Goal: Contribute content: Contribute content

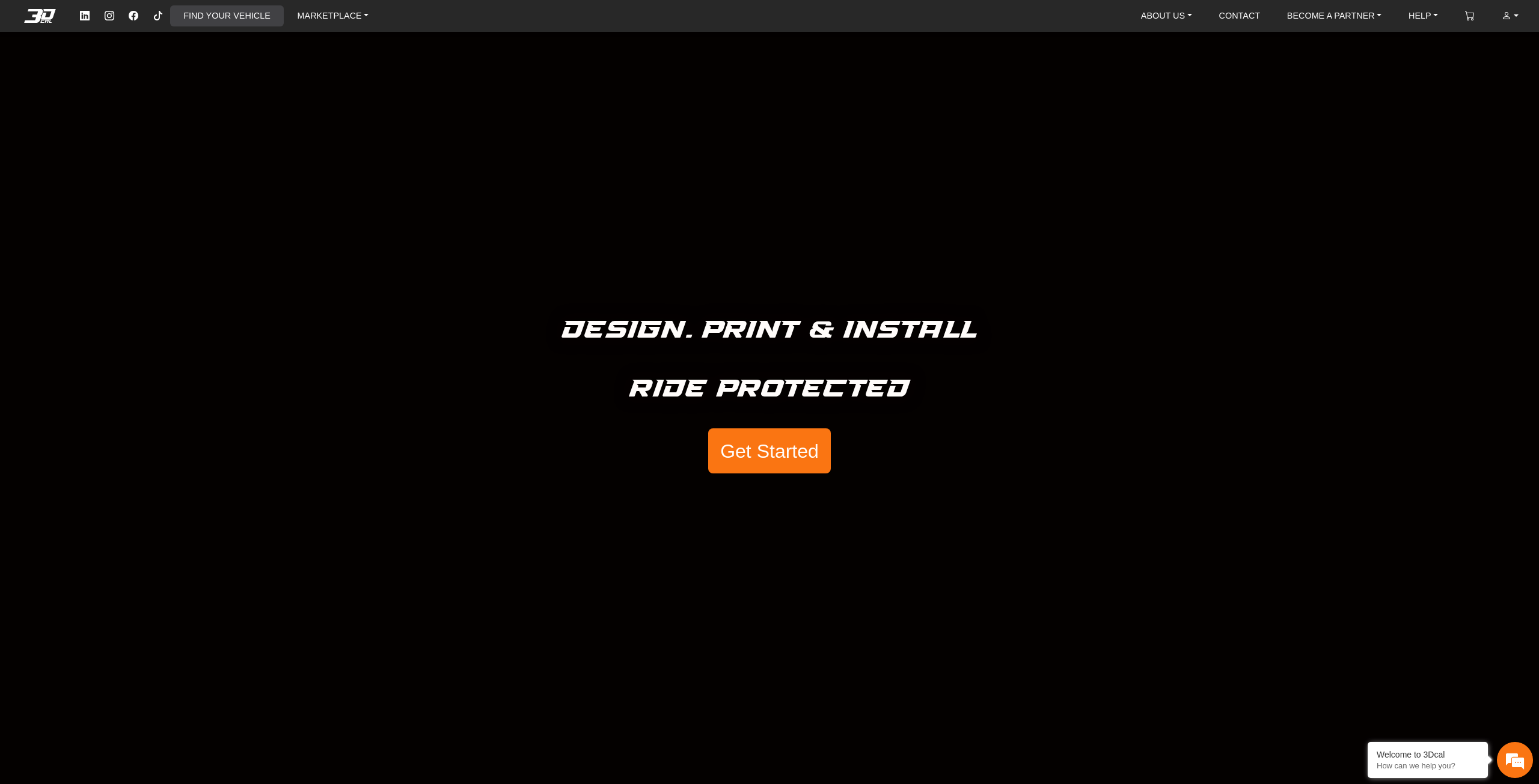
click at [241, 10] on link "FIND YOUR VEHICLE" at bounding box center [226, 16] width 96 height 21
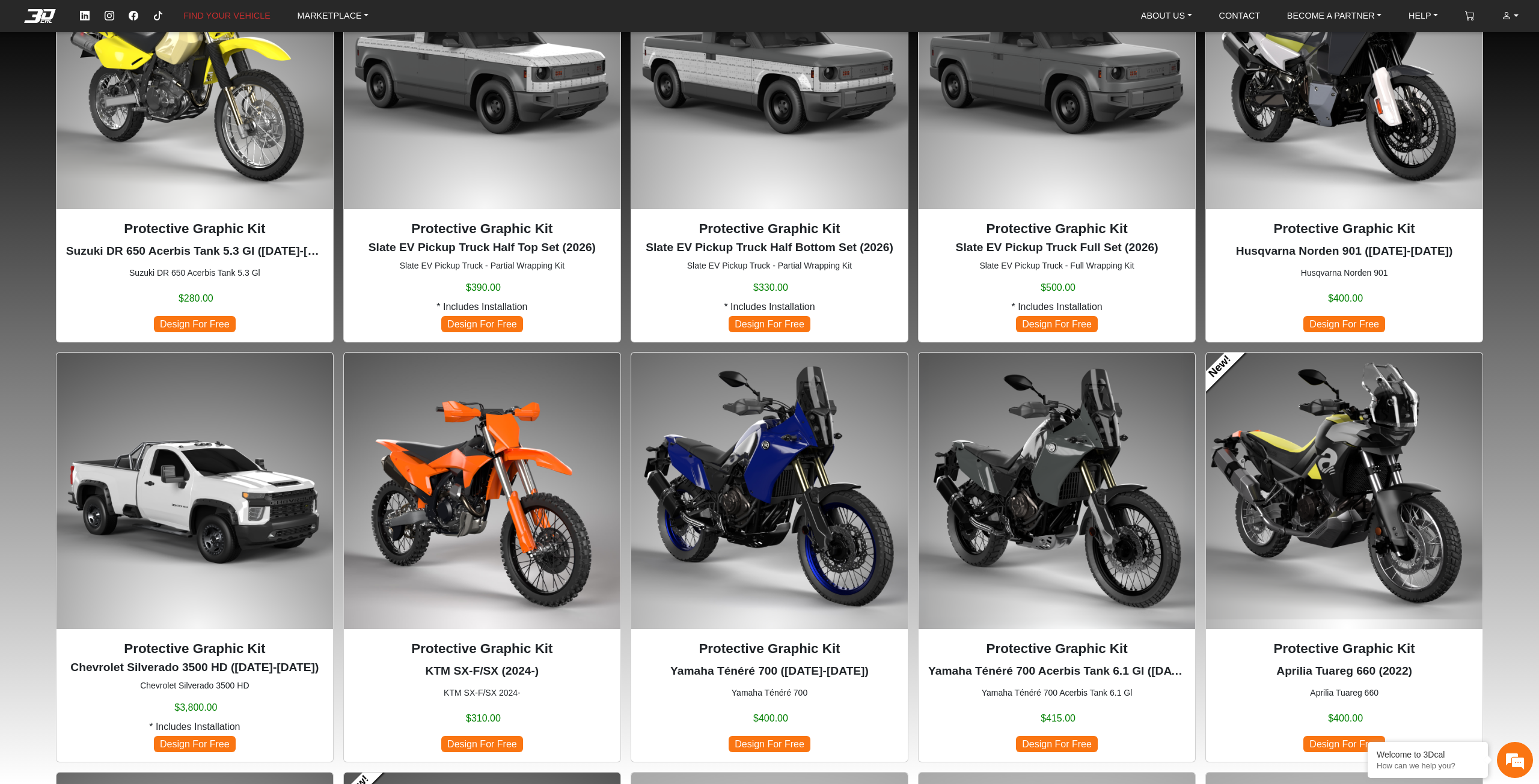
scroll to position [738, 0]
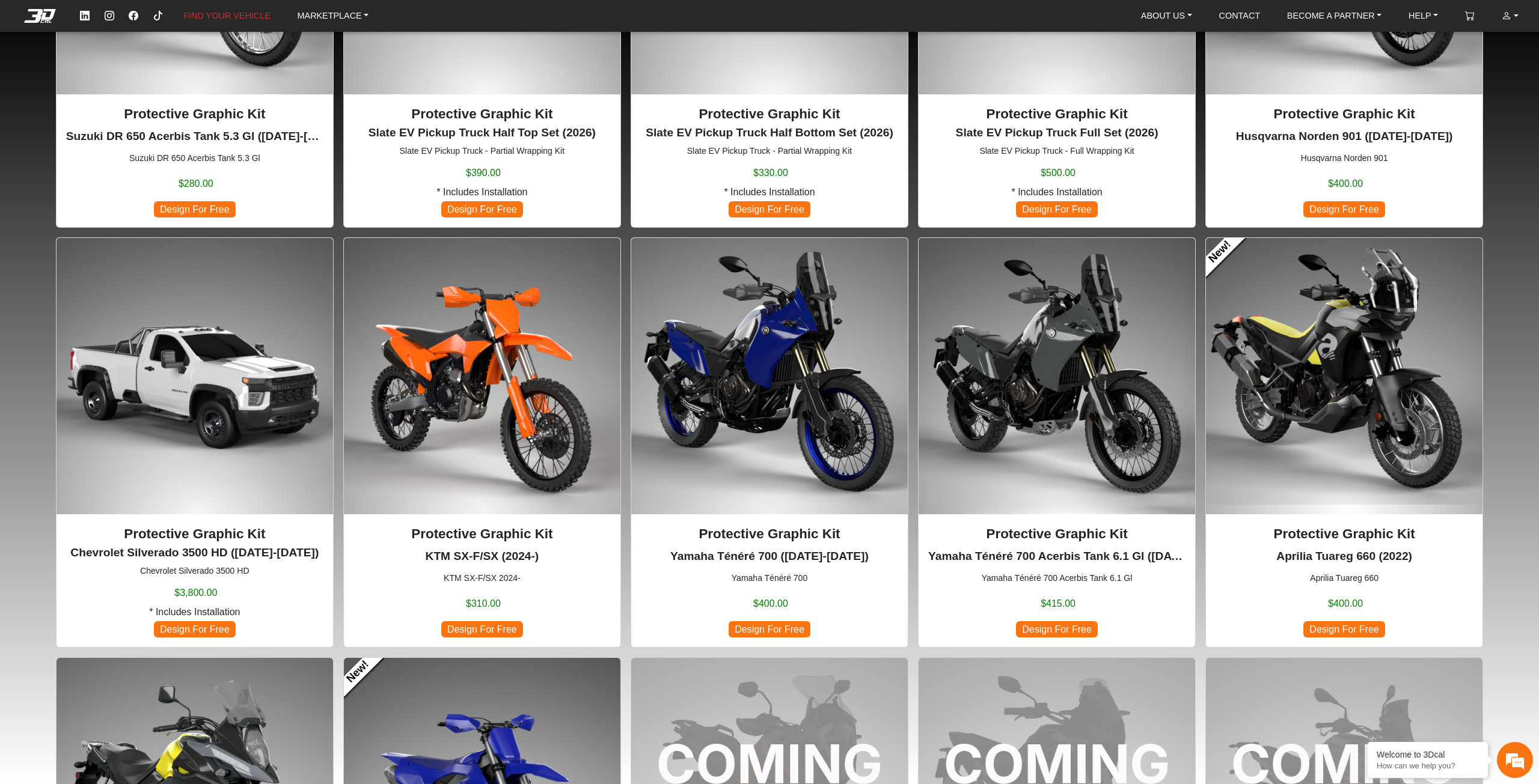
click at [1320, 382] on img at bounding box center [1343, 375] width 276 height 276
click at [1367, 350] on img at bounding box center [1343, 375] width 276 height 276
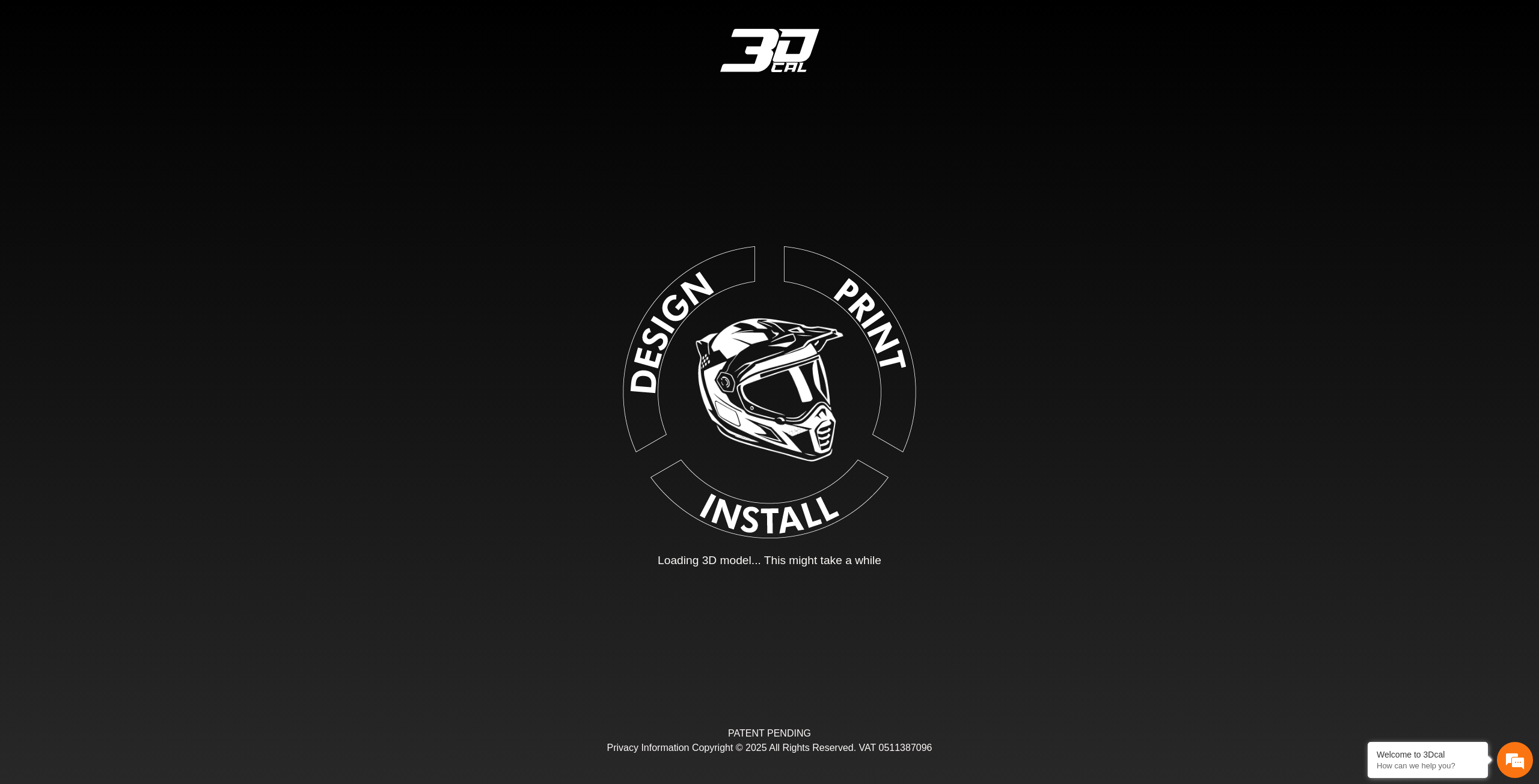
type input "*"
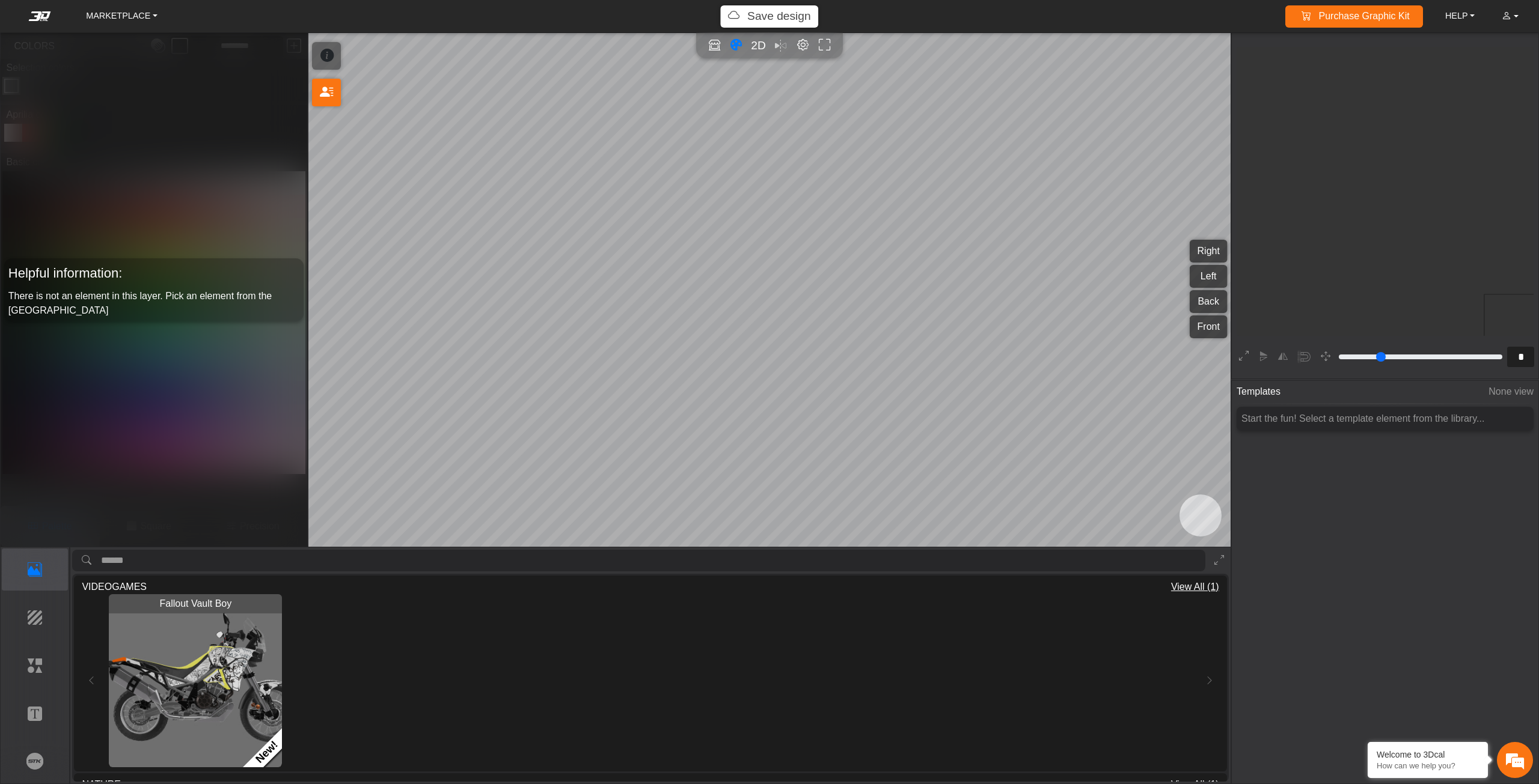
scroll to position [225, 220]
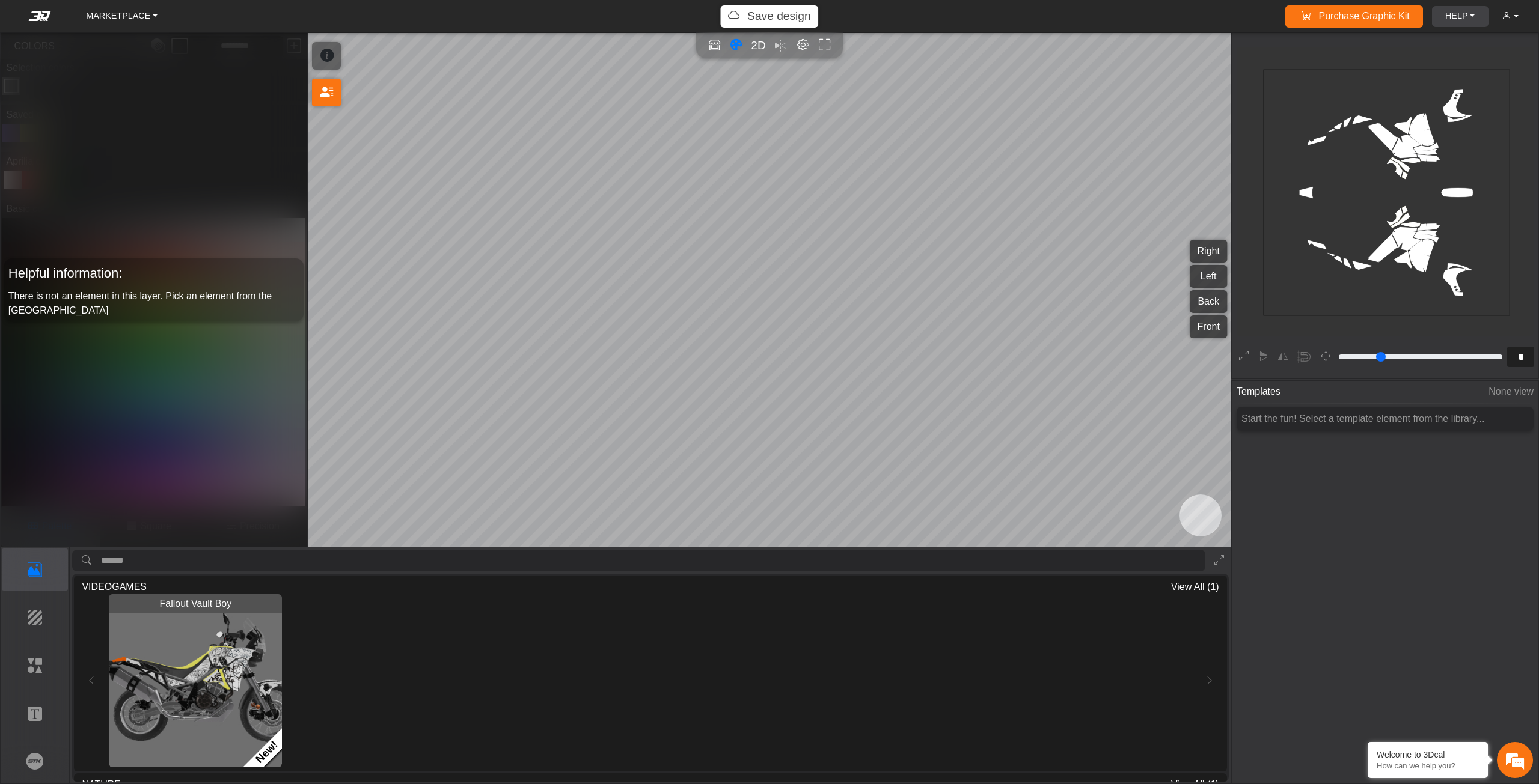
click at [1468, 12] on link "HELP" at bounding box center [1460, 17] width 39 height 21
click at [149, 15] on link "MARKETPLACE" at bounding box center [121, 17] width 81 height 21
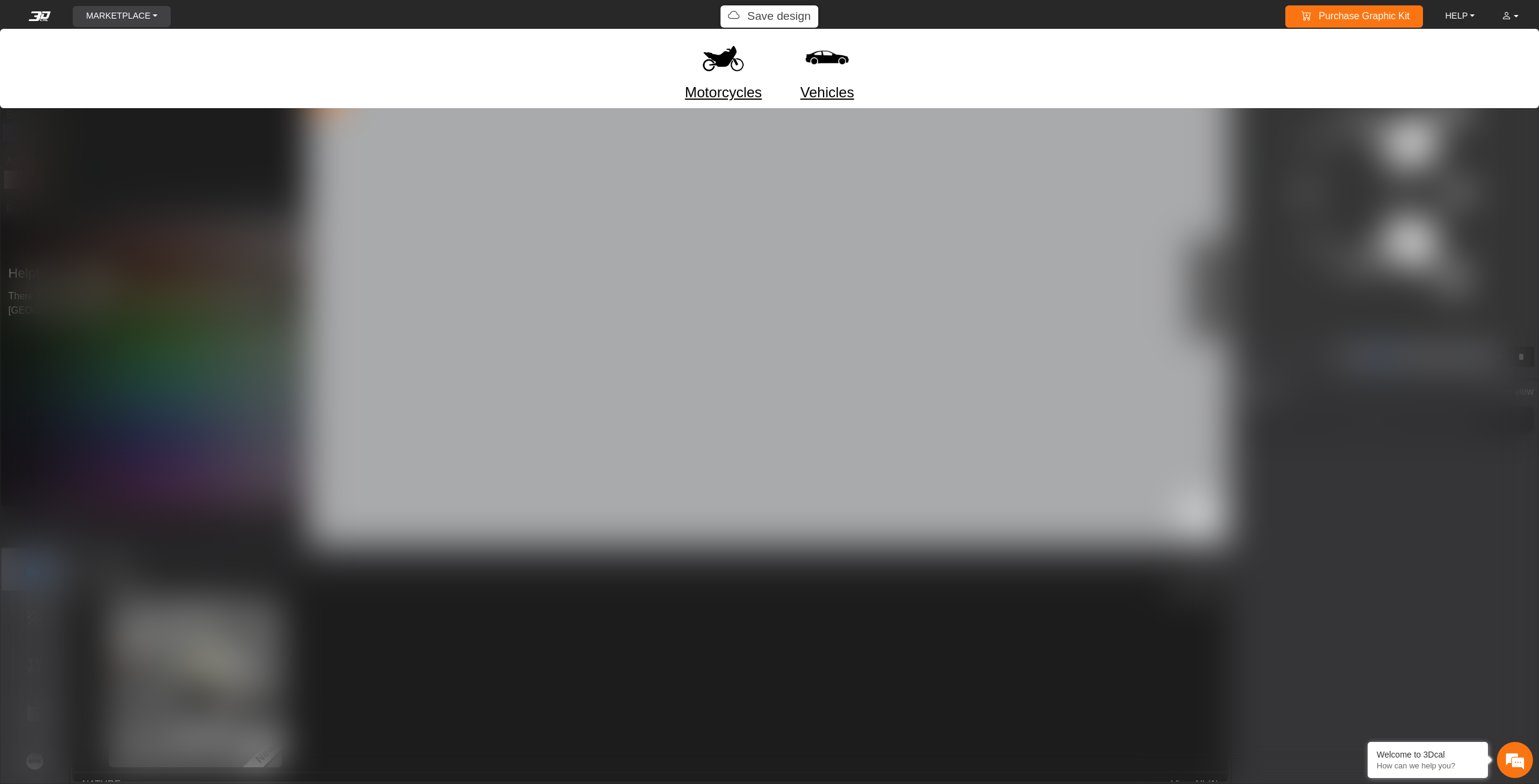
click at [706, 96] on link "Motorcycles" at bounding box center [724, 93] width 77 height 22
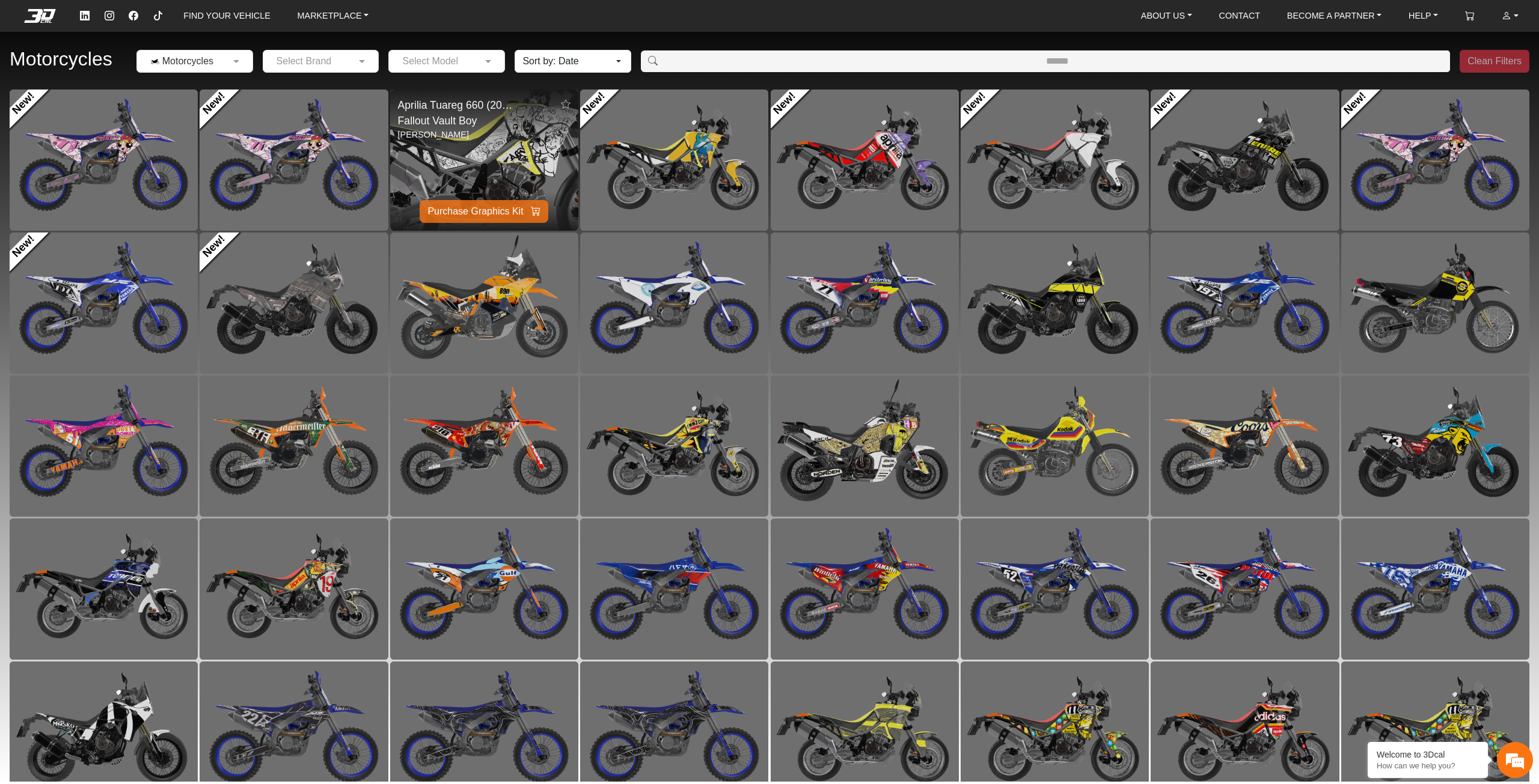
click at [513, 159] on img at bounding box center [484, 160] width 376 height 283
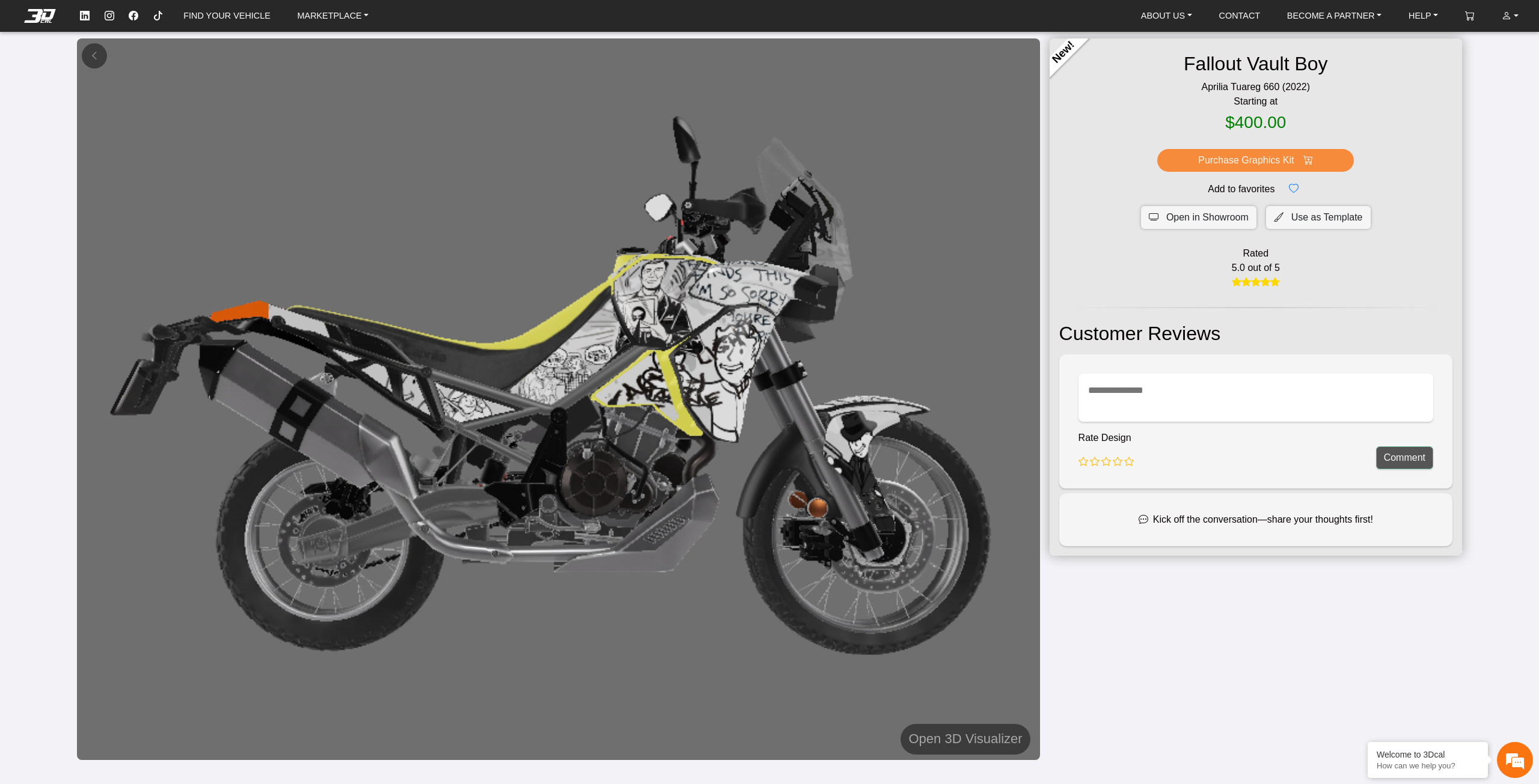
drag, startPoint x: 1181, startPoint y: 220, endPoint x: 1127, endPoint y: 240, distance: 57.6
click at [1127, 240] on div "New! Fallout Vault Boy Aprilia Tuareg 660 (2022) Starting at $400.00 Purchase G…" at bounding box center [1255, 297] width 412 height 518
click at [1165, 227] on button "Open in Showroom" at bounding box center [1198, 218] width 116 height 23
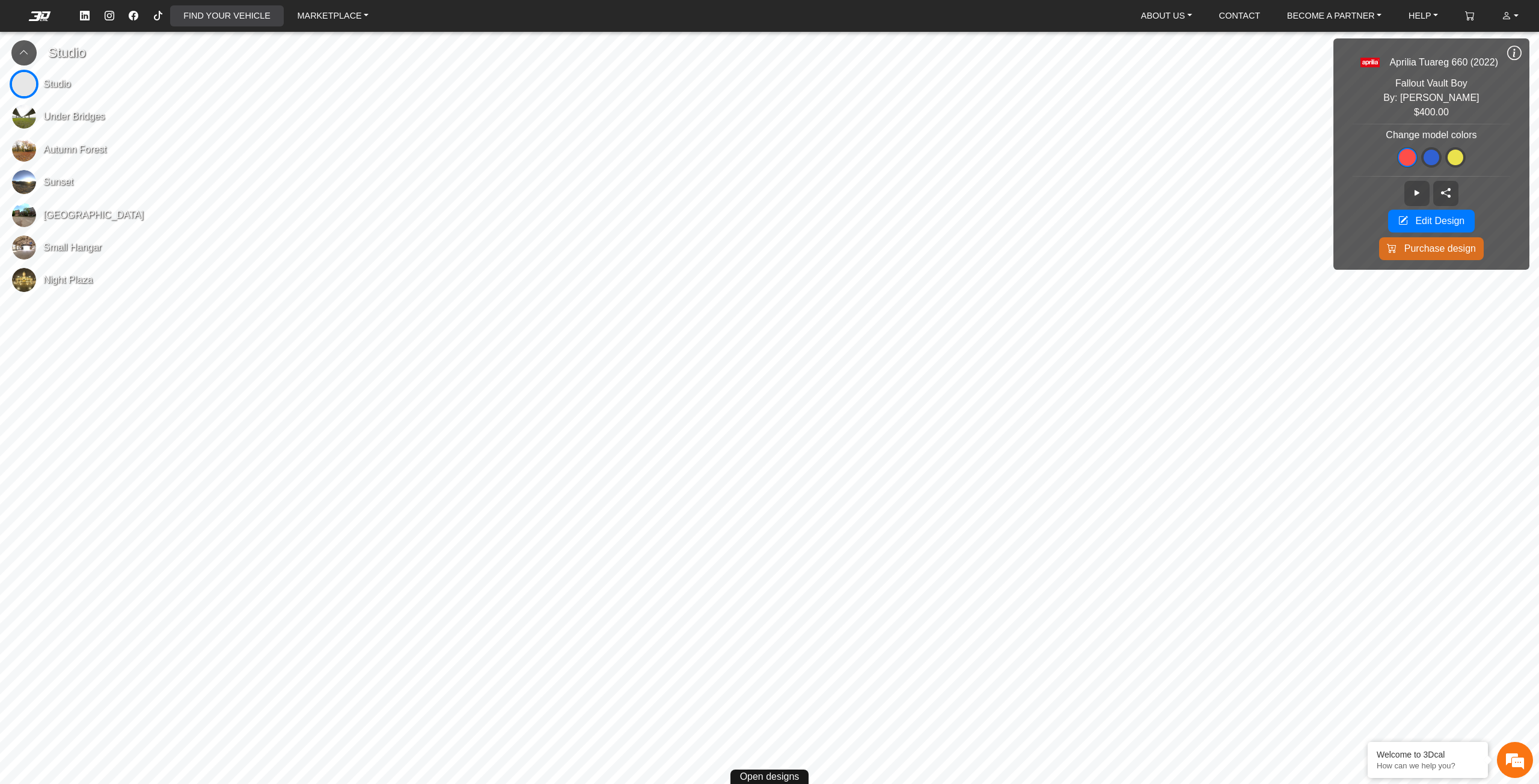
click at [205, 10] on link "FIND YOUR VEHICLE" at bounding box center [226, 16] width 96 height 21
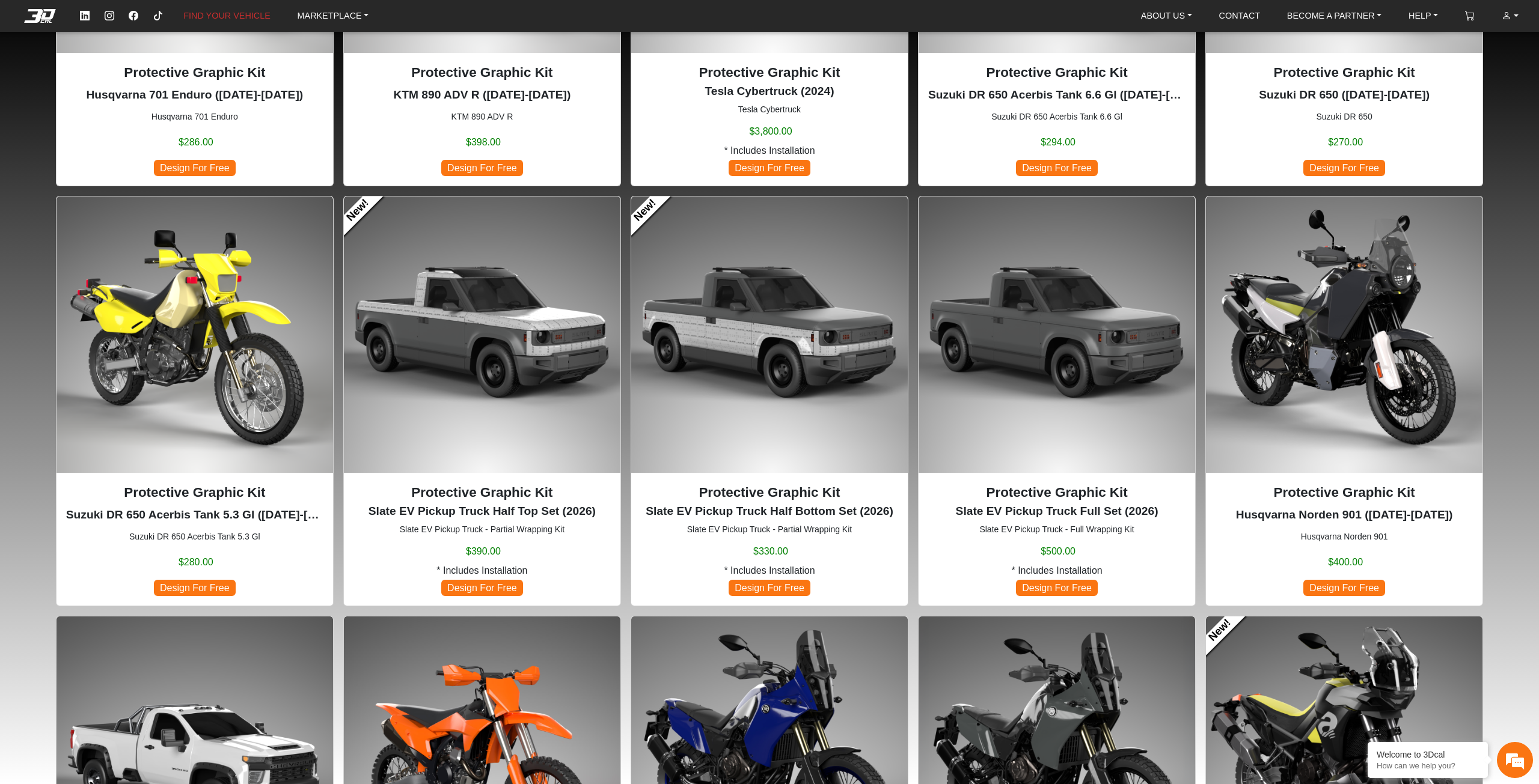
scroll to position [481, 0]
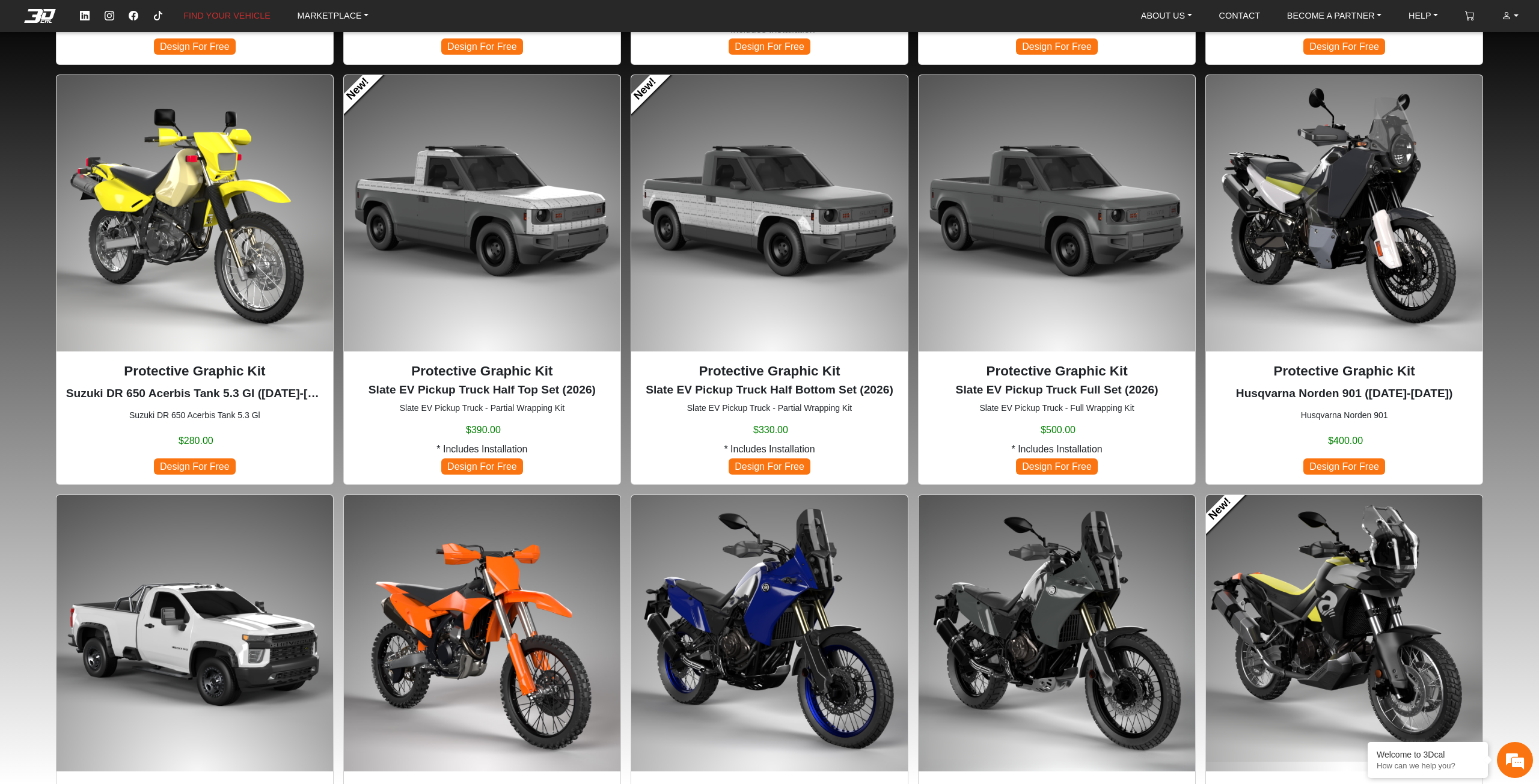
click at [1336, 579] on img at bounding box center [1343, 633] width 276 height 276
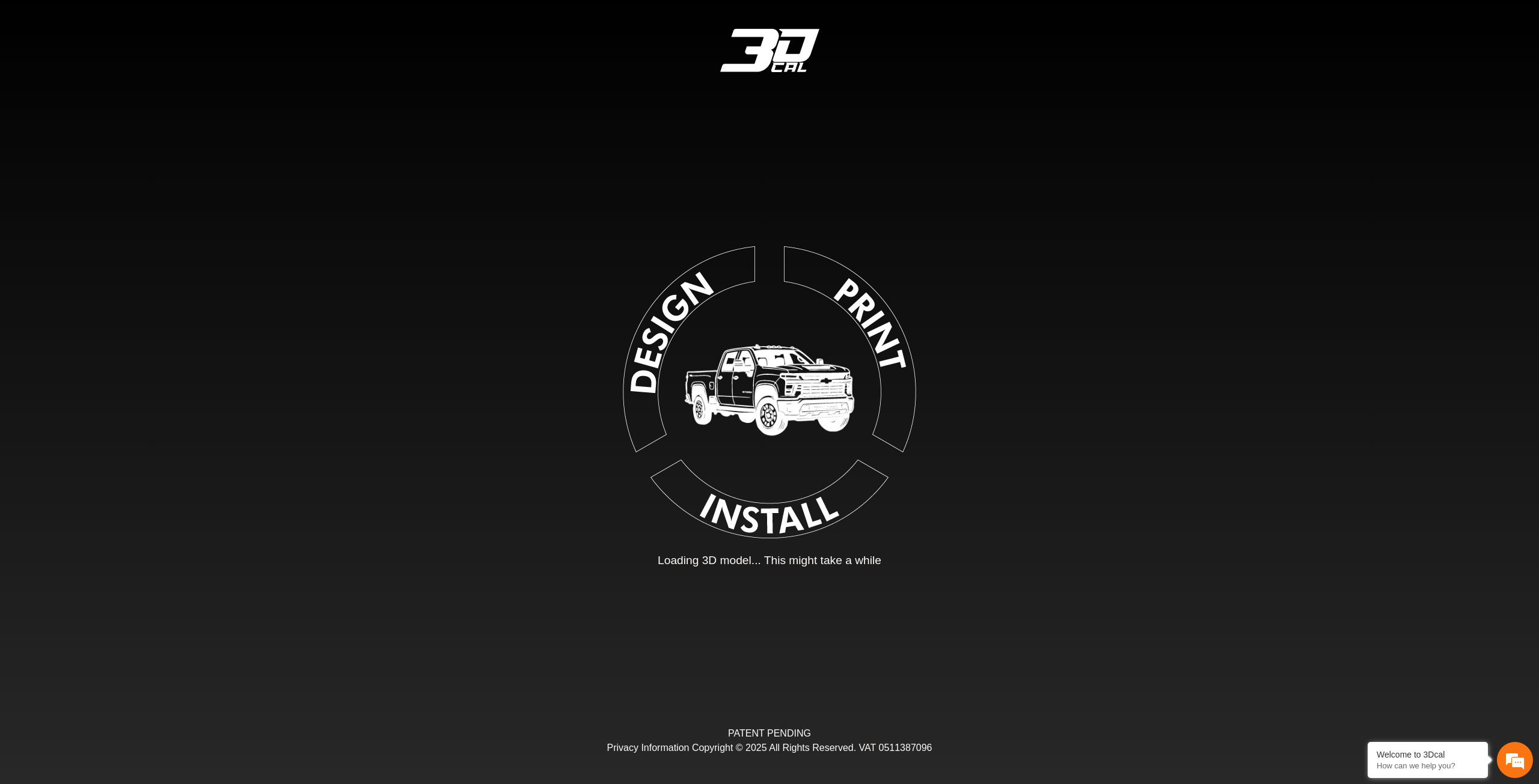
type input "*"
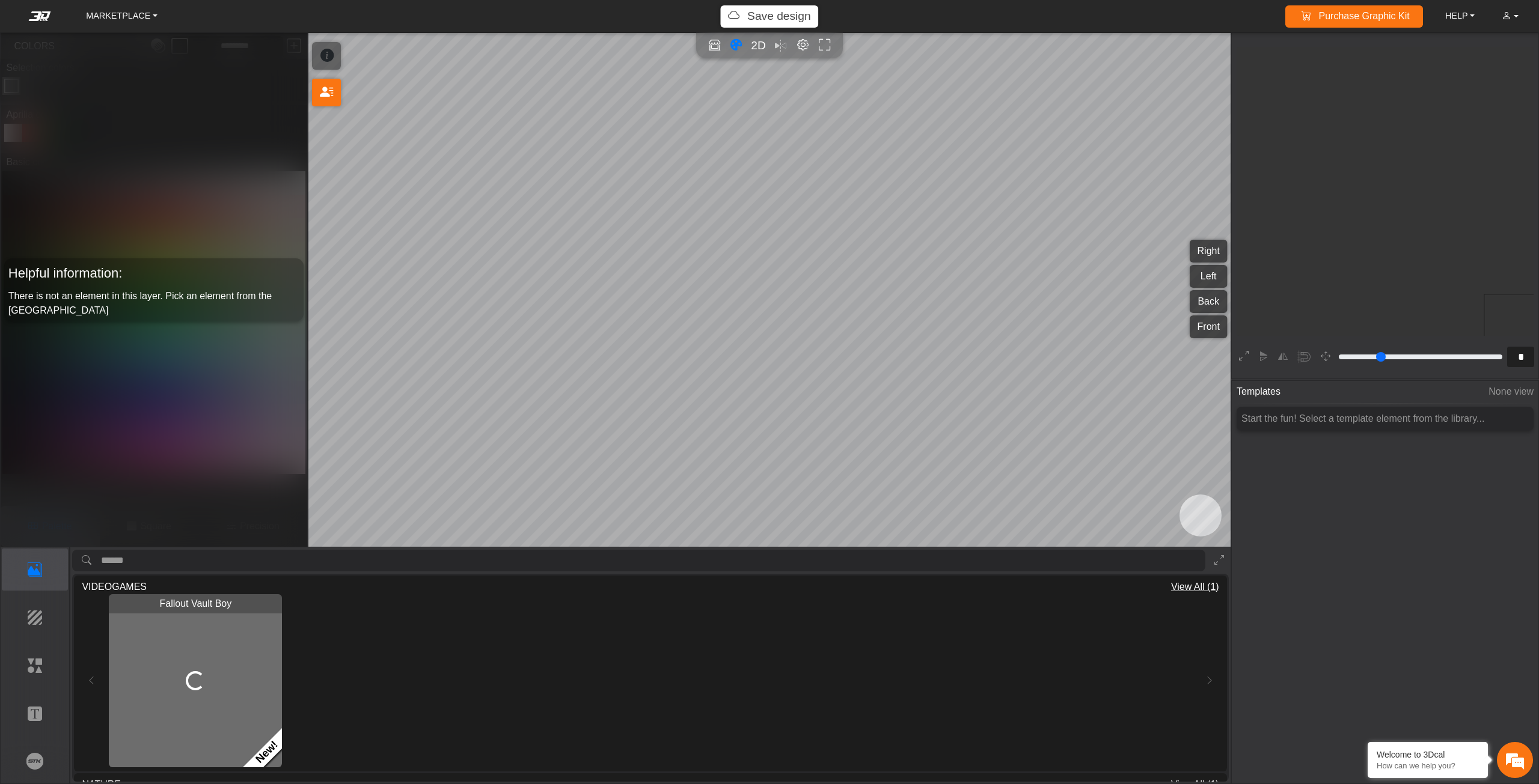
scroll to position [225, 220]
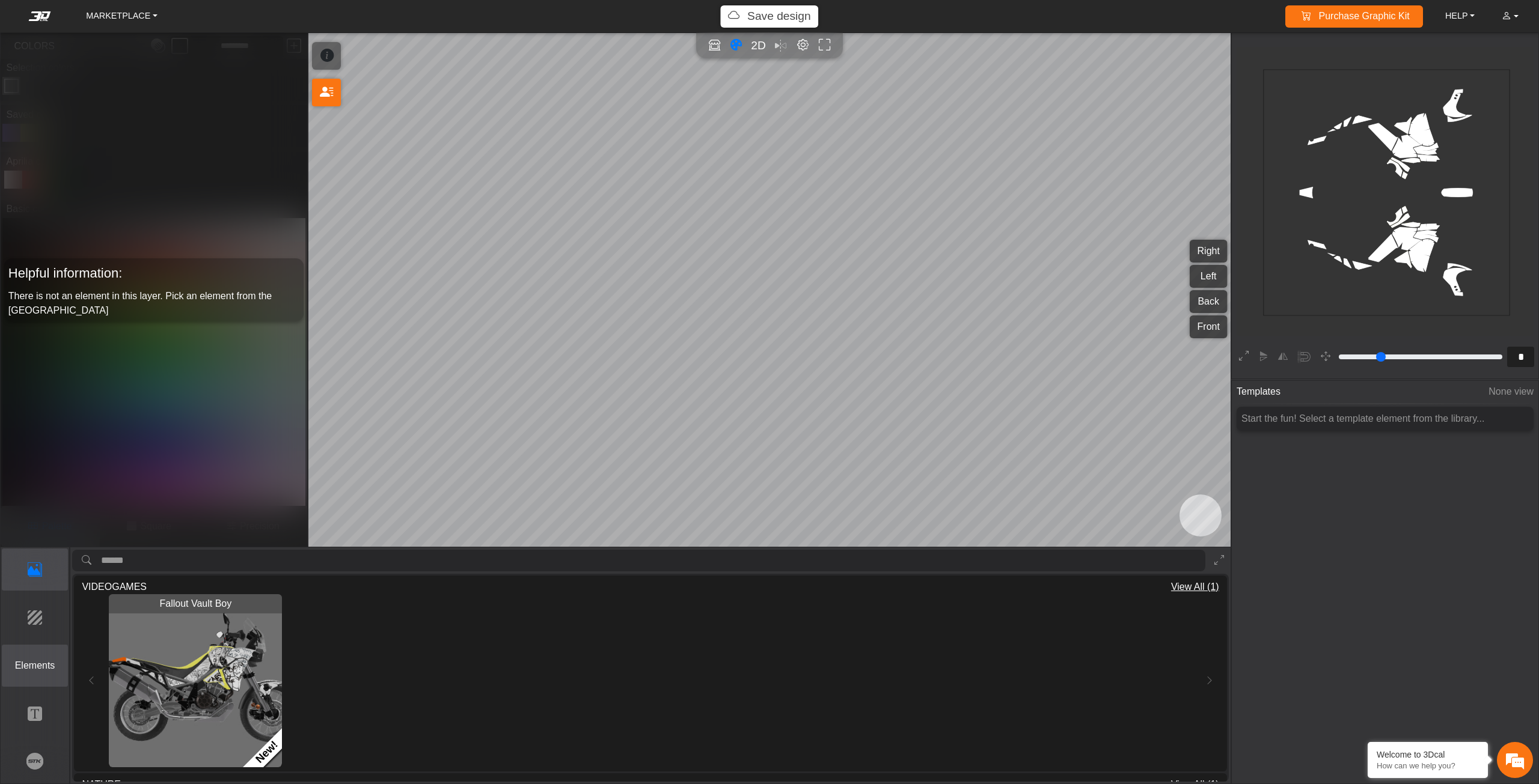
click at [40, 673] on button "Elements" at bounding box center [35, 666] width 67 height 42
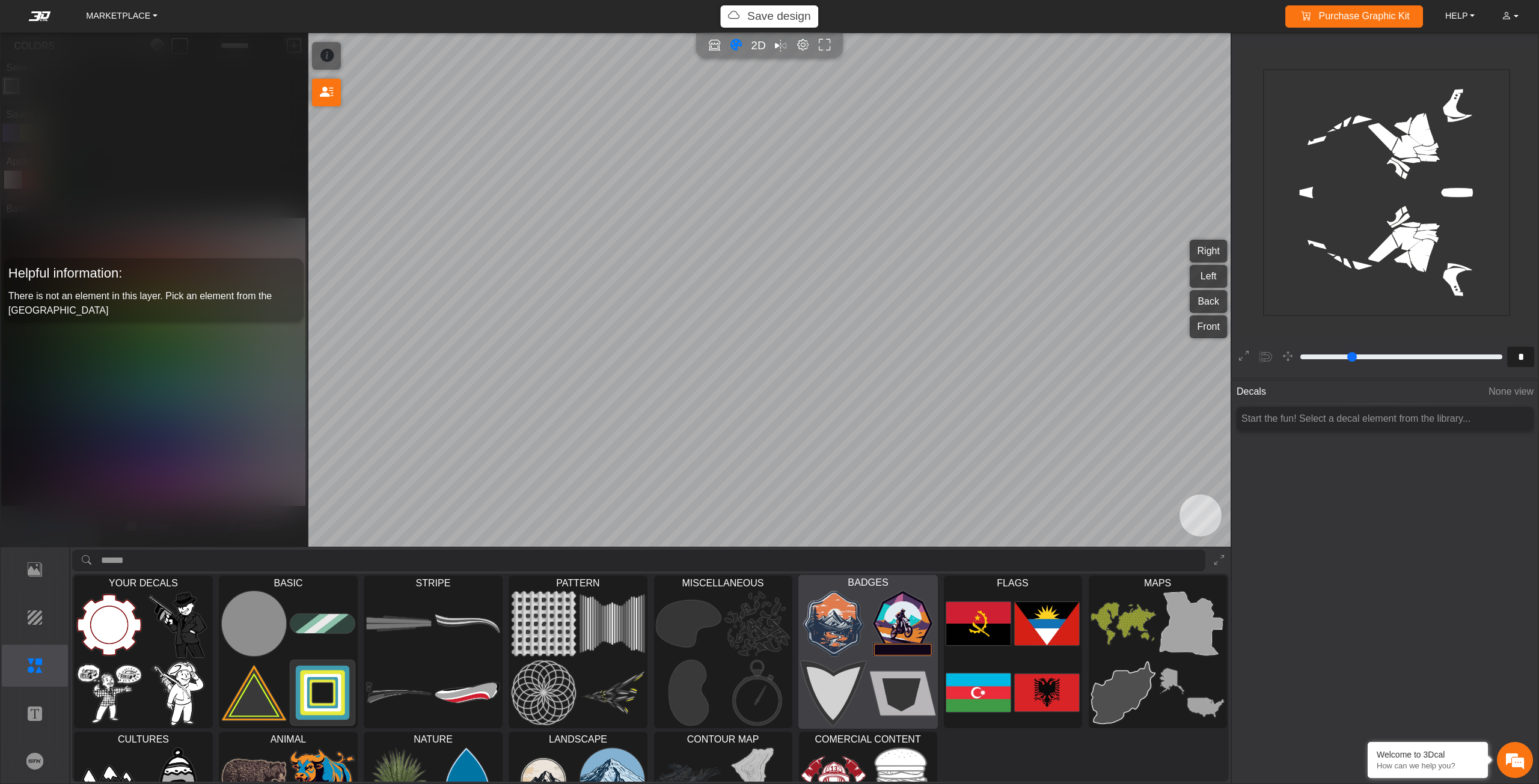
click at [855, 605] on img at bounding box center [833, 624] width 65 height 66
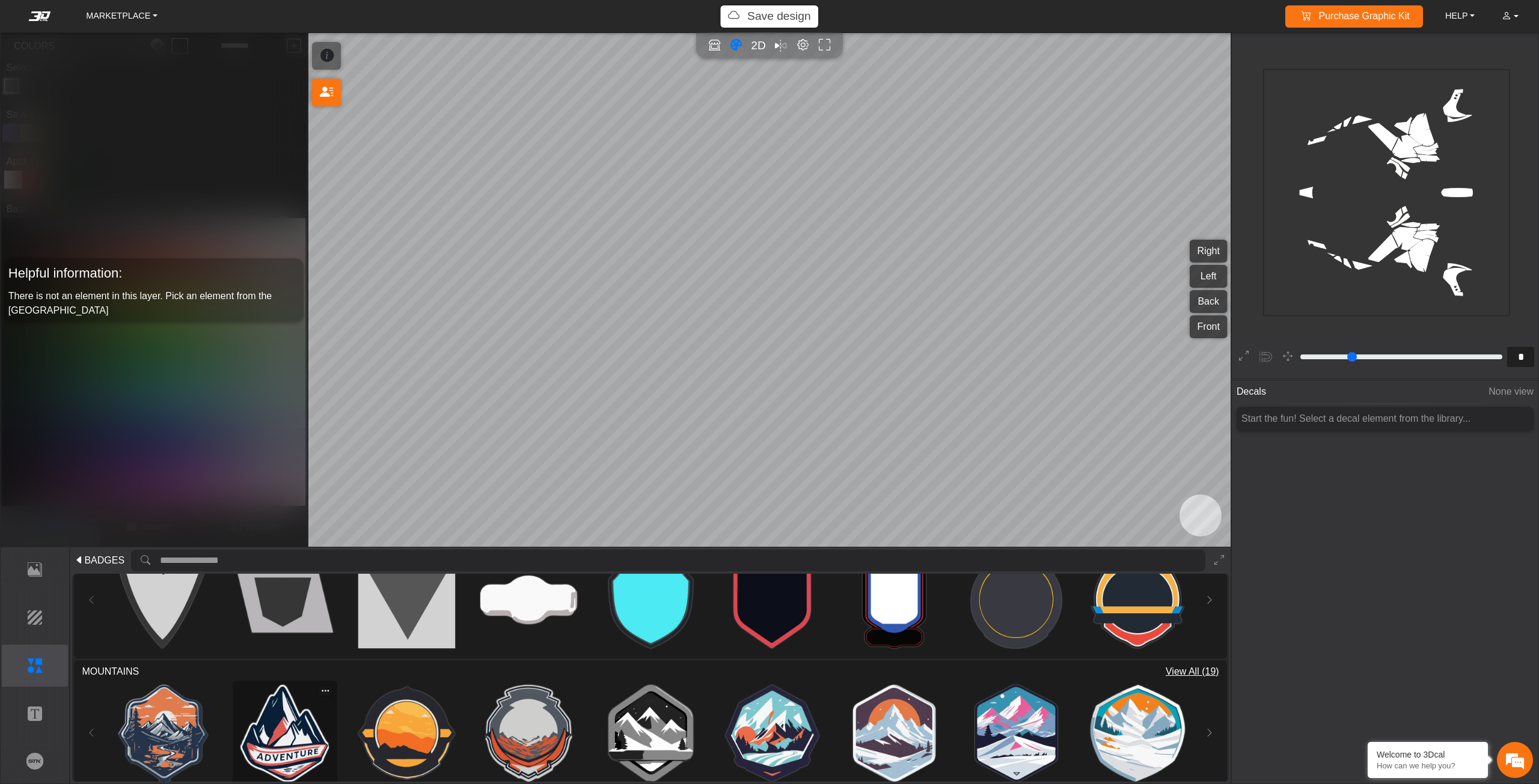
scroll to position [120, 0]
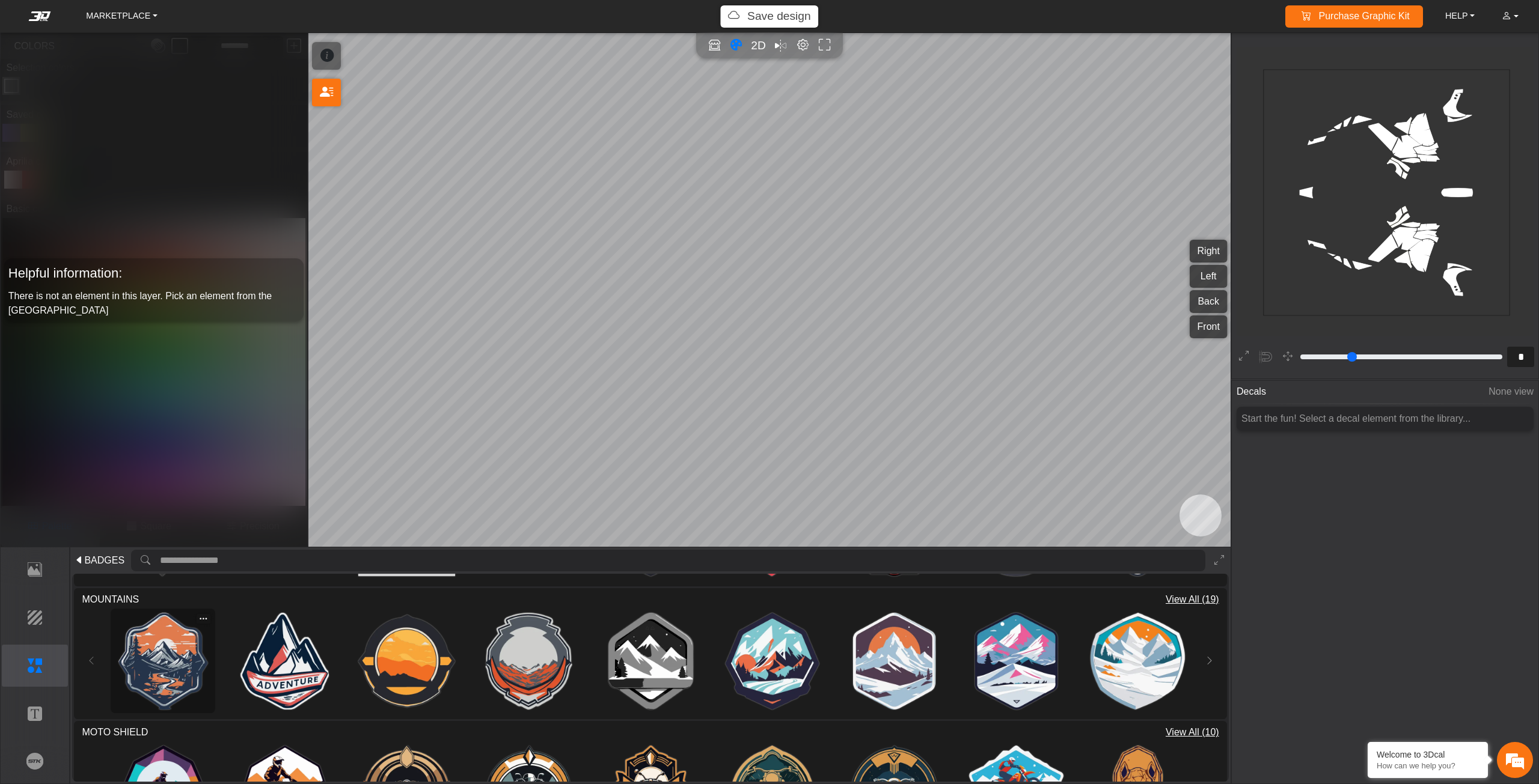
click at [189, 673] on img at bounding box center [163, 661] width 96 height 96
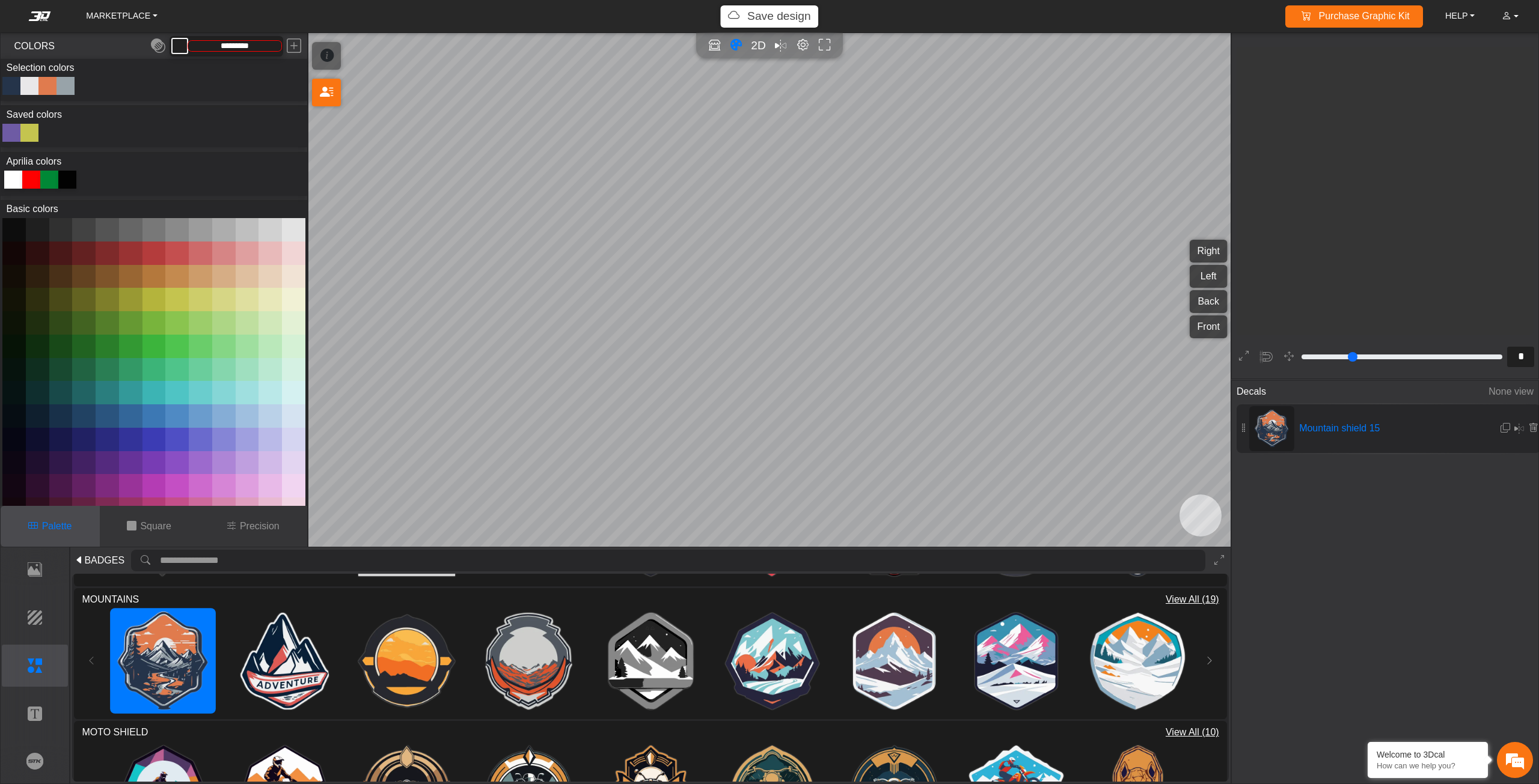
type input "**"
type input "*********"
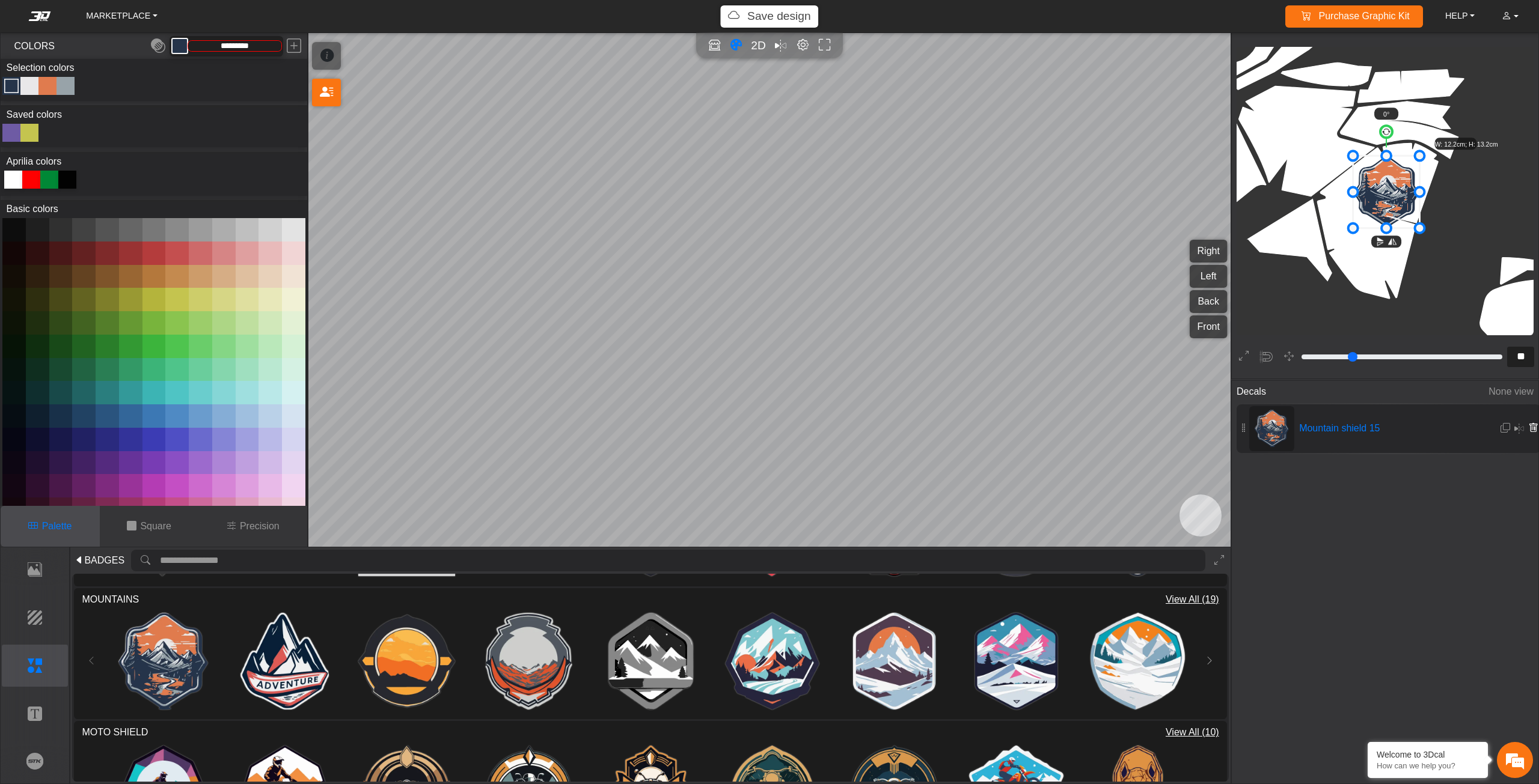
click at [1528, 423] on icon at bounding box center [1533, 428] width 9 height 10
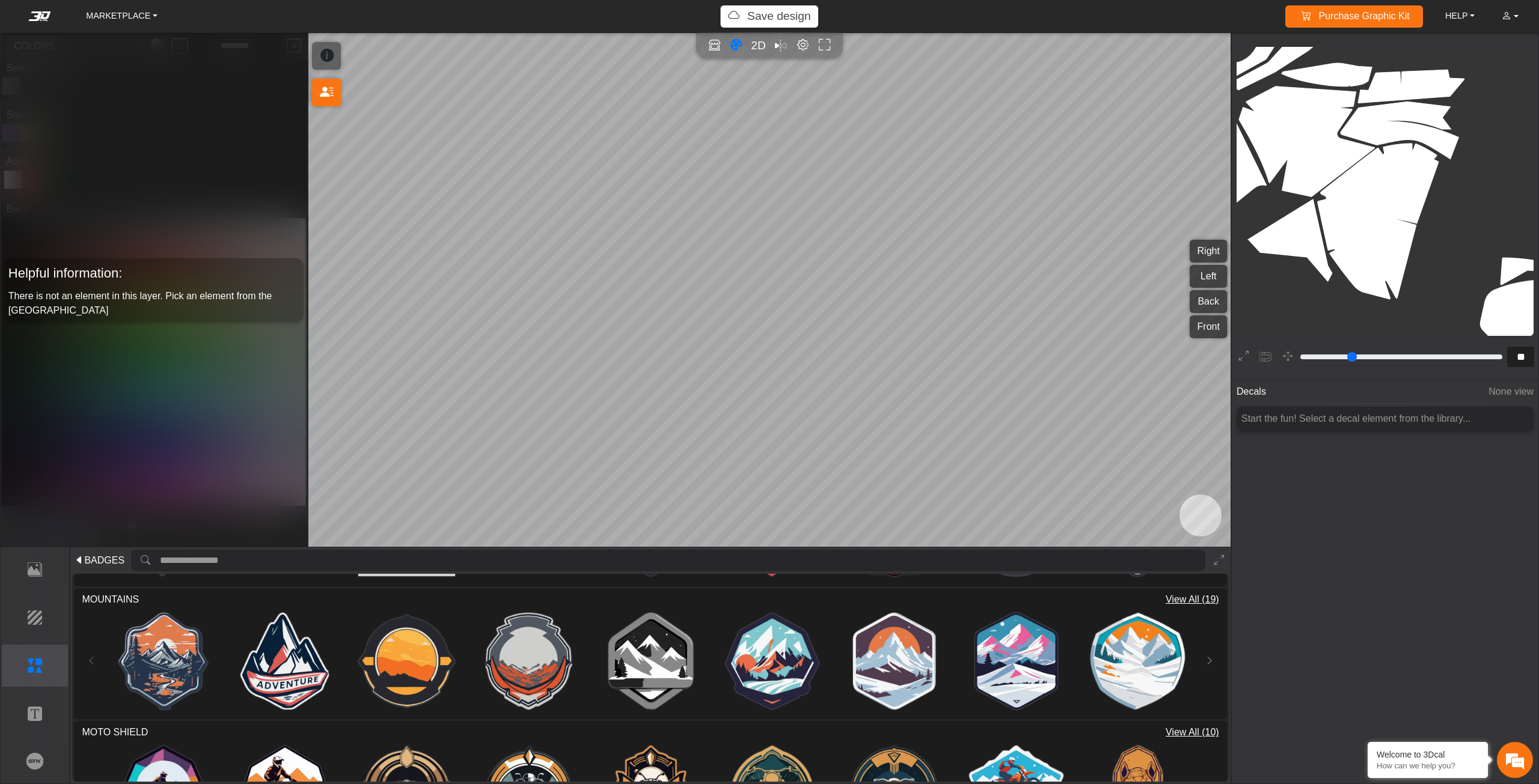
click at [9, 639] on div "Template Background Elements Text Brands" at bounding box center [36, 665] width 70 height 236
click at [25, 622] on p "Background" at bounding box center [35, 618] width 65 height 15
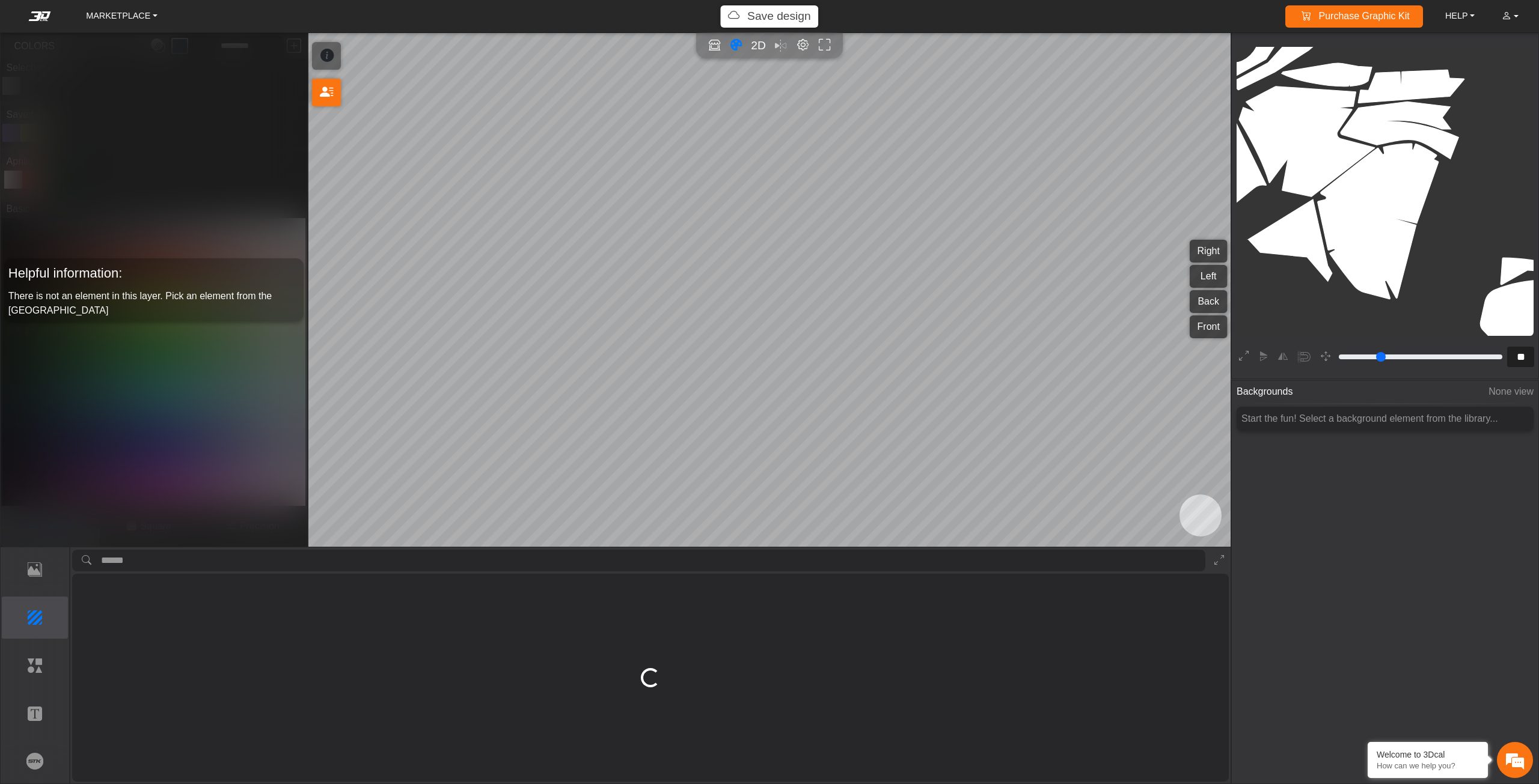
scroll to position [0, 0]
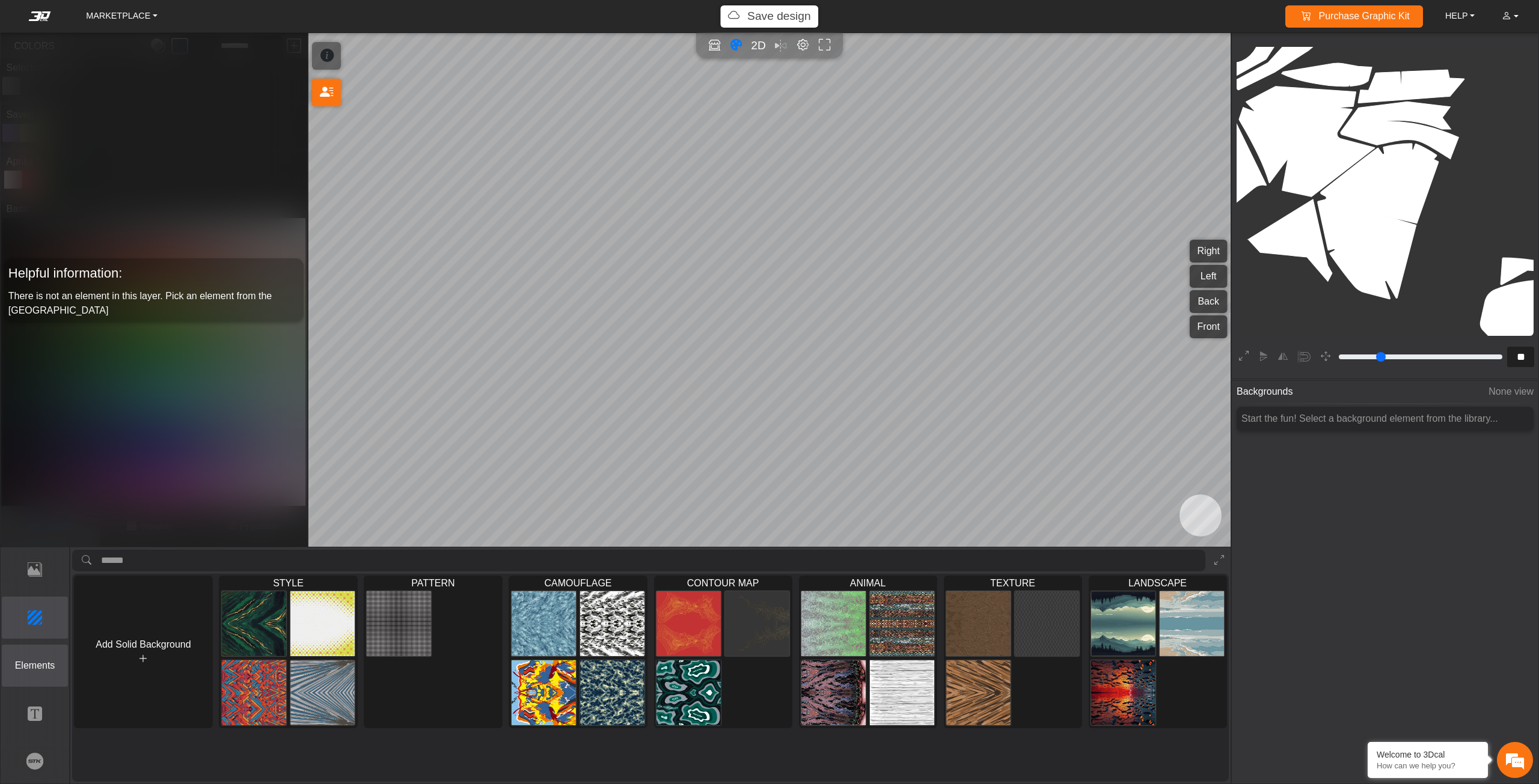
drag, startPoint x: 28, startPoint y: 657, endPoint x: 65, endPoint y: 624, distance: 49.6
click at [28, 657] on button "Elements" at bounding box center [35, 666] width 67 height 42
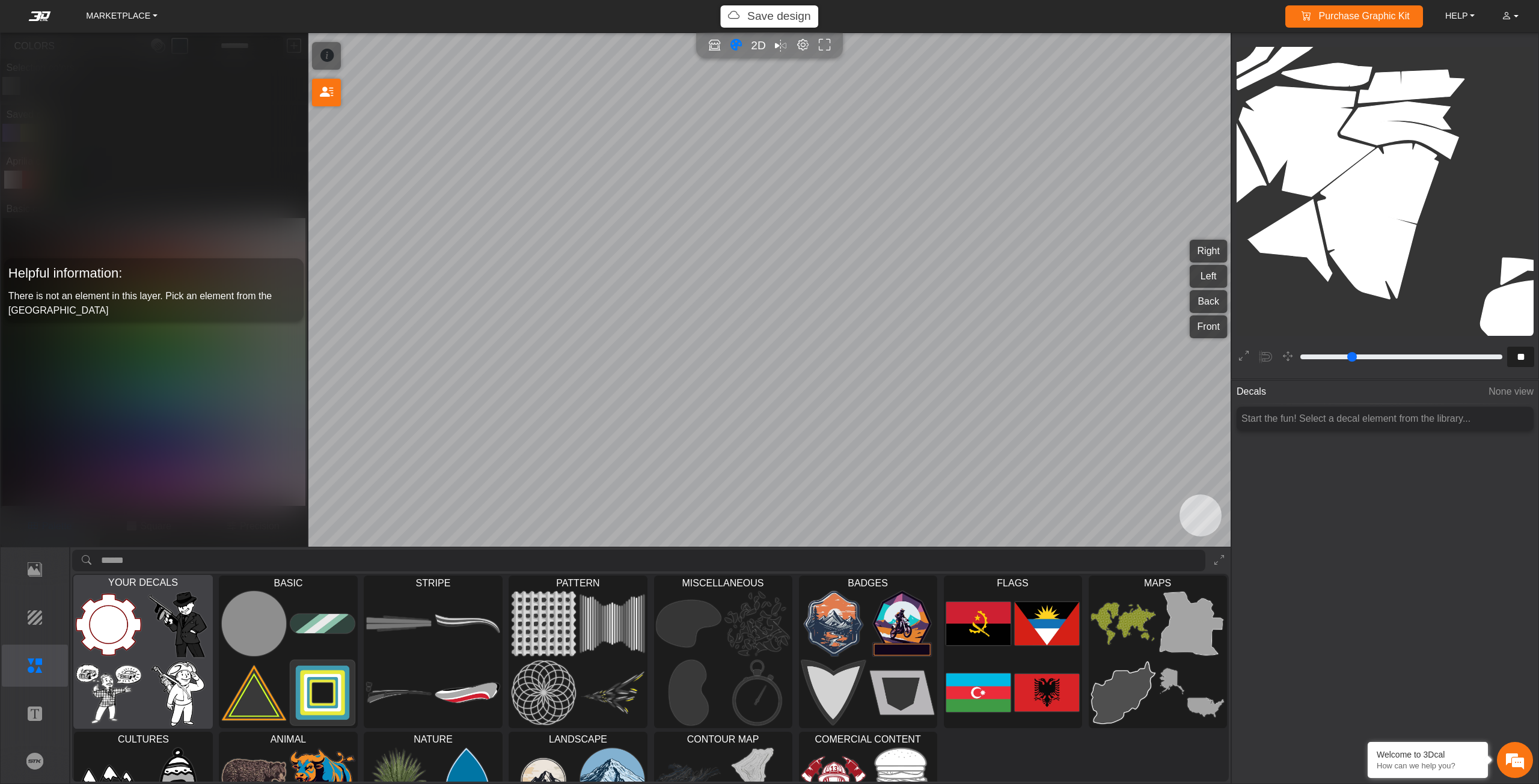
click at [163, 662] on img at bounding box center [177, 693] width 65 height 65
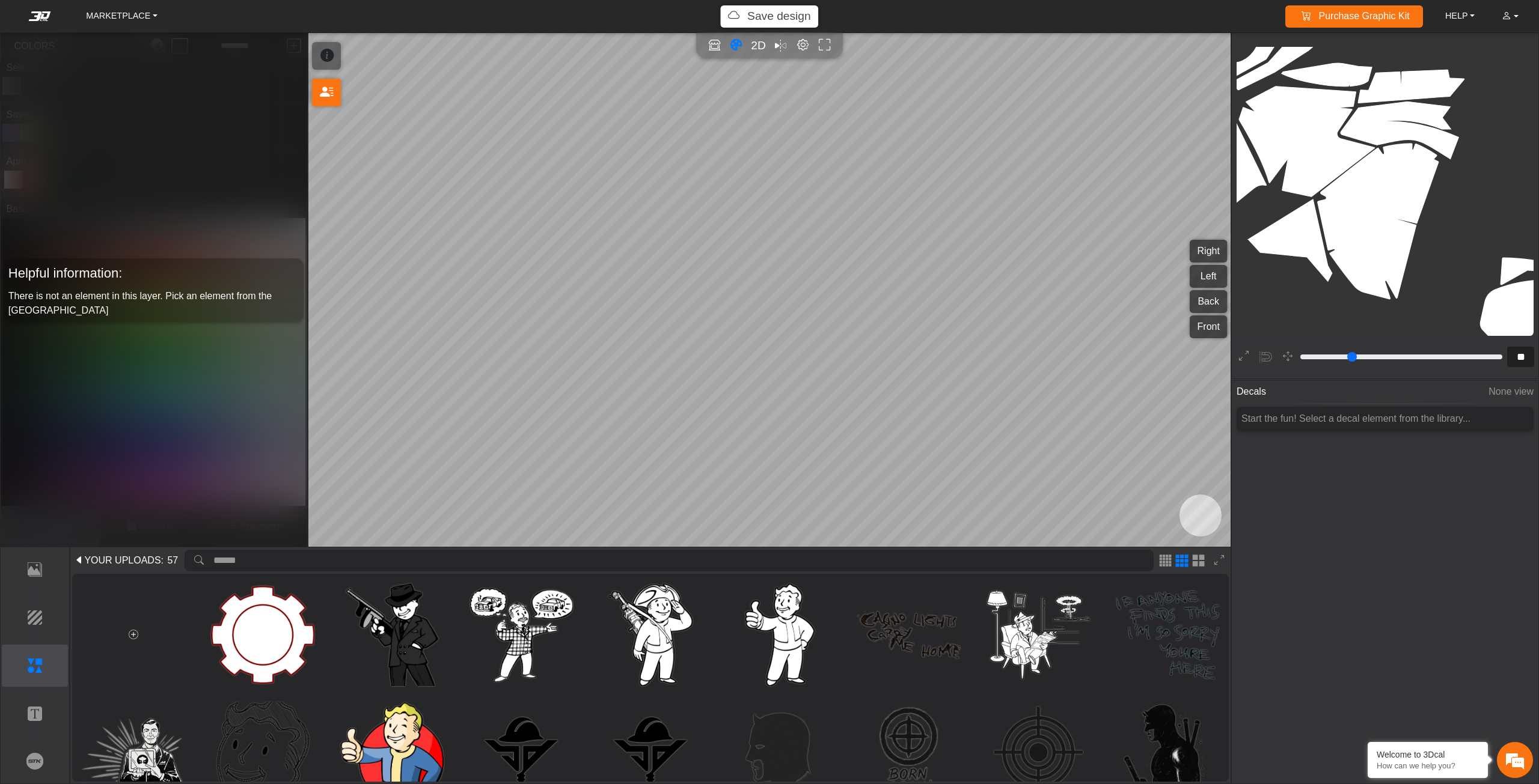
click at [92, 554] on span "YOUR UPLOADS" at bounding box center [122, 561] width 76 height 15
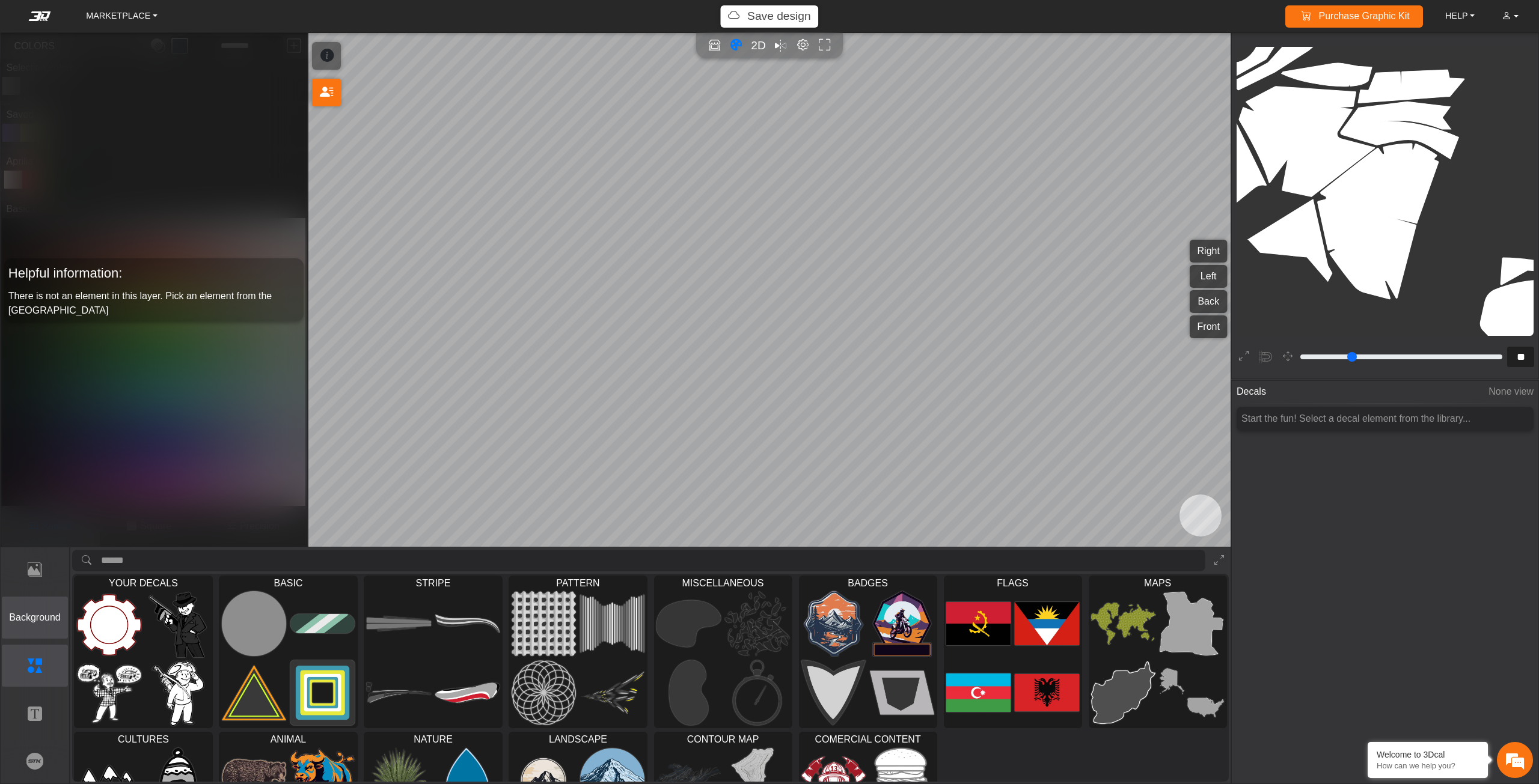
click at [17, 622] on p "Background" at bounding box center [35, 618] width 65 height 15
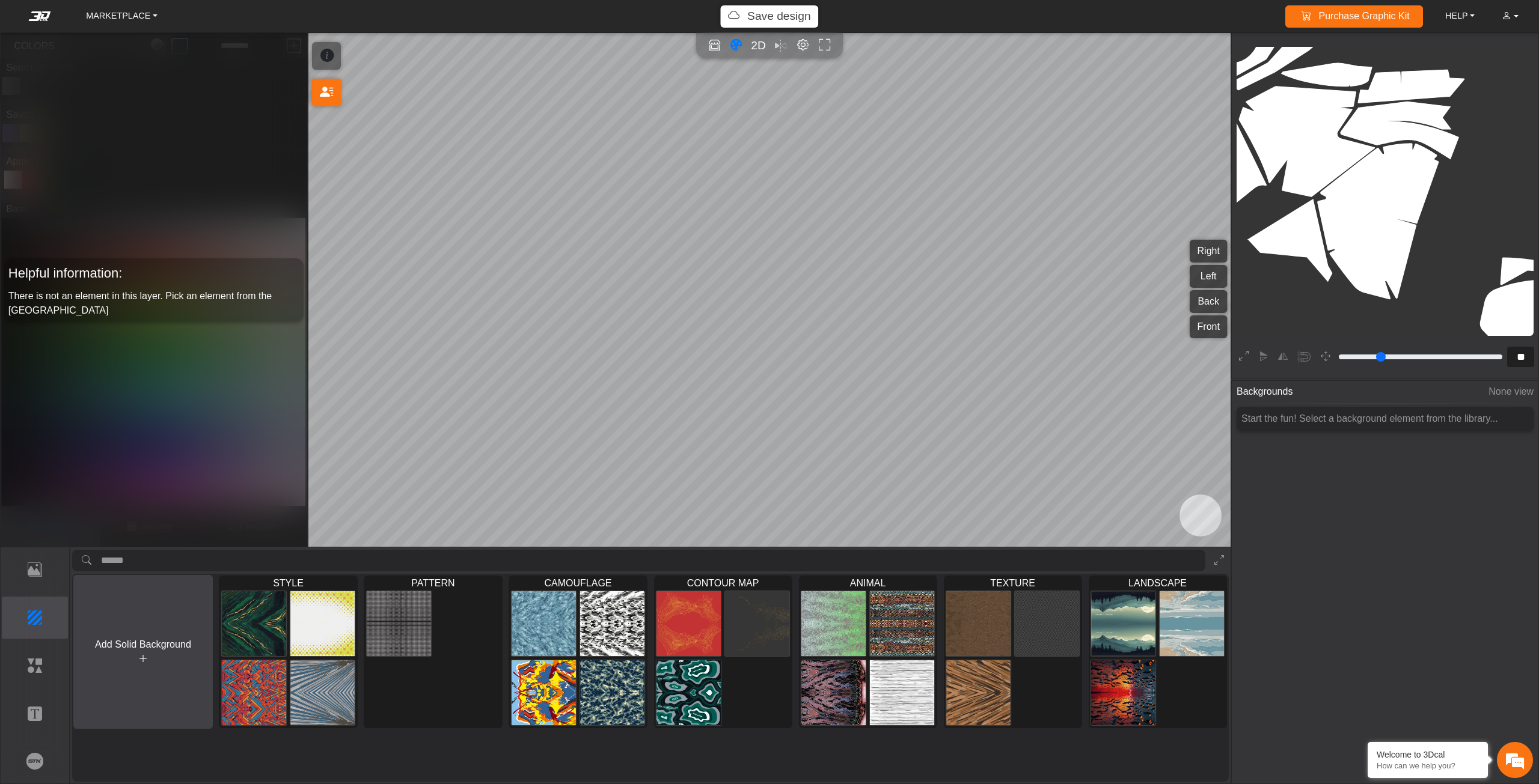
click at [128, 634] on button "Add Solid Background" at bounding box center [143, 652] width 140 height 154
type input "*"
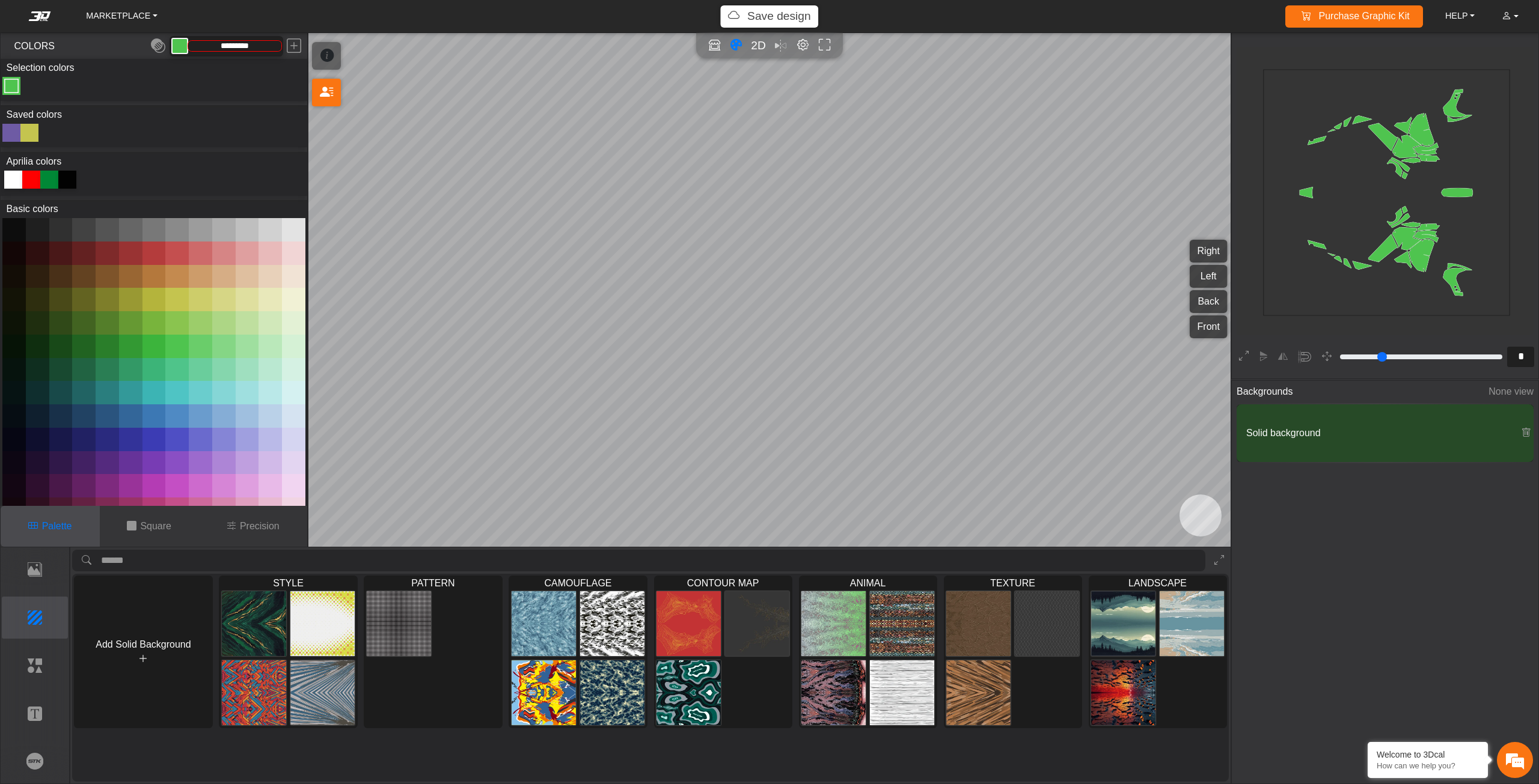
click at [65, 180] on div at bounding box center [67, 180] width 18 height 18
type input "*******"
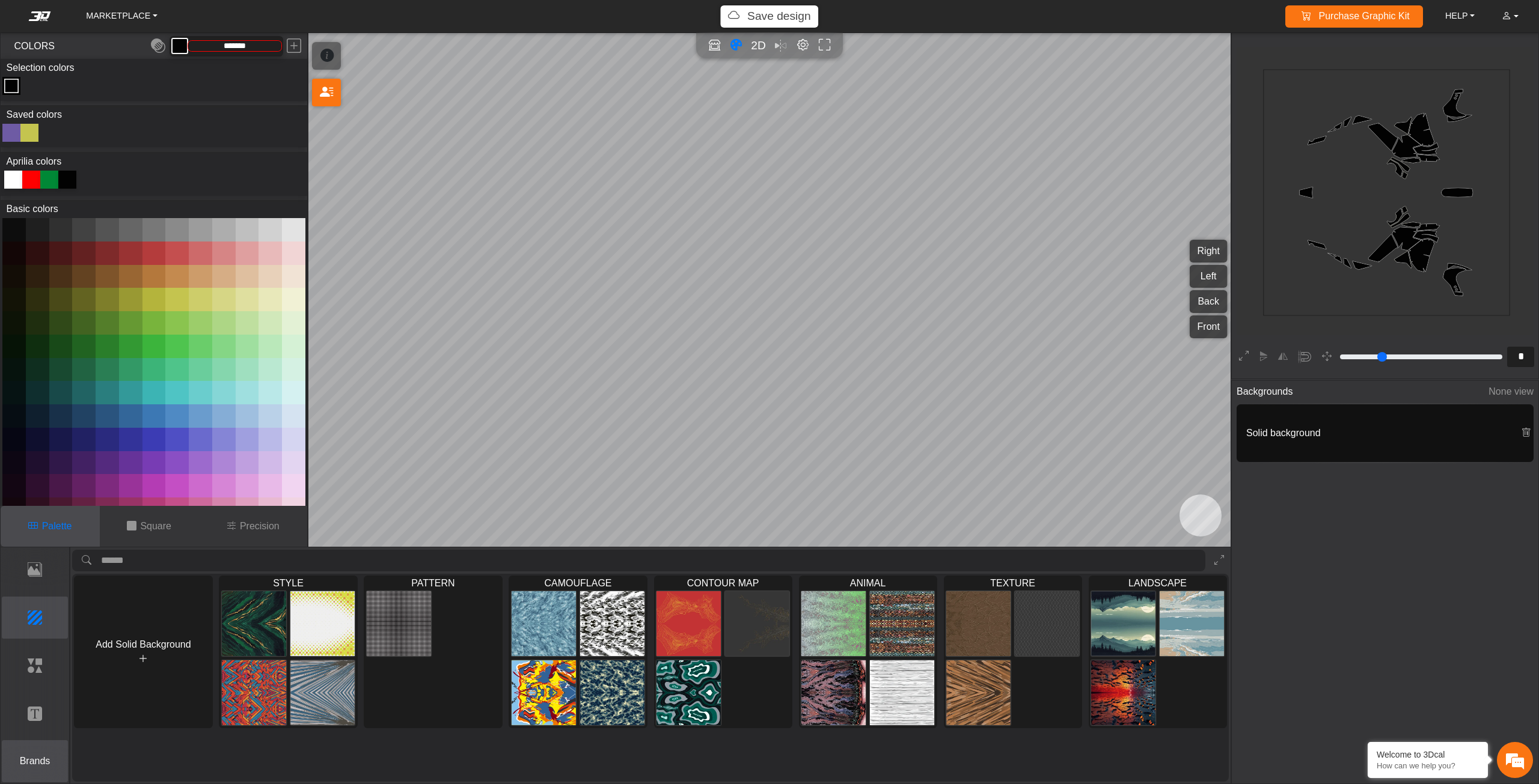
click at [28, 762] on p "Brands" at bounding box center [35, 762] width 65 height 15
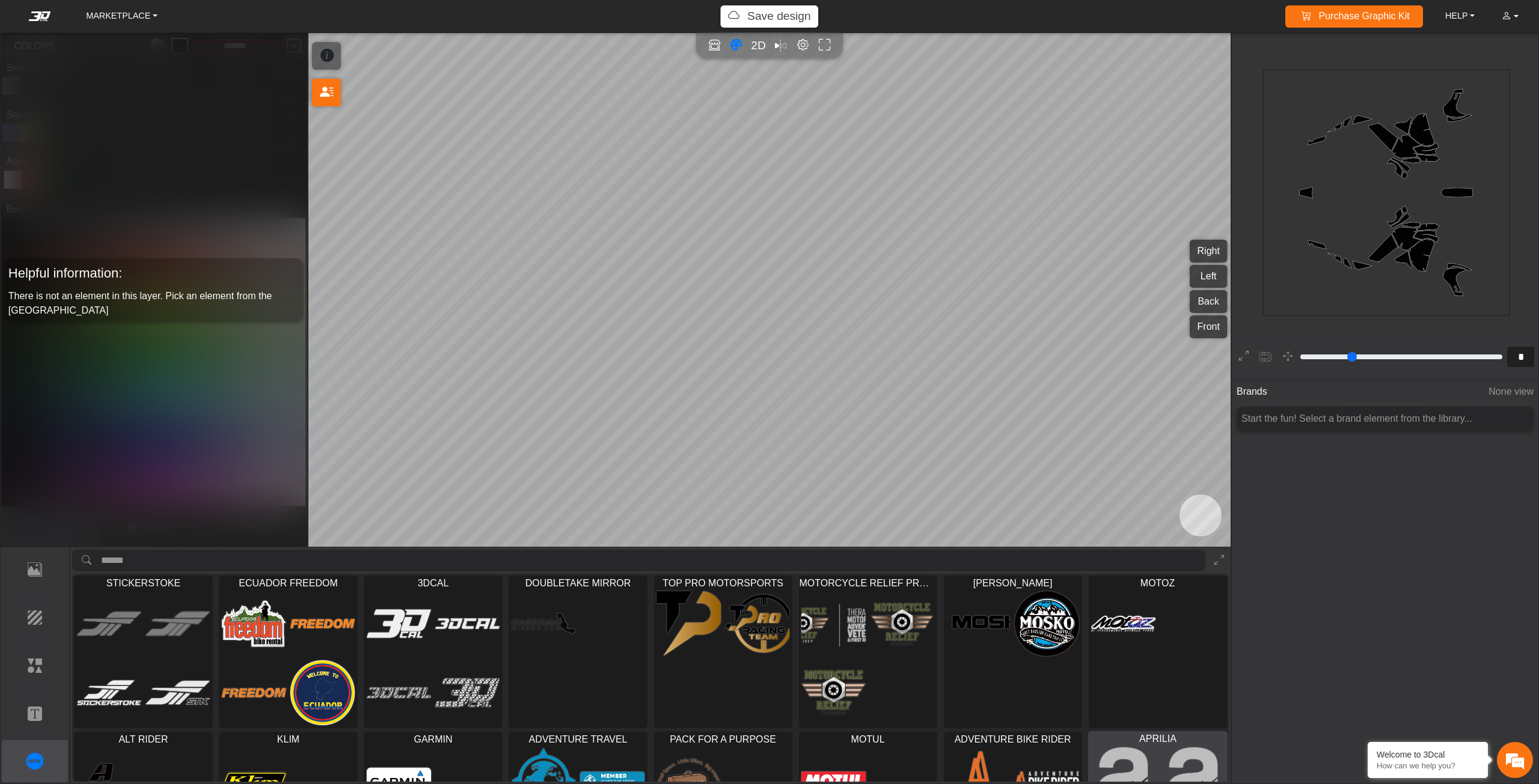
click at [1118, 752] on img at bounding box center [1123, 780] width 65 height 66
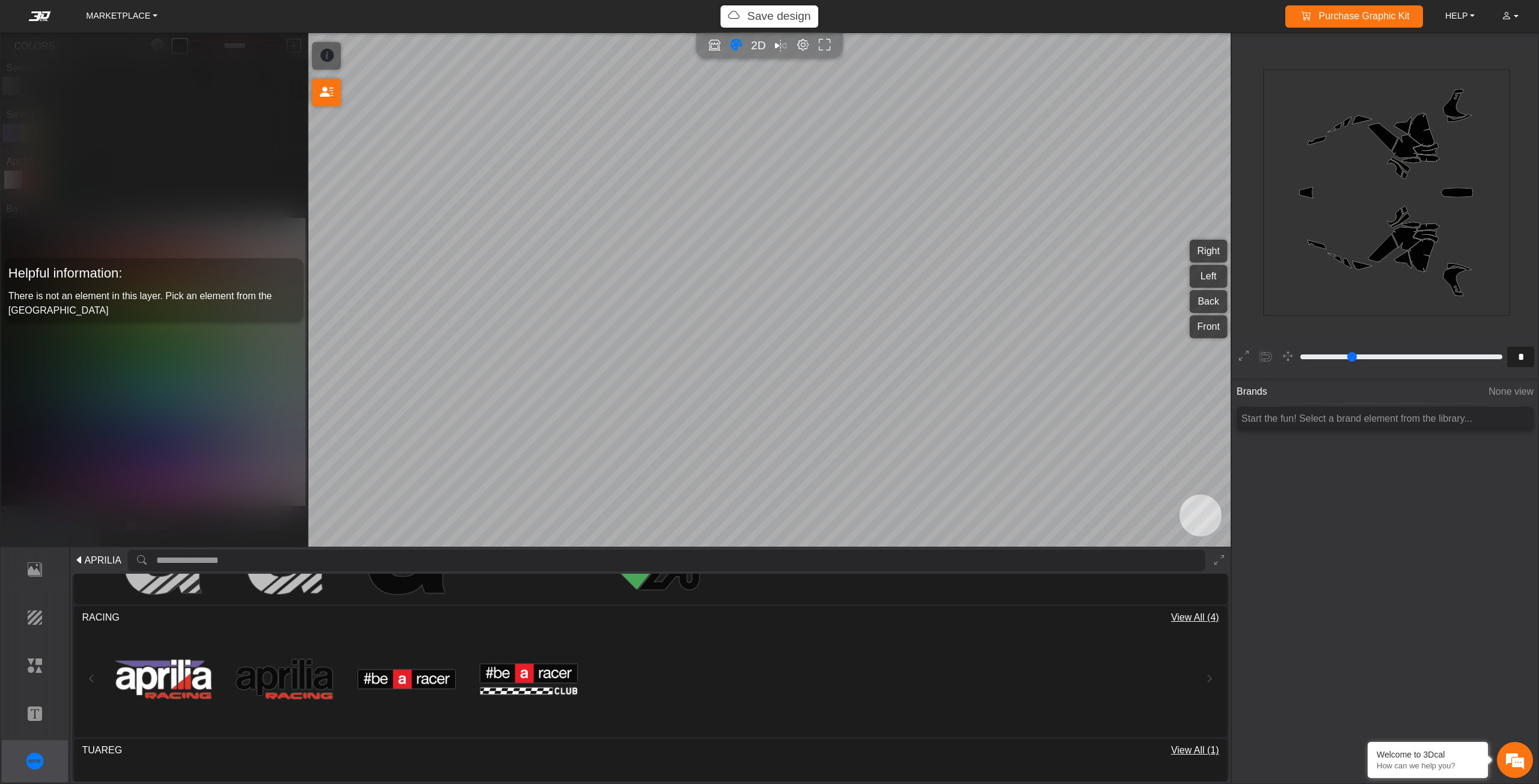
scroll to position [0, 0]
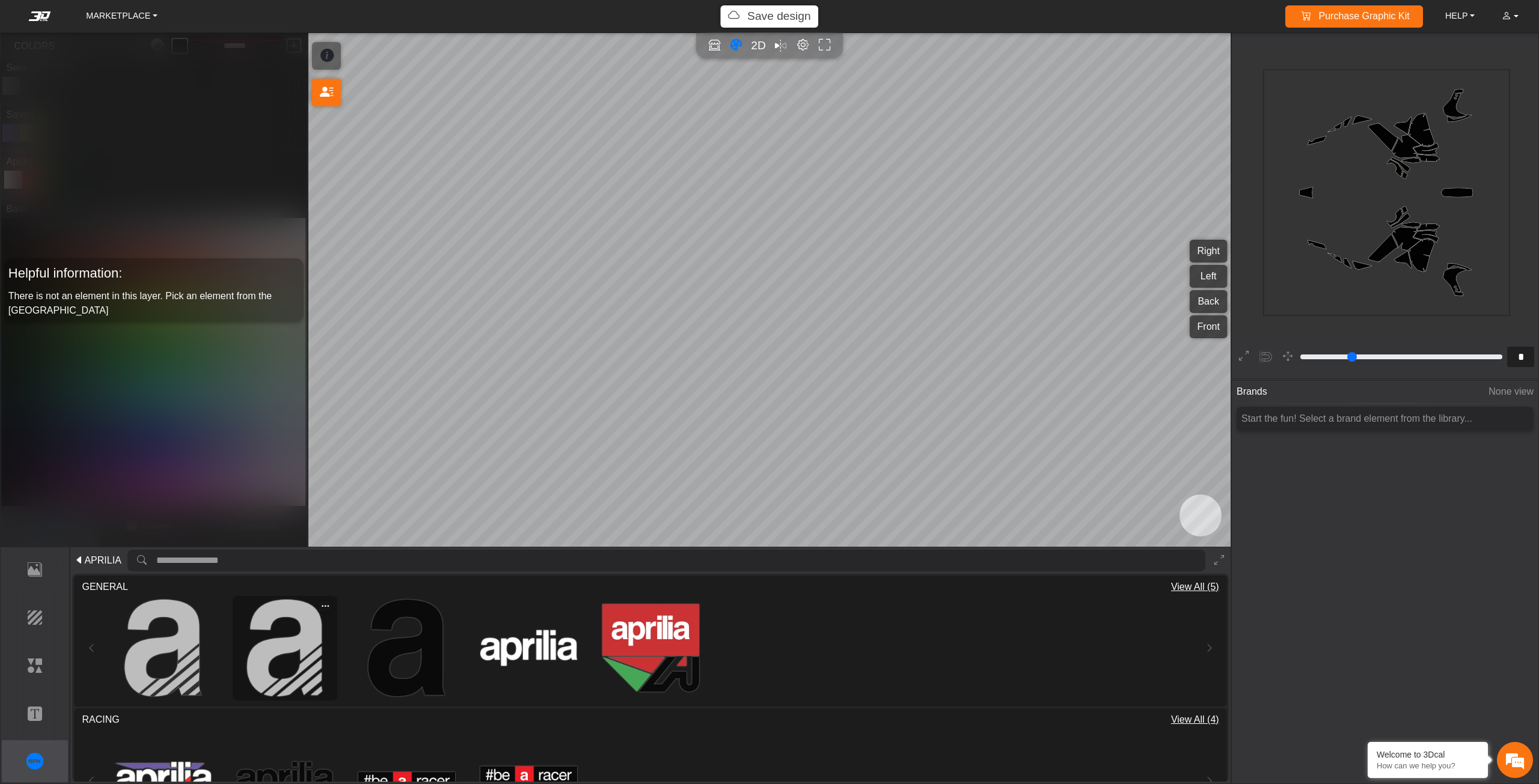
click at [280, 672] on img at bounding box center [284, 647] width 96 height 96
type input "**"
type input "*********"
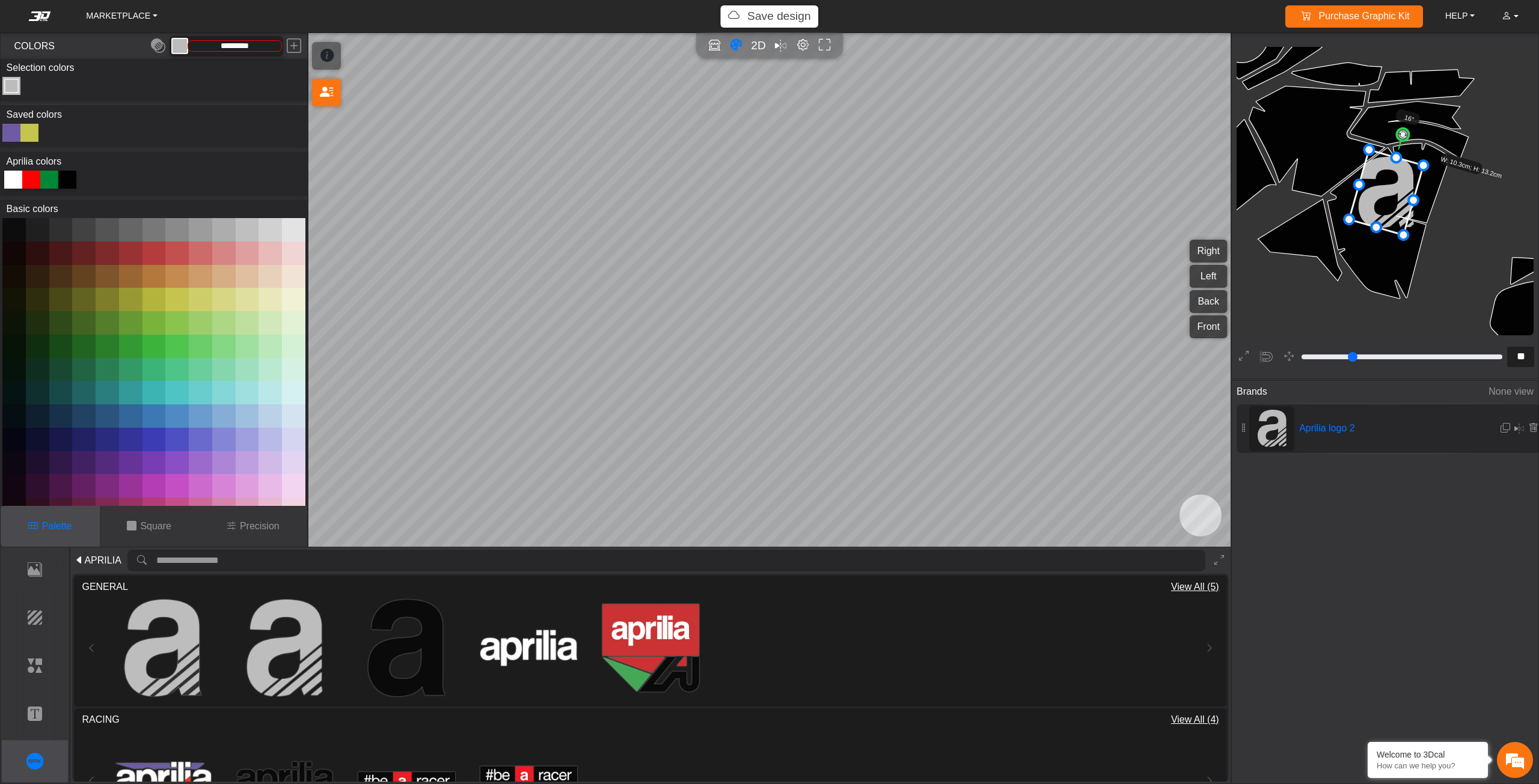
drag, startPoint x: 1385, startPoint y: 136, endPoint x: 1401, endPoint y: 140, distance: 16.5
click at [1401, 140] on circle at bounding box center [1403, 135] width 15 height 15
click at [1383, 192] on icon at bounding box center [1383, 193] width 74 height 85
drag, startPoint x: 1246, startPoint y: 356, endPoint x: 1254, endPoint y: 353, distance: 8.5
click at [1245, 356] on icon at bounding box center [1243, 356] width 9 height 16
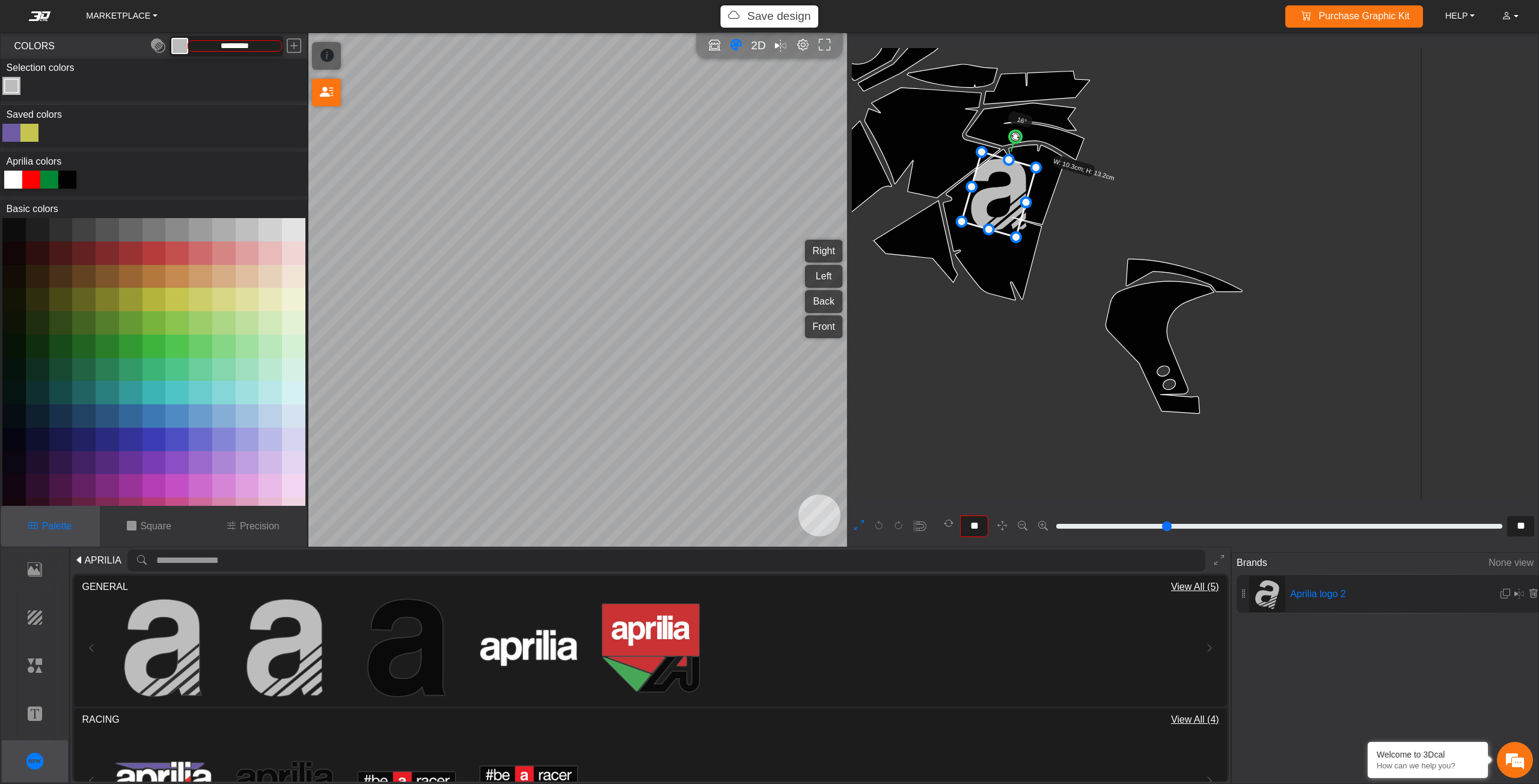
type input "**"
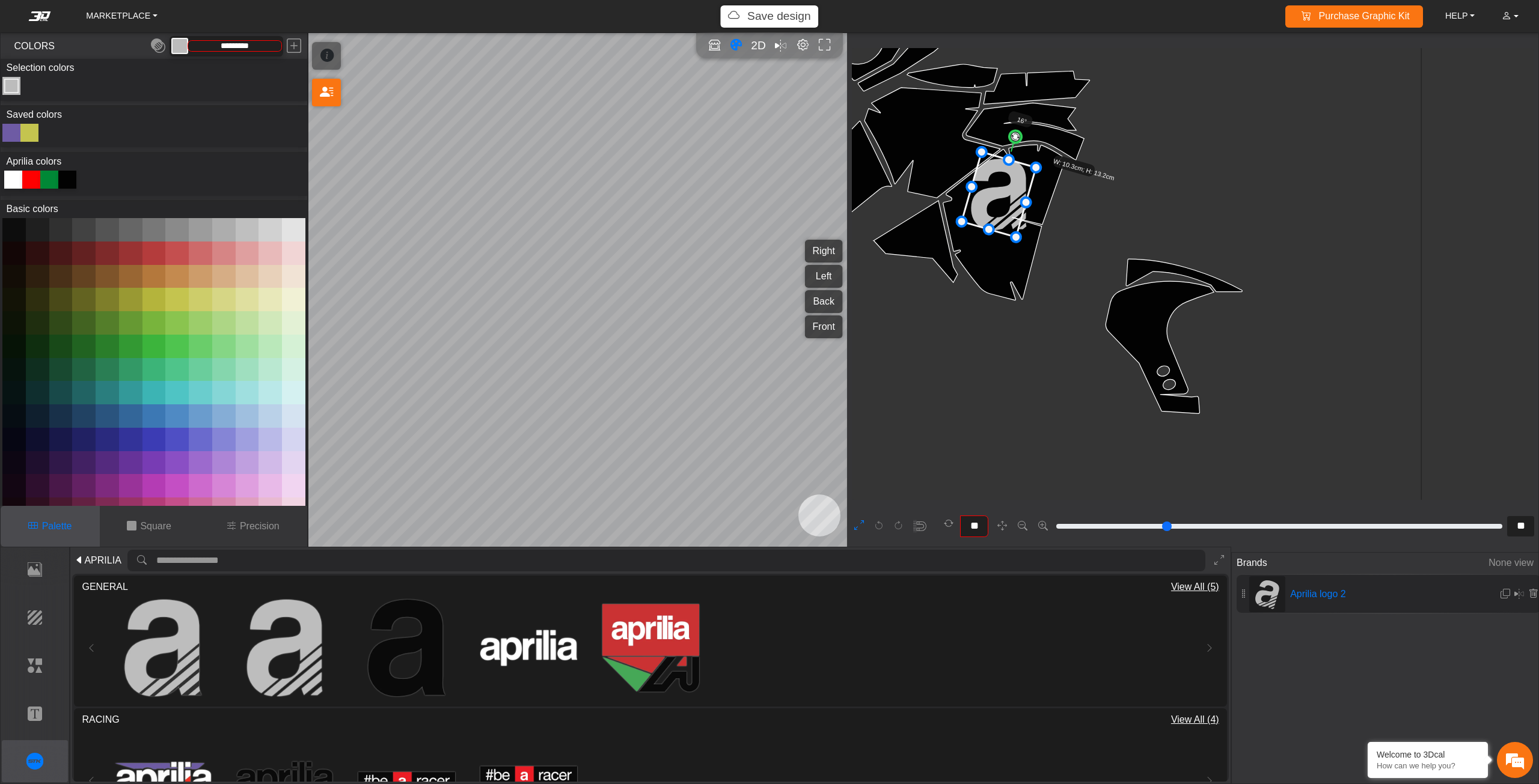
type input "**"
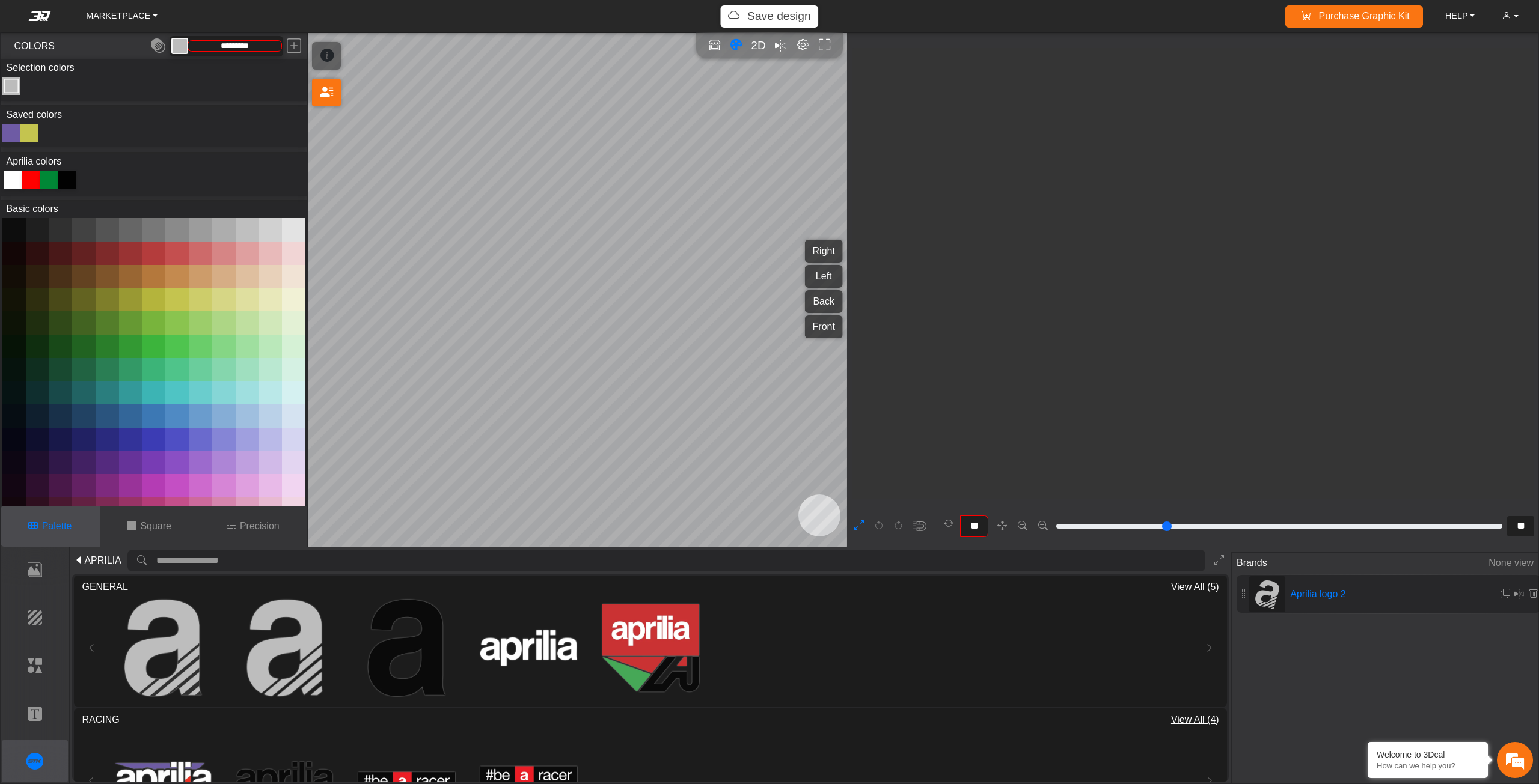
type input "**"
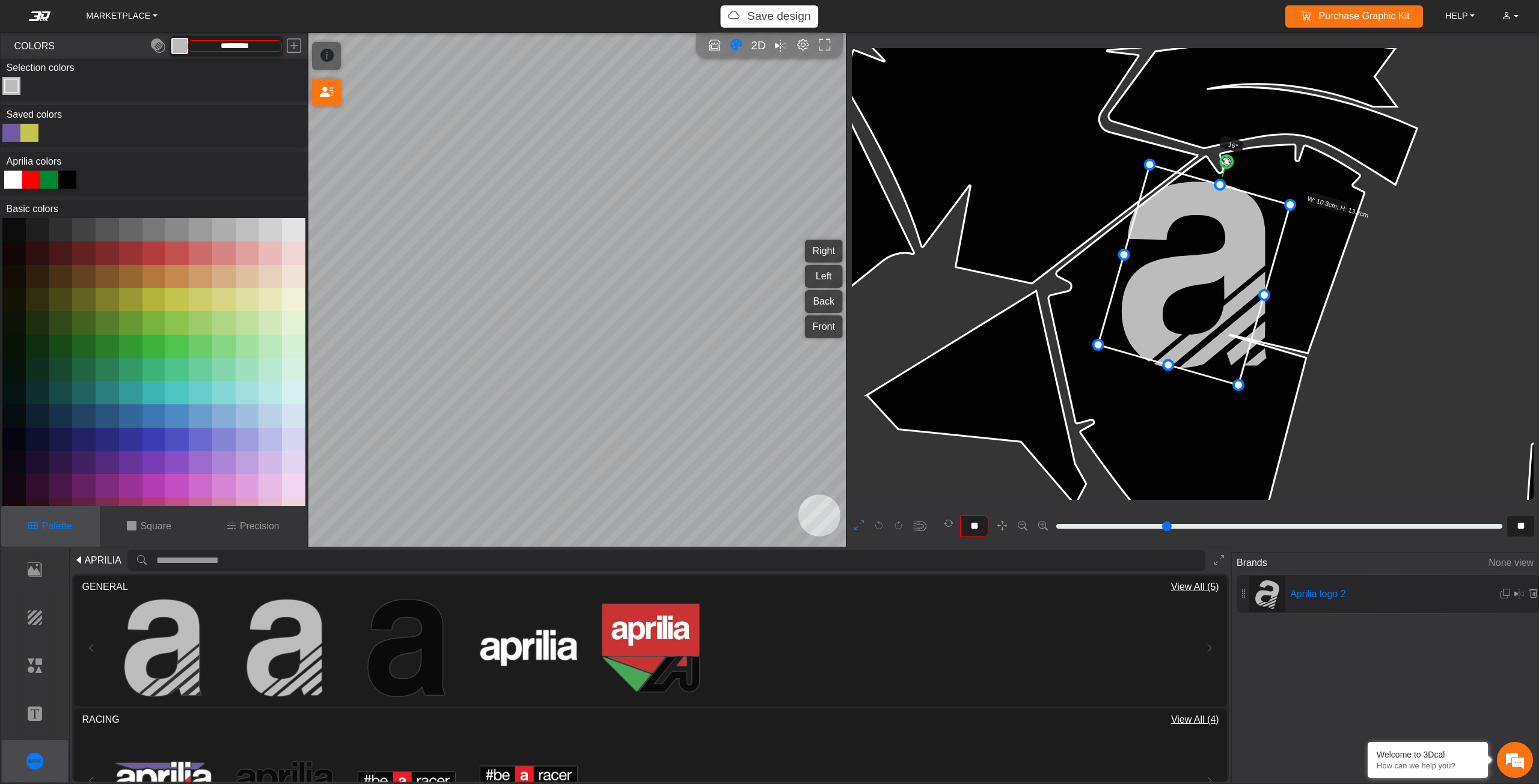
type input "**"
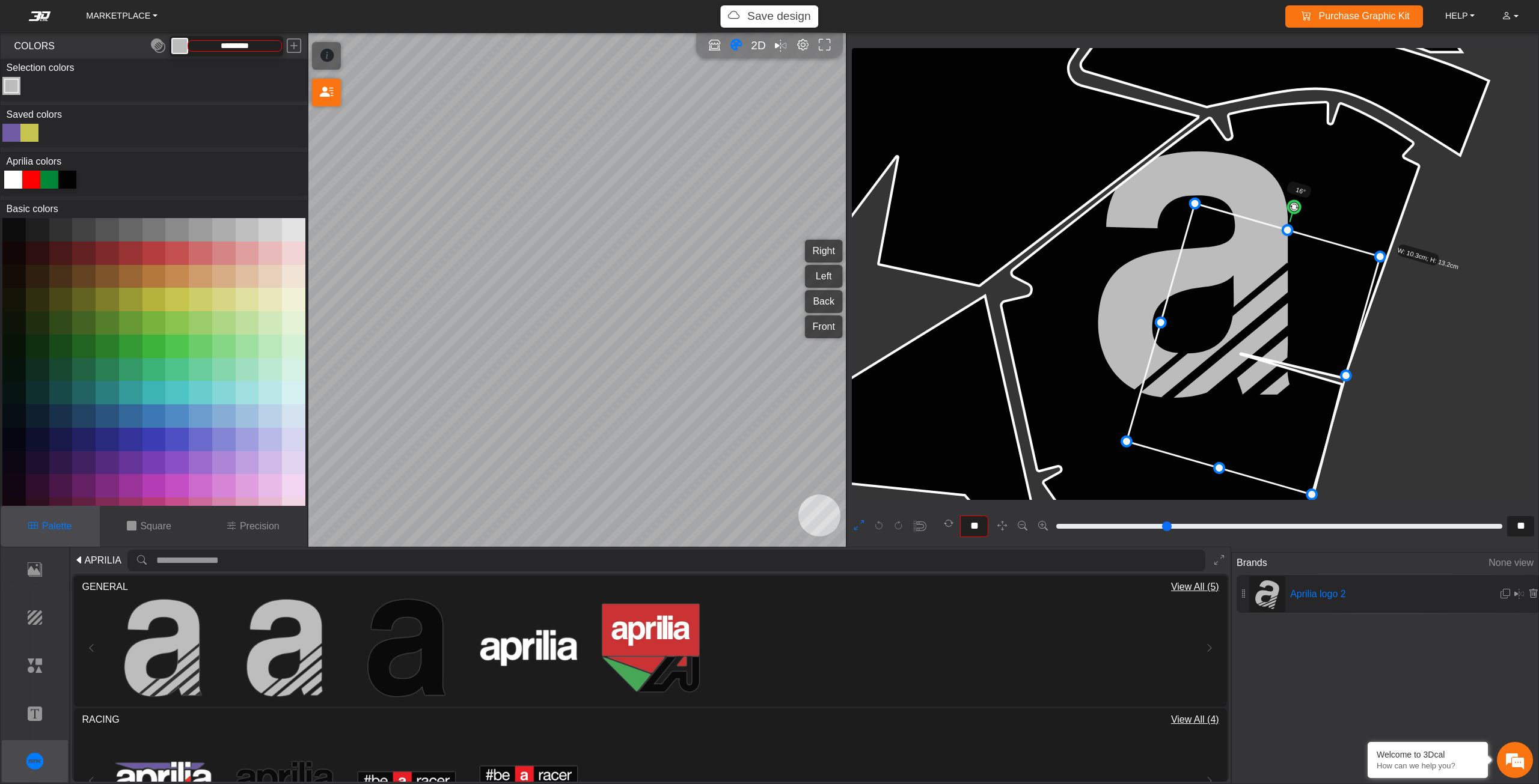
drag, startPoint x: 1207, startPoint y: 307, endPoint x: 1266, endPoint y: 381, distance: 94.6
click at [1266, 381] on icon at bounding box center [1253, 349] width 253 height 291
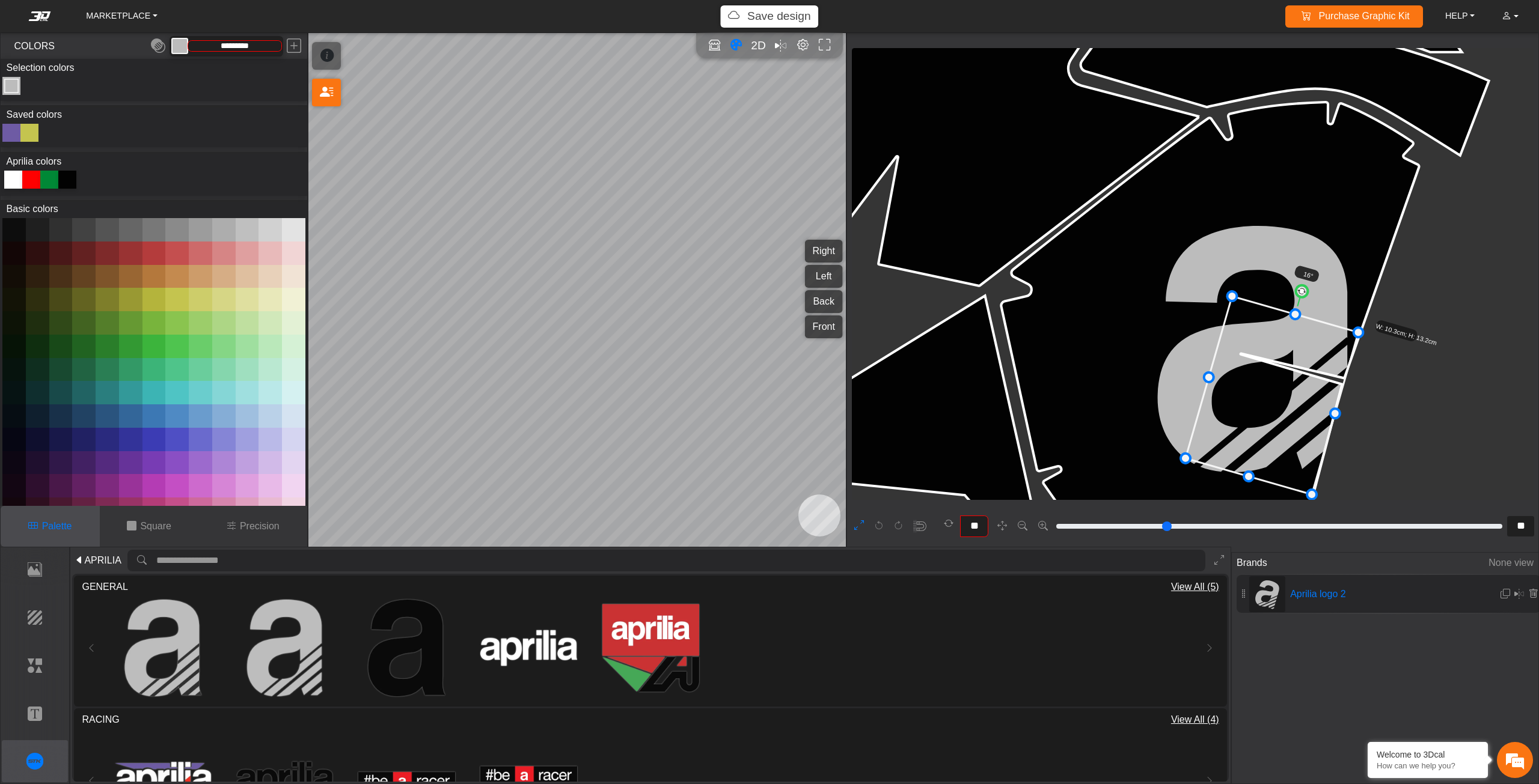
drag, startPoint x: 1195, startPoint y: 203, endPoint x: 1241, endPoint y: 265, distance: 77.2
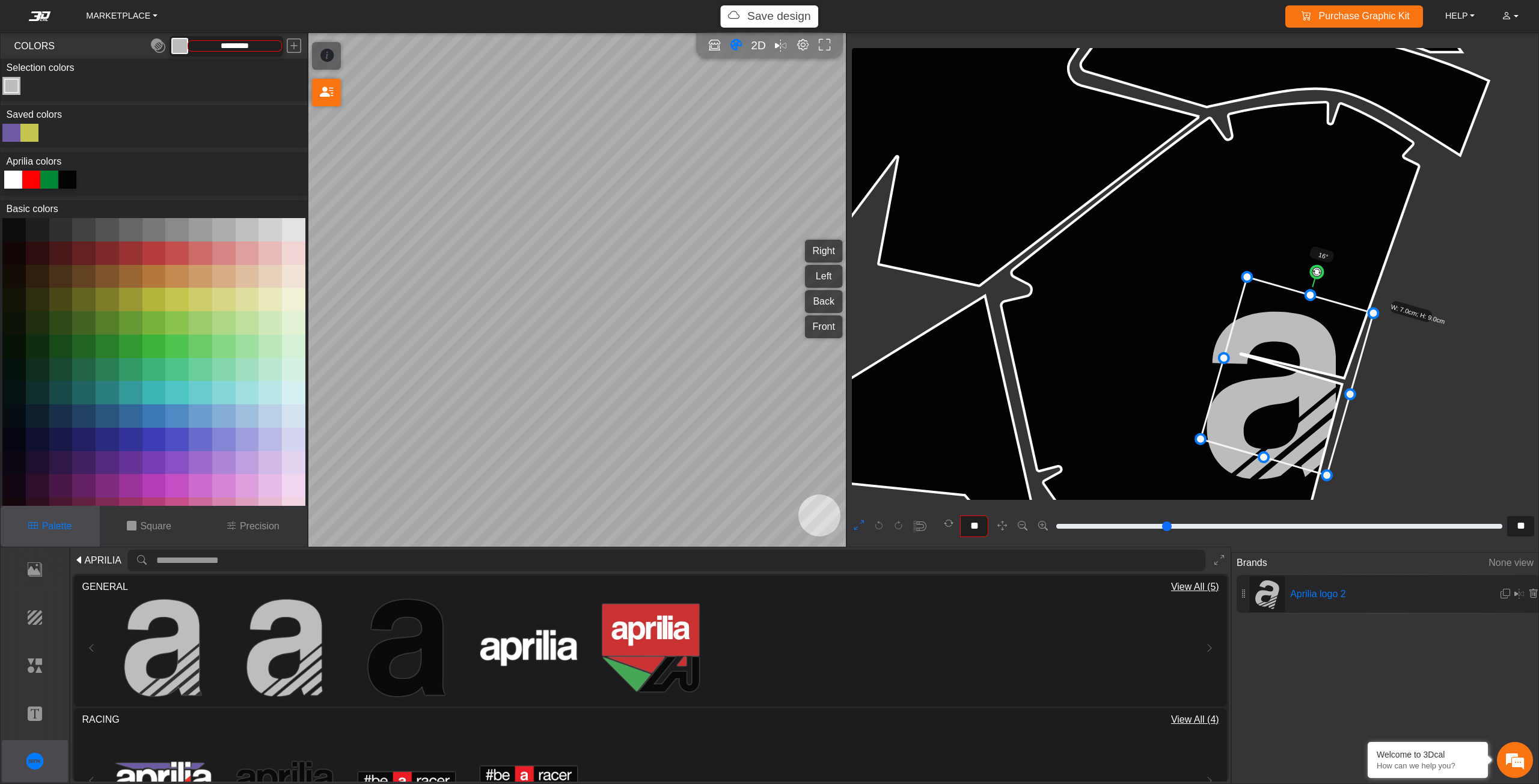
drag, startPoint x: 1264, startPoint y: 352, endPoint x: 1268, endPoint y: 316, distance: 36.2
click at [1277, 330] on icon at bounding box center [1286, 376] width 173 height 198
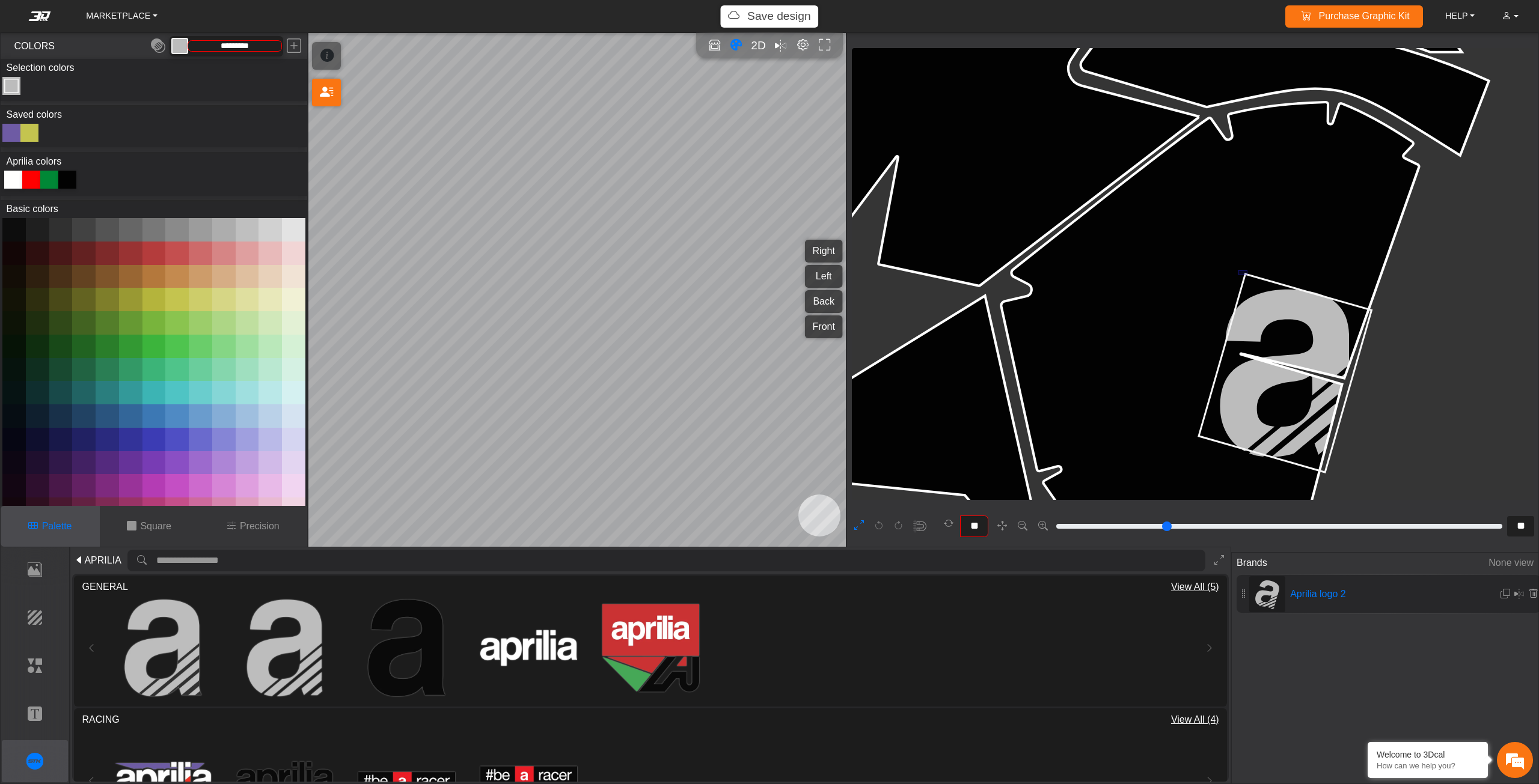
drag, startPoint x: 1239, startPoint y: 271, endPoint x: 1249, endPoint y: 276, distance: 11.2
drag, startPoint x: 1249, startPoint y: 281, endPoint x: 1272, endPoint y: 315, distance: 41.0
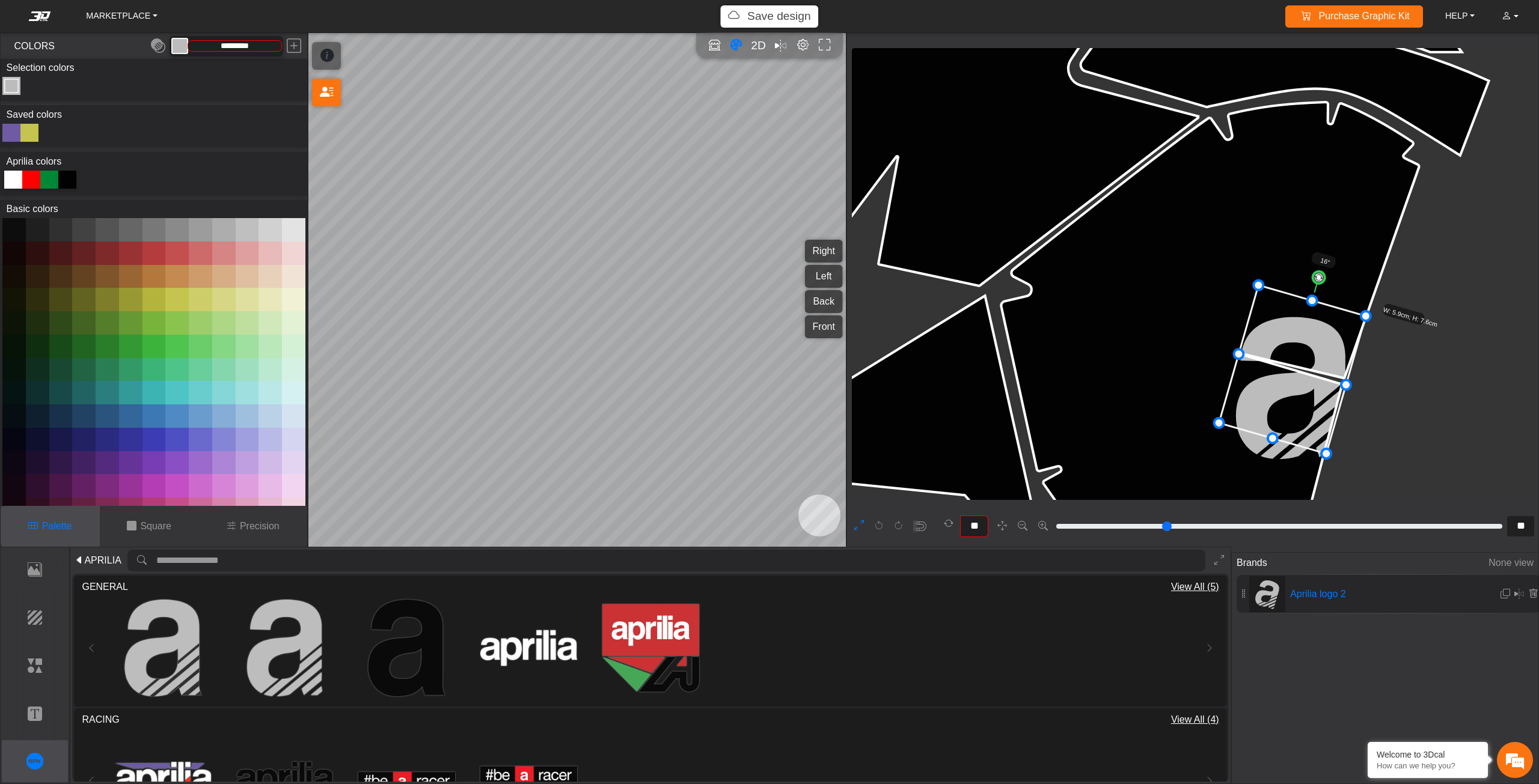
drag, startPoint x: 1281, startPoint y: 347, endPoint x: 1282, endPoint y: 328, distance: 19.0
click at [1282, 328] on icon at bounding box center [1293, 369] width 147 height 168
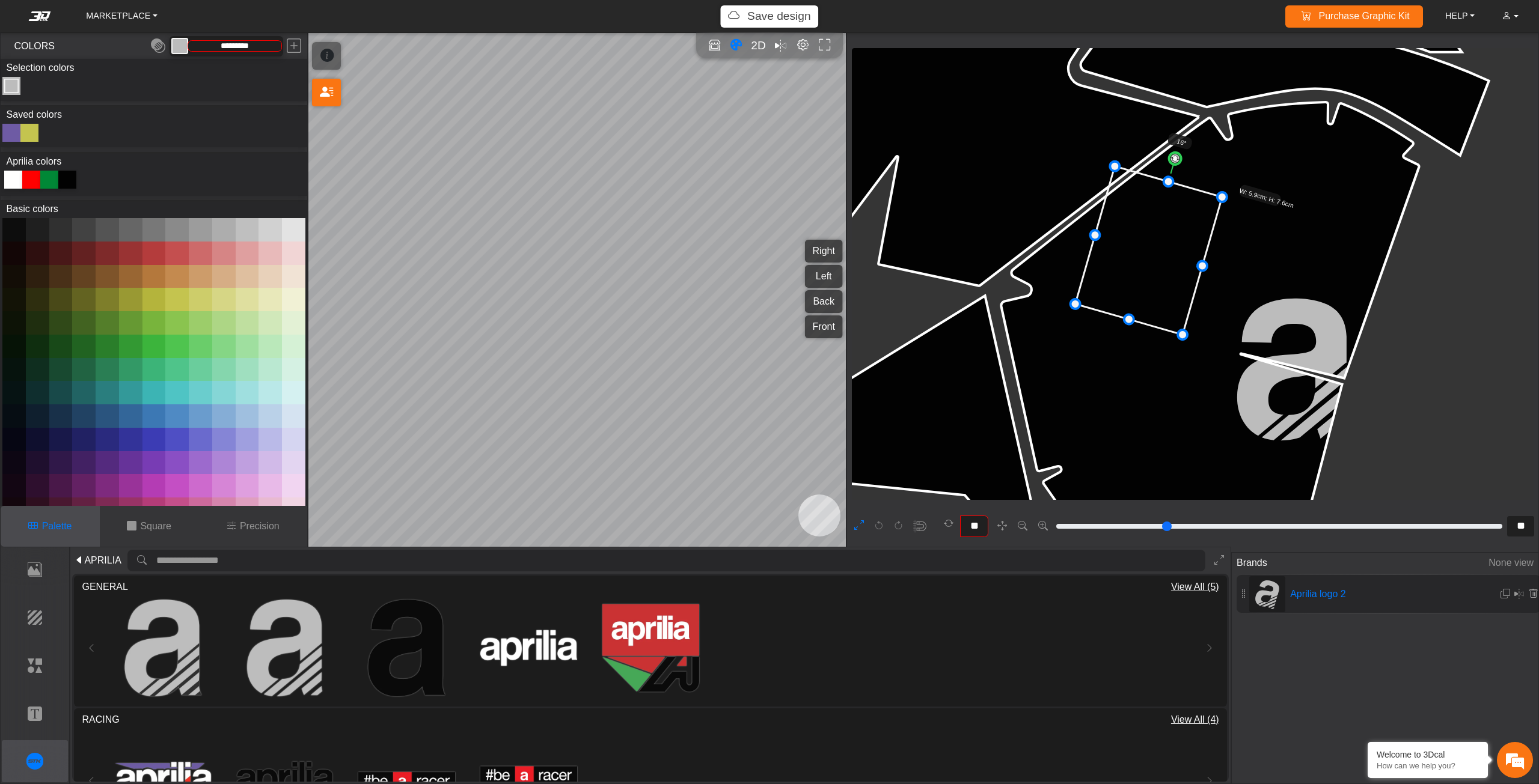
drag, startPoint x: 1279, startPoint y: 330, endPoint x: 1136, endPoint y: 211, distance: 186.0
click at [1136, 211] on icon at bounding box center [1149, 250] width 147 height 168
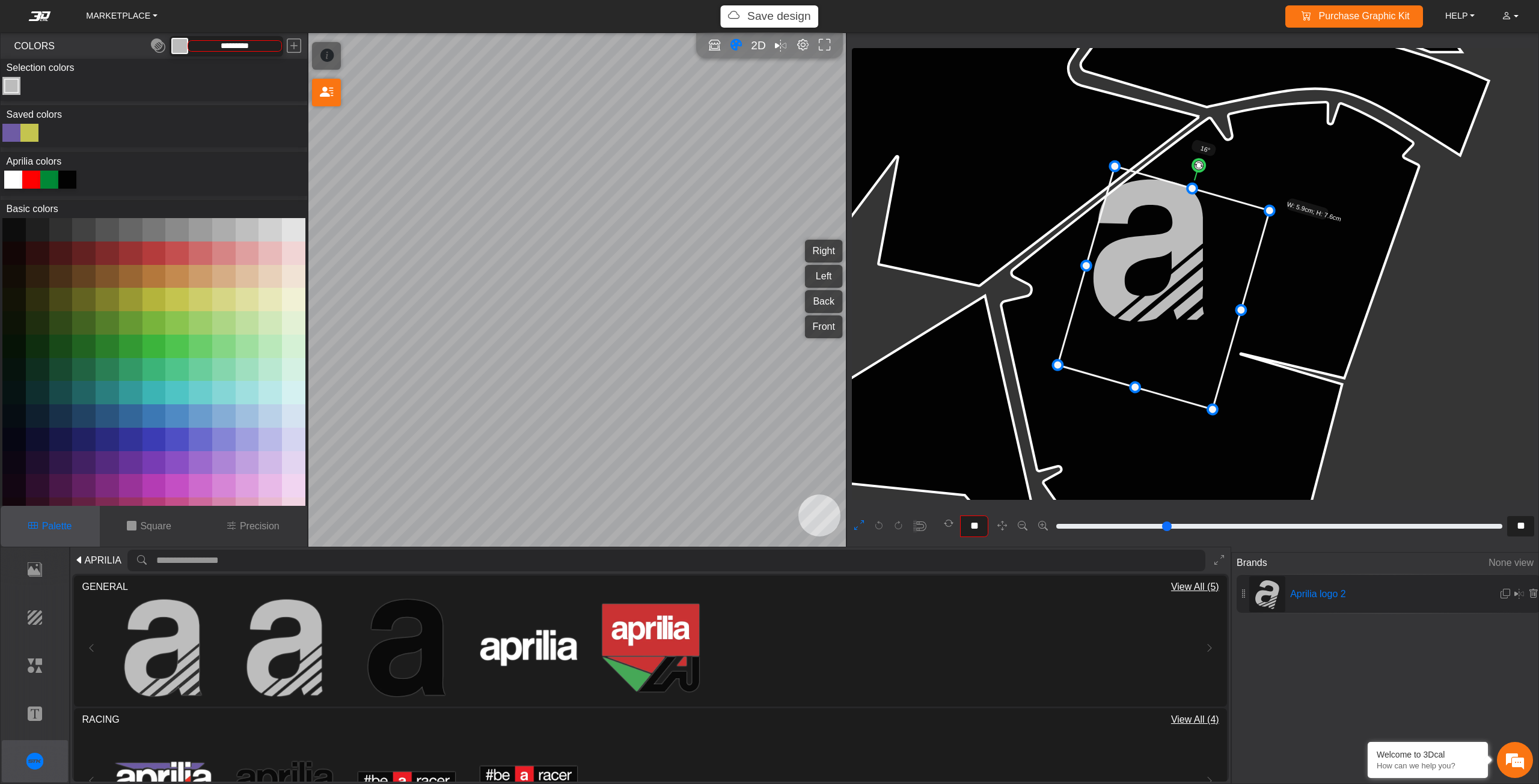
drag, startPoint x: 1184, startPoint y: 335, endPoint x: 1206, endPoint y: 354, distance: 29.1
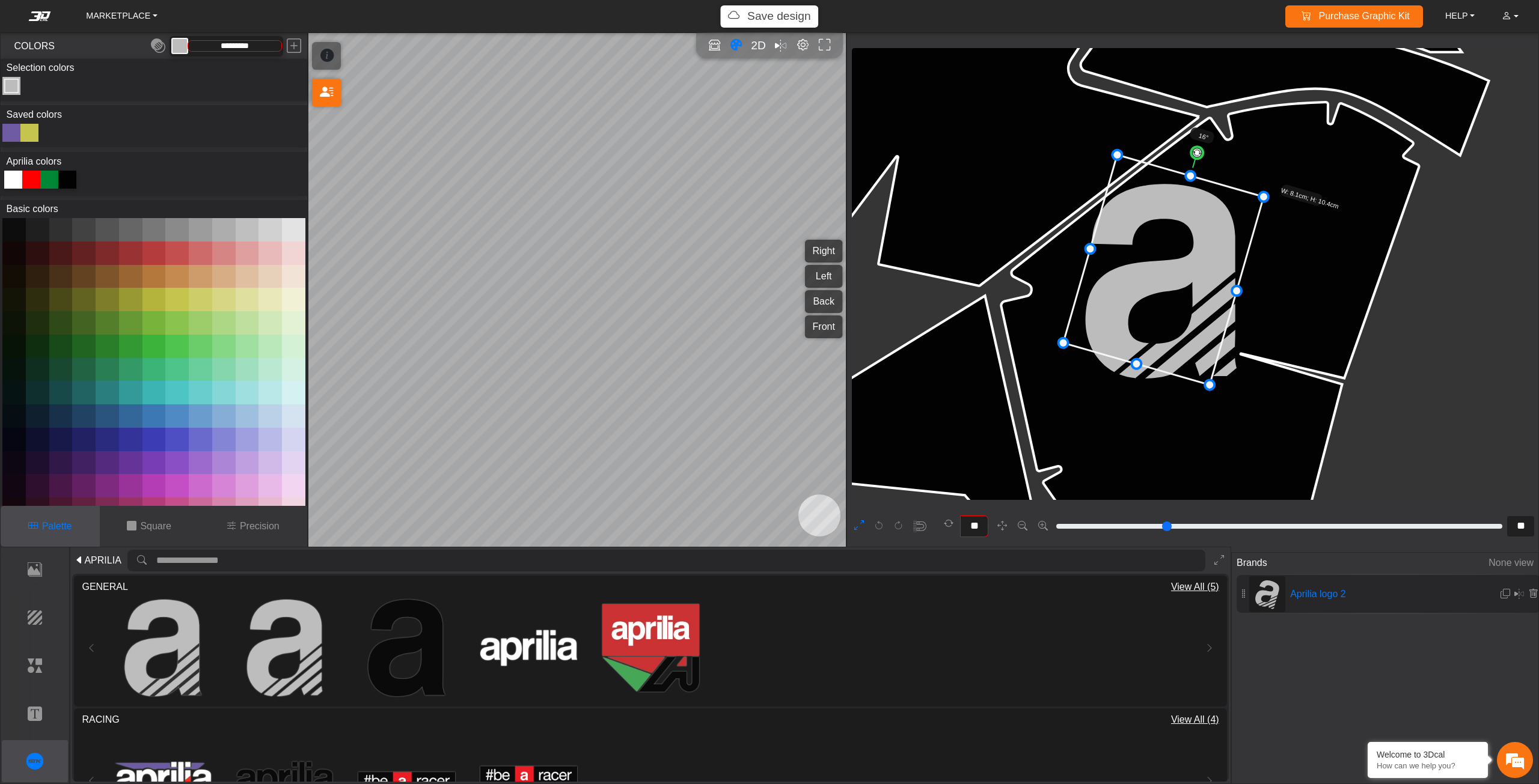
drag, startPoint x: 1196, startPoint y: 342, endPoint x: 1198, endPoint y: 330, distance: 12.2
click at [1198, 330] on icon at bounding box center [1163, 270] width 200 height 230
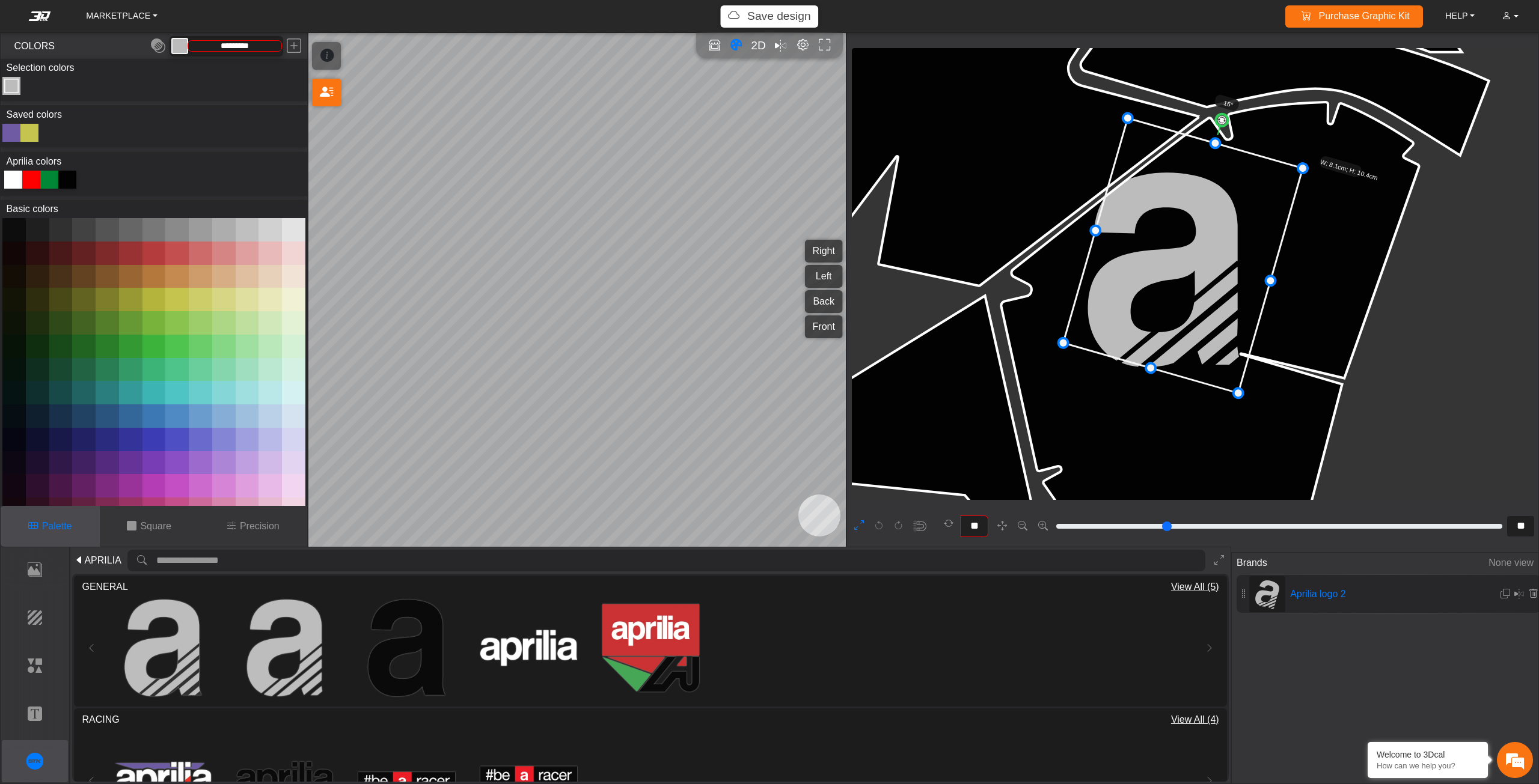
drag, startPoint x: 1265, startPoint y: 197, endPoint x: 1299, endPoint y: 184, distance: 36.4
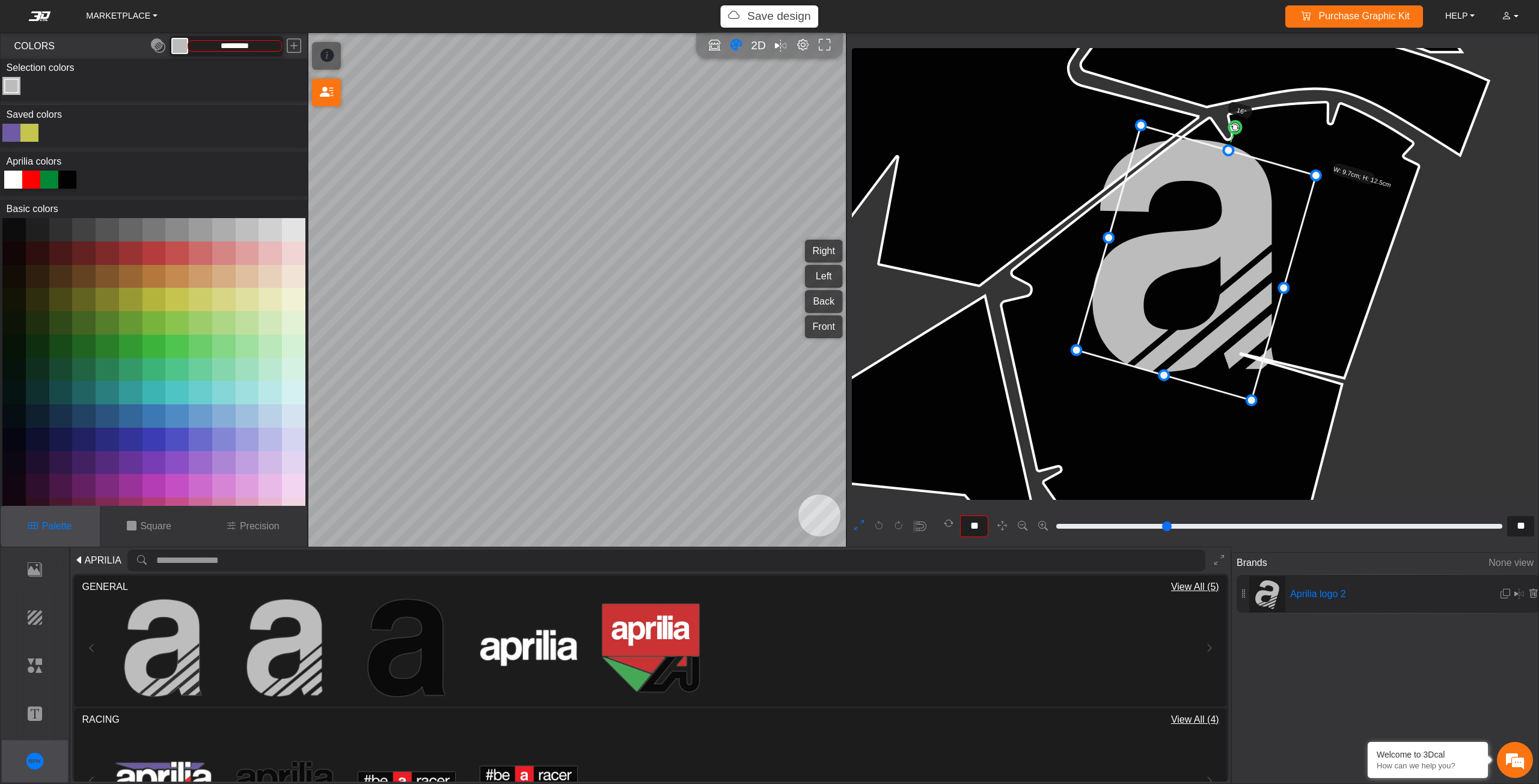
drag, startPoint x: 1222, startPoint y: 205, endPoint x: 1234, endPoint y: 210, distance: 13.0
click at [1234, 210] on icon at bounding box center [1196, 263] width 240 height 275
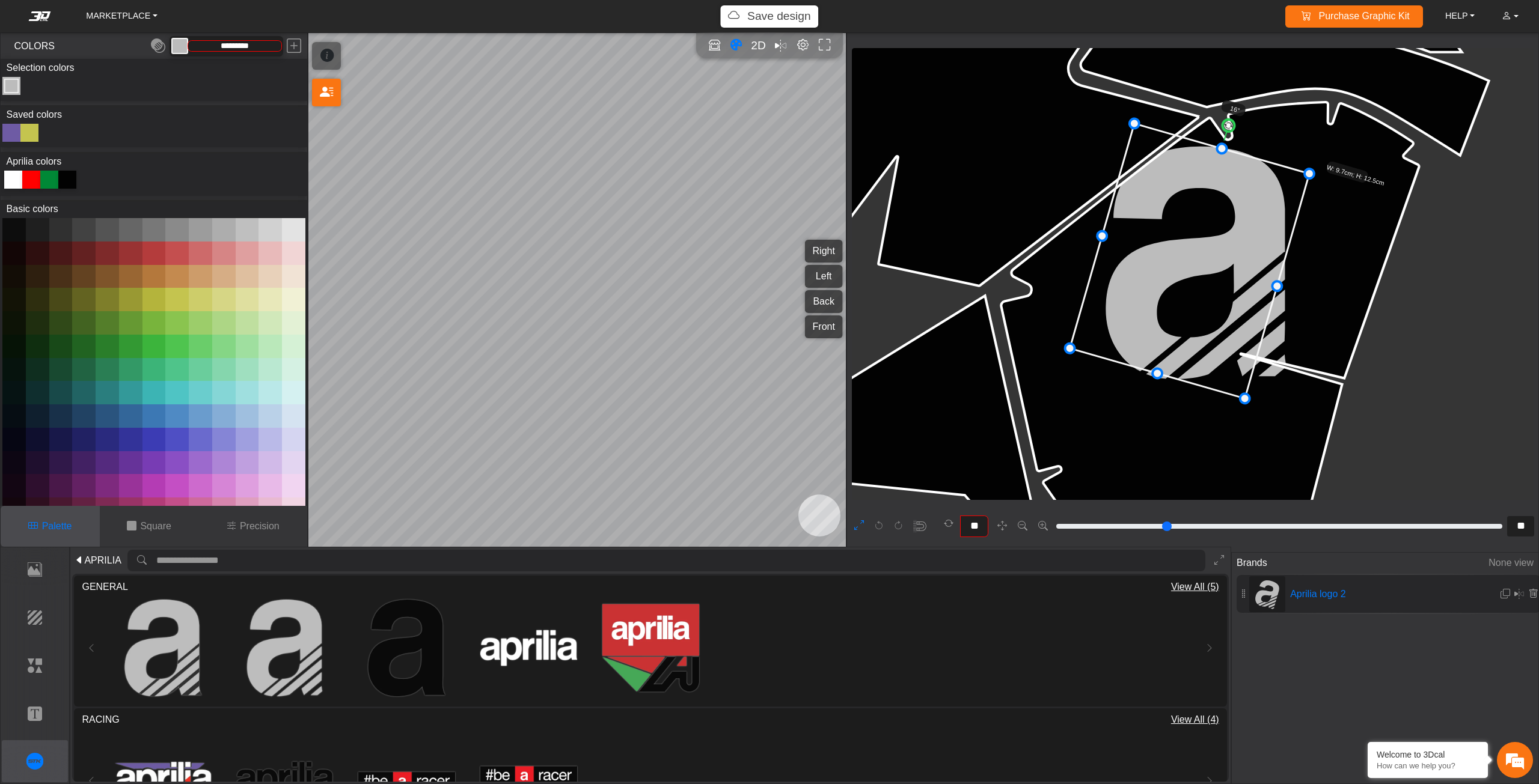
drag, startPoint x: 1239, startPoint y: 218, endPoint x: 1231, endPoint y: 217, distance: 8.1
click at [1231, 217] on icon at bounding box center [1189, 262] width 240 height 275
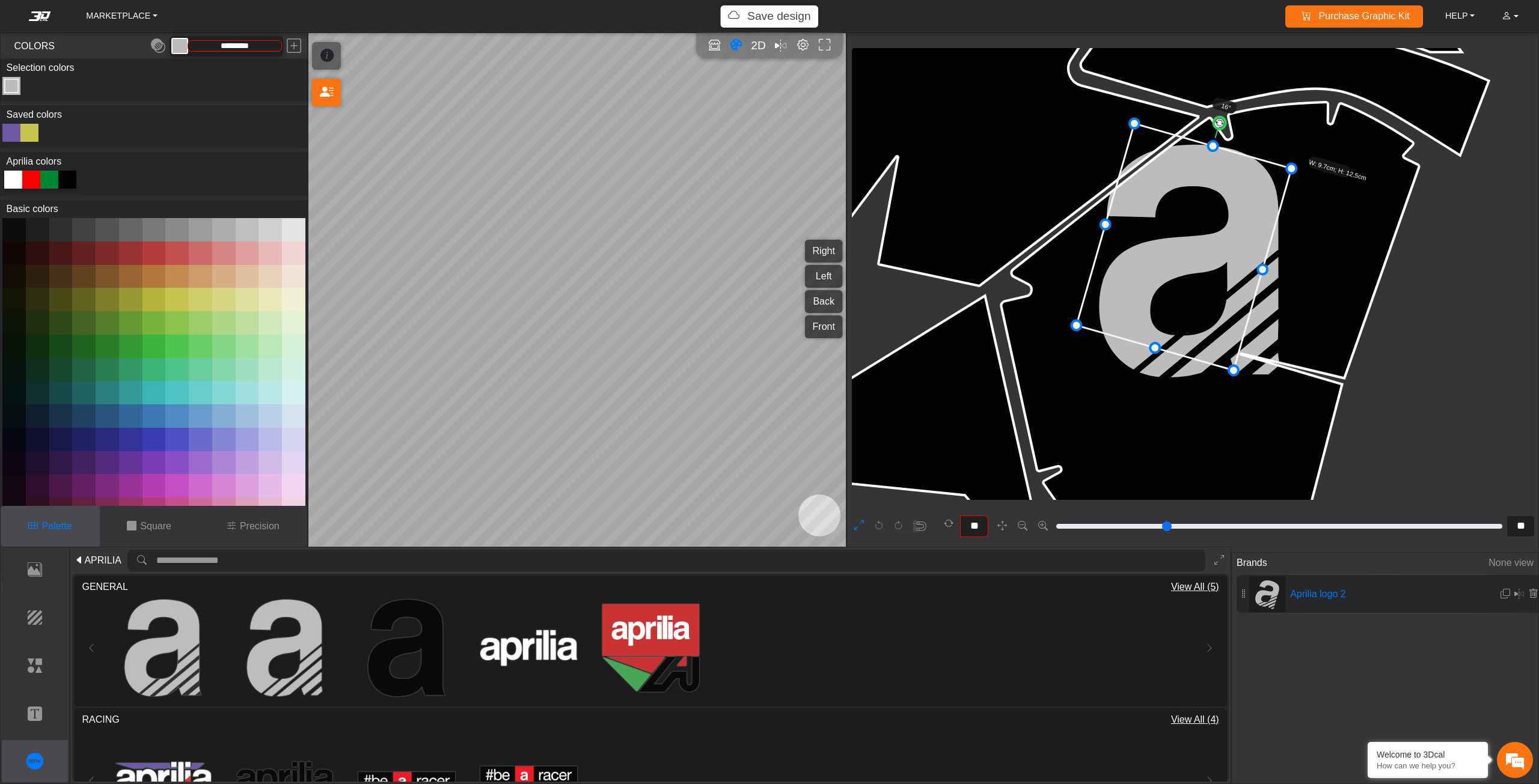
drag, startPoint x: 1247, startPoint y: 396, endPoint x: 1231, endPoint y: 380, distance: 22.6
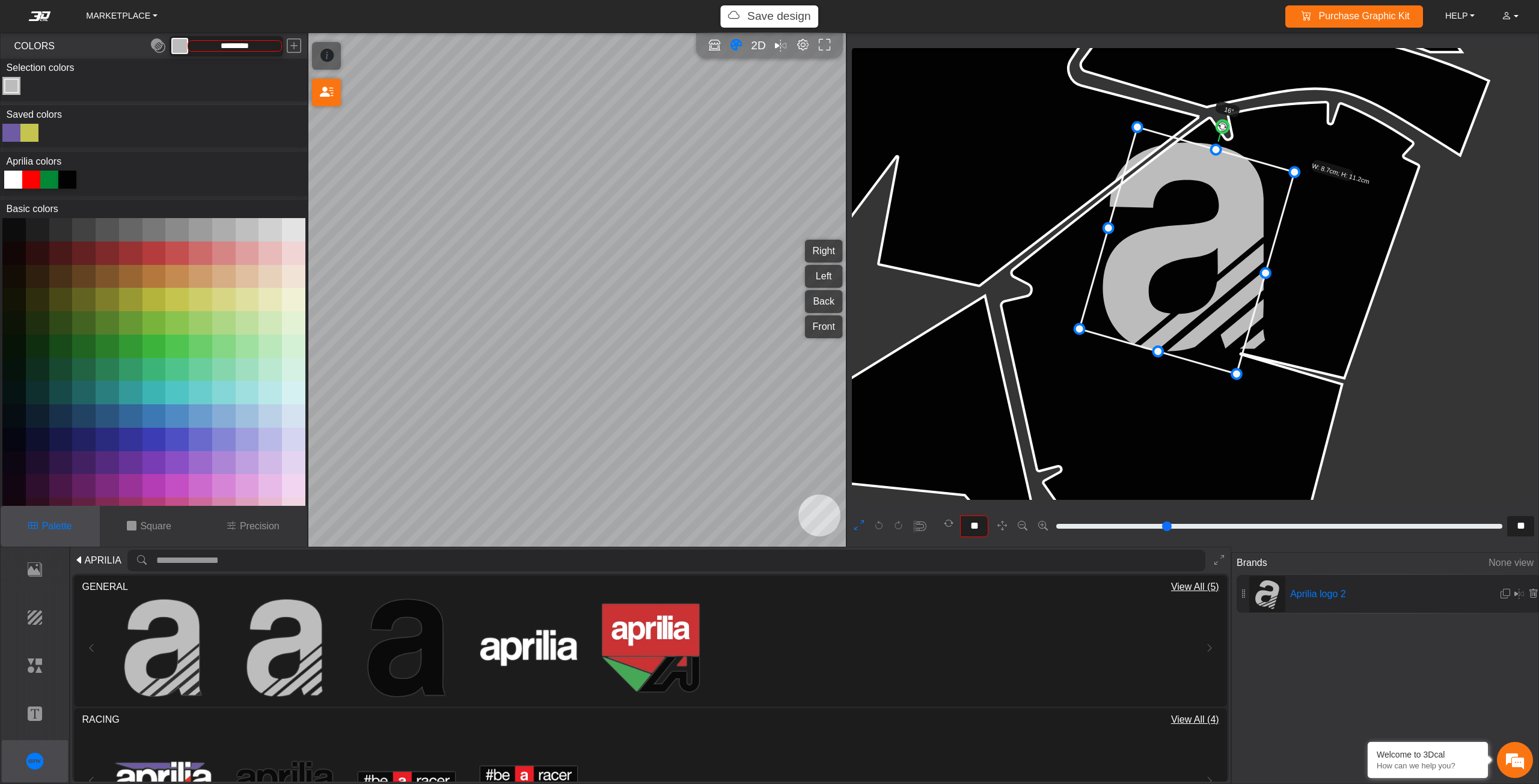
click at [1207, 292] on icon at bounding box center [1187, 251] width 215 height 247
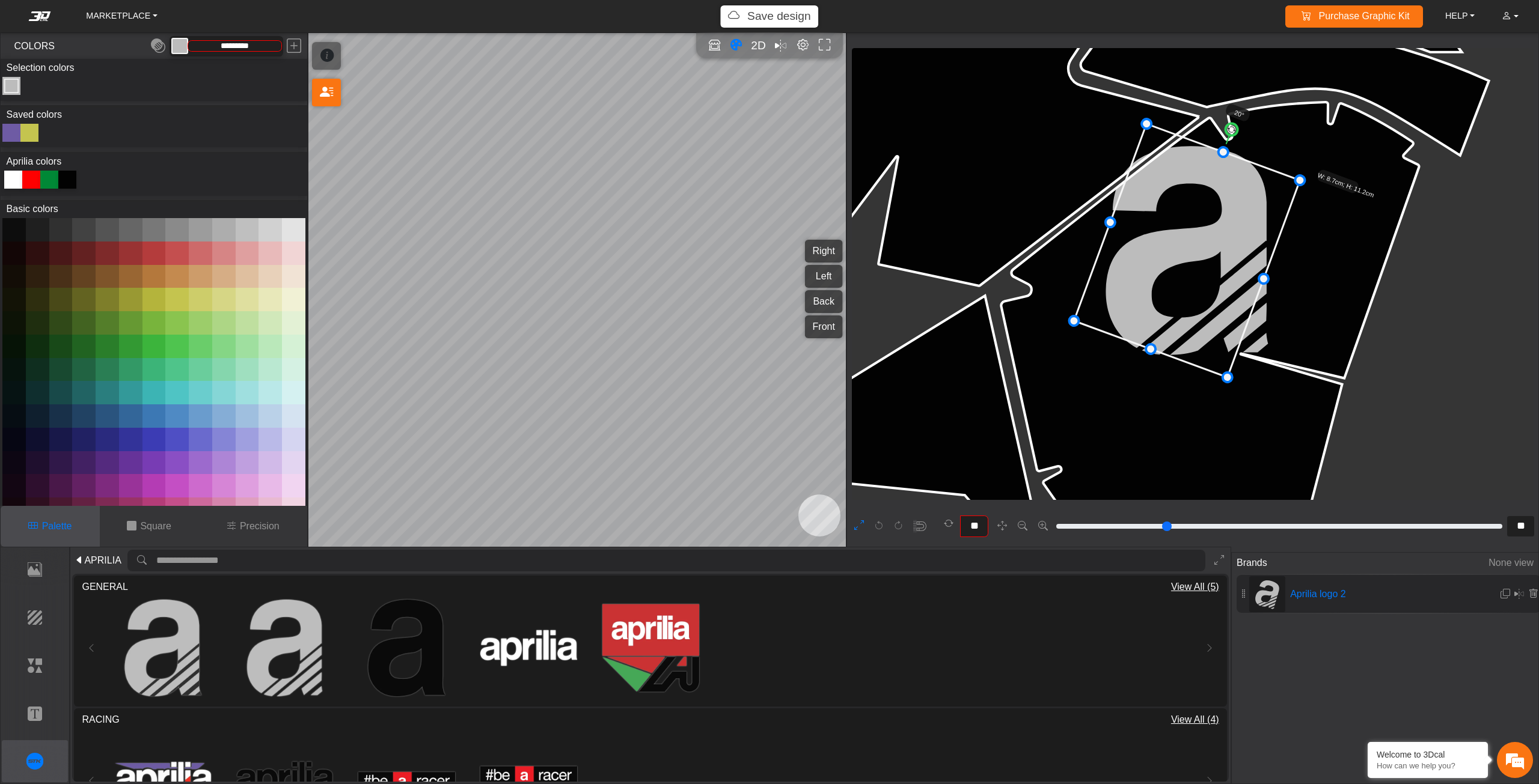
drag, startPoint x: 1223, startPoint y: 127, endPoint x: 1232, endPoint y: 128, distance: 9.1
click at [1232, 128] on circle at bounding box center [1231, 129] width 16 height 16
click at [1231, 128] on circle at bounding box center [1230, 129] width 15 height 15
drag, startPoint x: 1224, startPoint y: 189, endPoint x: 1218, endPoint y: 185, distance: 7.2
click at [1218, 185] on icon at bounding box center [1181, 247] width 225 height 253
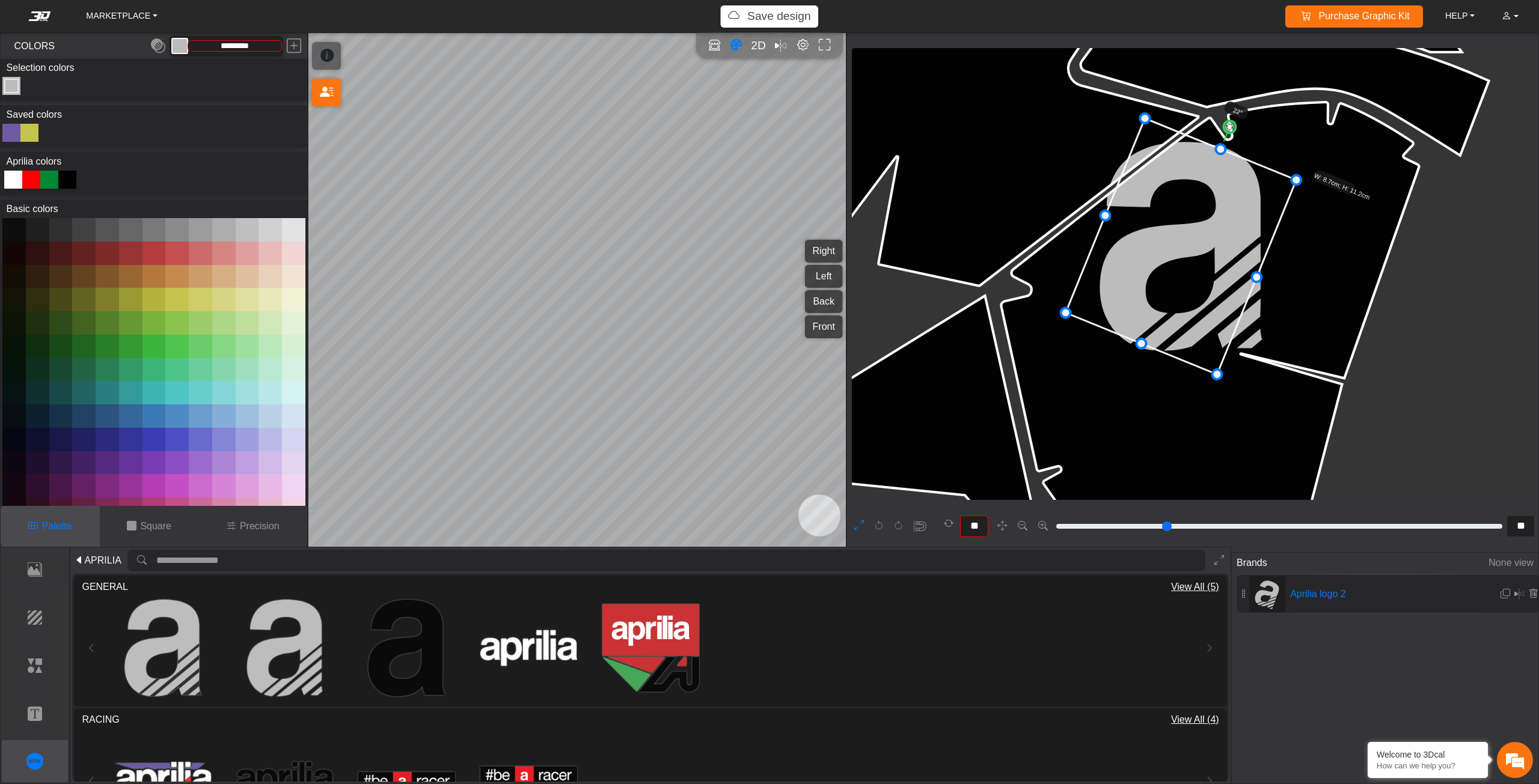
type input "**"
click at [1231, 128] on circle at bounding box center [1231, 128] width 16 height 16
click at [145, 513] on button "Square" at bounding box center [149, 526] width 100 height 41
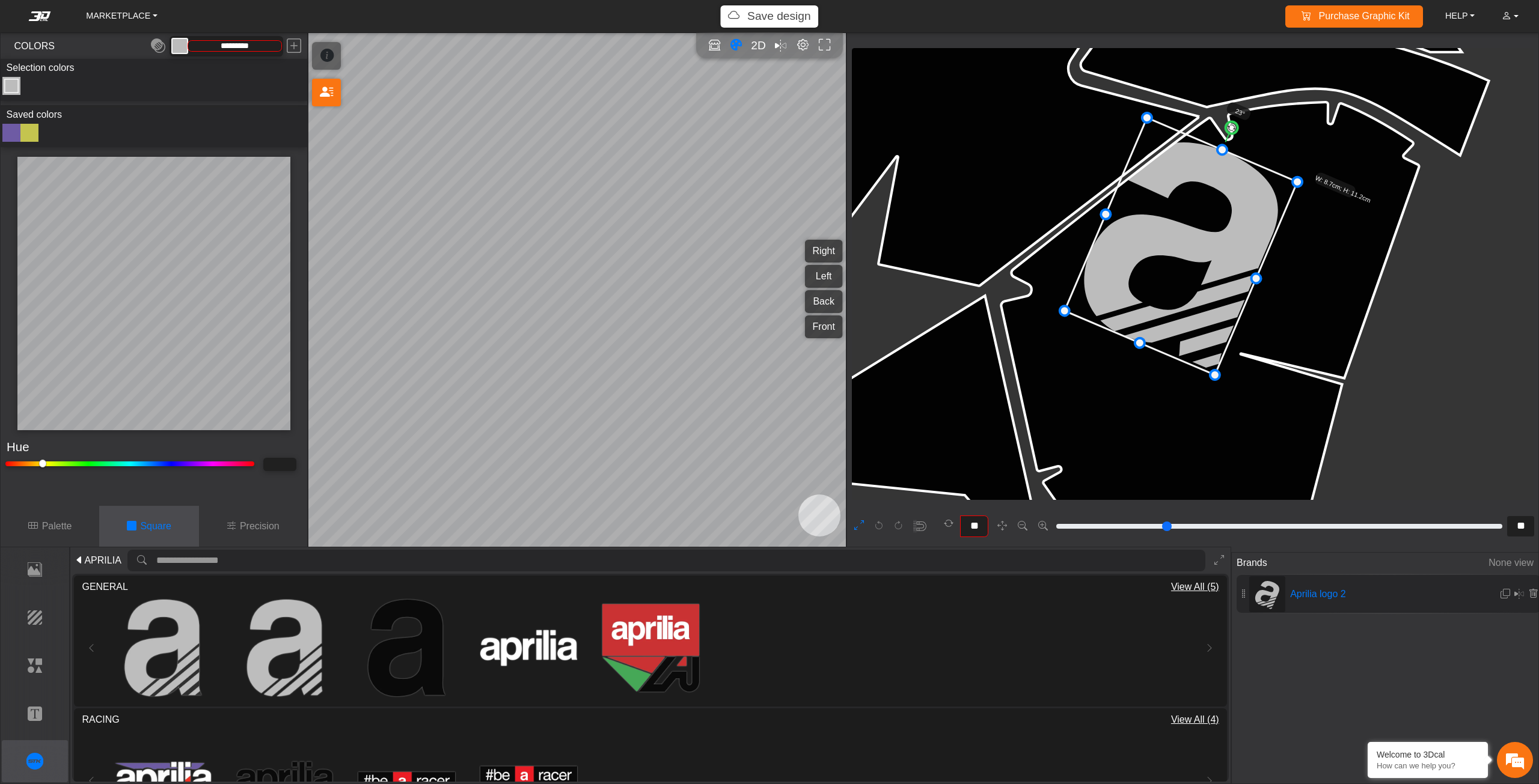
type input "**"
click at [48, 462] on input "Hue" at bounding box center [129, 464] width 249 height 5
type input "**"
click at [25, 129] on div at bounding box center [29, 133] width 18 height 18
type input "**"
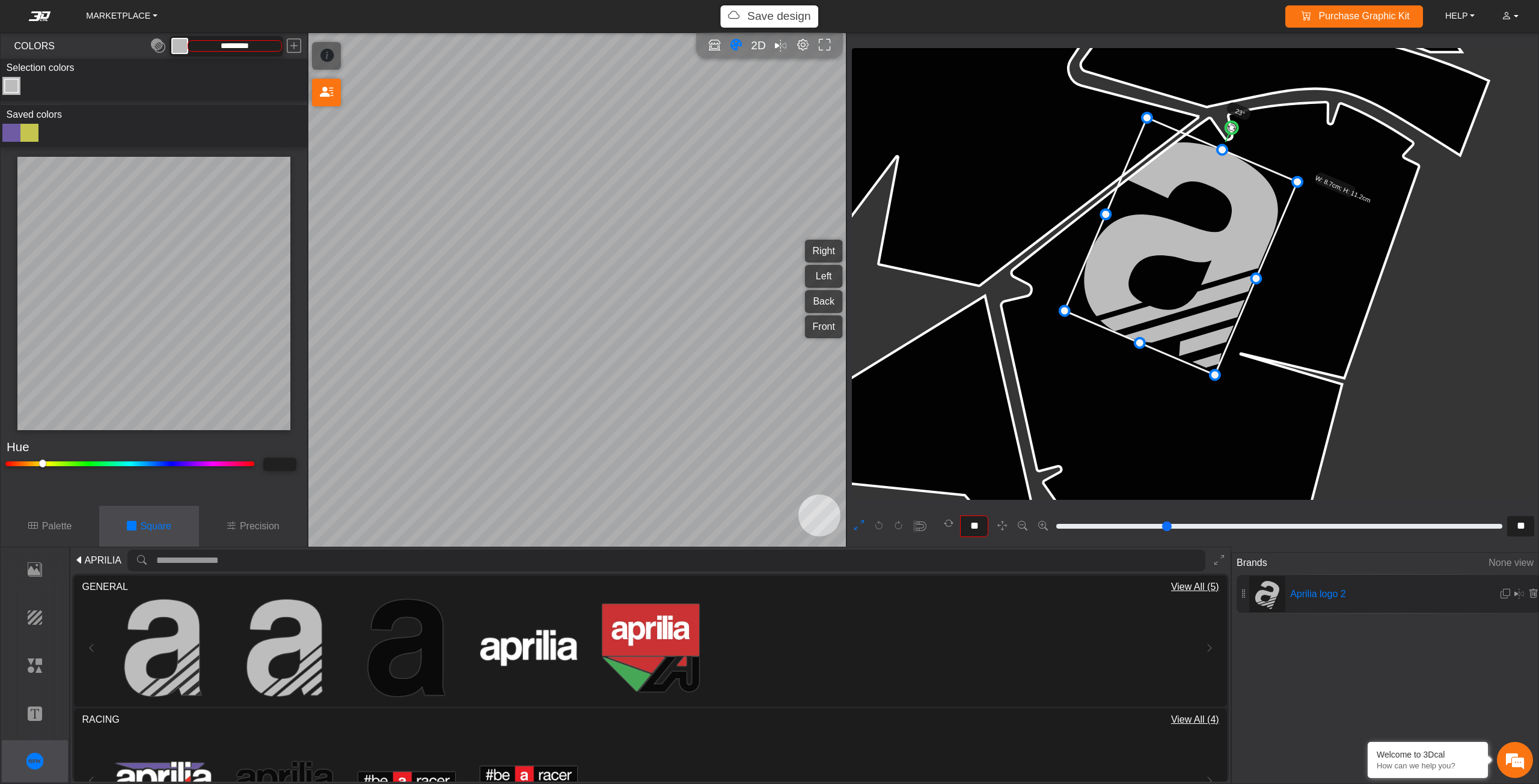
type input "**"
type input "*********"
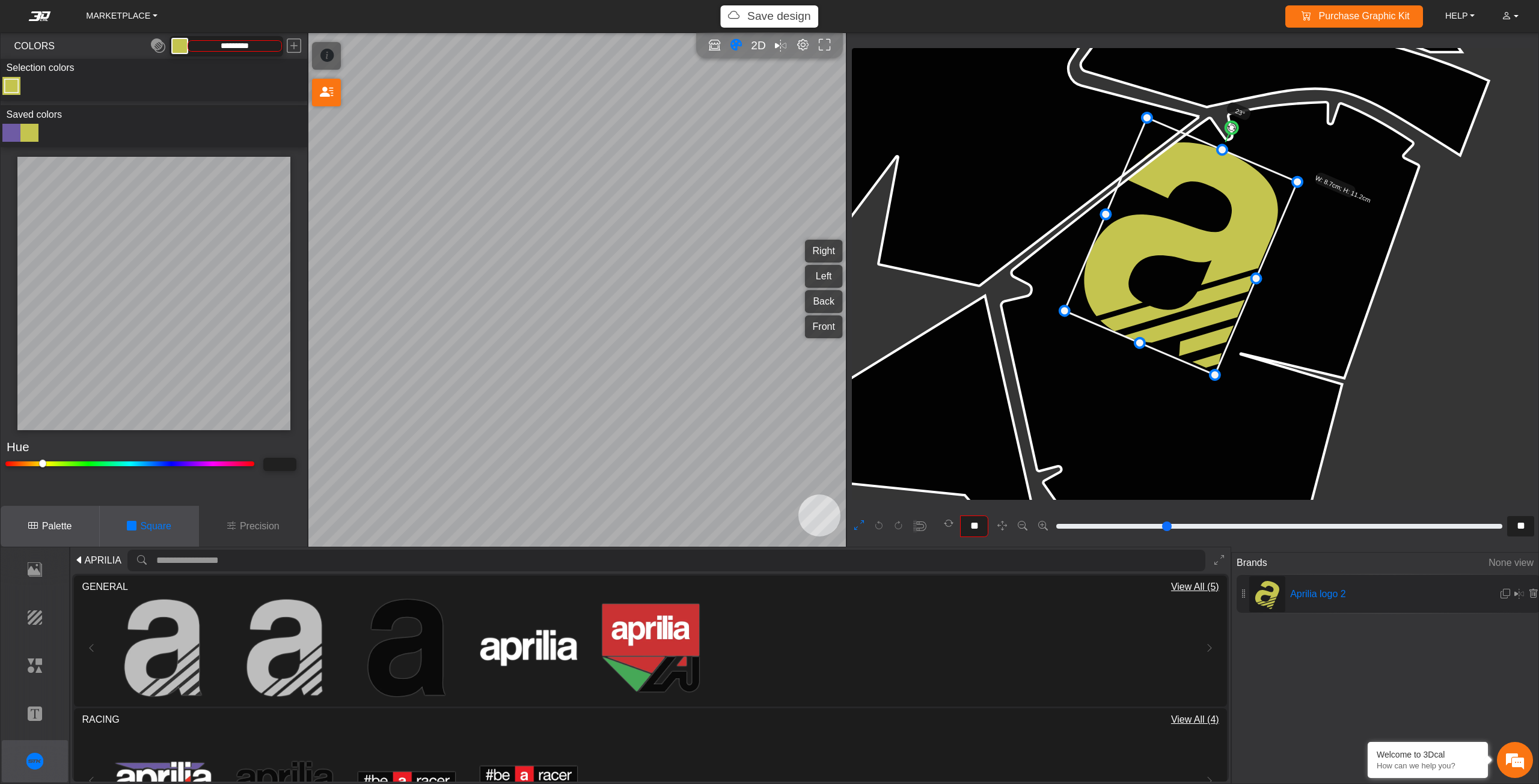
click at [38, 523] on icon at bounding box center [33, 527] width 9 height 15
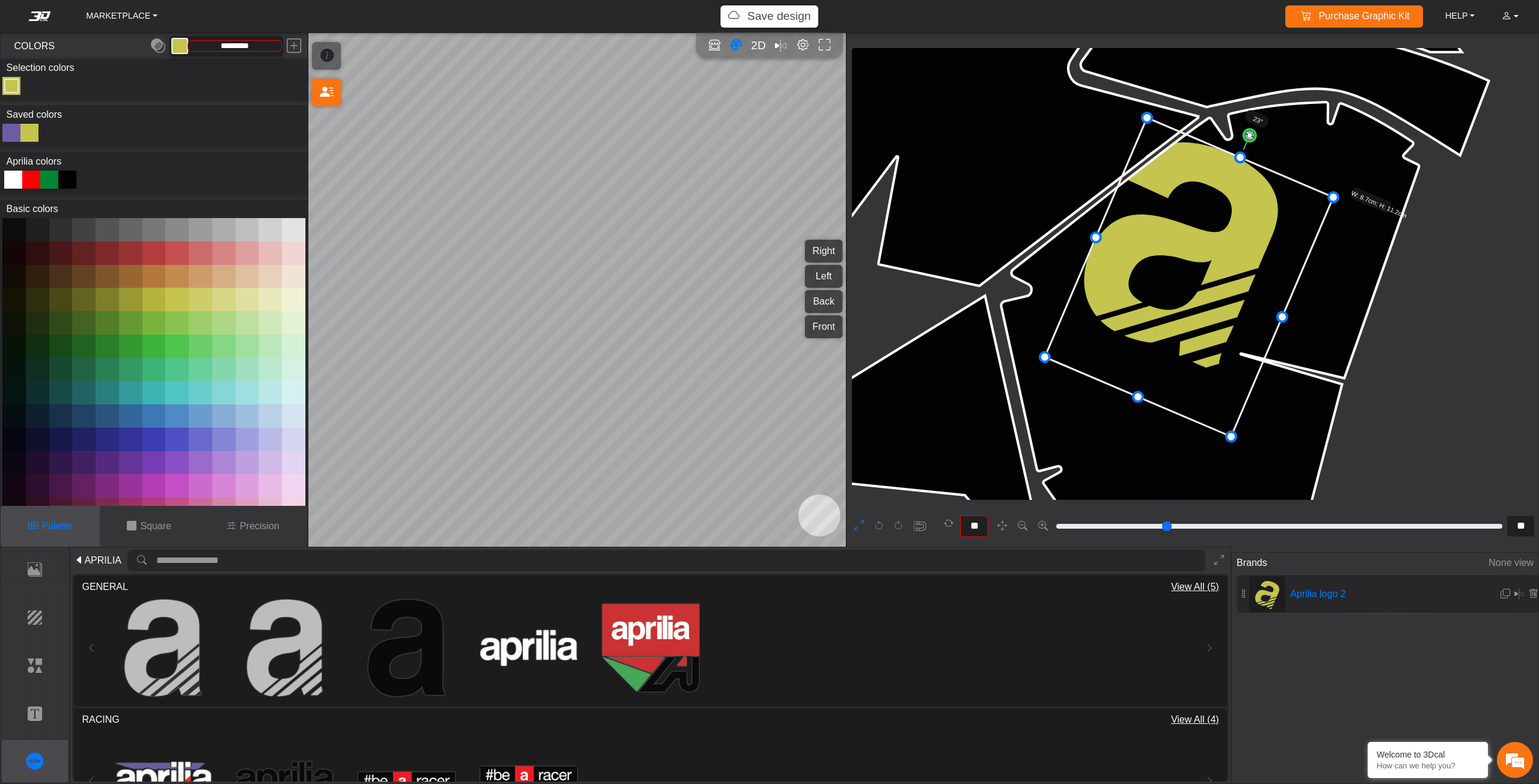
drag, startPoint x: 1216, startPoint y: 376, endPoint x: 1241, endPoint y: 416, distance: 47.2
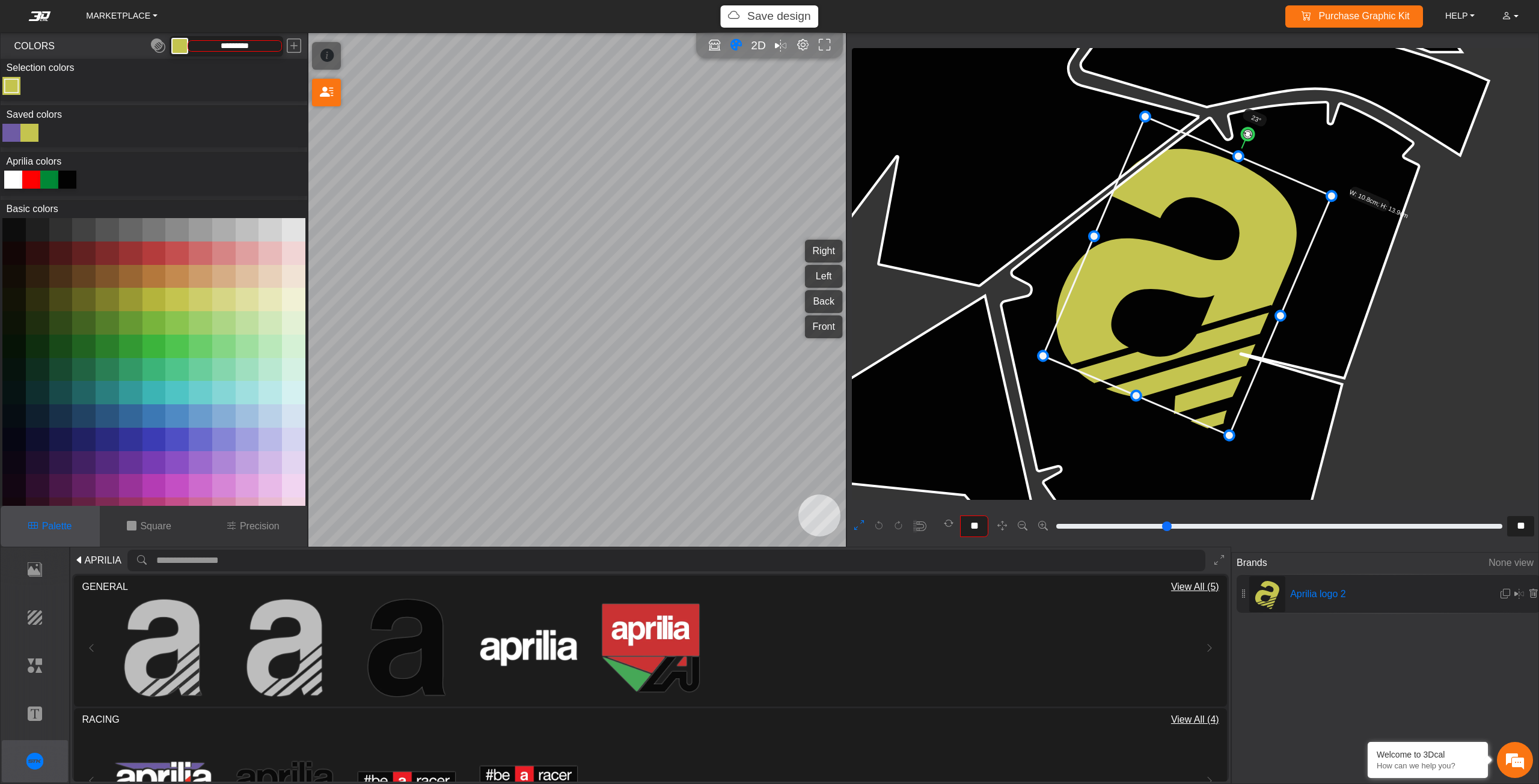
click at [1220, 387] on icon at bounding box center [1187, 276] width 288 height 319
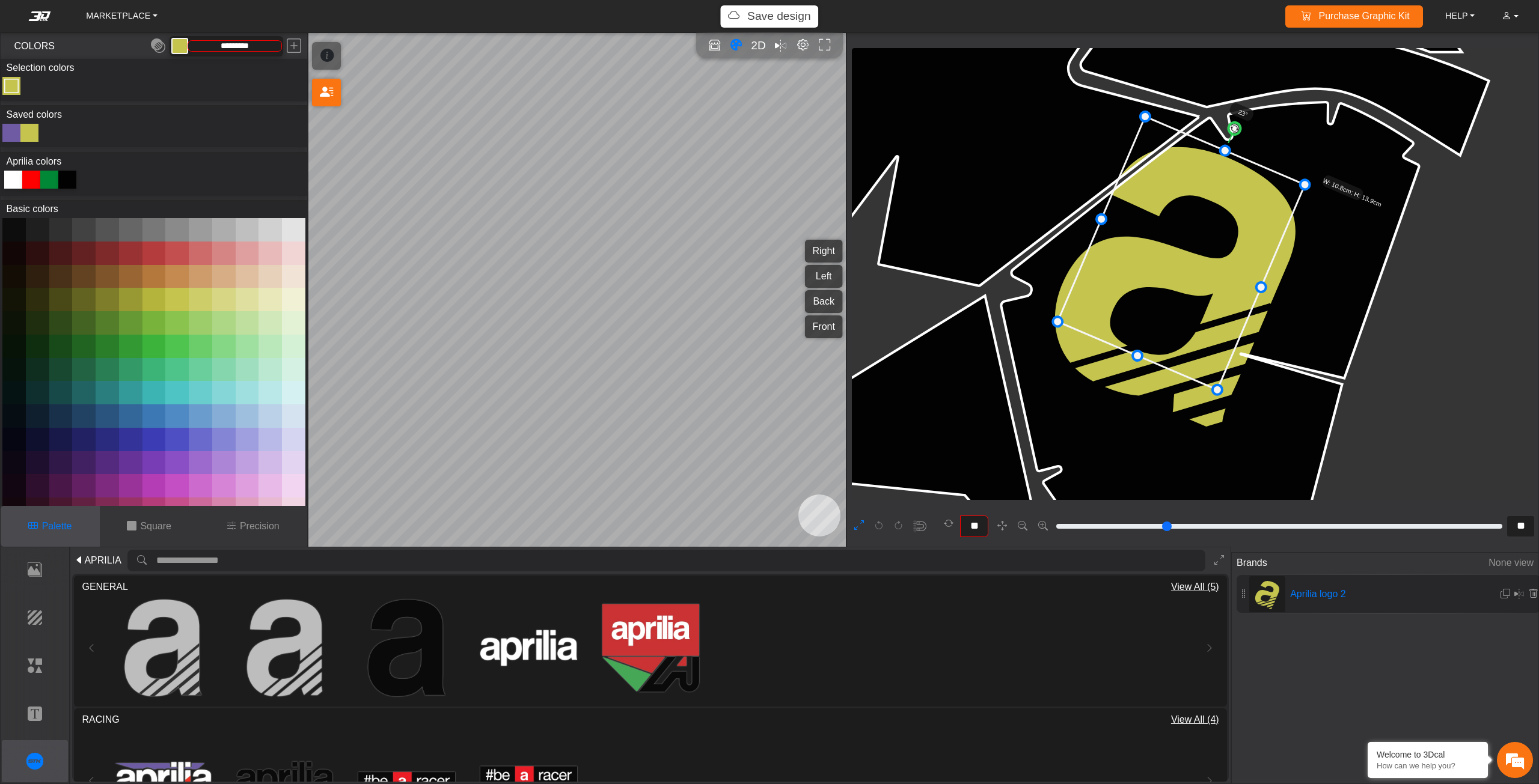
drag, startPoint x: 1227, startPoint y: 434, endPoint x: 1207, endPoint y: 409, distance: 32.0
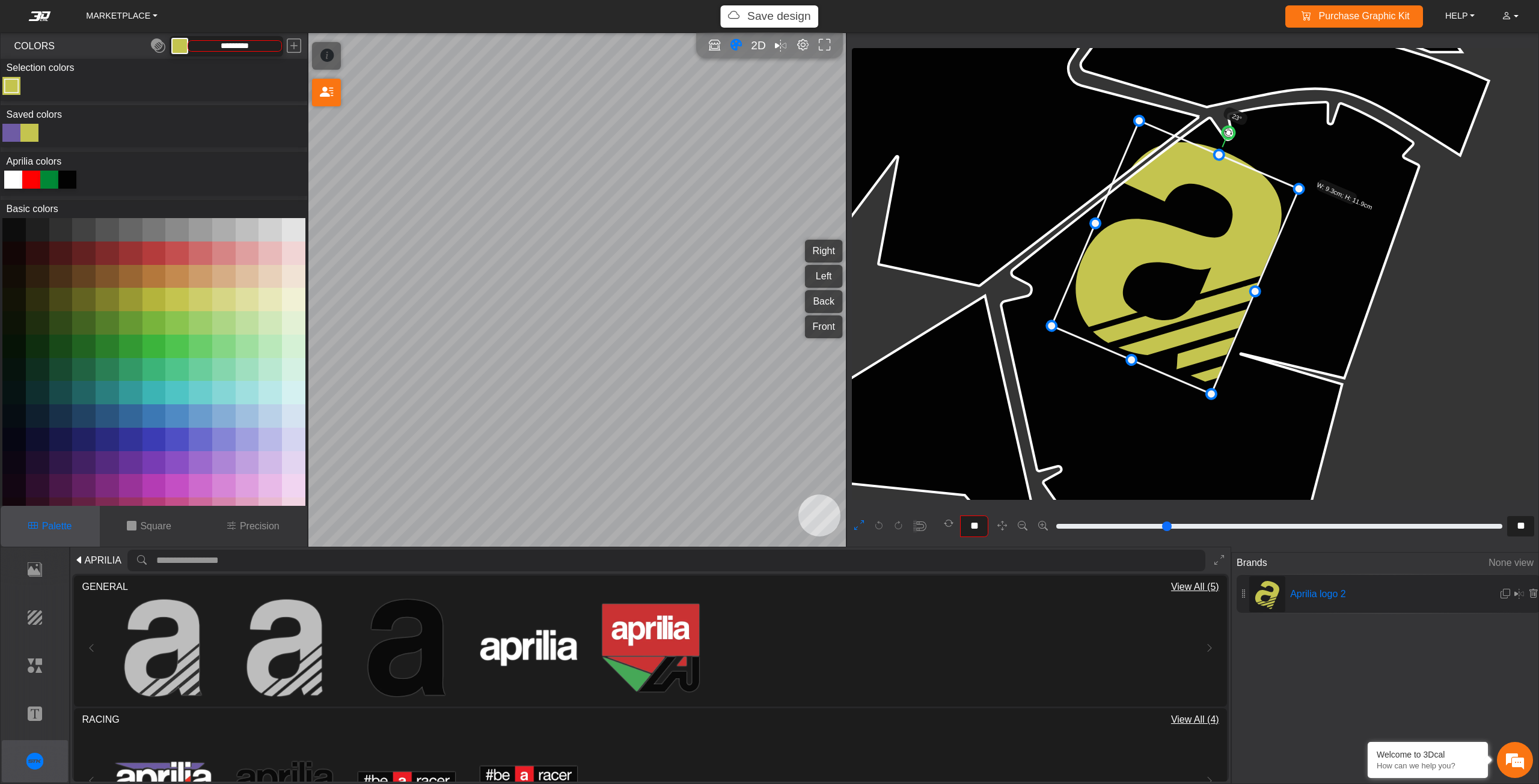
drag, startPoint x: 1201, startPoint y: 375, endPoint x: 1195, endPoint y: 378, distance: 6.7
click at [1195, 378] on icon at bounding box center [1175, 258] width 247 height 274
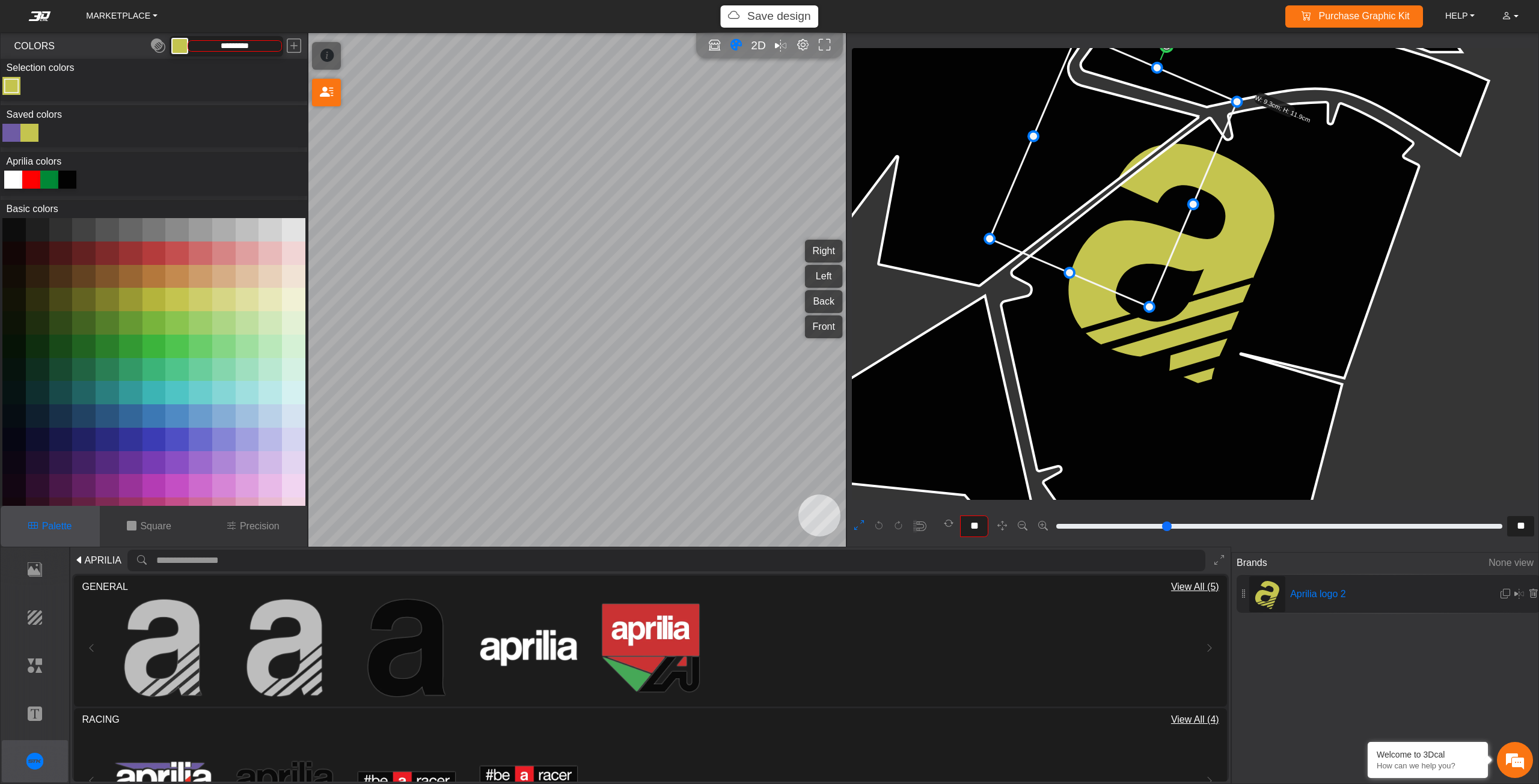
drag, startPoint x: 1168, startPoint y: 310, endPoint x: 1107, endPoint y: 223, distance: 106.3
click at [1107, 223] on icon at bounding box center [1113, 171] width 247 height 274
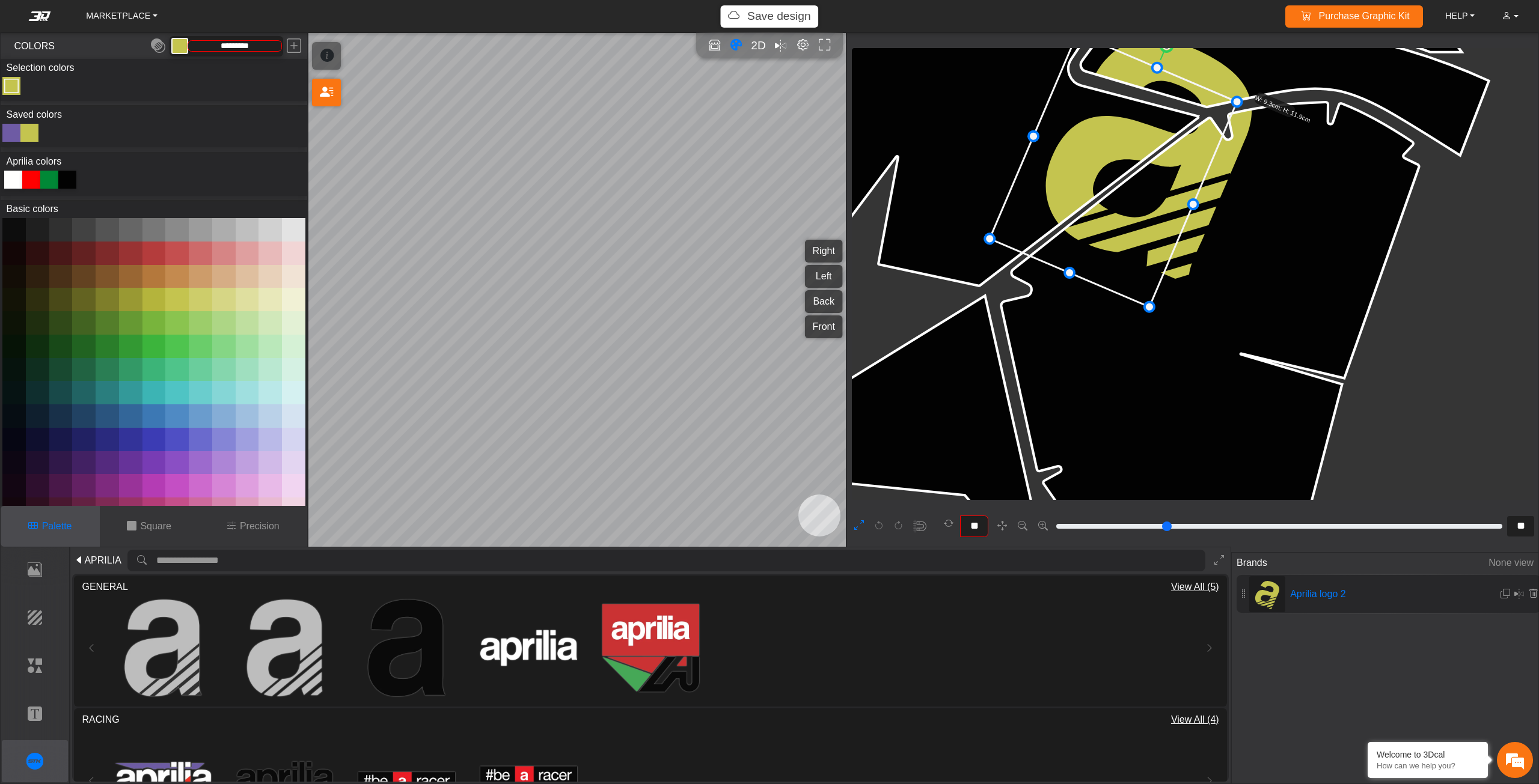
type input "**"
drag, startPoint x: 1165, startPoint y: 50, endPoint x: 1118, endPoint y: 53, distance: 47.1
type input "**"
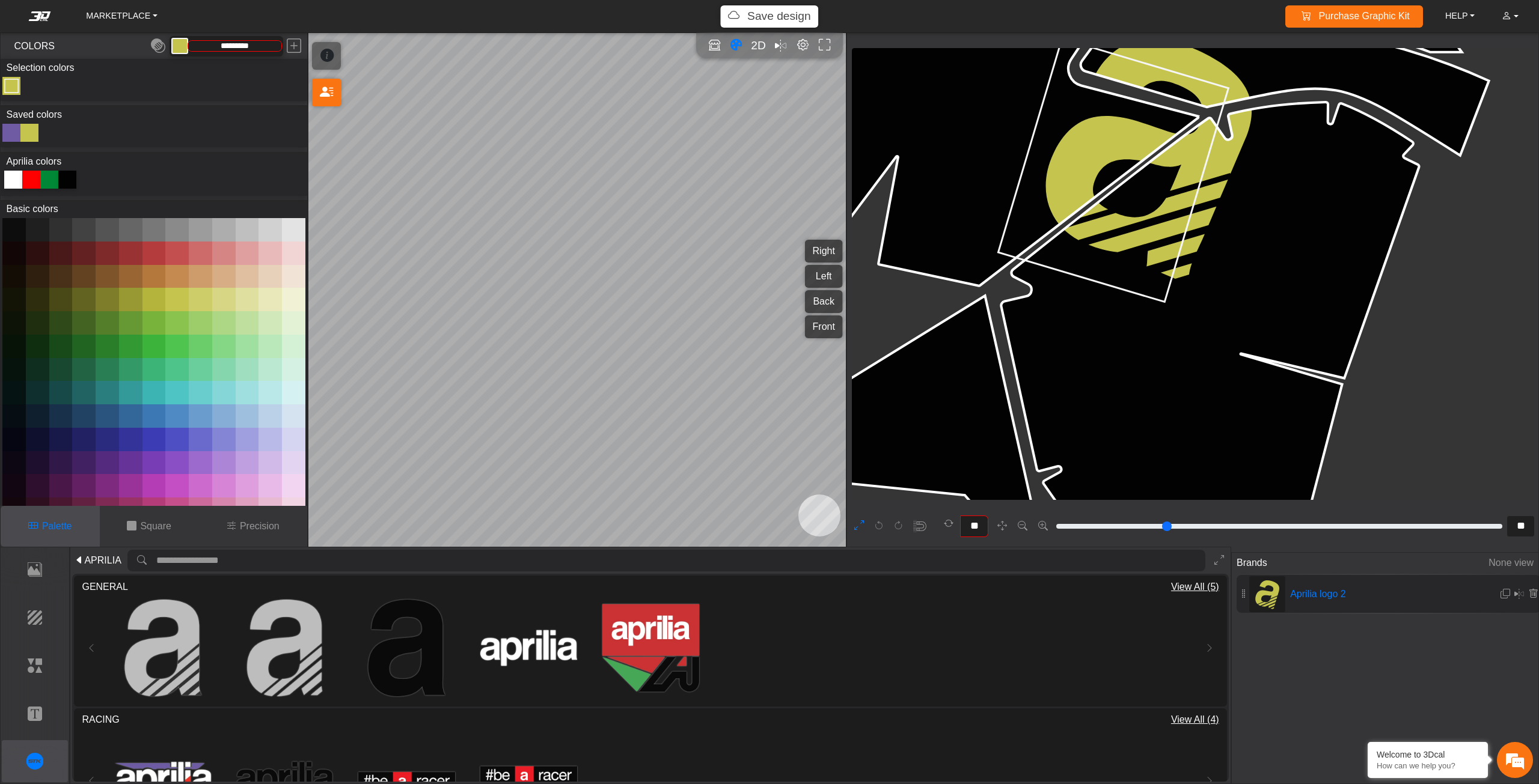
type input "**"
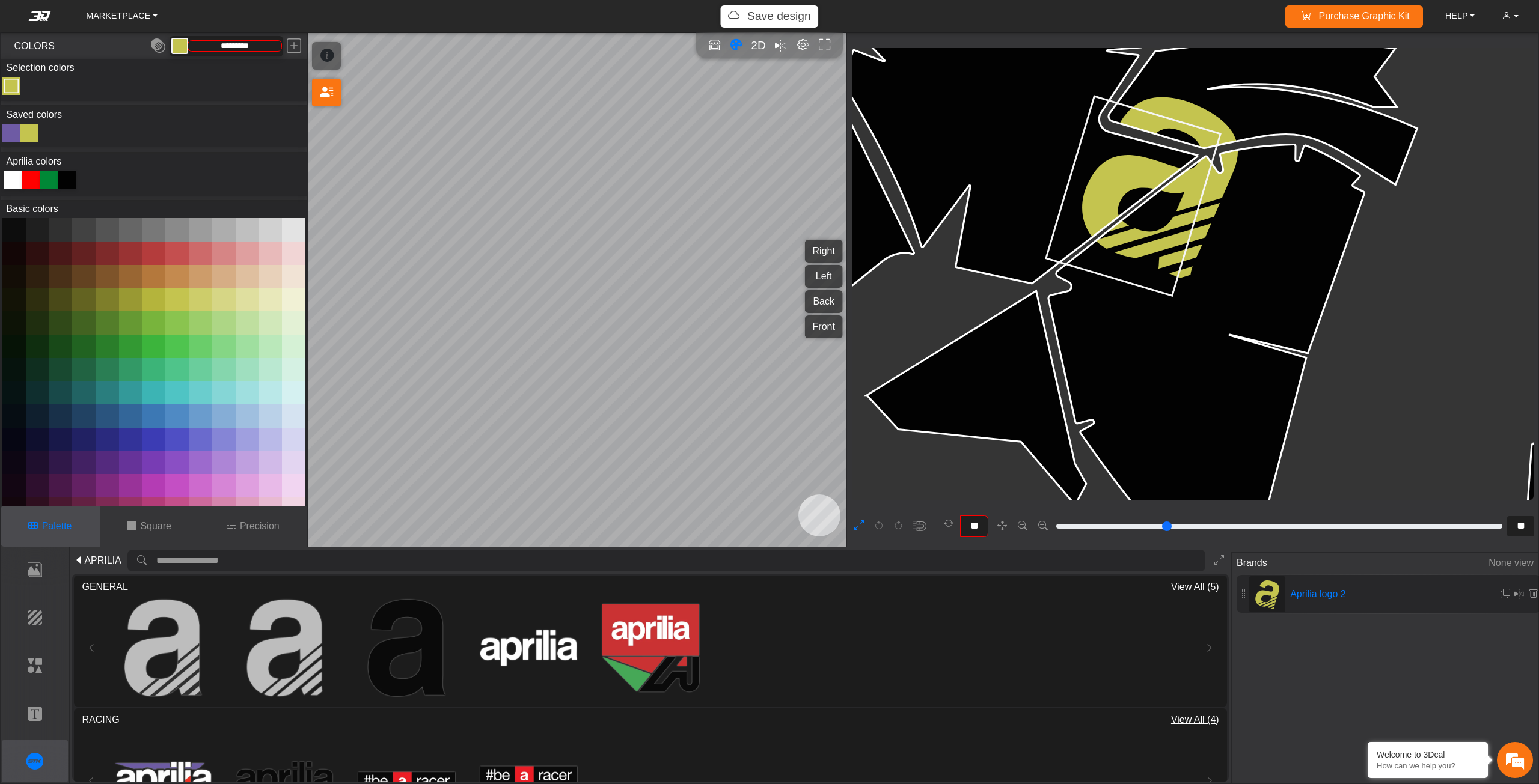
click at [1179, 209] on icon at bounding box center [1133, 196] width 174 height 199
drag, startPoint x: 1163, startPoint y: 92, endPoint x: 1126, endPoint y: 95, distance: 37.1
click at [1126, 95] on circle at bounding box center [1125, 88] width 13 height 13
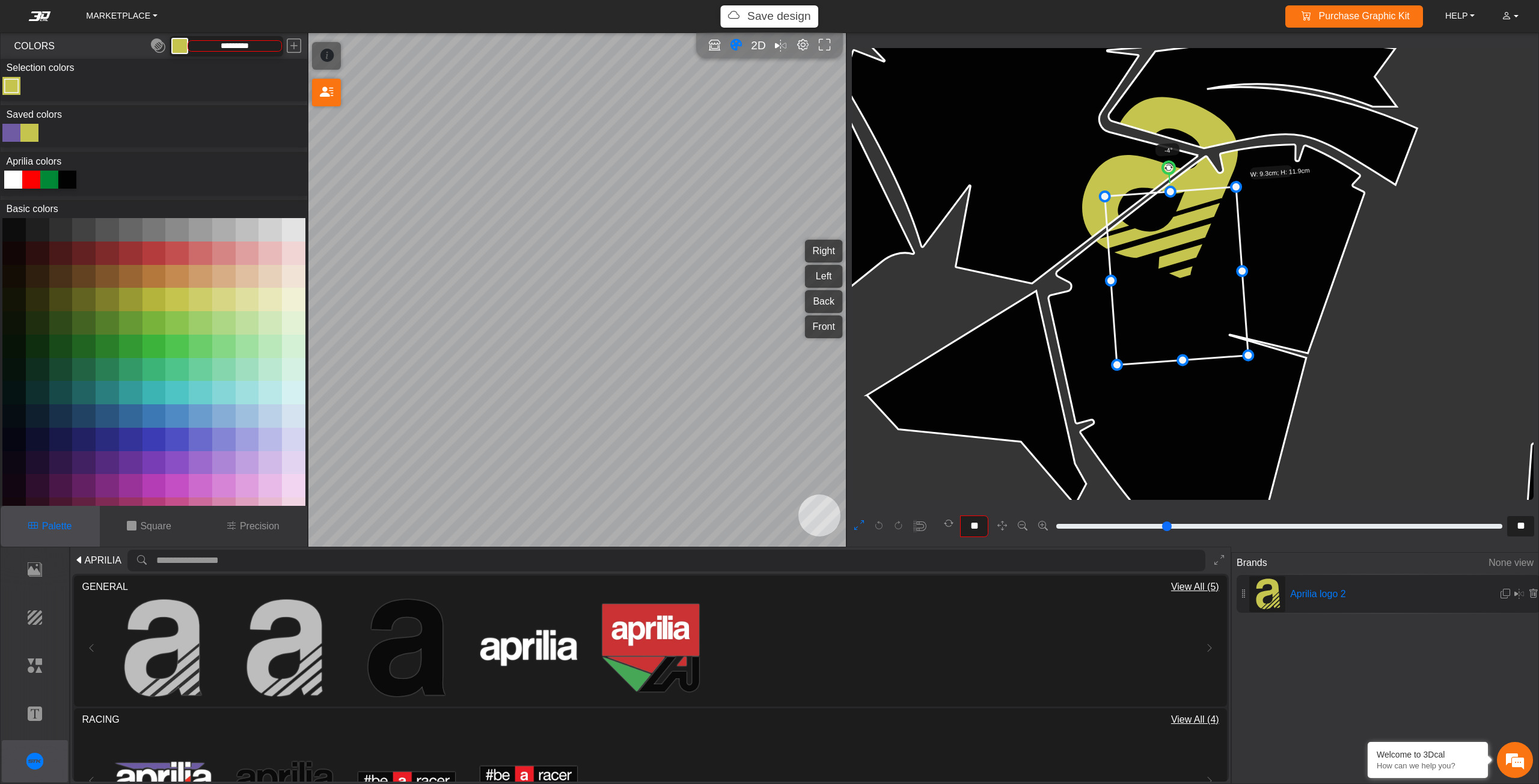
drag, startPoint x: 1195, startPoint y: 225, endPoint x: 1237, endPoint y: 302, distance: 87.7
click at [1237, 302] on icon at bounding box center [1176, 276] width 143 height 178
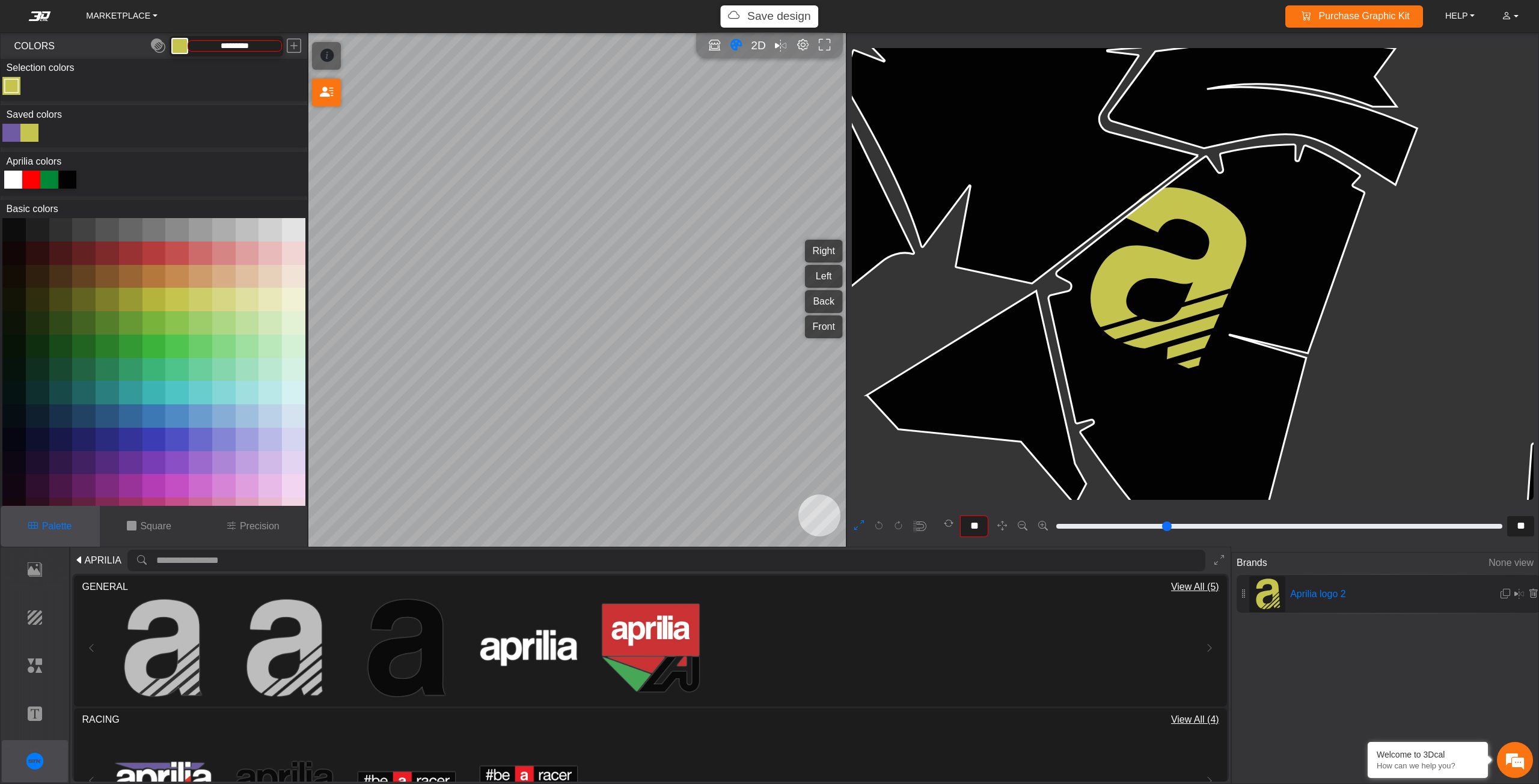
click at [1216, 291] on icon at bounding box center [1176, 276] width 143 height 178
drag, startPoint x: 1176, startPoint y: 163, endPoint x: 1215, endPoint y: 166, distance: 39.1
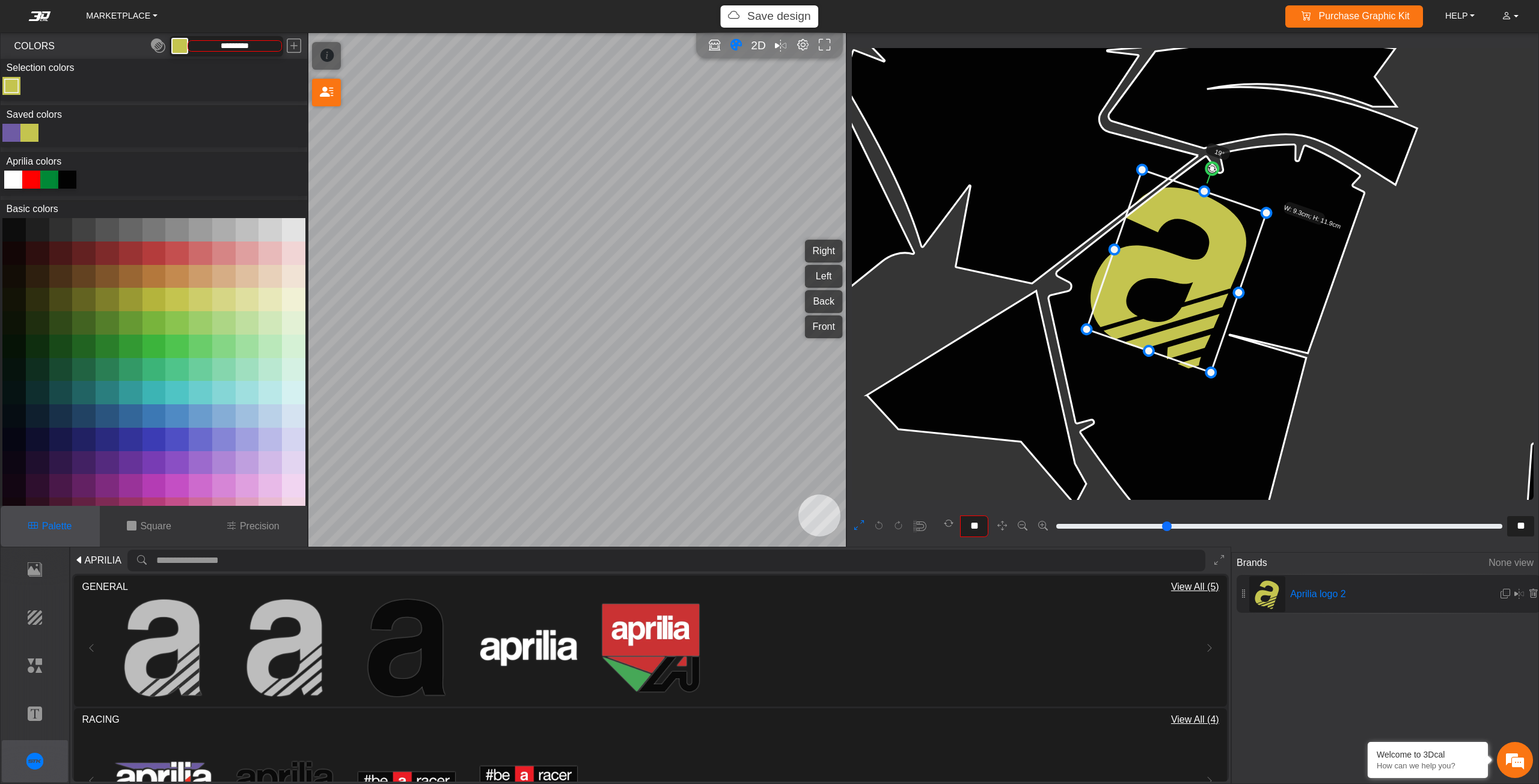
click at [1196, 226] on icon at bounding box center [1177, 271] width 180 height 203
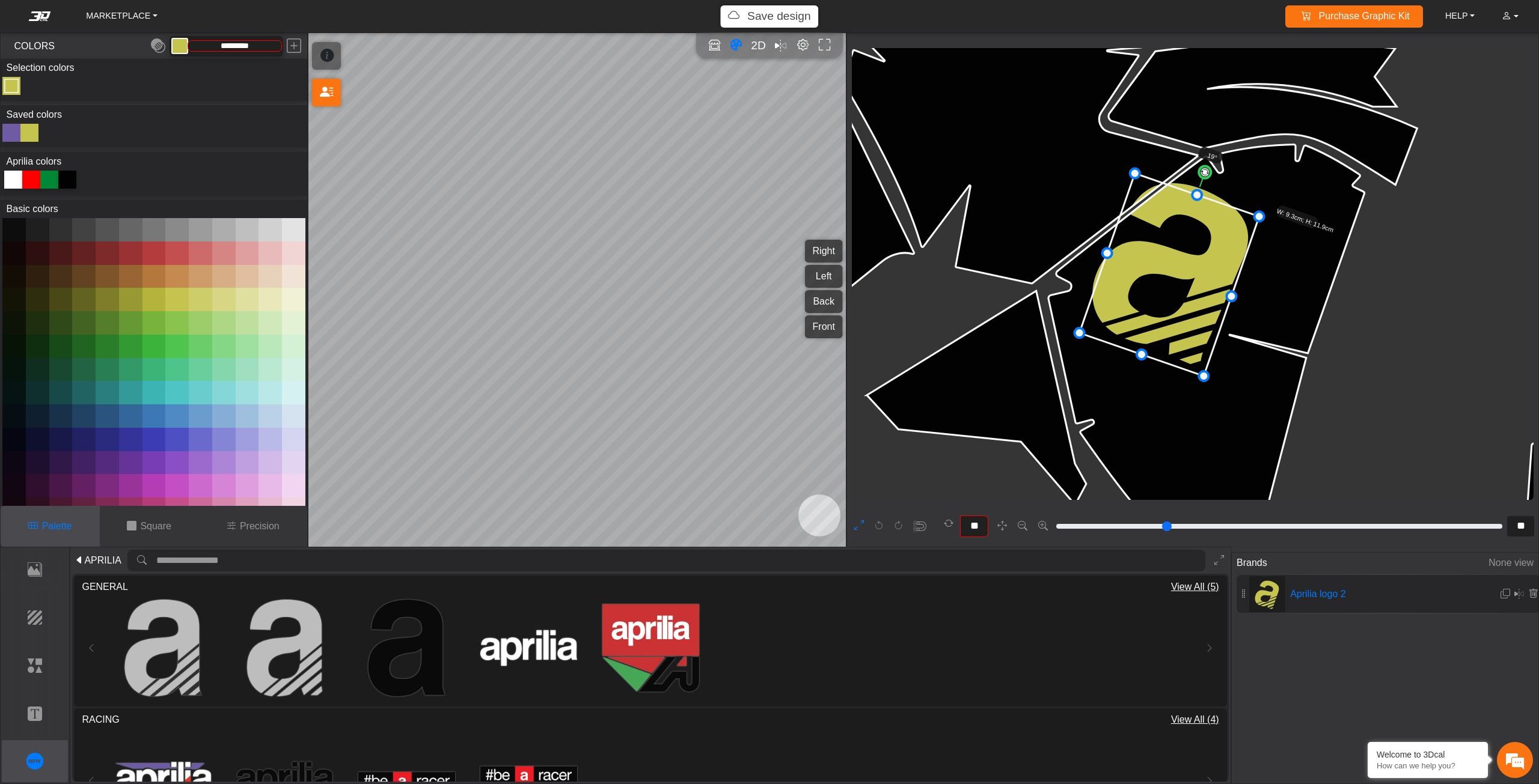
drag, startPoint x: 1196, startPoint y: 226, endPoint x: 1190, endPoint y: 230, distance: 7.2
click at [1190, 230] on icon at bounding box center [1170, 274] width 180 height 203
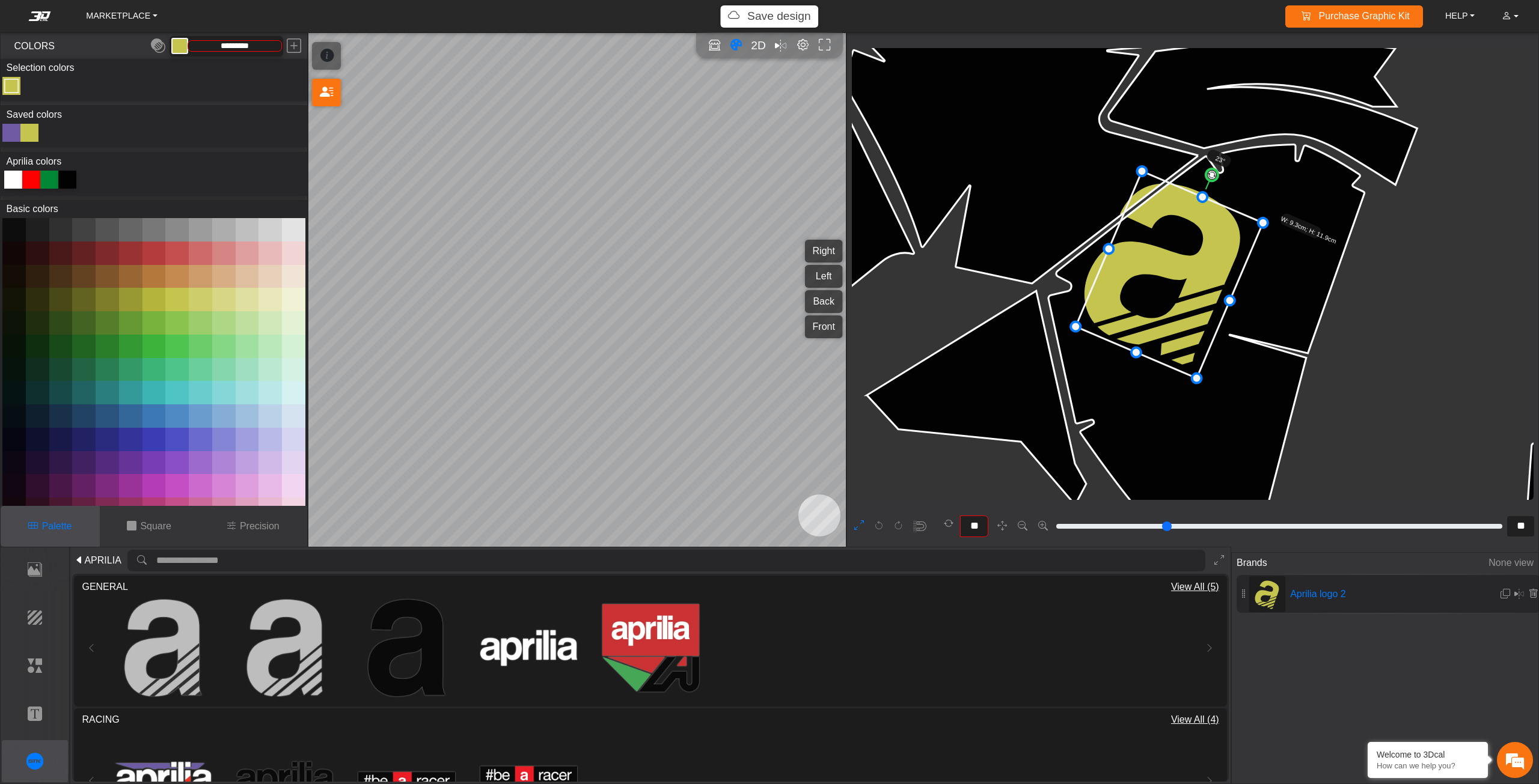
click at [1211, 176] on circle at bounding box center [1211, 174] width 16 height 16
click at [1179, 224] on icon at bounding box center [1168, 273] width 187 height 207
drag, startPoint x: 1196, startPoint y: 374, endPoint x: 1190, endPoint y: 359, distance: 16.2
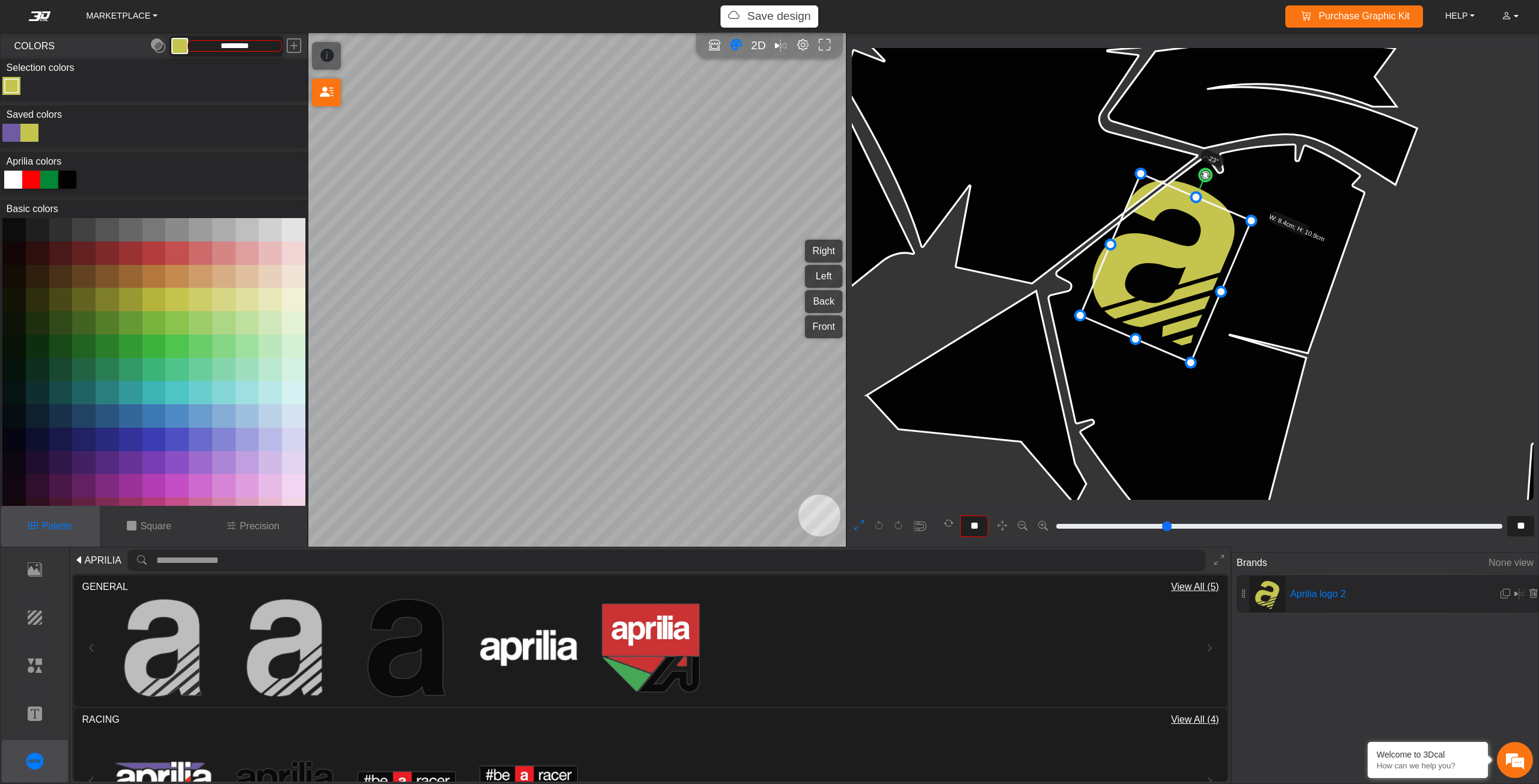
click at [1185, 343] on icon at bounding box center [1165, 268] width 172 height 189
click at [1202, 174] on circle at bounding box center [1201, 174] width 16 height 16
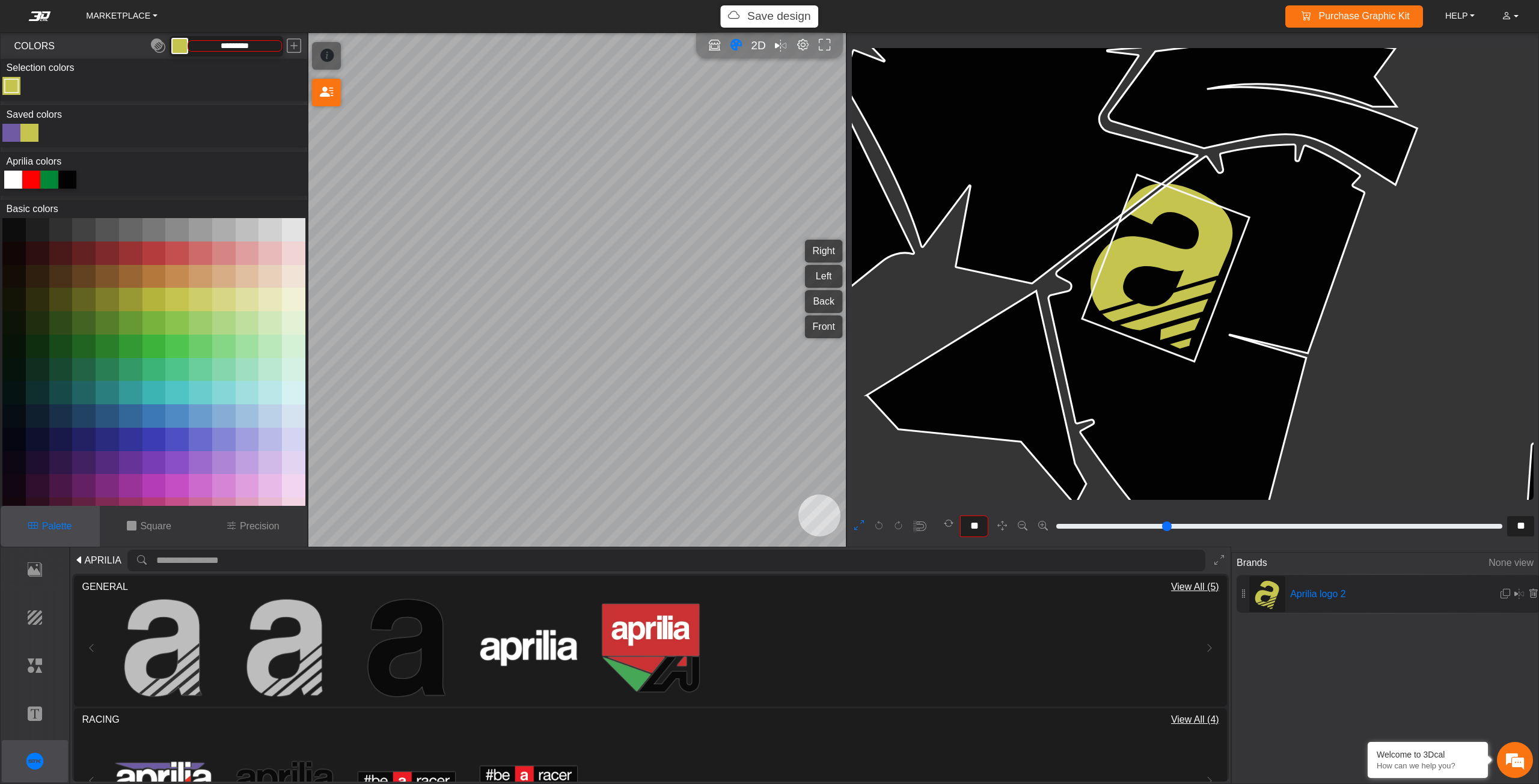
click at [1176, 337] on icon at bounding box center [1165, 268] width 167 height 187
click at [1196, 364] on icon at bounding box center [1173, 275] width 167 height 187
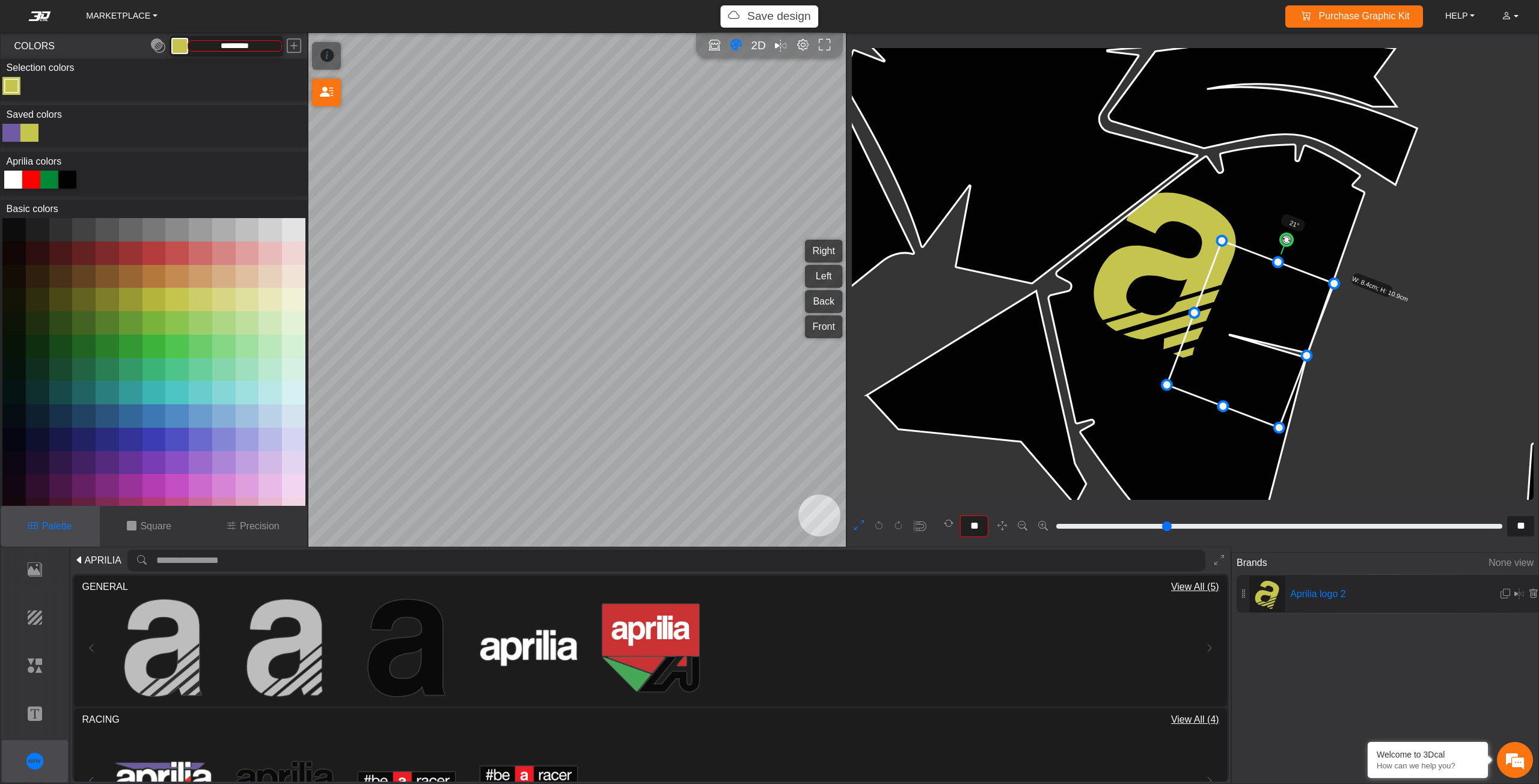
drag, startPoint x: 1177, startPoint y: 327, endPoint x: 1256, endPoint y: 386, distance: 98.6
click at [1256, 386] on icon at bounding box center [1251, 335] width 167 height 187
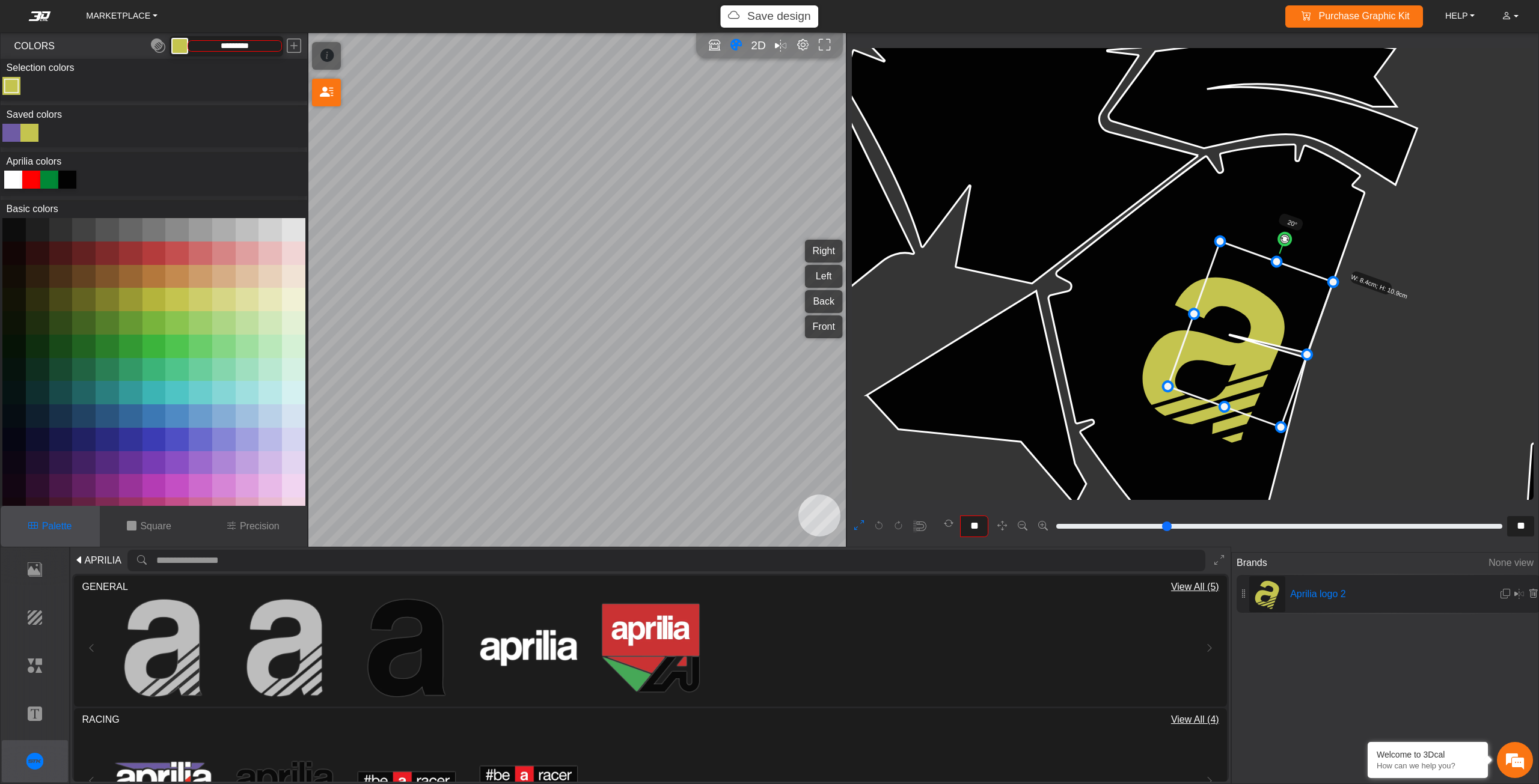
type input "**"
click at [1285, 233] on circle at bounding box center [1282, 238] width 15 height 15
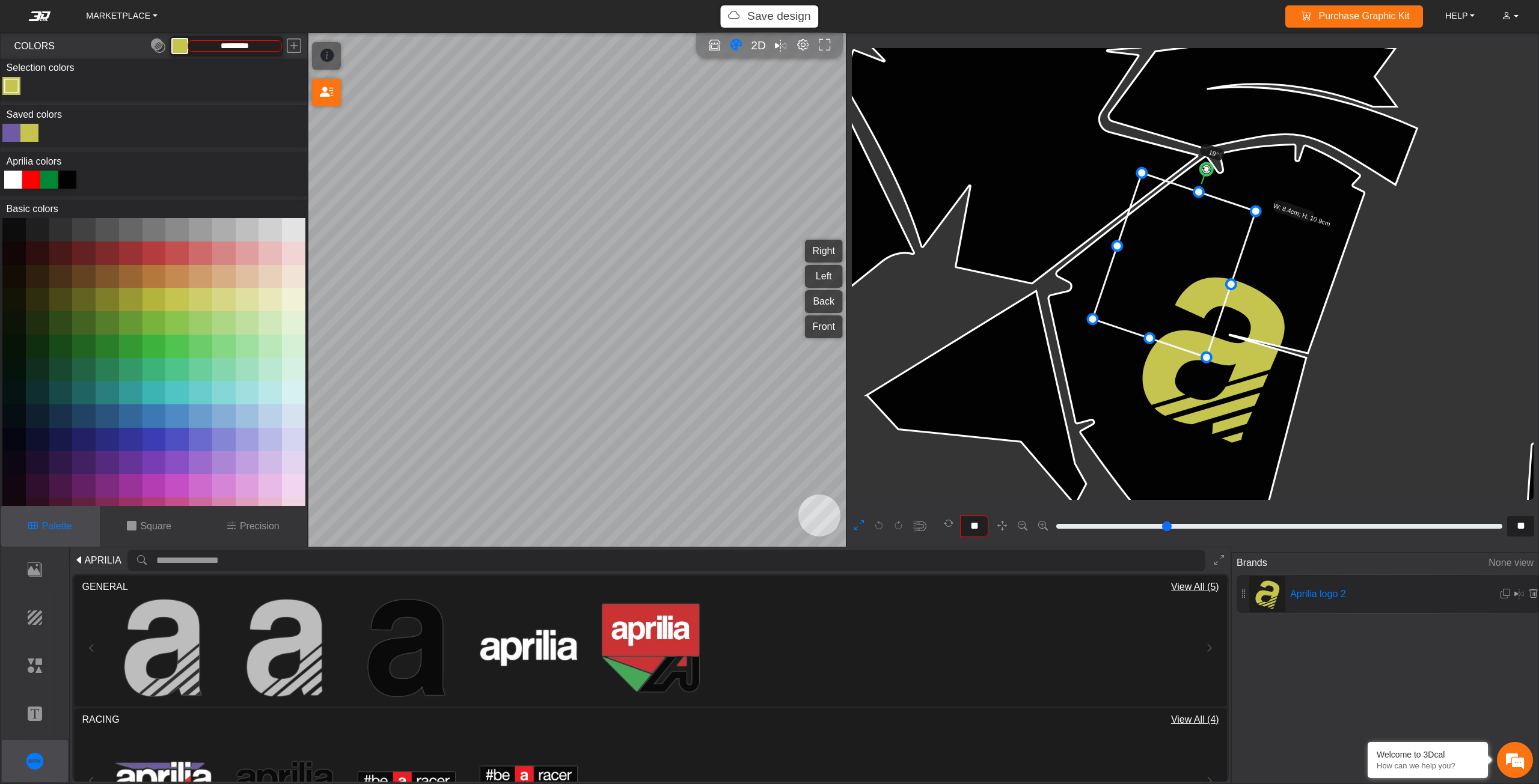
drag, startPoint x: 1263, startPoint y: 300, endPoint x: 1186, endPoint y: 231, distance: 103.4
click at [1186, 231] on icon at bounding box center [1174, 265] width 163 height 185
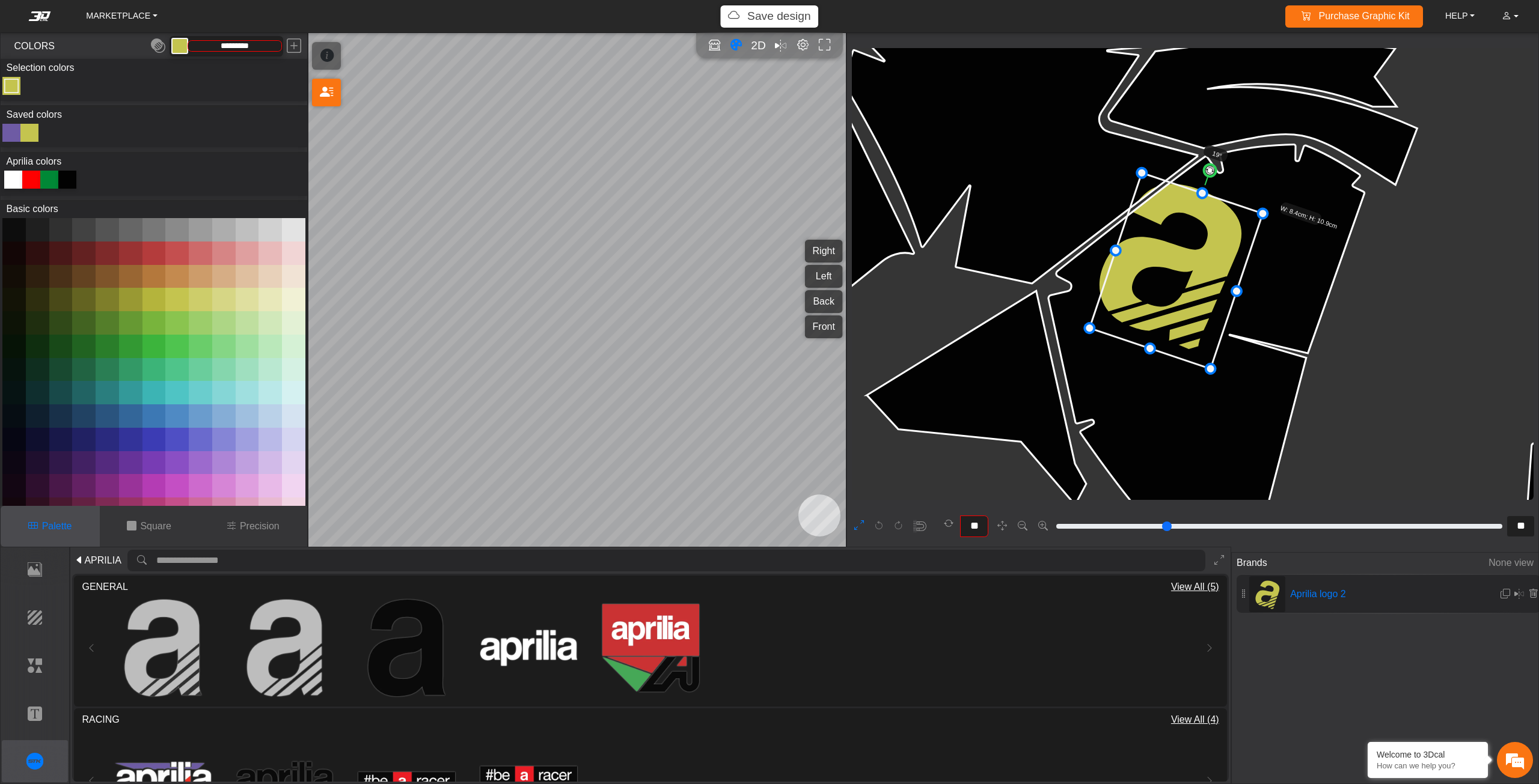
drag, startPoint x: 1208, startPoint y: 354, endPoint x: 1233, endPoint y: 396, distance: 48.9
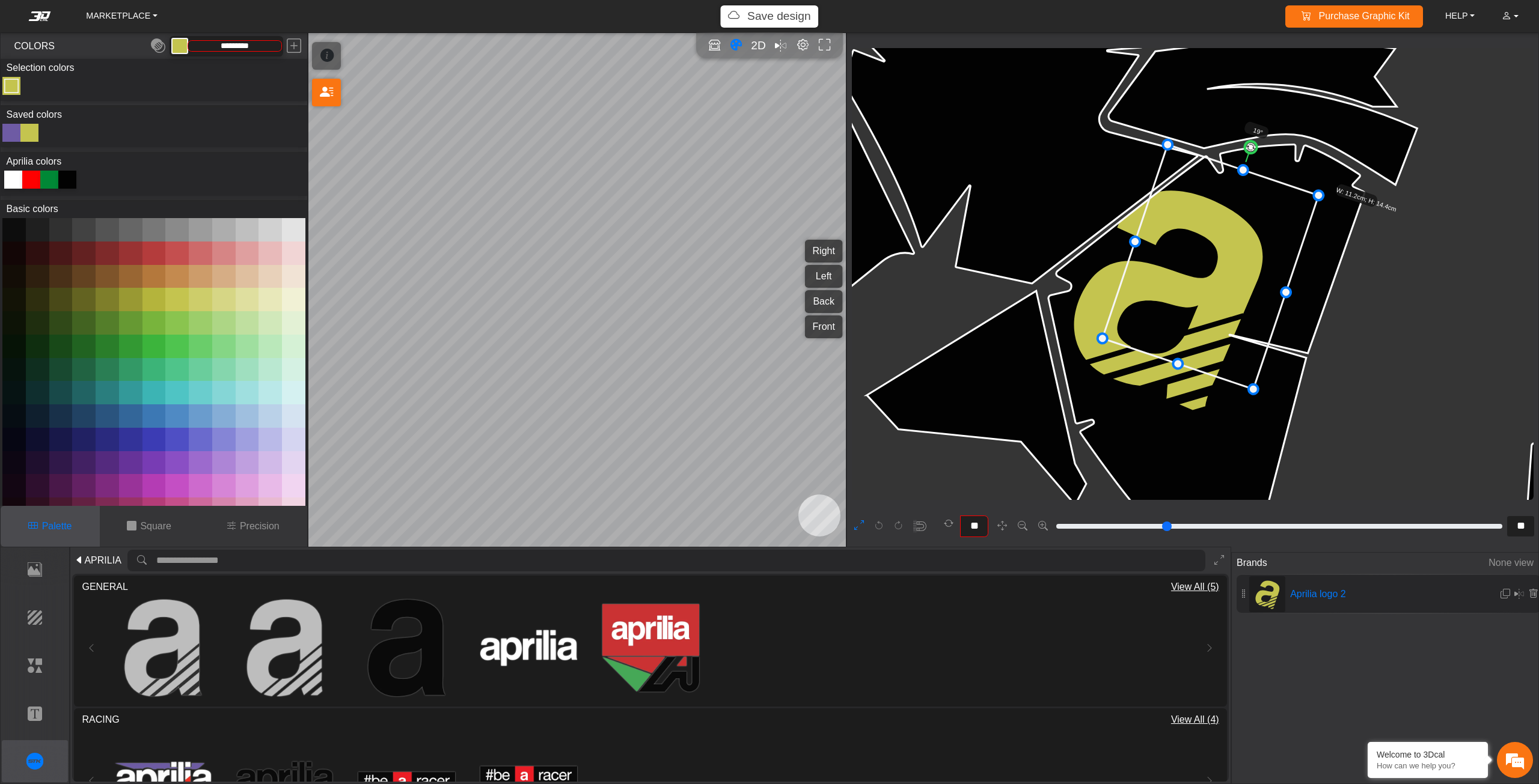
drag, startPoint x: 1216, startPoint y: 364, endPoint x: 1241, endPoint y: 336, distance: 37.5
click at [1241, 336] on icon at bounding box center [1211, 267] width 217 height 244
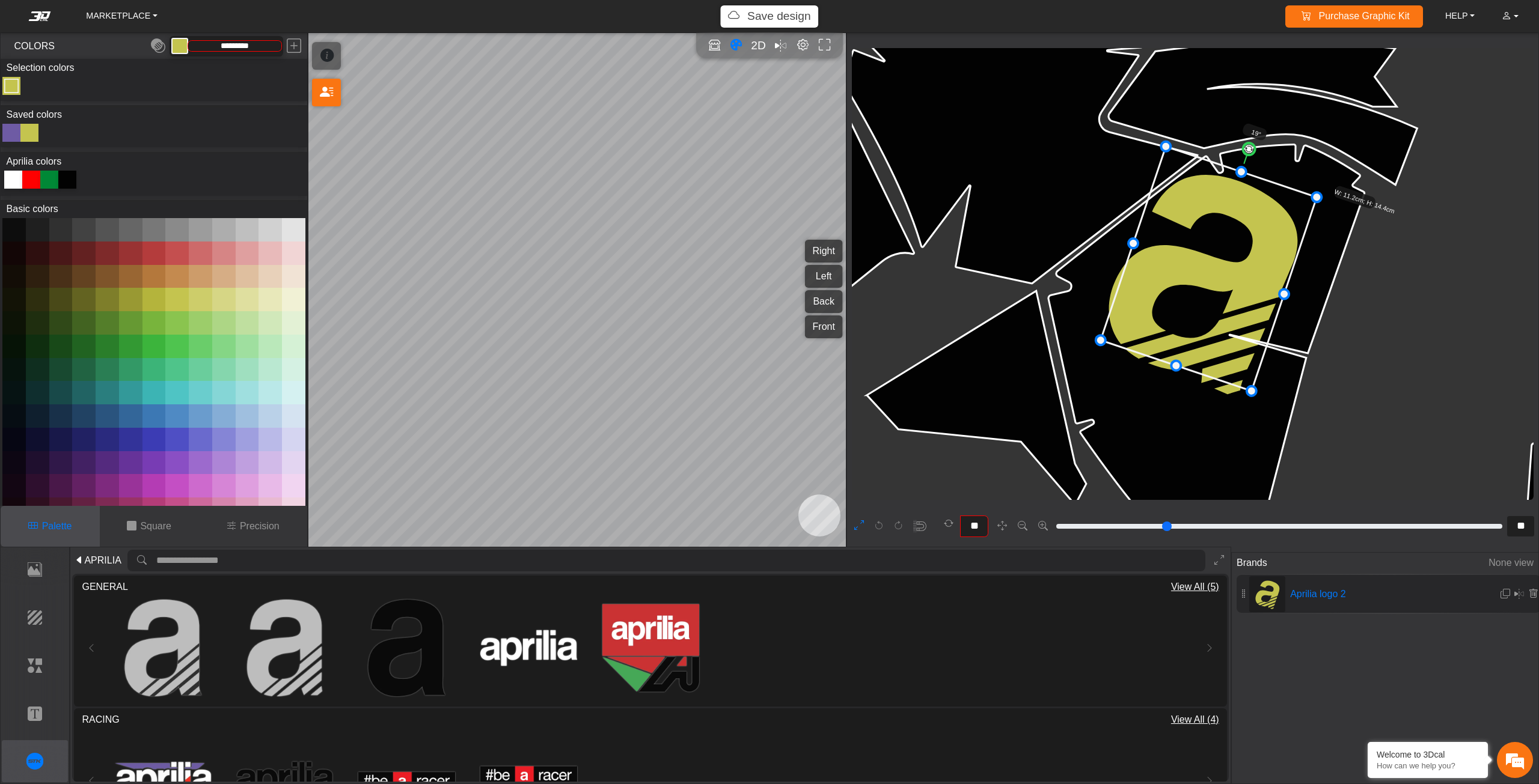
click at [1237, 340] on icon at bounding box center [1209, 269] width 217 height 244
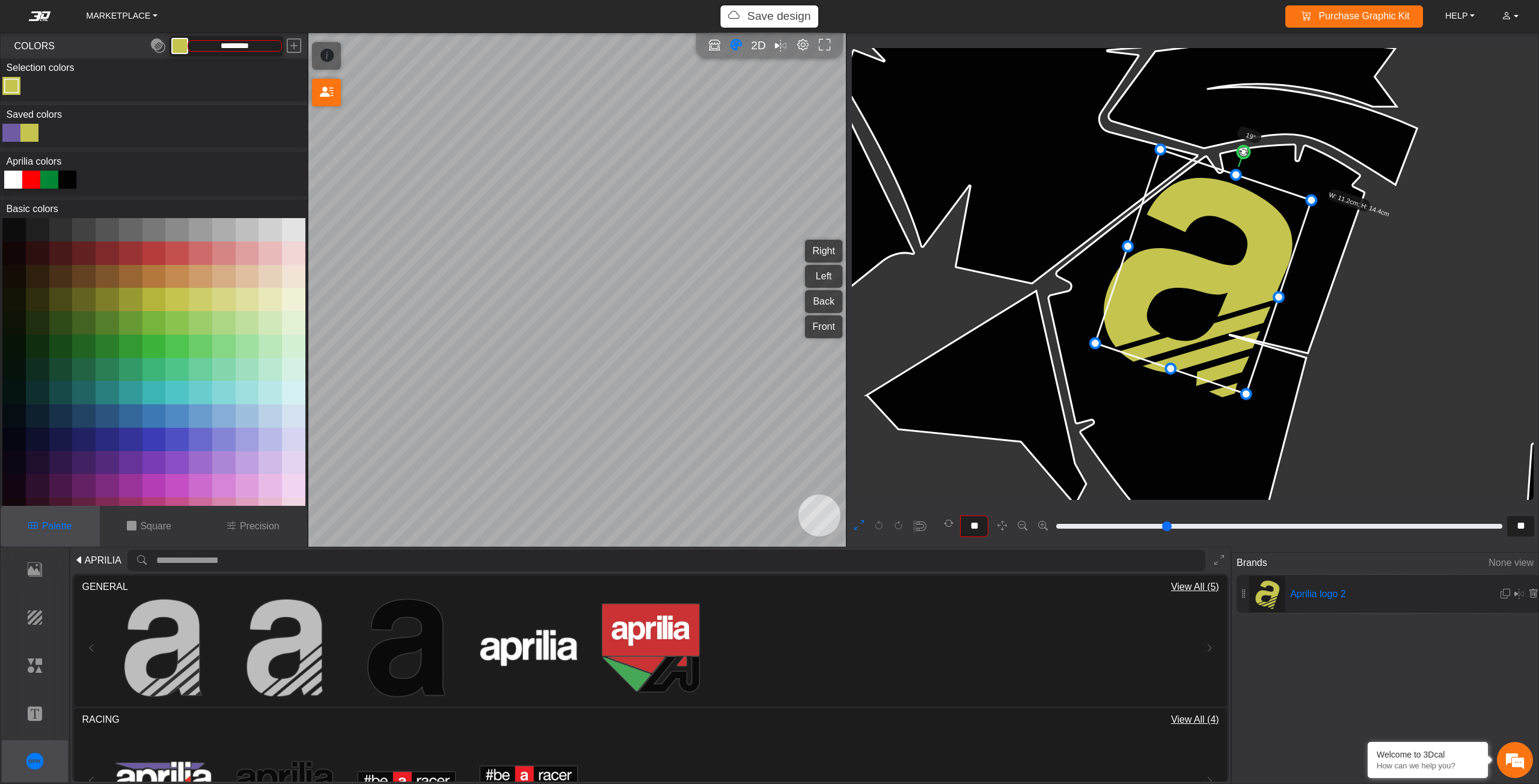
click at [1232, 340] on icon at bounding box center [1204, 272] width 217 height 244
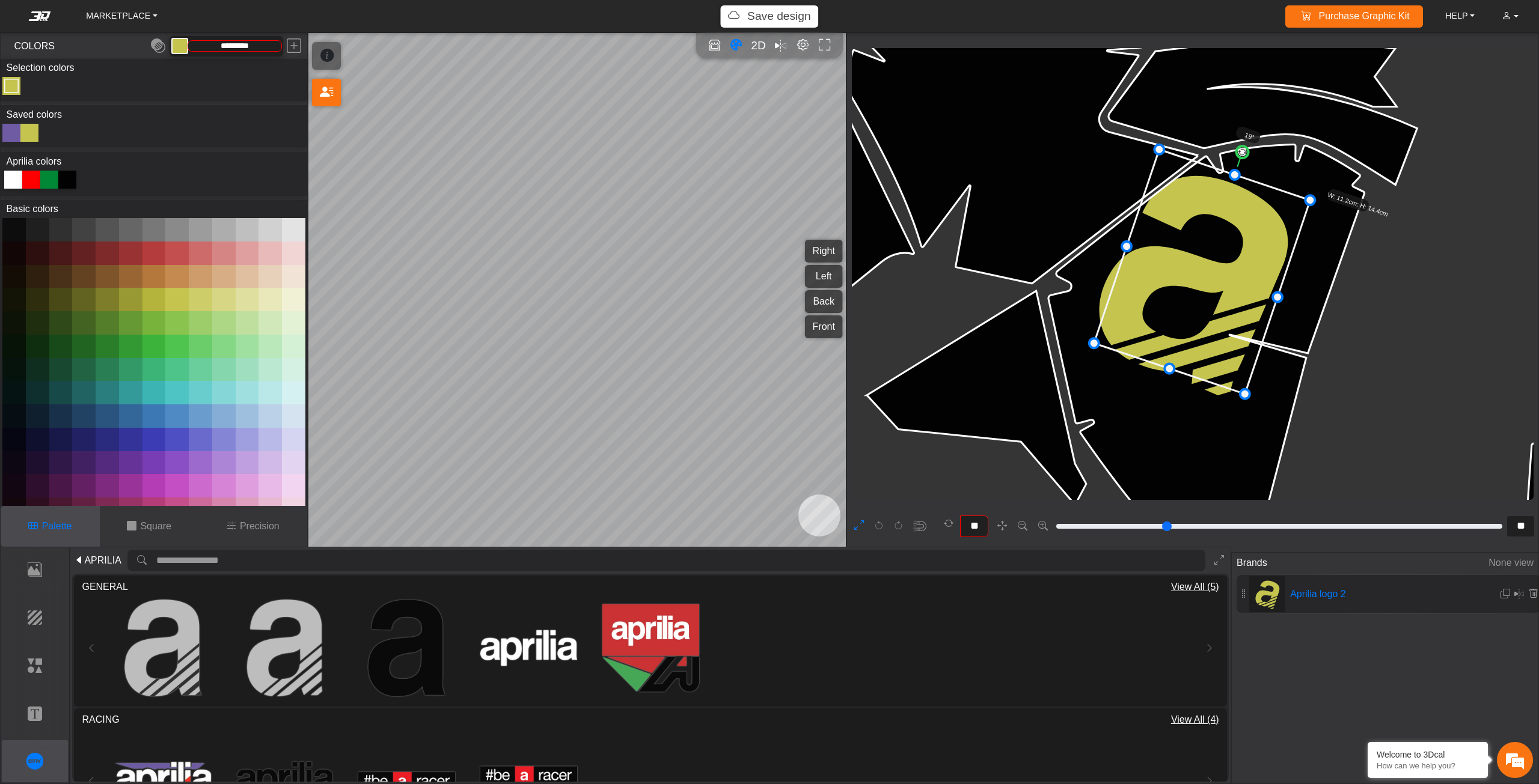
type input "**"
type input "*"
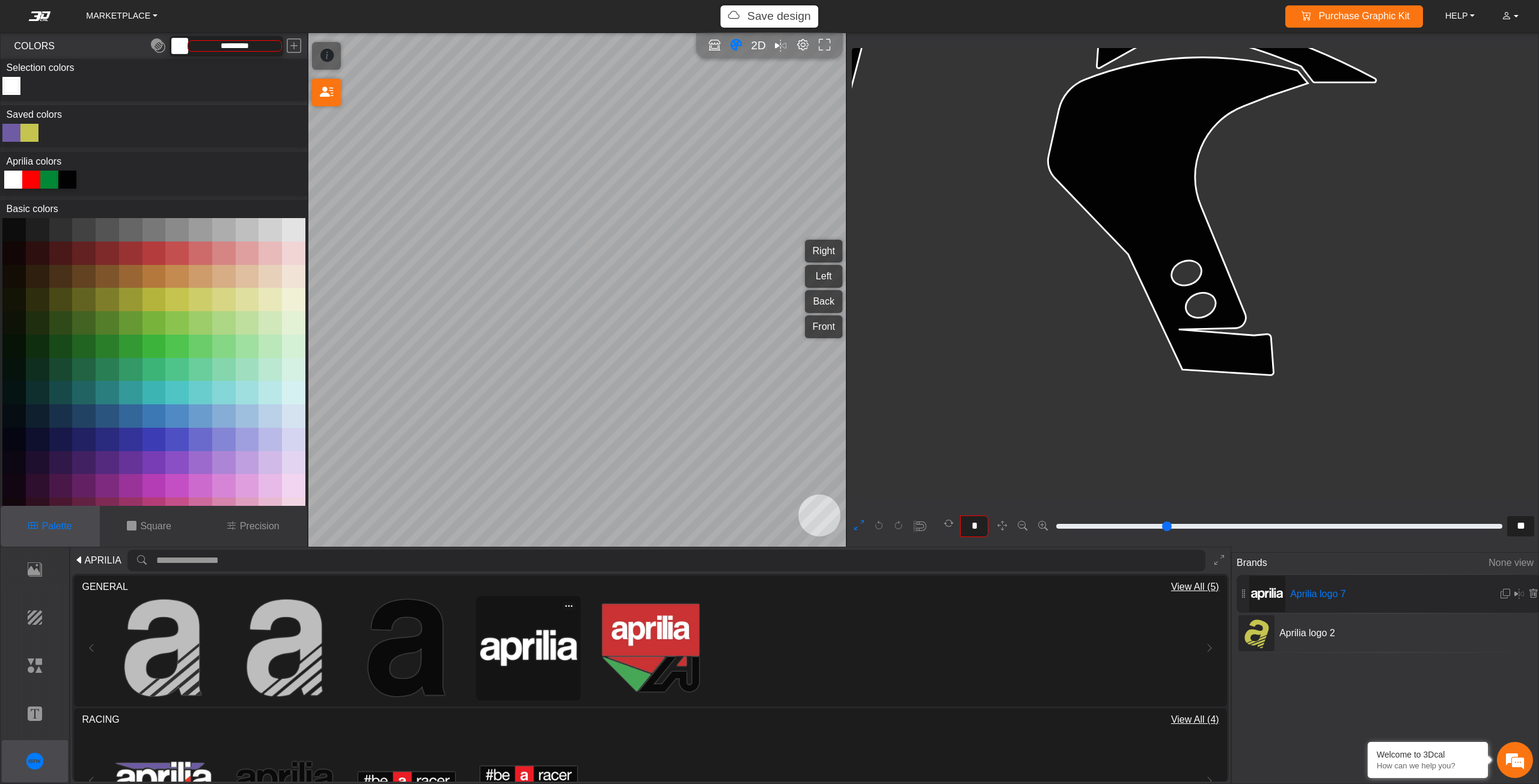
type input "*********"
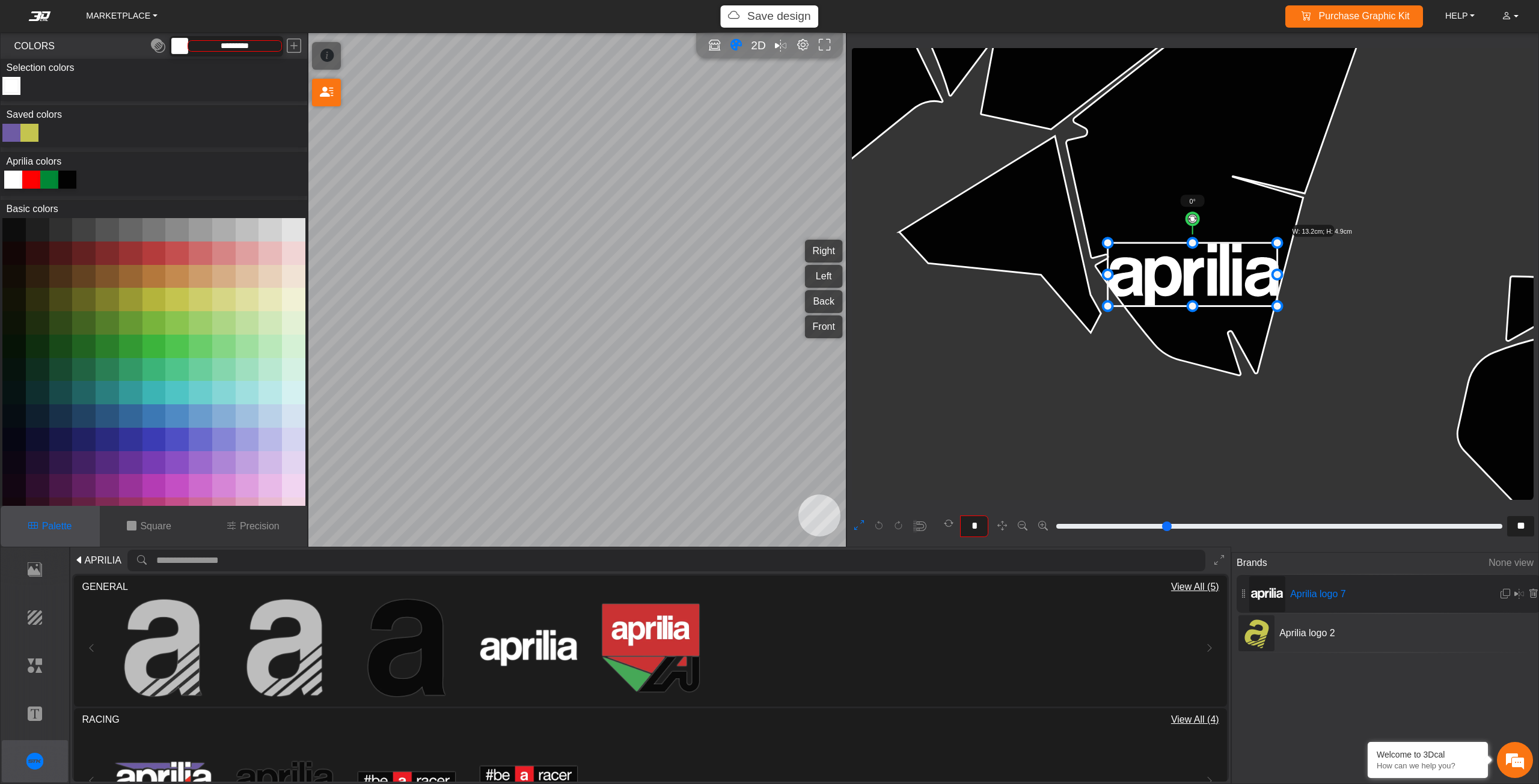
drag, startPoint x: 1281, startPoint y: 306, endPoint x: 1234, endPoint y: 278, distance: 54.7
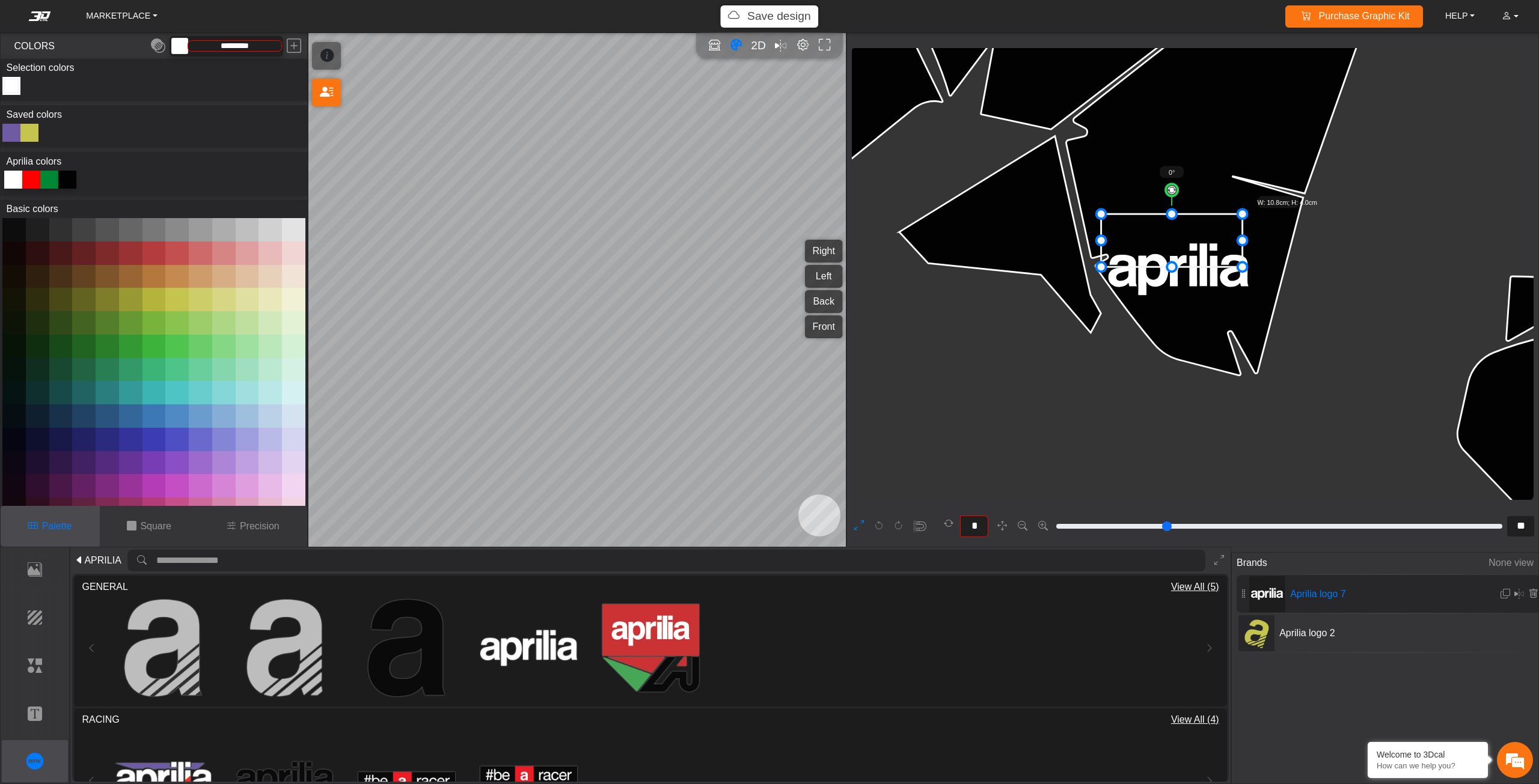
drag, startPoint x: 1206, startPoint y: 253, endPoint x: 1197, endPoint y: 239, distance: 16.6
click at [1202, 240] on icon at bounding box center [1172, 241] width 141 height 53
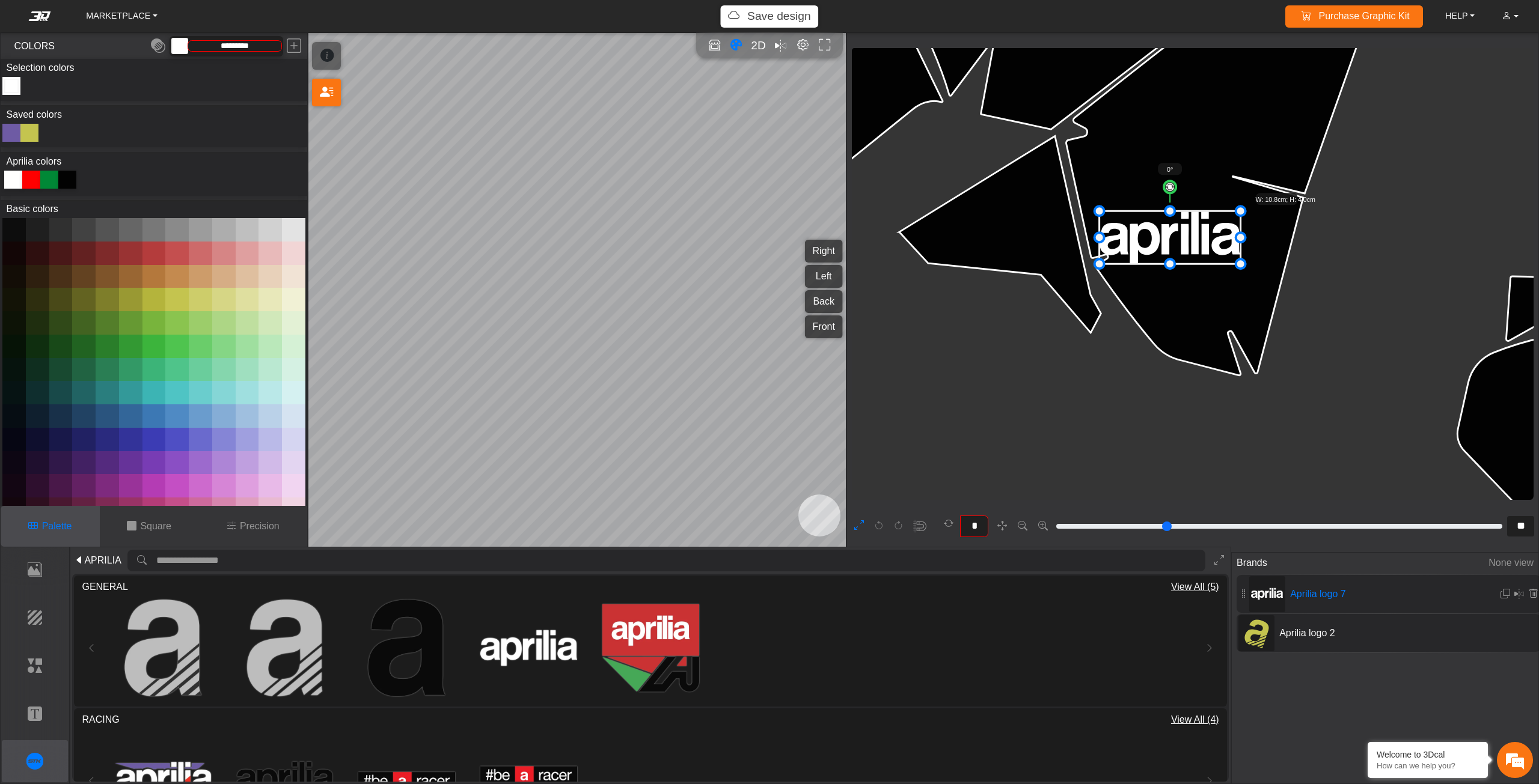
click at [1264, 636] on icon at bounding box center [1256, 633] width 28 height 32
type input "**"
type input "*********"
type input "**"
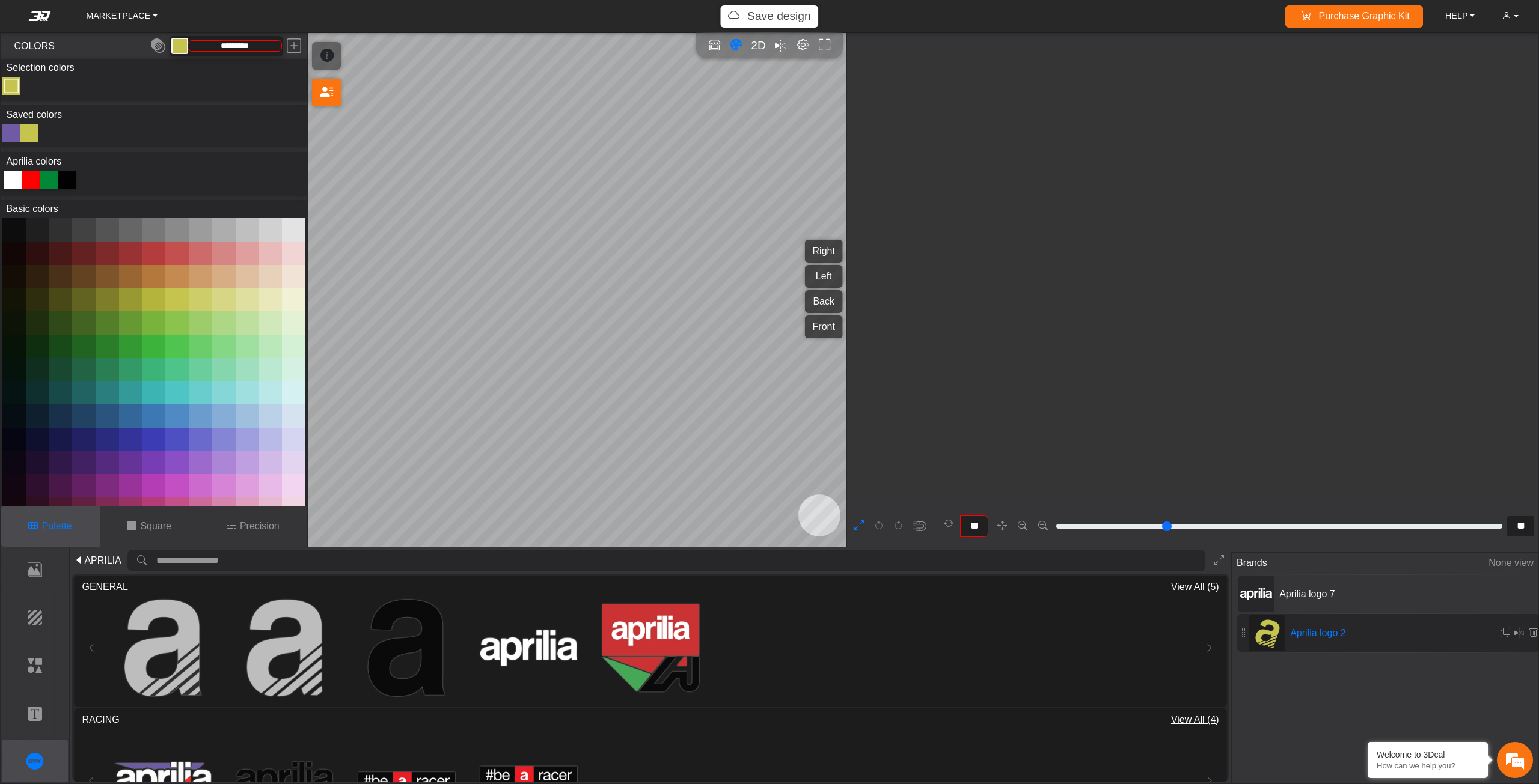
scroll to position [2228, 1986]
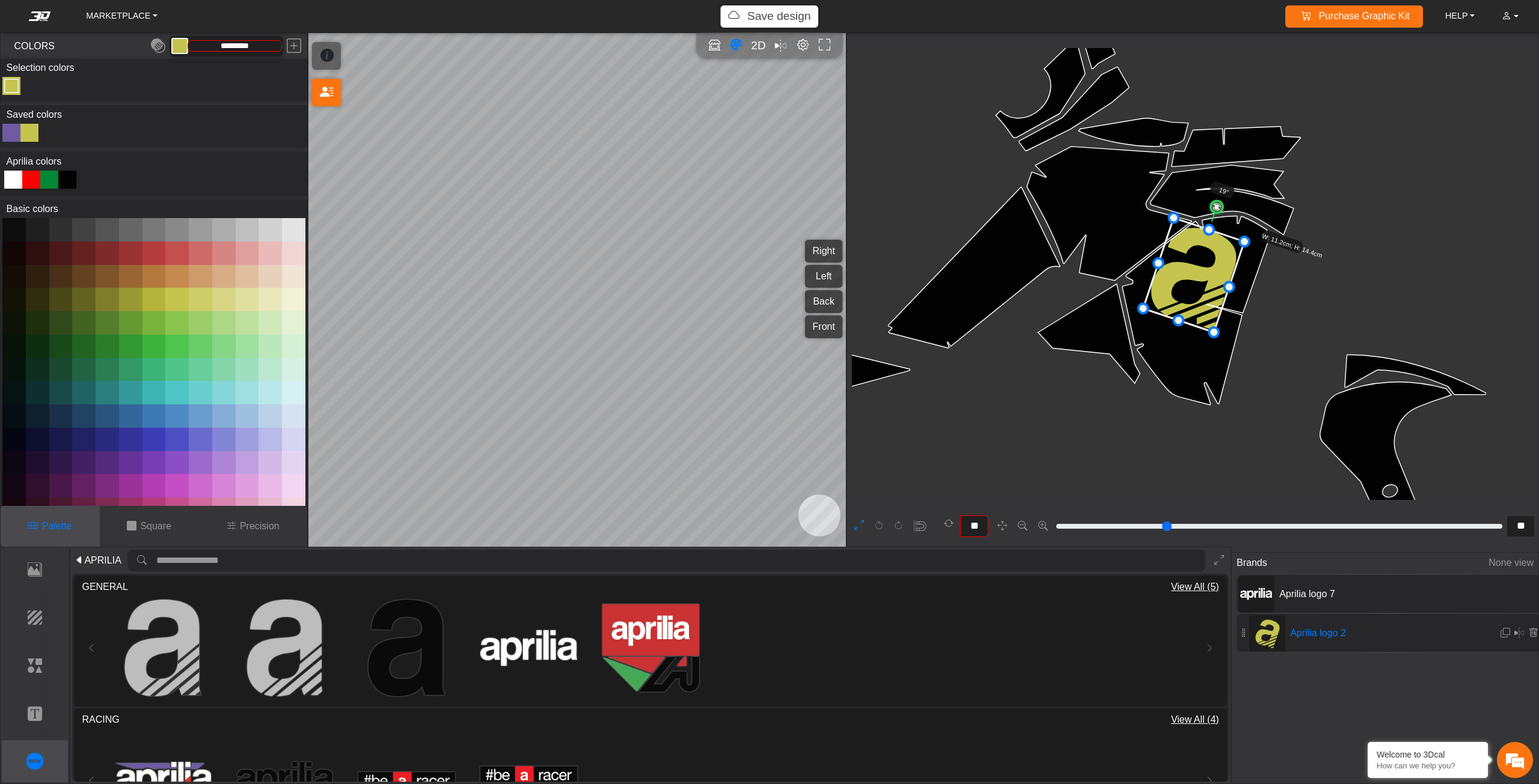
click at [1286, 594] on span "Aprilia logo 7" at bounding box center [1365, 595] width 180 height 15
type input "**"
type input "*********"
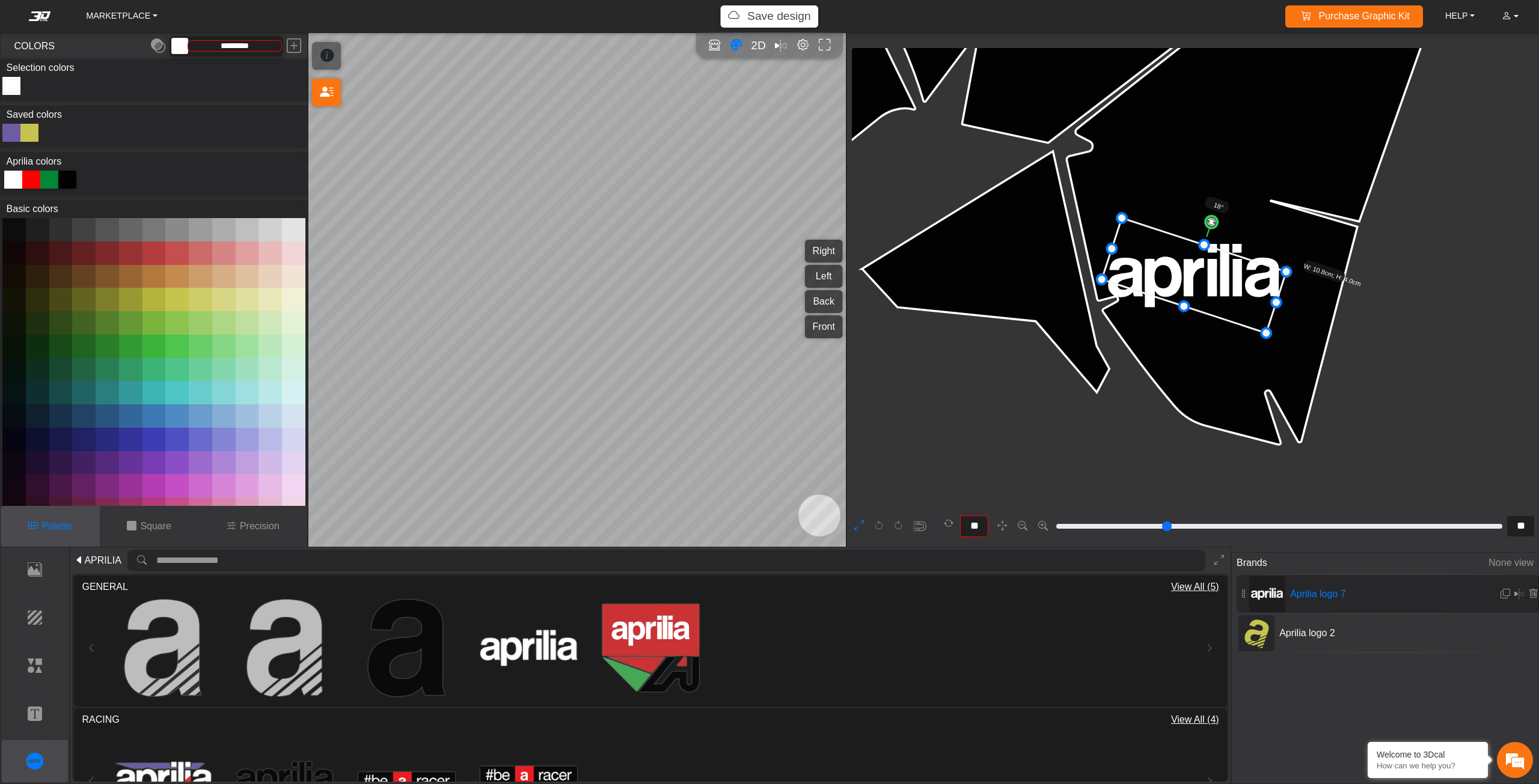
type input "**"
drag, startPoint x: 1198, startPoint y: 218, endPoint x: 1213, endPoint y: 220, distance: 15.1
click at [1213, 220] on circle at bounding box center [1212, 222] width 15 height 15
click at [1196, 272] on icon at bounding box center [1194, 275] width 185 height 118
click at [1197, 273] on icon at bounding box center [1194, 275] width 185 height 118
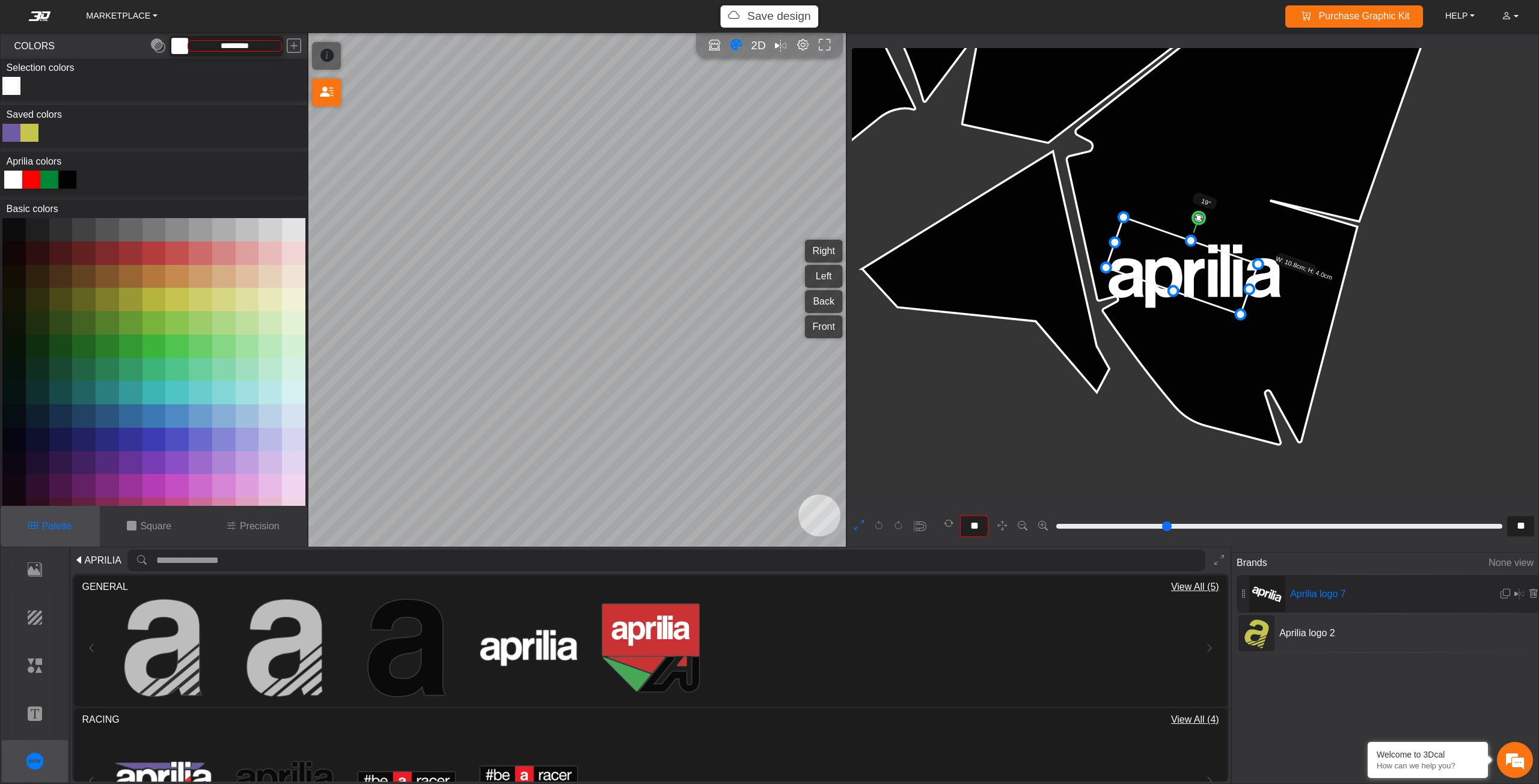
drag, startPoint x: 1264, startPoint y: 334, endPoint x: 1230, endPoint y: 294, distance: 52.5
drag, startPoint x: 1204, startPoint y: 286, endPoint x: 1216, endPoint y: 292, distance: 13.4
click at [1216, 292] on icon at bounding box center [1187, 268] width 137 height 88
drag, startPoint x: 1216, startPoint y: 292, endPoint x: 1223, endPoint y: 294, distance: 7.3
click at [1223, 294] on icon at bounding box center [1188, 268] width 137 height 88
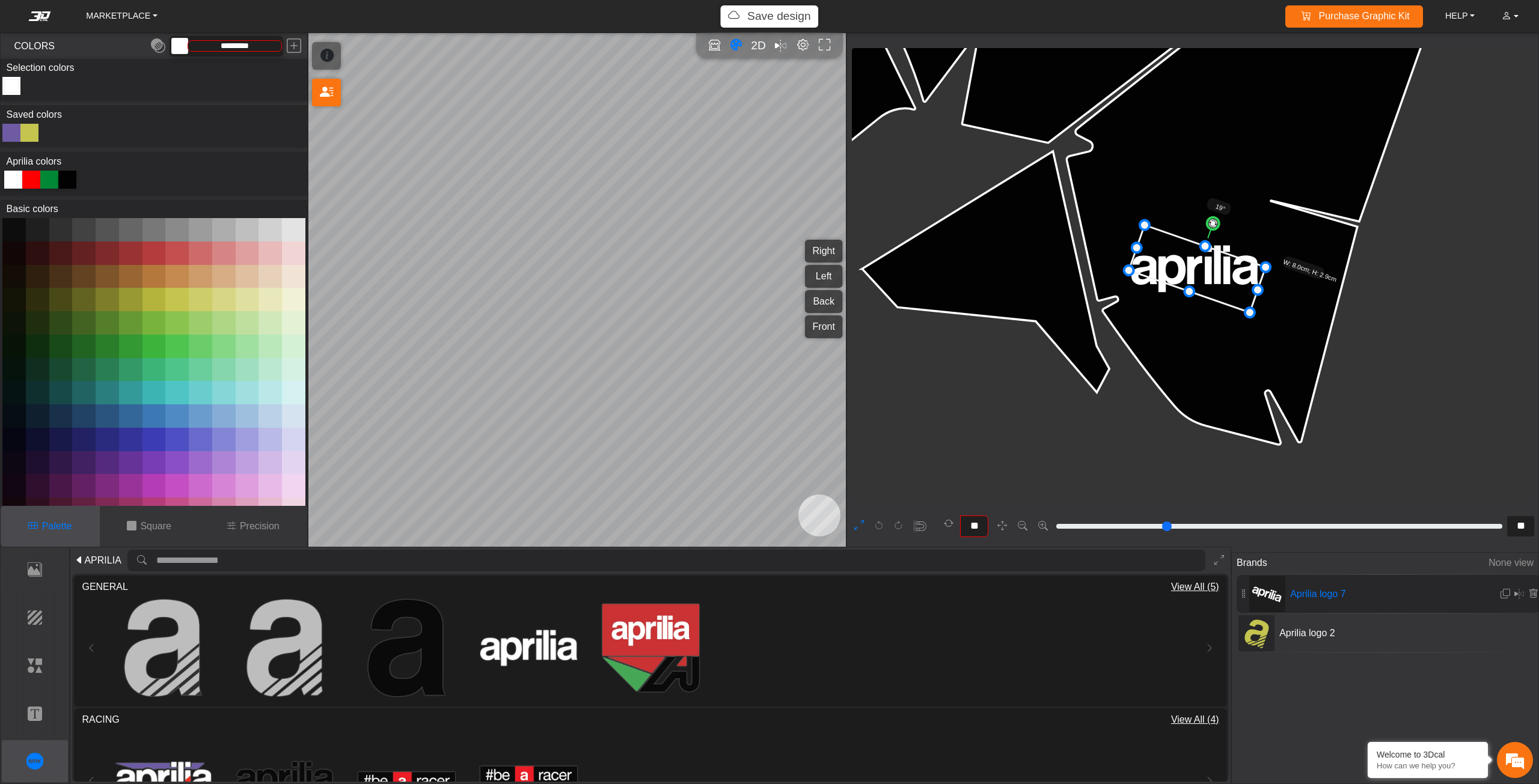
click at [1226, 294] on icon at bounding box center [1196, 269] width 137 height 88
click at [1227, 294] on icon at bounding box center [1198, 269] width 137 height 88
click at [1229, 293] on icon at bounding box center [1200, 269] width 137 height 88
drag, startPoint x: 1191, startPoint y: 267, endPoint x: 1167, endPoint y: 262, distance: 24.5
click at [1167, 262] on icon at bounding box center [1175, 263] width 137 height 88
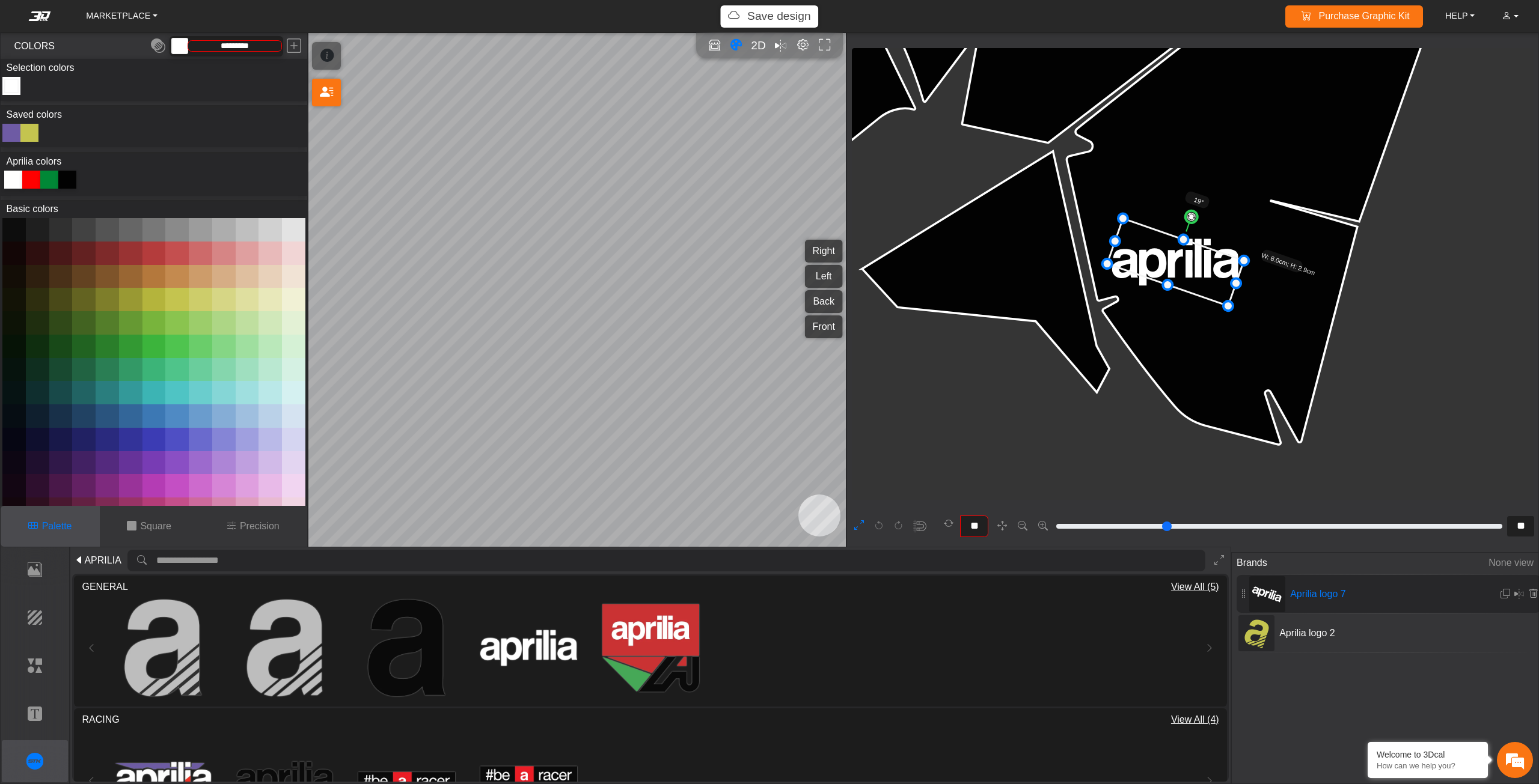
click at [1174, 263] on icon at bounding box center [1175, 263] width 137 height 88
drag, startPoint x: 1174, startPoint y: 263, endPoint x: 1180, endPoint y: 263, distance: 6.0
click at [1180, 263] on icon at bounding box center [1187, 265] width 137 height 88
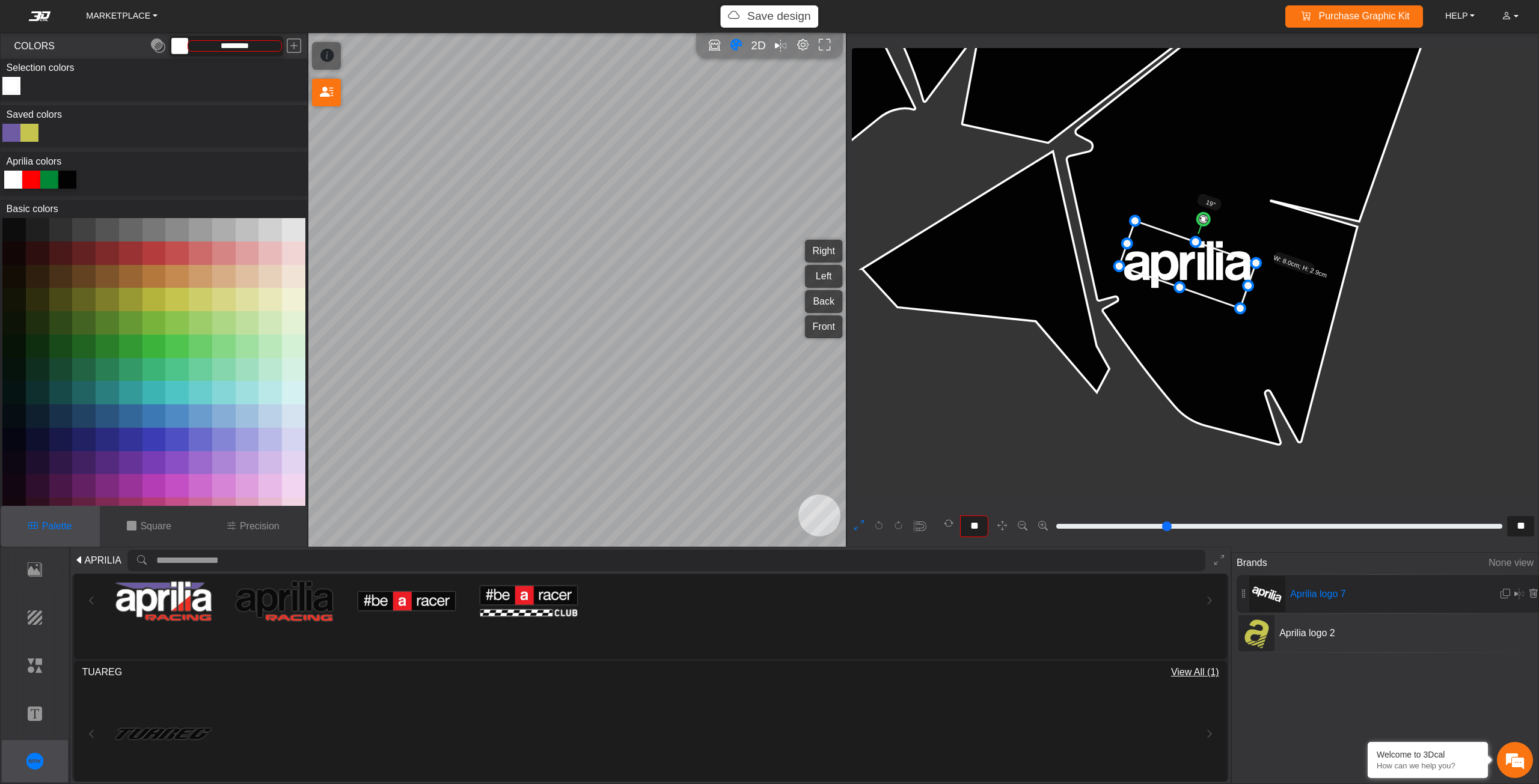
scroll to position [194, 0]
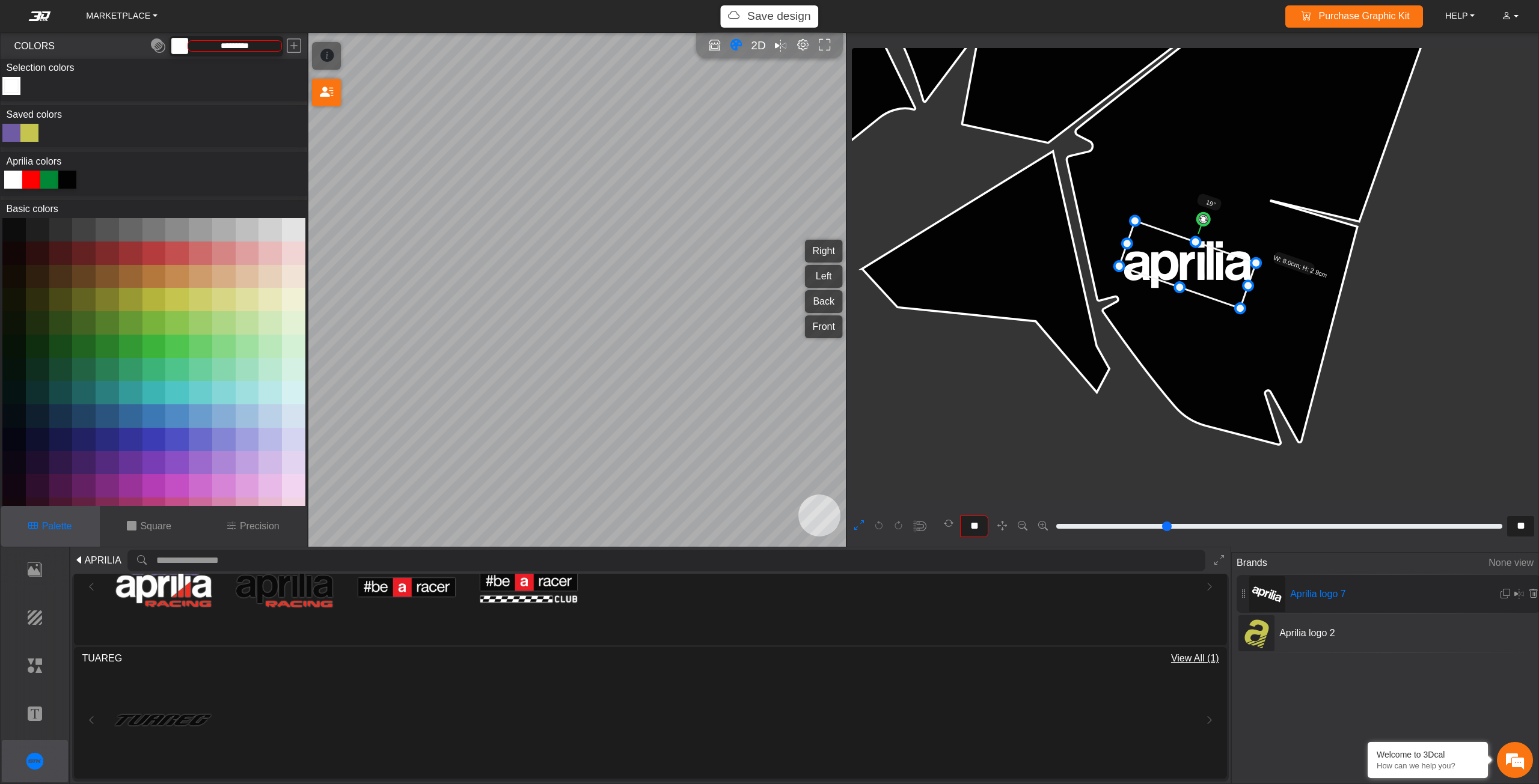
click at [93, 561] on span "APRILIA" at bounding box center [103, 561] width 37 height 15
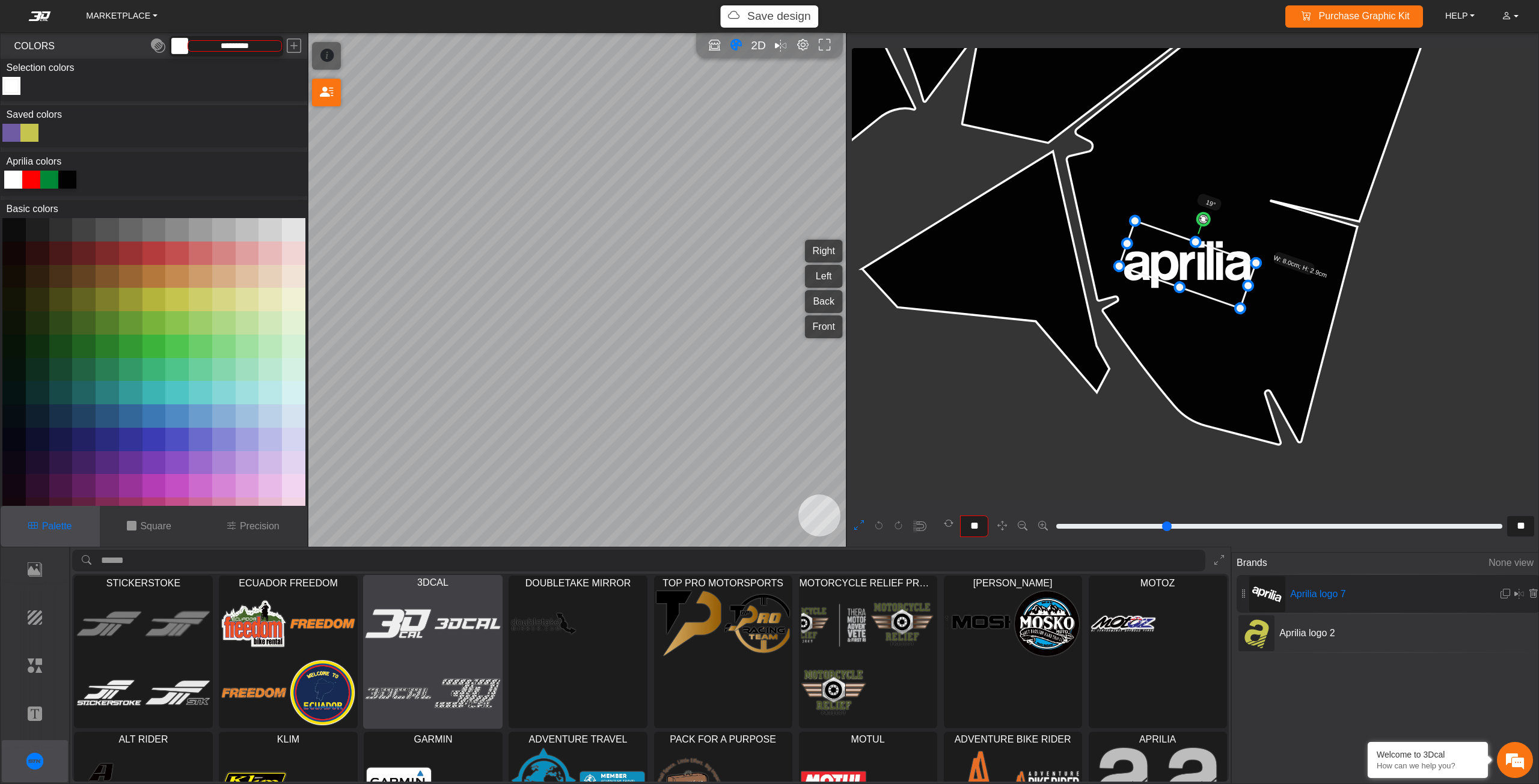
click at [408, 657] on div at bounding box center [432, 659] width 139 height 140
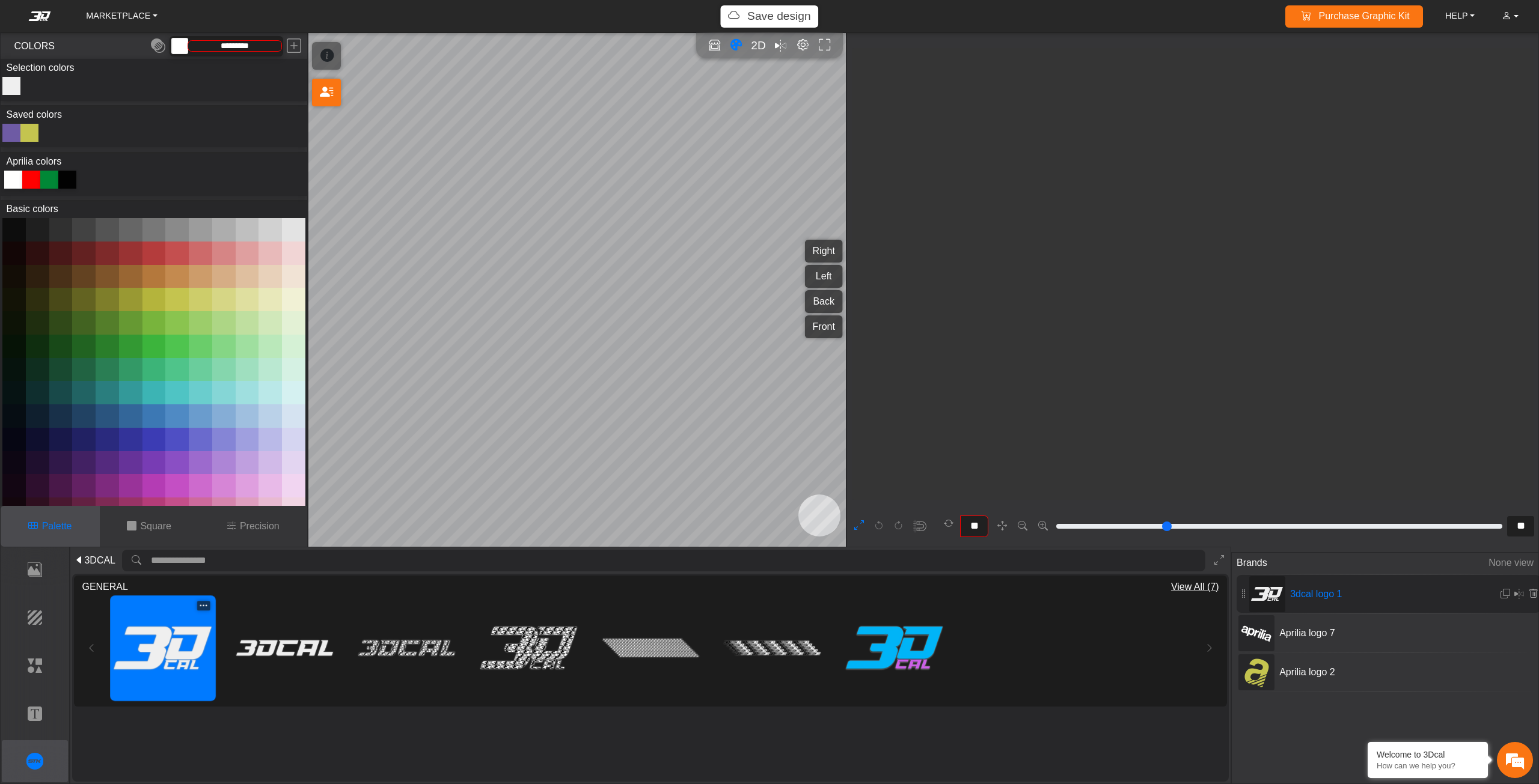
type input "**"
type input "*"
type input "*********"
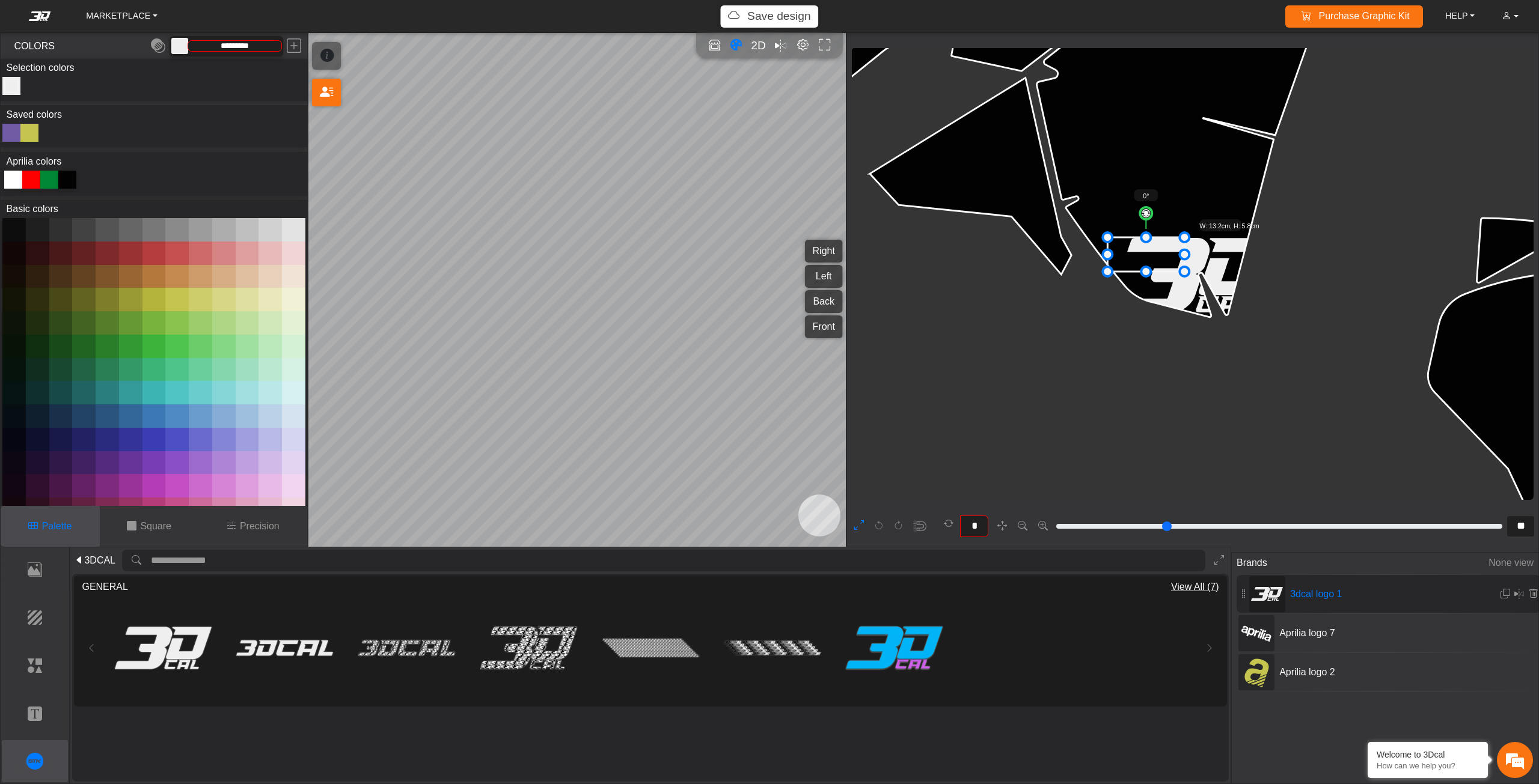
drag, startPoint x: 1281, startPoint y: 316, endPoint x: 1185, endPoint y: 265, distance: 108.7
drag, startPoint x: 1154, startPoint y: 259, endPoint x: 1166, endPoint y: 265, distance: 13.4
click at [1166, 265] on icon at bounding box center [1146, 254] width 77 height 34
drag, startPoint x: 1160, startPoint y: 222, endPoint x: 1171, endPoint y: 224, distance: 11.2
click at [1171, 224] on circle at bounding box center [1171, 222] width 15 height 15
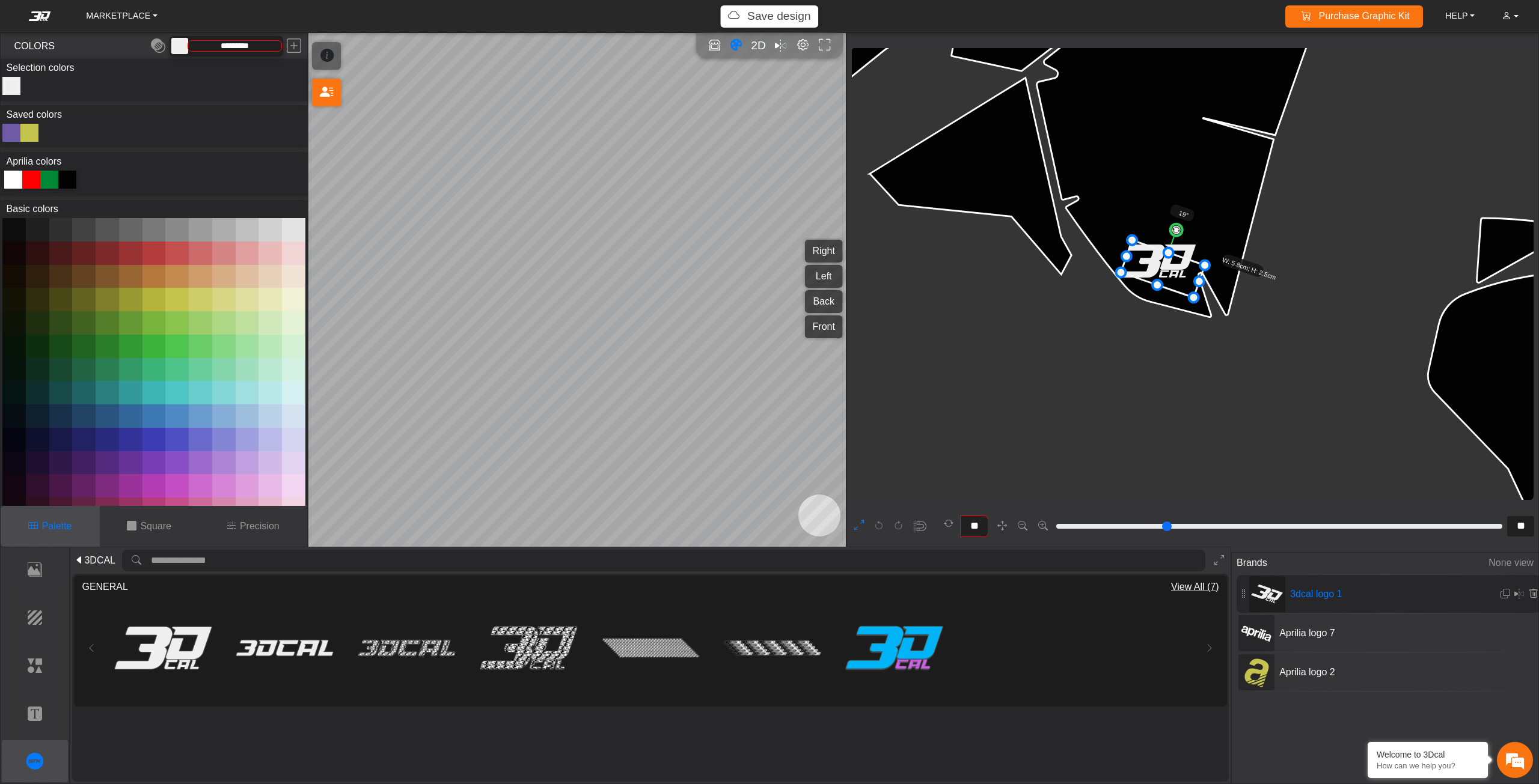
drag, startPoint x: 1161, startPoint y: 273, endPoint x: 1165, endPoint y: 281, distance: 8.9
click at [1165, 281] on icon at bounding box center [1163, 269] width 84 height 58
drag, startPoint x: 1192, startPoint y: 297, endPoint x: 1179, endPoint y: 282, distance: 19.8
drag, startPoint x: 1165, startPoint y: 266, endPoint x: 1180, endPoint y: 291, distance: 29.2
click at [1180, 291] on icon at bounding box center [1170, 287] width 65 height 45
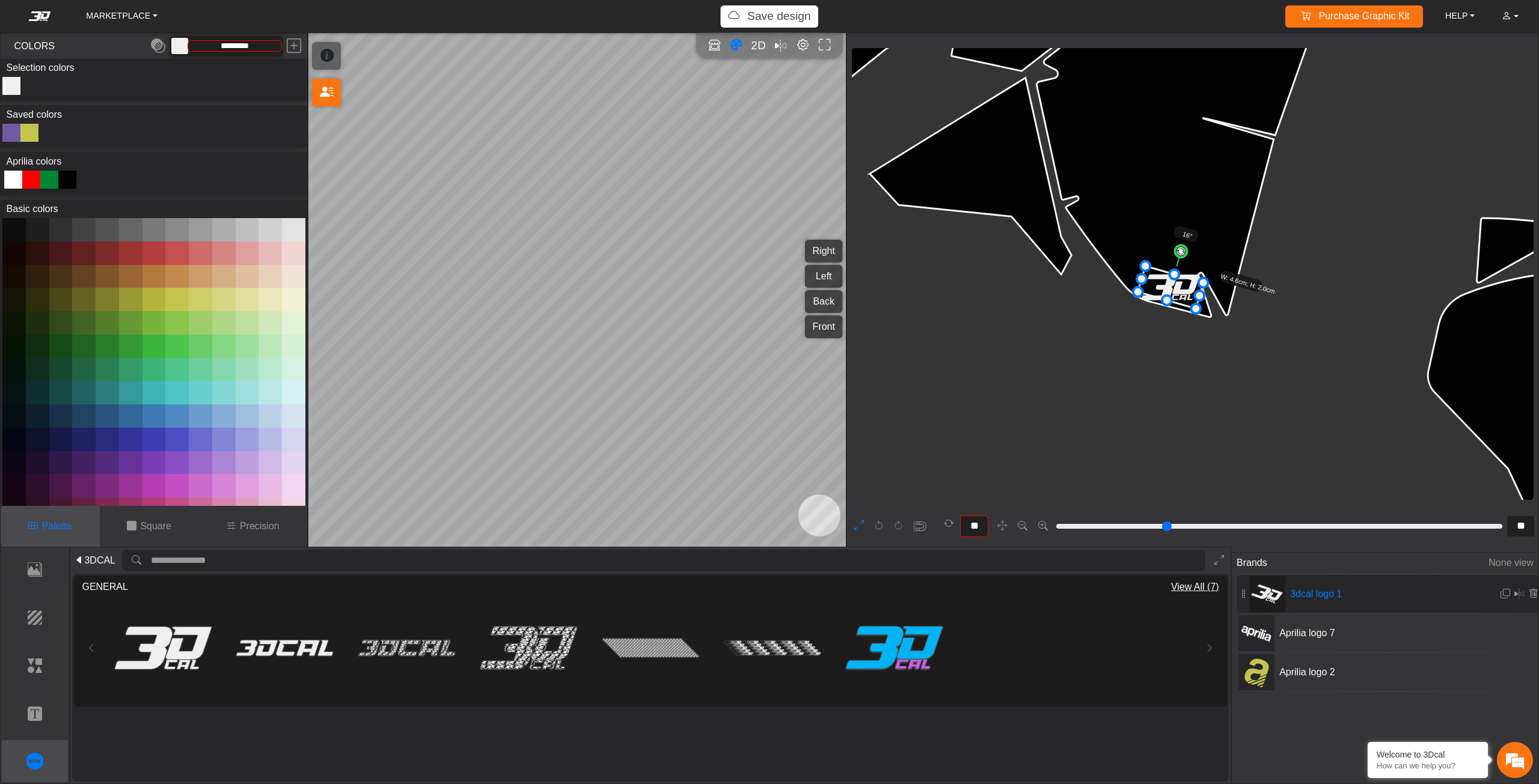
type input "**"
click at [1181, 251] on circle at bounding box center [1180, 252] width 15 height 15
drag, startPoint x: 1200, startPoint y: 308, endPoint x: 1184, endPoint y: 291, distance: 23.3
drag, startPoint x: 1174, startPoint y: 285, endPoint x: 1185, endPoint y: 296, distance: 15.6
click at [1185, 296] on icon at bounding box center [1174, 292] width 44 height 28
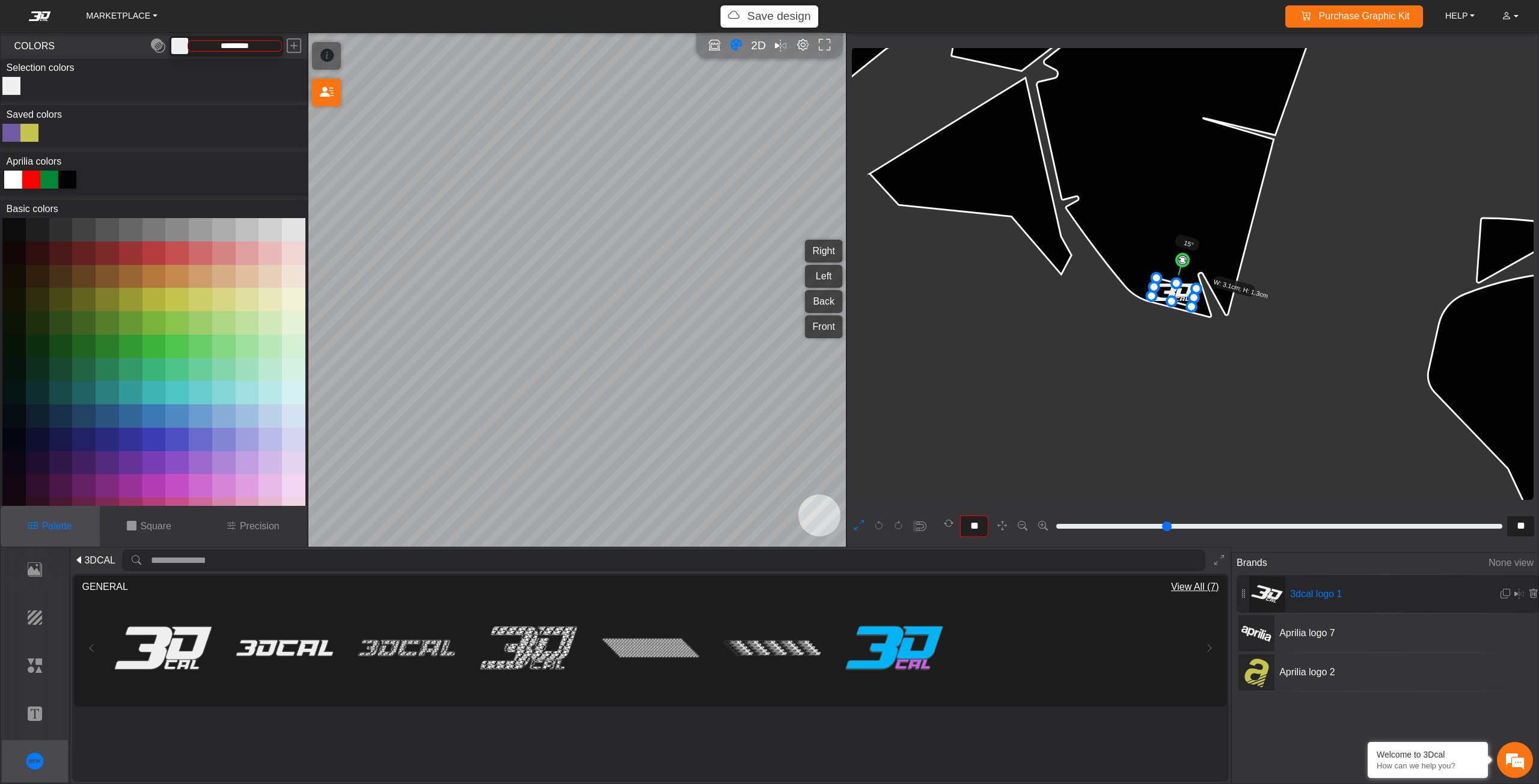
click at [683, 330] on div "SHORTCUTS: Press F key to activate Focus Mode on a selected asset (except backg…" at bounding box center [577, 290] width 537 height 514
click at [32, 624] on p "Background" at bounding box center [35, 618] width 65 height 15
type input "*******"
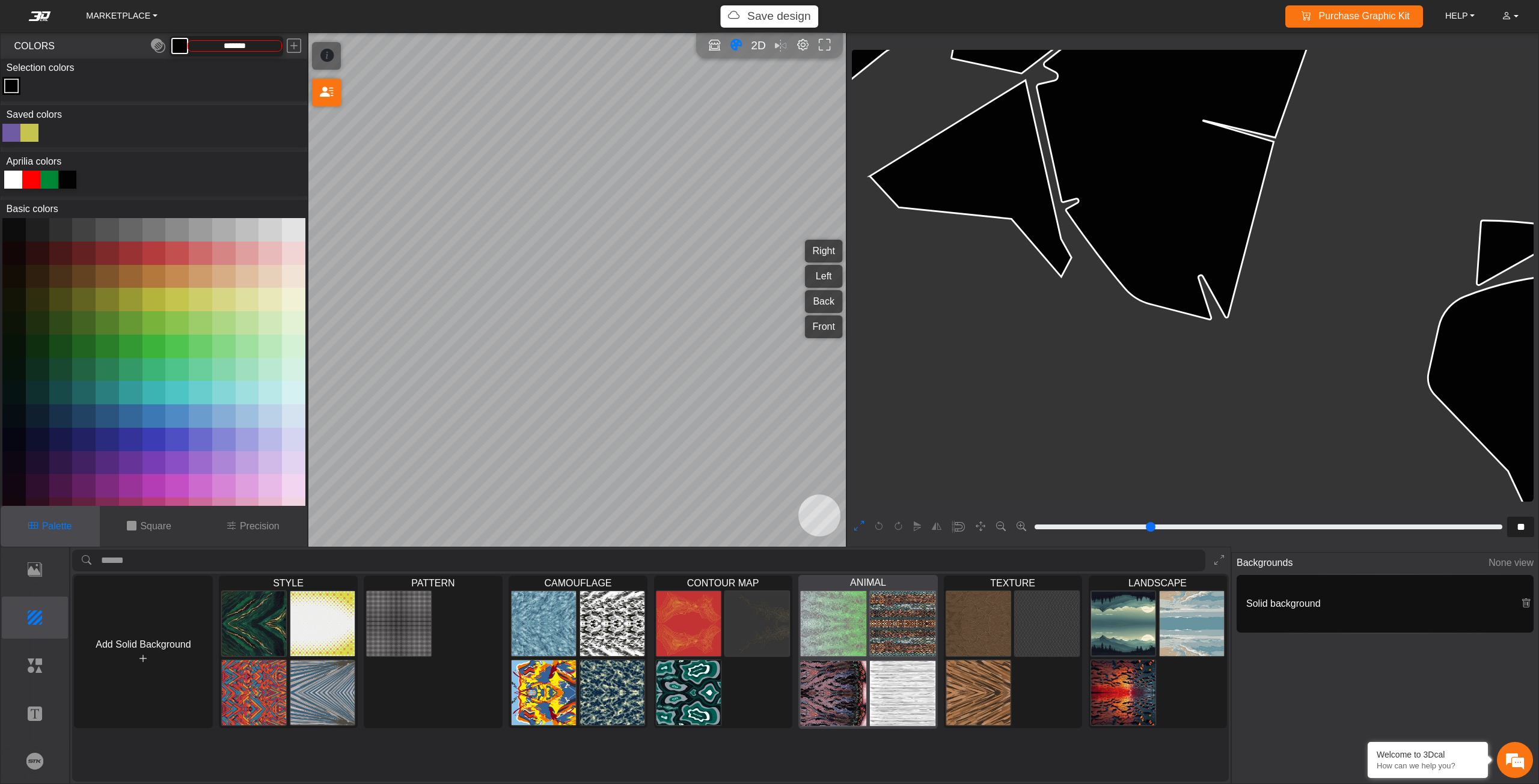
click at [859, 665] on img at bounding box center [833, 693] width 65 height 66
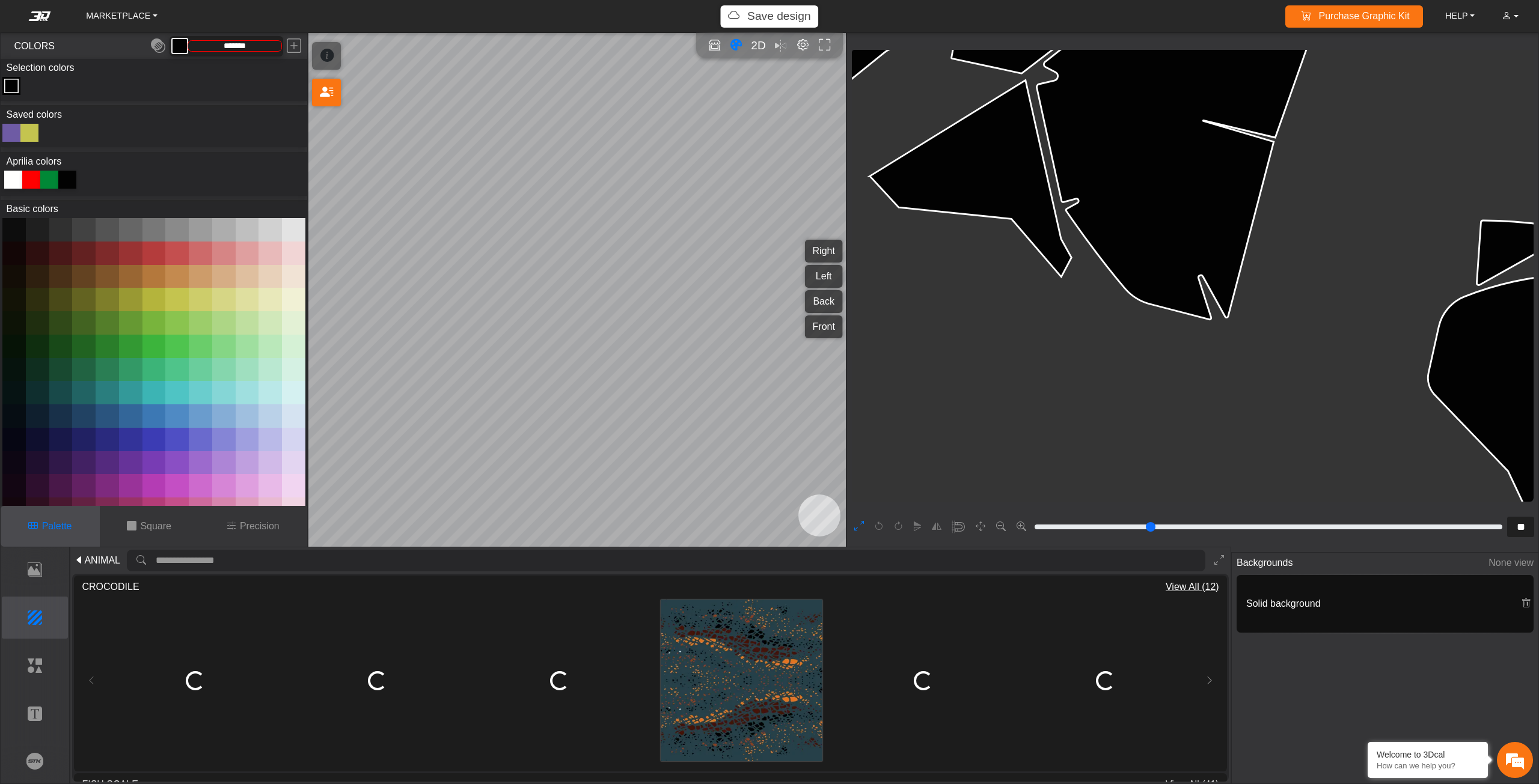
click at [85, 565] on span "ANIMAL" at bounding box center [102, 561] width 36 height 15
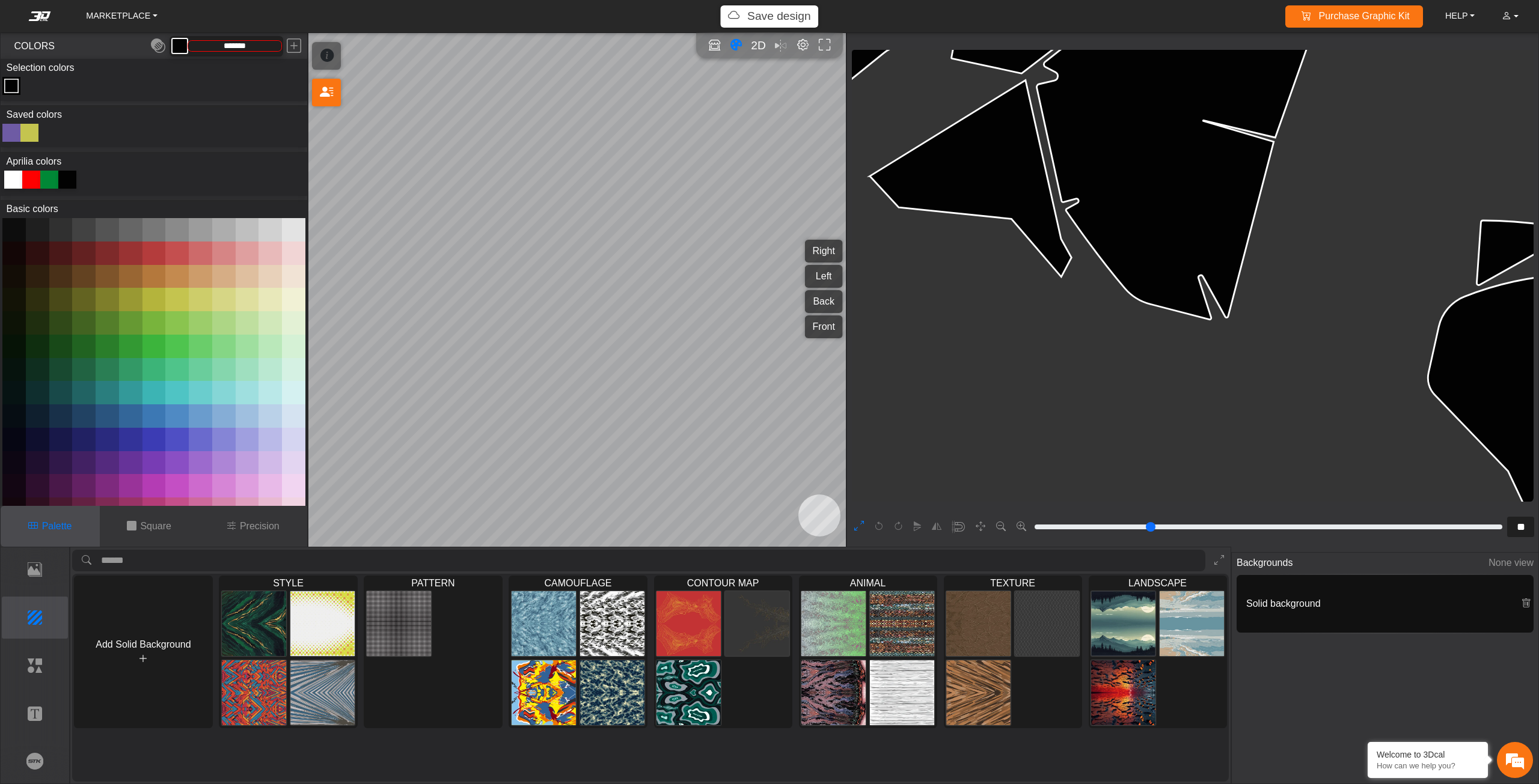
click at [505, 636] on div "Add Solid Background STYLE Loading... PATTERN Loading... CAMOUFLAGE Loading... …" at bounding box center [650, 652] width 1152 height 152
click at [565, 644] on img at bounding box center [543, 624] width 65 height 66
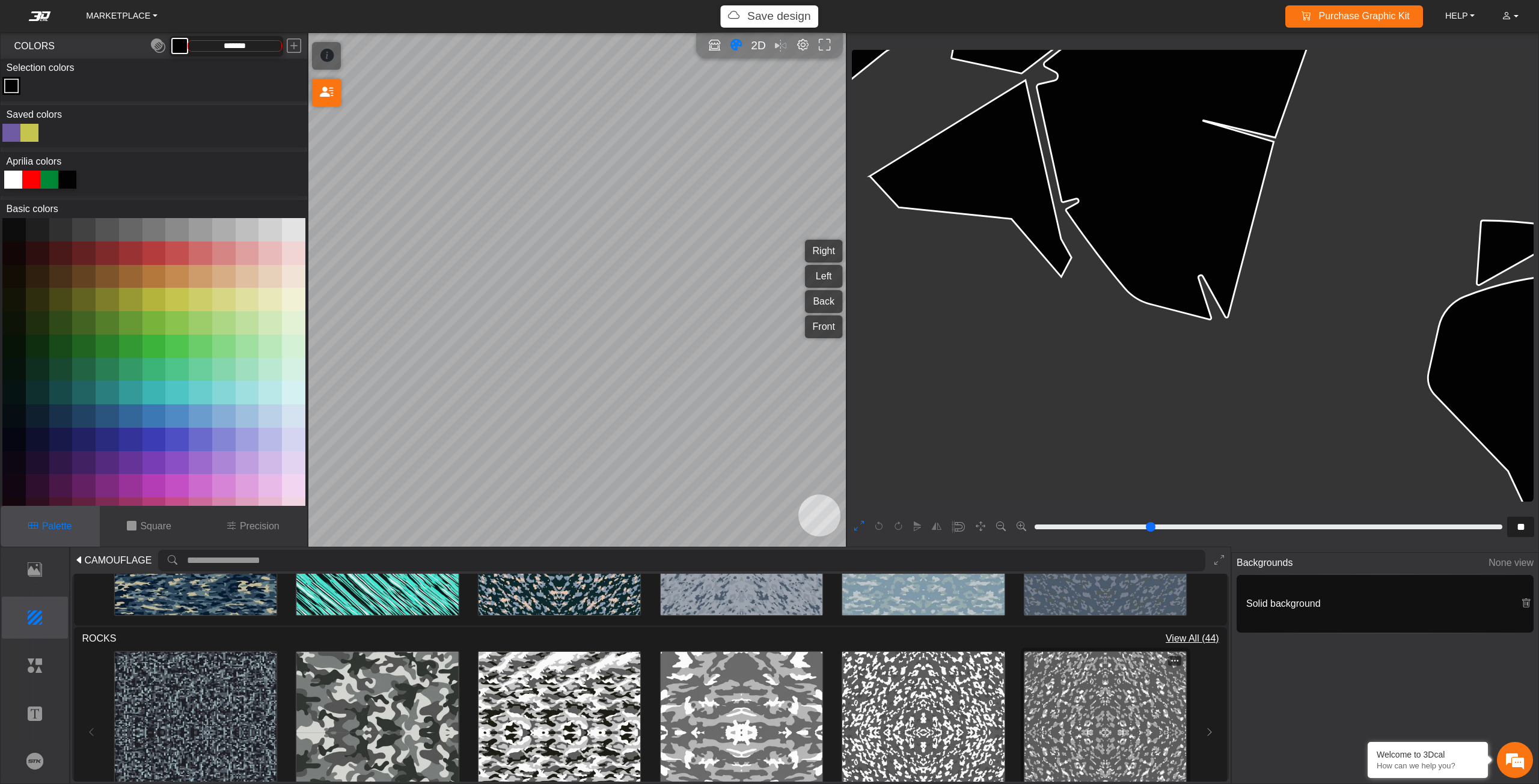
scroll to position [937, 0]
click at [1200, 723] on button at bounding box center [1209, 733] width 19 height 174
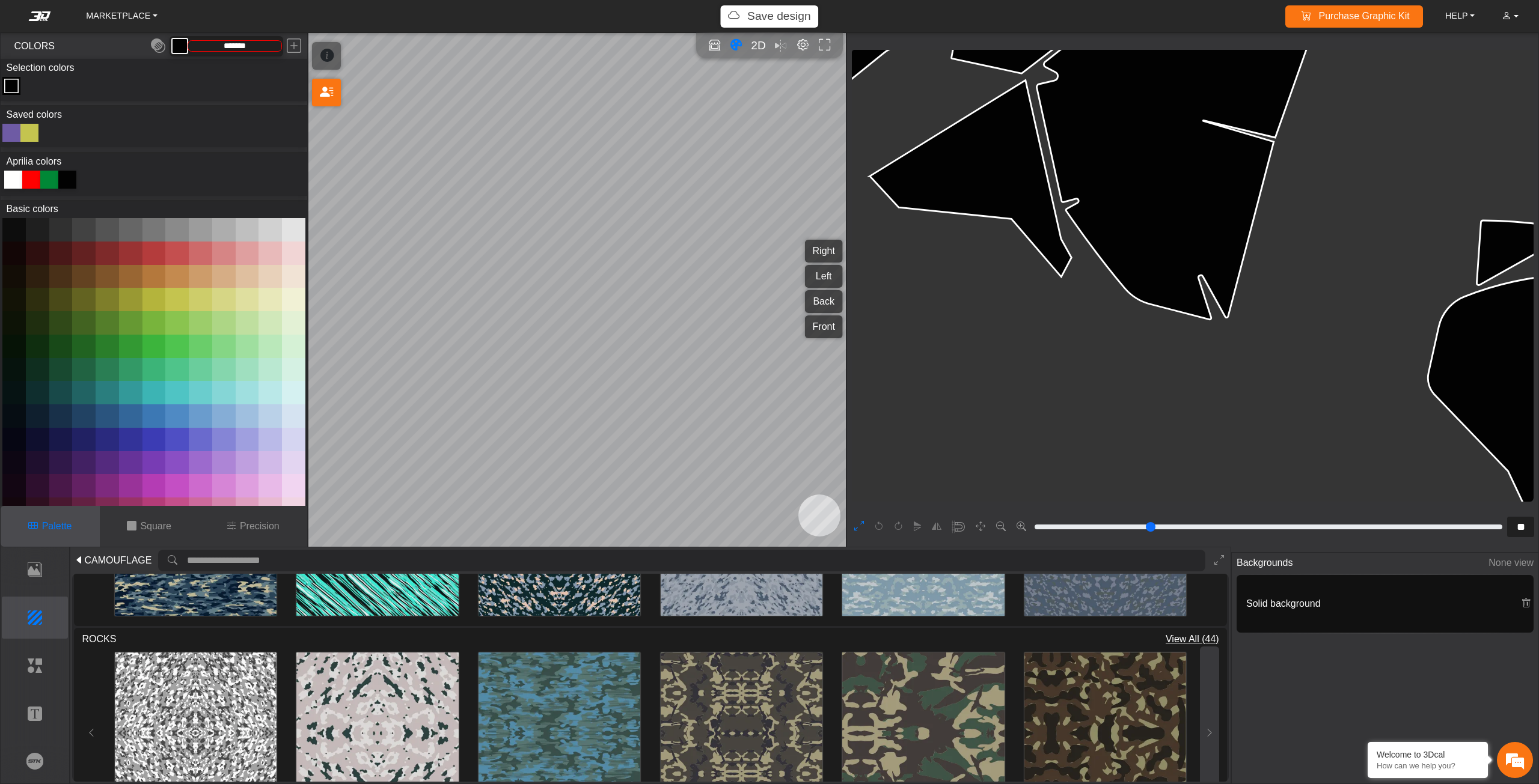
click at [1200, 724] on button at bounding box center [1209, 733] width 19 height 174
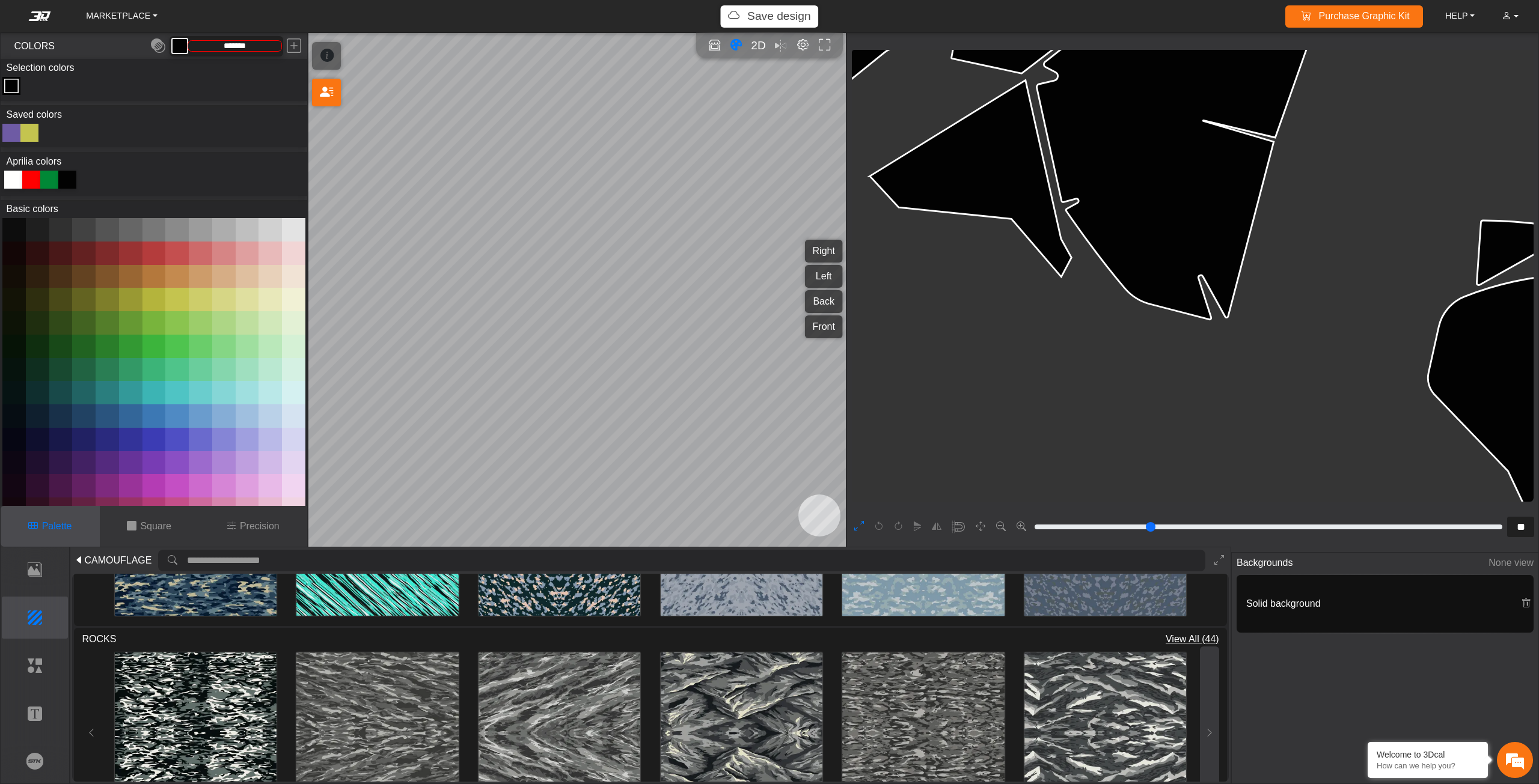
click at [1208, 728] on icon at bounding box center [1209, 733] width 9 height 10
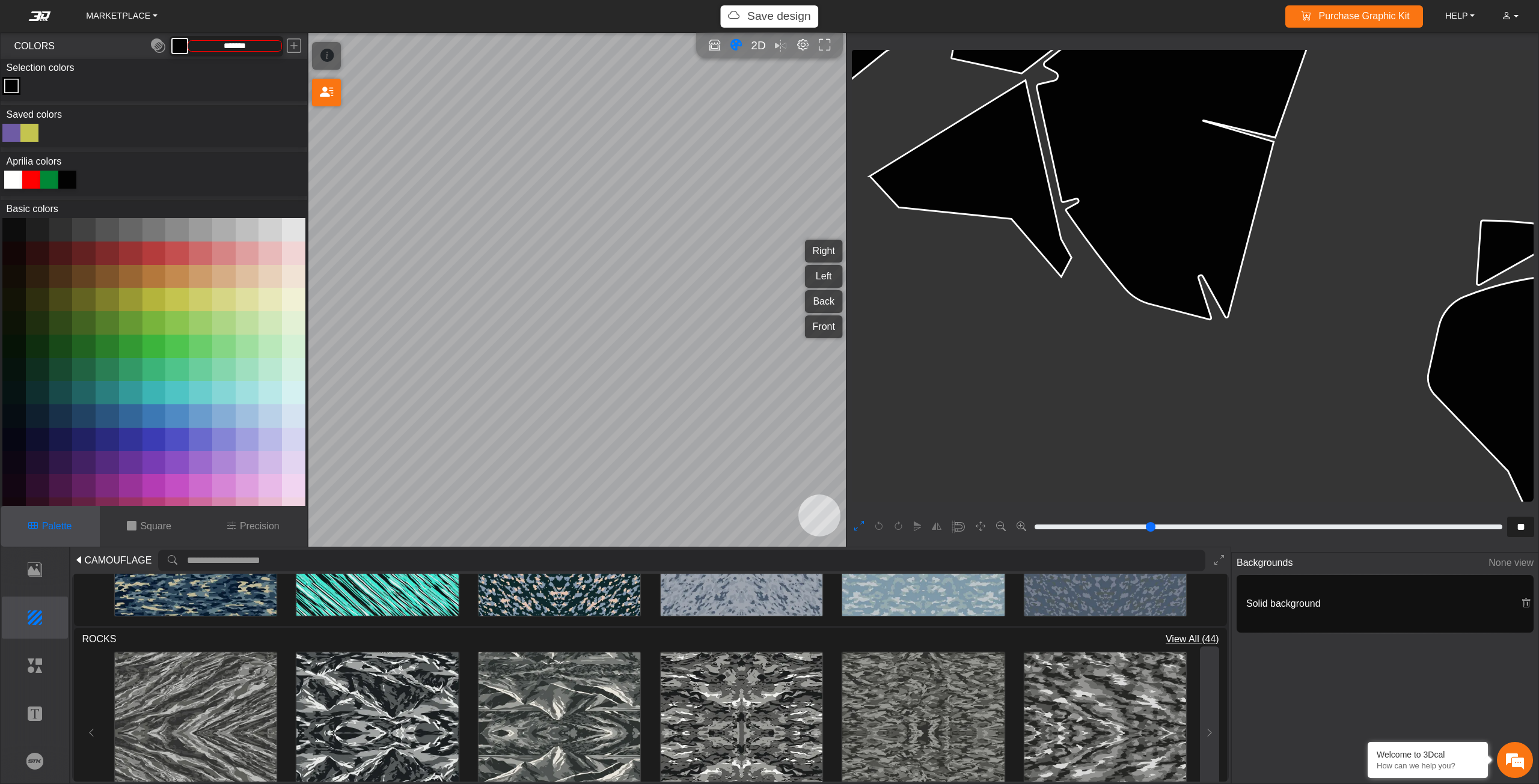
click at [1208, 728] on icon at bounding box center [1209, 733] width 9 height 10
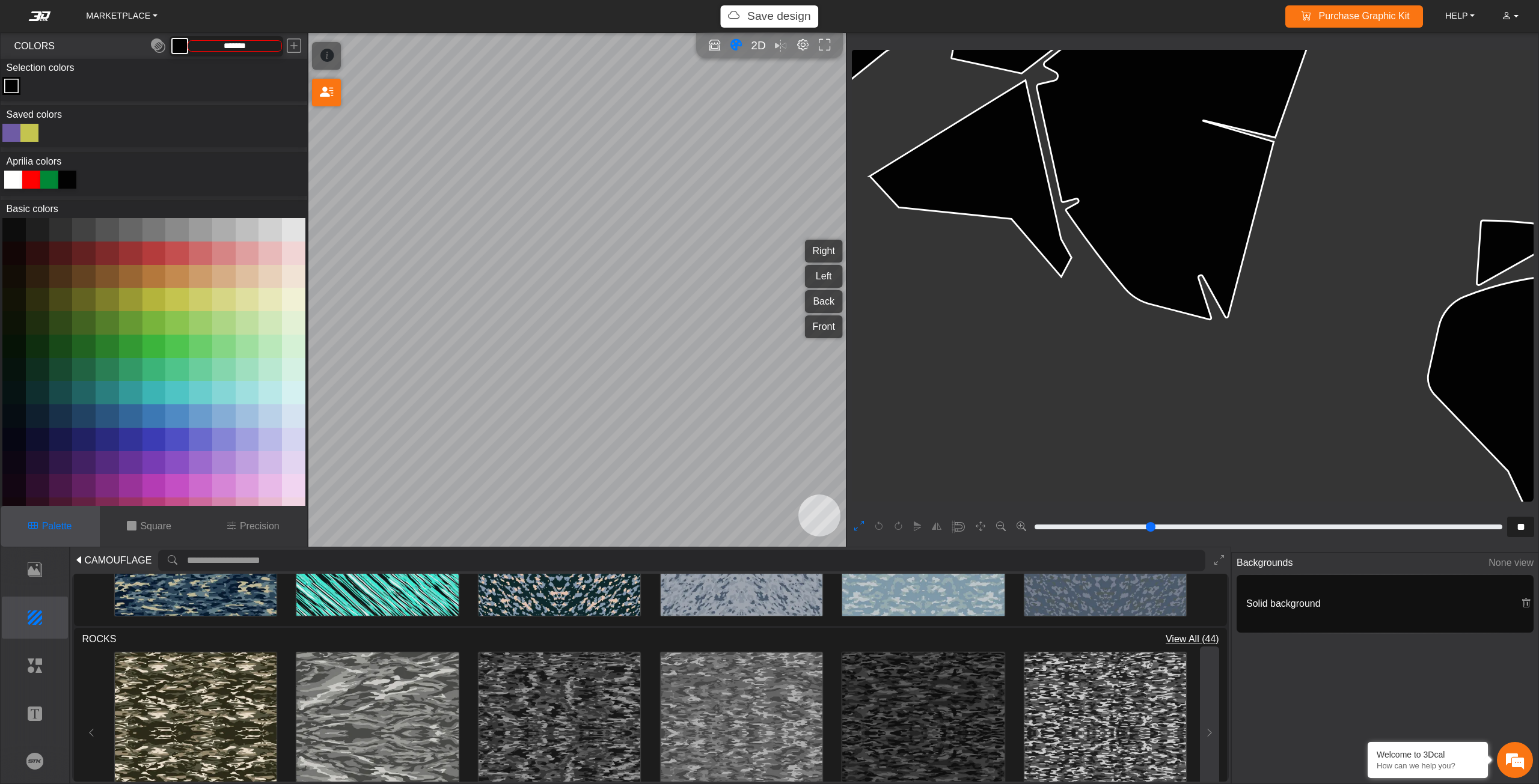
click at [1208, 728] on icon at bounding box center [1209, 733] width 9 height 10
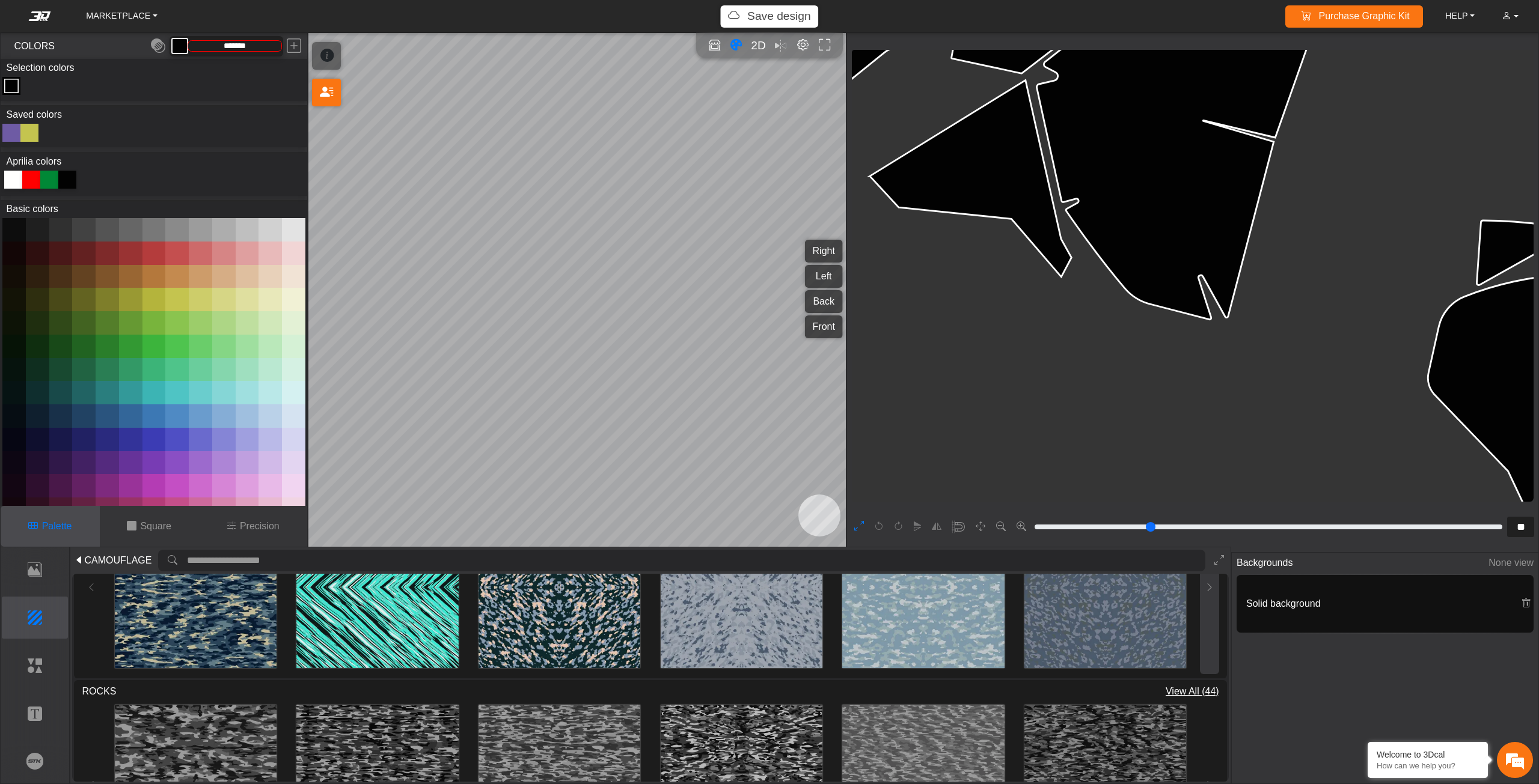
scroll to position [817, 0]
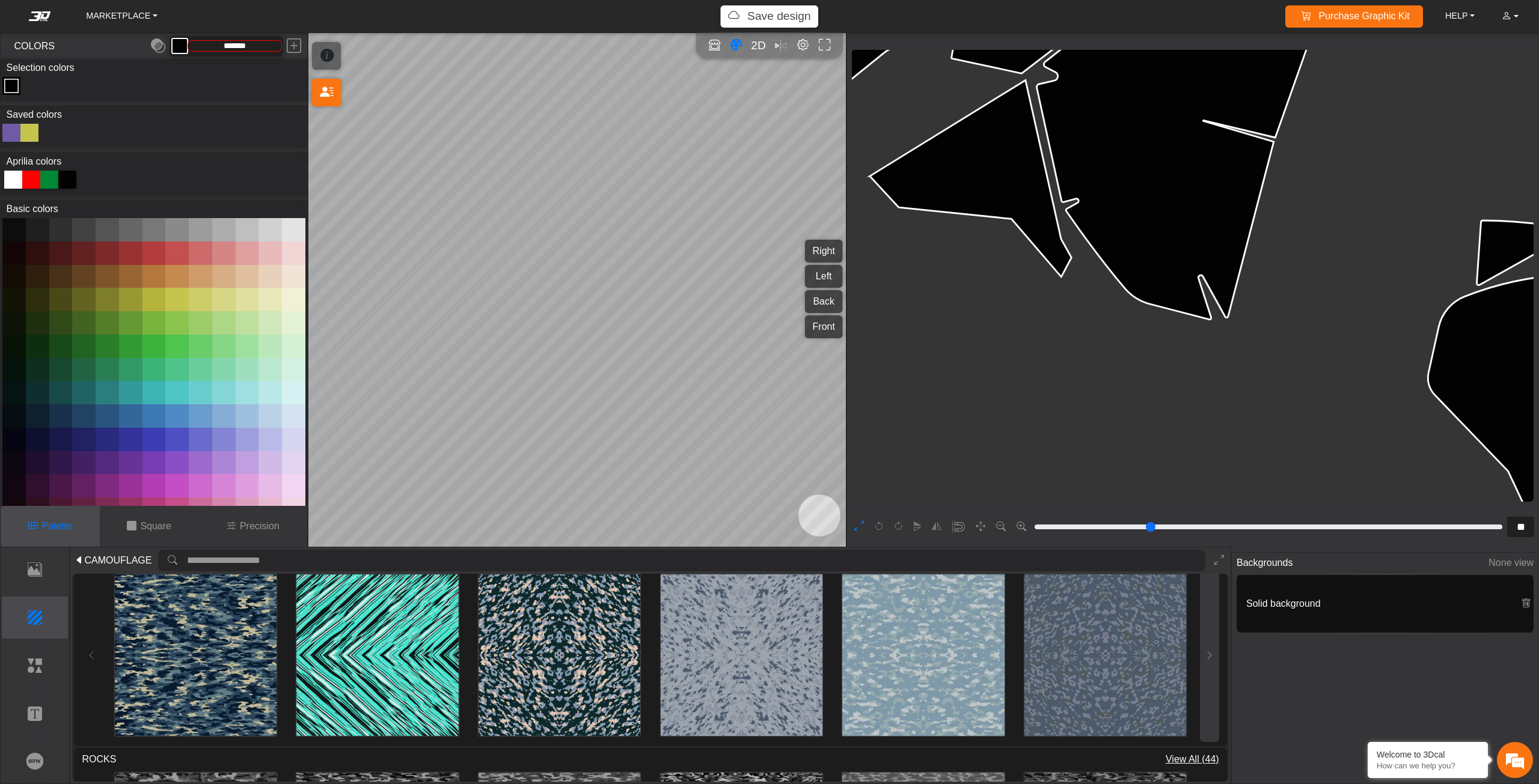
click at [1200, 666] on button at bounding box center [1209, 655] width 19 height 174
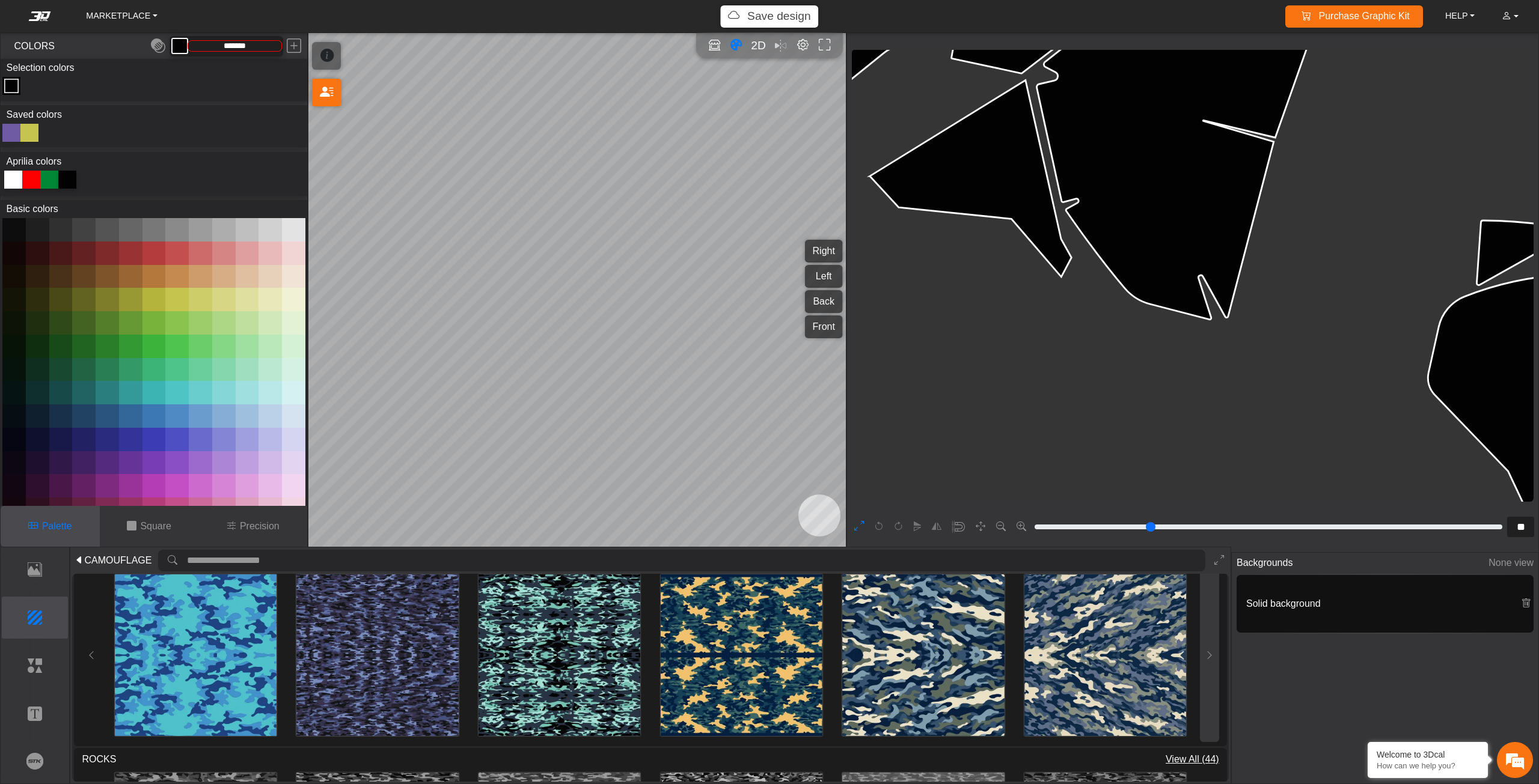
click at [1200, 666] on button at bounding box center [1209, 655] width 19 height 174
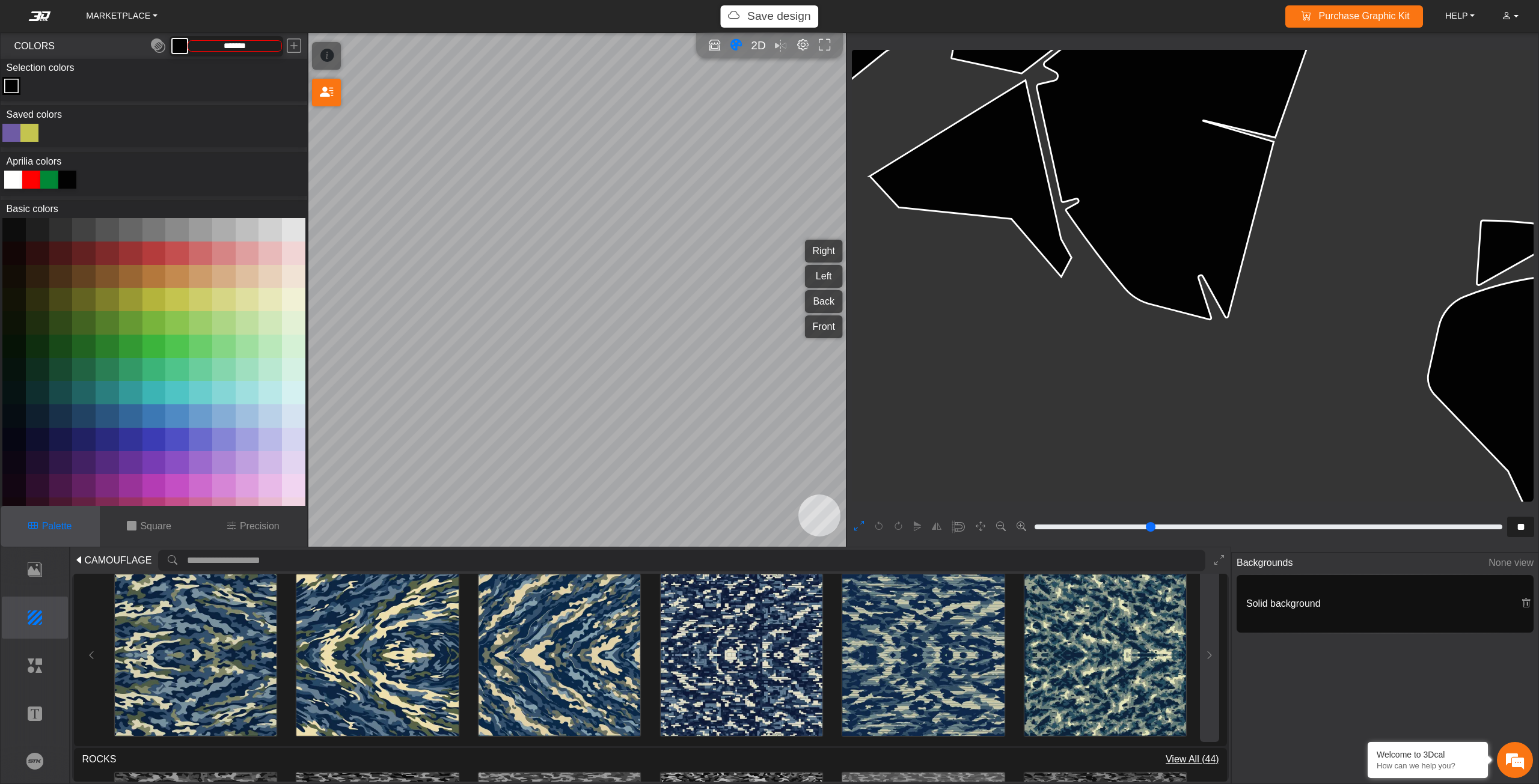
click at [1200, 666] on button at bounding box center [1209, 655] width 19 height 174
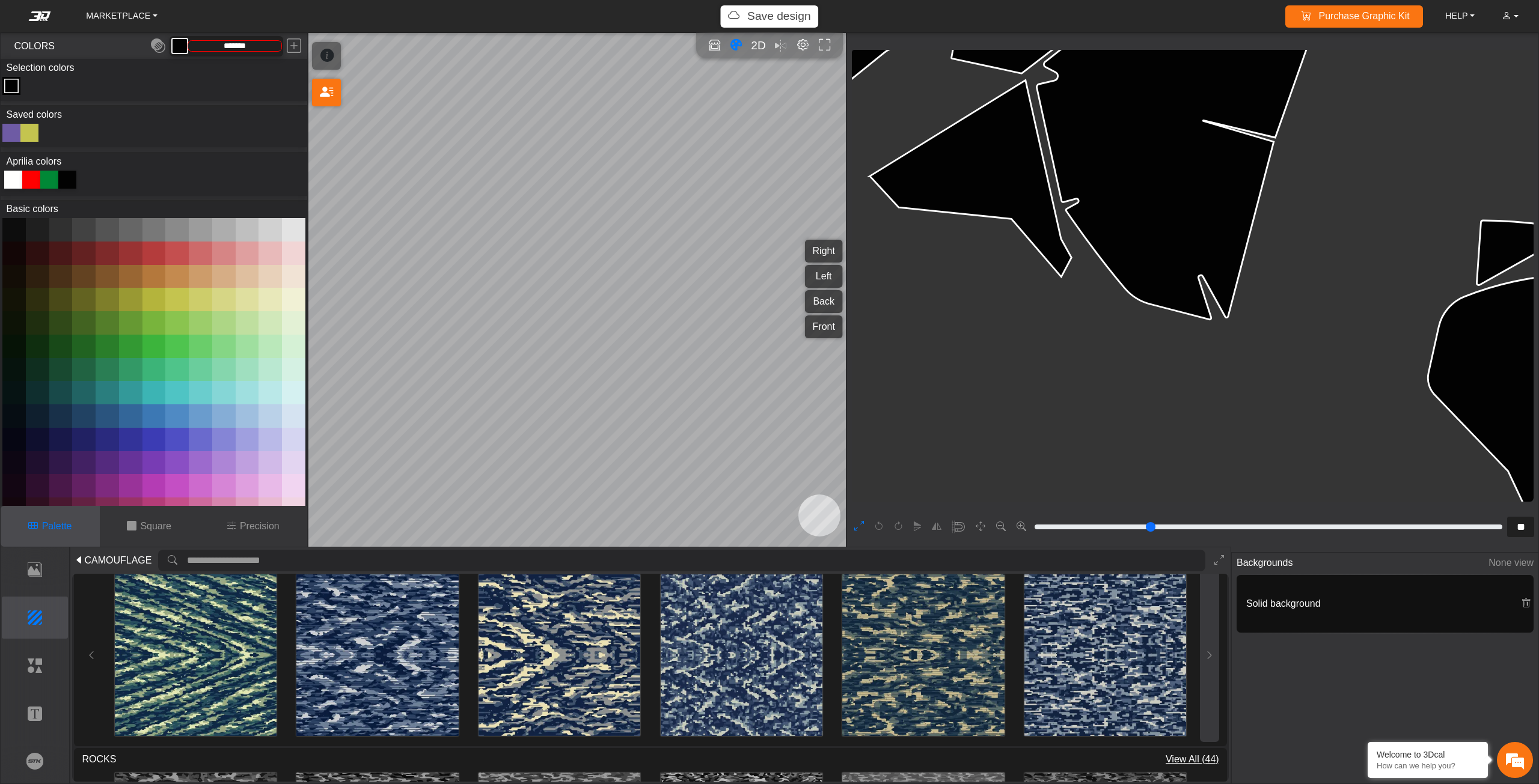
click at [1201, 662] on button at bounding box center [1209, 655] width 19 height 174
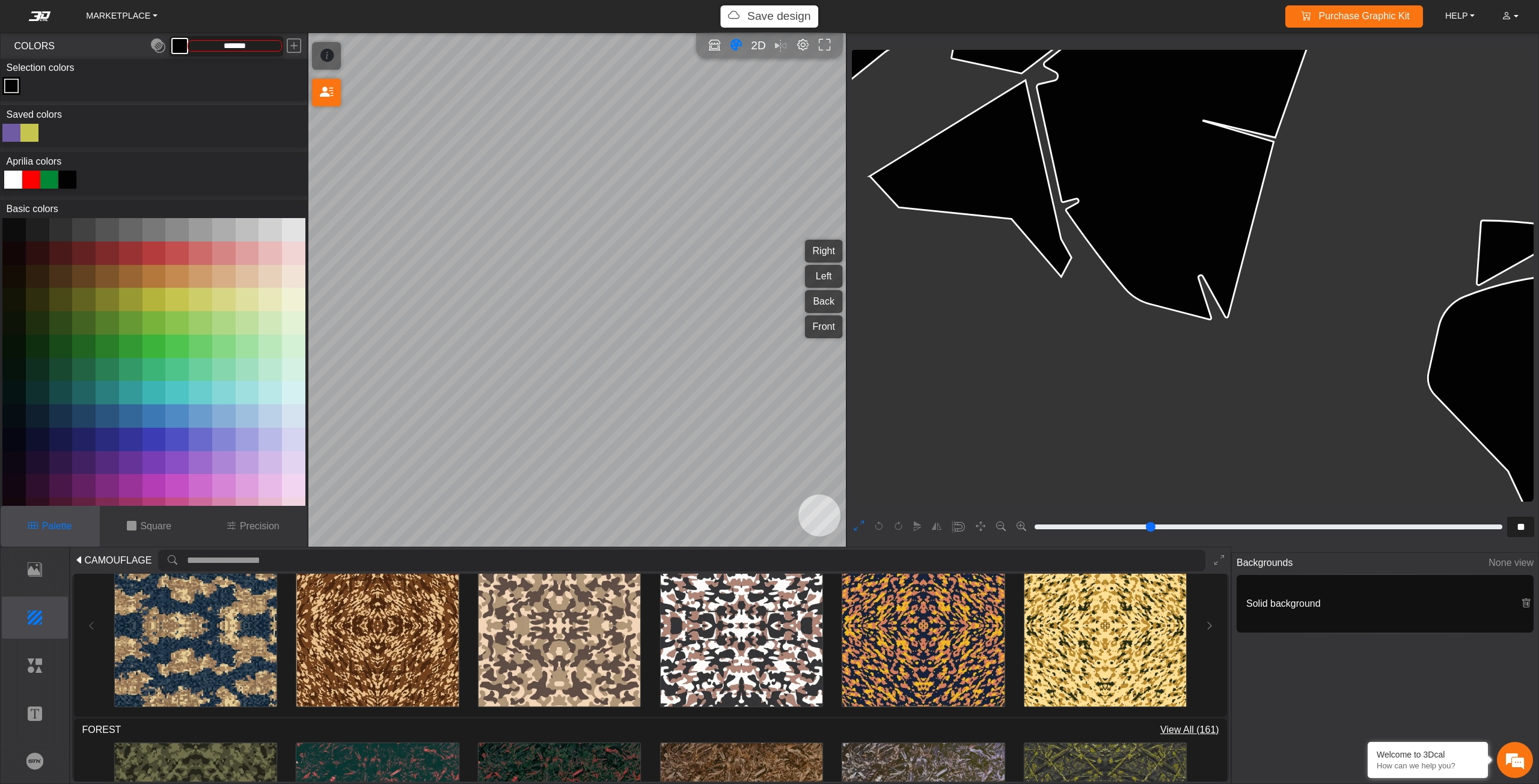
scroll to position [361, 0]
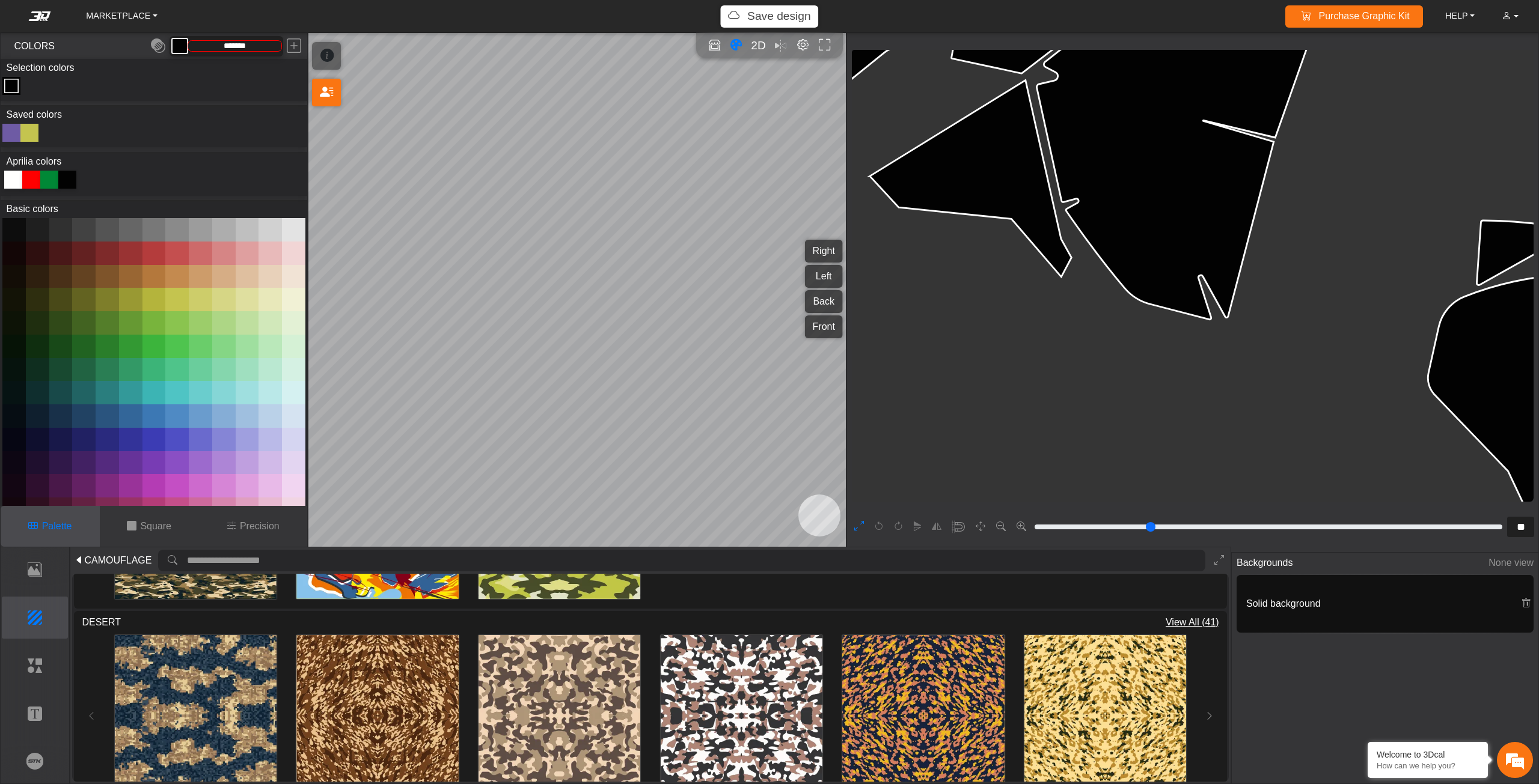
click at [1196, 624] on span "View All (41)" at bounding box center [1192, 622] width 53 height 15
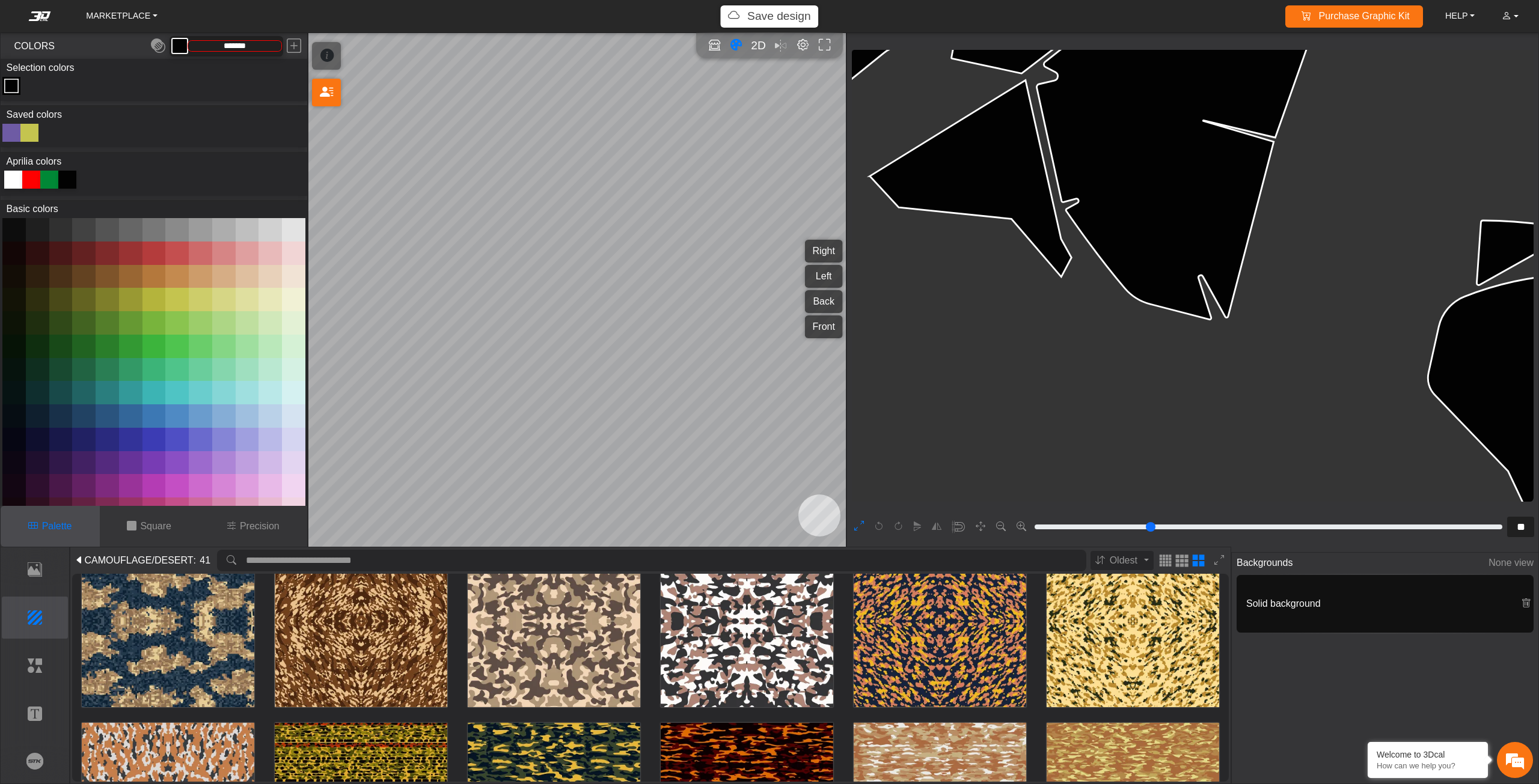
scroll to position [0, 0]
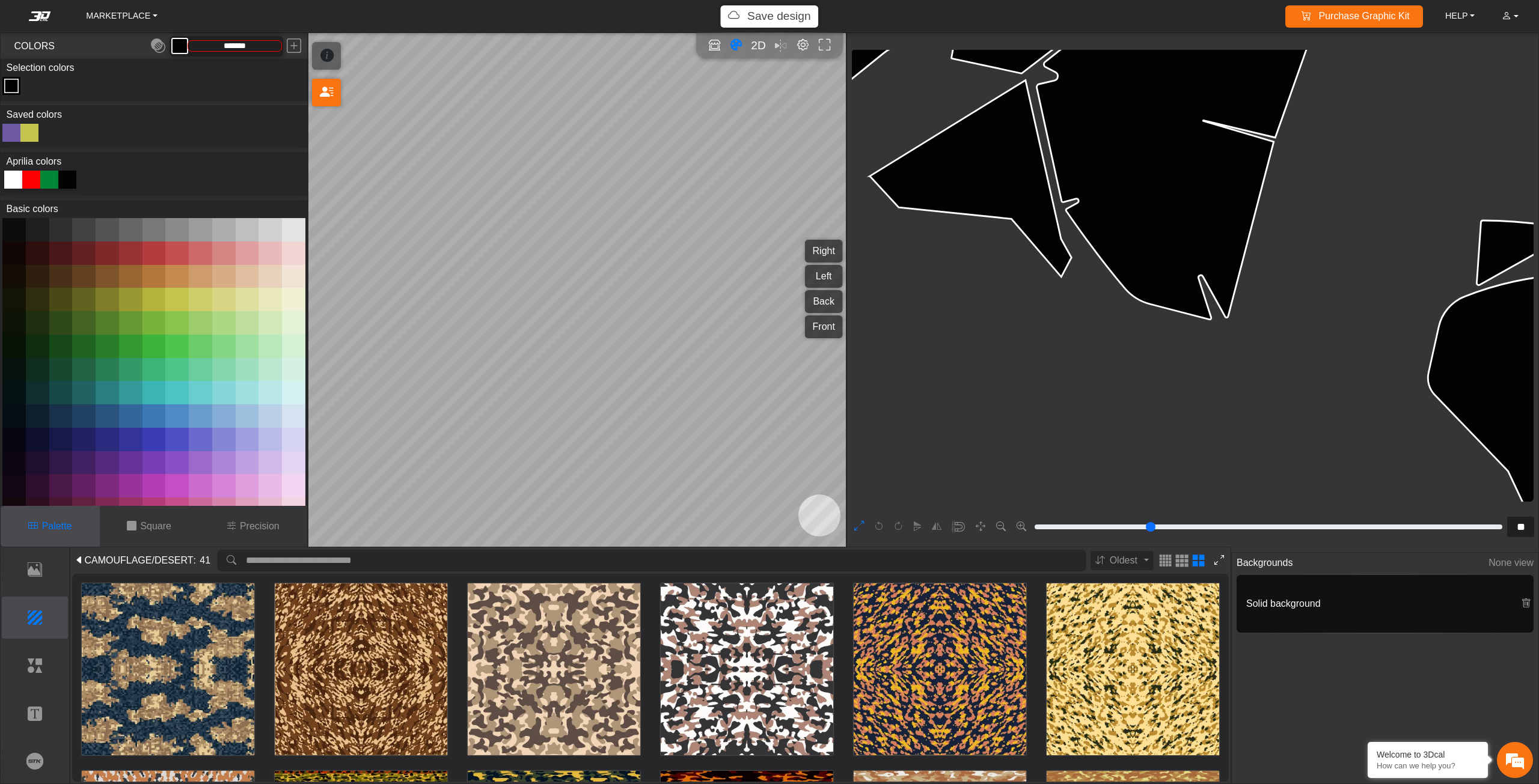
click at [1219, 561] on icon at bounding box center [1219, 560] width 9 height 10
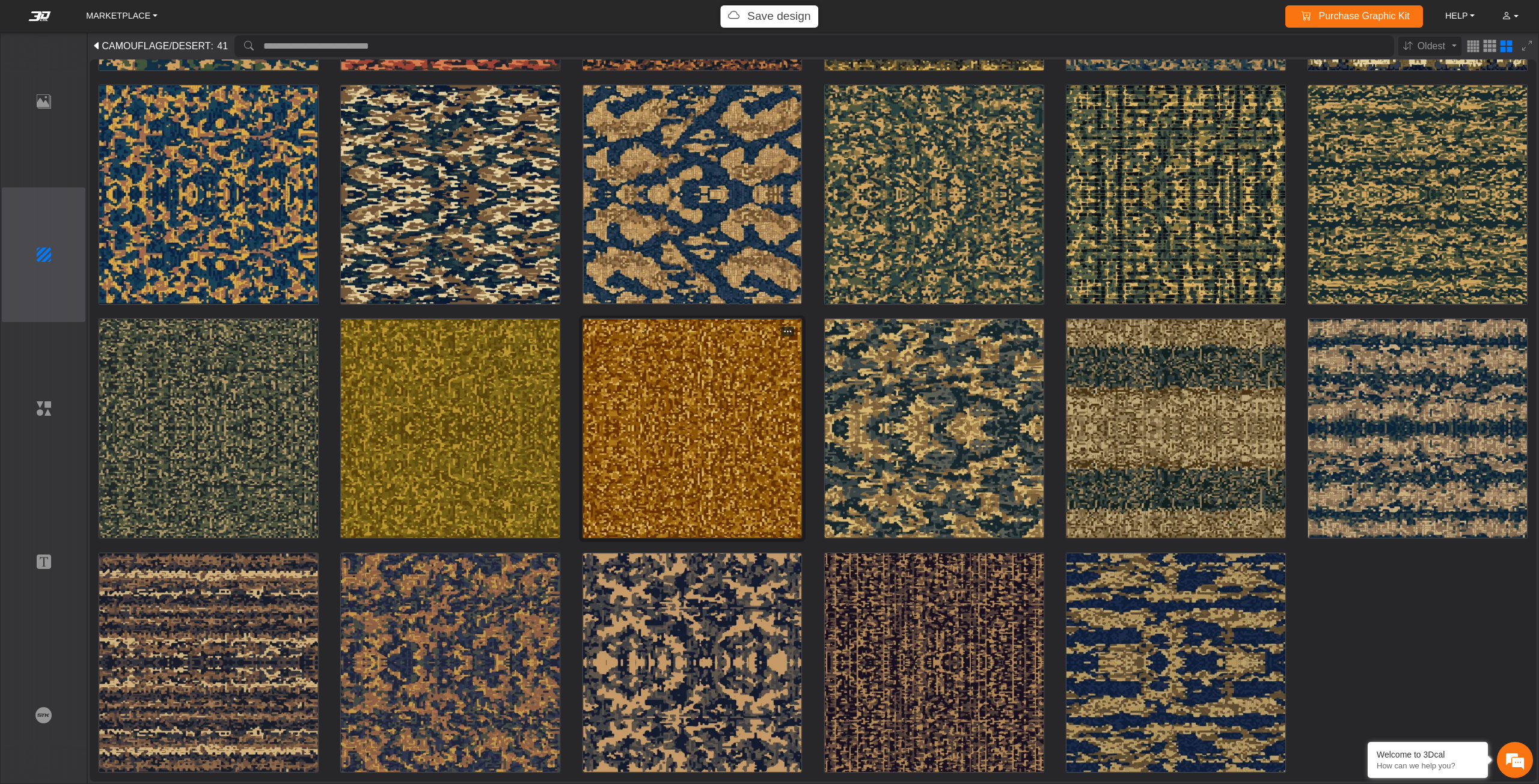
scroll to position [928, 0]
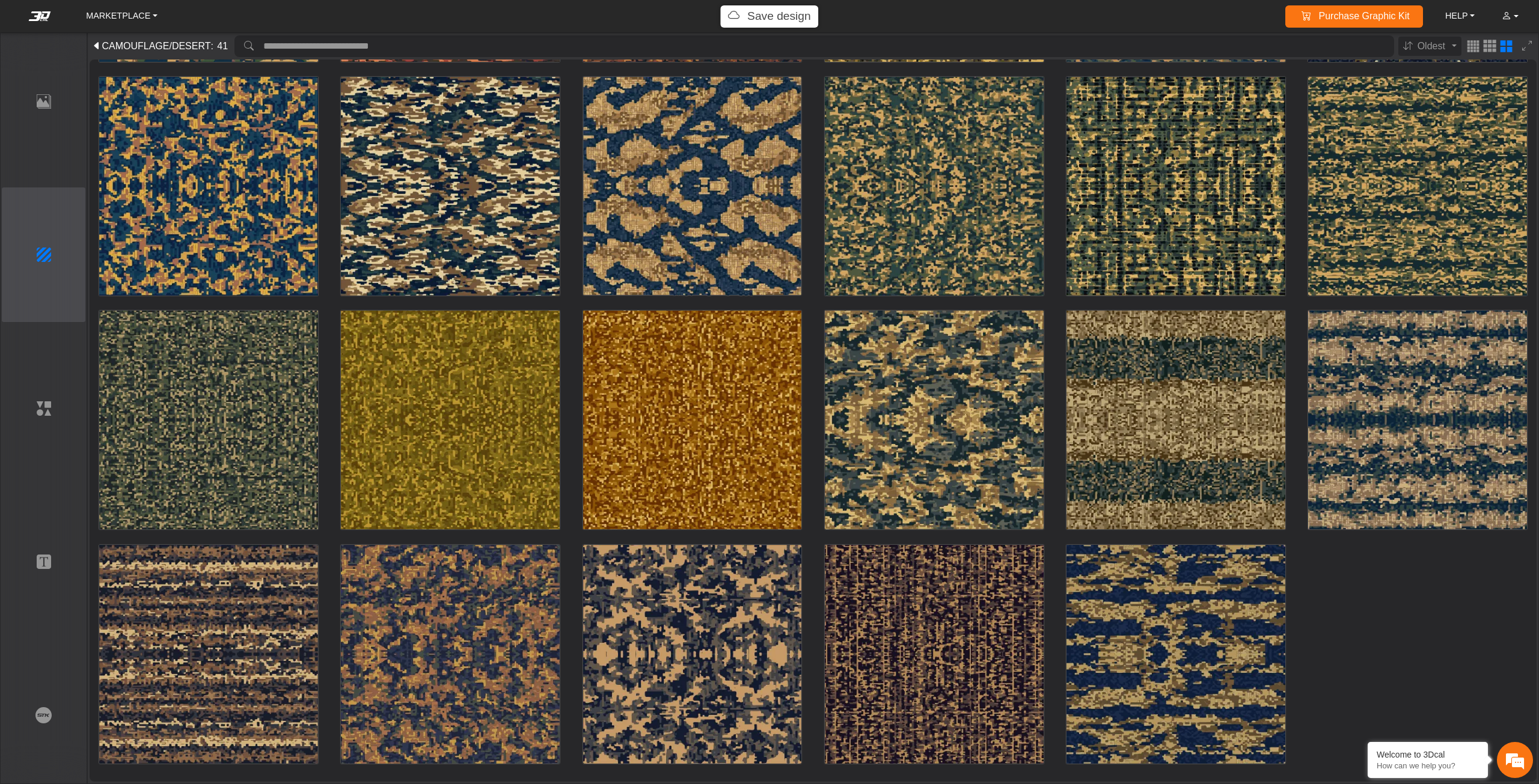
click at [104, 46] on span "CAMOUFLAGE" at bounding box center [135, 47] width 67 height 15
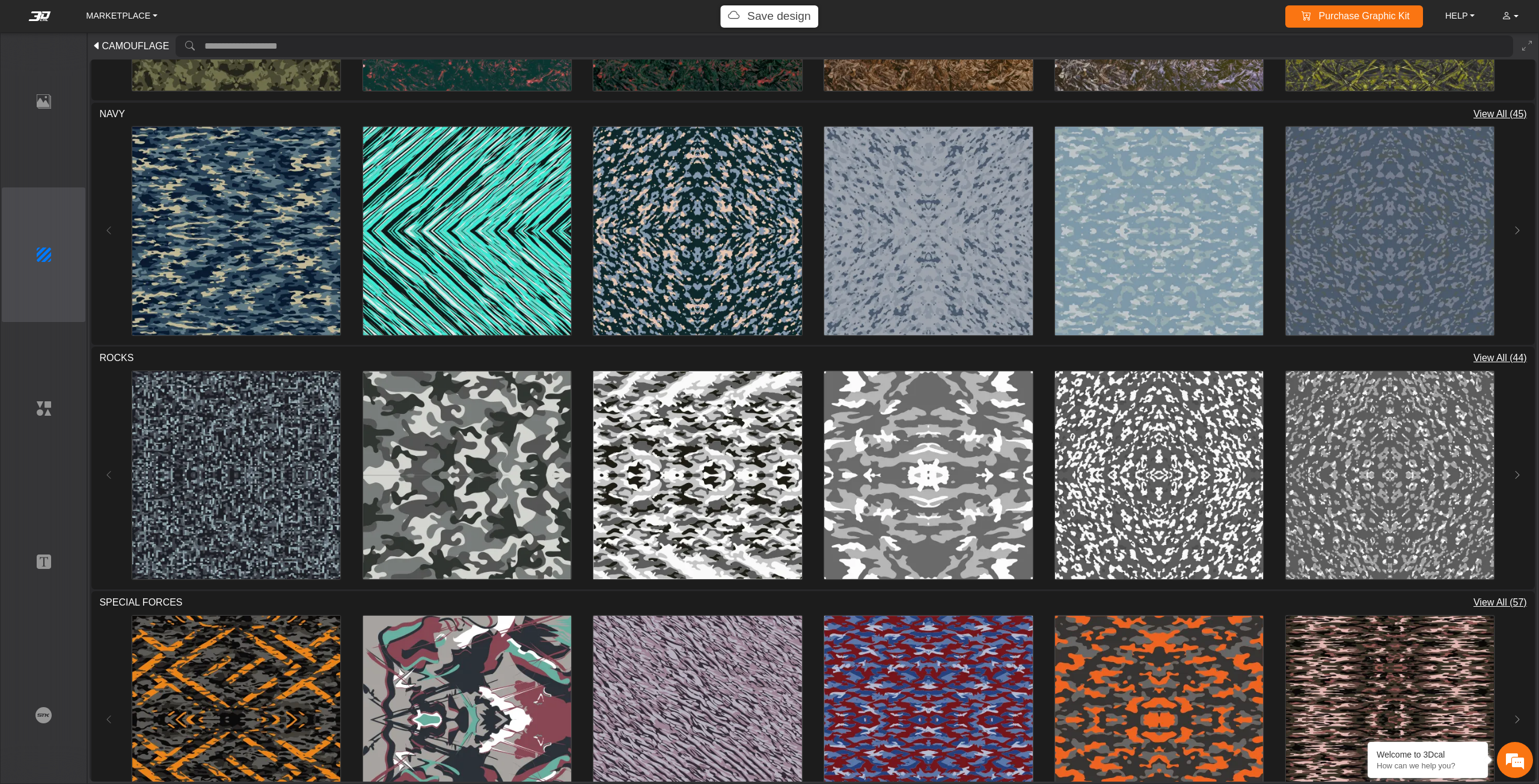
scroll to position [989, 0]
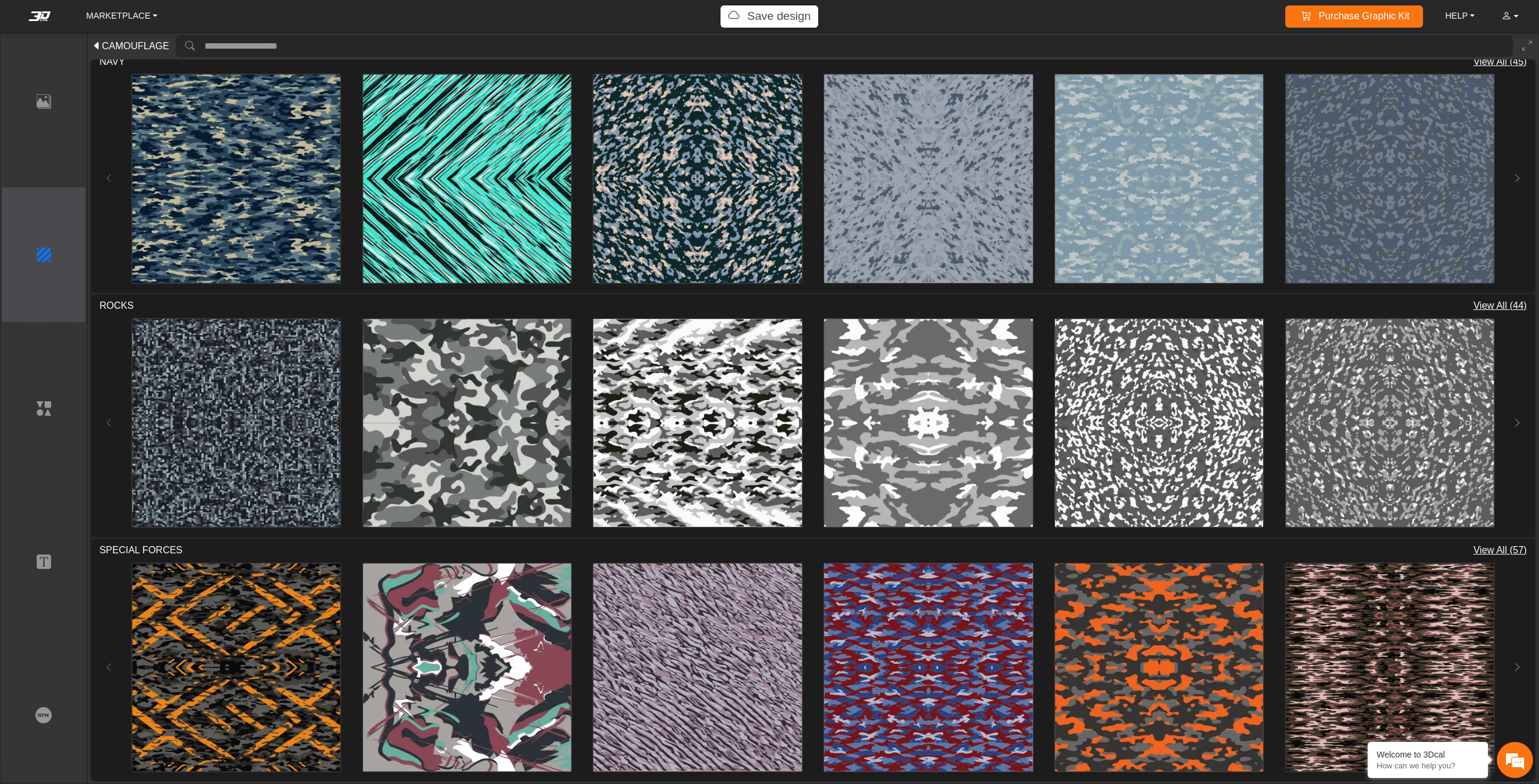
click at [1484, 544] on span "View All (57)" at bounding box center [1500, 551] width 53 height 15
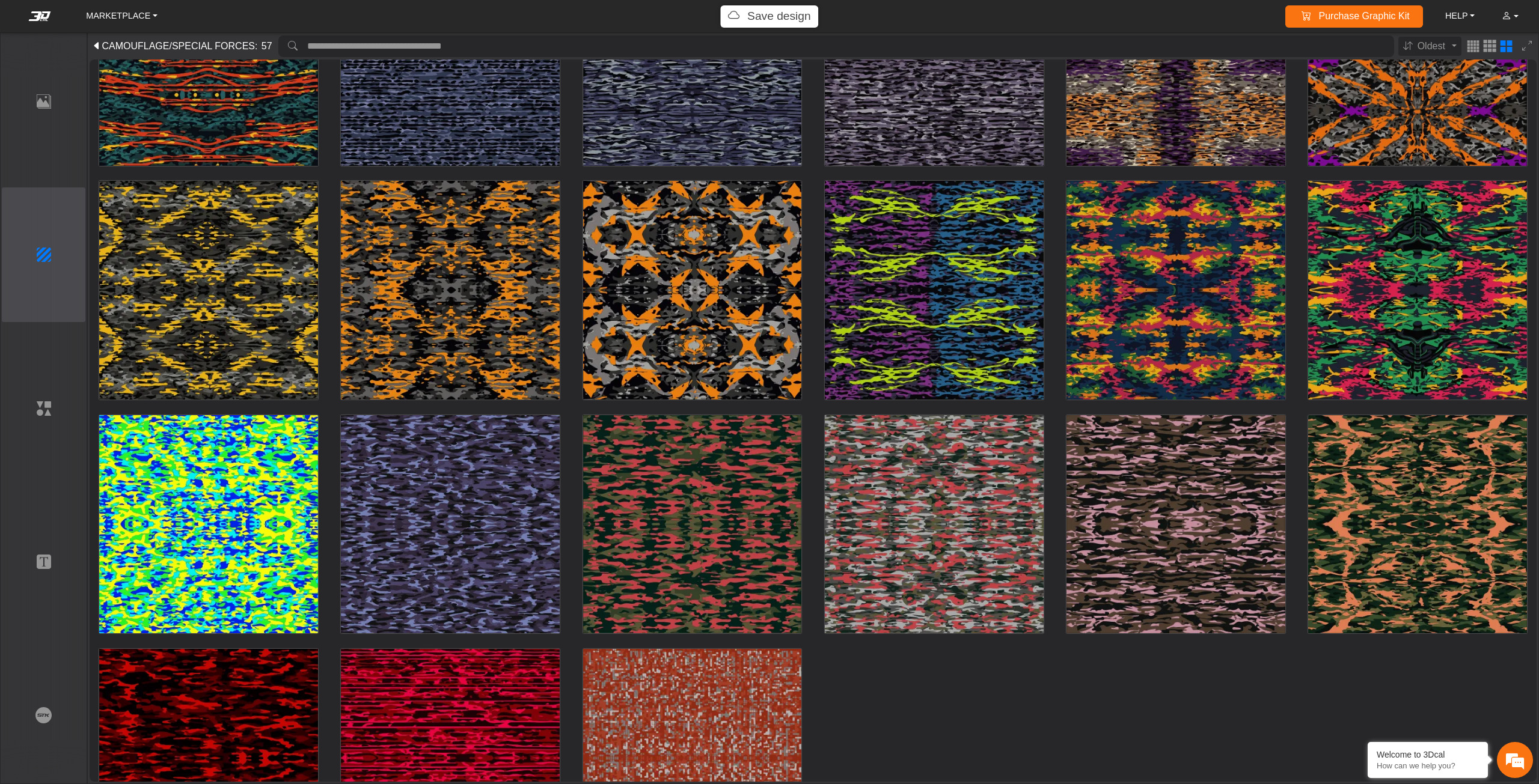
scroll to position [1629, 0]
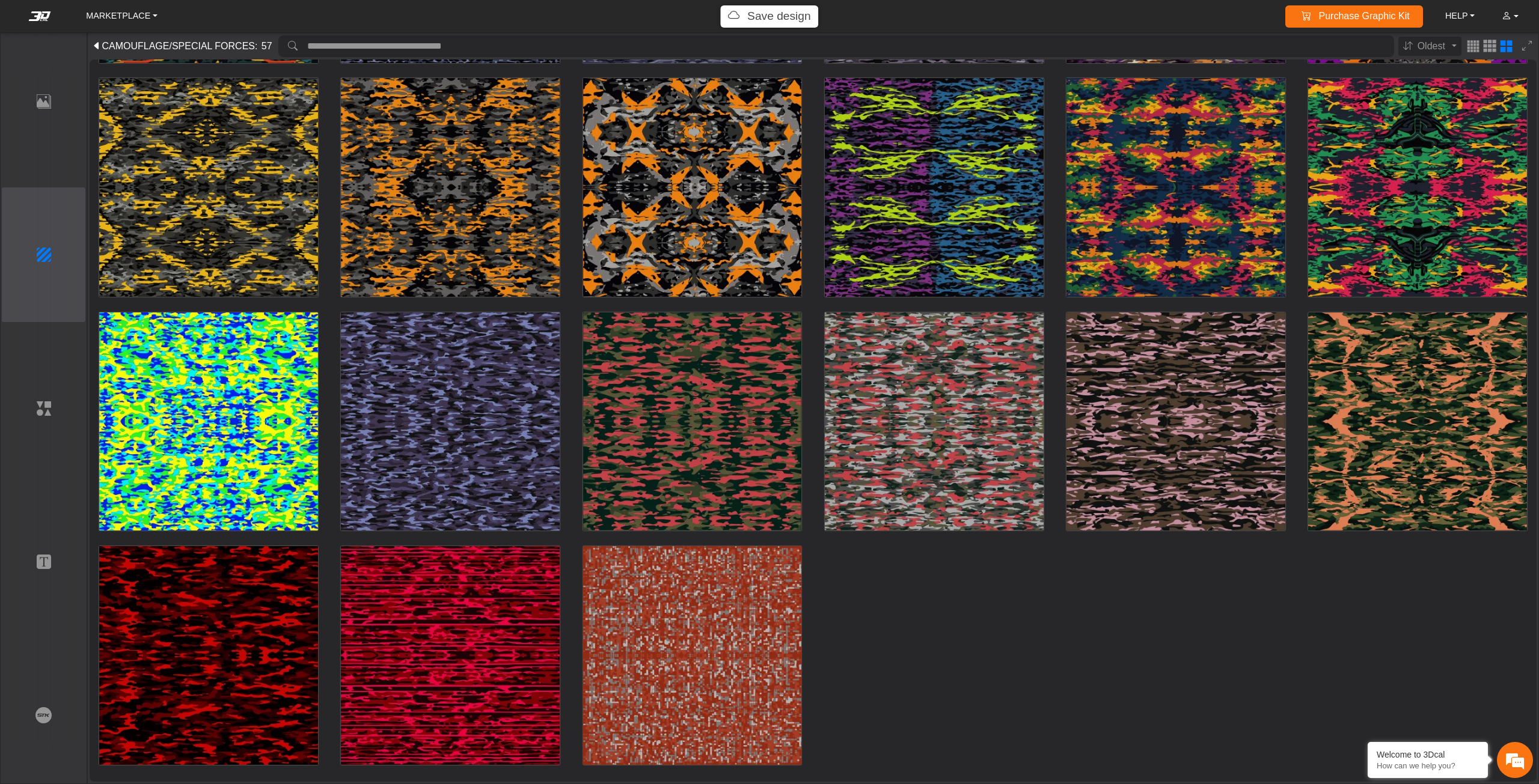
click at [95, 44] on icon at bounding box center [96, 47] width 9 height 15
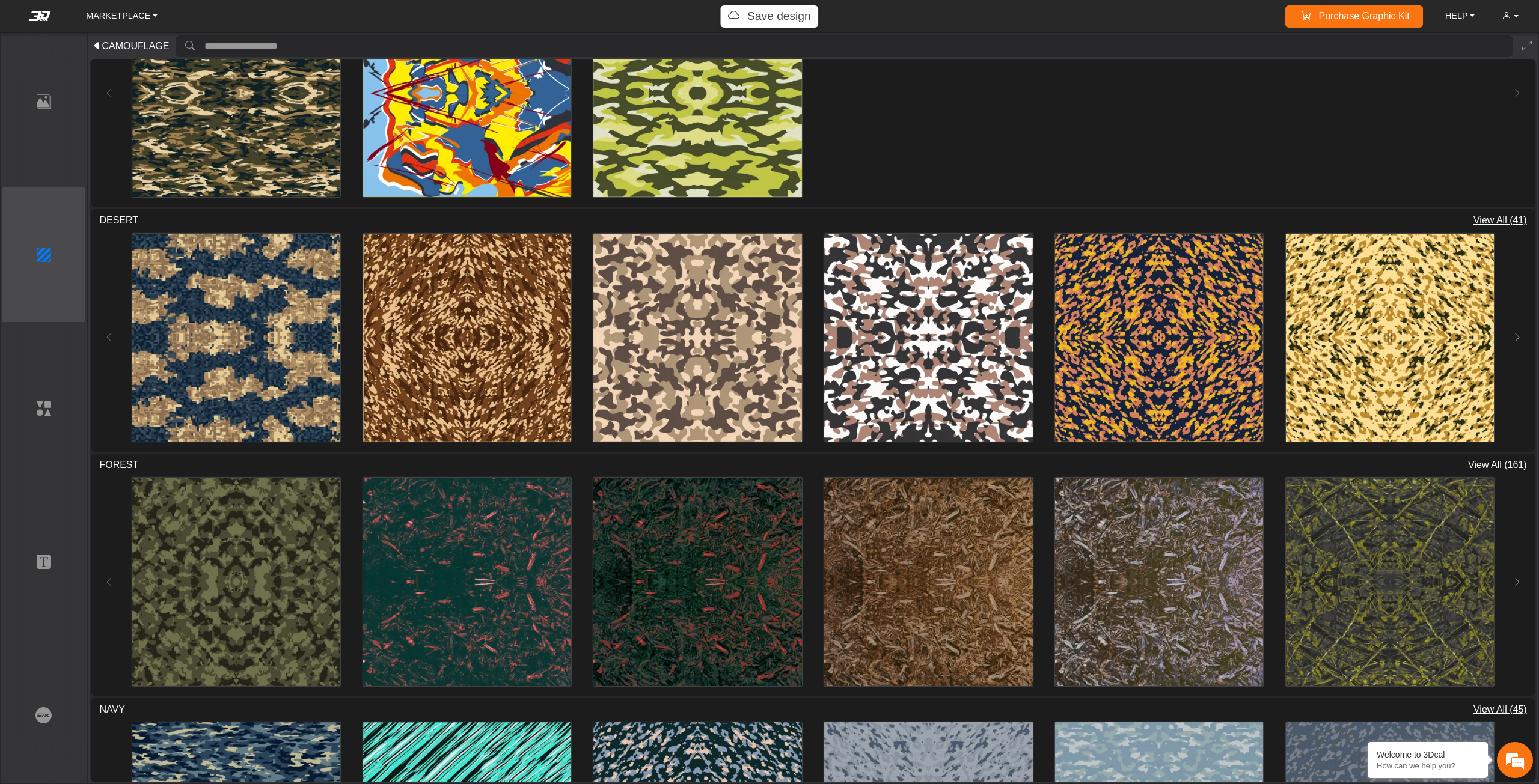
scroll to position [420, 0]
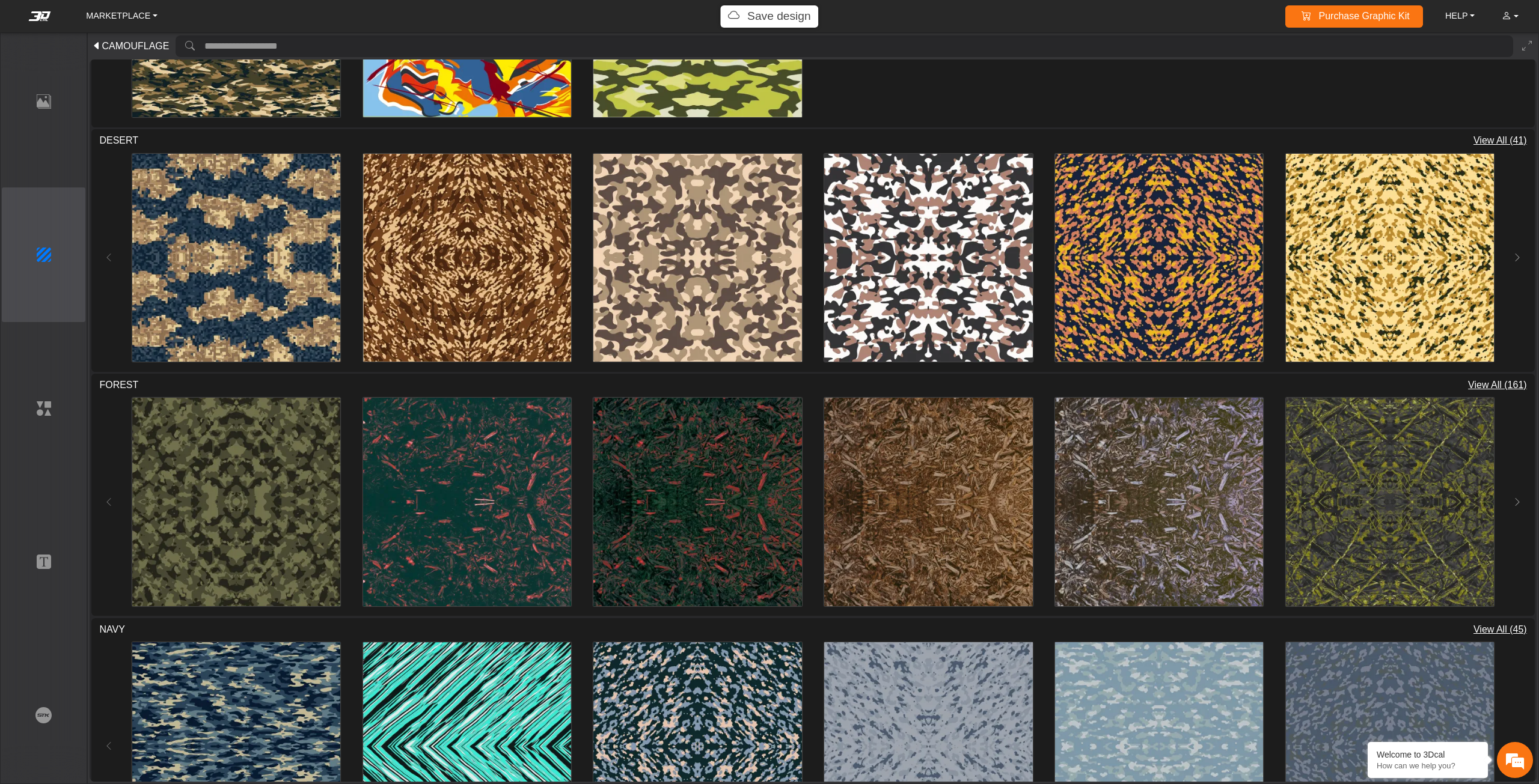
click at [1495, 145] on span "View All (41)" at bounding box center [1500, 140] width 53 height 15
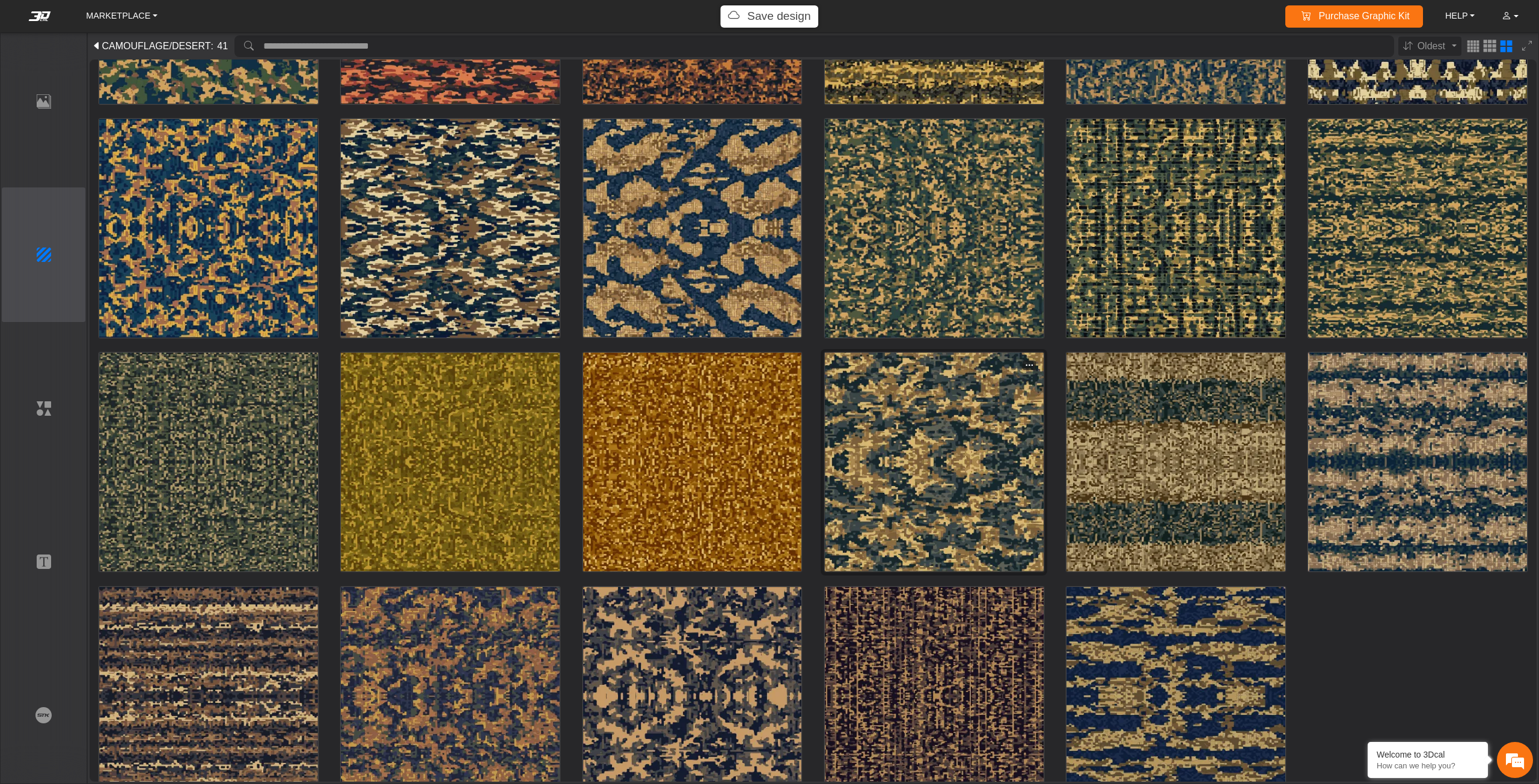
scroll to position [928, 0]
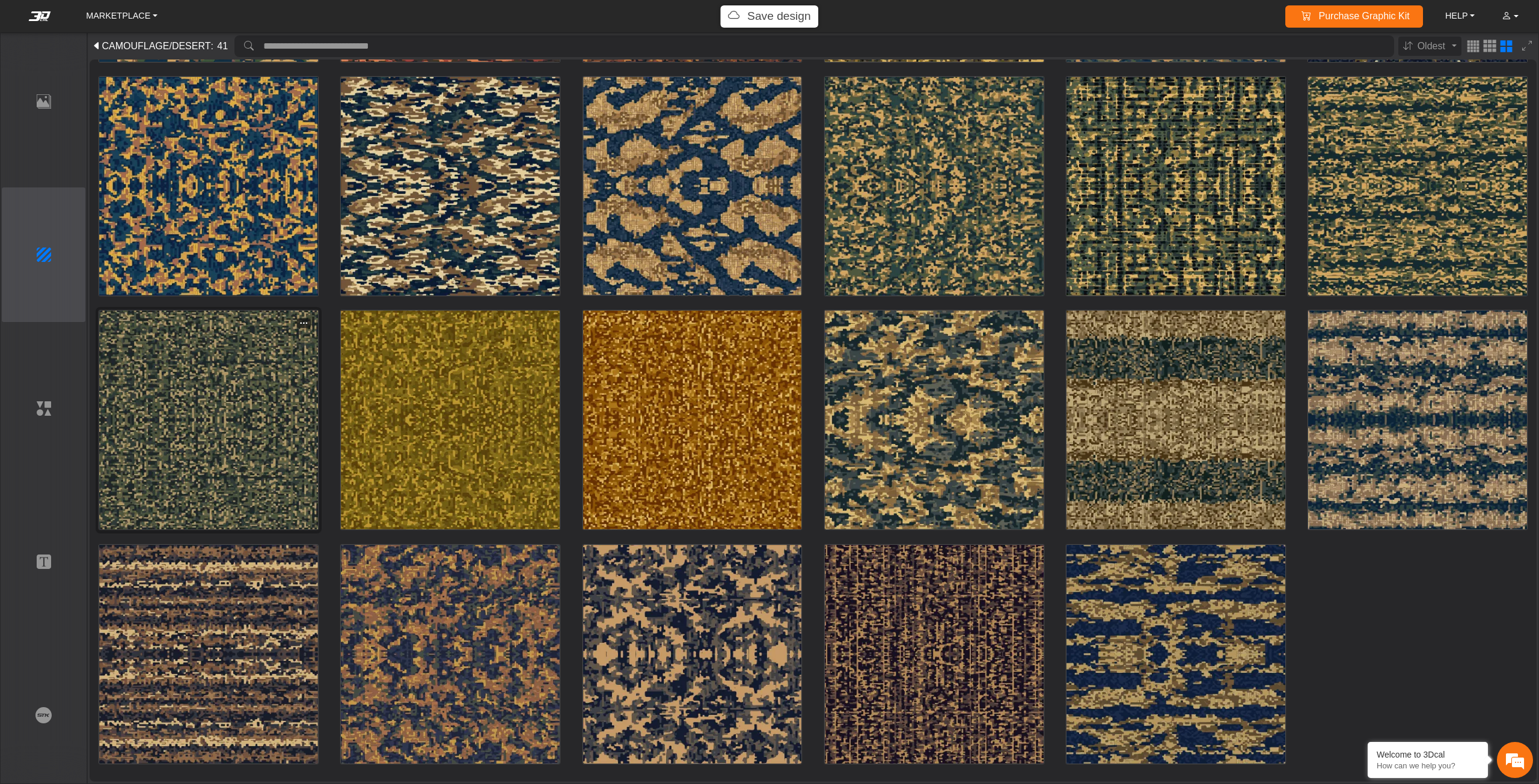
click at [210, 440] on img at bounding box center [208, 420] width 219 height 218
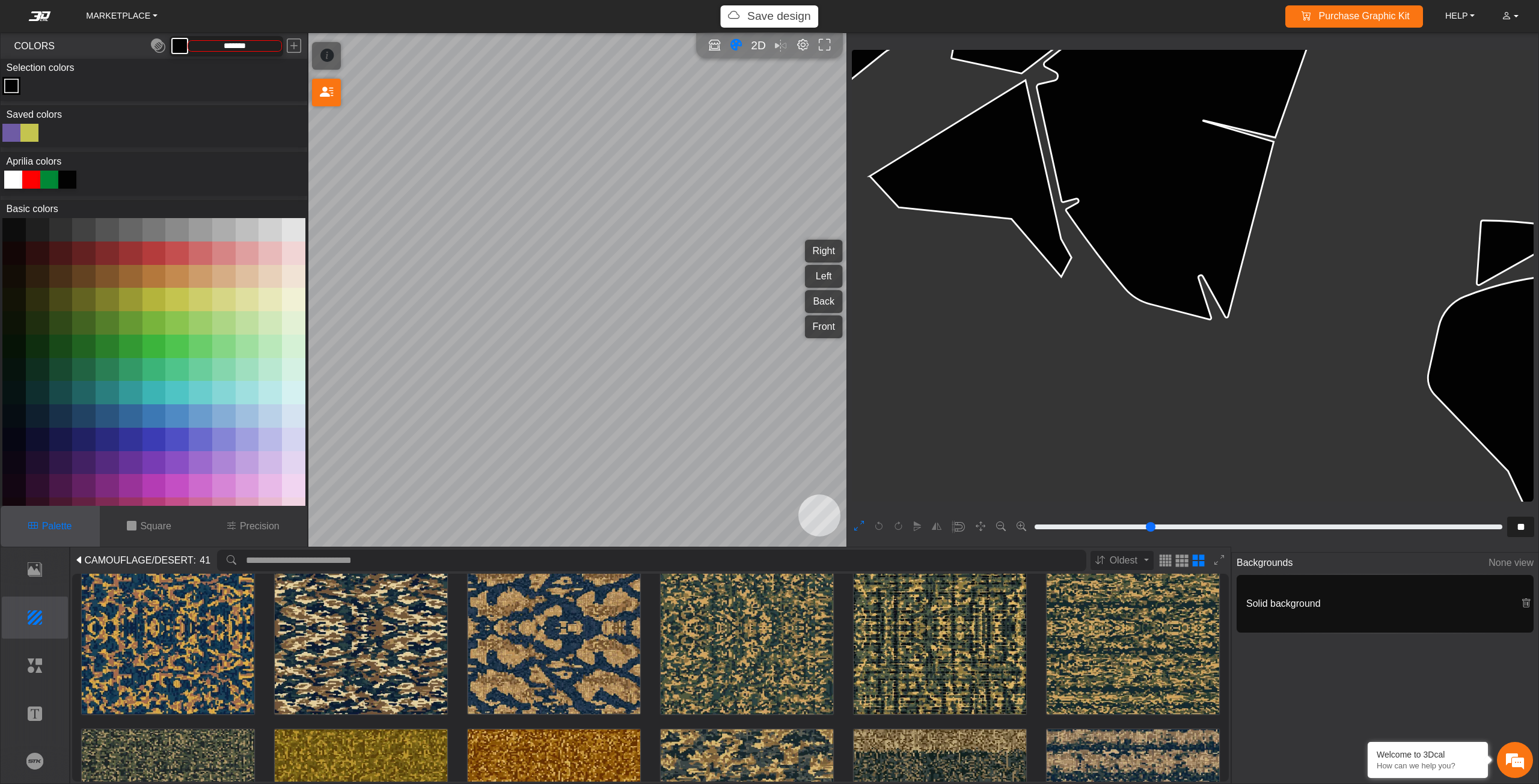
scroll to position [789, 0]
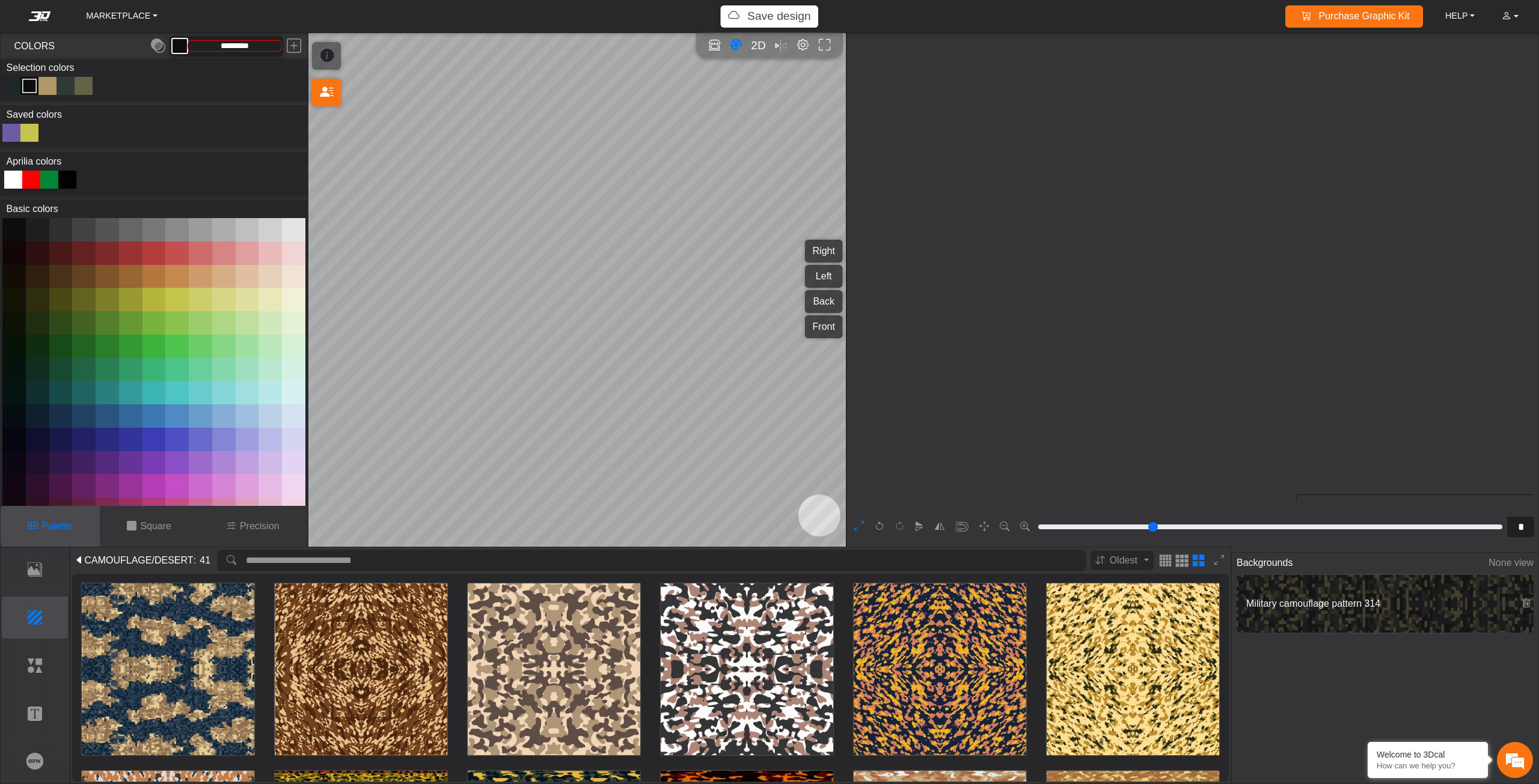
scroll to position [439, 324]
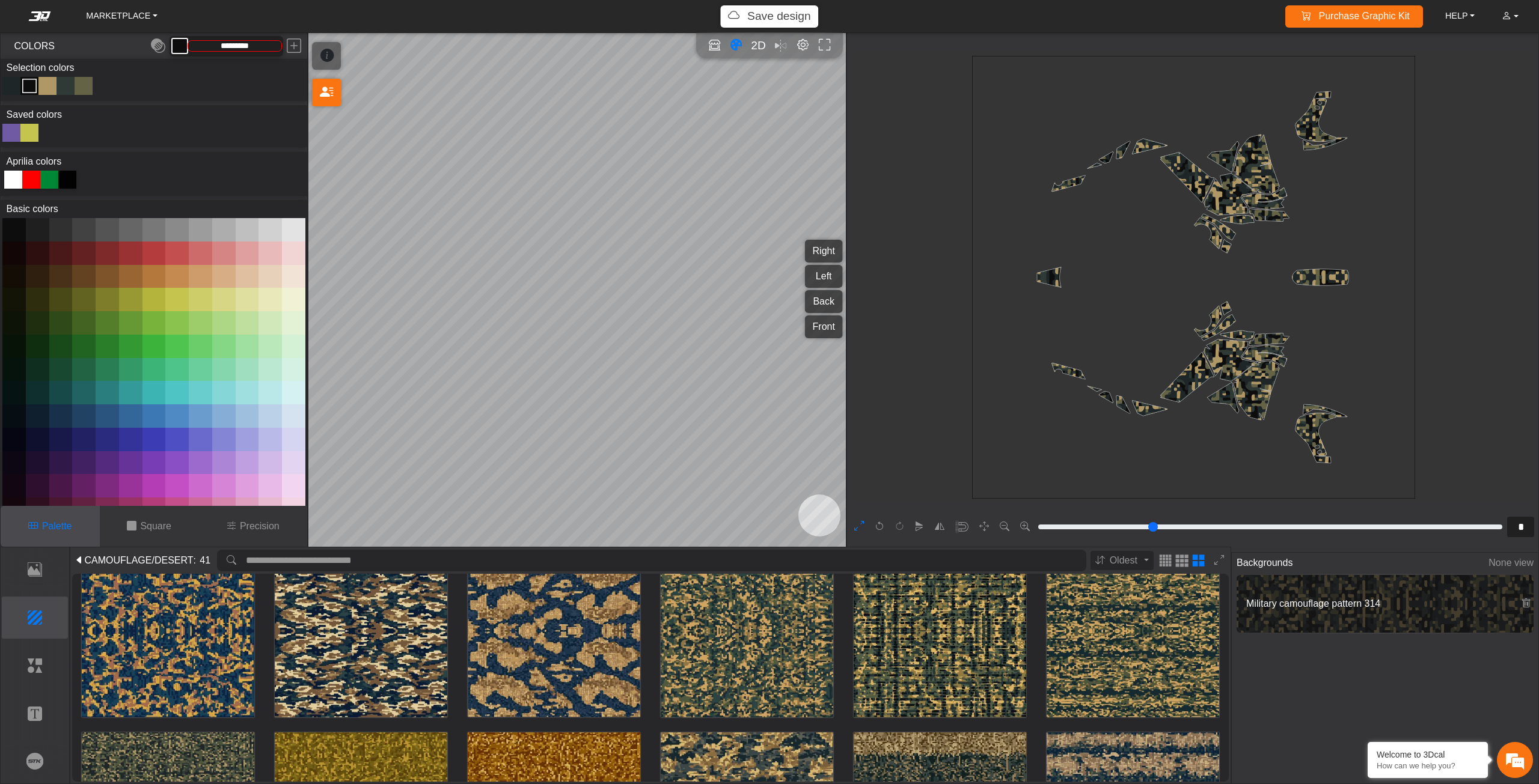
click at [70, 88] on div "Color Toggle" at bounding box center [65, 86] width 15 height 15
click at [23, 241] on button at bounding box center [15, 230] width 24 height 24
click at [48, 79] on div "Color Toggle" at bounding box center [48, 86] width 15 height 15
click at [80, 86] on div "Color Toggle" at bounding box center [84, 86] width 15 height 15
click at [9, 239] on button at bounding box center [15, 230] width 24 height 24
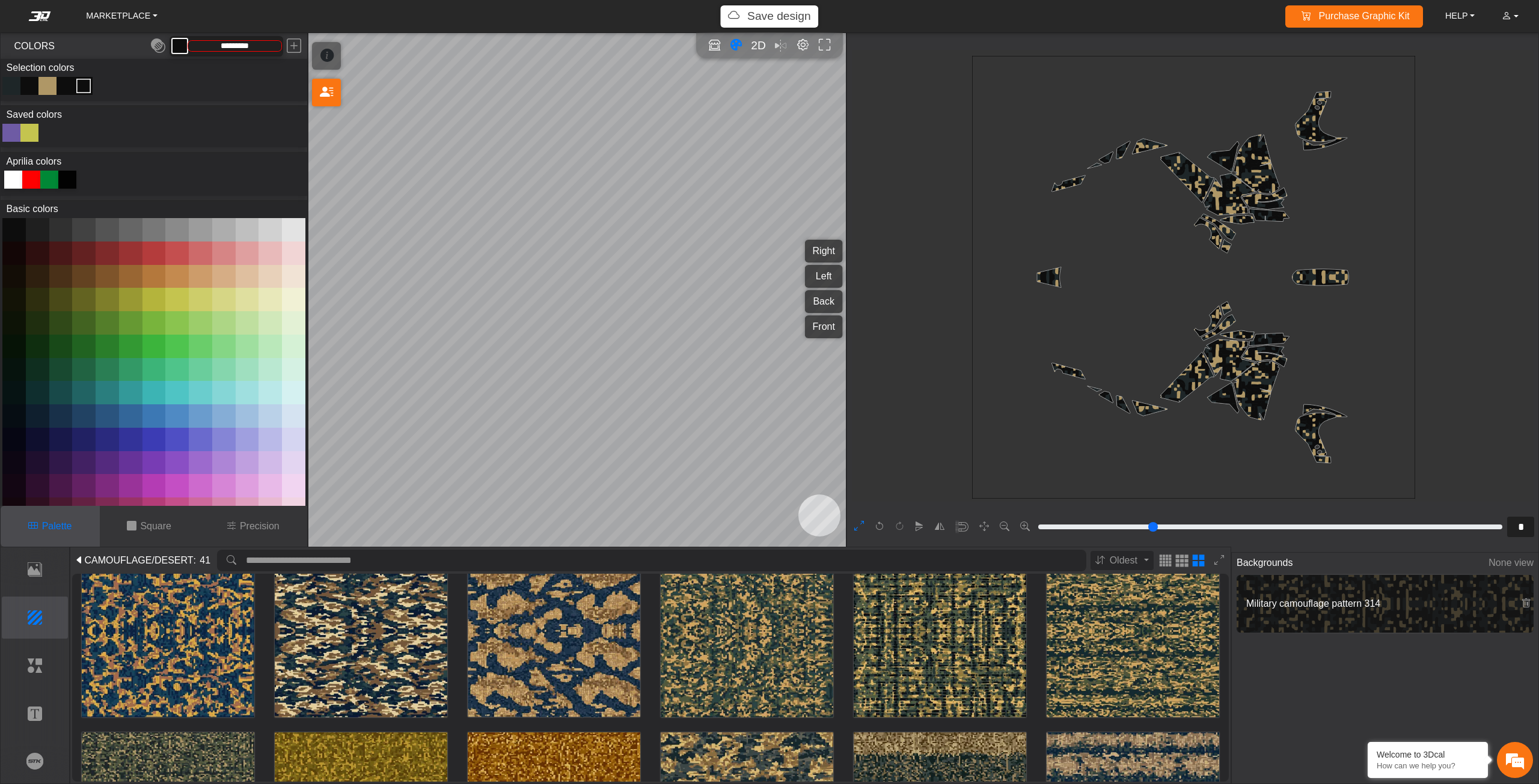
click at [71, 86] on div "Color Toggle" at bounding box center [65, 86] width 15 height 15
click at [8, 180] on div at bounding box center [14, 180] width 18 height 18
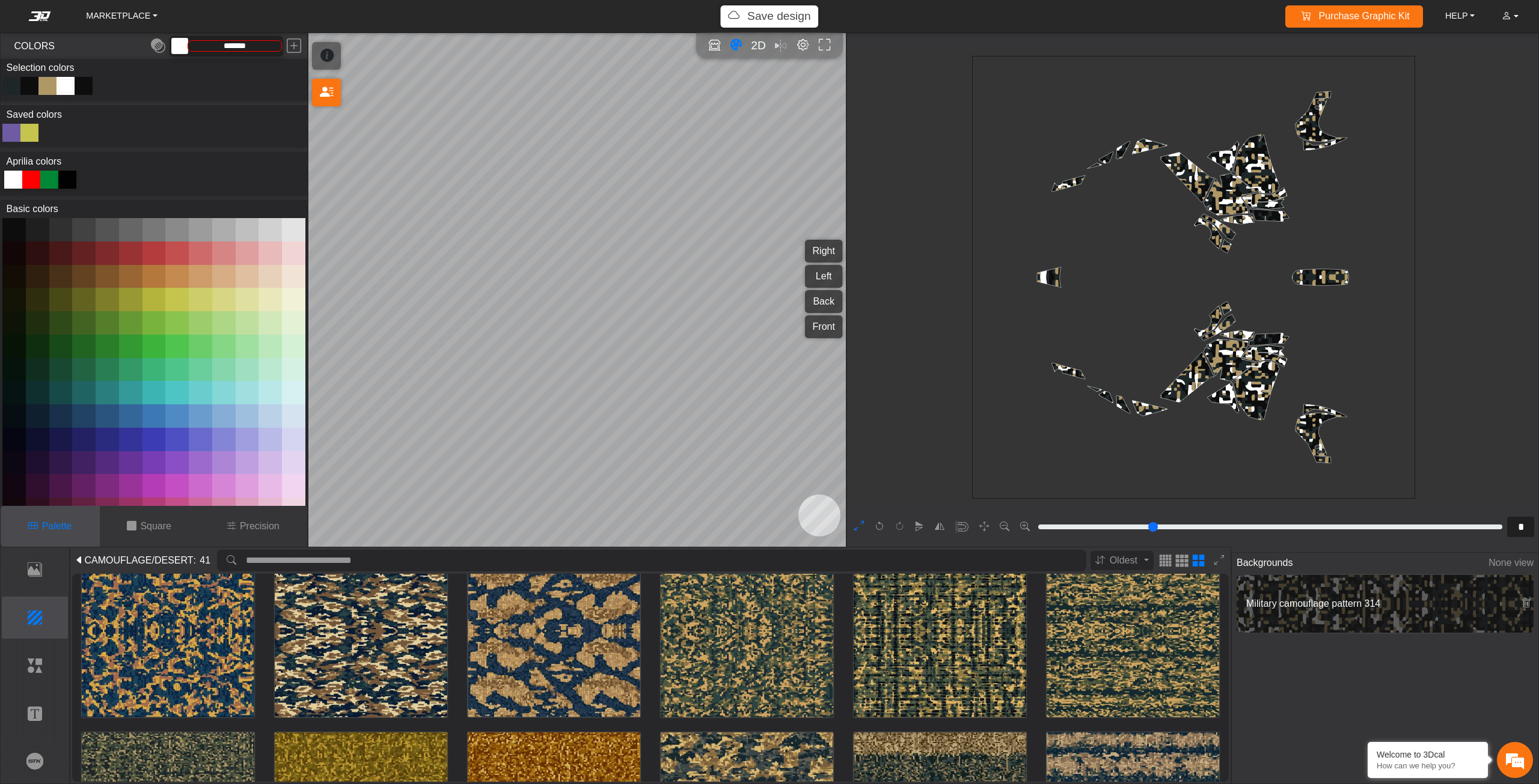
click at [13, 84] on div "Color Toggle" at bounding box center [12, 86] width 15 height 15
click at [16, 182] on div at bounding box center [14, 180] width 18 height 18
type input "*******"
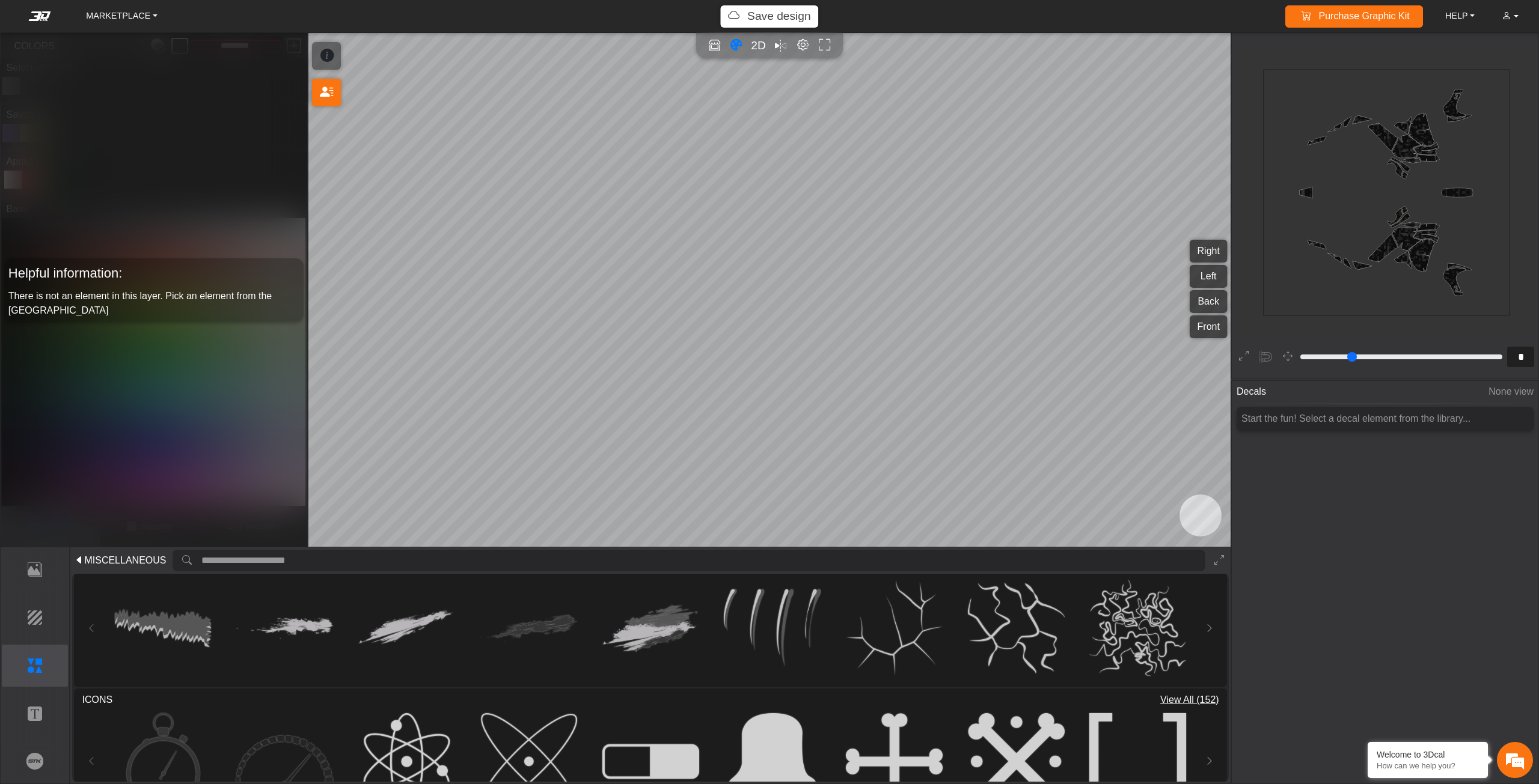
scroll to position [361, 0]
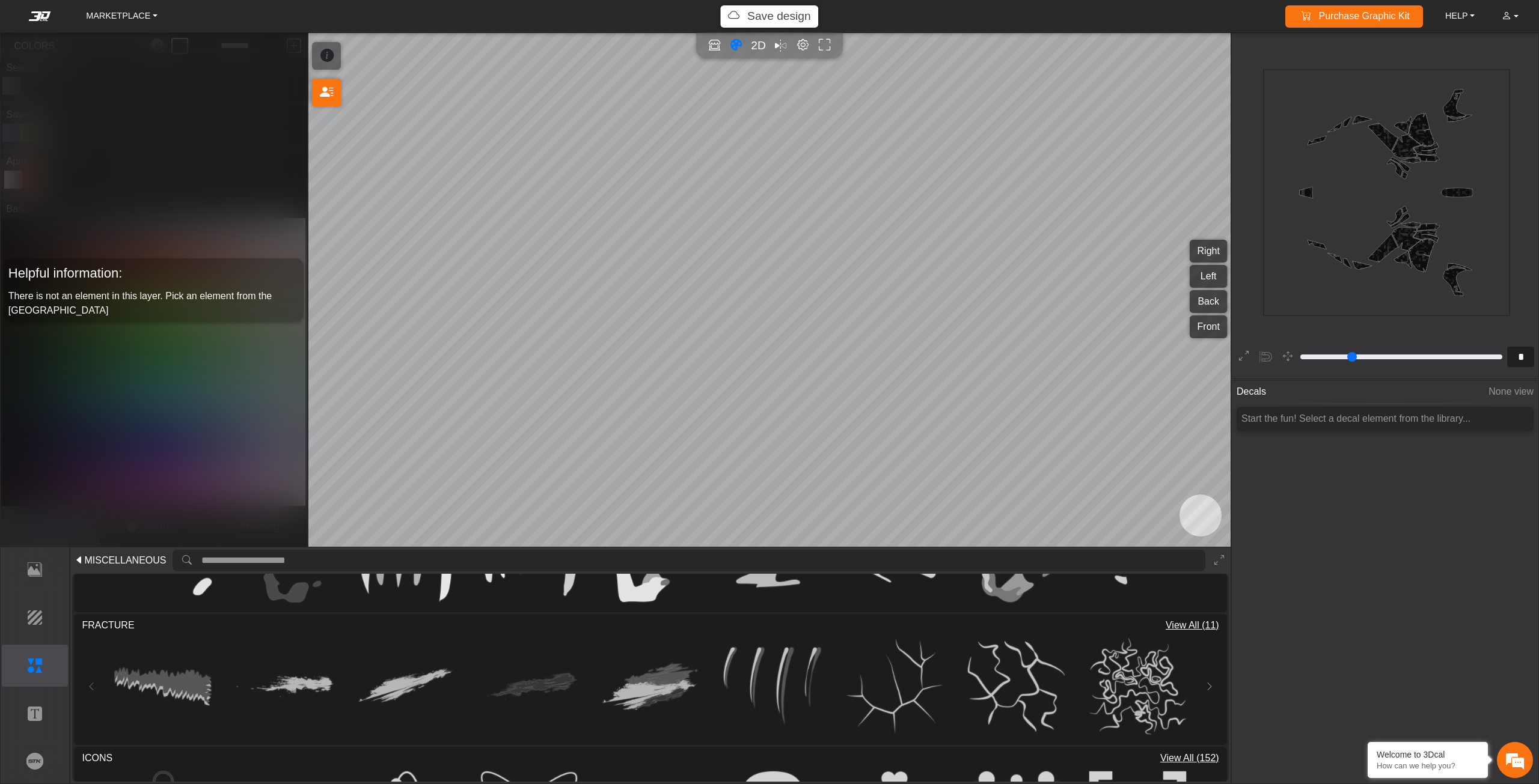
click at [1196, 628] on span "View All (11)" at bounding box center [1192, 626] width 53 height 15
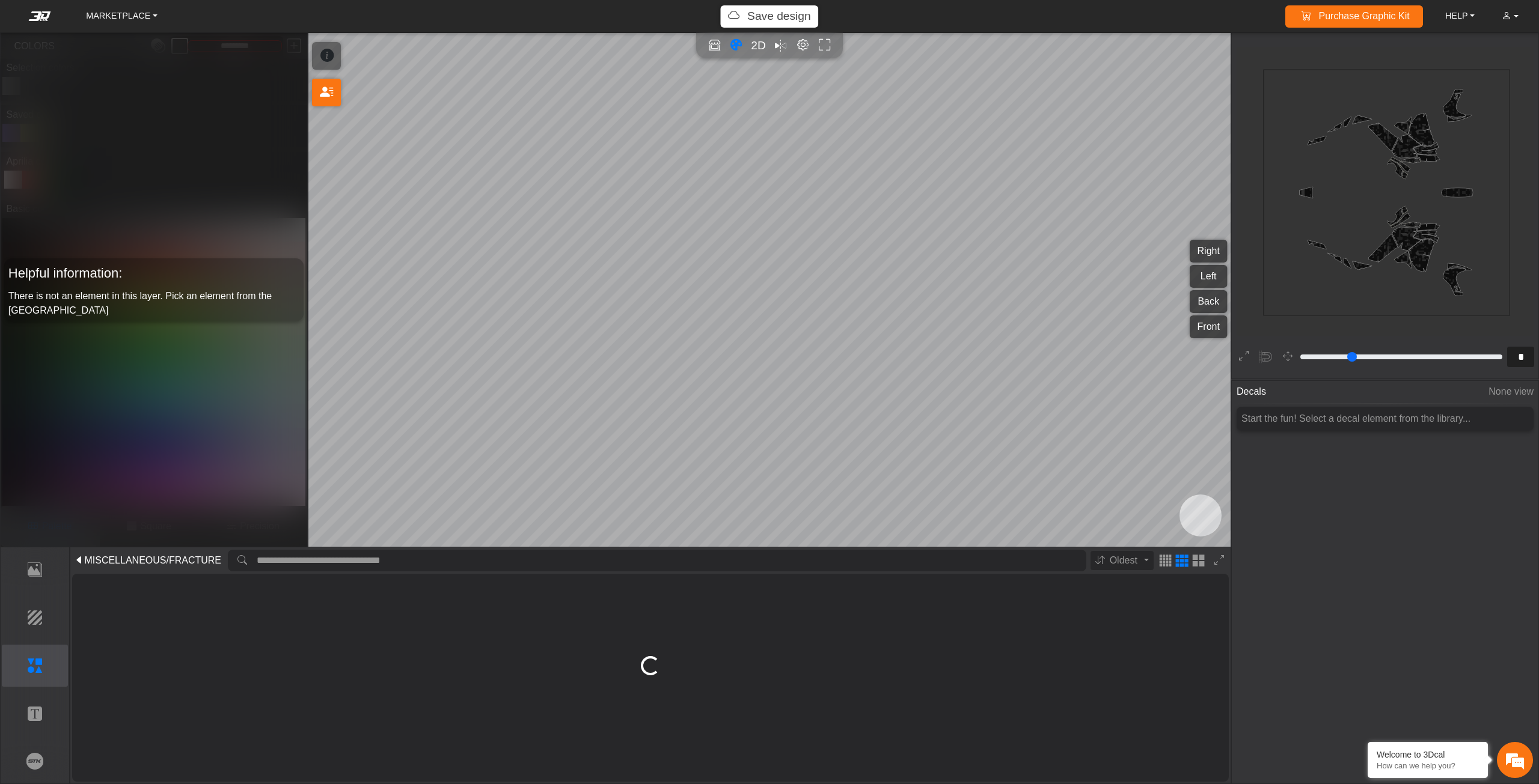
scroll to position [12, 0]
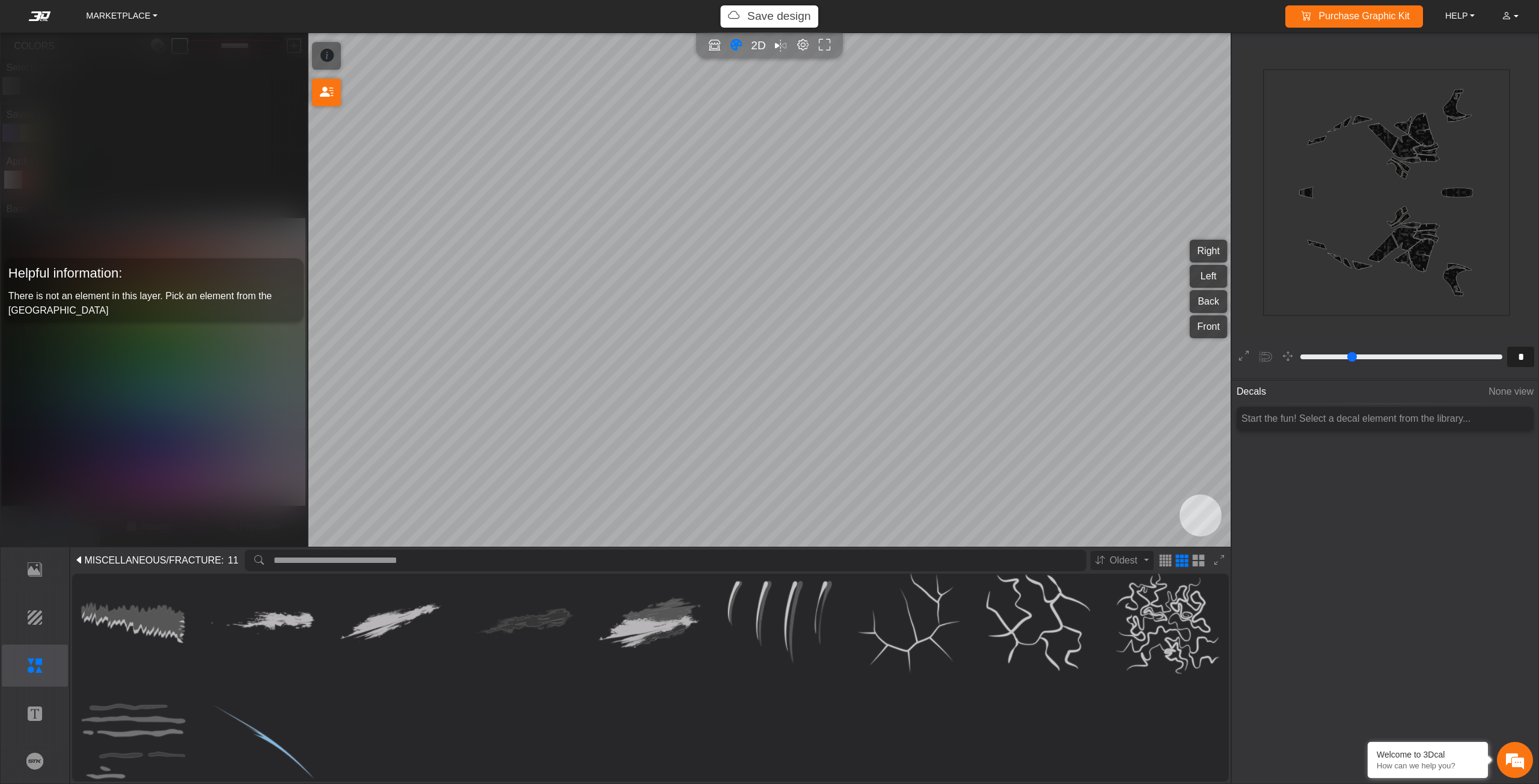
click at [88, 563] on span "MISCELLANEOUS" at bounding box center [125, 561] width 82 height 15
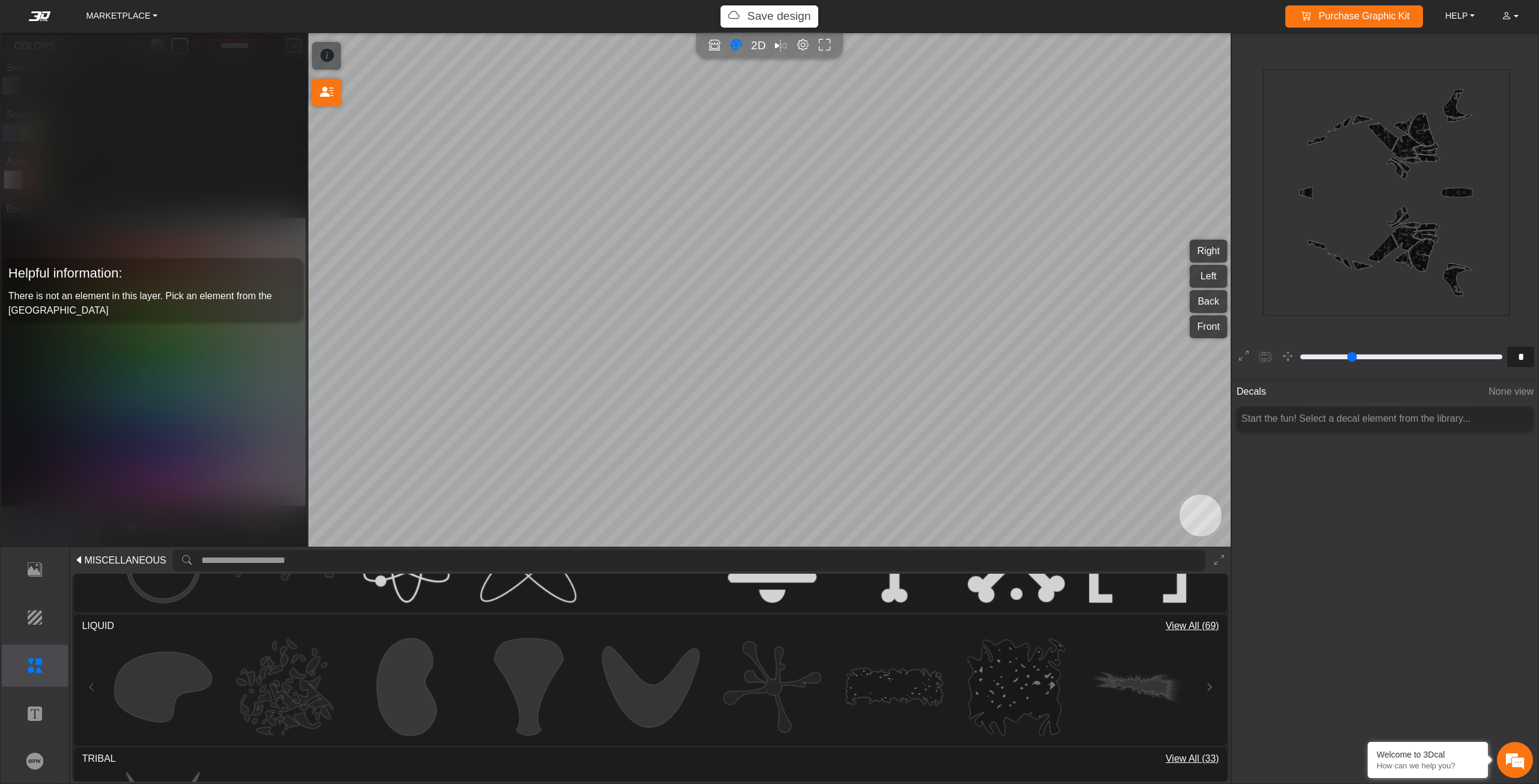
scroll to position [630, 0]
click at [1177, 622] on span "View All (69)" at bounding box center [1192, 622] width 53 height 15
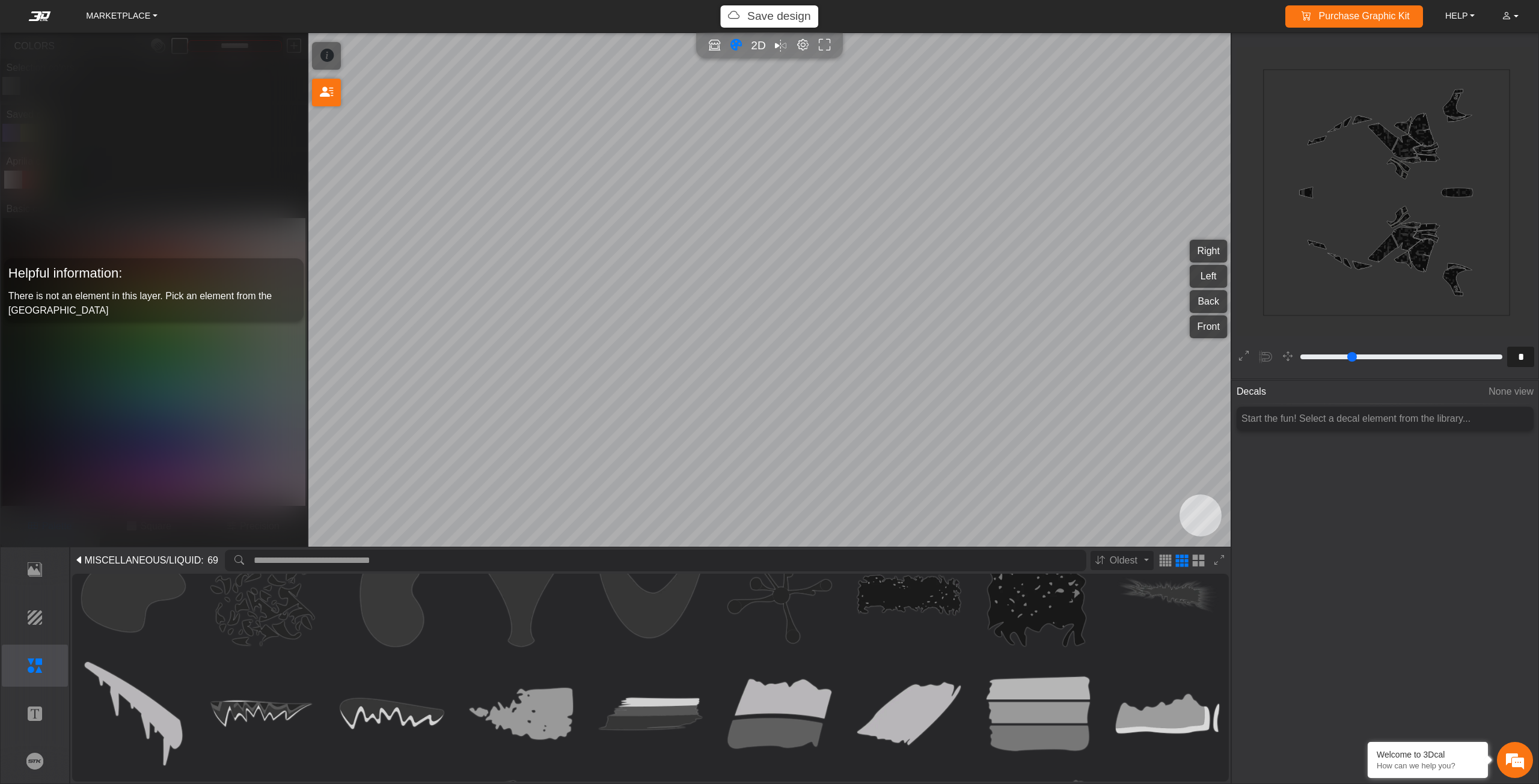
scroll to position [0, 0]
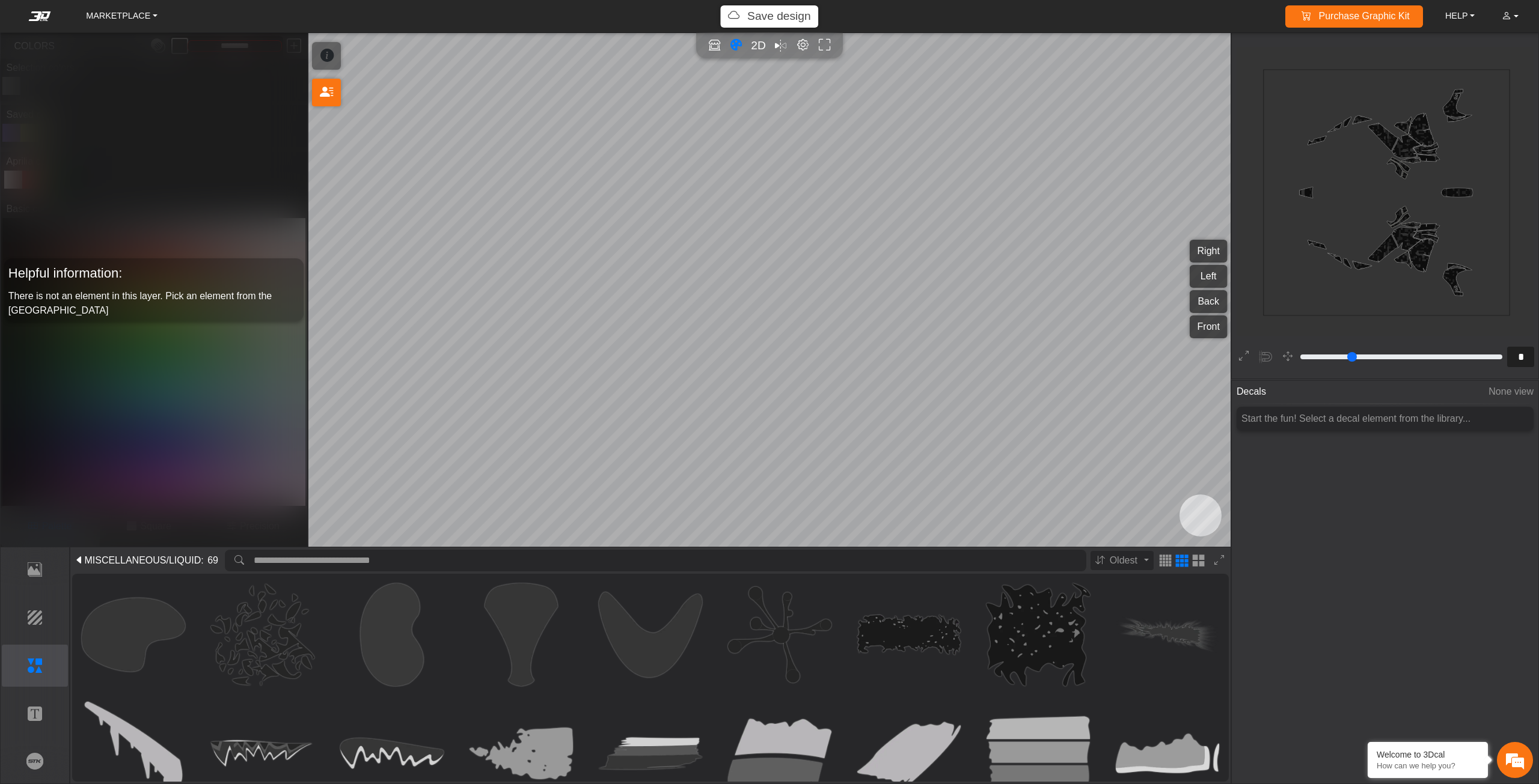
click at [92, 556] on span "MISCELLANEOUS" at bounding box center [125, 561] width 82 height 15
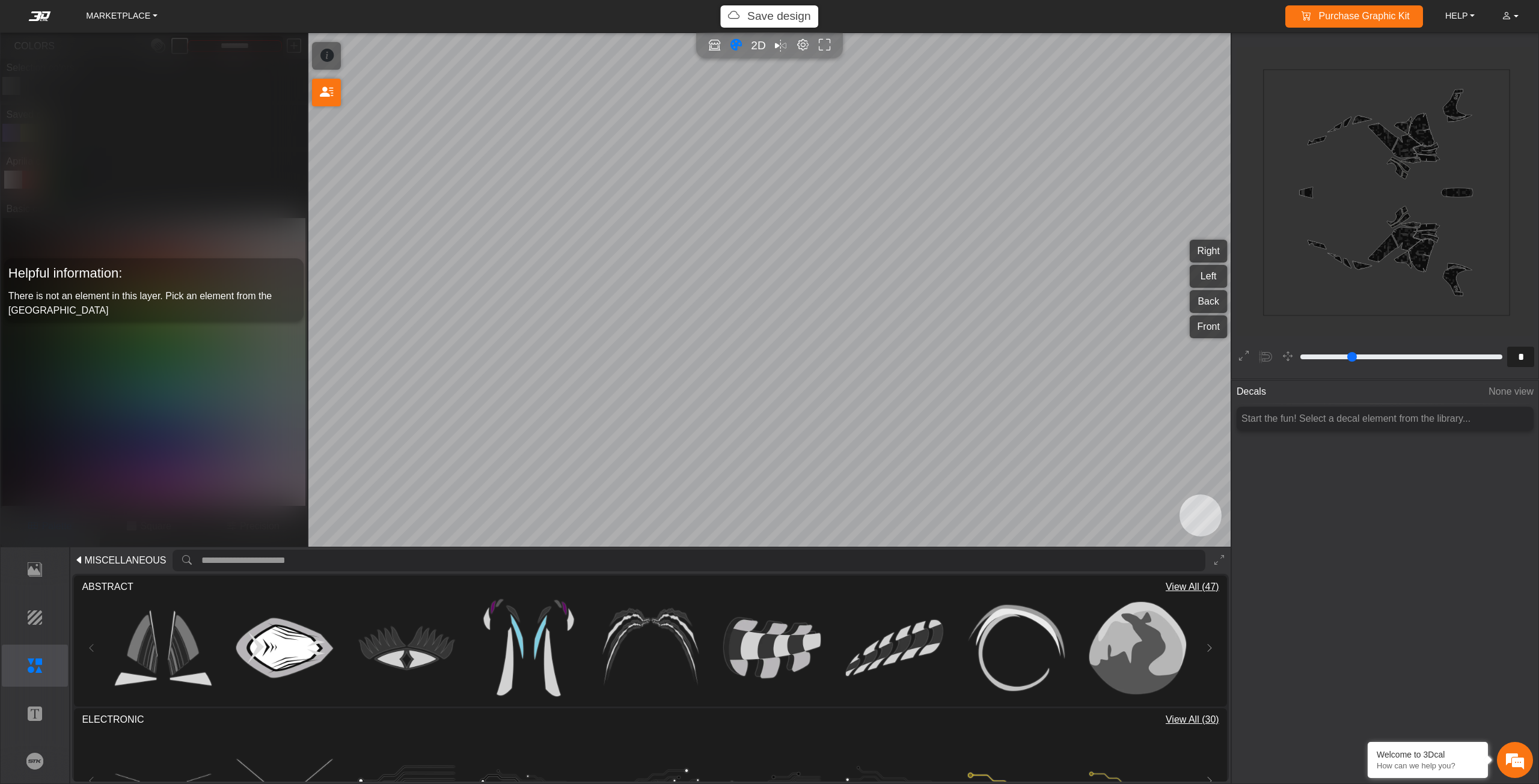
click at [1173, 586] on span "View All (47)" at bounding box center [1192, 588] width 53 height 15
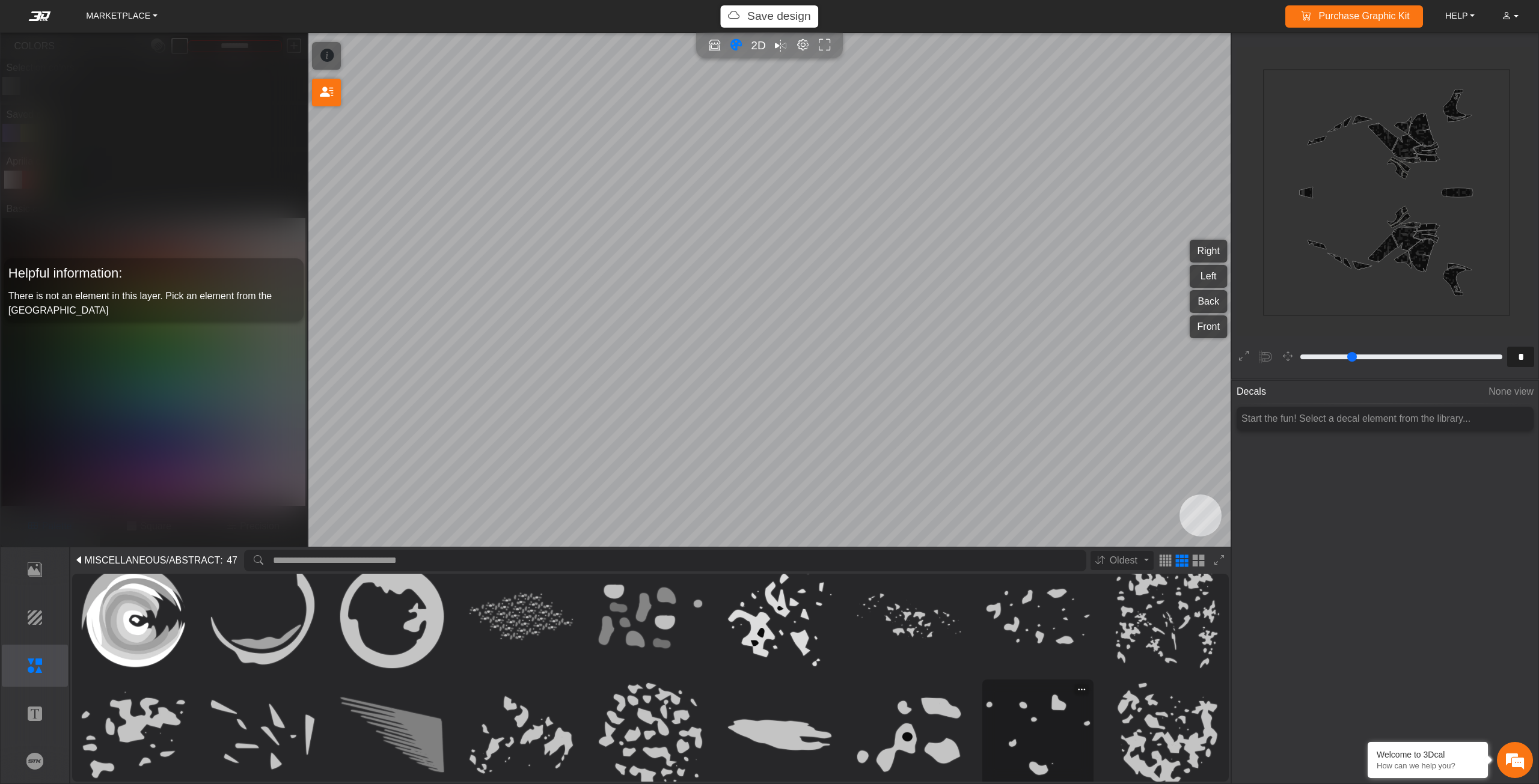
scroll to position [158, 0]
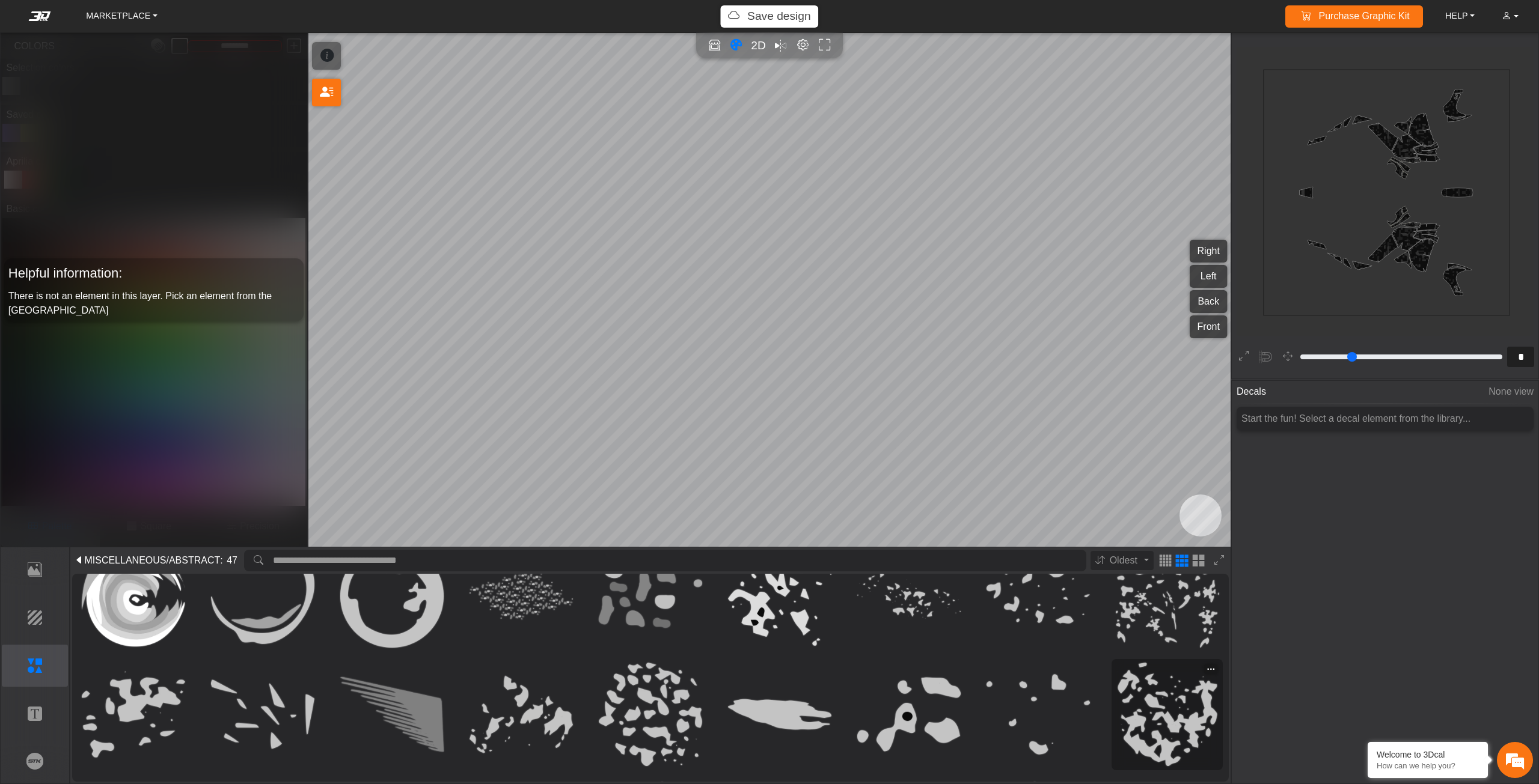
click at [1144, 718] on img at bounding box center [1167, 714] width 104 height 104
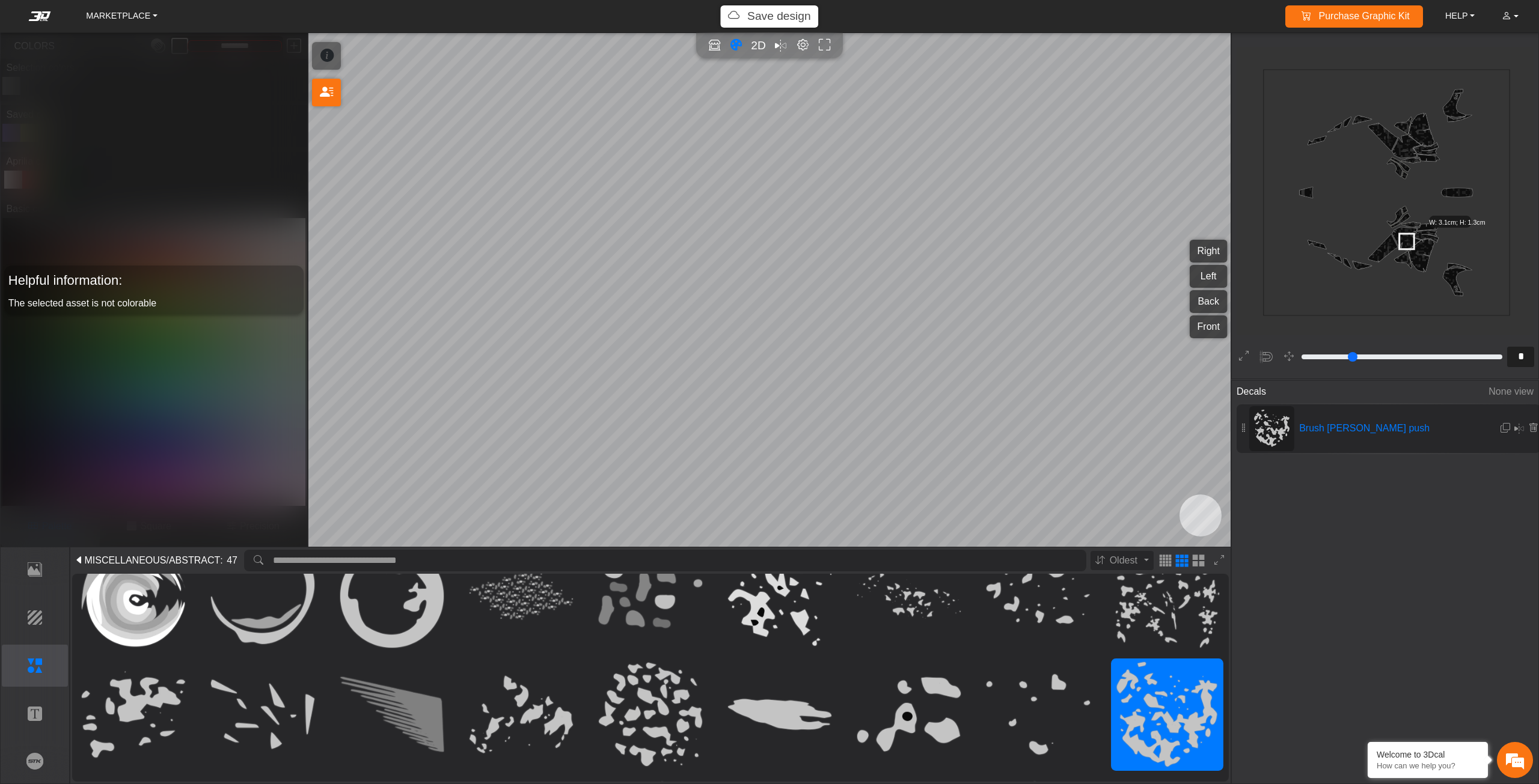
type input "**"
type input "*********"
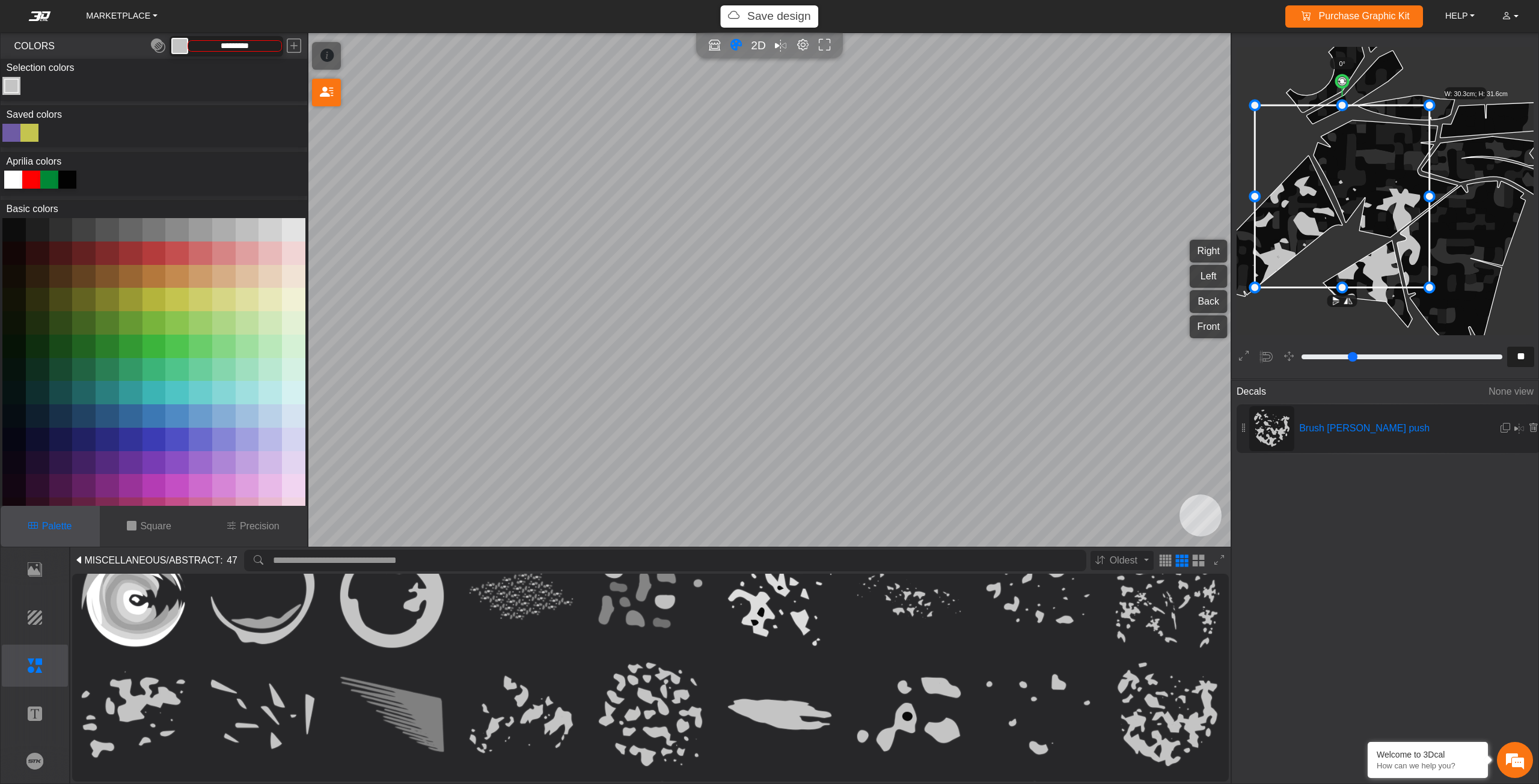
drag, startPoint x: 1319, startPoint y: 212, endPoint x: 1316, endPoint y: 205, distance: 7.6
click at [1318, 205] on icon at bounding box center [1342, 196] width 174 height 182
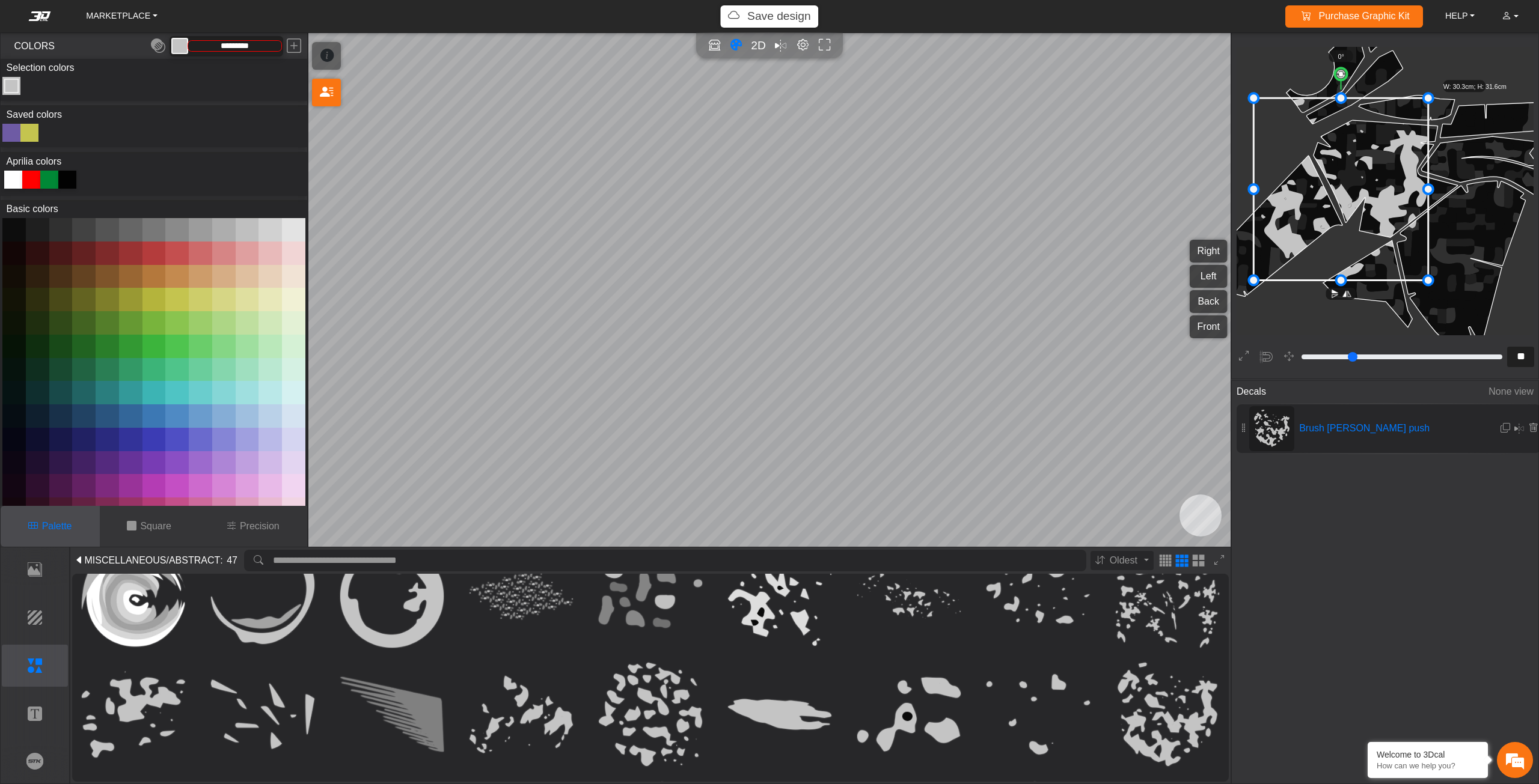
click at [1311, 219] on icon at bounding box center [1341, 189] width 174 height 182
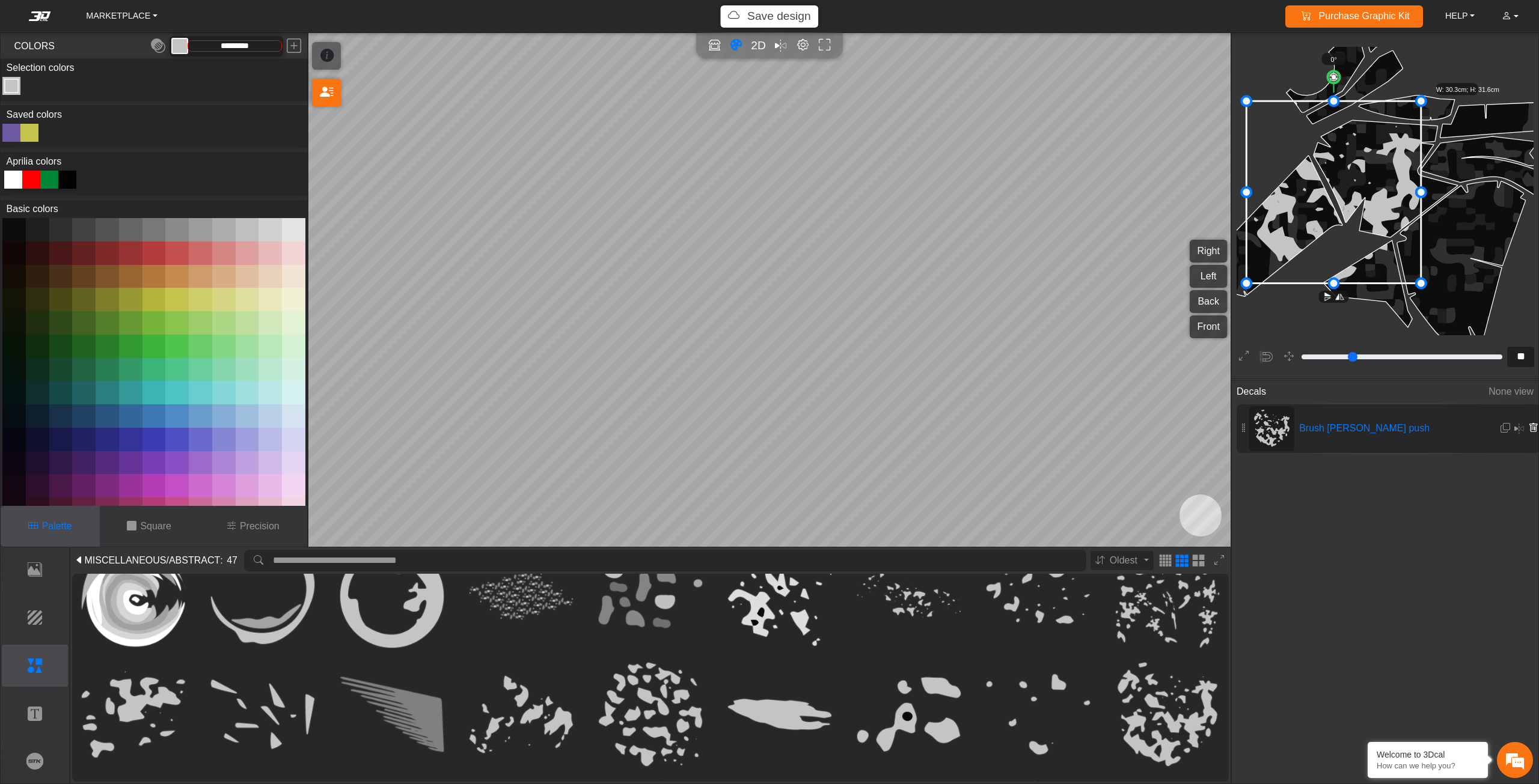
click at [1531, 423] on icon at bounding box center [1533, 428] width 9 height 10
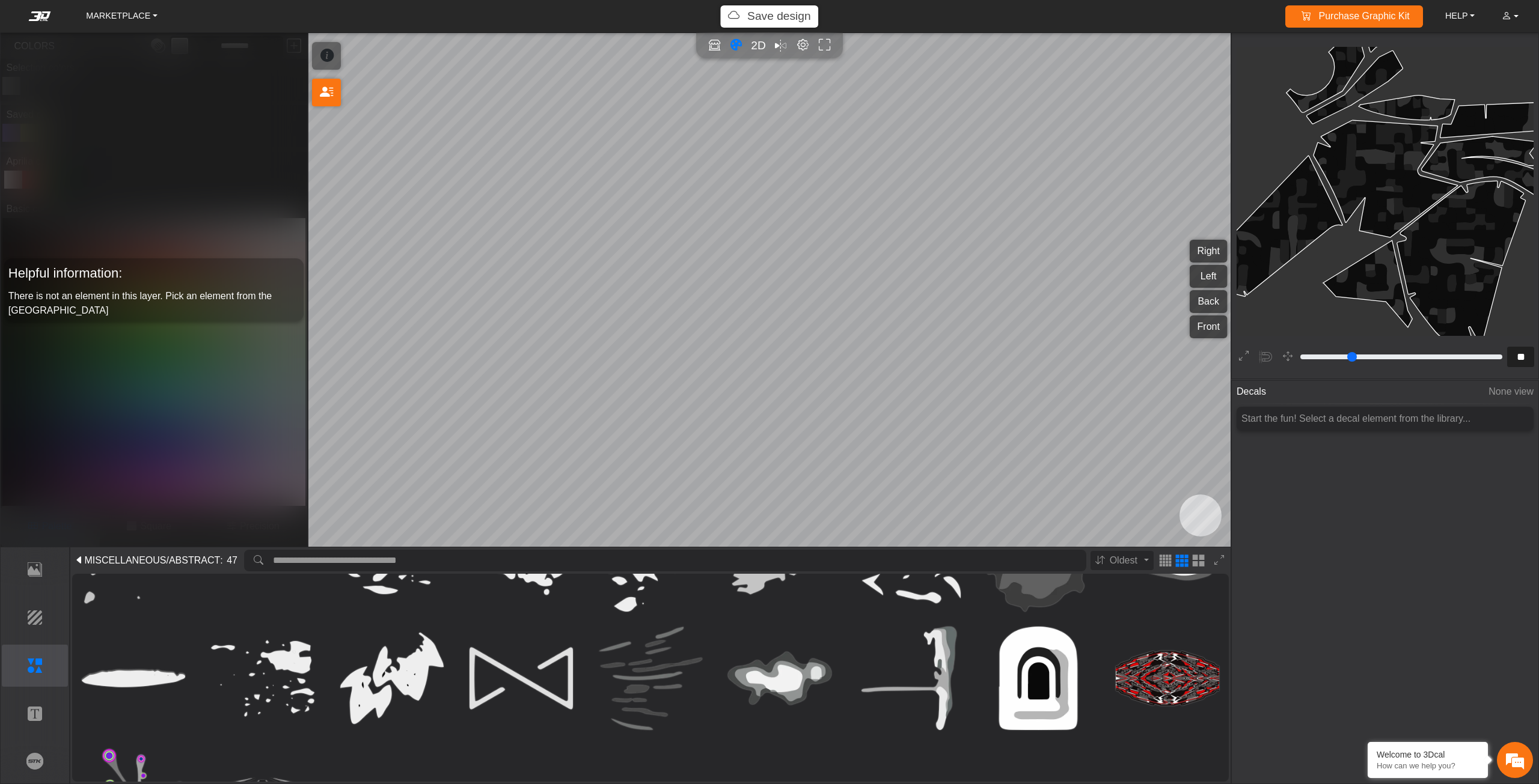
scroll to position [481, 0]
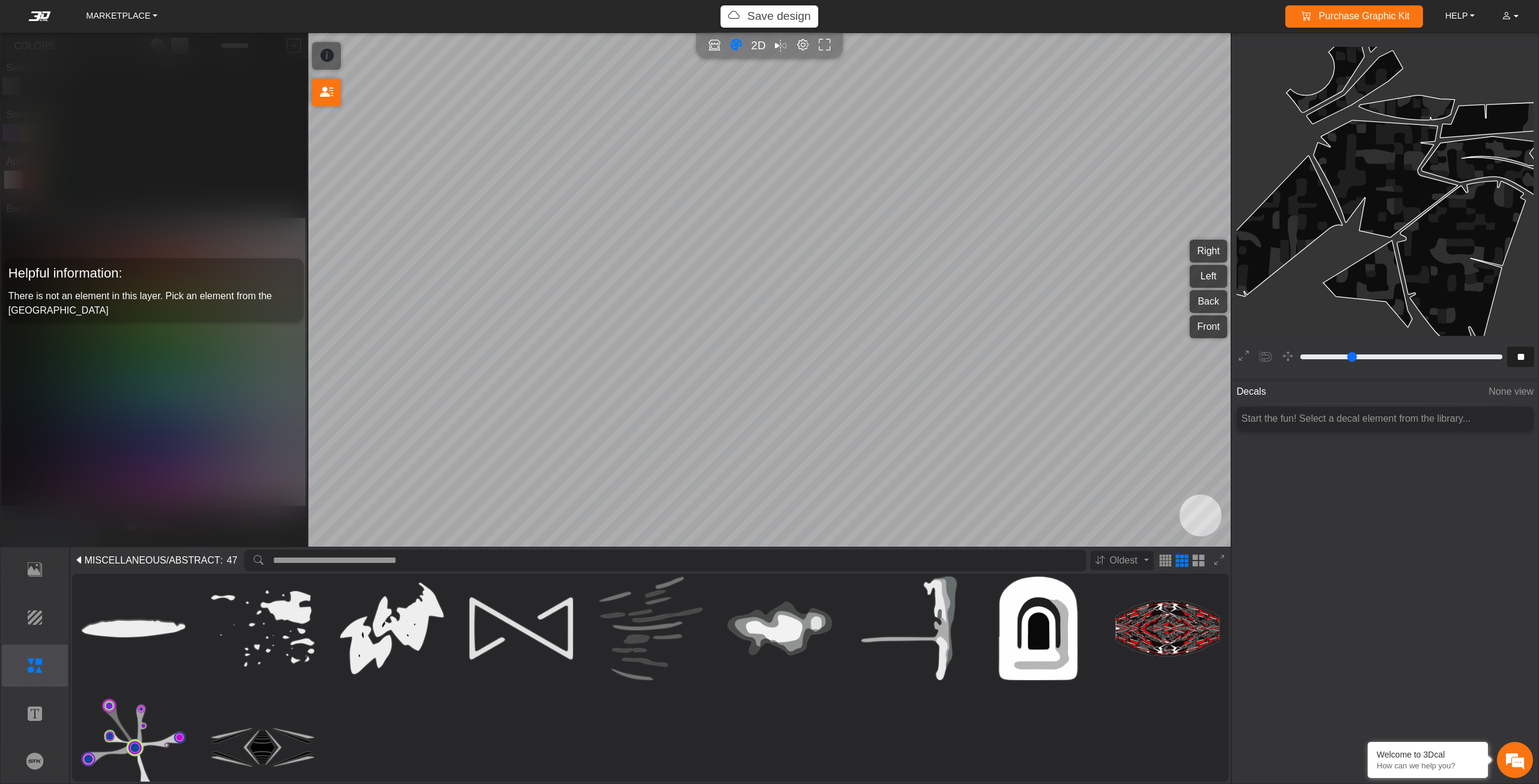
click at [98, 561] on span "MISCELLANEOUS" at bounding box center [125, 561] width 82 height 15
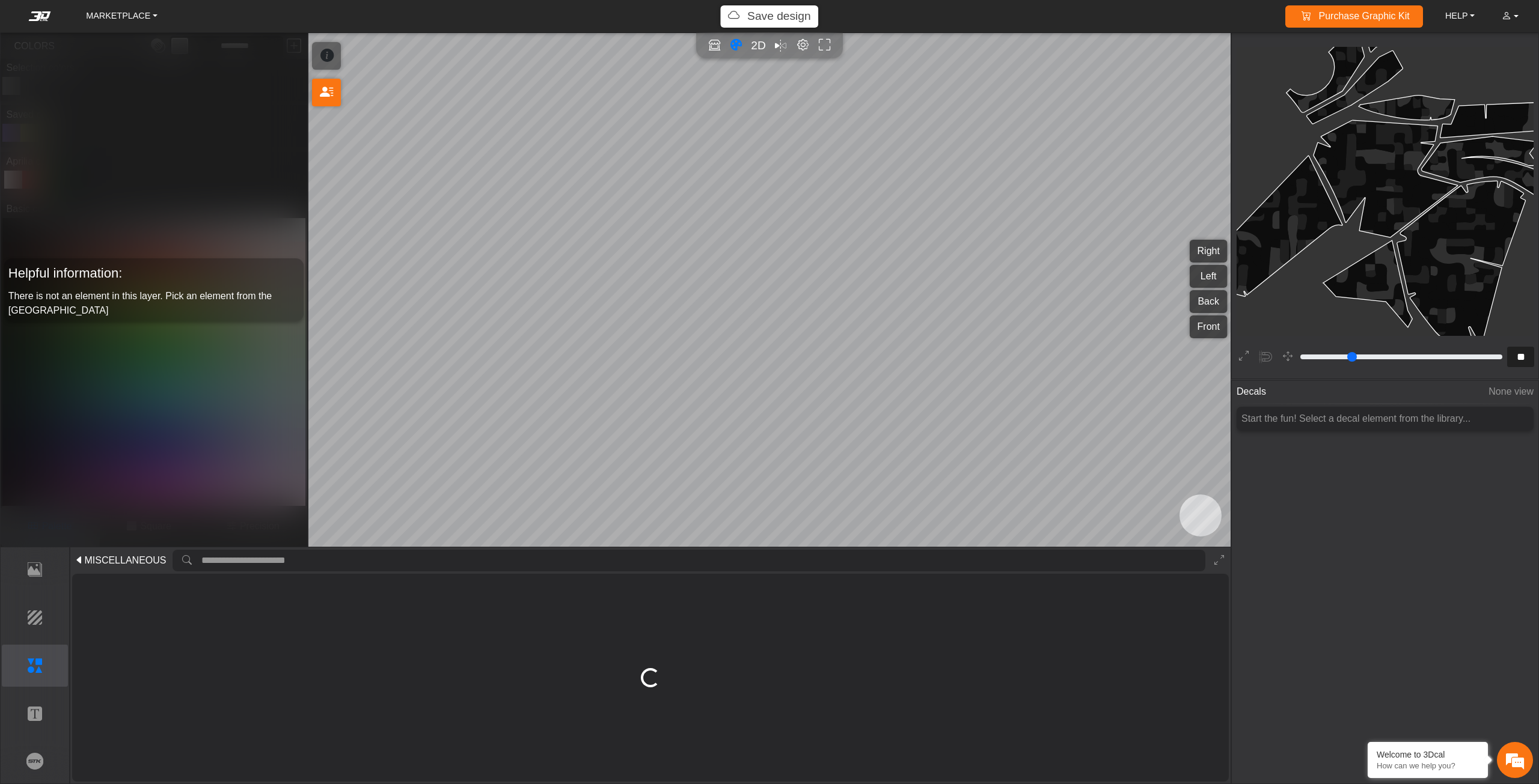
scroll to position [0, 0]
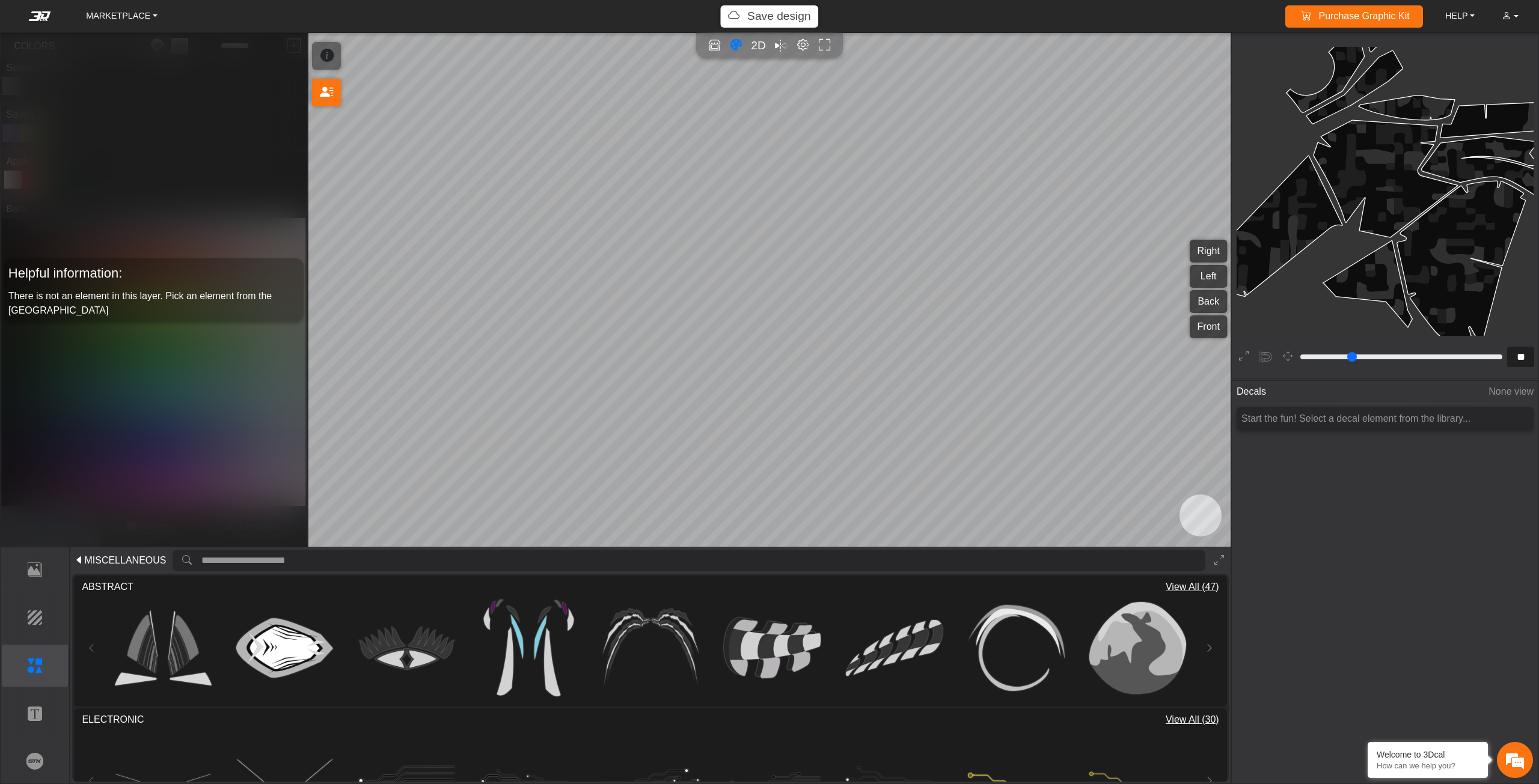
click at [529, 558] on input "search asset" at bounding box center [702, 561] width 1004 height 22
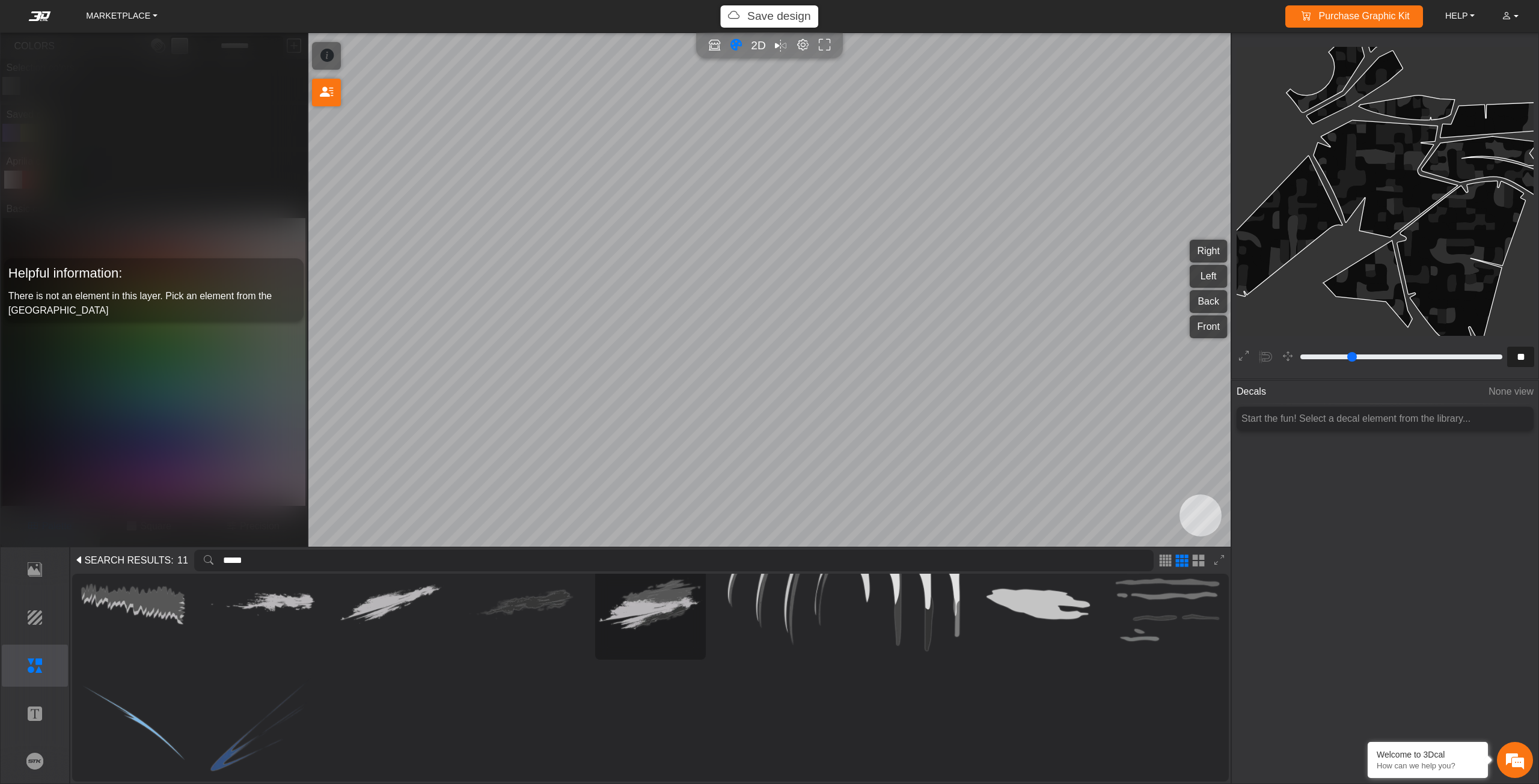
scroll to position [44, 0]
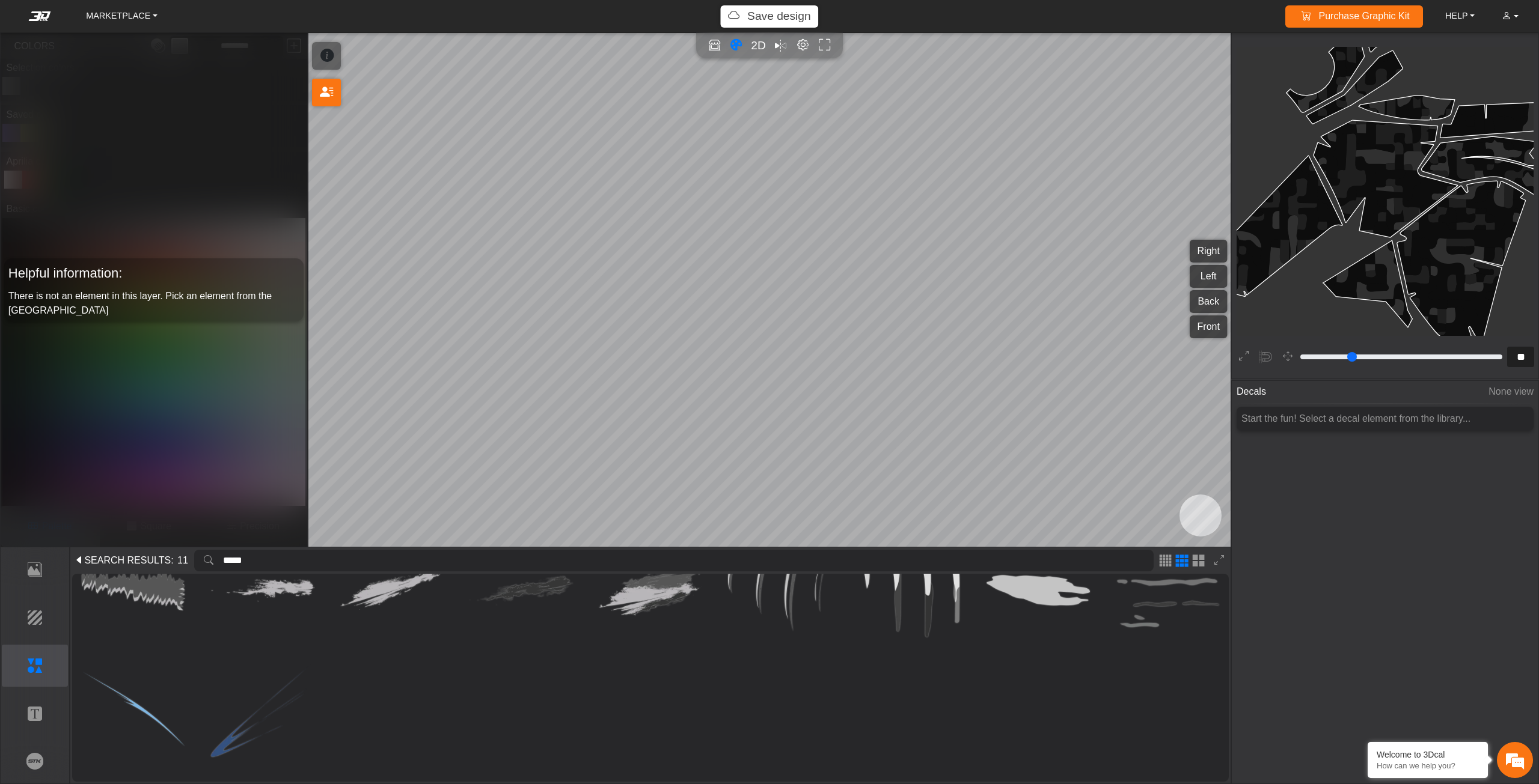
drag, startPoint x: 271, startPoint y: 556, endPoint x: 208, endPoint y: 556, distance: 63.0
click at [208, 556] on div "*****" at bounding box center [673, 561] width 960 height 22
type input "*****"
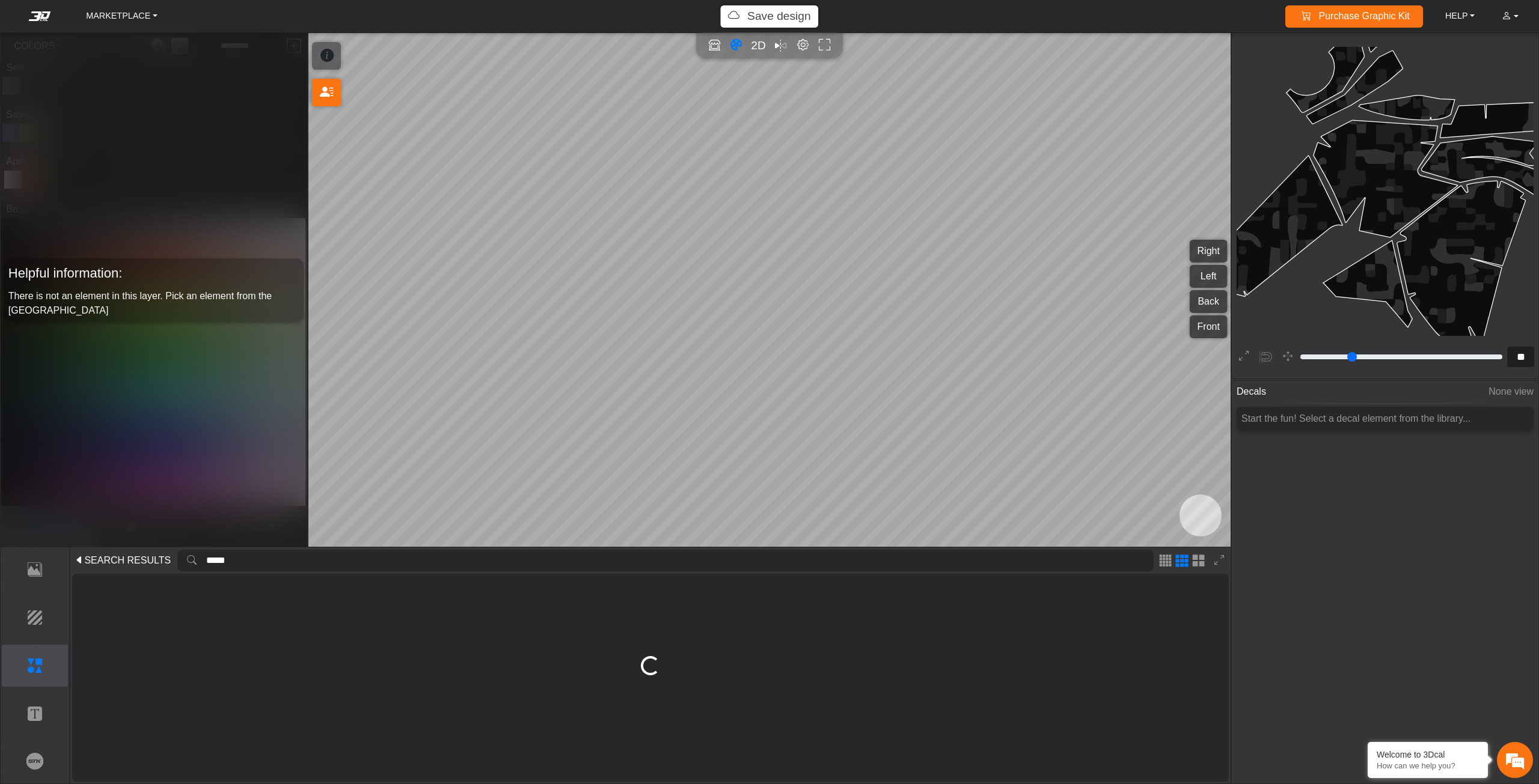
scroll to position [0, 0]
drag, startPoint x: 311, startPoint y: 555, endPoint x: 185, endPoint y: 557, distance: 126.0
click at [186, 557] on div "SEARCH RESULTS : 0 *****" at bounding box center [651, 560] width 1157 height 26
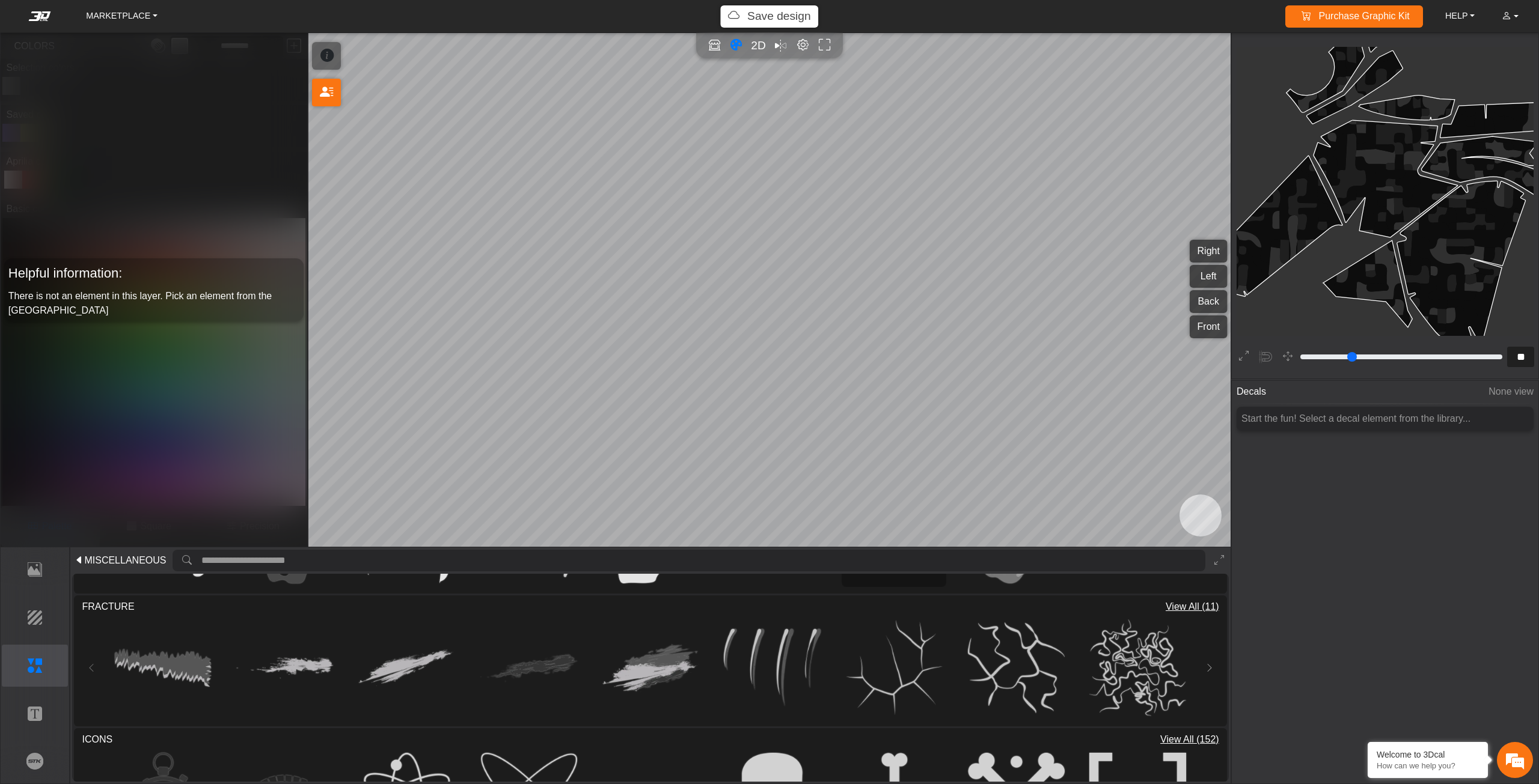
scroll to position [361, 0]
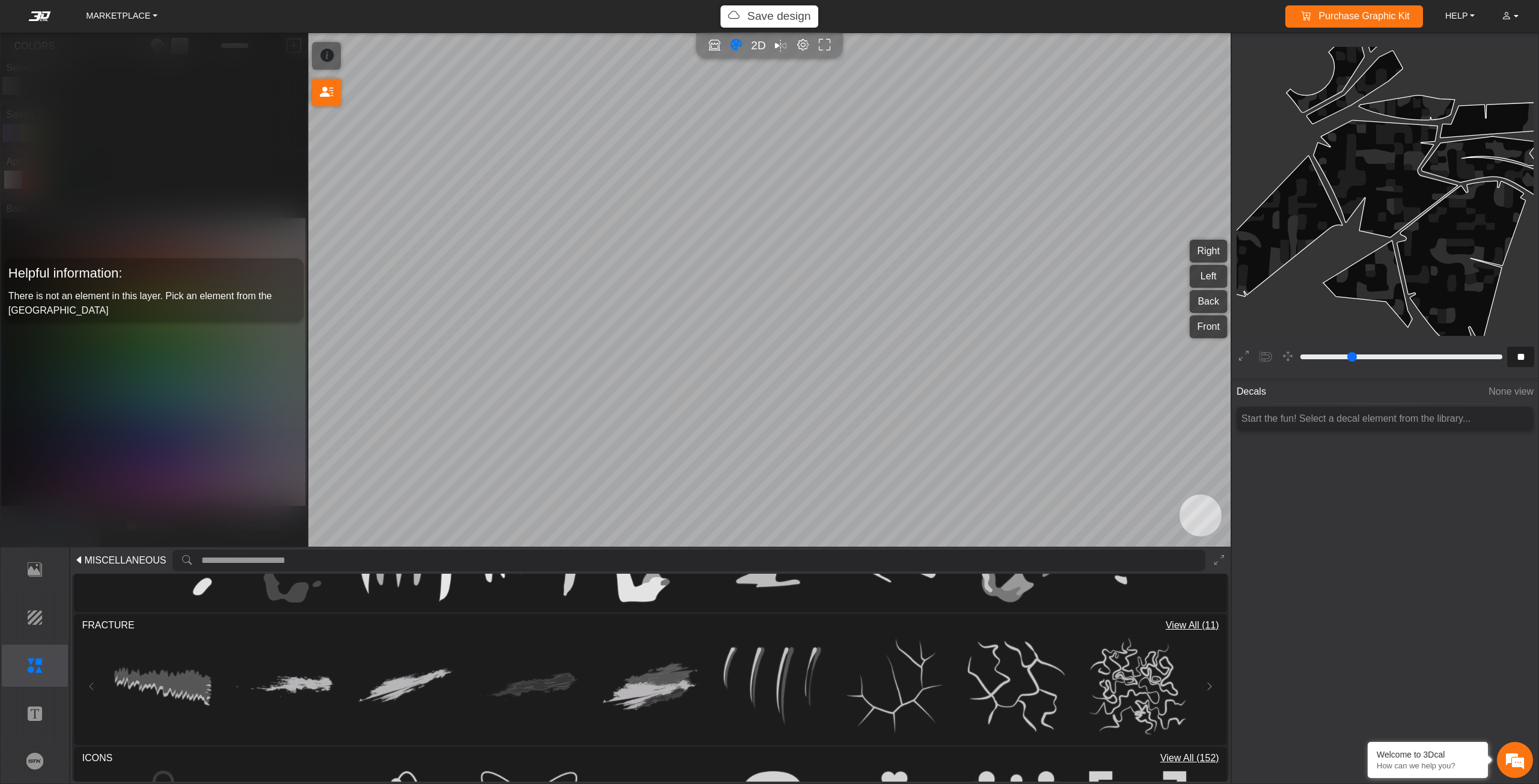
click at [1178, 626] on span "View All (11)" at bounding box center [1192, 626] width 53 height 15
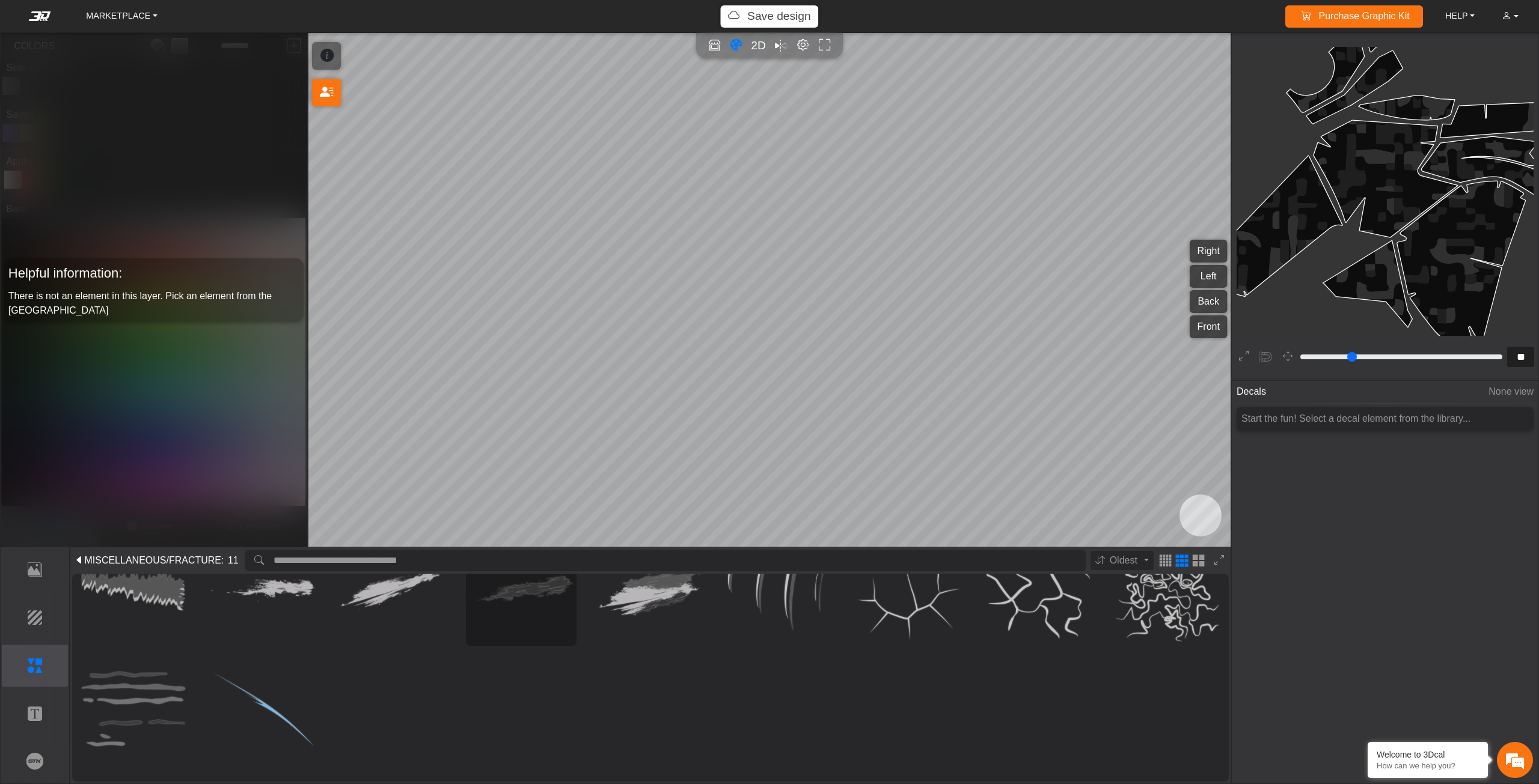
scroll to position [0, 0]
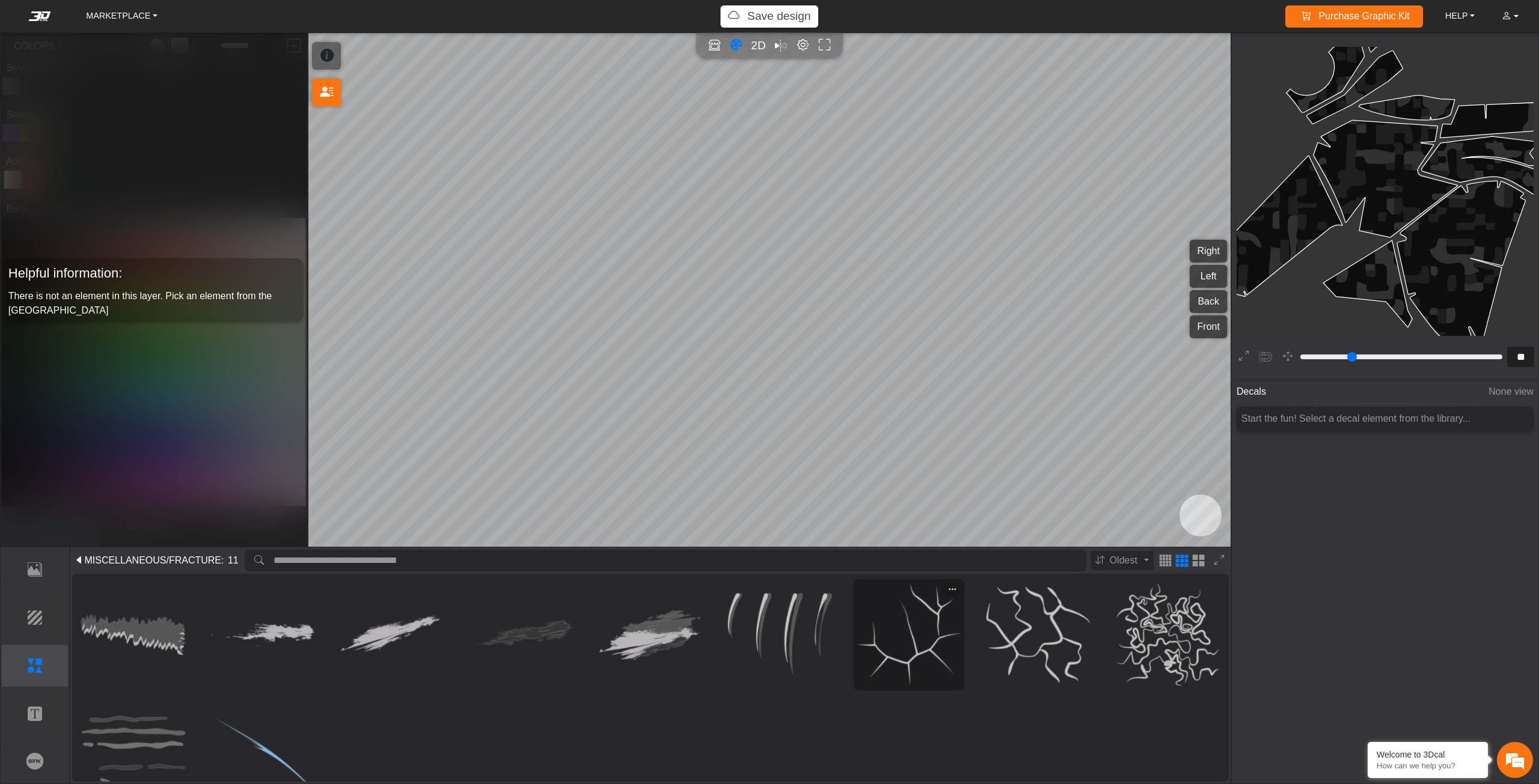
click at [892, 638] on img at bounding box center [909, 635] width 104 height 104
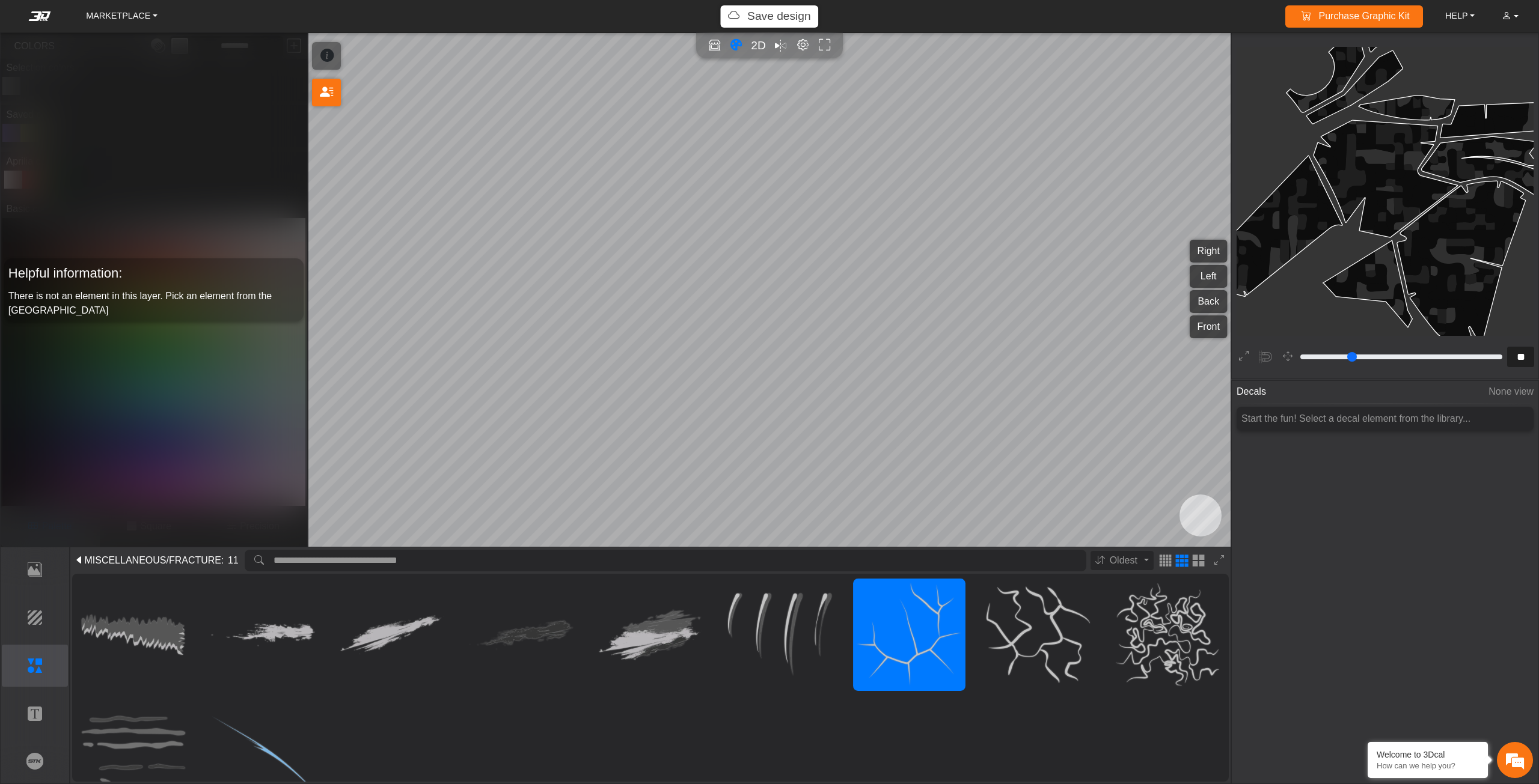
type input "**"
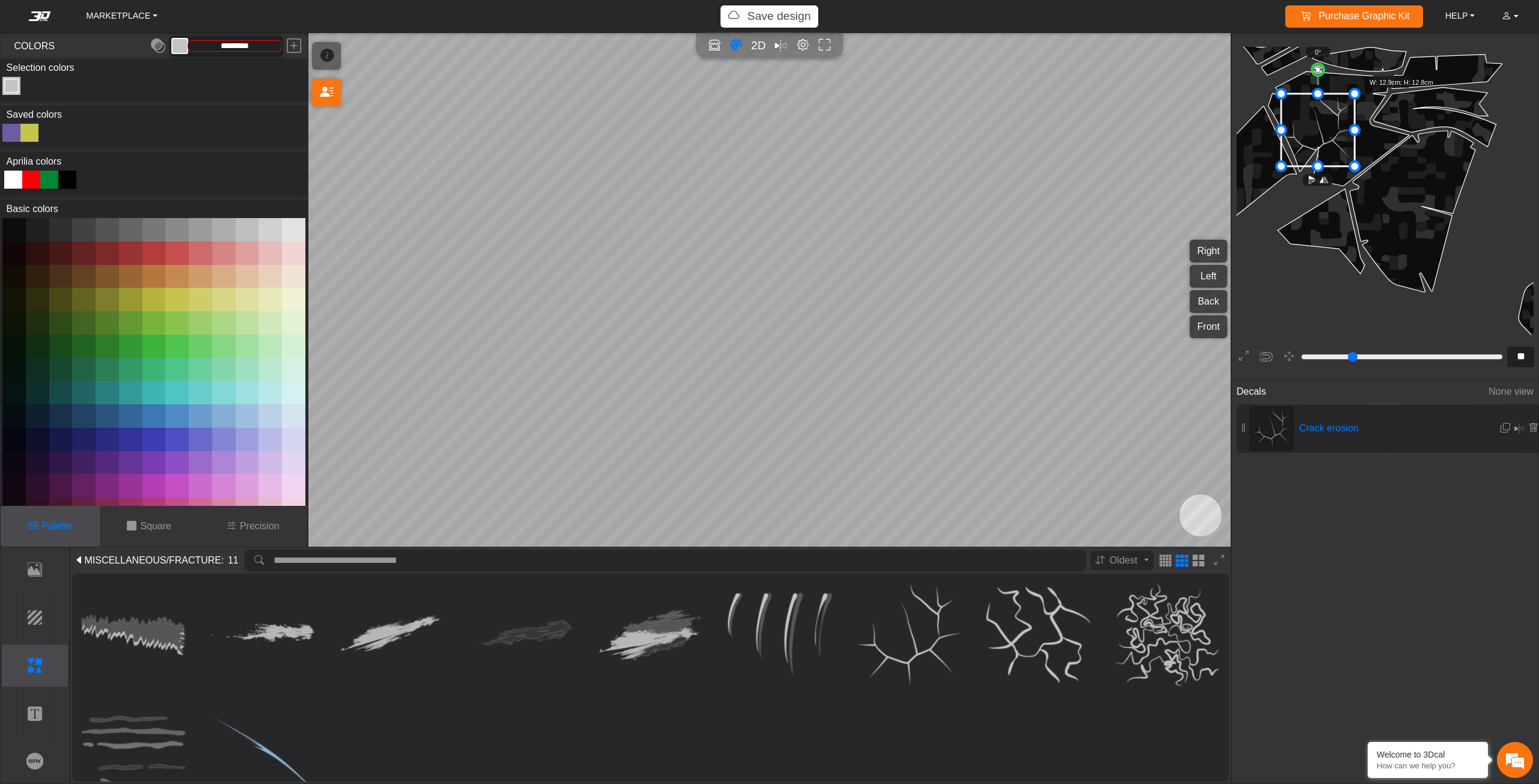
scroll to position [1901, 1747]
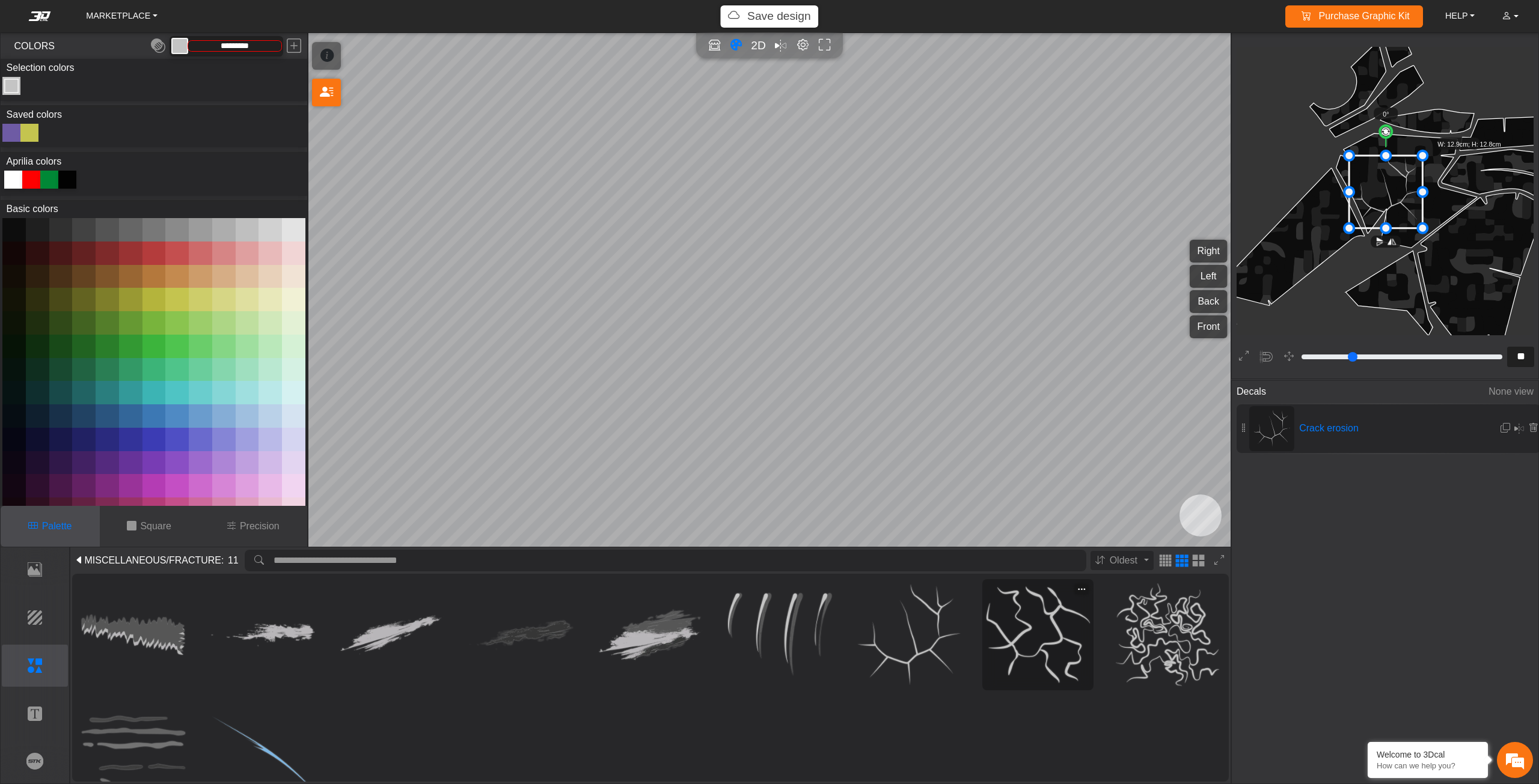
click at [1064, 627] on img at bounding box center [1038, 635] width 104 height 104
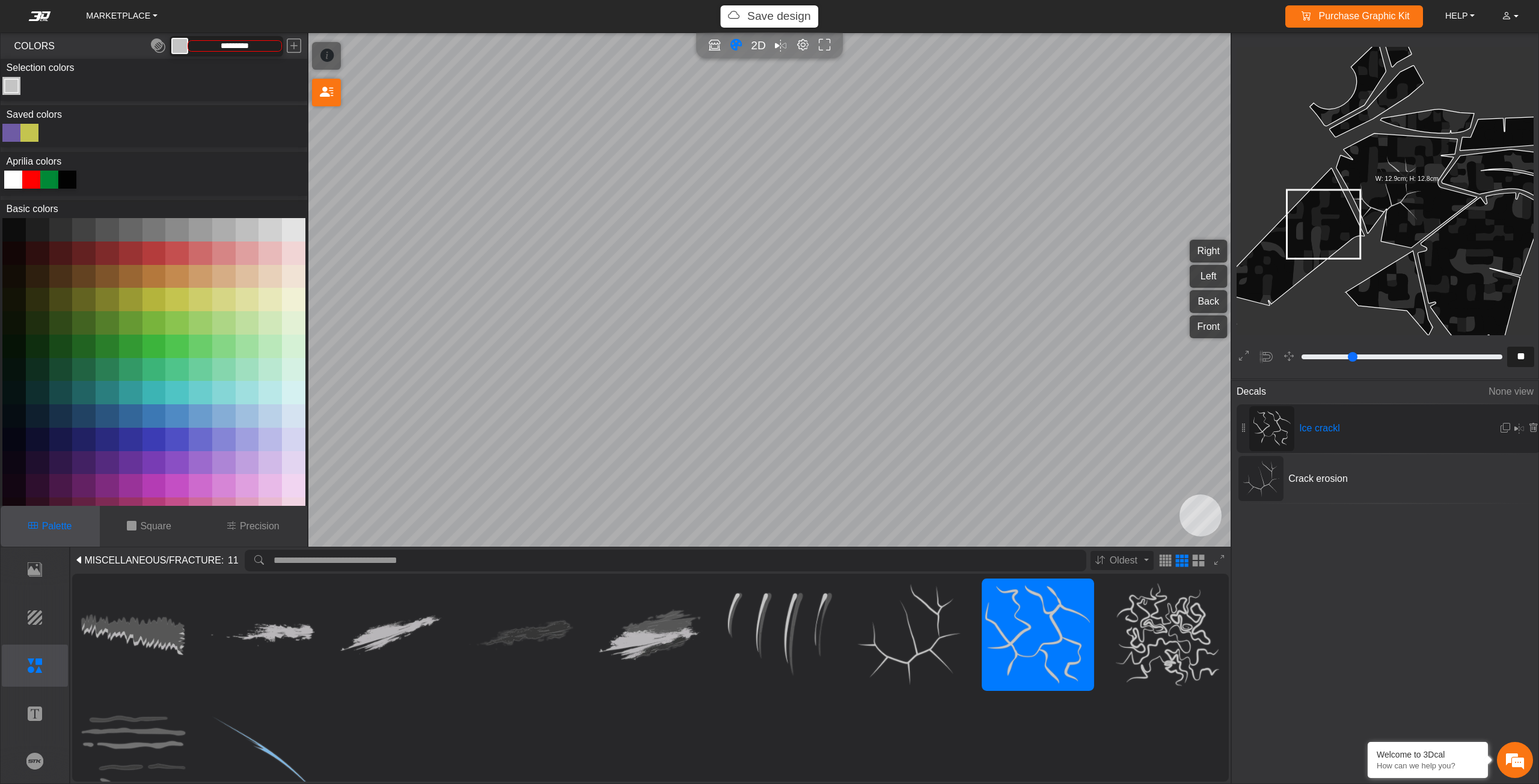
scroll to position [1958, 1706]
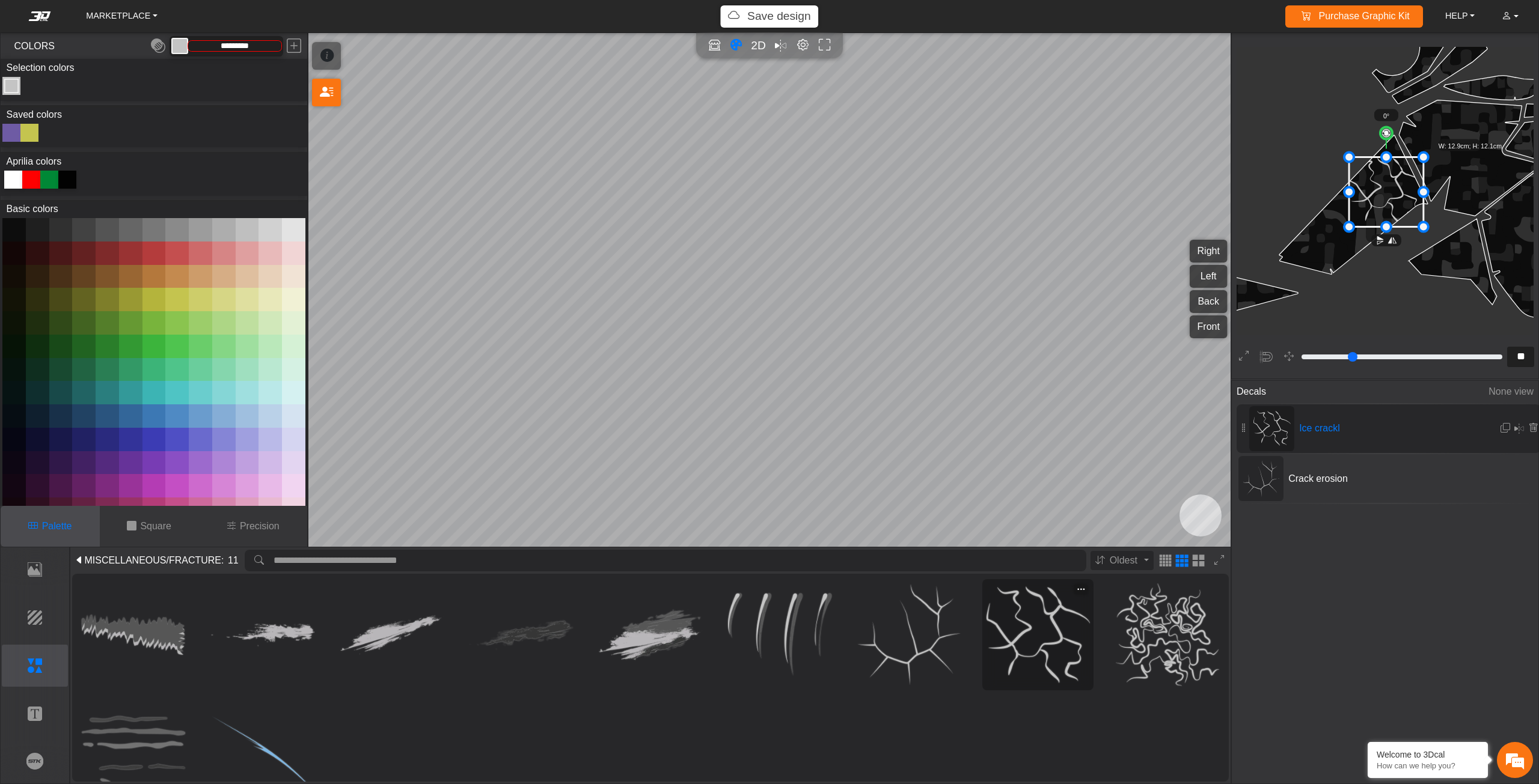
drag, startPoint x: 1072, startPoint y: 622, endPoint x: 1064, endPoint y: 607, distance: 17.0
click at [1071, 622] on img at bounding box center [1038, 635] width 104 height 104
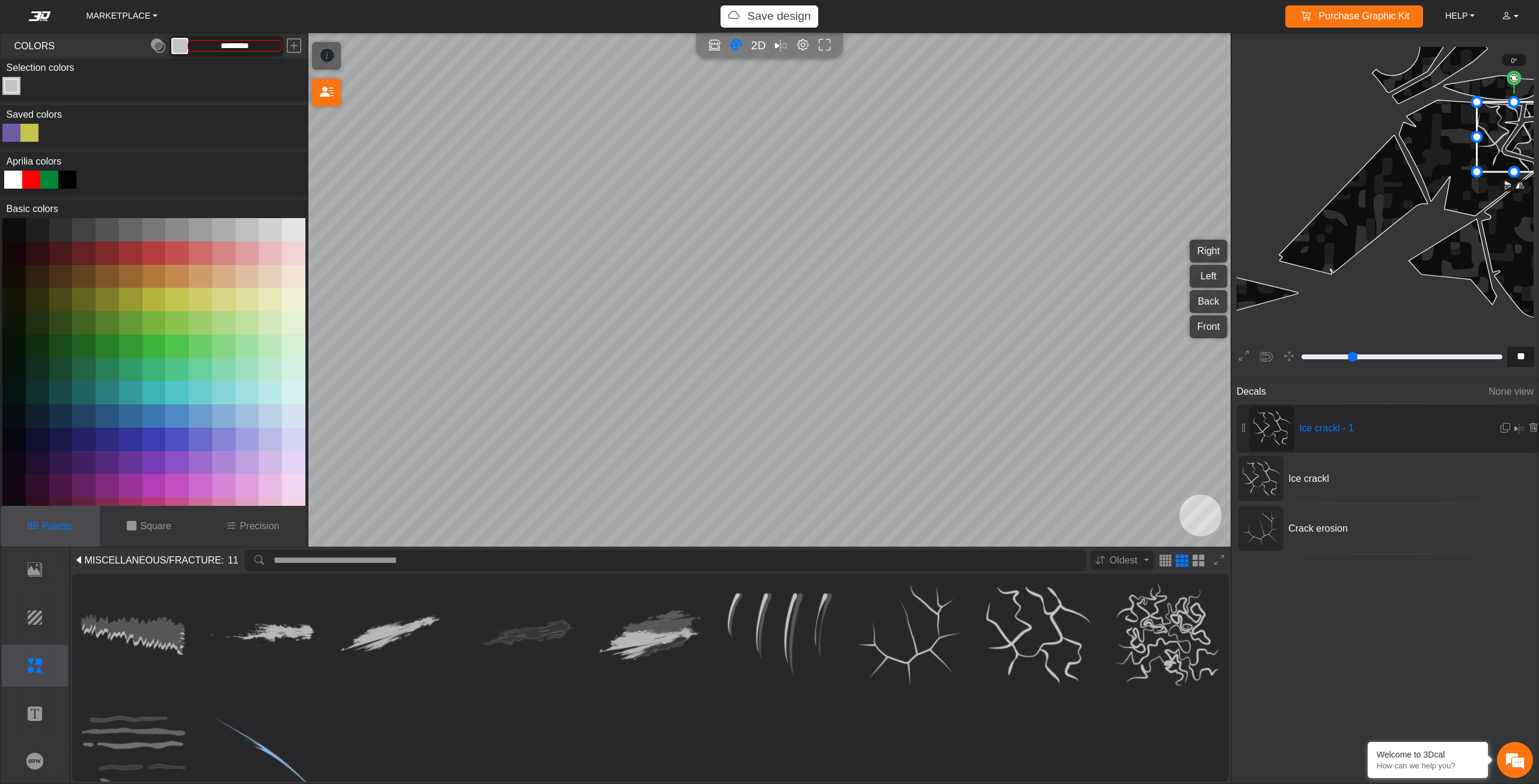
scroll to position [1903, 1834]
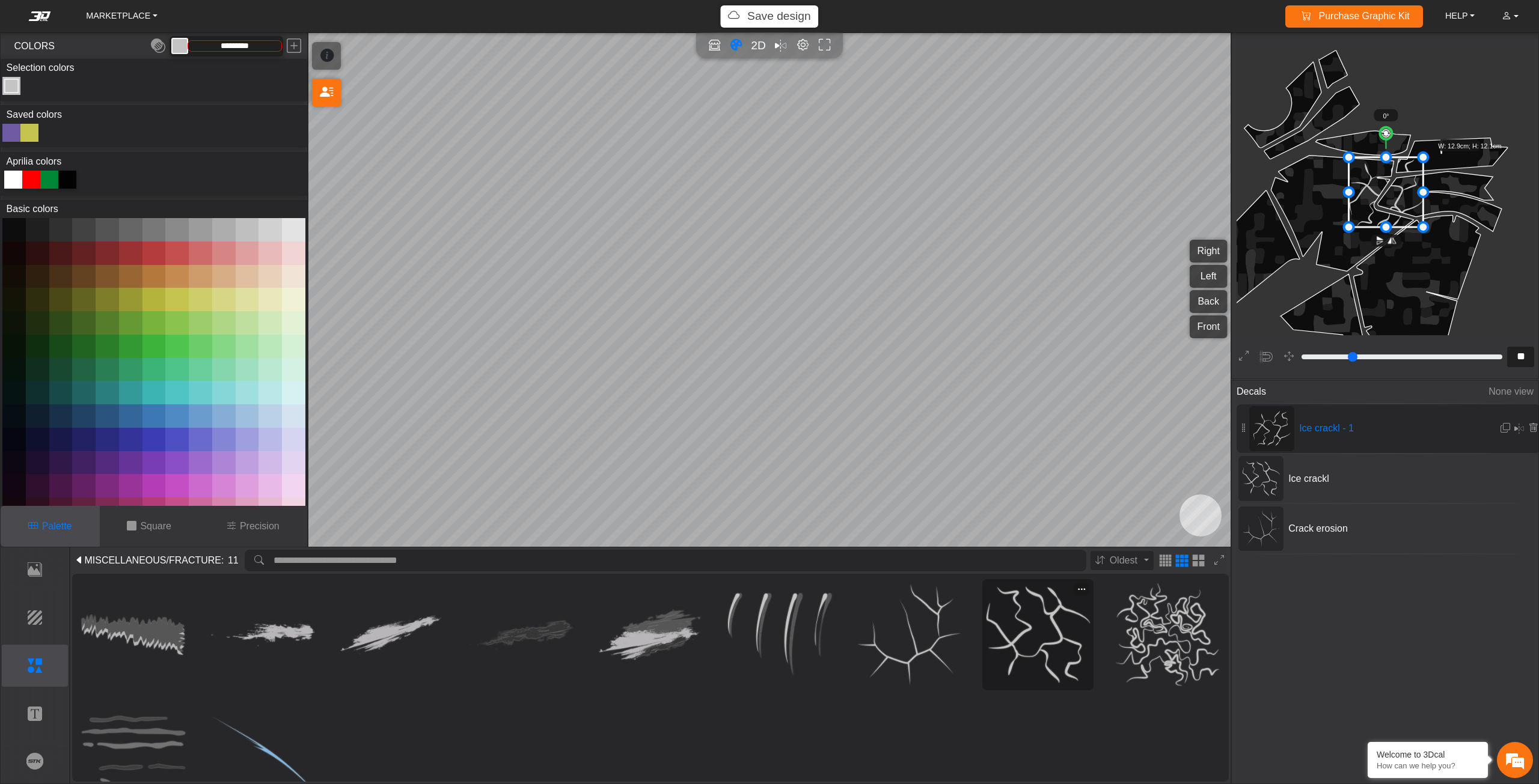
click at [1026, 595] on img at bounding box center [1038, 635] width 104 height 104
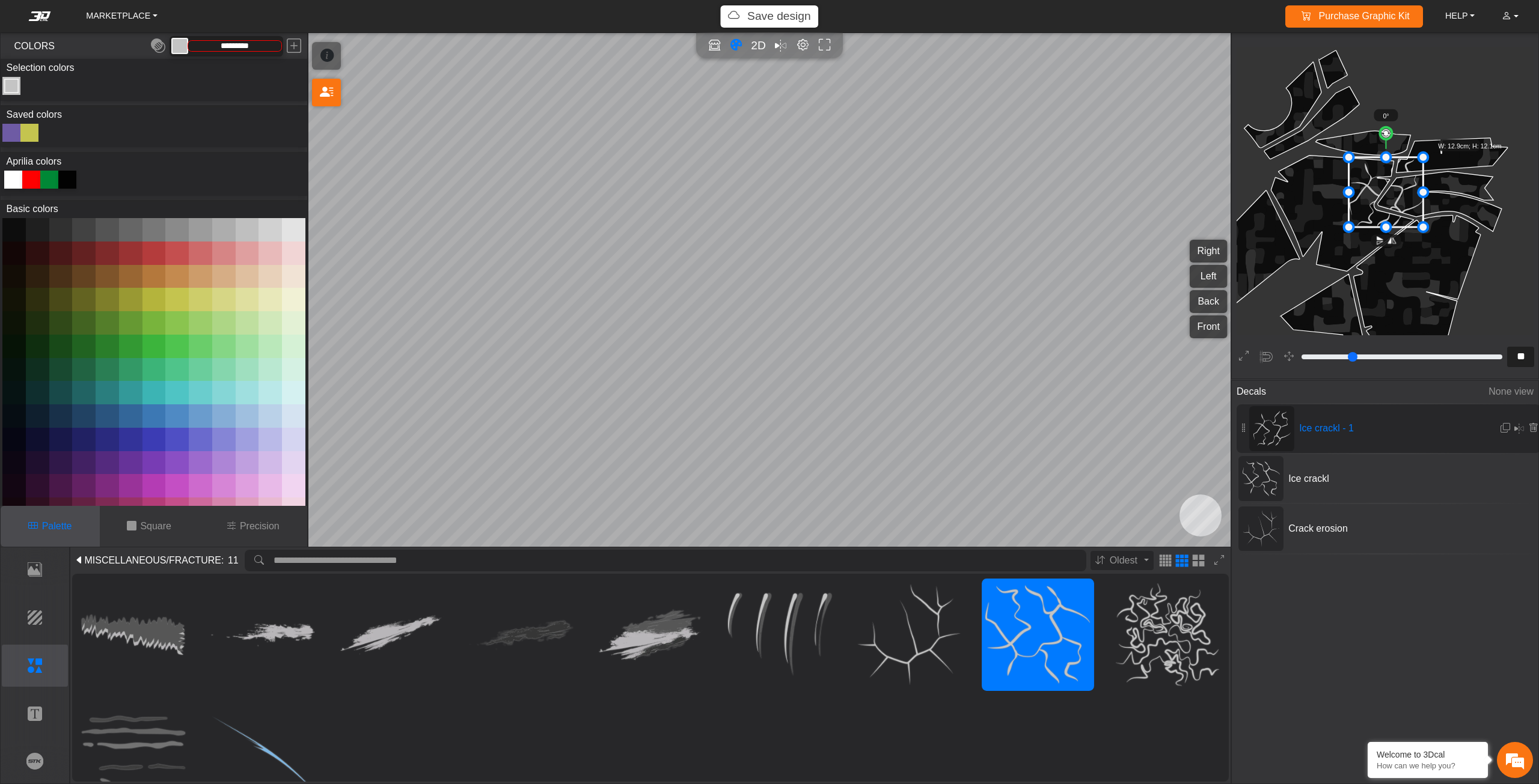
scroll to position [1874, 1780]
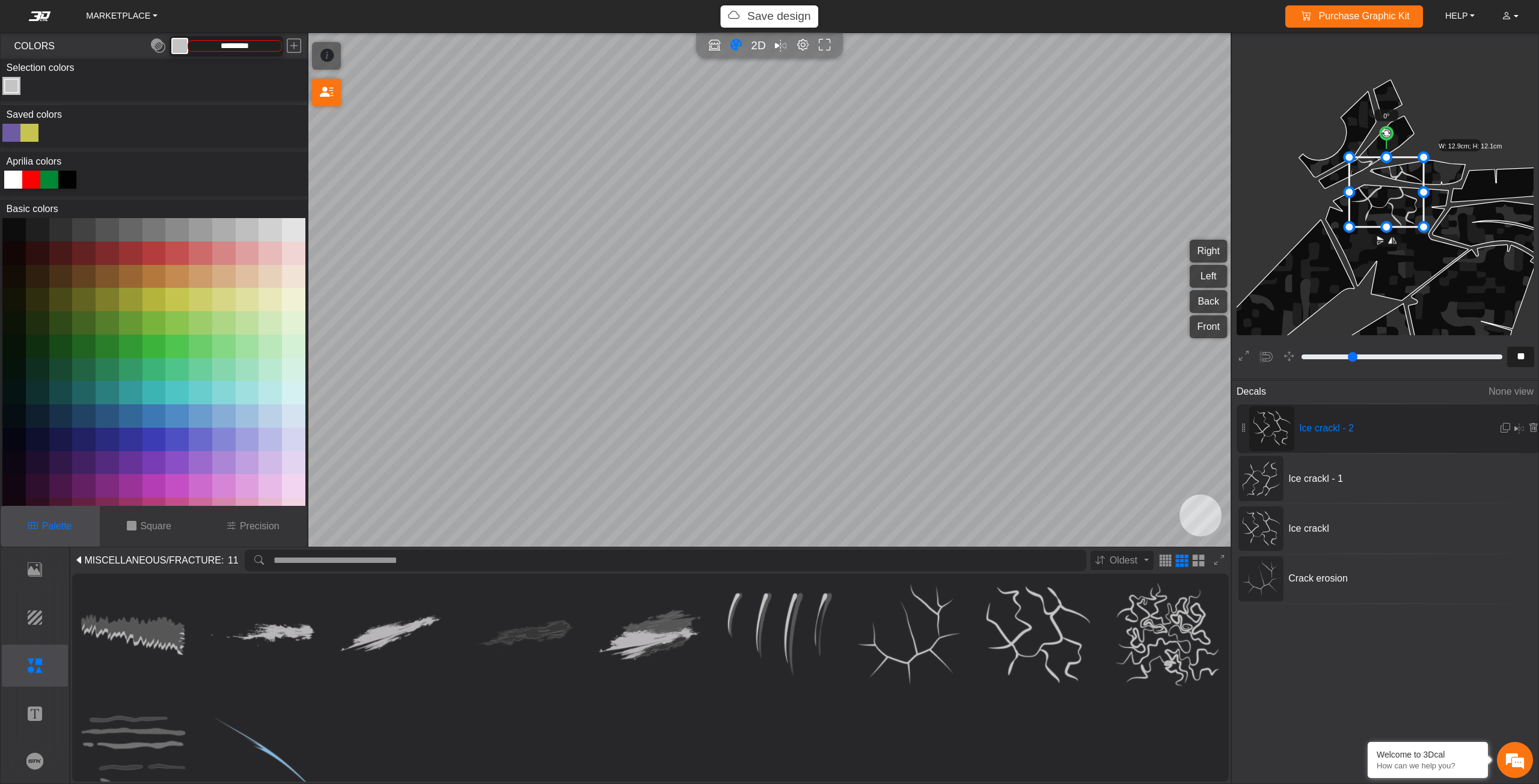
drag, startPoint x: 1390, startPoint y: 200, endPoint x: 1396, endPoint y: 196, distance: 7.2
click at [1396, 197] on icon at bounding box center [1387, 193] width 74 height 70
click at [1397, 187] on icon at bounding box center [1394, 184] width 74 height 70
click at [1400, 187] on icon at bounding box center [1394, 182] width 74 height 70
drag, startPoint x: 1400, startPoint y: 187, endPoint x: 1340, endPoint y: 197, distance: 60.8
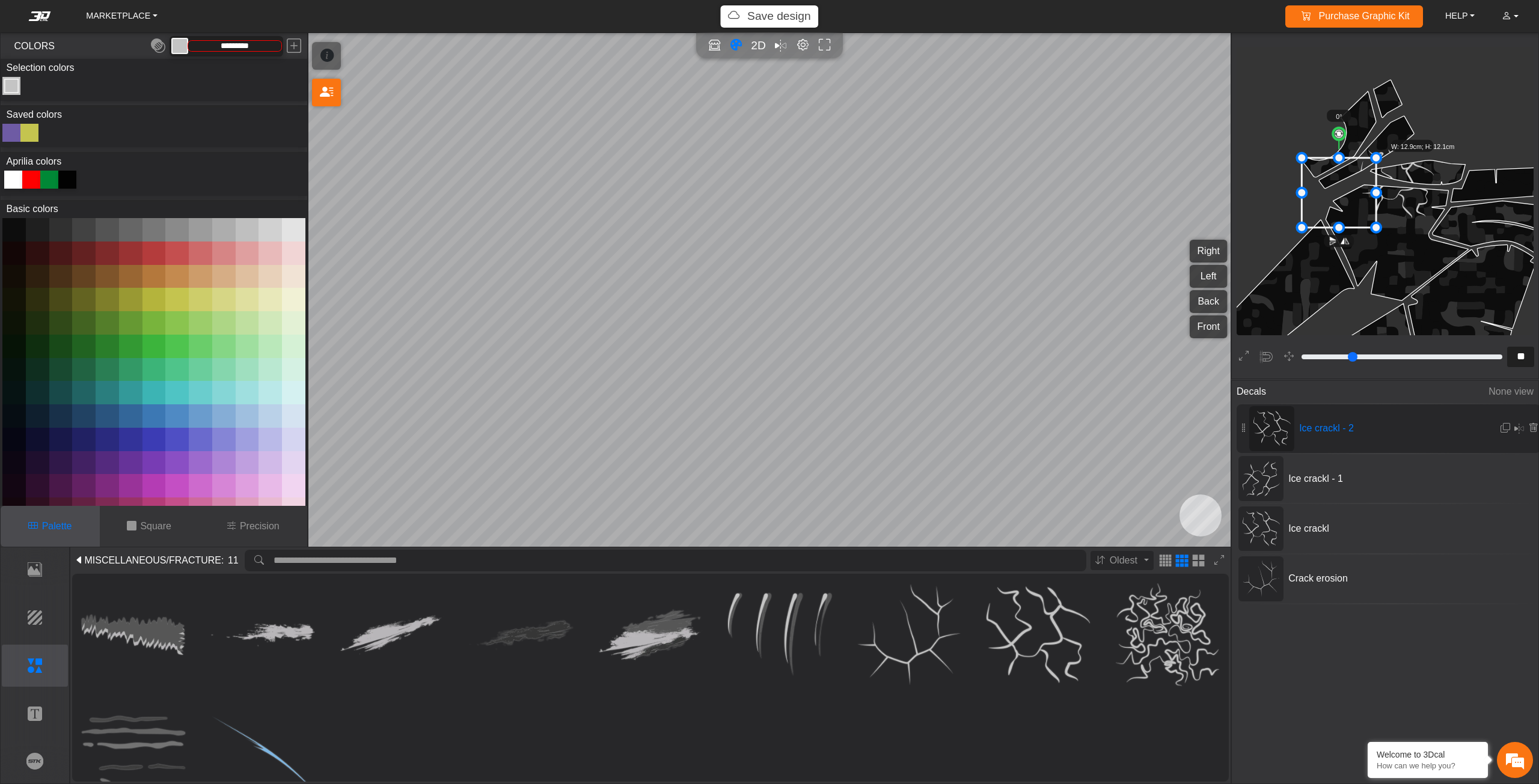
click at [1340, 197] on icon at bounding box center [1339, 193] width 74 height 70
drag, startPoint x: 1340, startPoint y: 197, endPoint x: 1350, endPoint y: 195, distance: 10.2
click at [1350, 195] on icon at bounding box center [1336, 194] width 74 height 70
drag, startPoint x: 1350, startPoint y: 195, endPoint x: 1351, endPoint y: 185, distance: 10.0
click at [1350, 185] on icon at bounding box center [1346, 191] width 74 height 70
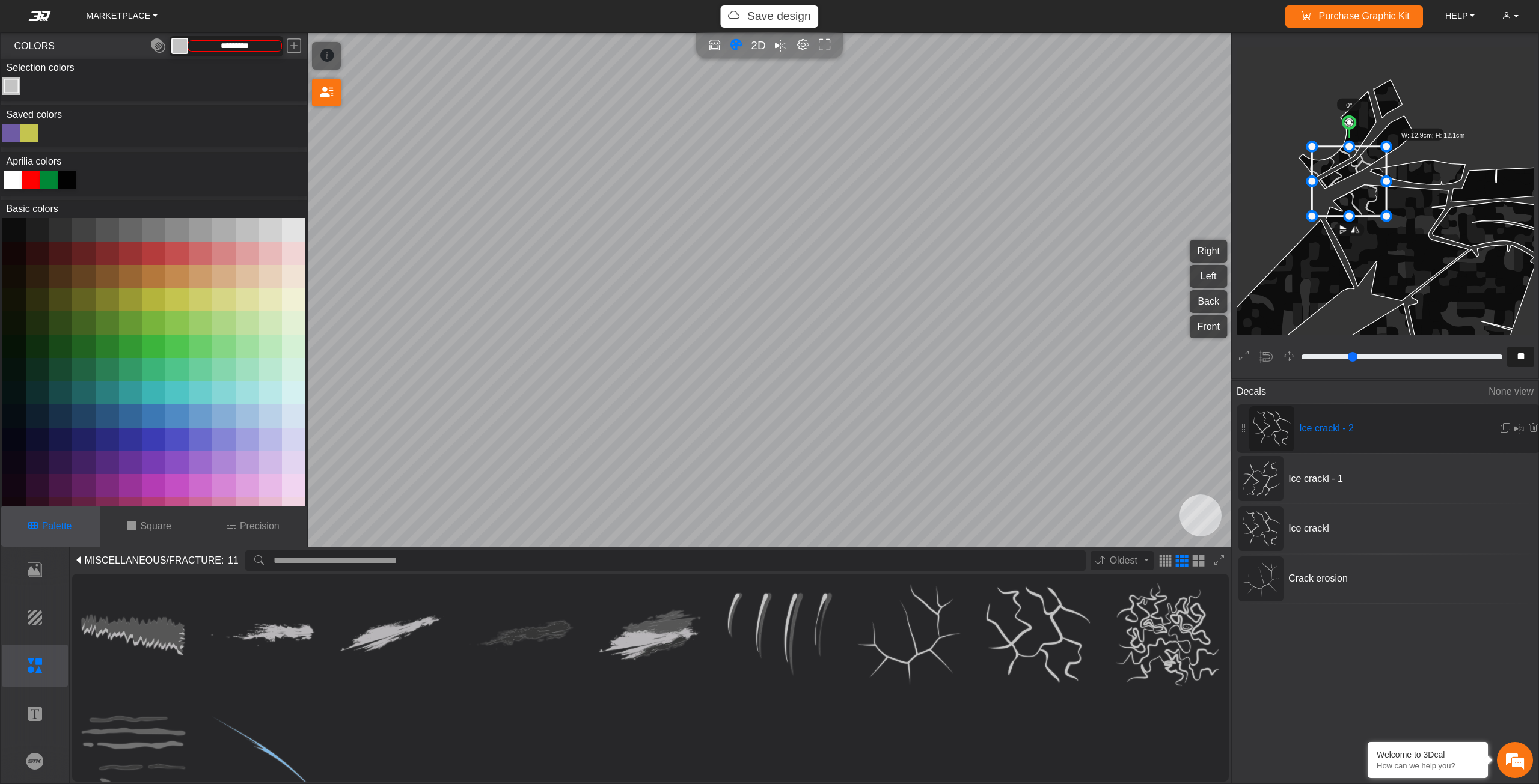
click at [1355, 185] on icon at bounding box center [1349, 182] width 74 height 70
click at [1365, 185] on icon at bounding box center [1352, 182] width 74 height 70
click at [1365, 187] on icon at bounding box center [1355, 182] width 74 height 70
click at [1367, 189] on icon at bounding box center [1355, 184] width 74 height 70
click at [1367, 189] on icon at bounding box center [1358, 185] width 74 height 70
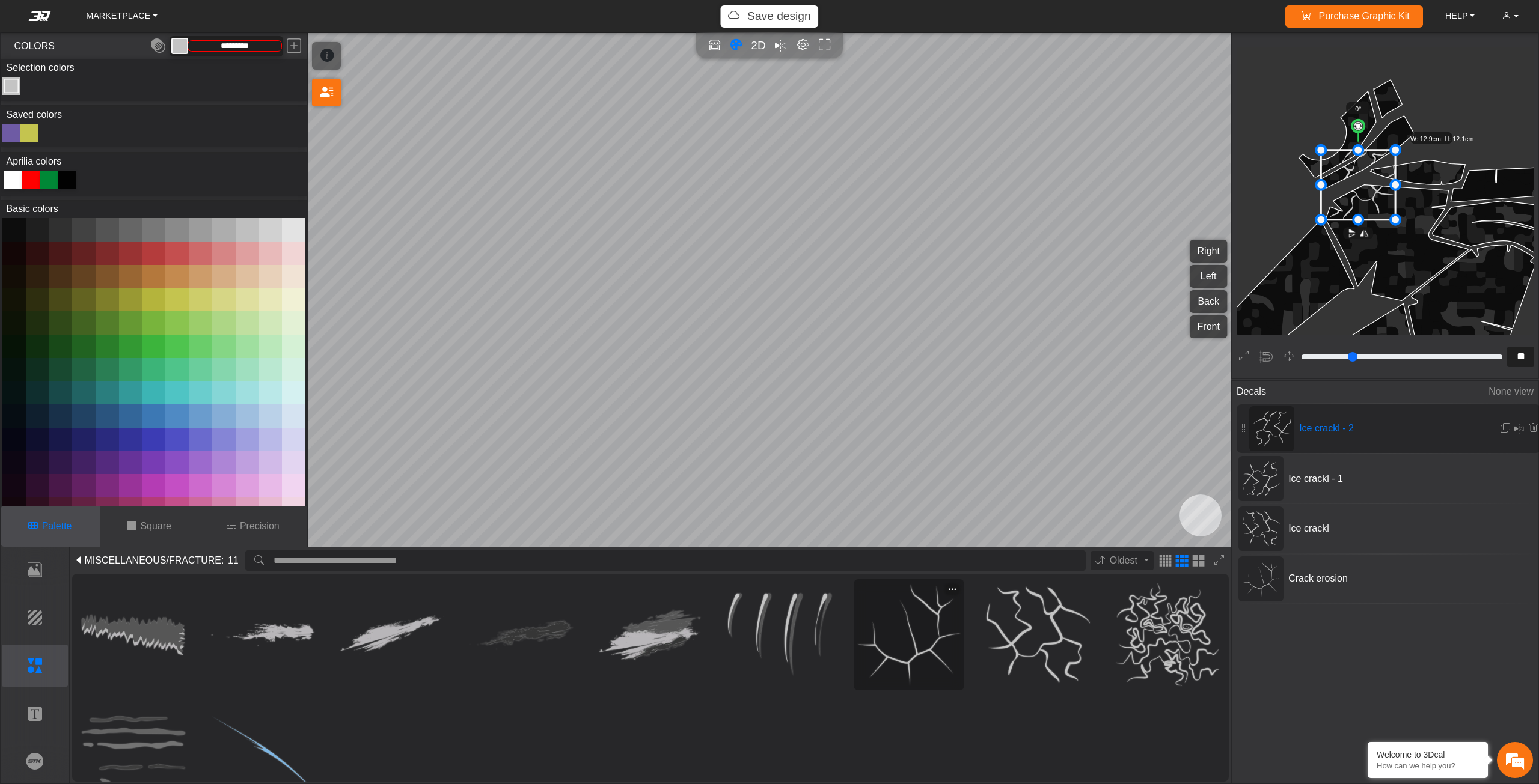
click at [928, 633] on img at bounding box center [909, 635] width 104 height 104
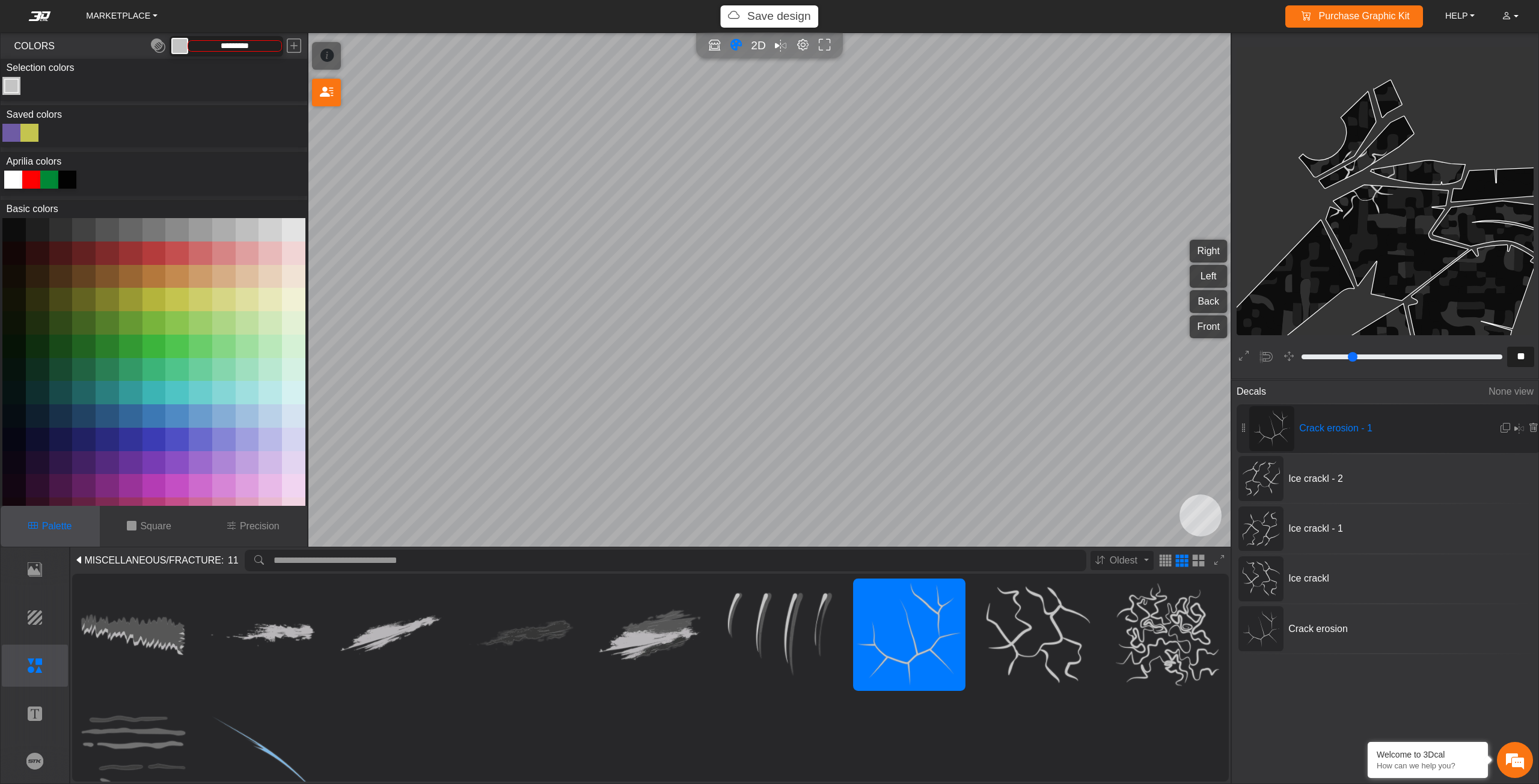
scroll to position [1976, 1639]
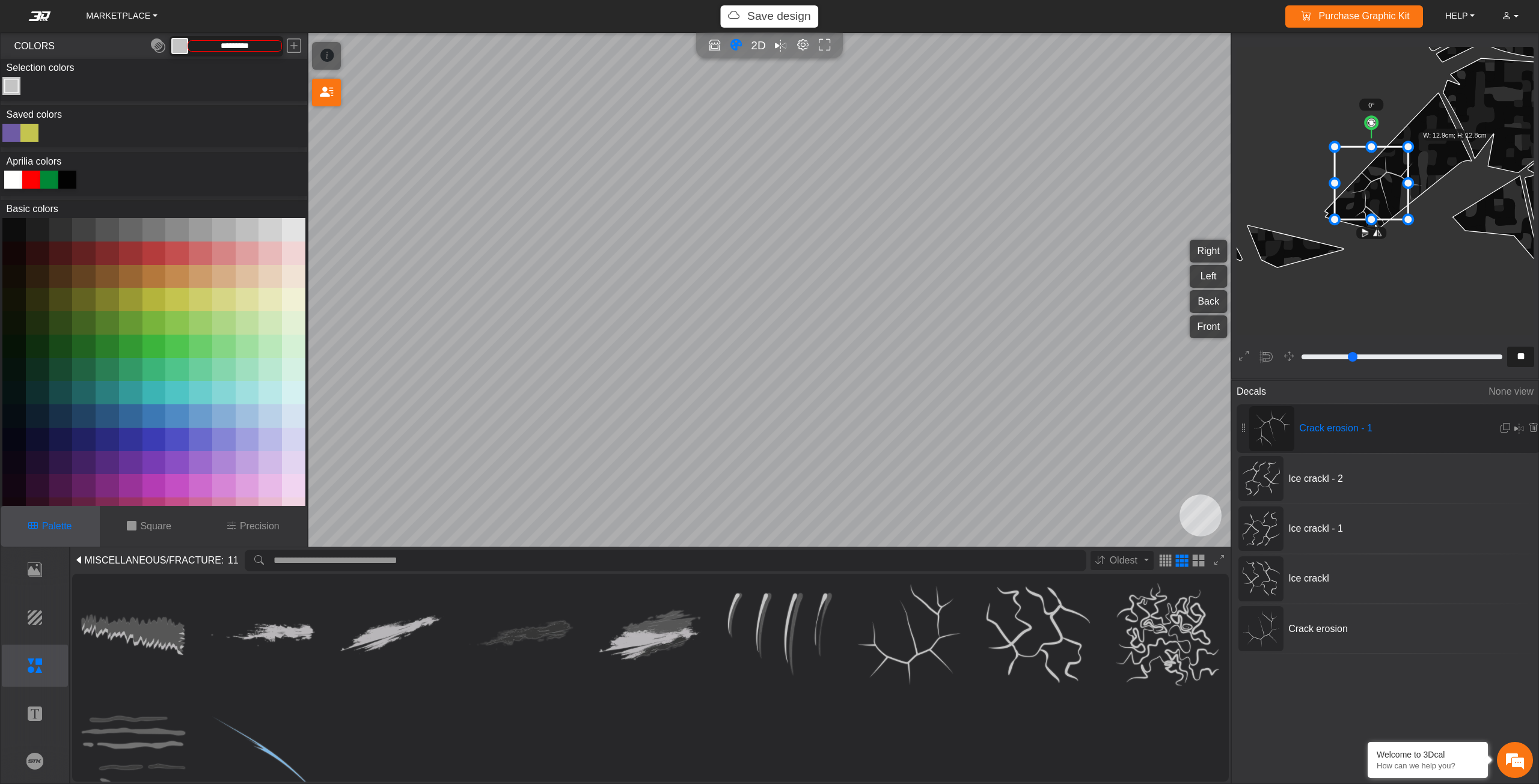
drag, startPoint x: 1386, startPoint y: 201, endPoint x: 1371, endPoint y: 192, distance: 17.5
click at [1371, 192] on icon at bounding box center [1372, 183] width 73 height 73
click at [1376, 192] on icon at bounding box center [1371, 183] width 73 height 73
drag, startPoint x: 1376, startPoint y: 192, endPoint x: 1371, endPoint y: 200, distance: 9.4
click at [1371, 200] on icon at bounding box center [1376, 183] width 73 height 73
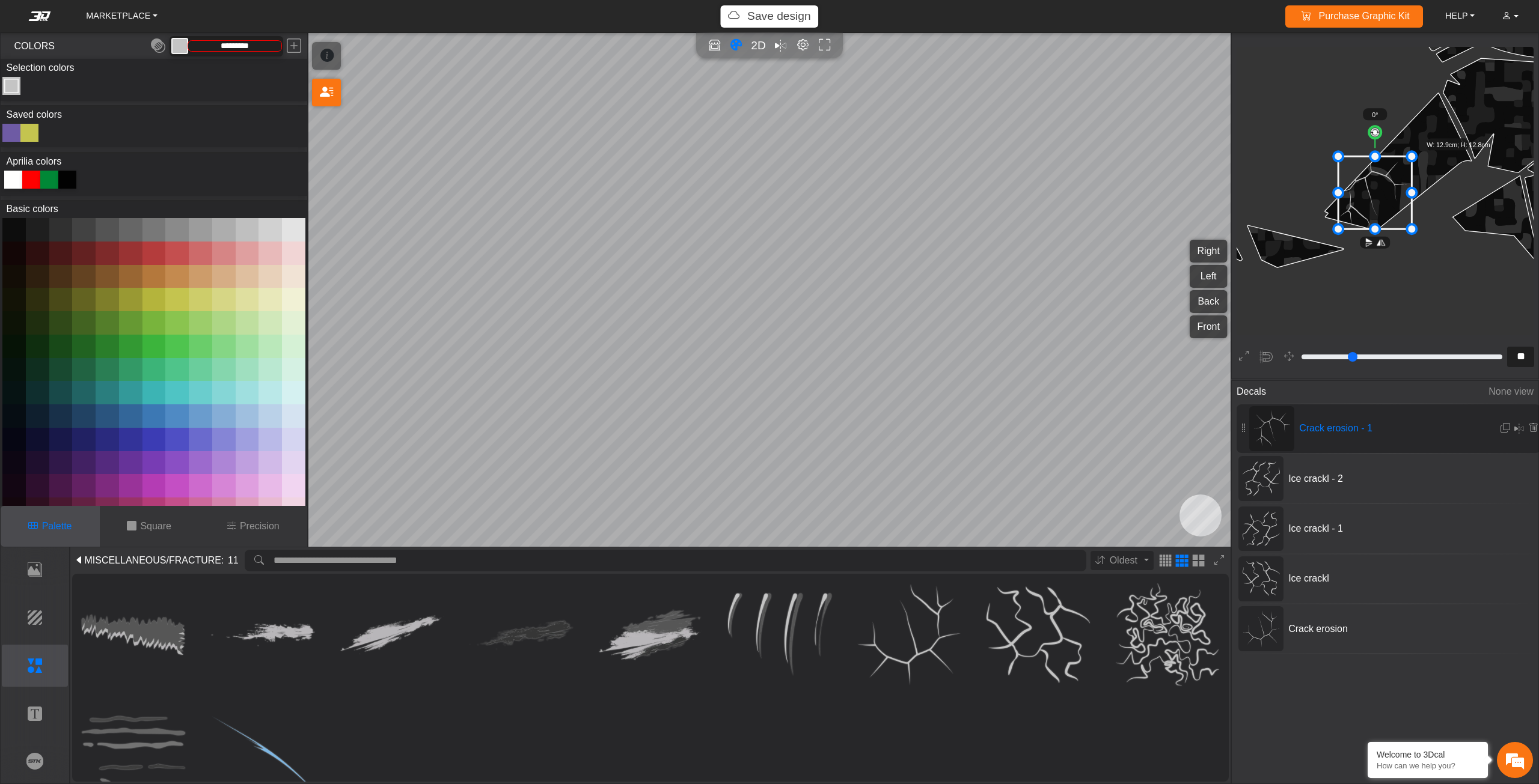
click at [1376, 203] on icon at bounding box center [1376, 192] width 73 height 73
click at [1376, 203] on icon at bounding box center [1376, 194] width 73 height 73
click at [1528, 424] on icon at bounding box center [1533, 428] width 9 height 10
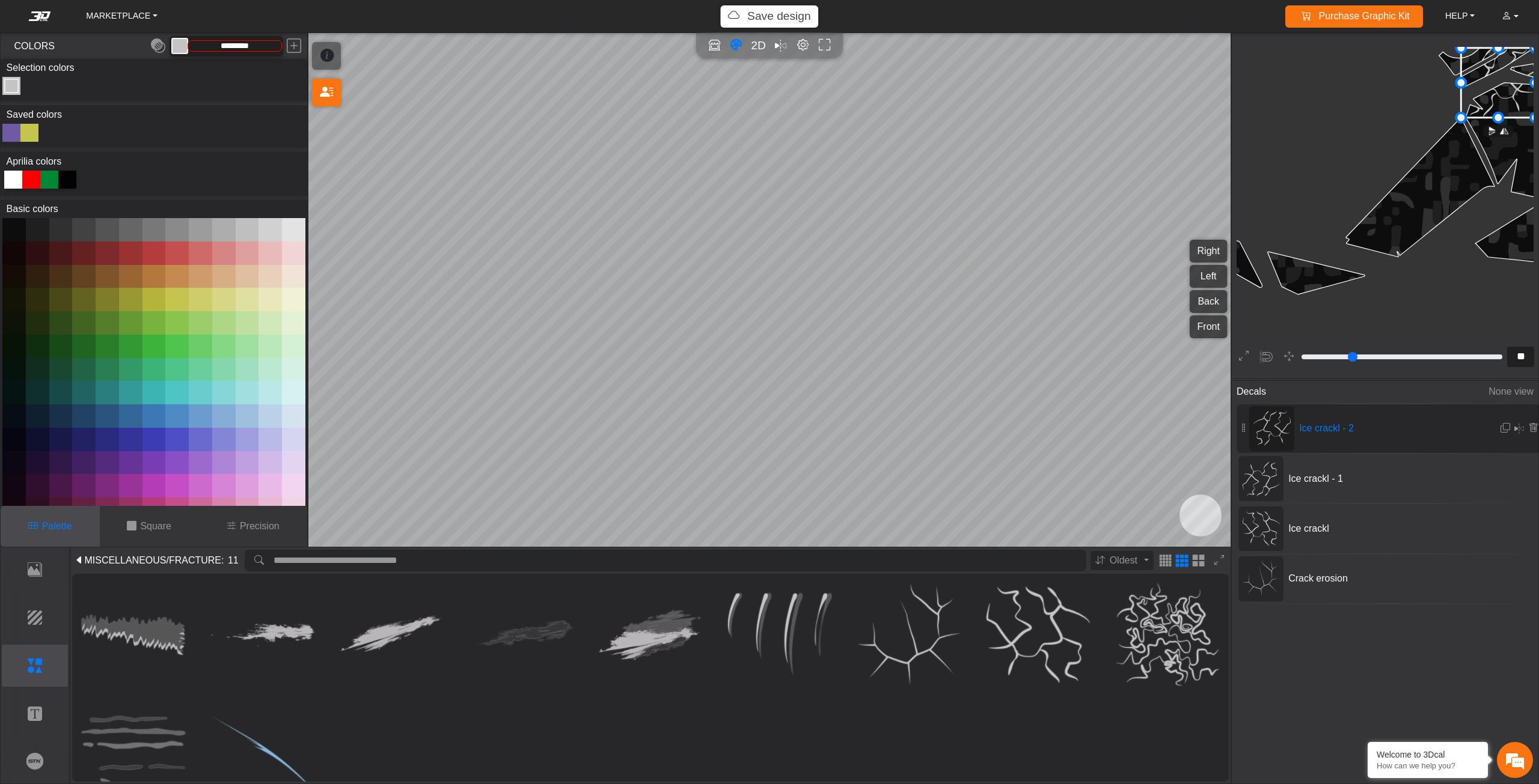
scroll to position [1866, 1751]
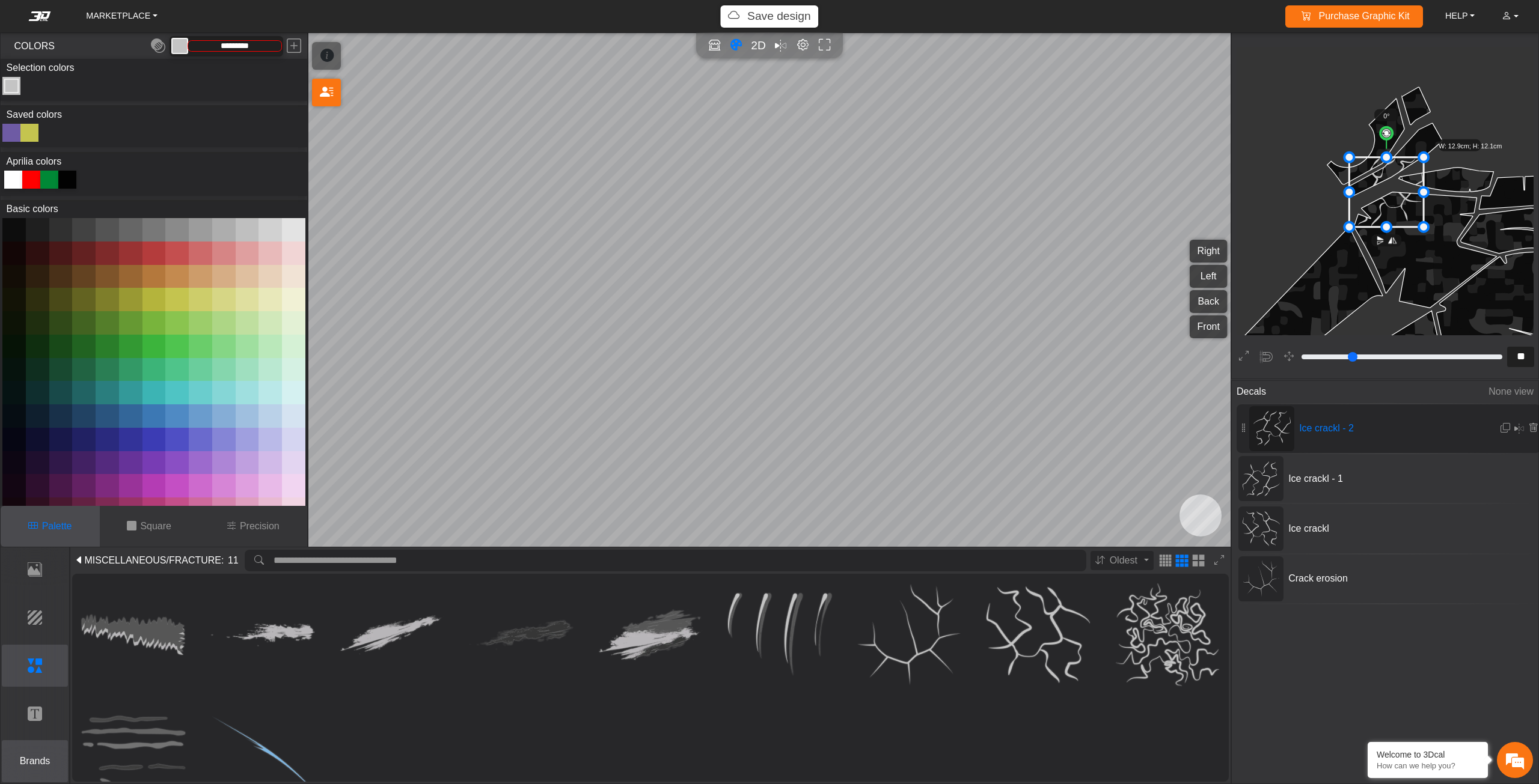
click at [52, 749] on button "Brands" at bounding box center [35, 762] width 67 height 42
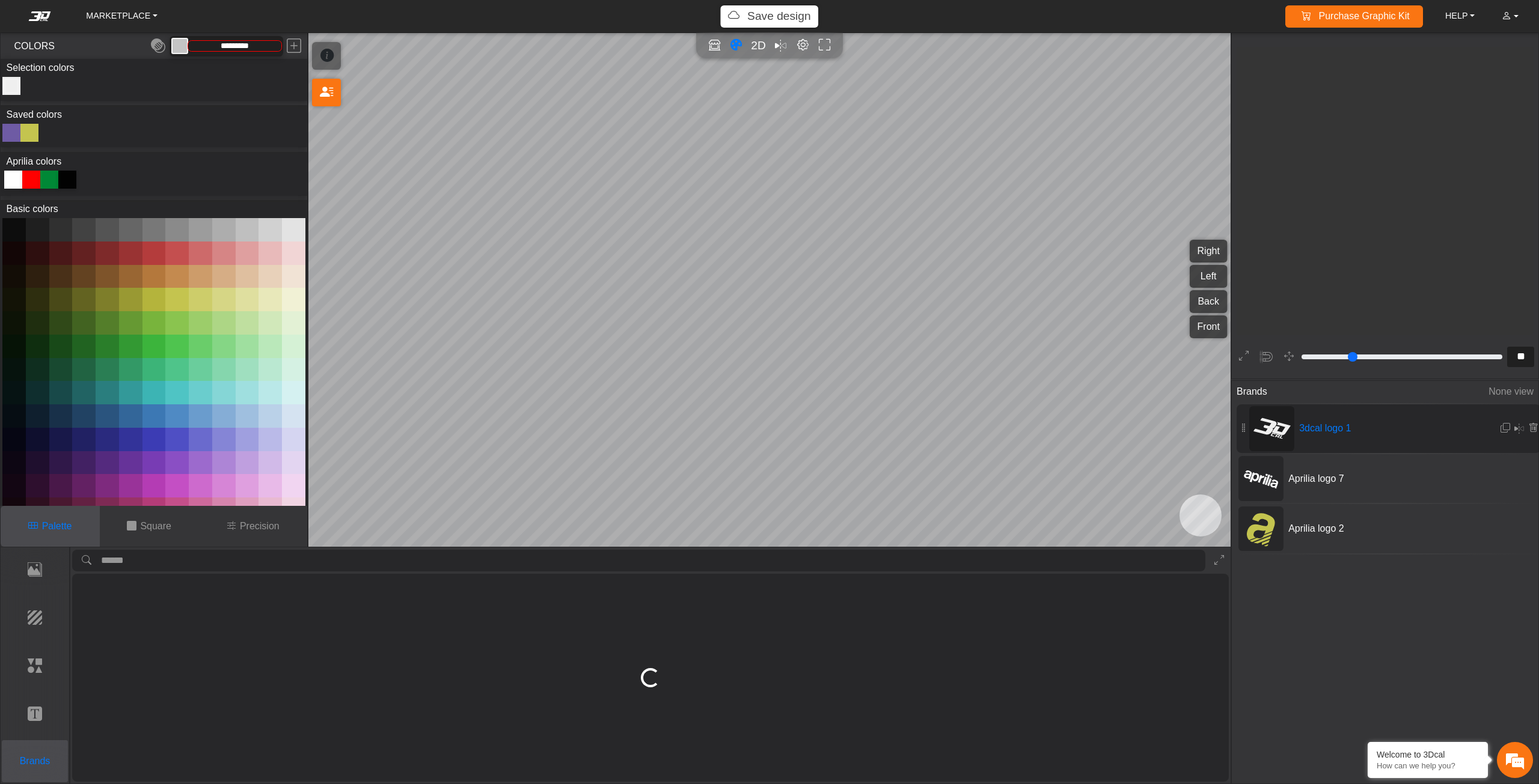
type input "**"
type input "*********"
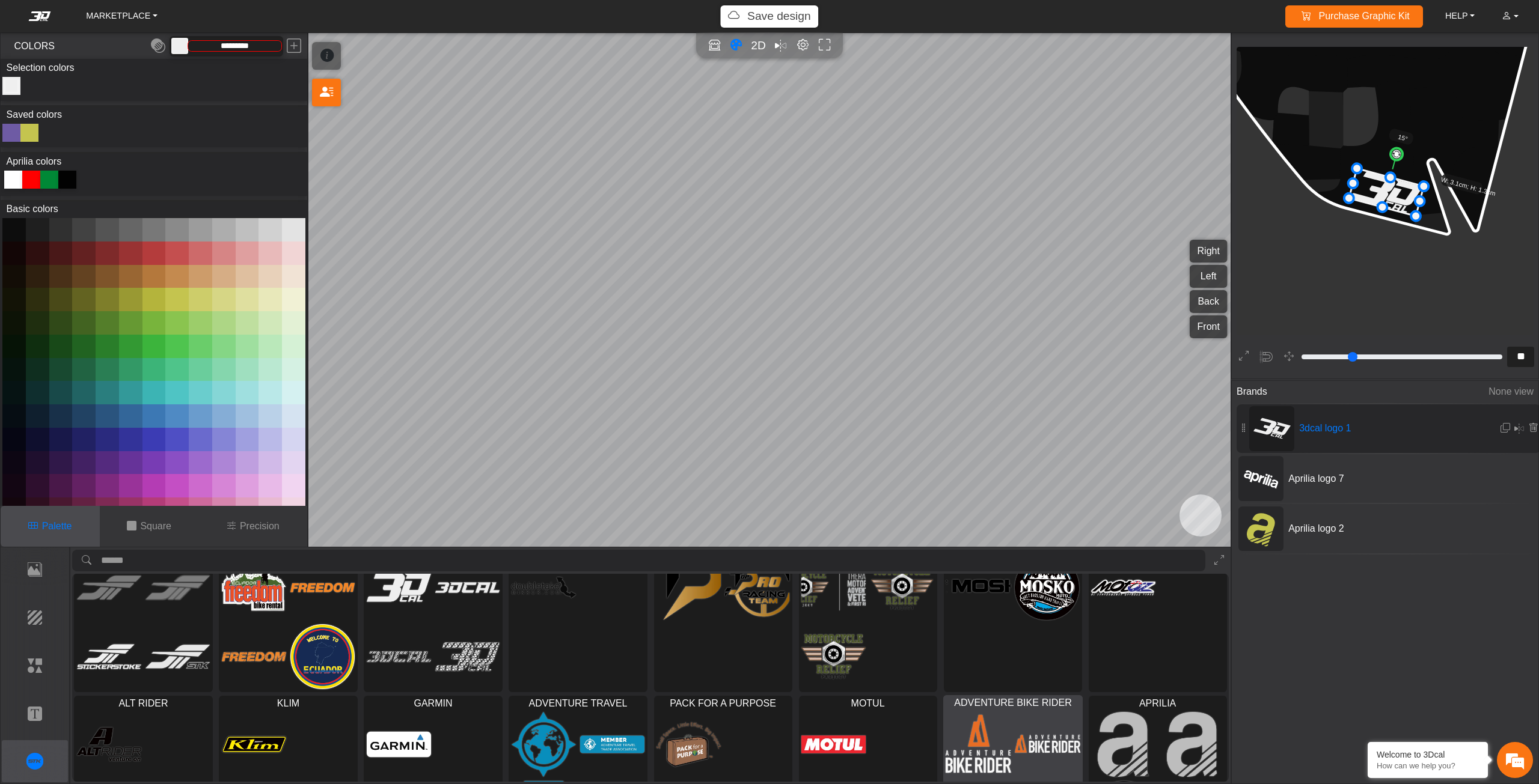
scroll to position [106, 0]
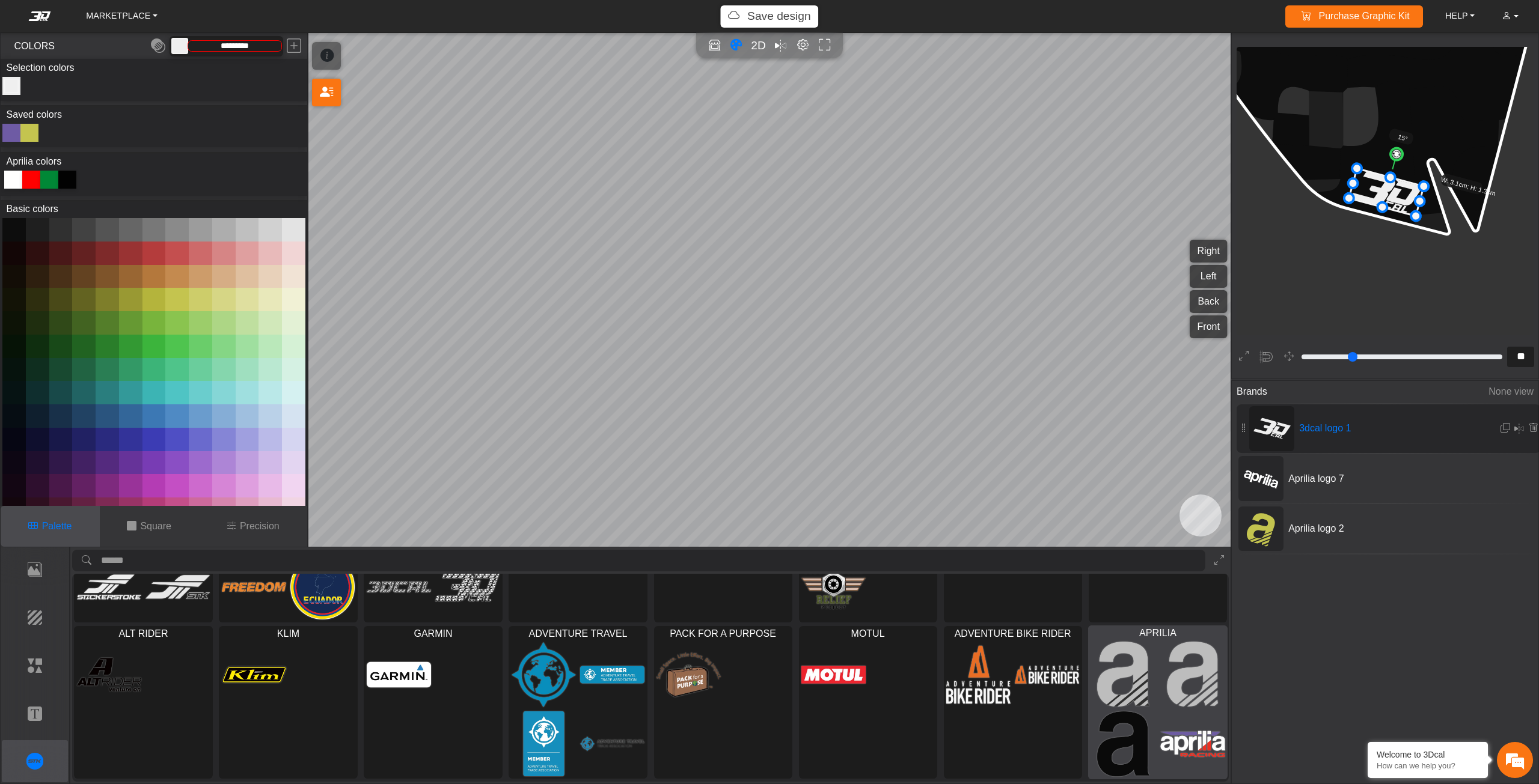
click at [1173, 755] on img at bounding box center [1192, 745] width 65 height 66
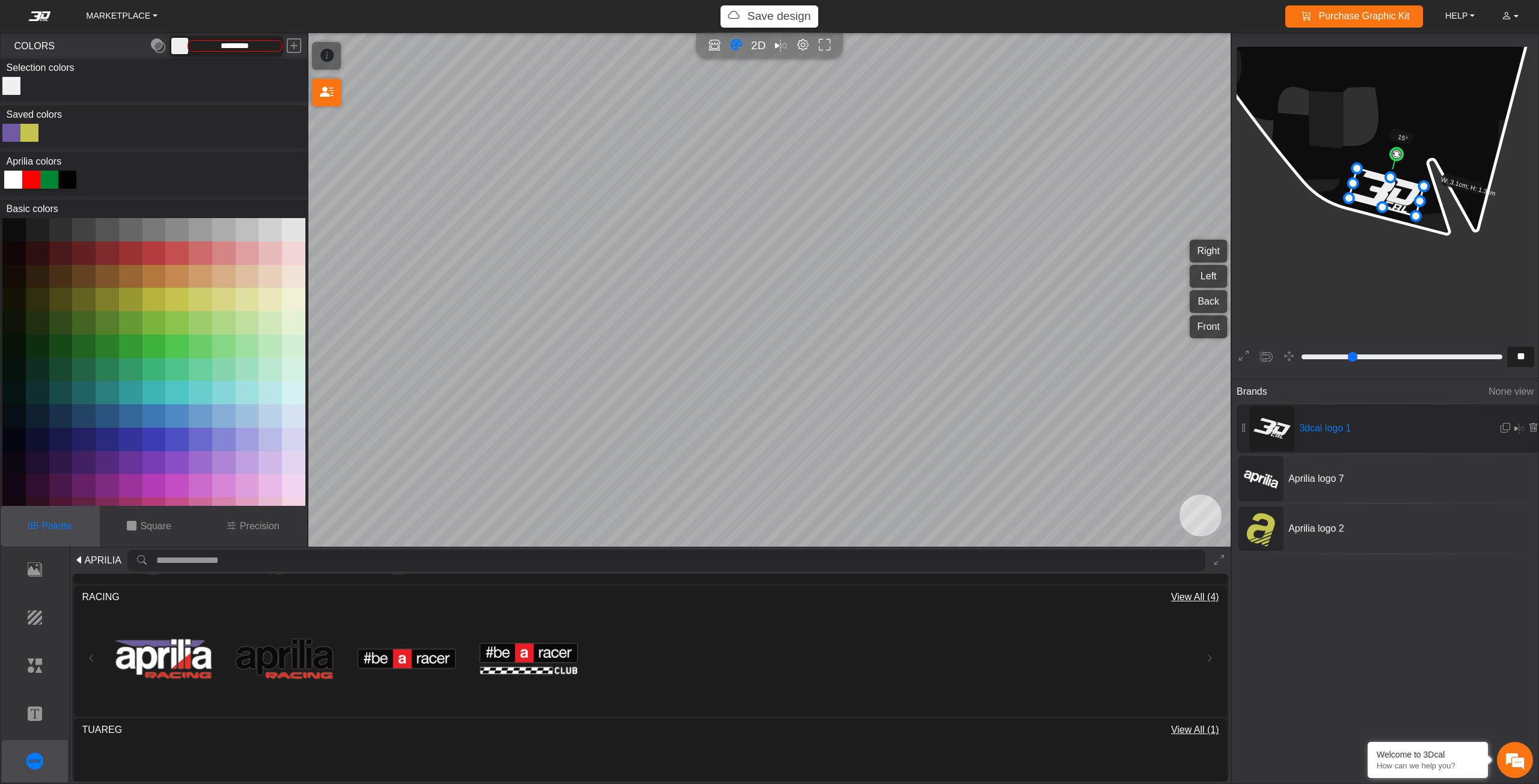
scroll to position [194, 0]
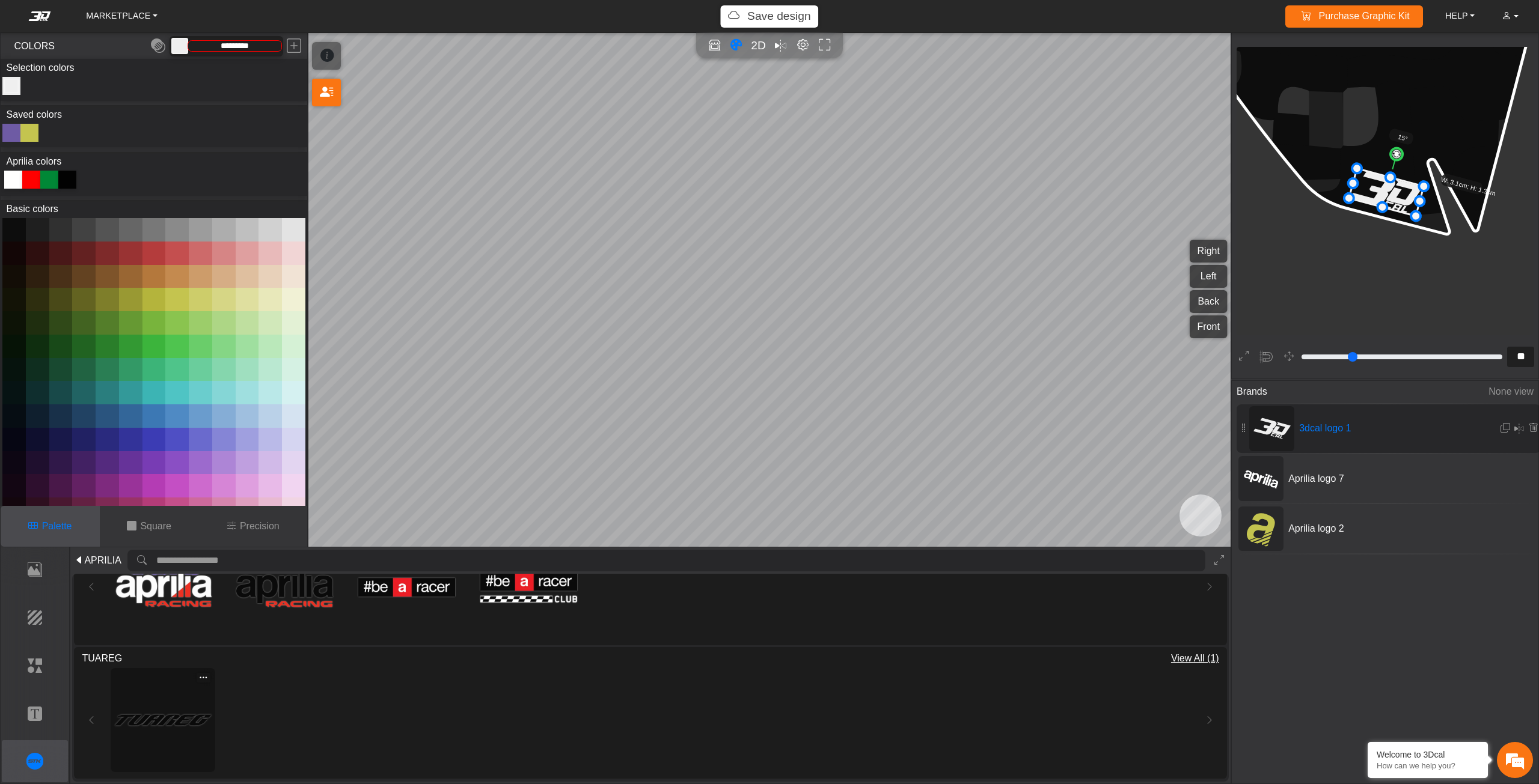
click at [191, 722] on img at bounding box center [163, 720] width 96 height 96
type input "**"
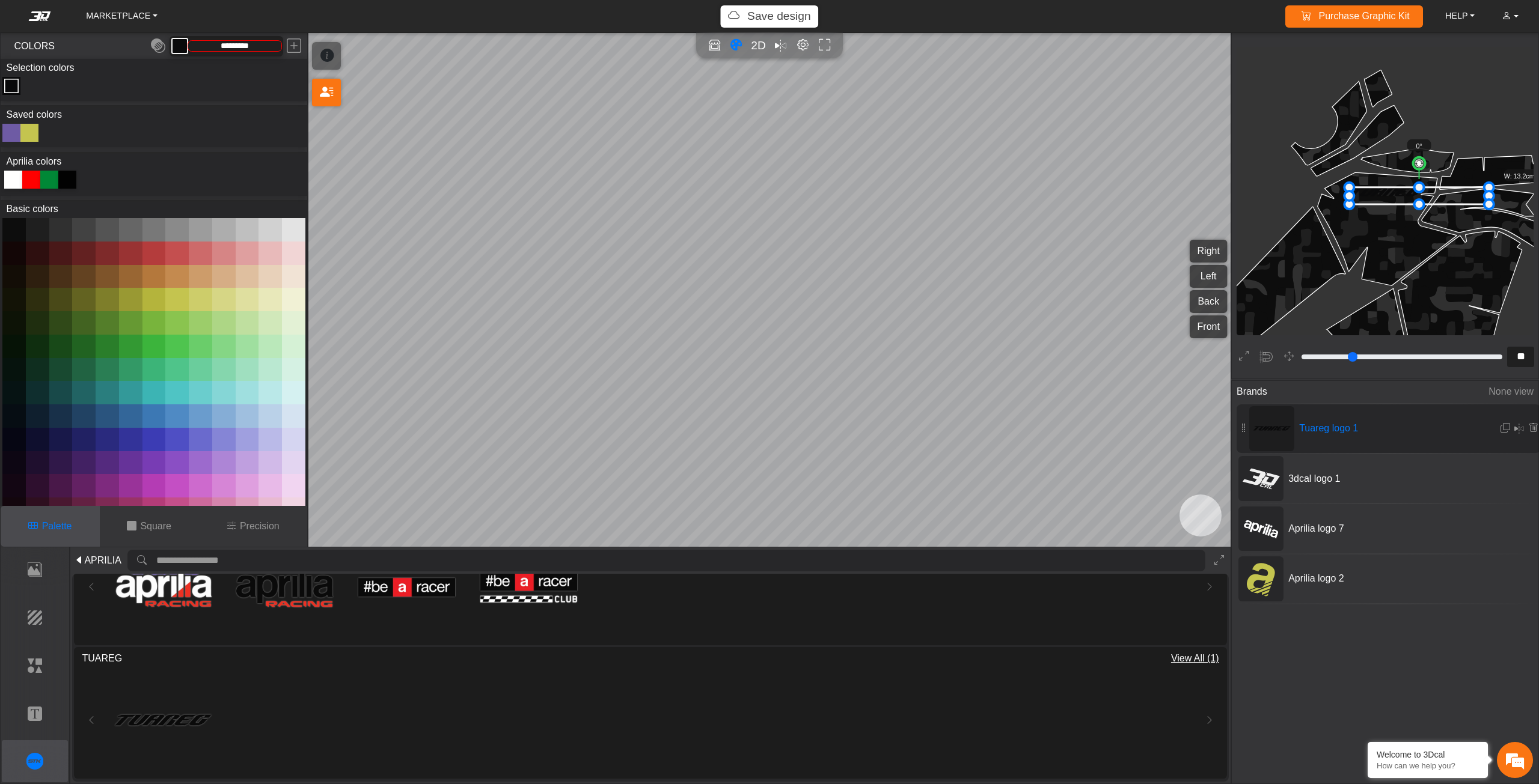
drag, startPoint x: 1423, startPoint y: 196, endPoint x: 1489, endPoint y: 241, distance: 79.9
drag, startPoint x: 1426, startPoint y: 199, endPoint x: 1432, endPoint y: 195, distance: 7.2
click at [1432, 195] on icon at bounding box center [1422, 194] width 140 height 17
click at [1426, 191] on icon at bounding box center [1423, 190] width 140 height 17
click at [1426, 190] on icon at bounding box center [1420, 186] width 140 height 17
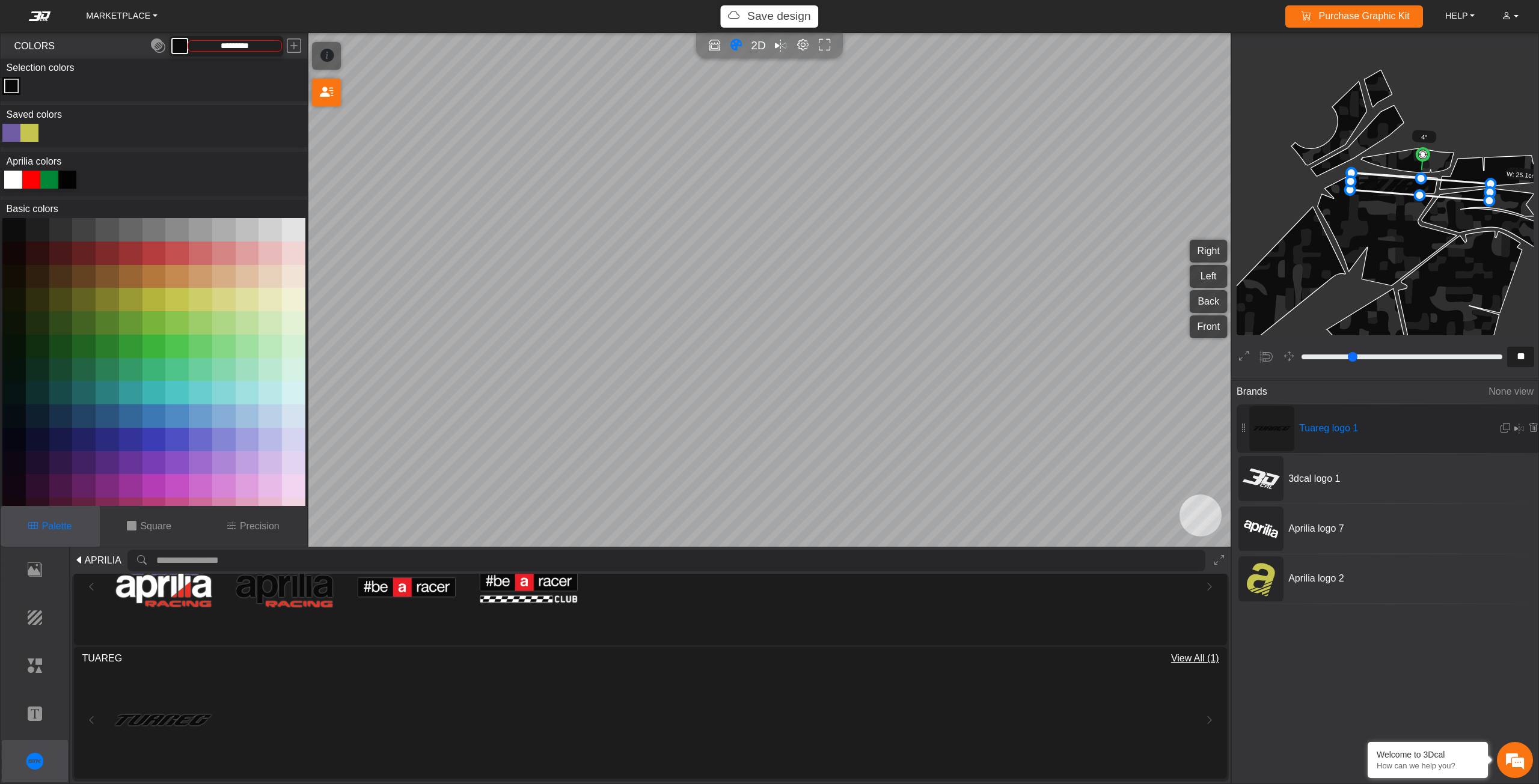
click at [1423, 153] on circle at bounding box center [1422, 154] width 13 height 13
drag, startPoint x: 1488, startPoint y: 198, endPoint x: 1522, endPoint y: 225, distance: 43.4
click at [1478, 197] on icon at bounding box center [1435, 191] width 178 height 35
click at [28, 129] on div at bounding box center [29, 133] width 18 height 18
click at [9, 186] on div at bounding box center [14, 180] width 18 height 18
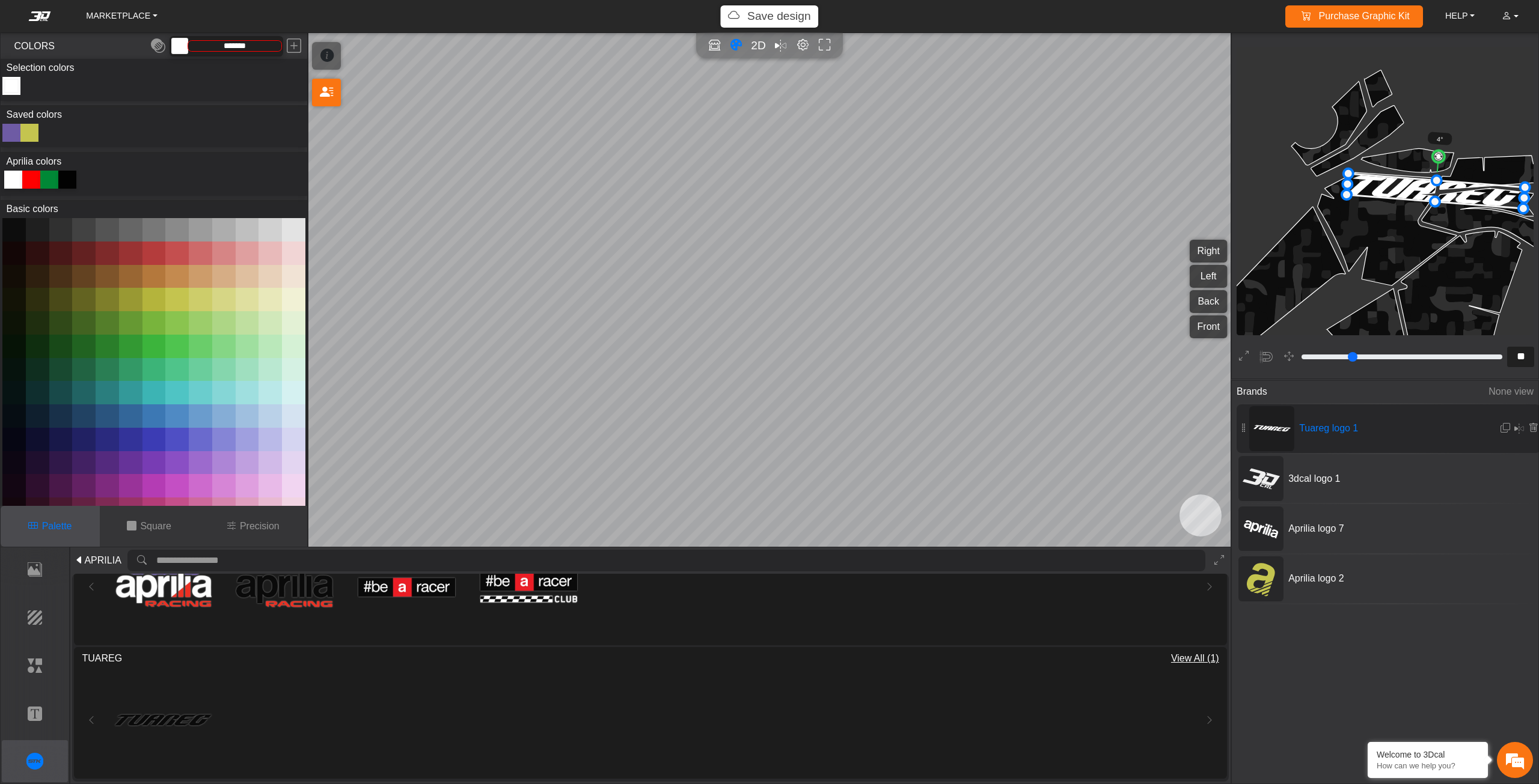
click at [1411, 183] on icon at bounding box center [1435, 191] width 178 height 35
click at [1415, 187] on icon at bounding box center [1435, 191] width 178 height 35
click at [1417, 187] on icon at bounding box center [1437, 191] width 178 height 35
click at [18, 660] on p "Elements" at bounding box center [35, 666] width 65 height 15
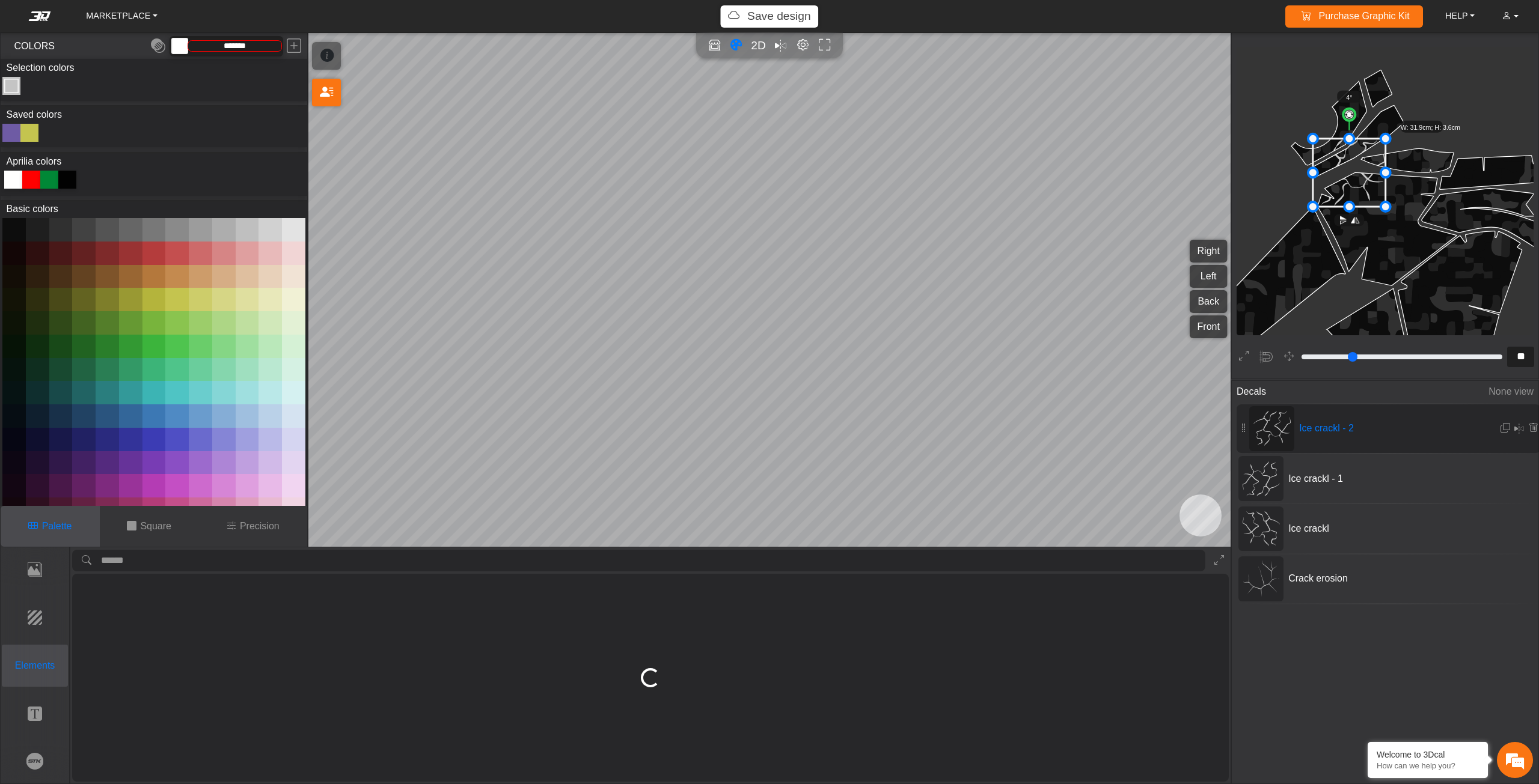
scroll to position [0, 0]
type input "*********"
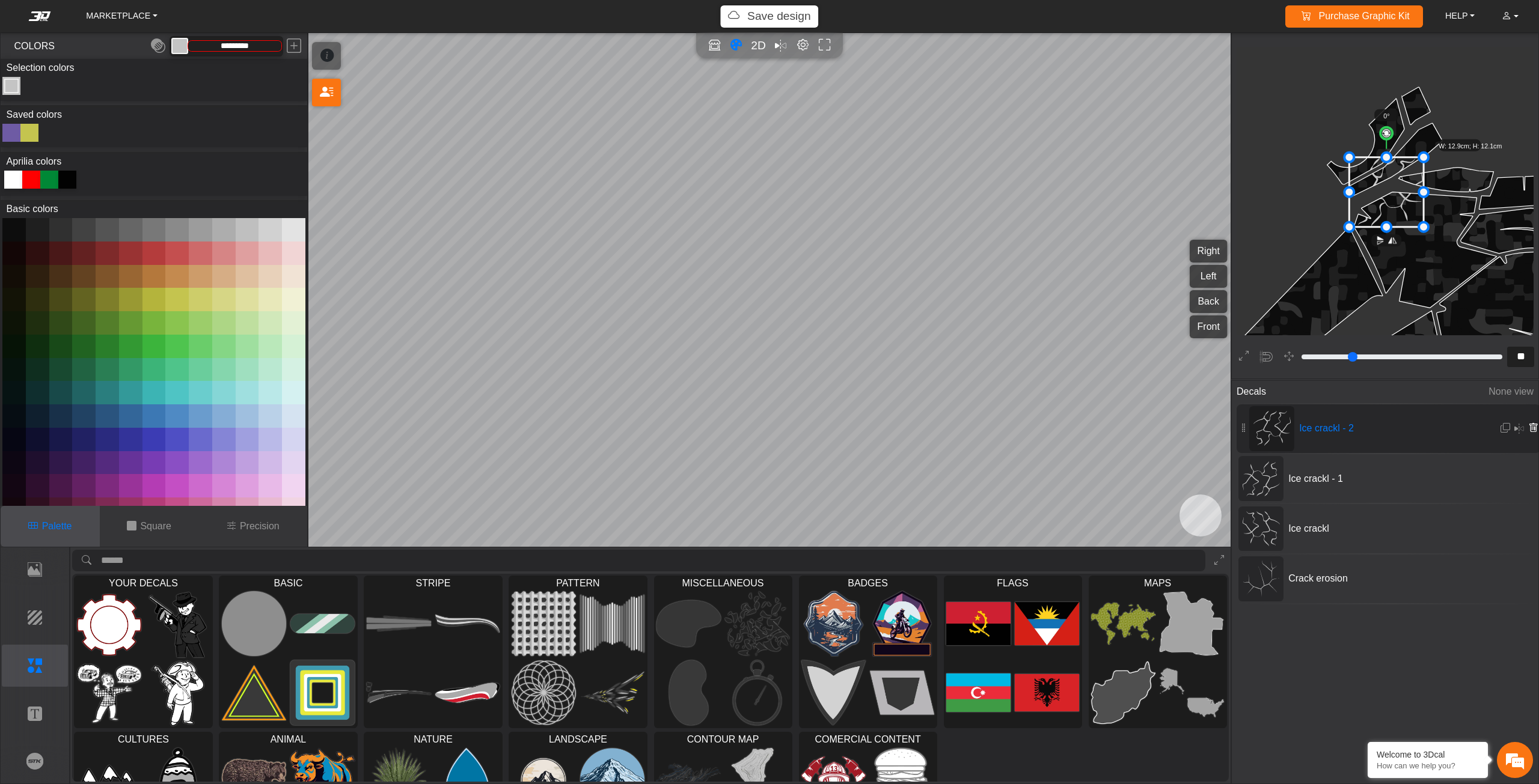
click at [1528, 429] on icon at bounding box center [1533, 428] width 9 height 10
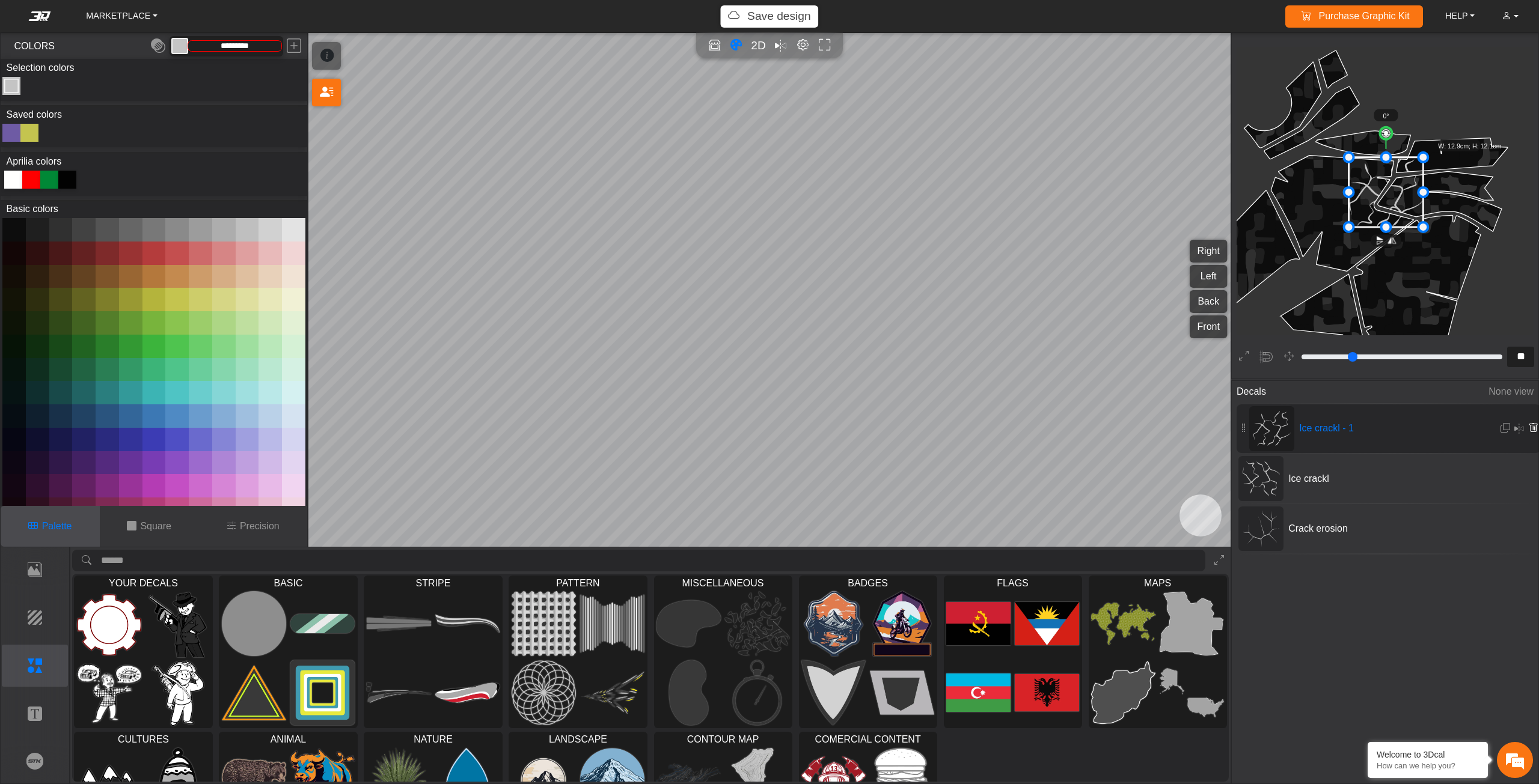
click at [1528, 423] on icon at bounding box center [1533, 428] width 9 height 10
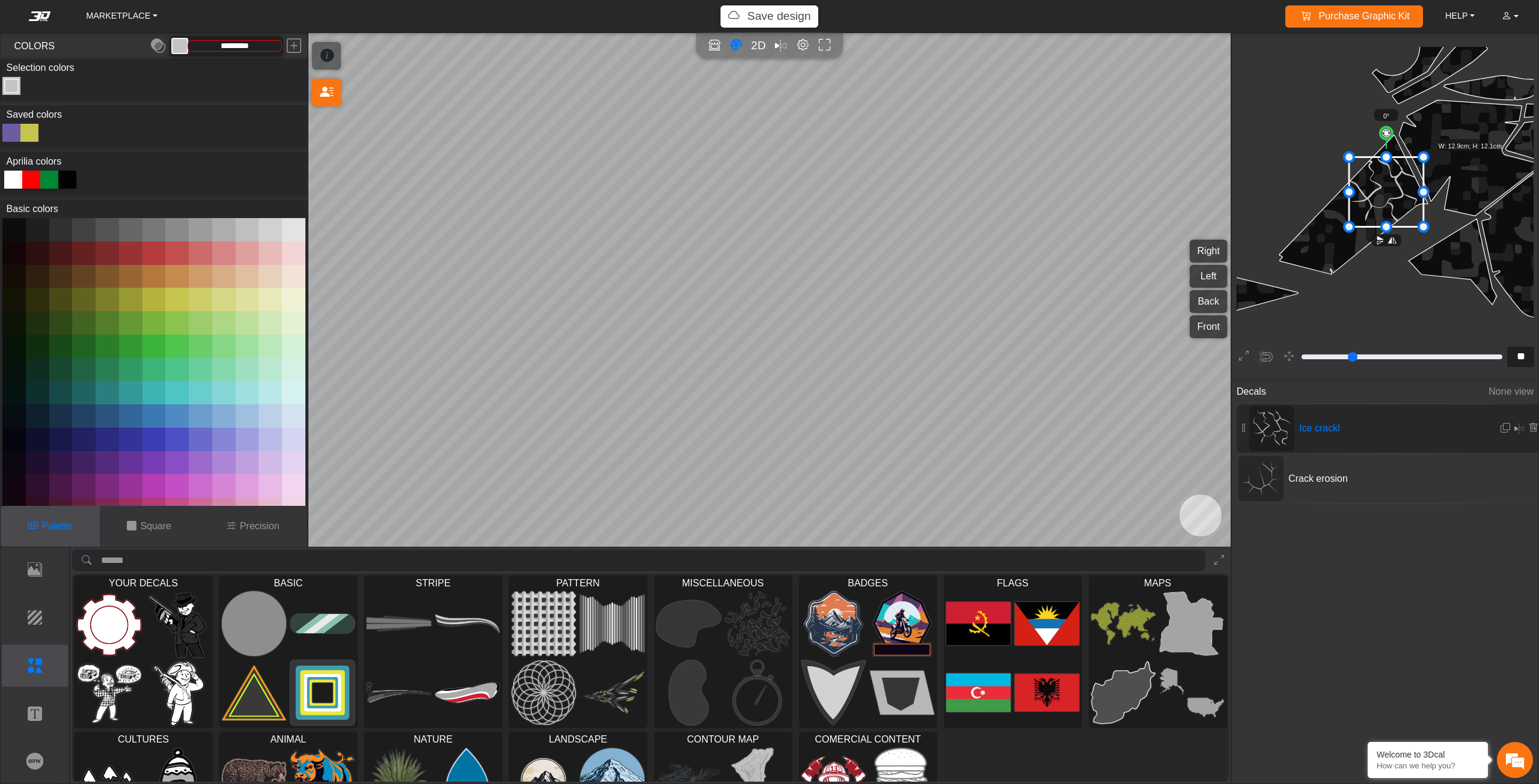
click at [1528, 423] on icon at bounding box center [1533, 428] width 9 height 10
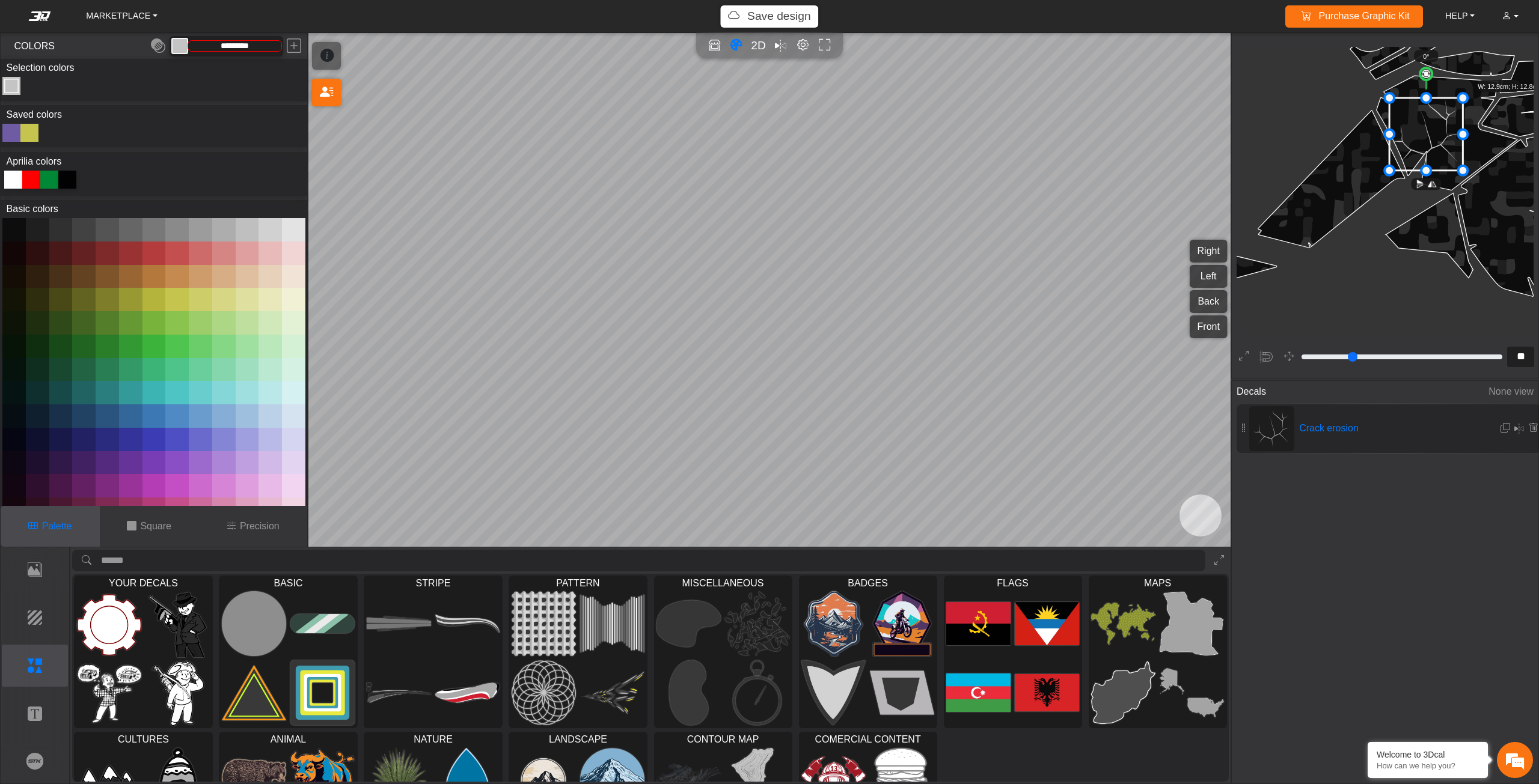
scroll to position [1901, 1747]
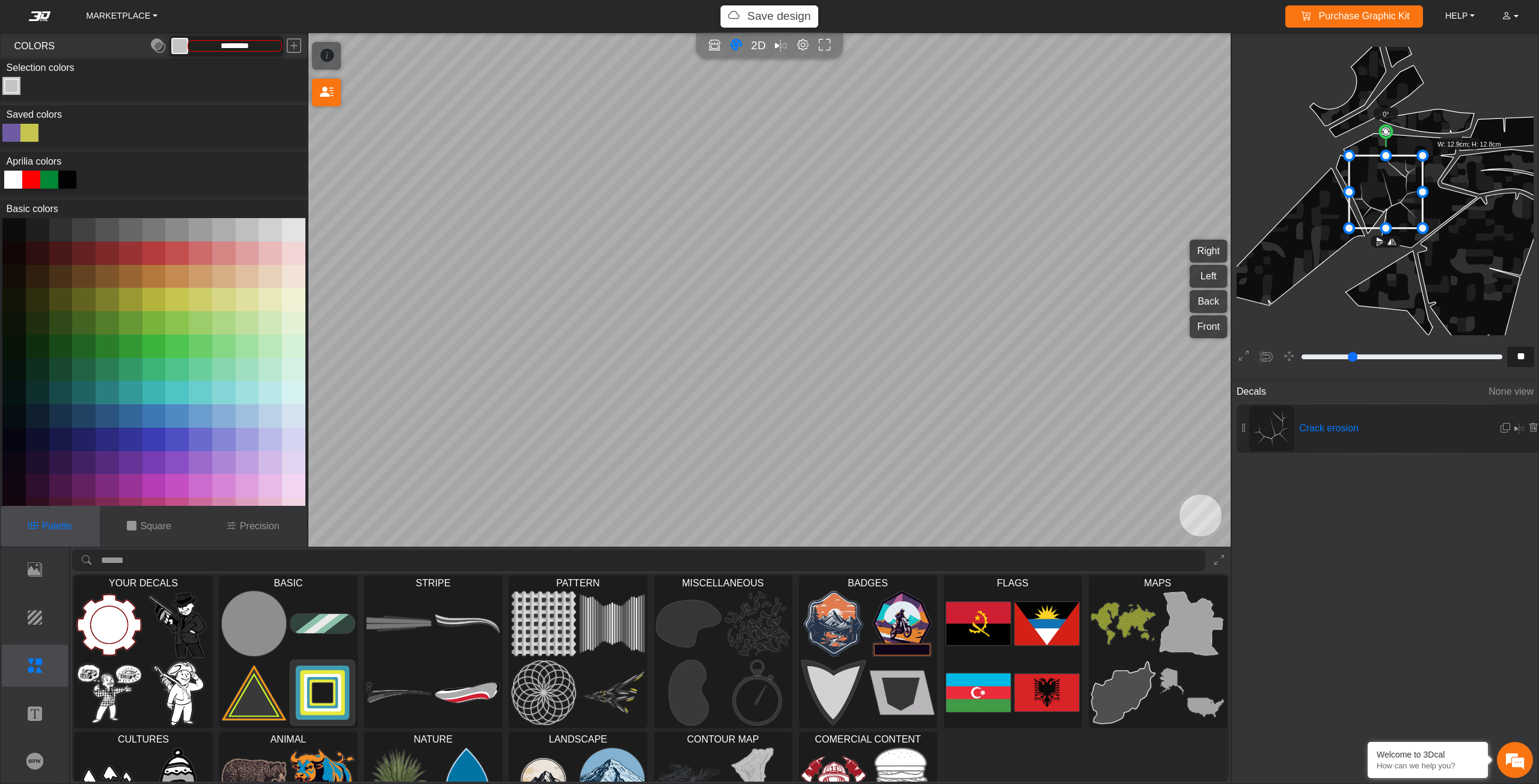
click at [1528, 423] on icon at bounding box center [1533, 428] width 9 height 10
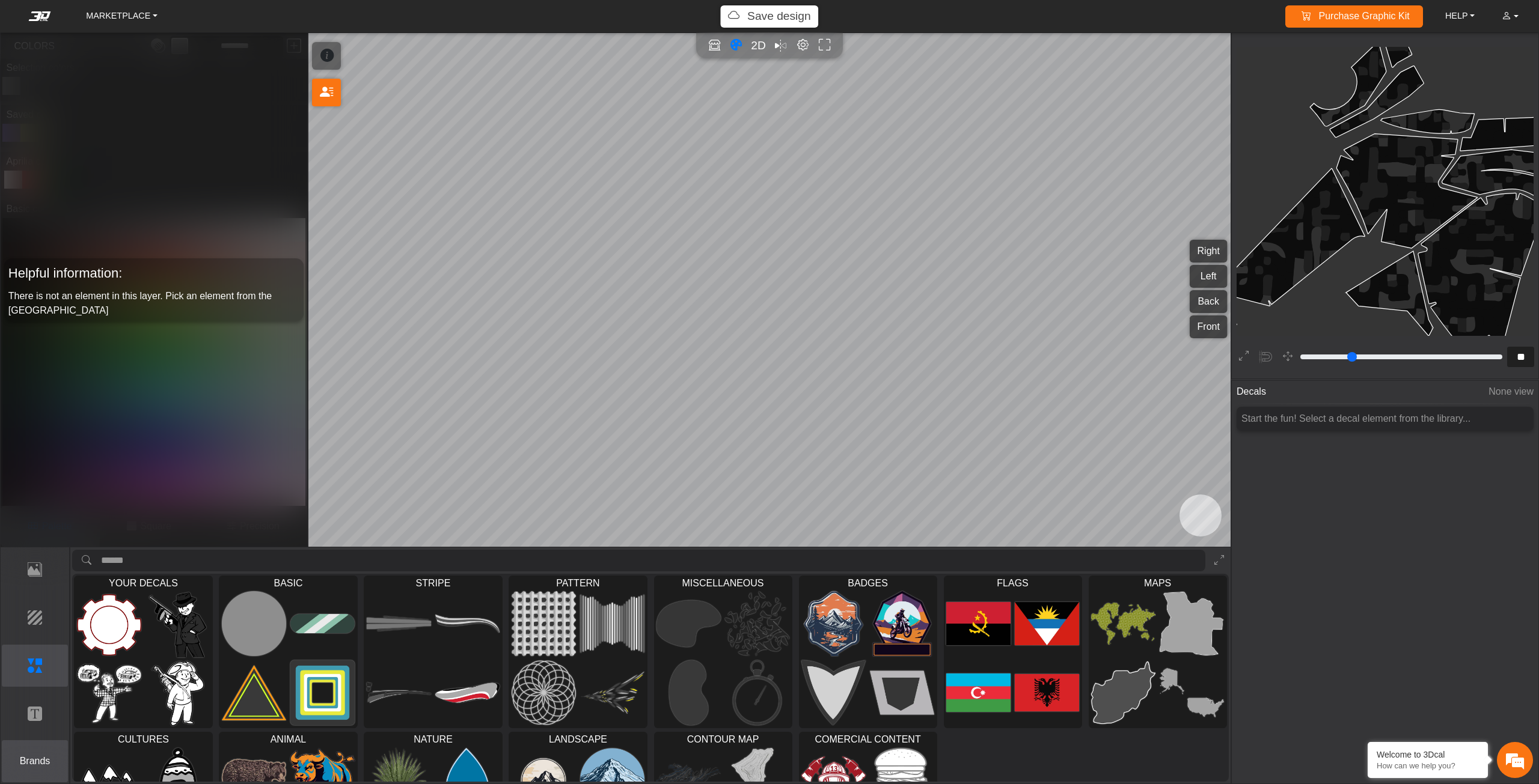
click at [41, 757] on p "Brands" at bounding box center [35, 762] width 65 height 15
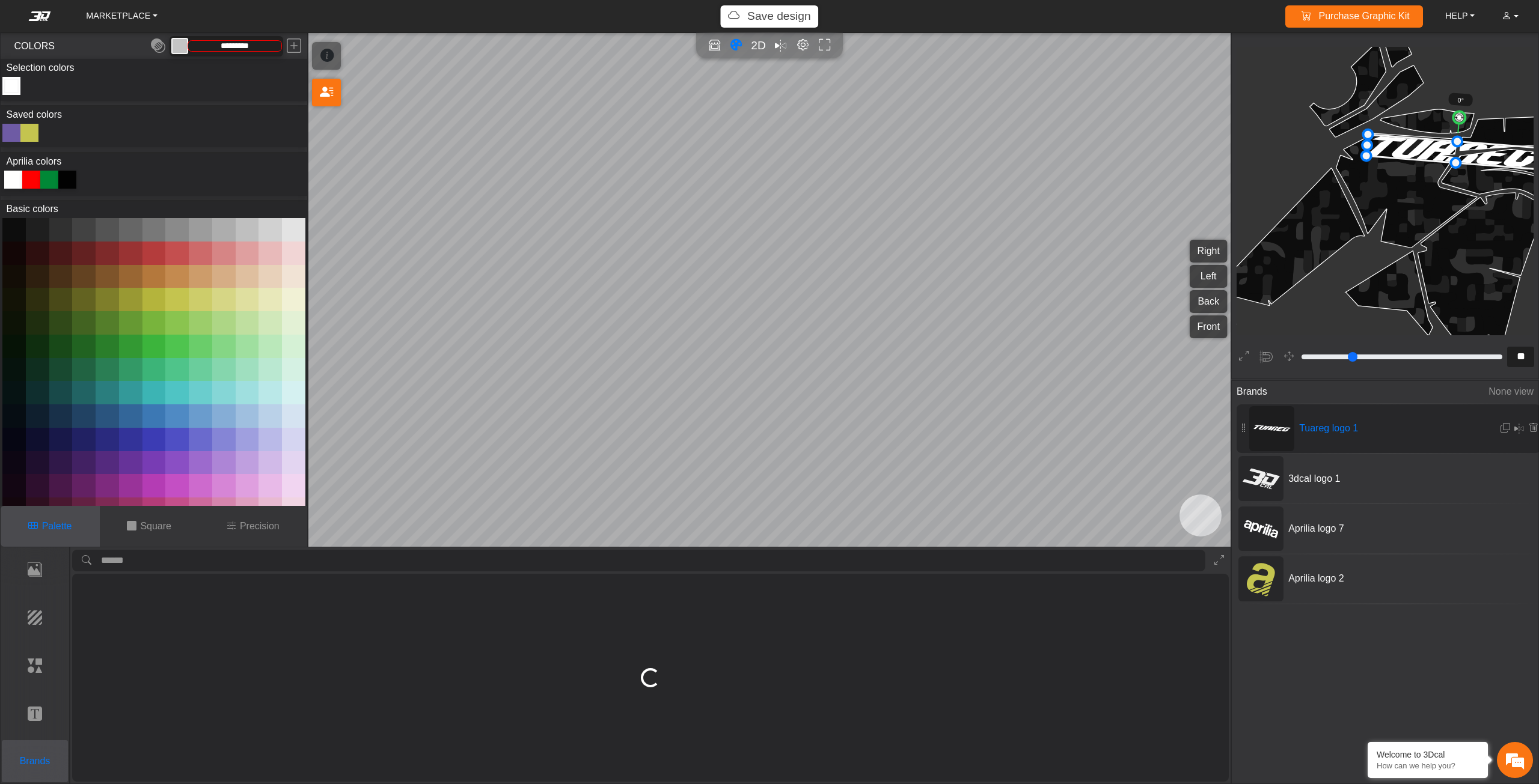
type input "**"
type input "*******"
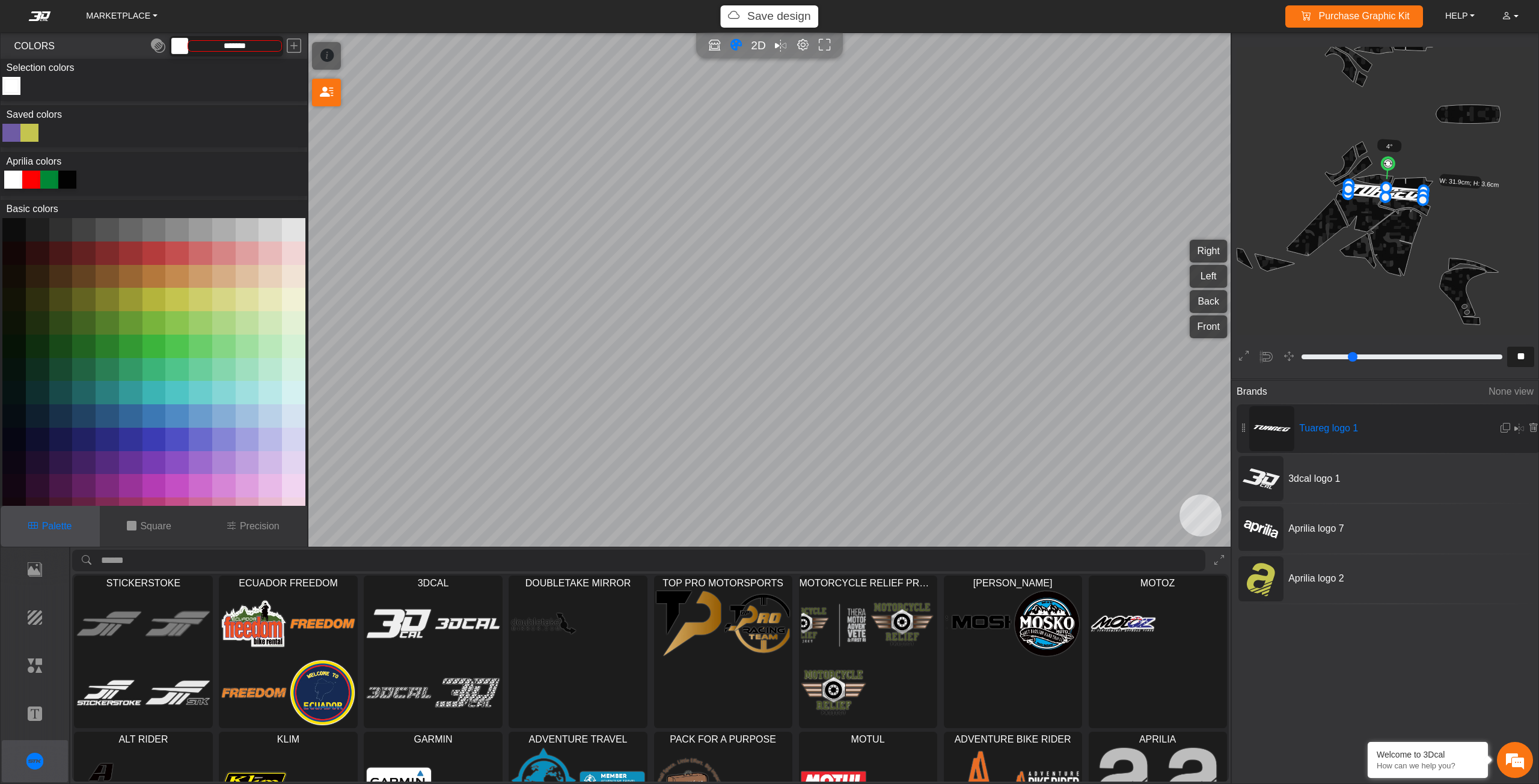
type input "**"
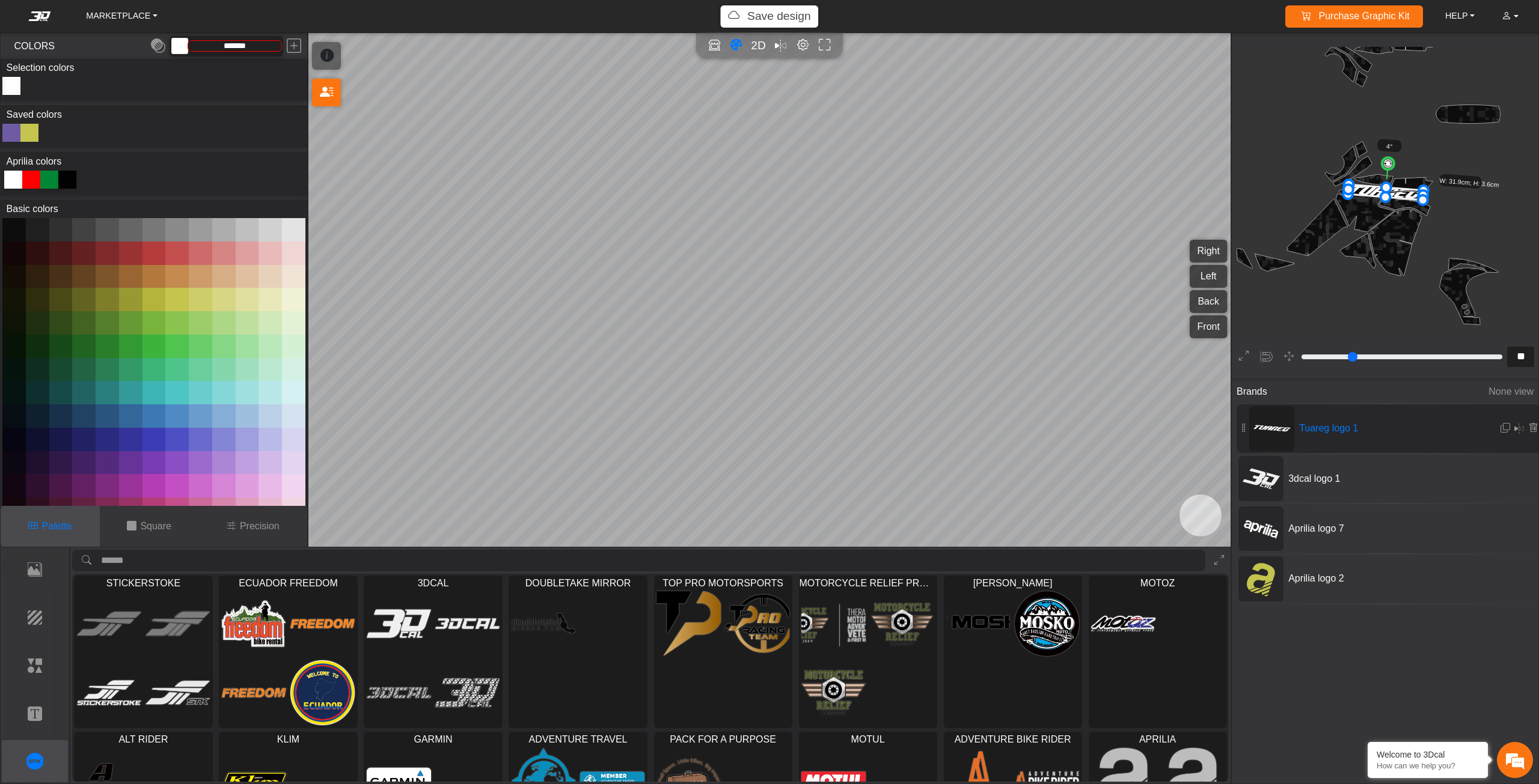
type input "**"
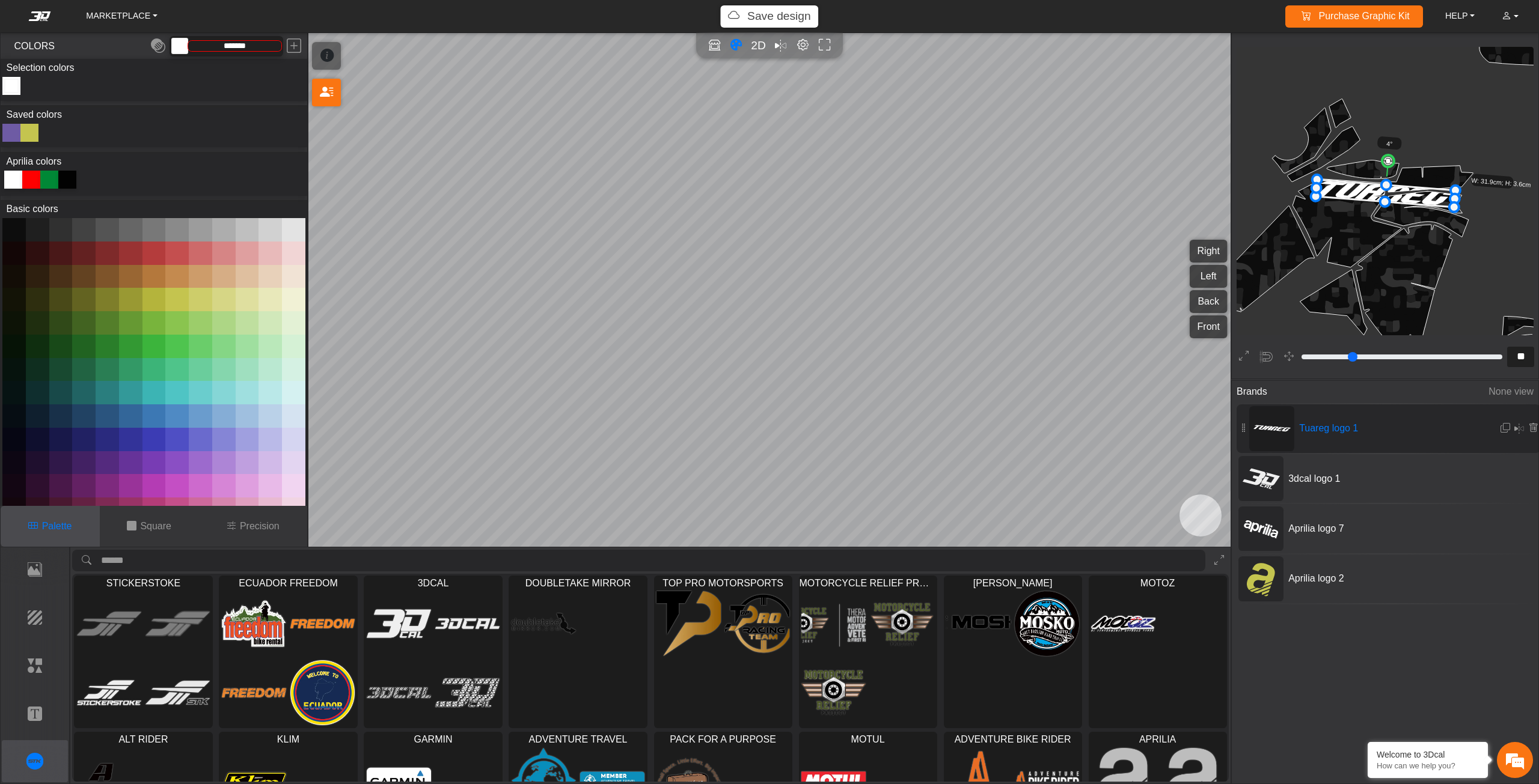
type input "**"
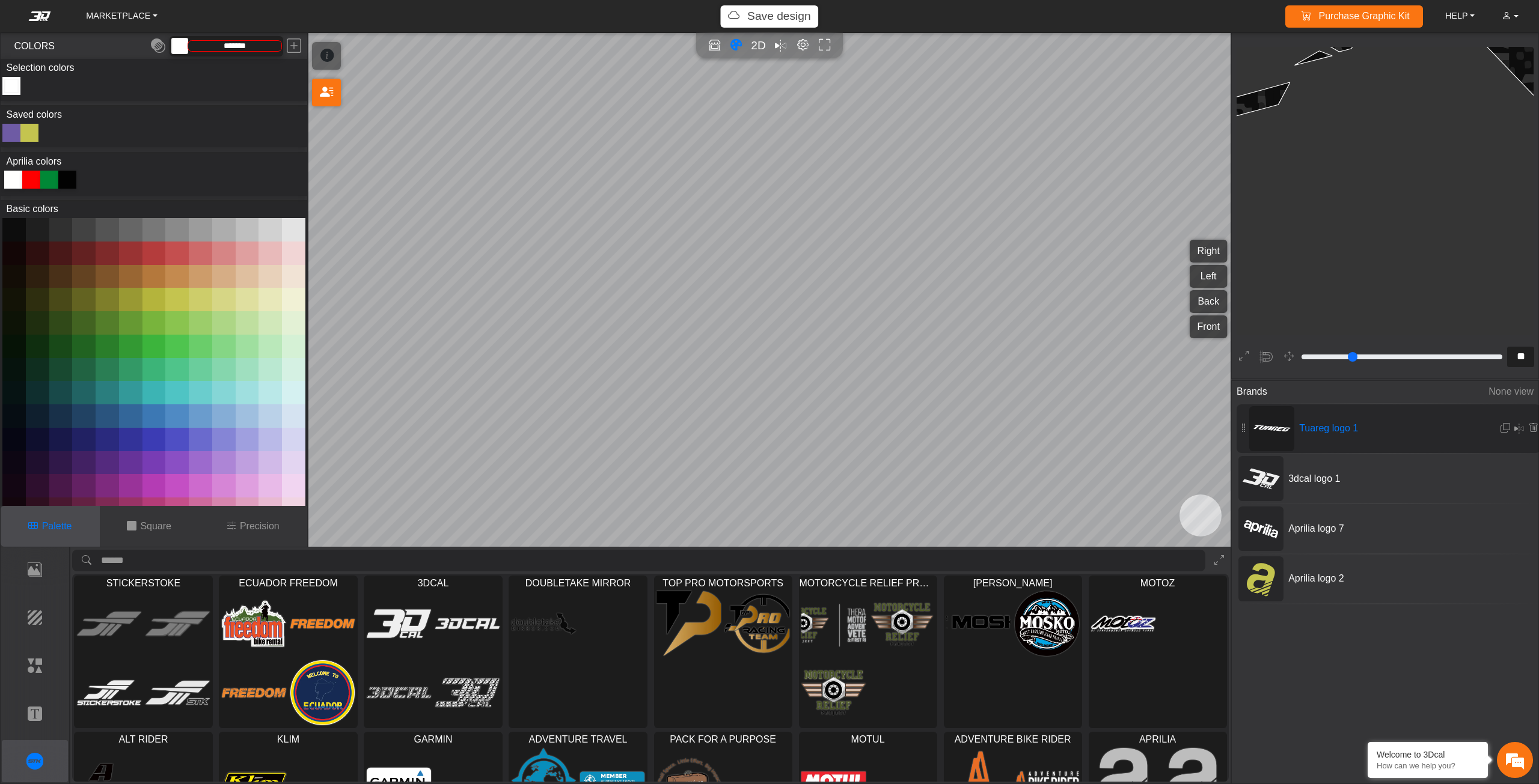
type input "**"
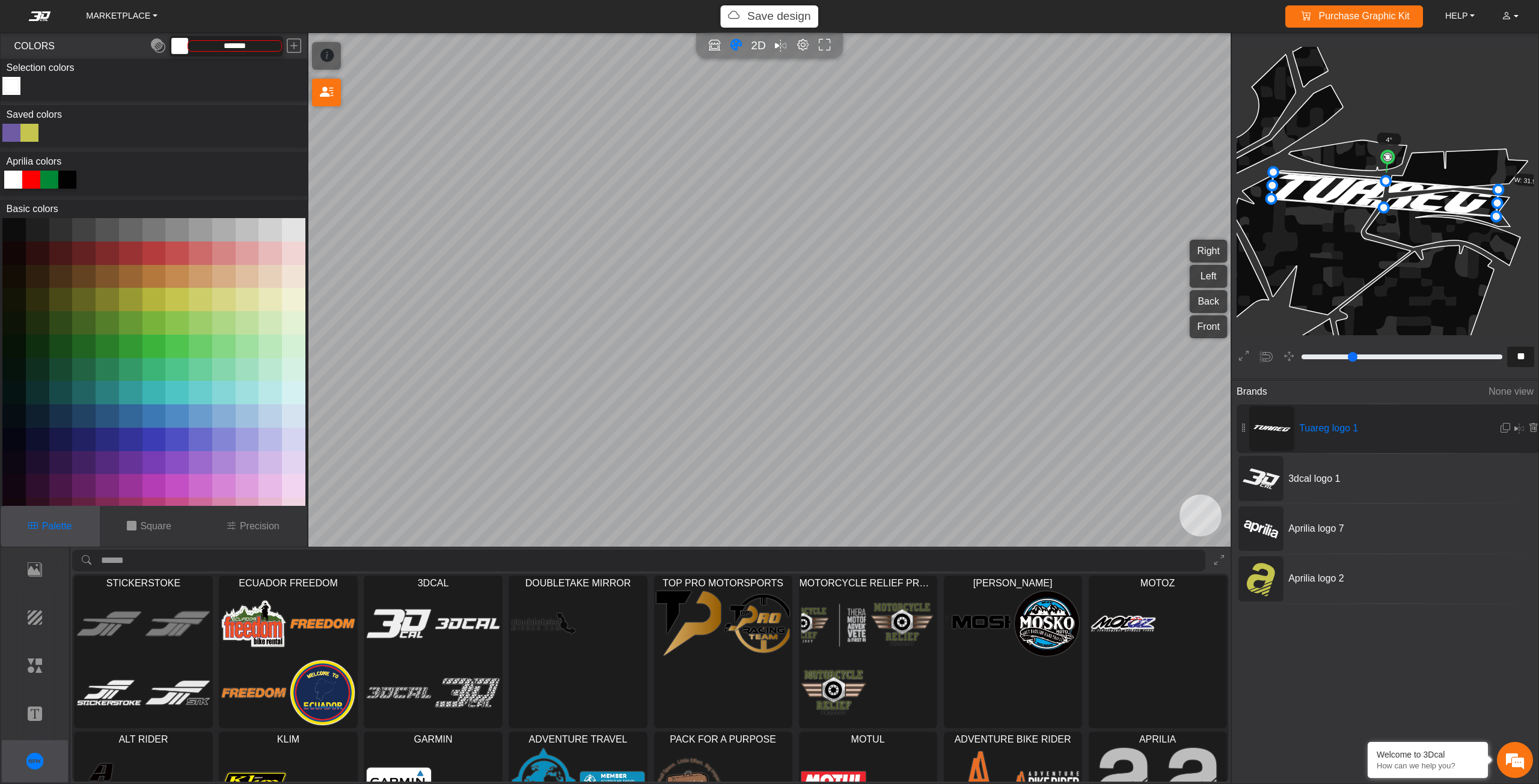
type input "**"
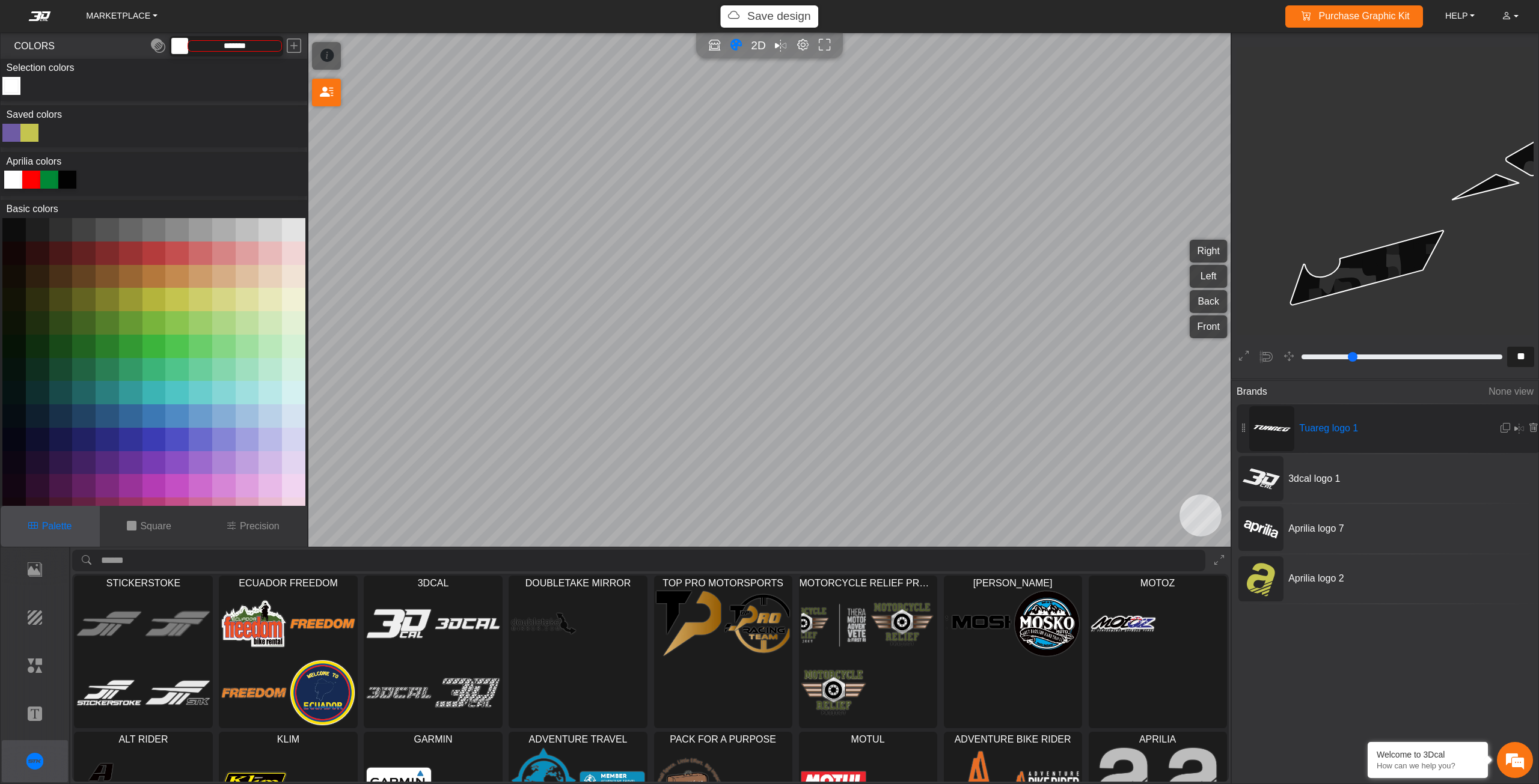
type input "**"
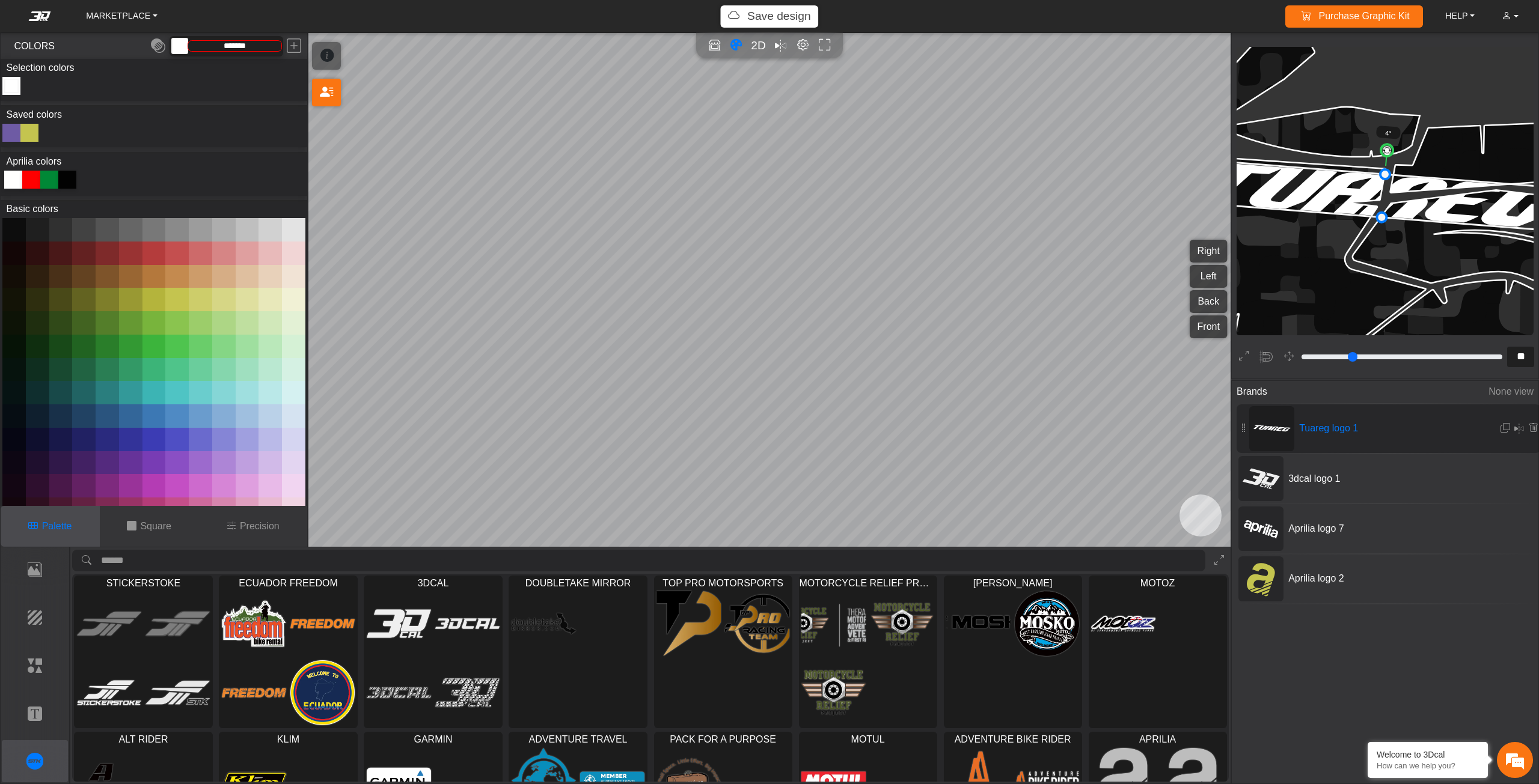
click at [1465, 207] on icon at bounding box center [1384, 196] width 373 height 73
type input "**"
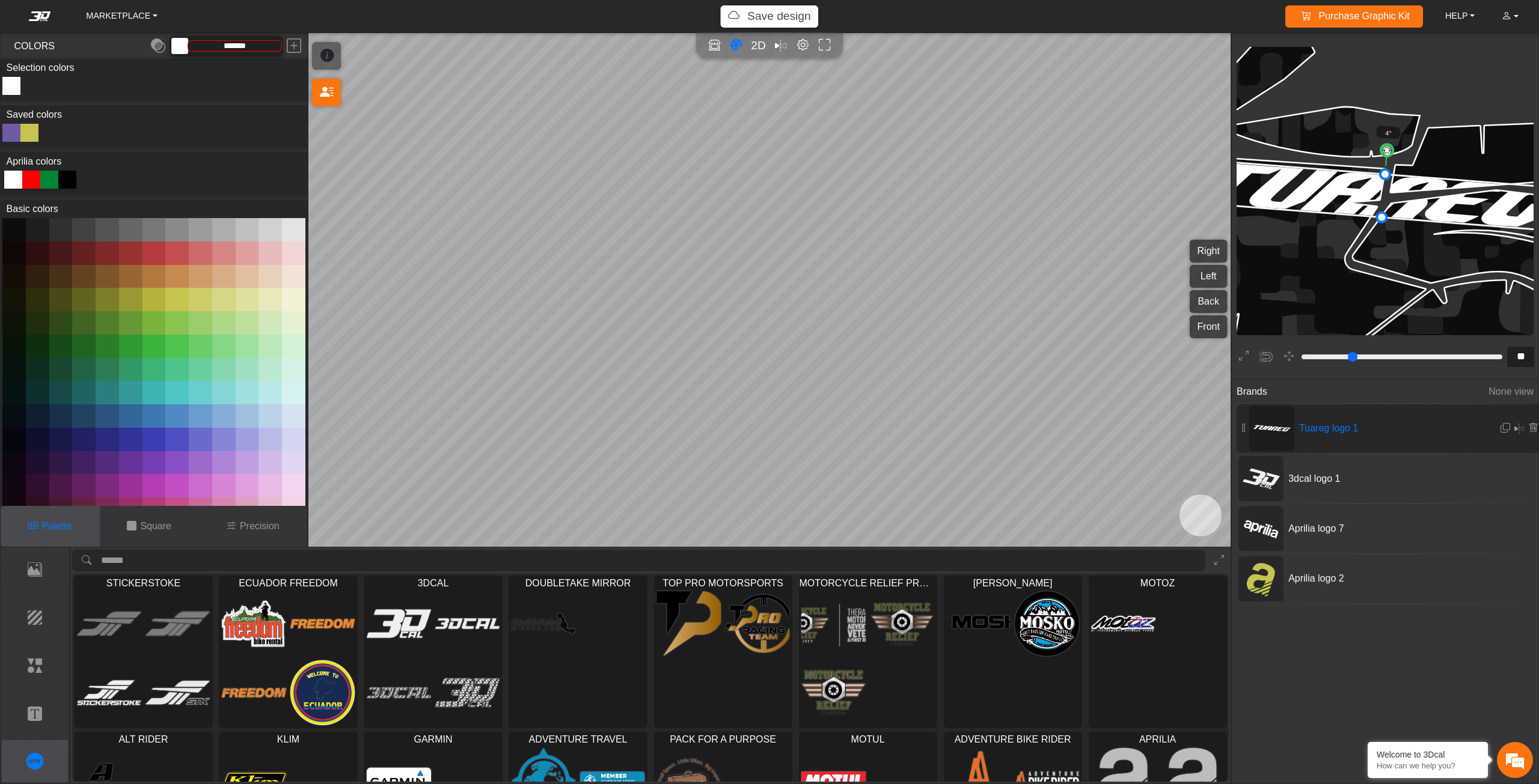
scroll to position [2380, 2330]
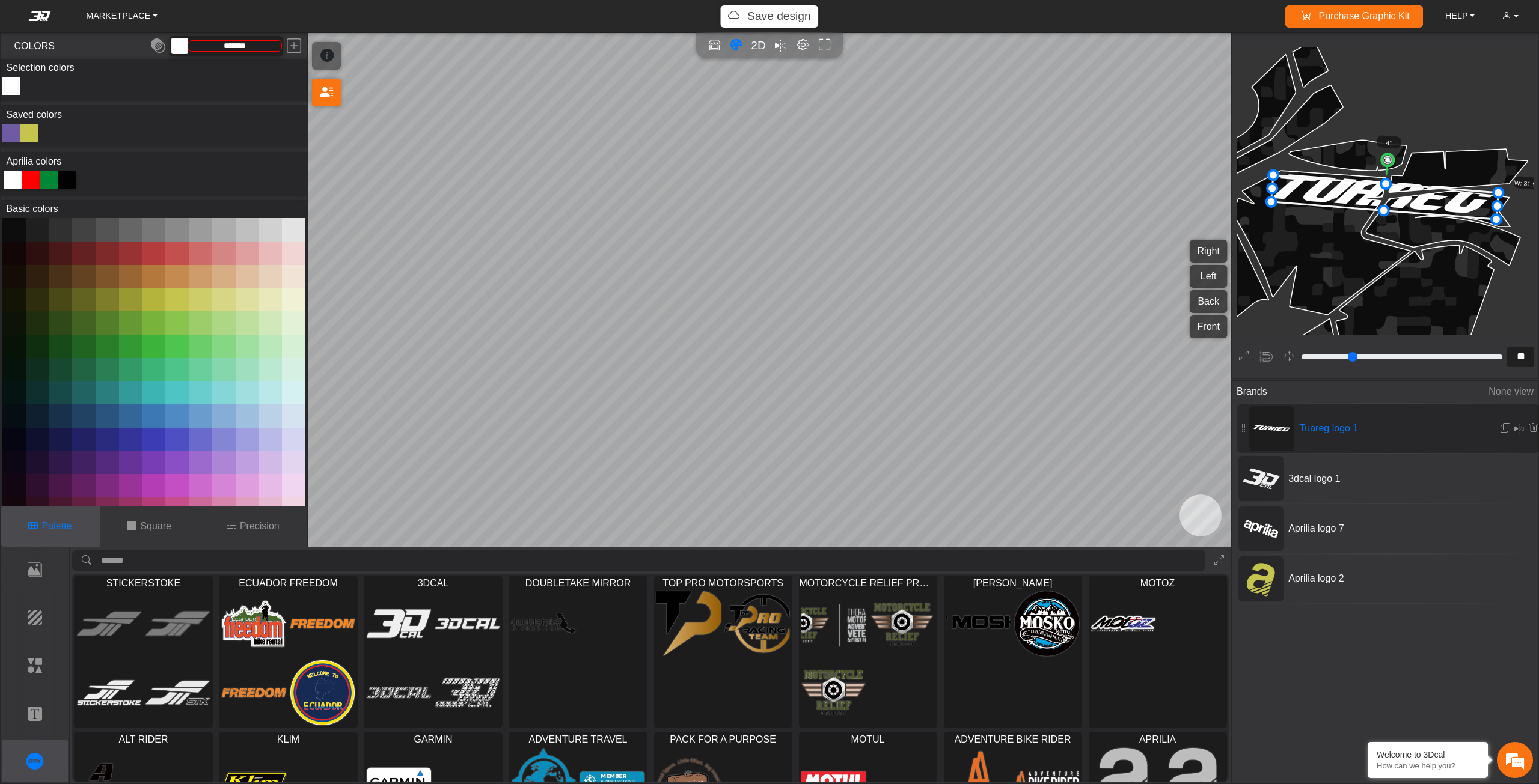
click at [1470, 208] on icon at bounding box center [1385, 197] width 227 height 44
click at [1389, 157] on circle at bounding box center [1387, 161] width 13 height 13
click at [1471, 212] on icon at bounding box center [1386, 200] width 227 height 44
click at [41, 719] on p "Text" at bounding box center [35, 714] width 65 height 15
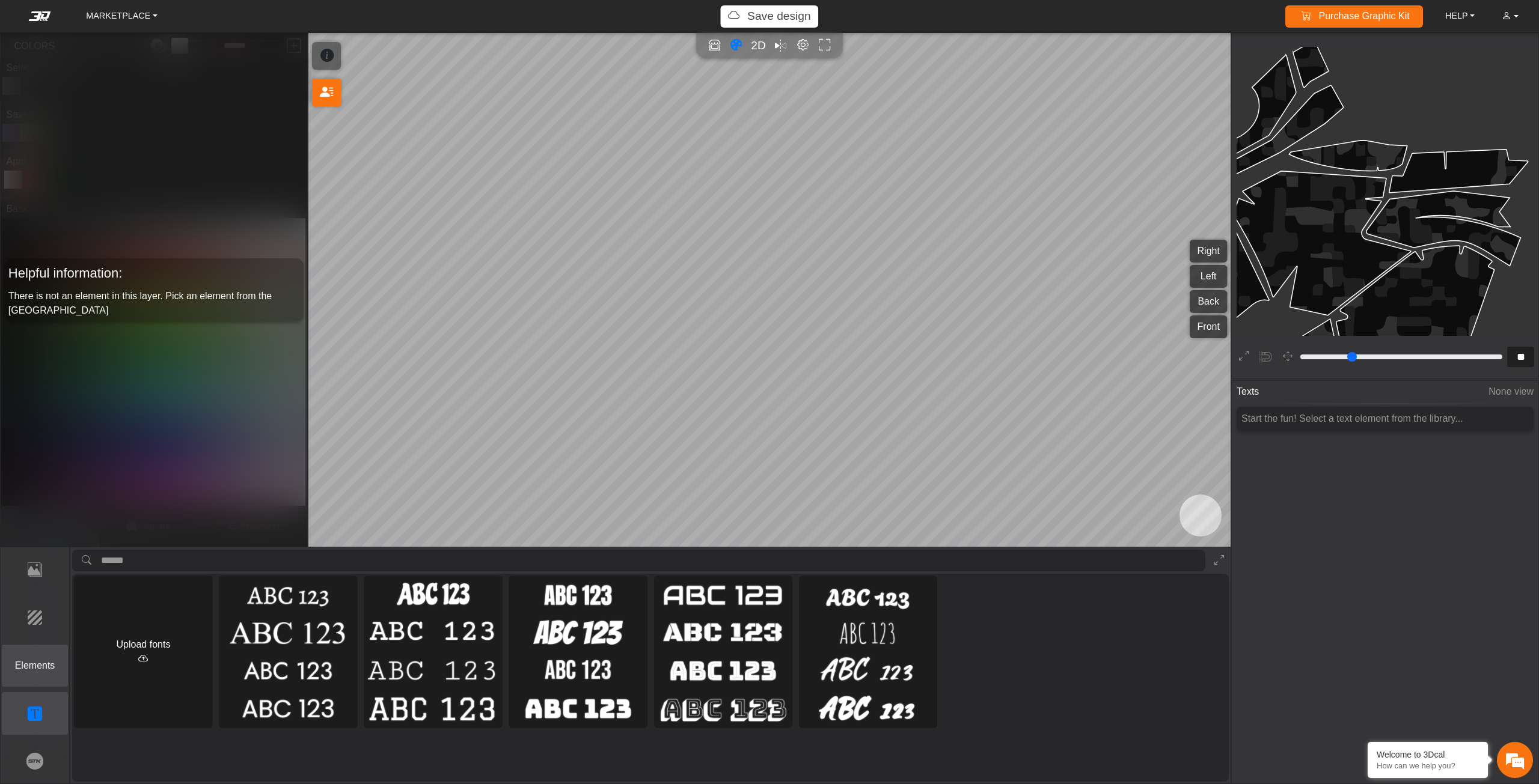
click at [41, 675] on button "Elements" at bounding box center [35, 666] width 67 height 42
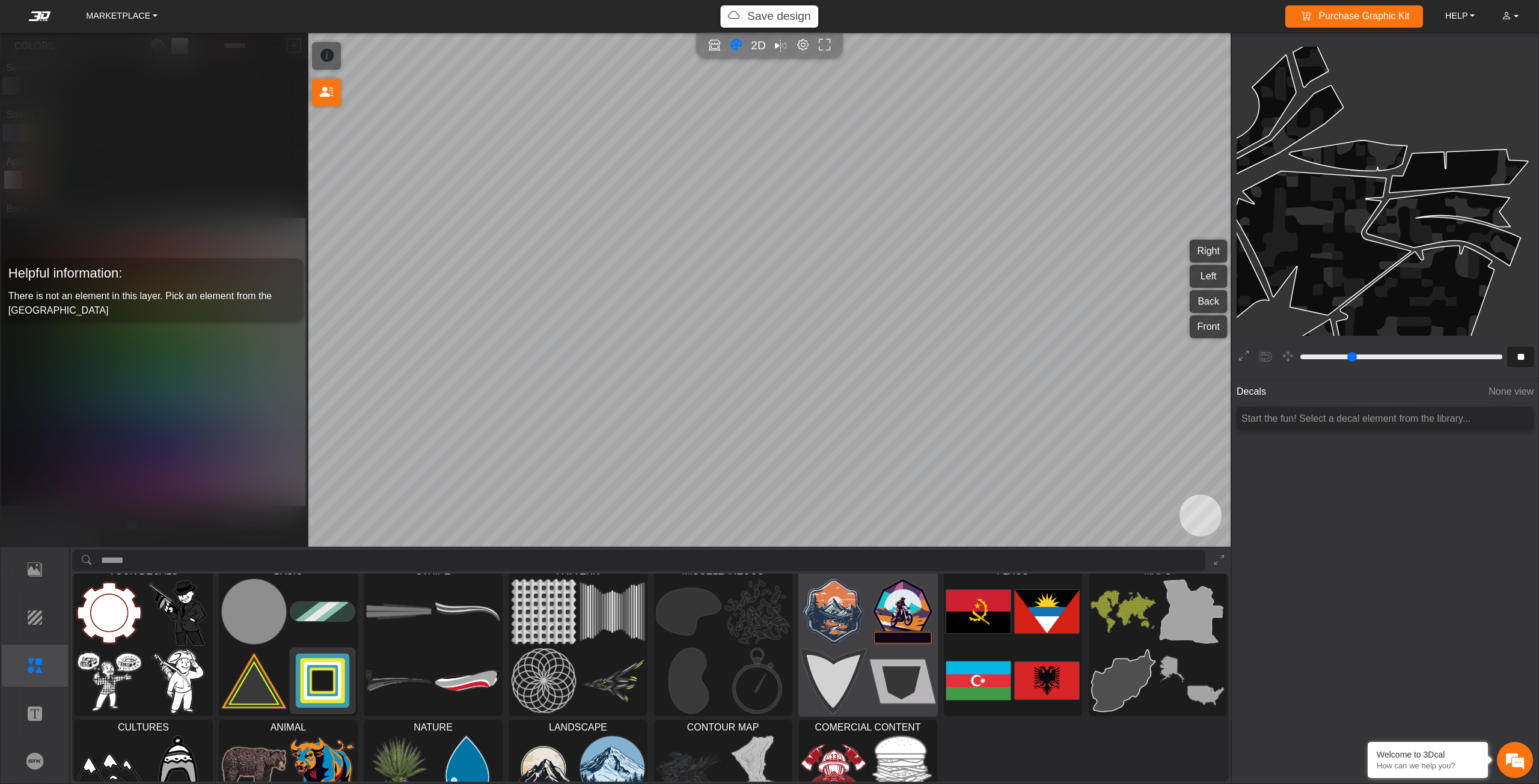
scroll to position [0, 0]
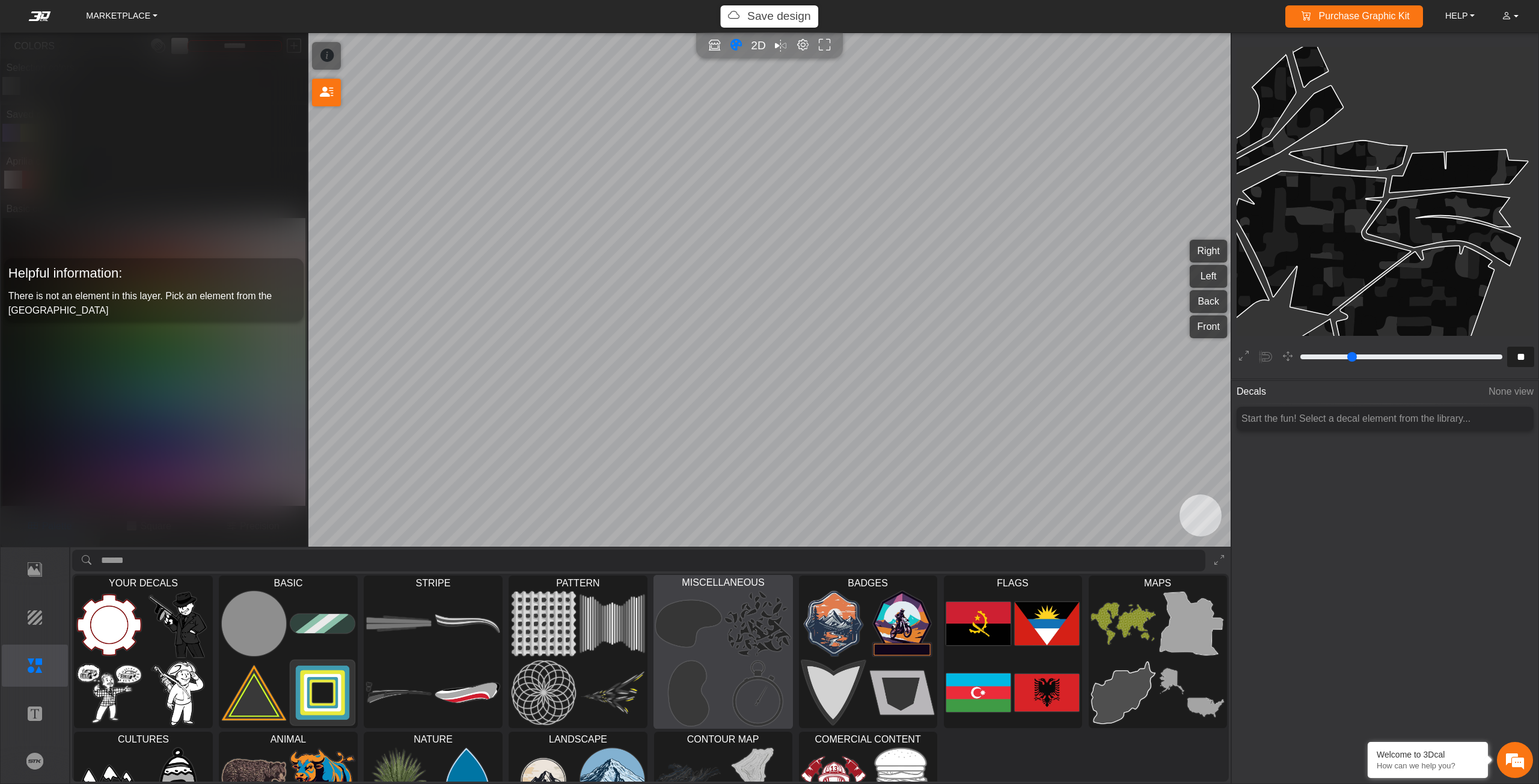
click at [704, 664] on img at bounding box center [688, 693] width 65 height 66
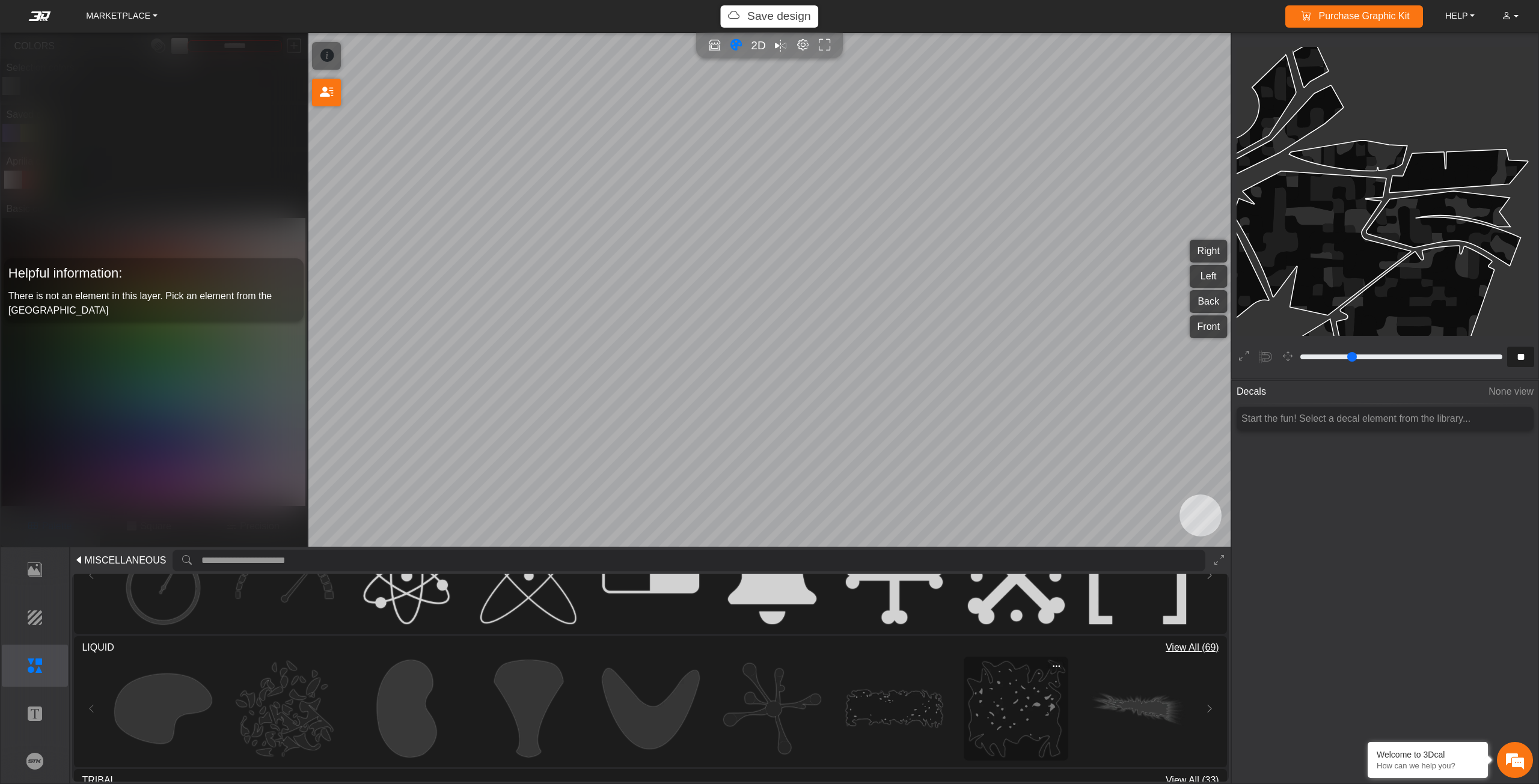
scroll to position [601, 0]
click at [295, 702] on img at bounding box center [284, 711] width 96 height 96
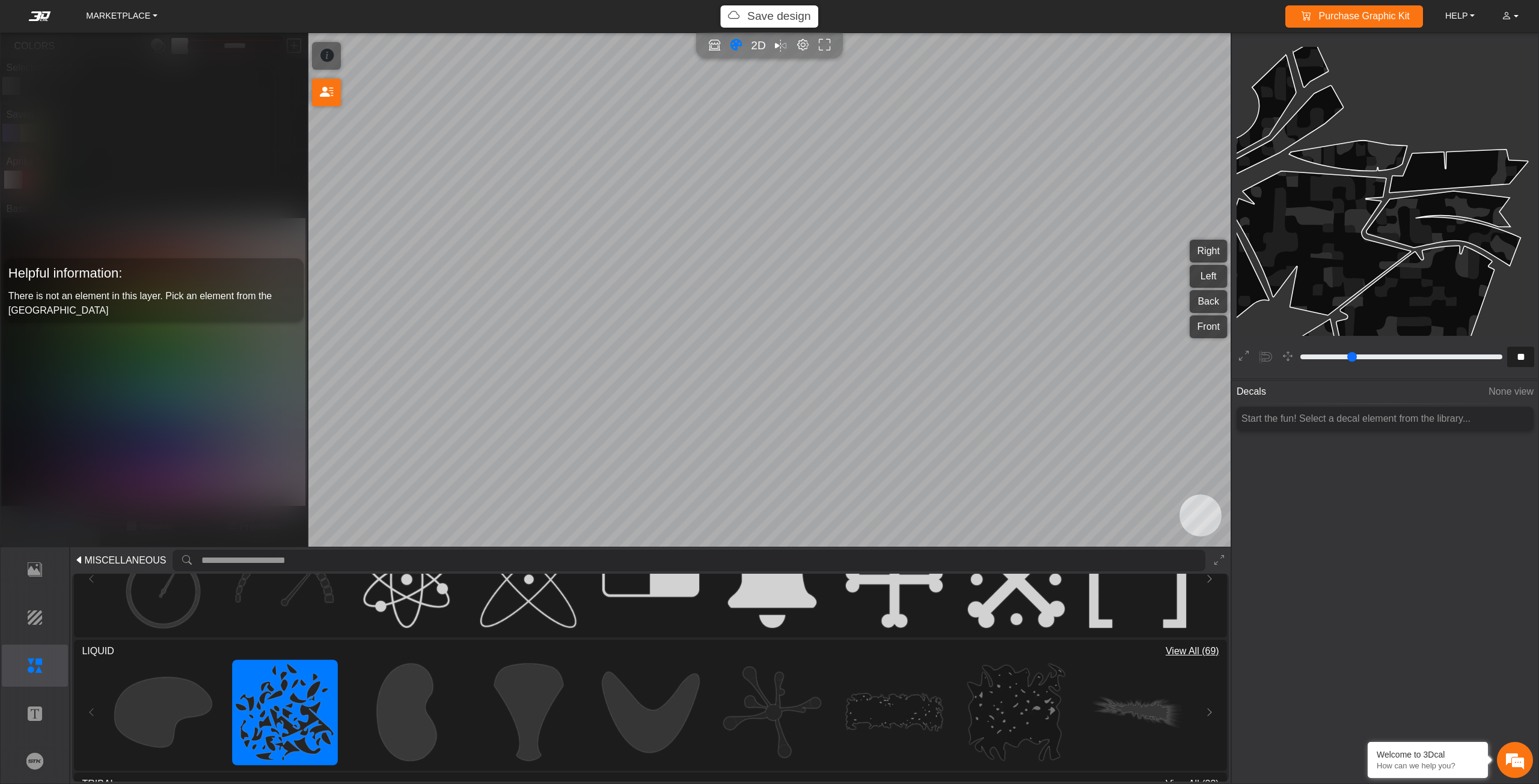
type input "**"
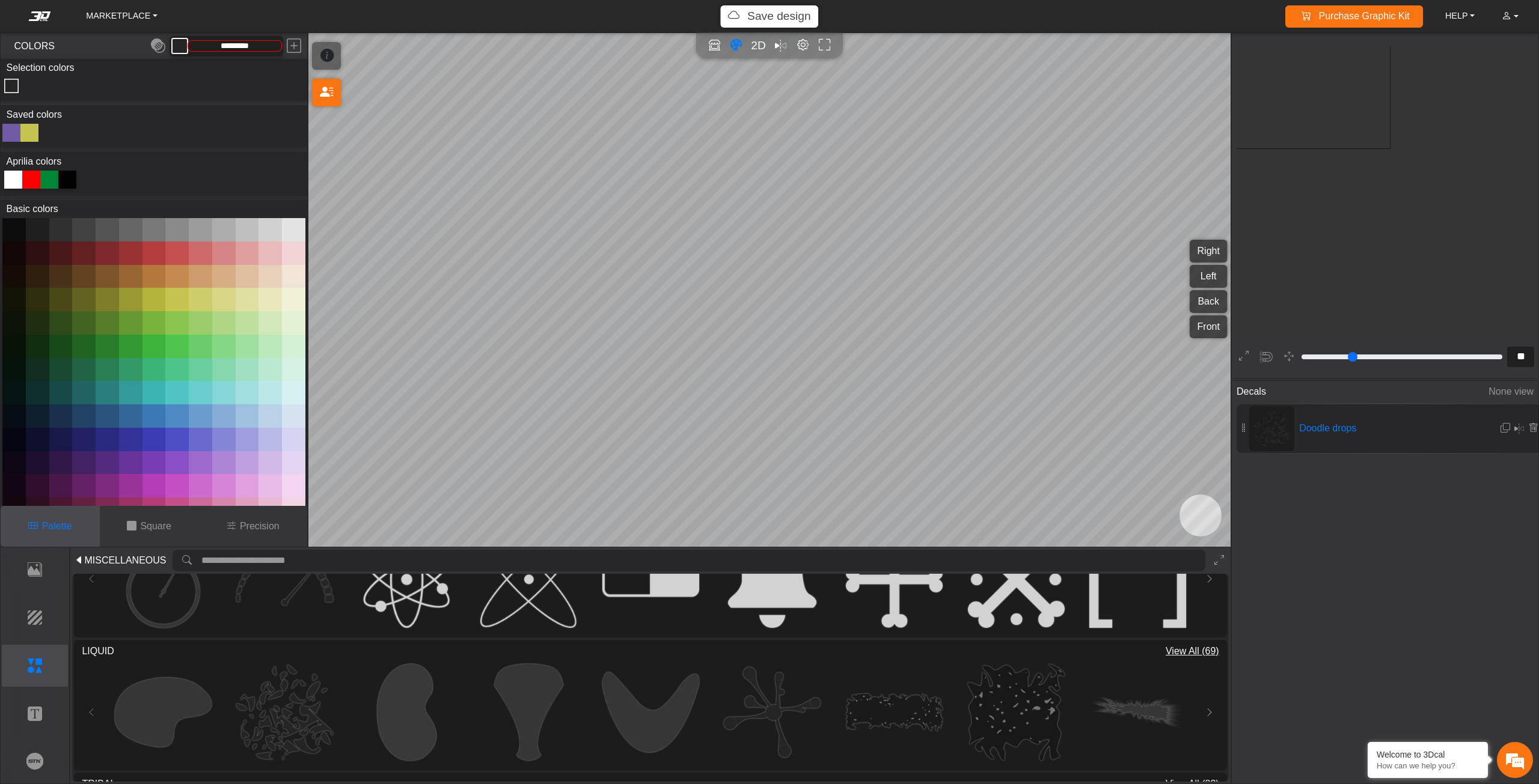
scroll to position [1961, 1793]
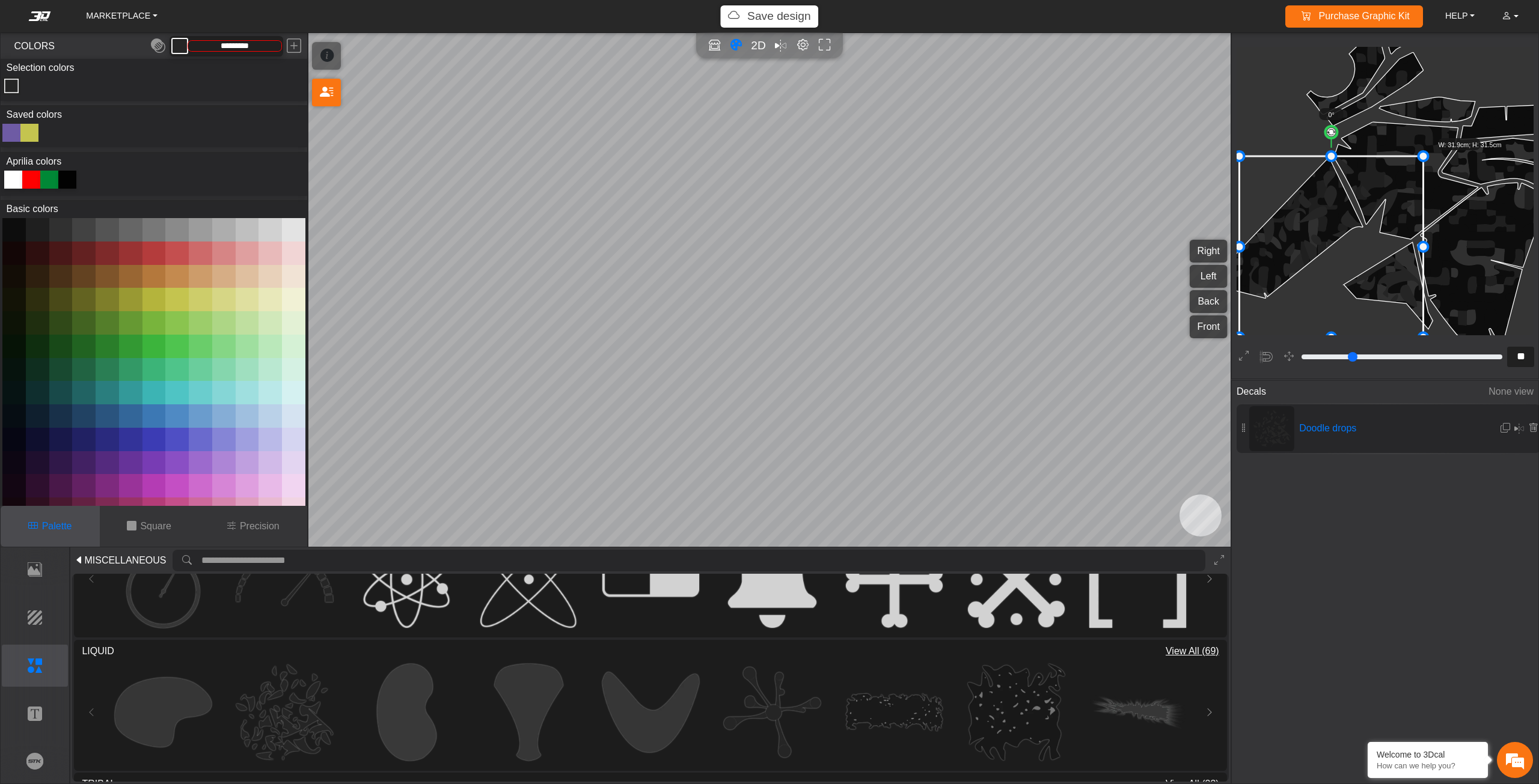
drag, startPoint x: 1350, startPoint y: 227, endPoint x: 1206, endPoint y: 271, distance: 150.6
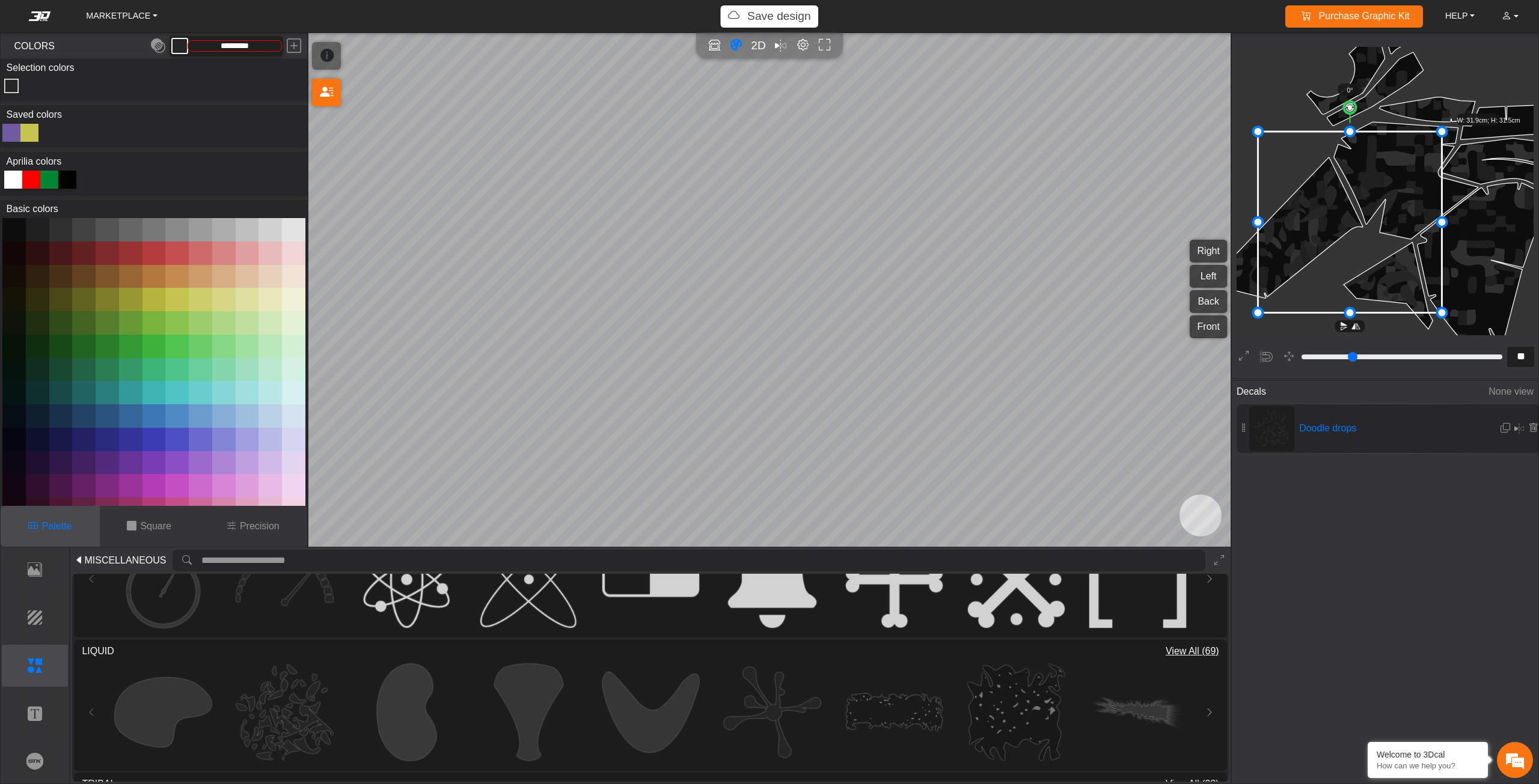
drag, startPoint x: 1347, startPoint y: 218, endPoint x: 1354, endPoint y: 208, distance: 12.2
click at [1354, 208] on icon at bounding box center [1350, 222] width 184 height 182
click at [4, 182] on div at bounding box center [154, 181] width 303 height 20
click at [20, 181] on div at bounding box center [14, 180] width 18 height 18
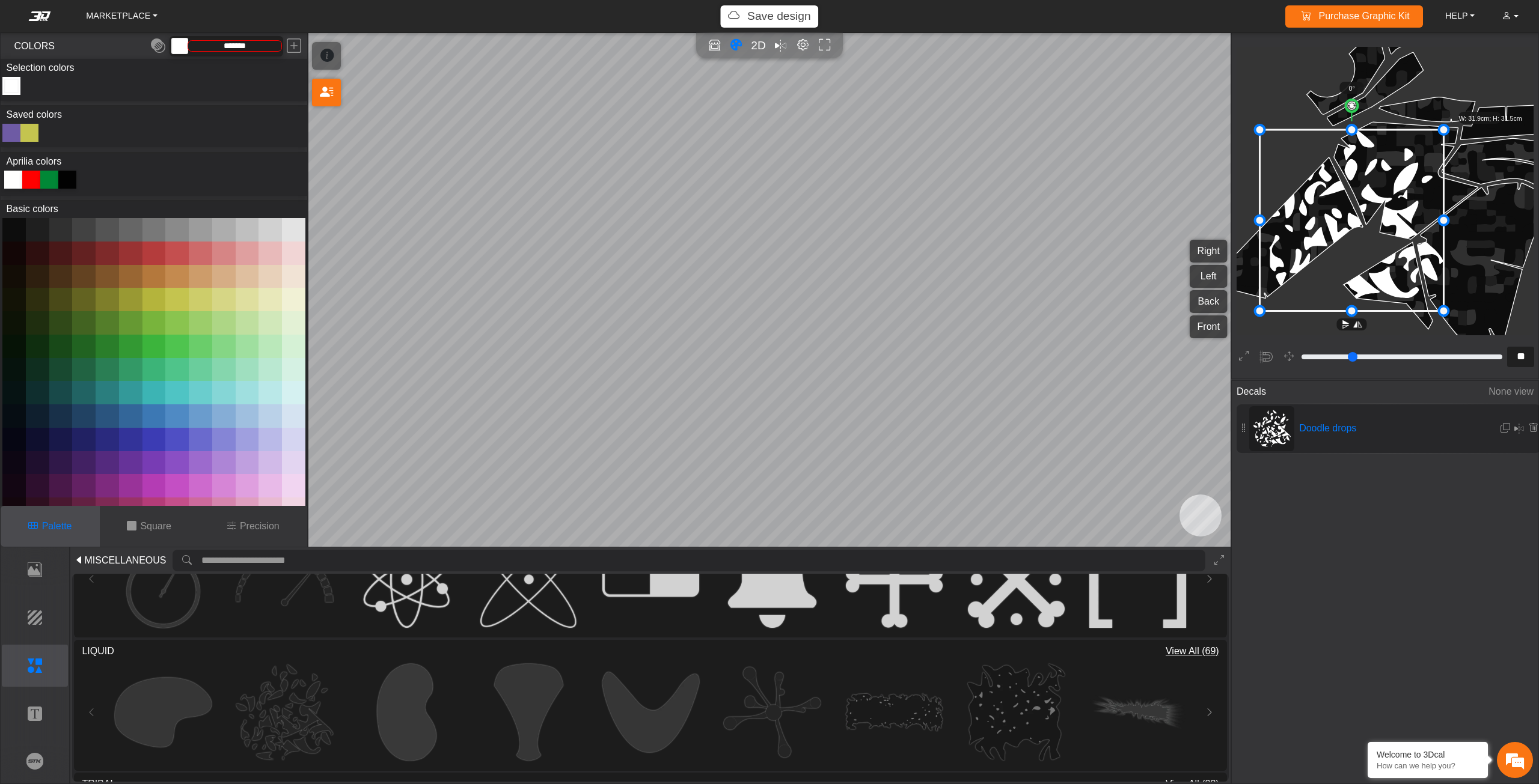
click at [126, 233] on button at bounding box center [131, 230] width 24 height 24
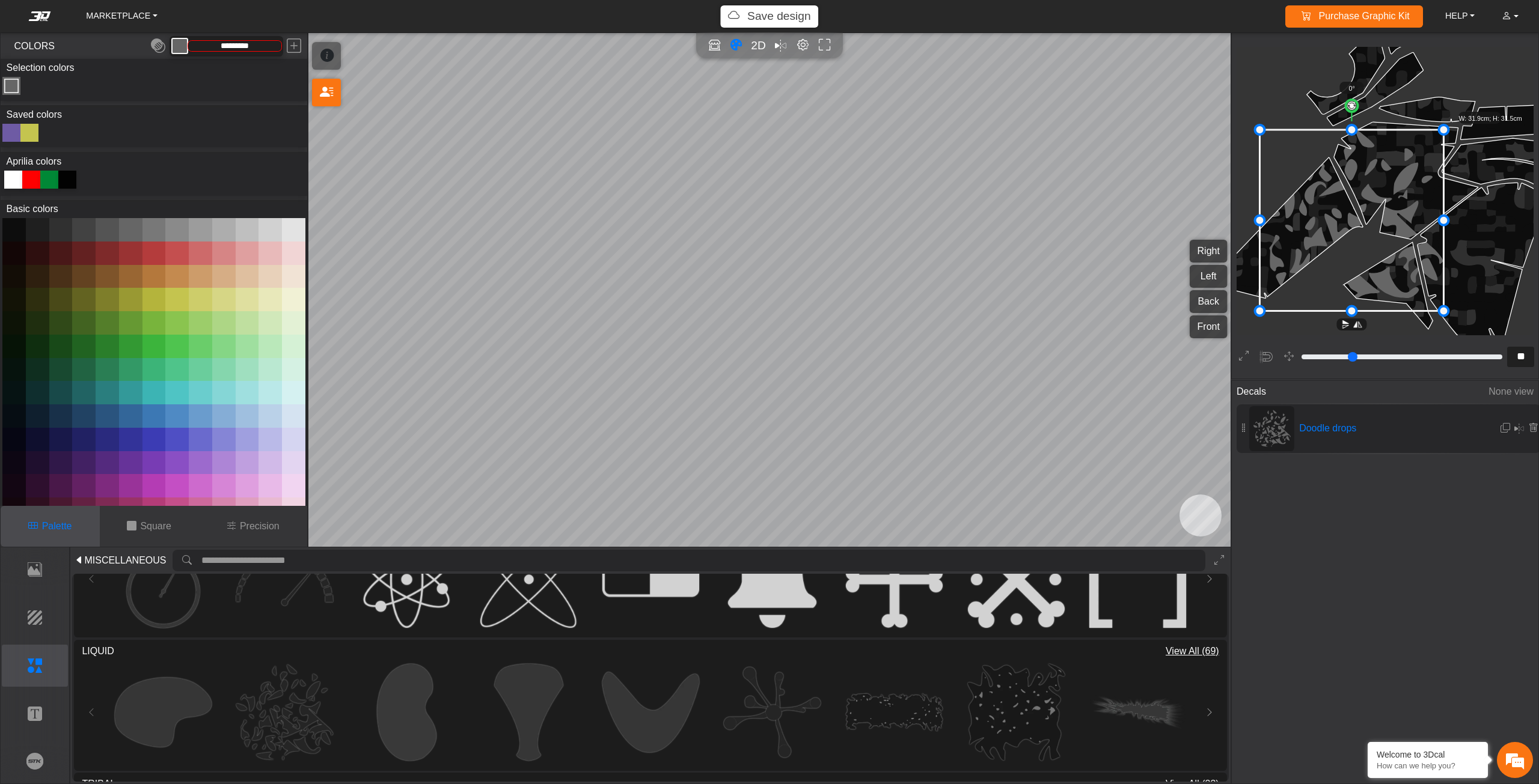
click at [151, 227] on button at bounding box center [154, 230] width 24 height 24
type input "*********"
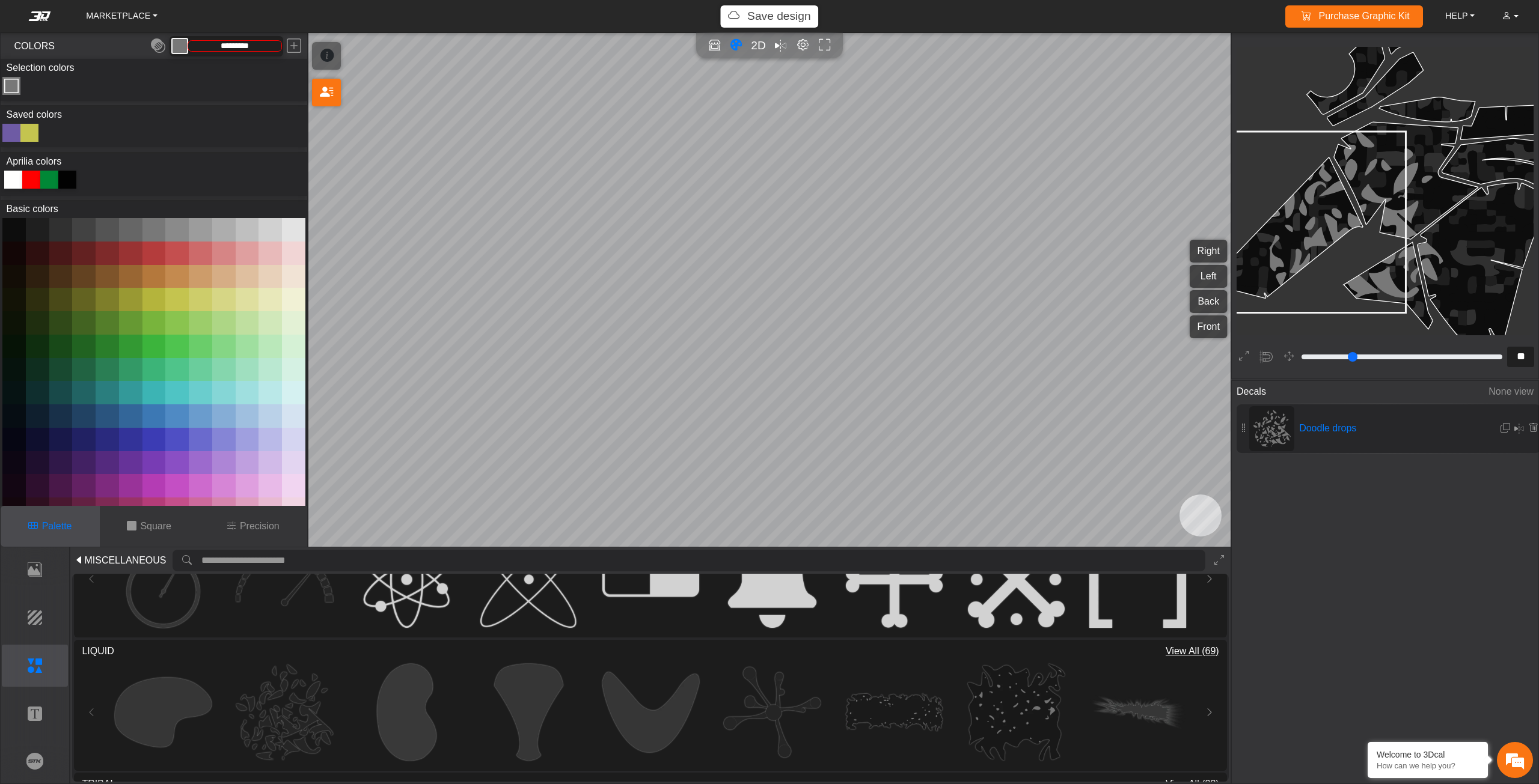
drag, startPoint x: 1397, startPoint y: 263, endPoint x: 1359, endPoint y: 265, distance: 38.1
click at [1359, 265] on icon at bounding box center [1314, 222] width 184 height 182
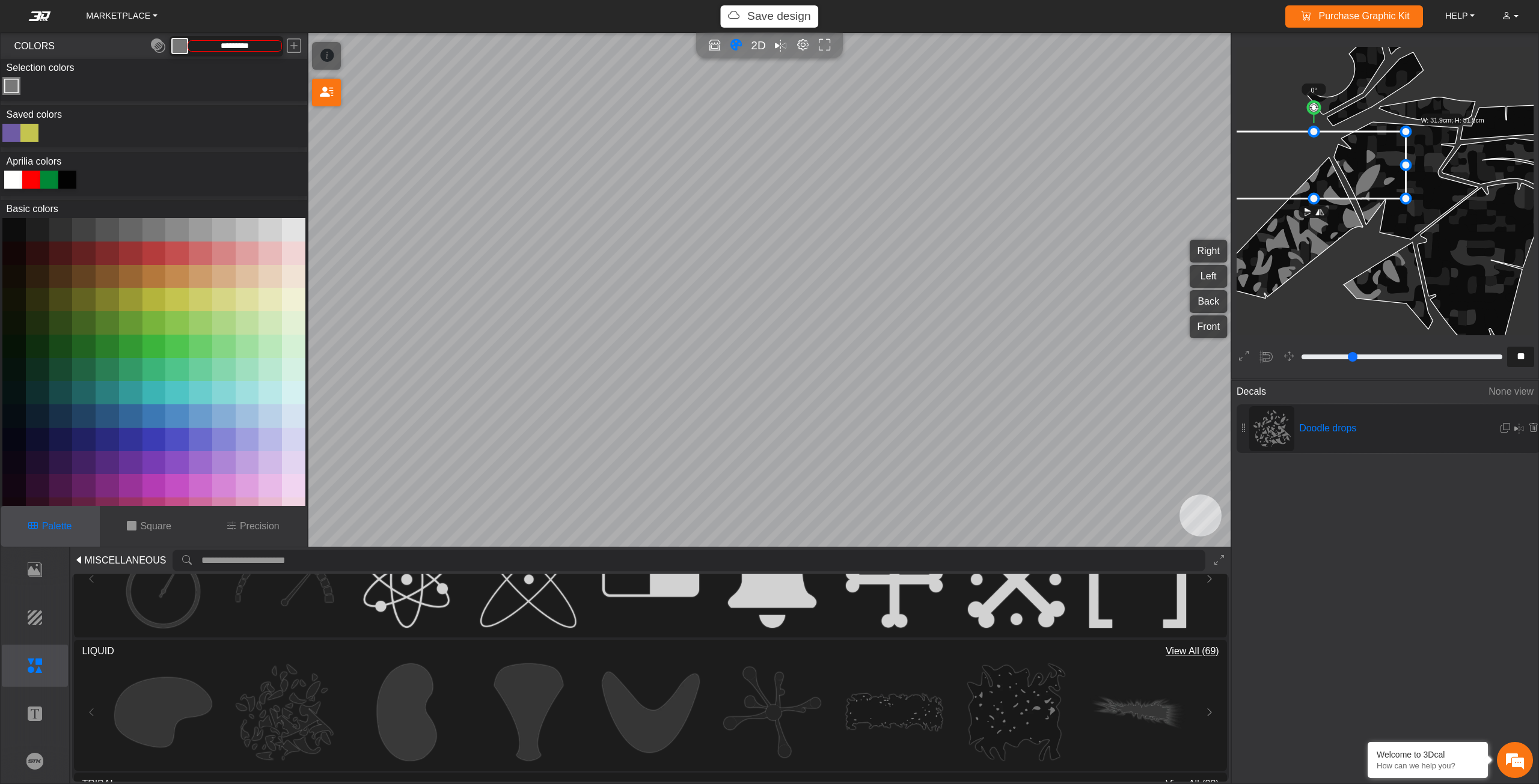
drag, startPoint x: 1315, startPoint y: 316, endPoint x: 1310, endPoint y: 201, distance: 115.1
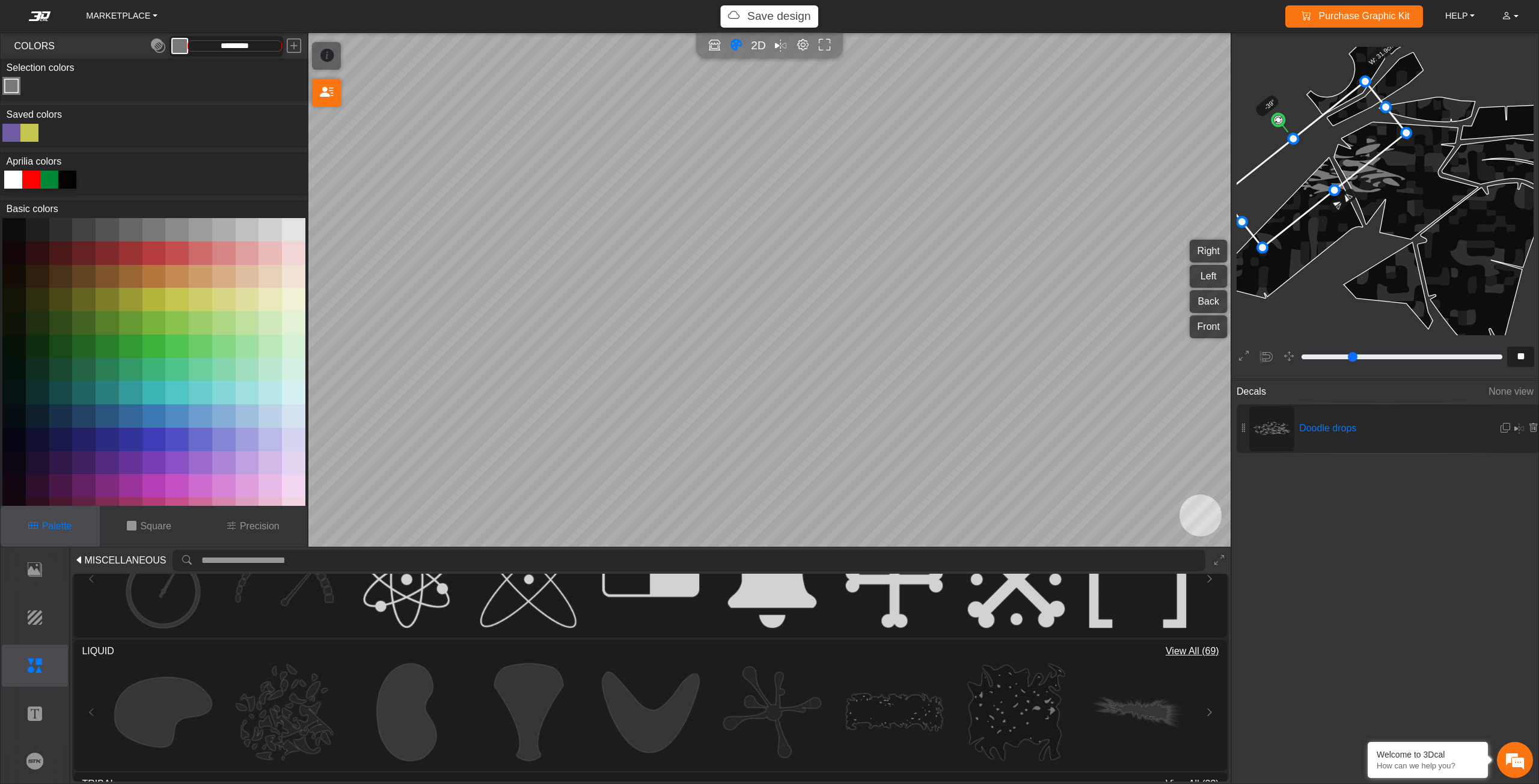
drag, startPoint x: 1314, startPoint y: 111, endPoint x: 1278, endPoint y: 120, distance: 37.1
click at [1278, 120] on circle at bounding box center [1278, 119] width 17 height 17
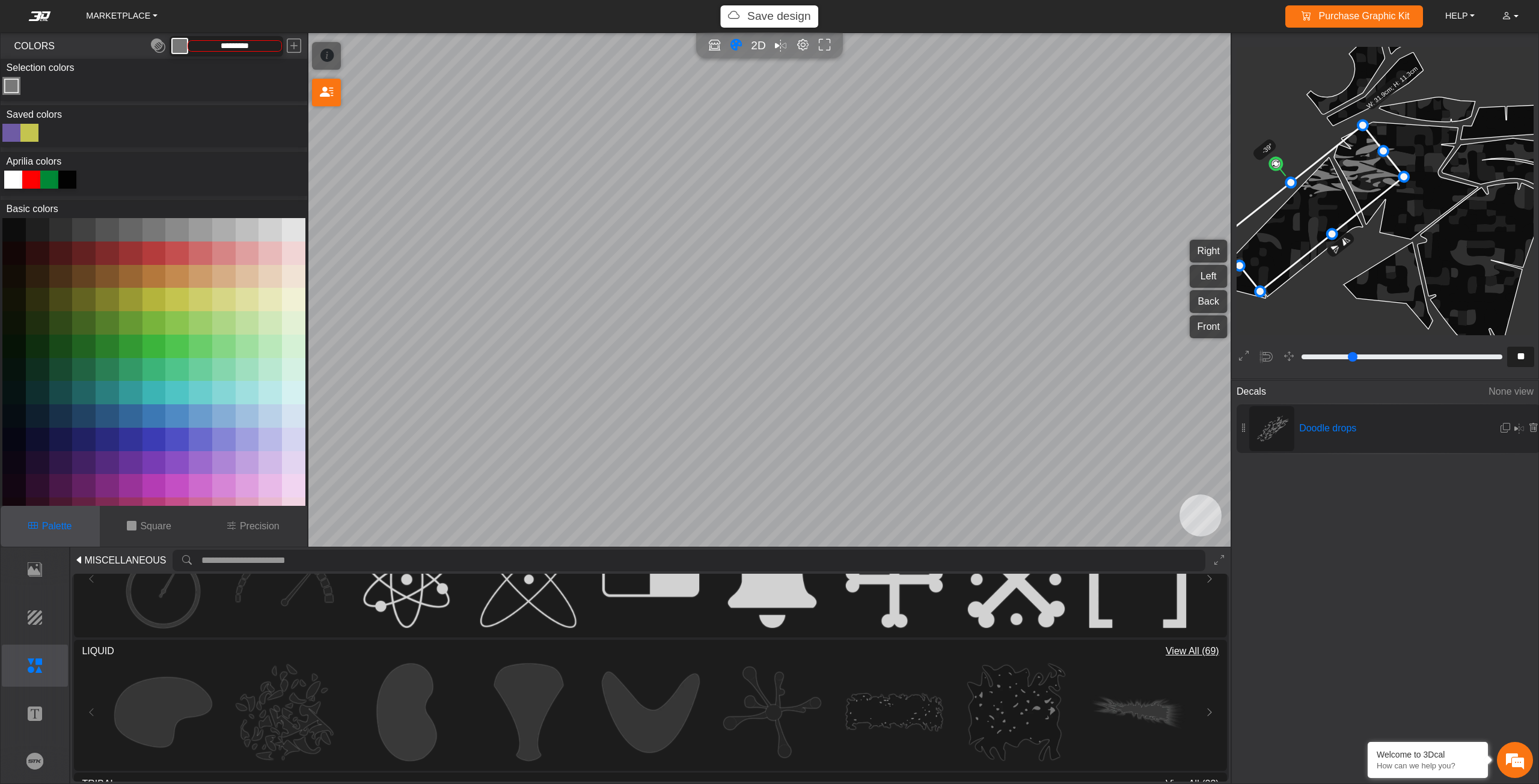
drag, startPoint x: 1320, startPoint y: 157, endPoint x: 1317, endPoint y: 200, distance: 43.1
click at [1317, 200] on icon at bounding box center [1312, 207] width 185 height 166
drag, startPoint x: 1334, startPoint y: 232, endPoint x: 1342, endPoint y: 245, distance: 15.3
click at [1246, 363] on icon at bounding box center [1243, 356] width 9 height 16
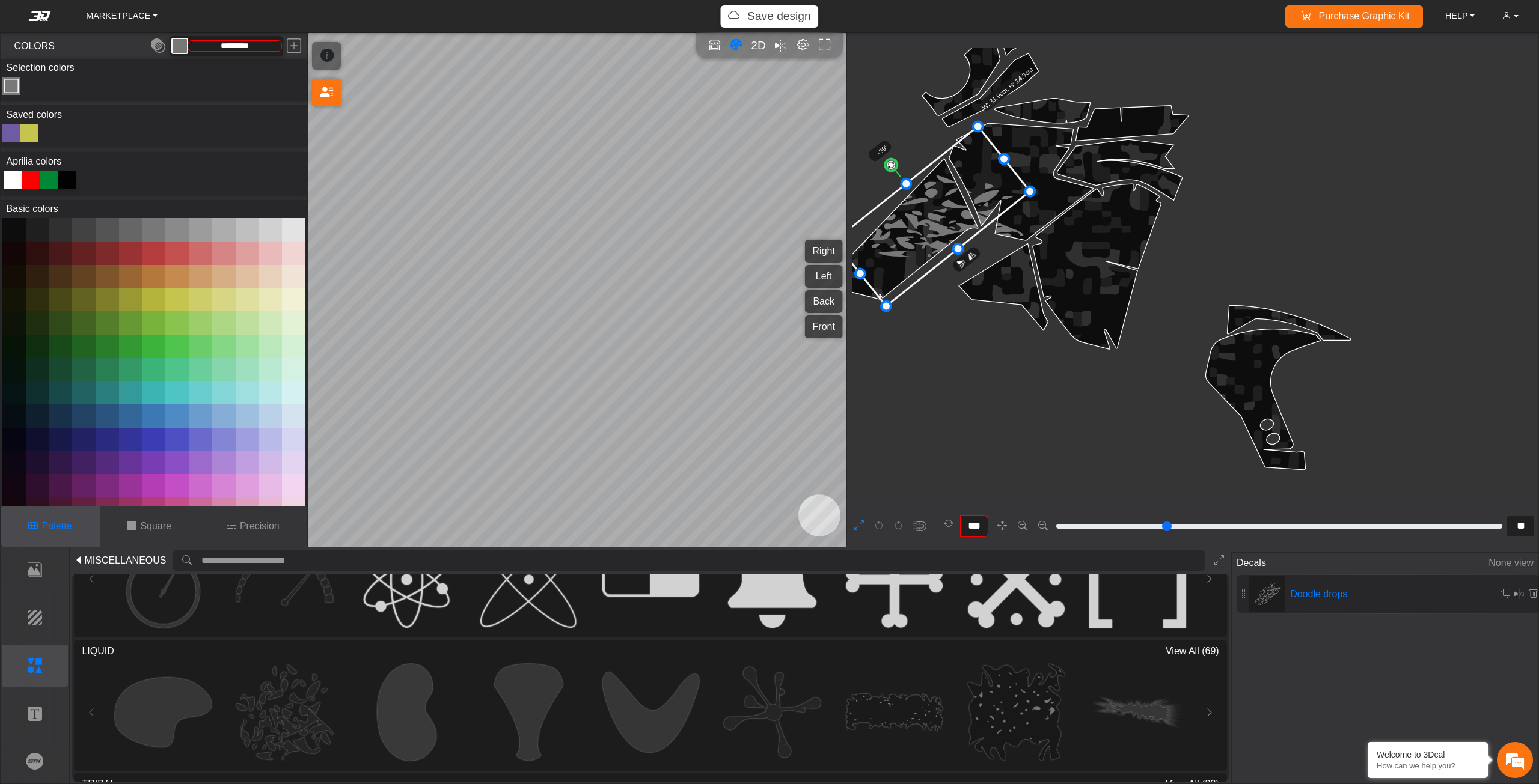
type input "**"
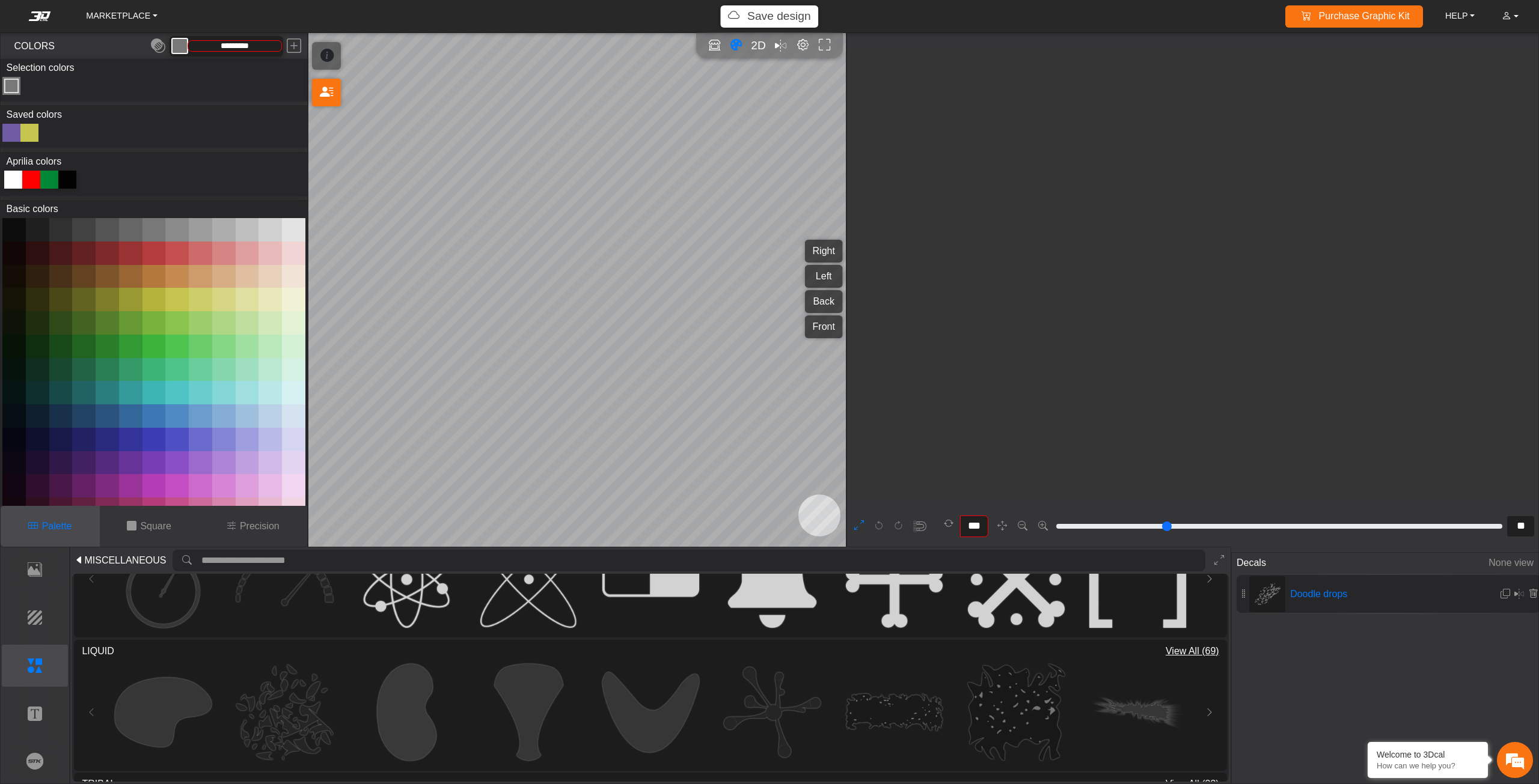
scroll to position [1117, 842]
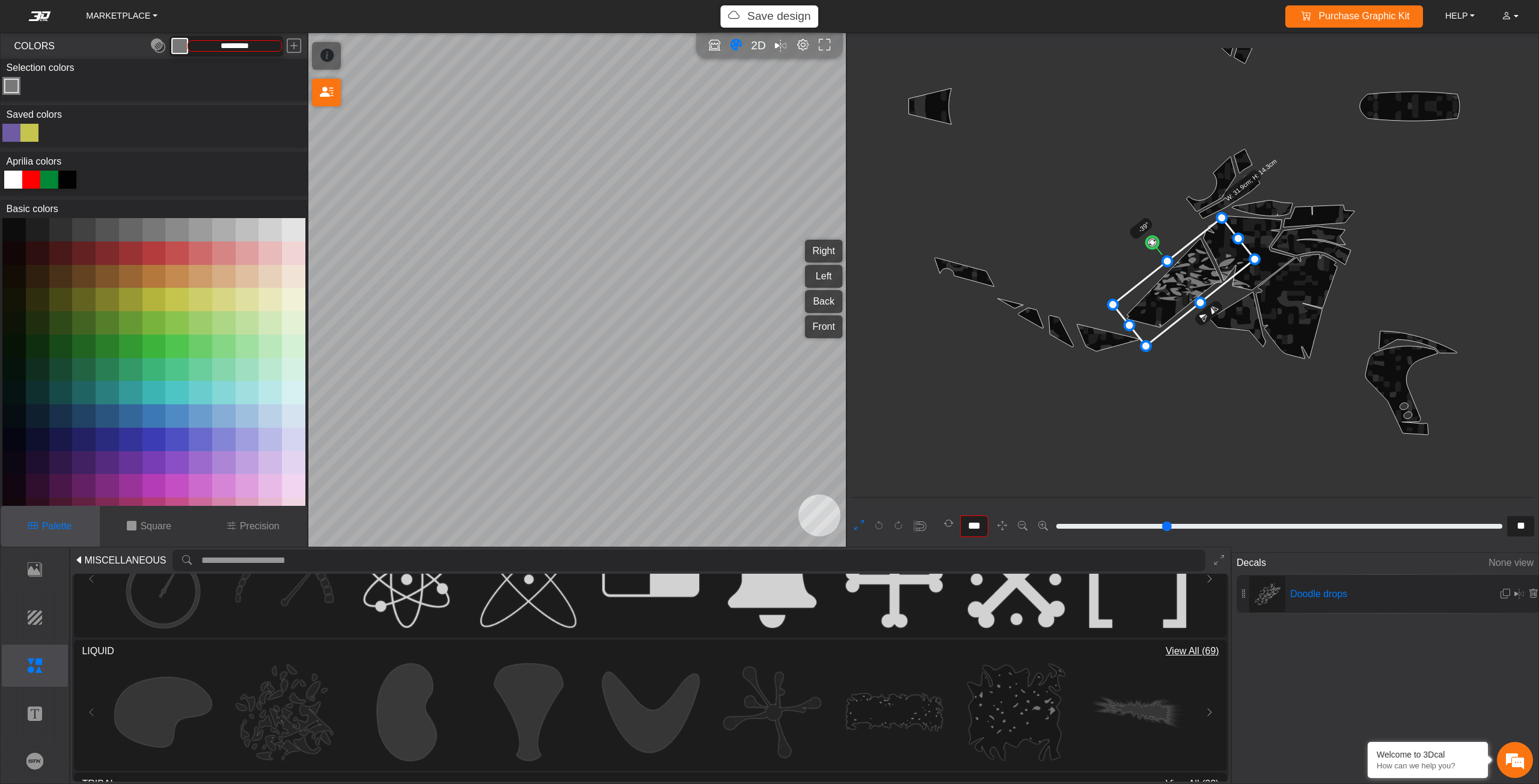
drag, startPoint x: 1146, startPoint y: 313, endPoint x: 1123, endPoint y: 321, distance: 24.4
drag, startPoint x: 1165, startPoint y: 258, endPoint x: 1151, endPoint y: 229, distance: 32.2
drag, startPoint x: 1175, startPoint y: 257, endPoint x: 1188, endPoint y: 257, distance: 13.0
click at [1188, 257] on icon at bounding box center [1186, 269] width 161 height 152
drag, startPoint x: 1164, startPoint y: 236, endPoint x: 1172, endPoint y: 241, distance: 9.4
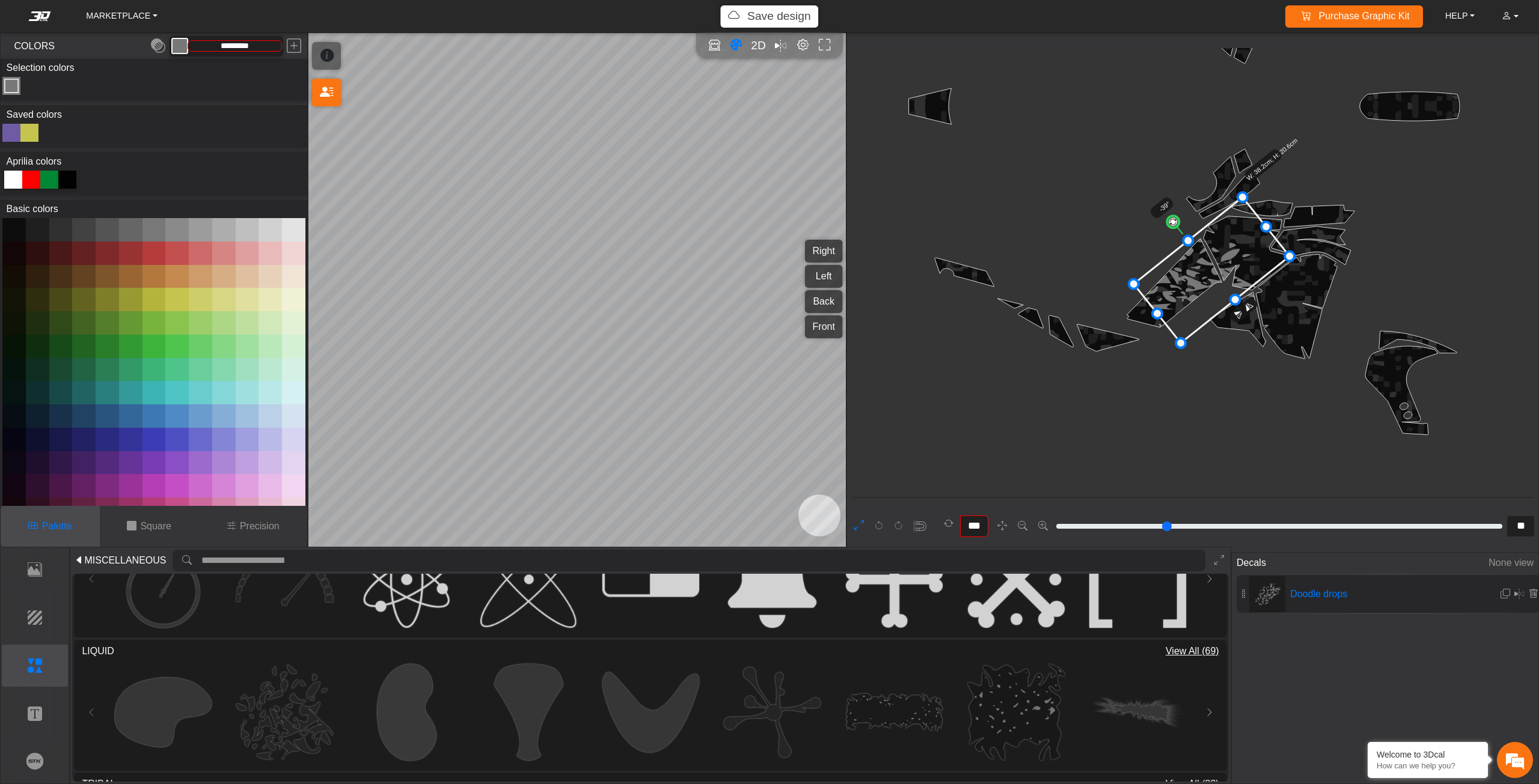
drag, startPoint x: 1188, startPoint y: 265, endPoint x: 1210, endPoint y: 263, distance: 22.1
click at [1210, 263] on icon at bounding box center [1212, 270] width 156 height 146
drag, startPoint x: 1154, startPoint y: 311, endPoint x: 1135, endPoint y: 315, distance: 19.4
drag, startPoint x: 1177, startPoint y: 246, endPoint x: 1172, endPoint y: 241, distance: 7.1
drag, startPoint x: 1140, startPoint y: 319, endPoint x: 1150, endPoint y: 314, distance: 11.2
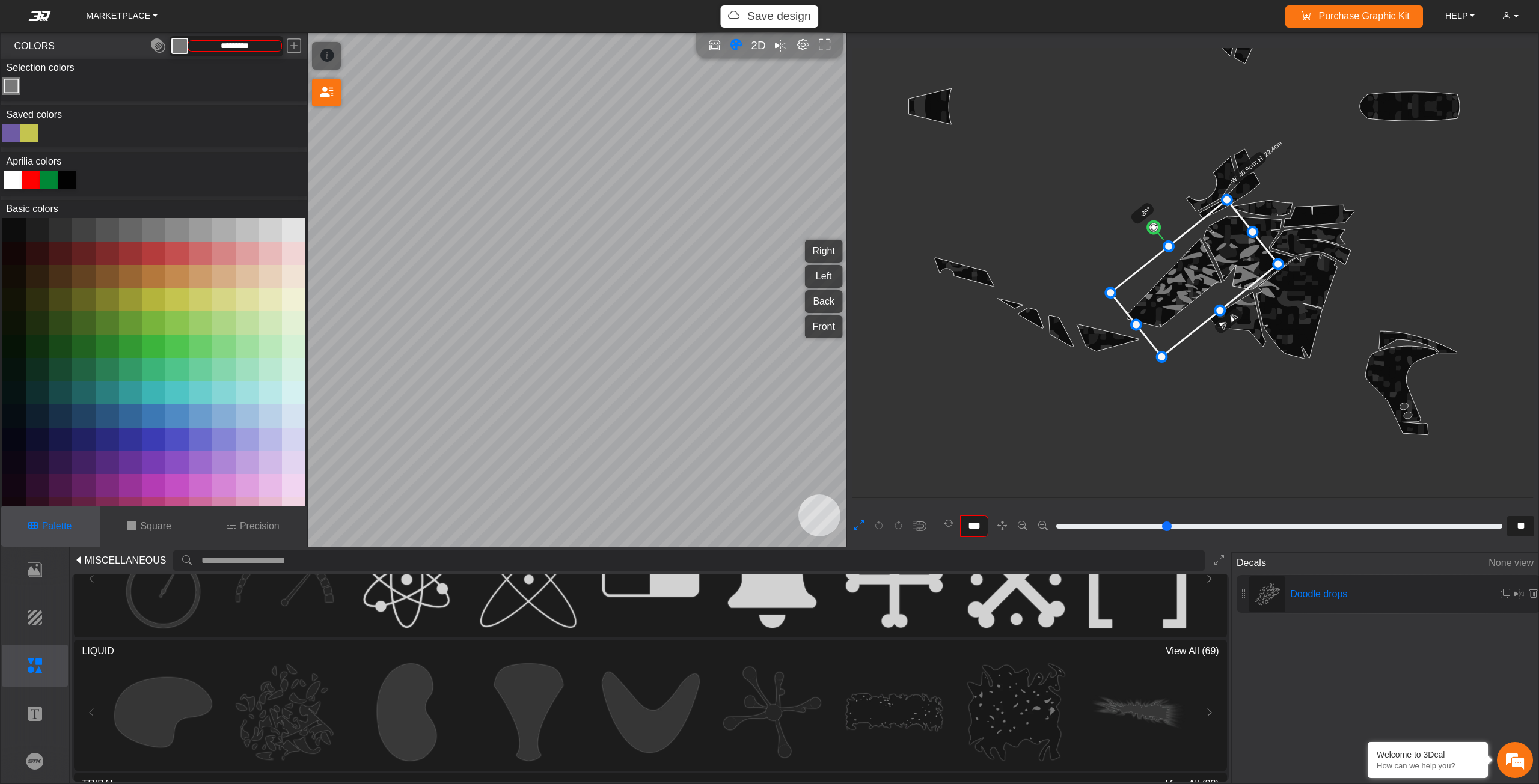
drag, startPoint x: 1191, startPoint y: 279, endPoint x: 1179, endPoint y: 288, distance: 15.0
click at [1179, 288] on icon at bounding box center [1194, 278] width 168 height 157
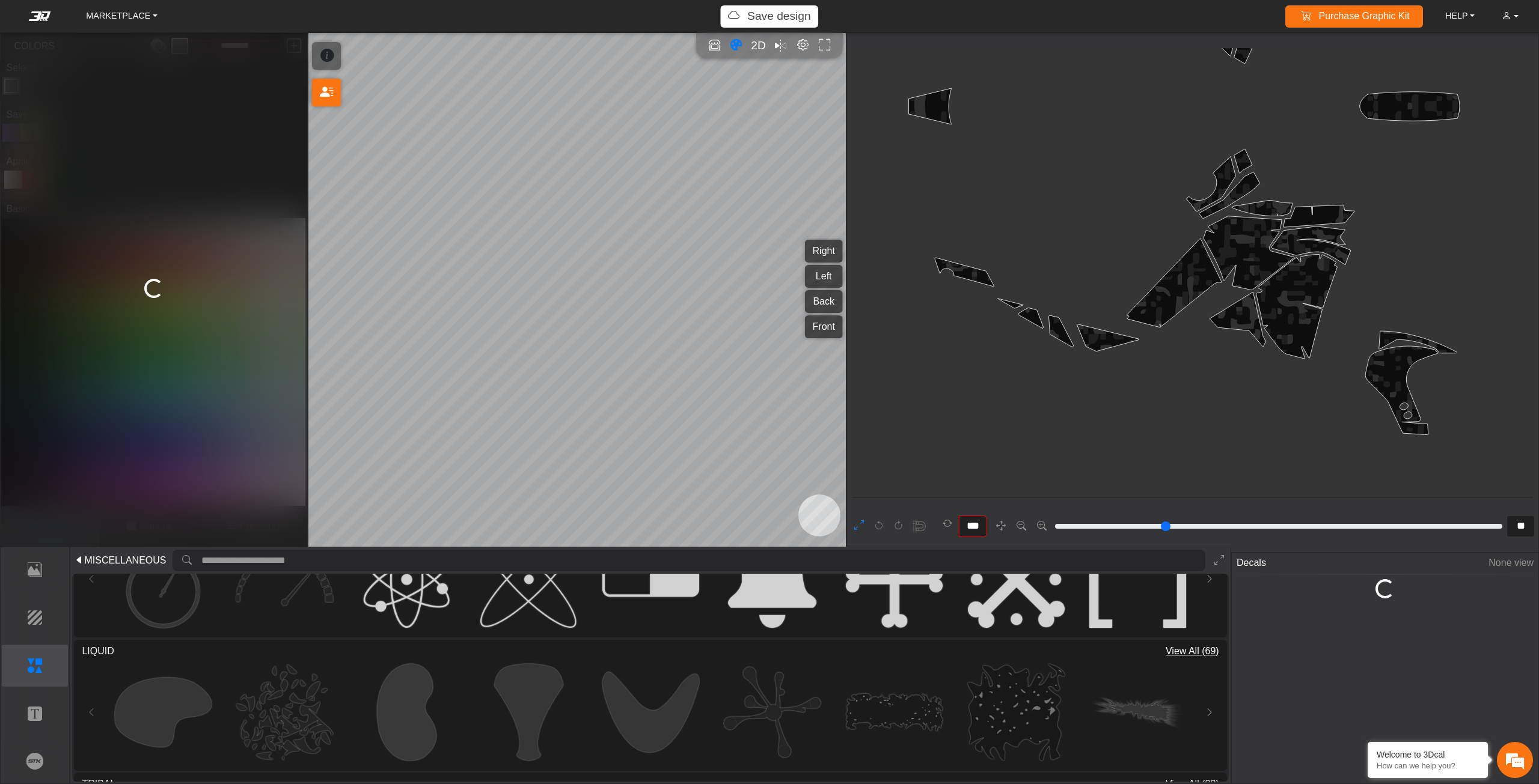
type input "**"
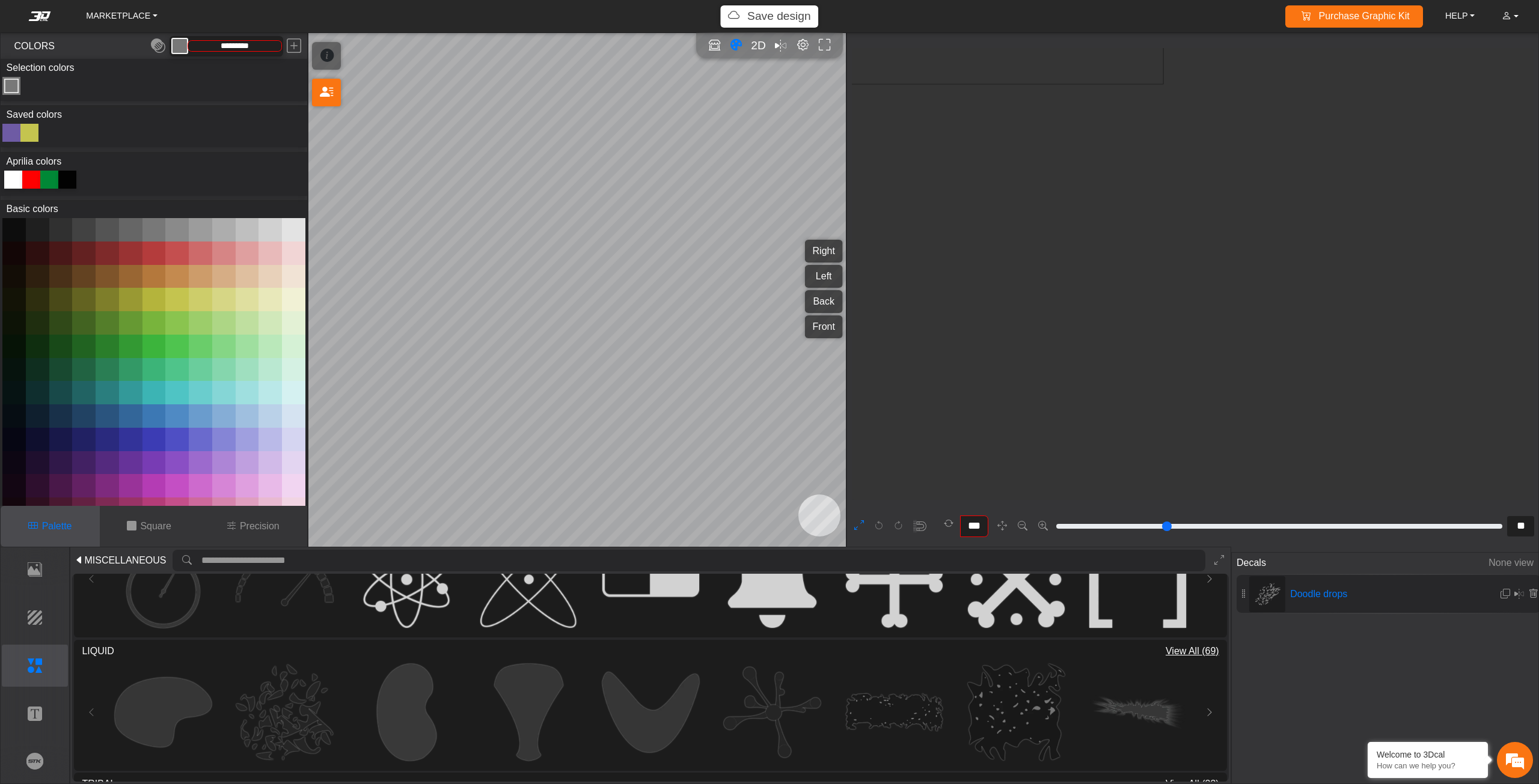
scroll to position [765, 530]
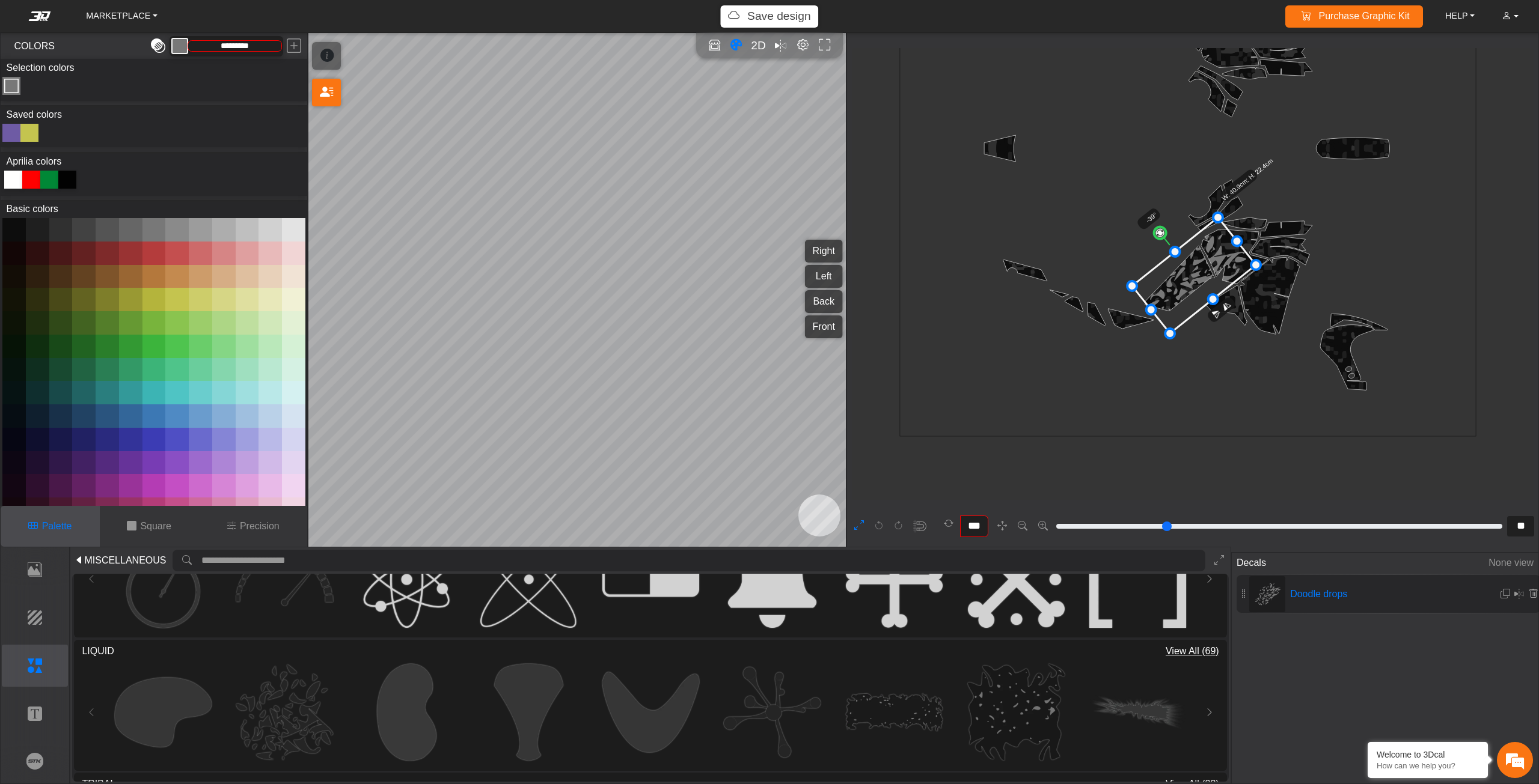
click at [161, 39] on em at bounding box center [158, 47] width 15 height 22
click at [161, 41] on em at bounding box center [158, 47] width 15 height 22
type input "*********"
click at [231, 534] on button "Precision" at bounding box center [253, 526] width 108 height 41
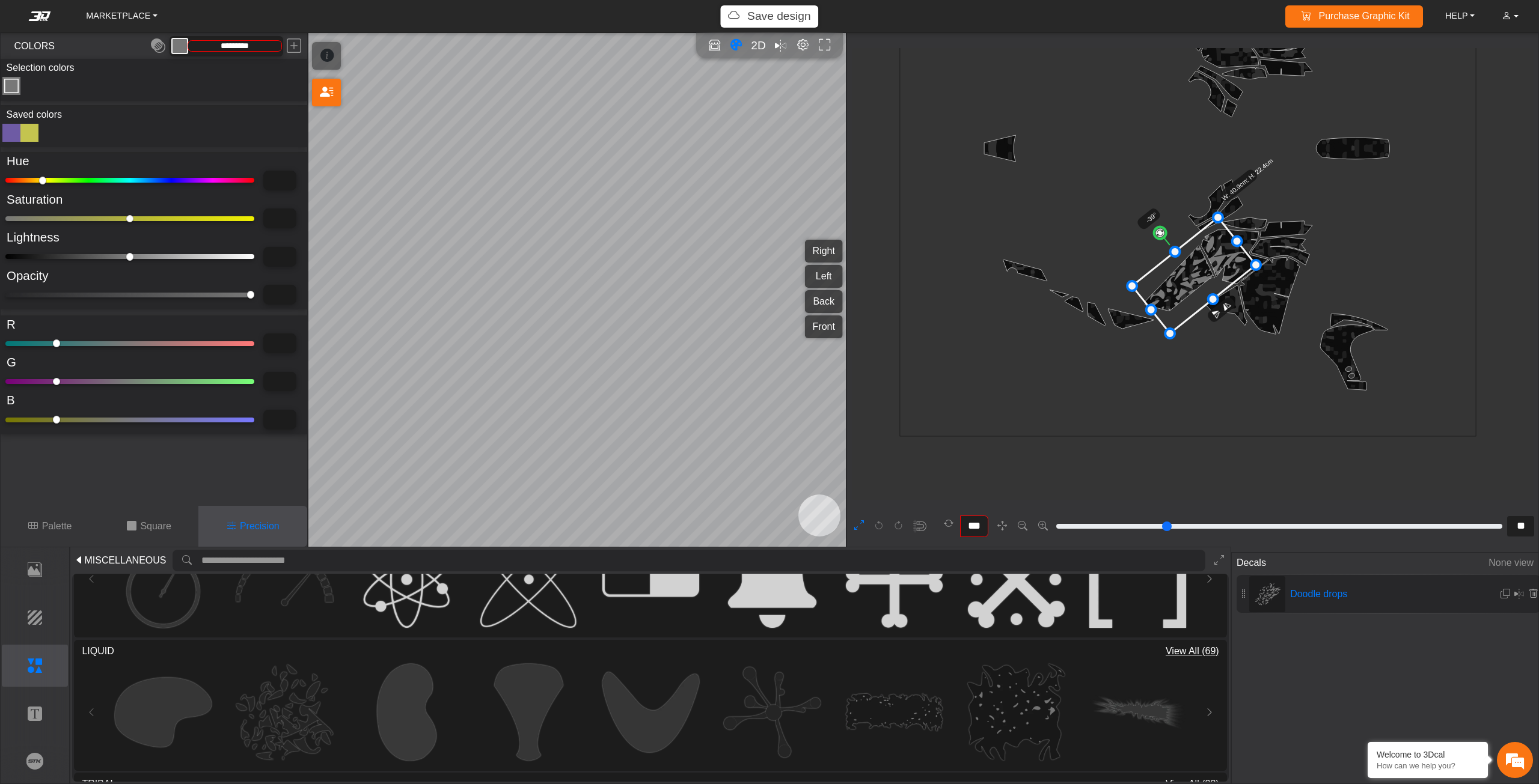
click at [174, 308] on div "Hue ** Saturation * Lightness **** Opacity *" at bounding box center [154, 231] width 307 height 158
click at [196, 304] on div "*" at bounding box center [153, 295] width 297 height 20
type input "***"
click at [207, 297] on input "range" at bounding box center [129, 295] width 249 height 5
type input "***"
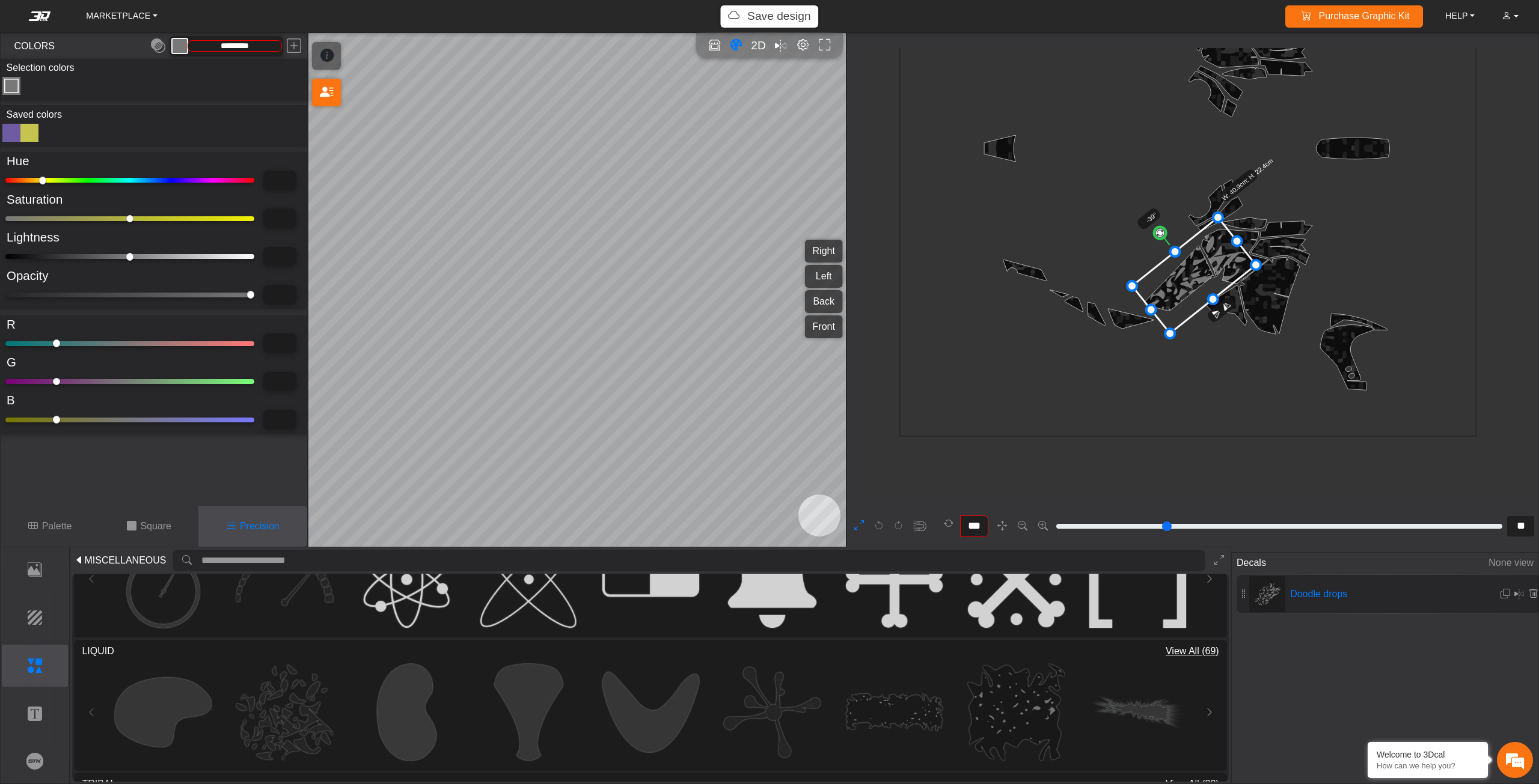
type input "*********"
drag, startPoint x: 206, startPoint y: 297, endPoint x: 185, endPoint y: 293, distance: 21.4
type input "***"
click at [185, 293] on input "range" at bounding box center [129, 295] width 249 height 5
type input "***"
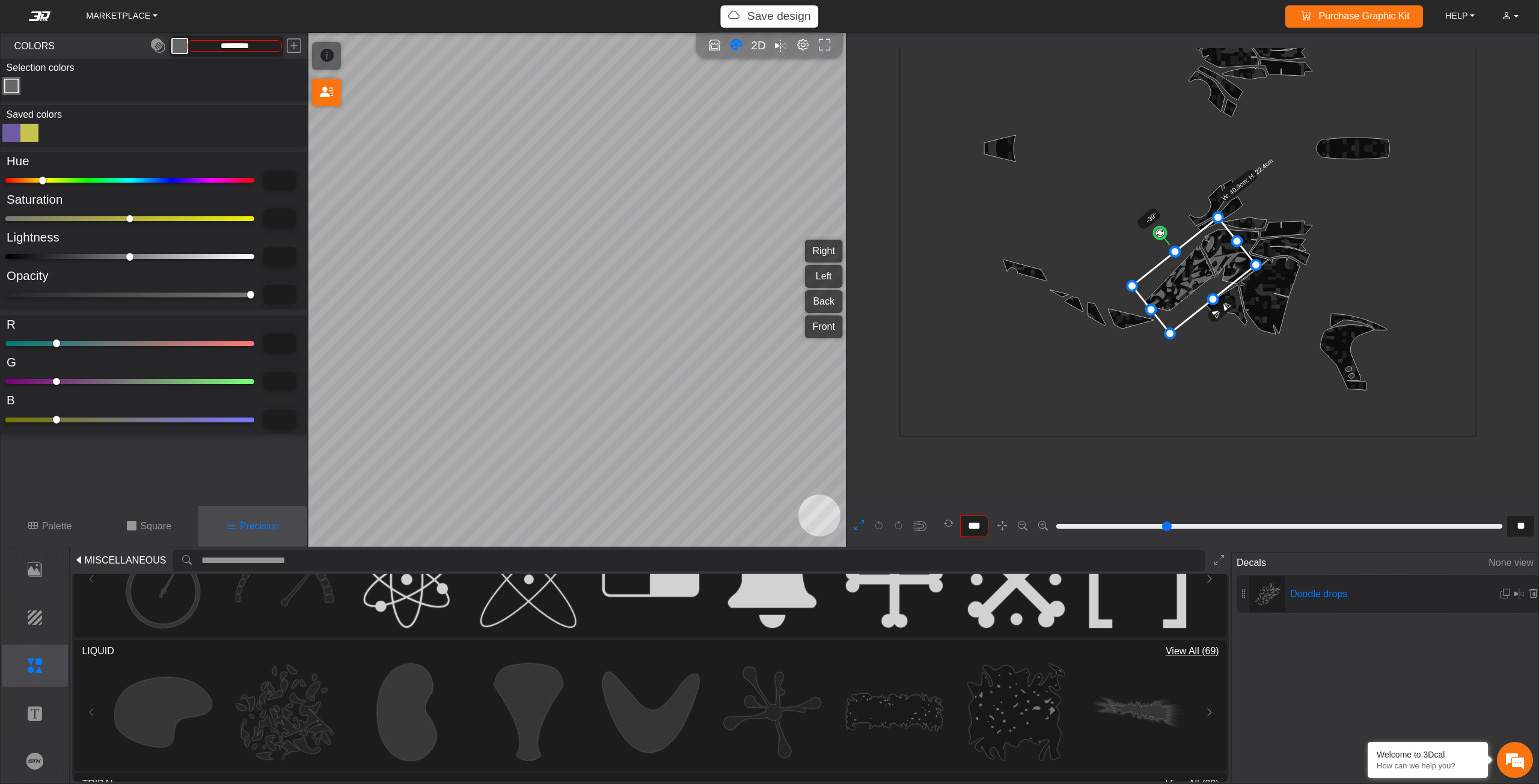
type input "*********"
drag, startPoint x: 185, startPoint y: 293, endPoint x: 165, endPoint y: 290, distance: 20.2
type input "***"
click at [165, 293] on input "range" at bounding box center [129, 295] width 249 height 5
type input "***"
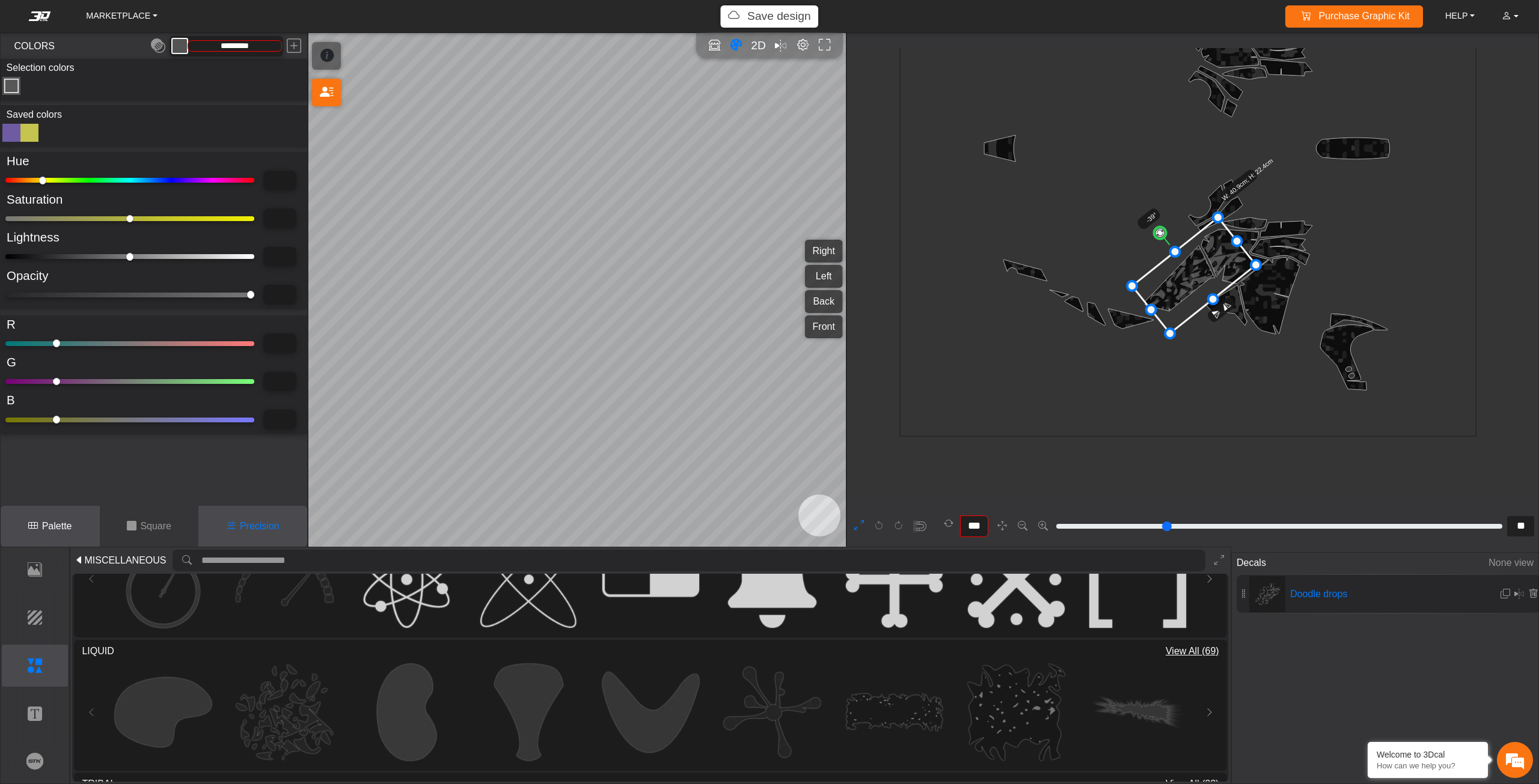
click at [24, 532] on button "Palette" at bounding box center [51, 526] width 99 height 41
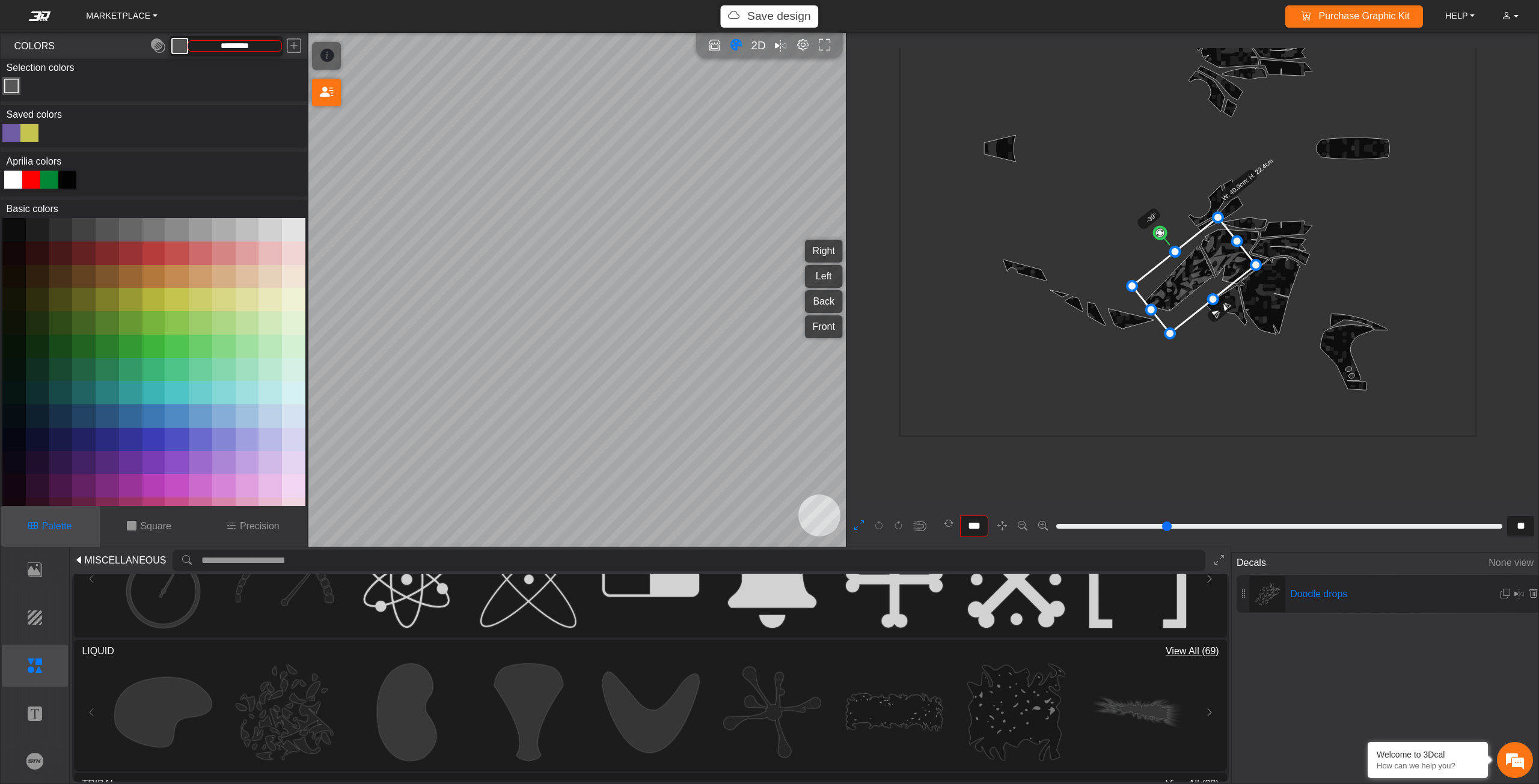
click at [9, 176] on div at bounding box center [14, 180] width 18 height 18
type input "*******"
click at [261, 532] on p "Precision" at bounding box center [259, 527] width 39 height 15
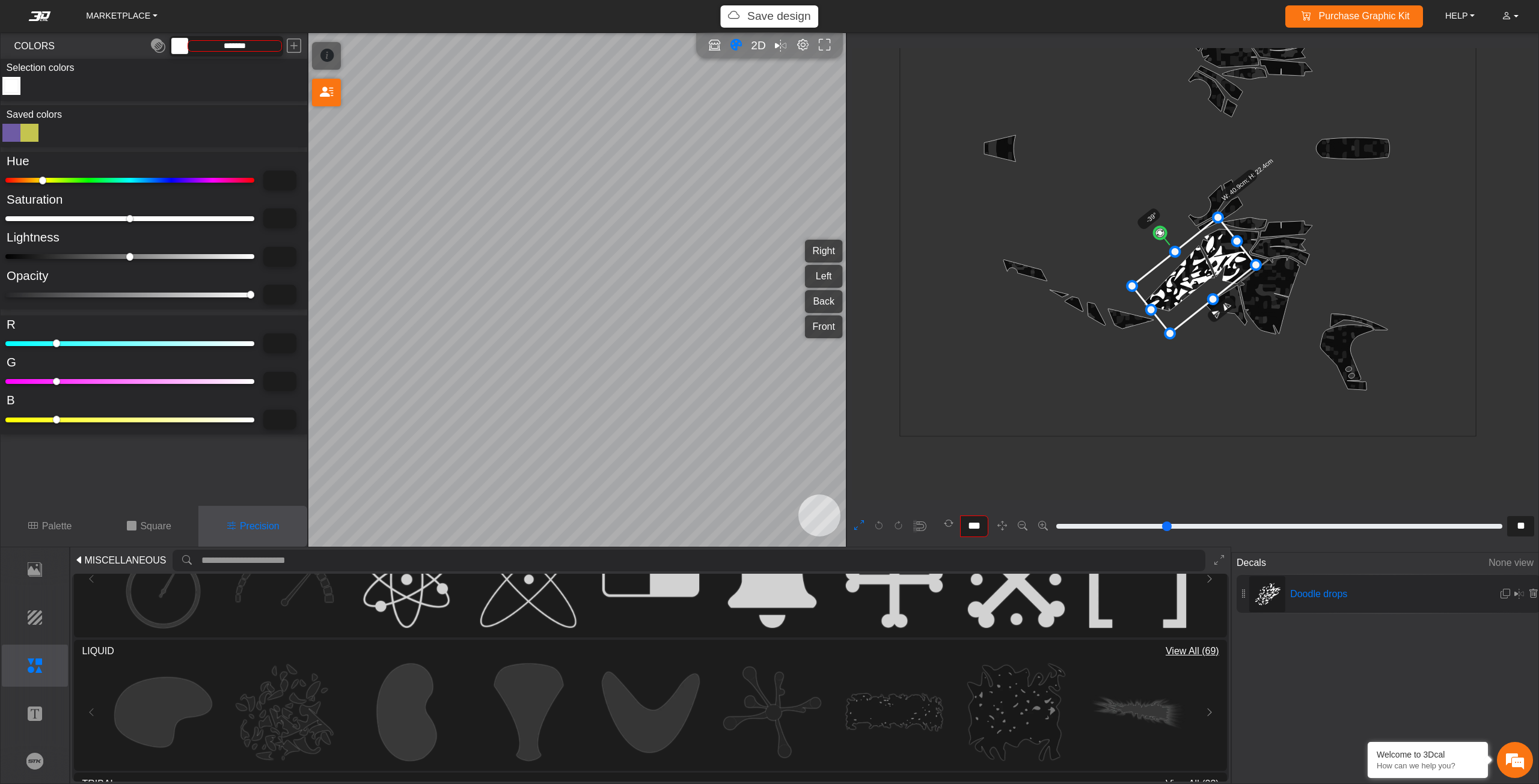
drag, startPoint x: 246, startPoint y: 296, endPoint x: 185, endPoint y: 296, distance: 61.0
type input "***"
click at [185, 296] on input "range" at bounding box center [129, 295] width 249 height 5
type input "***"
type input "*********"
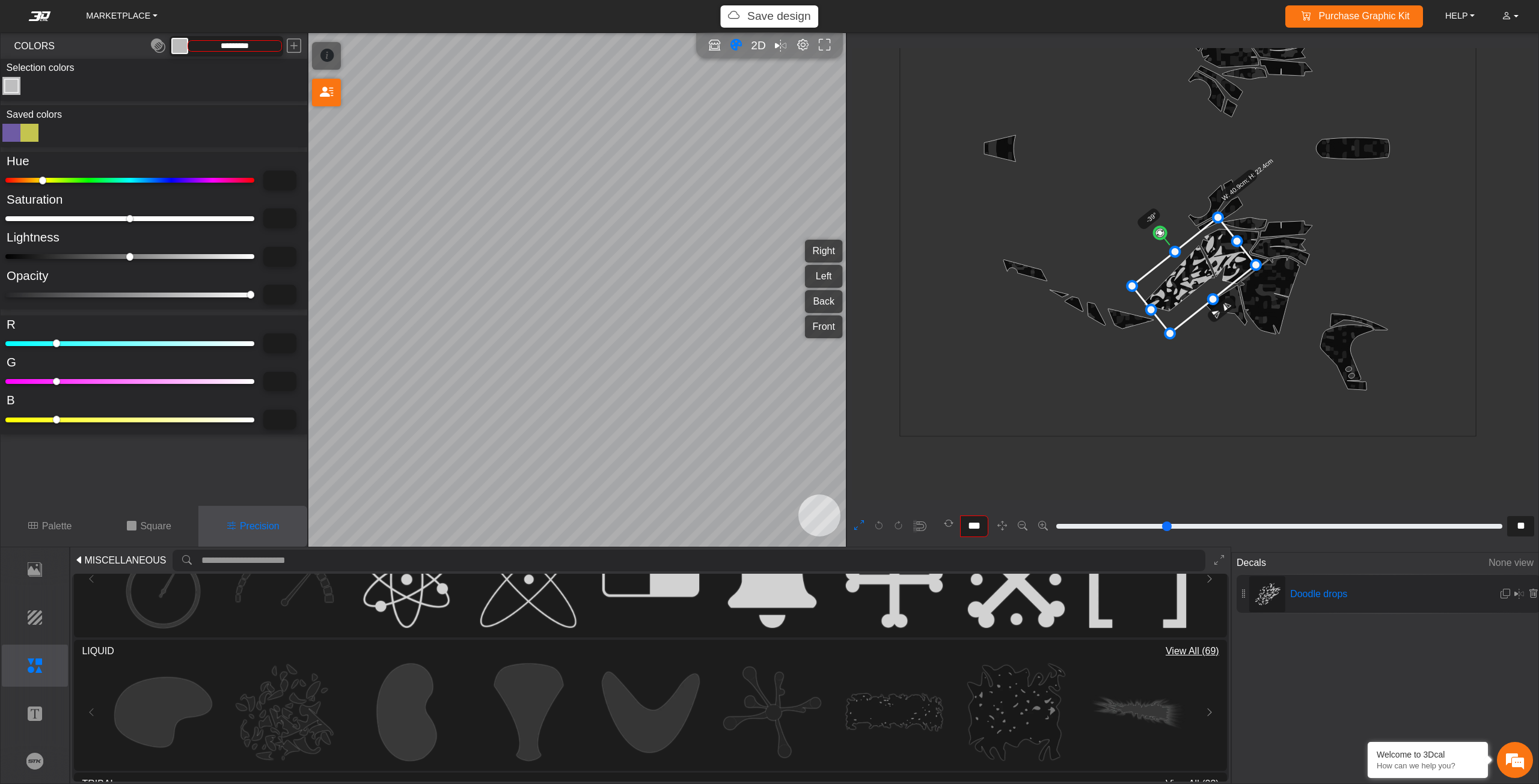
drag, startPoint x: 185, startPoint y: 295, endPoint x: 165, endPoint y: 292, distance: 20.2
type input "***"
click at [165, 293] on input "range" at bounding box center [129, 295] width 249 height 5
type input "***"
type input "*********"
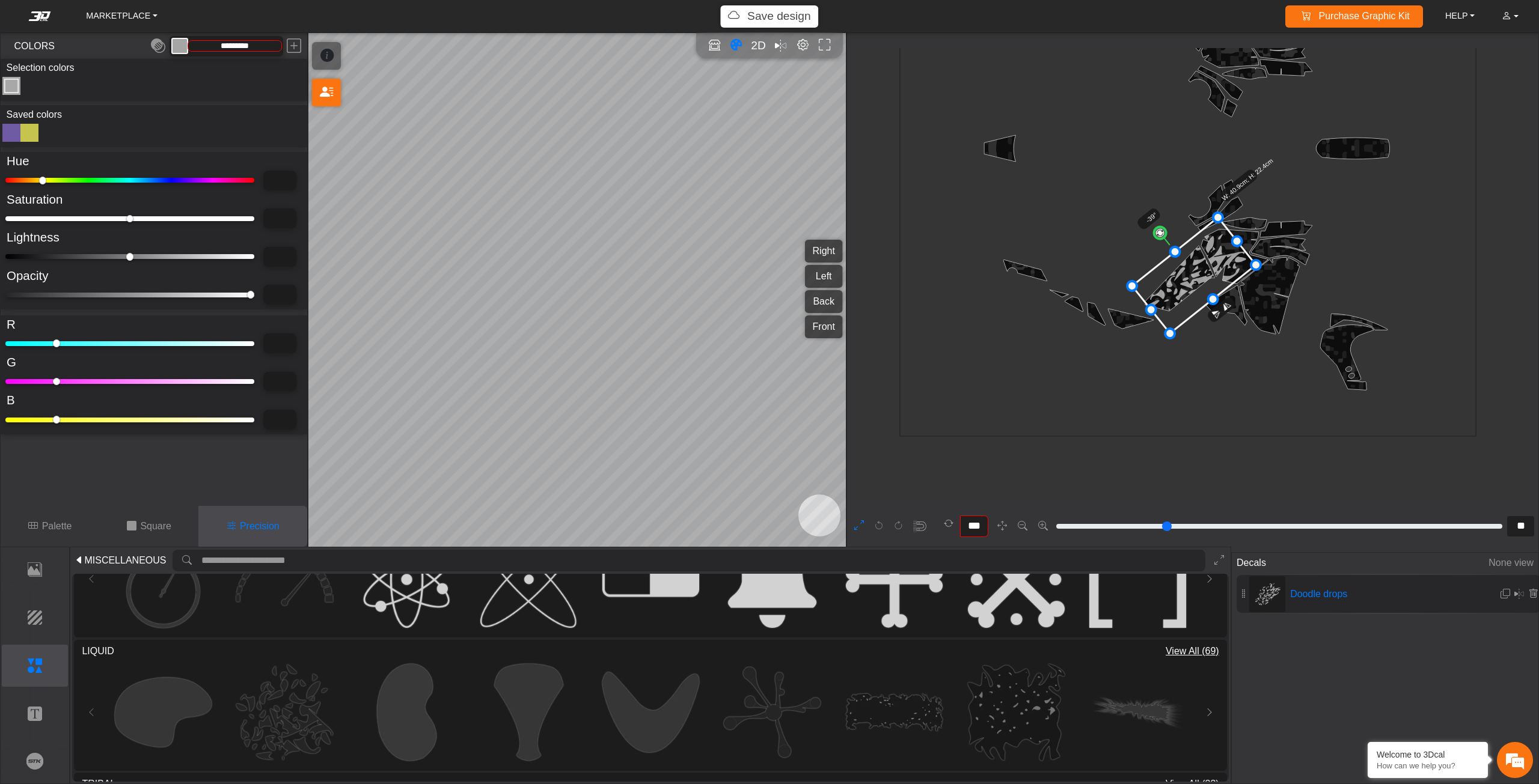
drag, startPoint x: 165, startPoint y: 292, endPoint x: 128, endPoint y: 292, distance: 37.0
type input "***"
click at [128, 293] on input "range" at bounding box center [129, 295] width 249 height 5
type input "***"
type input "*********"
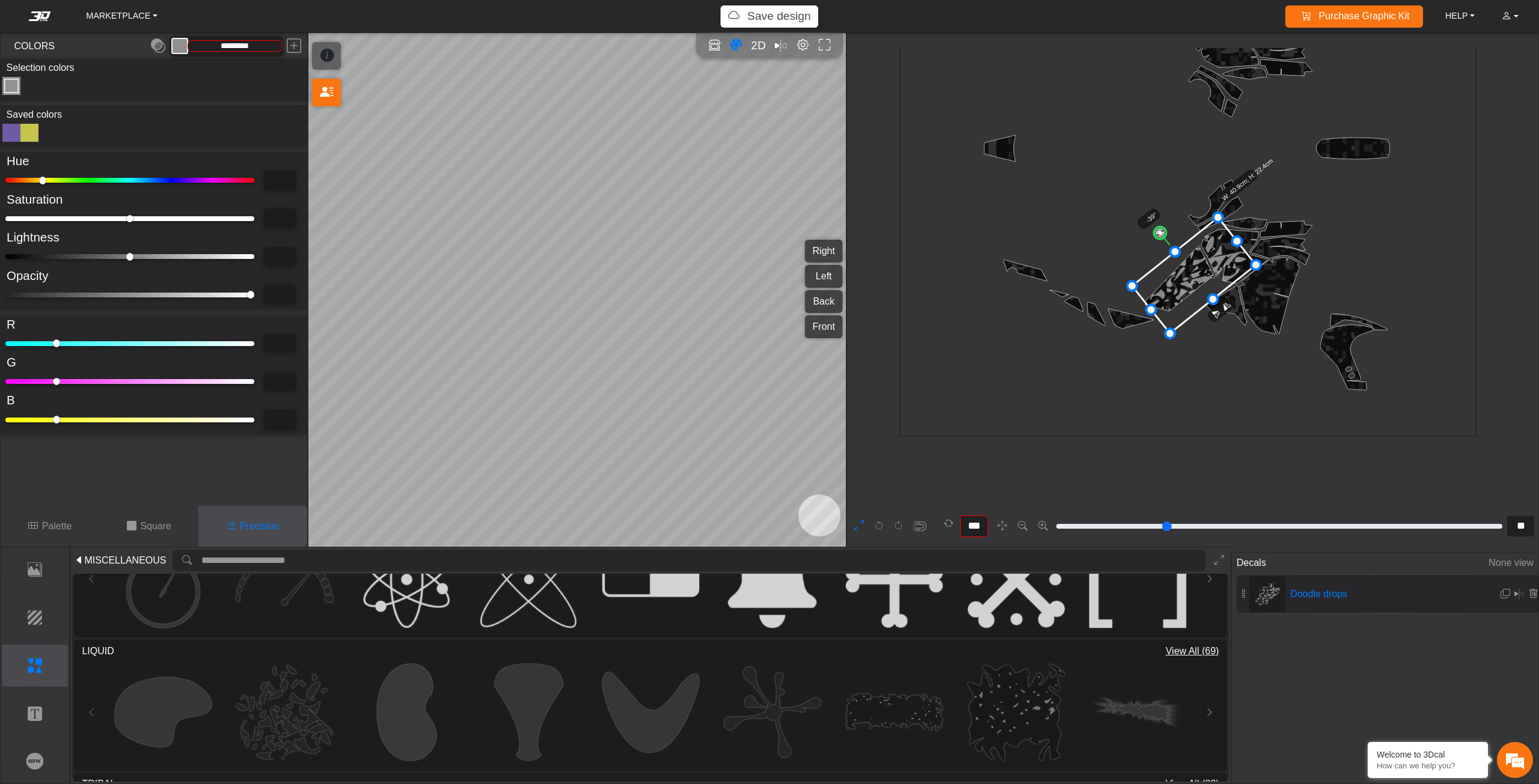
drag, startPoint x: 127, startPoint y: 292, endPoint x: 109, endPoint y: 287, distance: 18.7
type input "***"
click at [109, 293] on input "range" at bounding box center [129, 295] width 249 height 5
type input "***"
type input "*********"
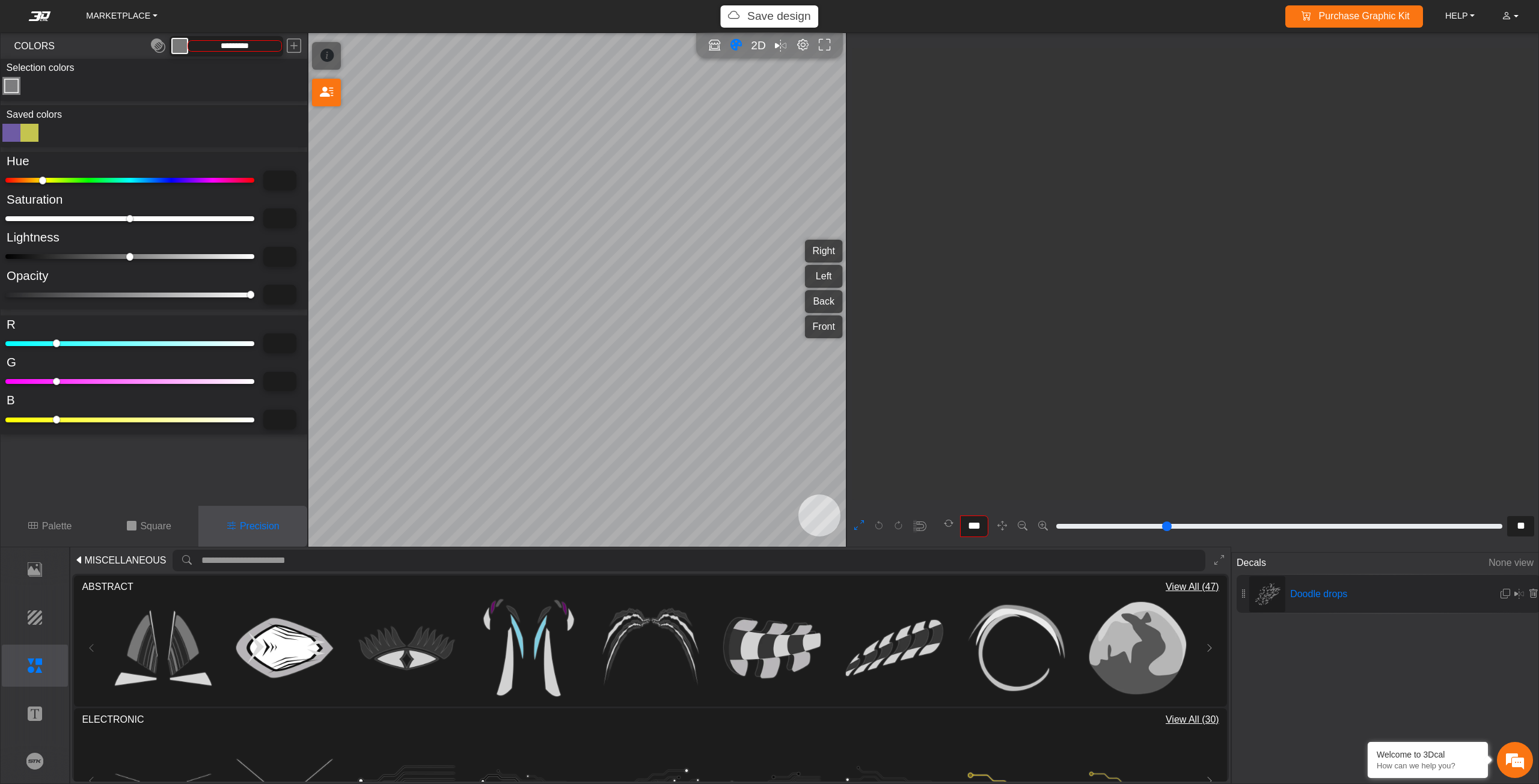
scroll to position [765, 530]
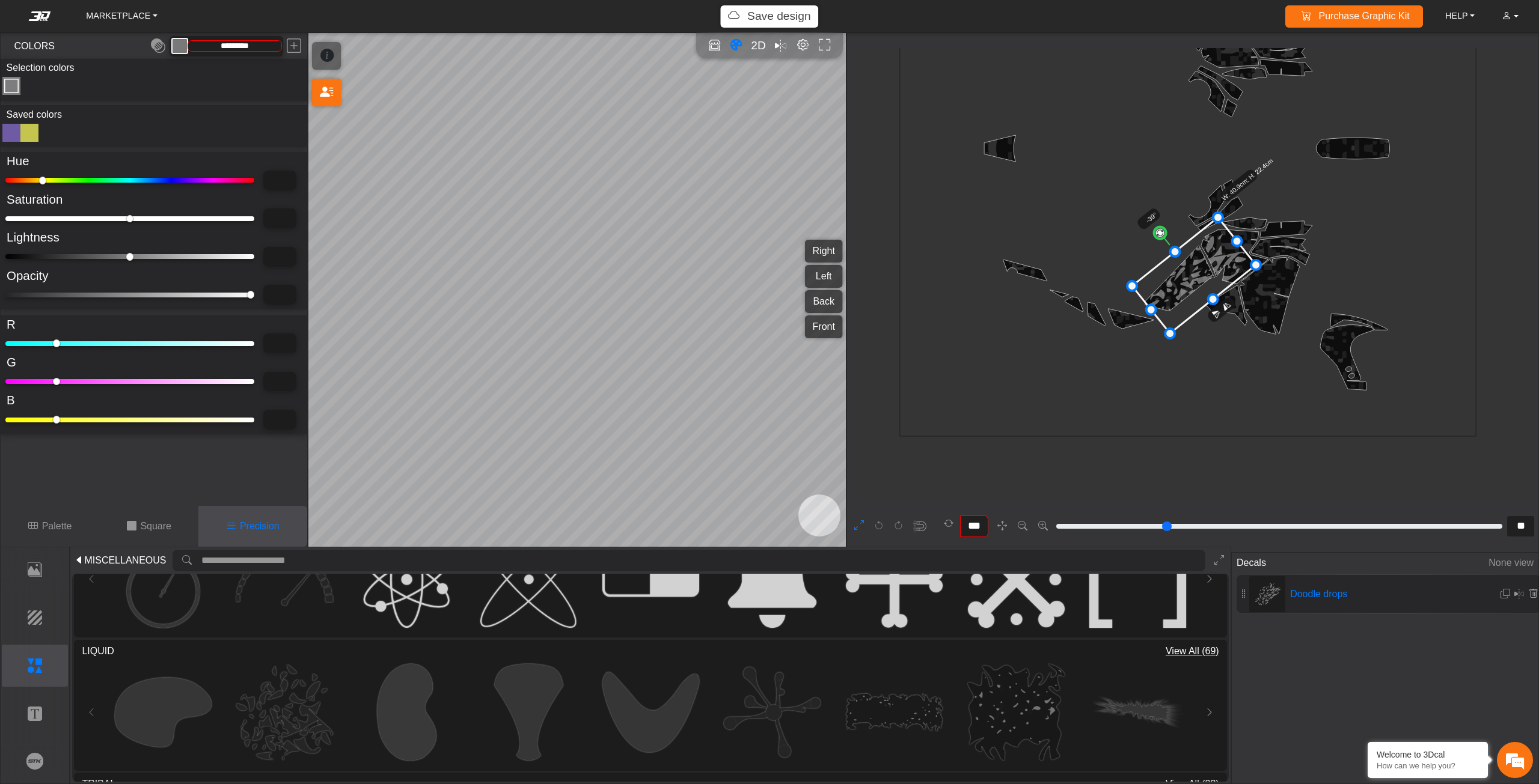
click at [107, 286] on div "***" at bounding box center [153, 295] width 297 height 20
drag, startPoint x: 106, startPoint y: 295, endPoint x: 92, endPoint y: 295, distance: 14.0
type input "***"
click at [92, 295] on input "range" at bounding box center [129, 295] width 249 height 5
type input "***"
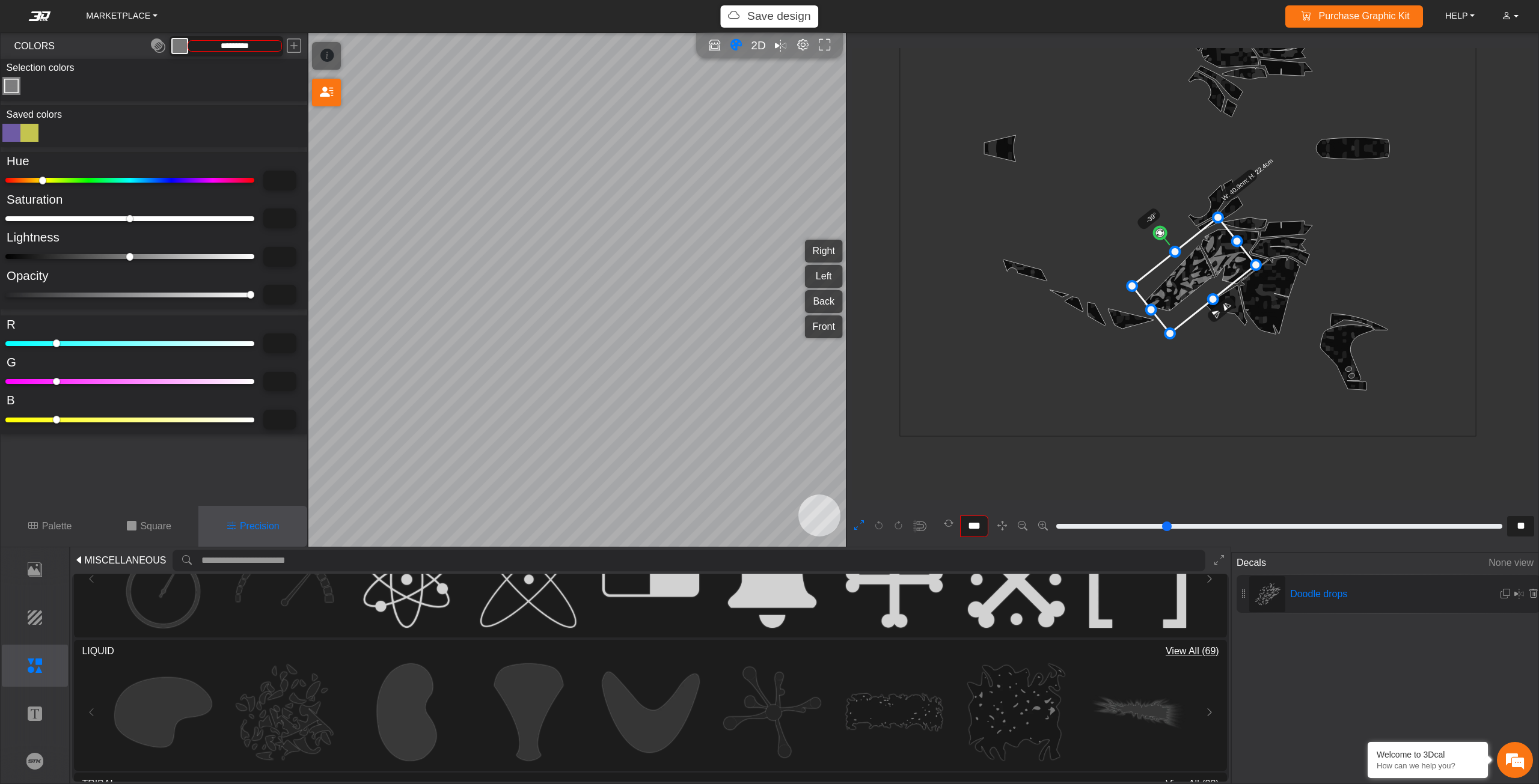
type input "*********"
click at [766, 262] on div "SHORTCUTS: Press F key to activate Focus Mode on a selected asset (except backg…" at bounding box center [577, 290] width 537 height 514
click at [1504, 595] on em at bounding box center [1505, 594] width 9 height 10
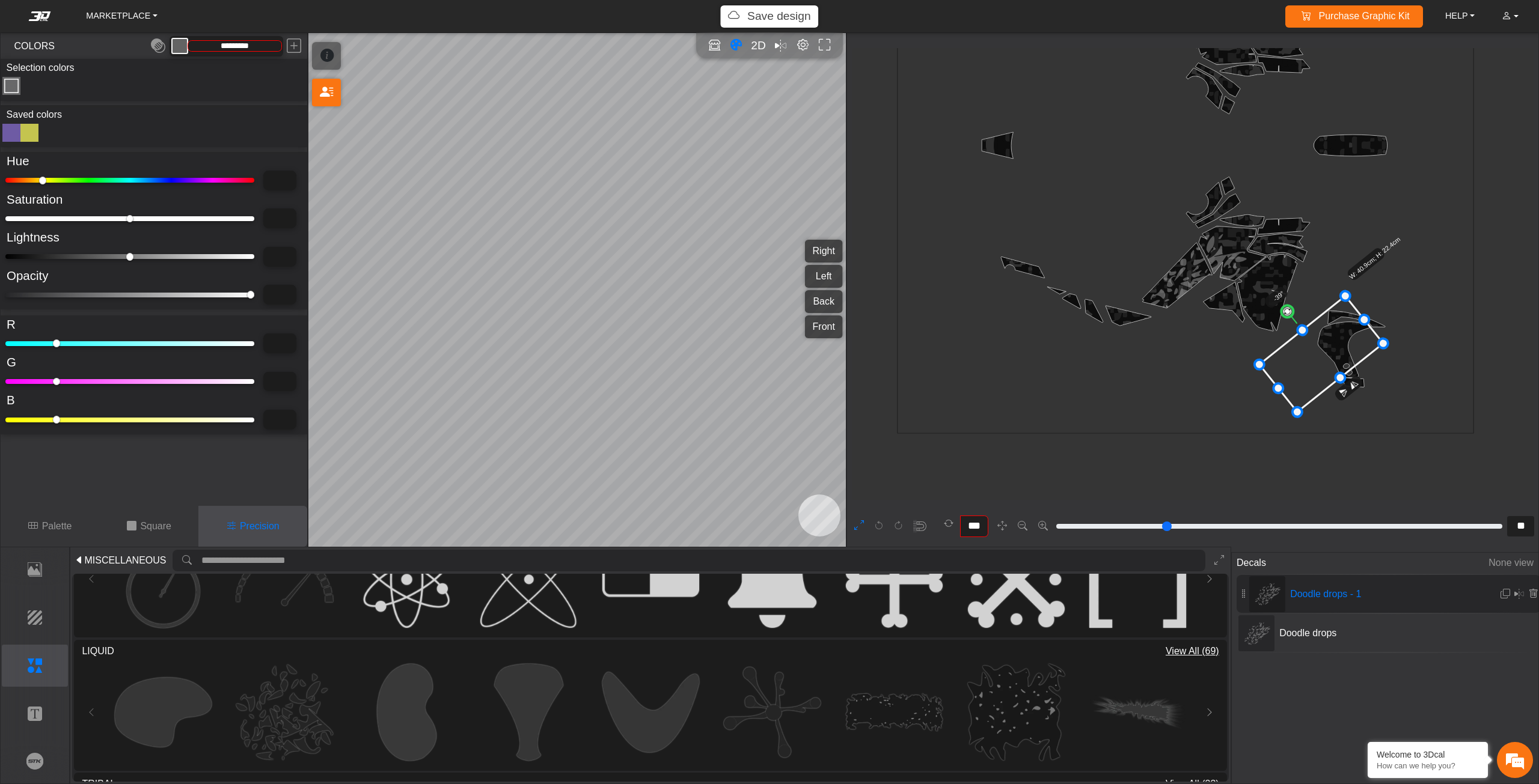
drag, startPoint x: 1201, startPoint y: 264, endPoint x: 1328, endPoint y: 343, distance: 149.6
click at [1328, 343] on icon at bounding box center [1320, 354] width 124 height 116
click at [30, 756] on p "Brands" at bounding box center [35, 762] width 65 height 15
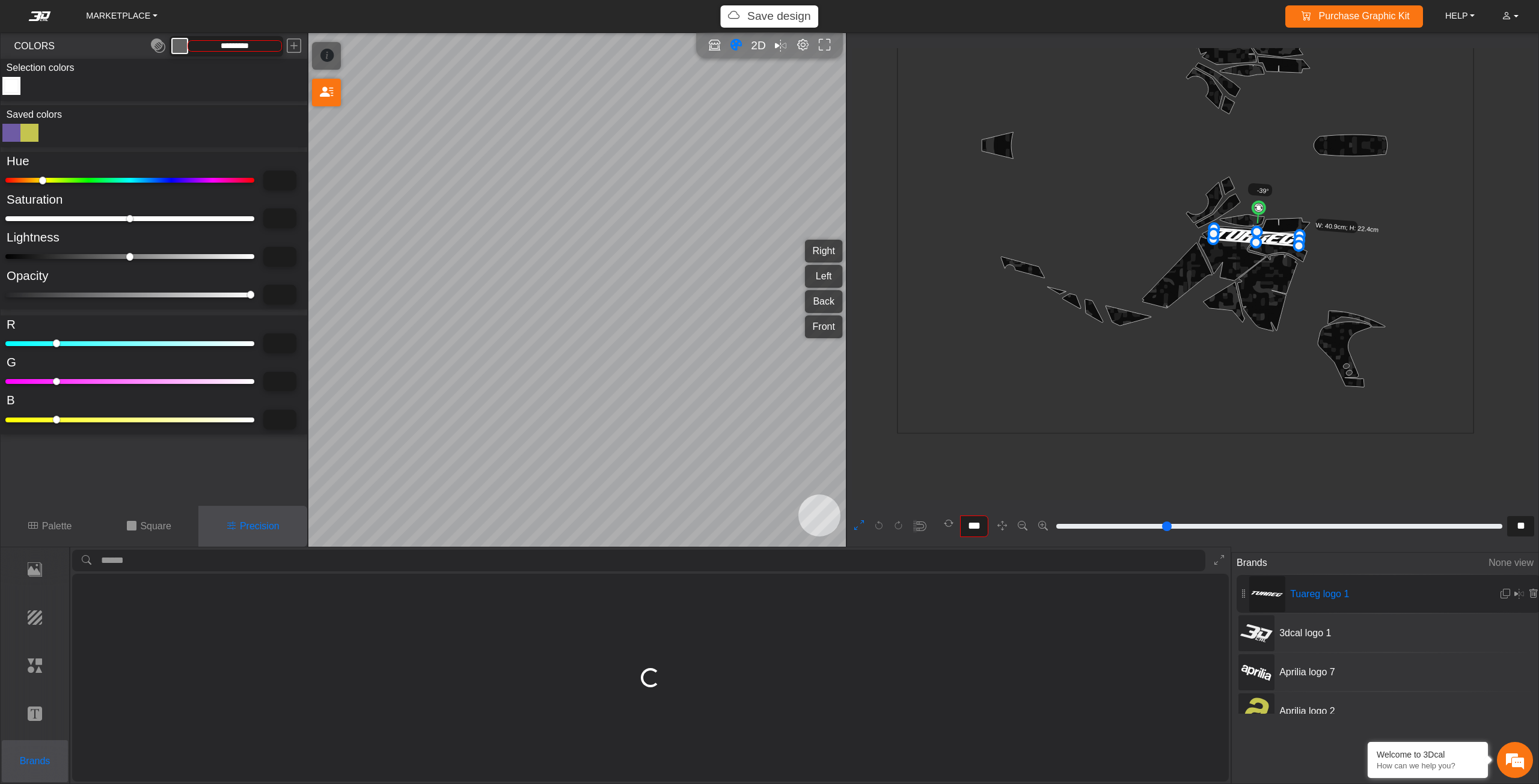
type input "*"
type input "**"
type input "*"
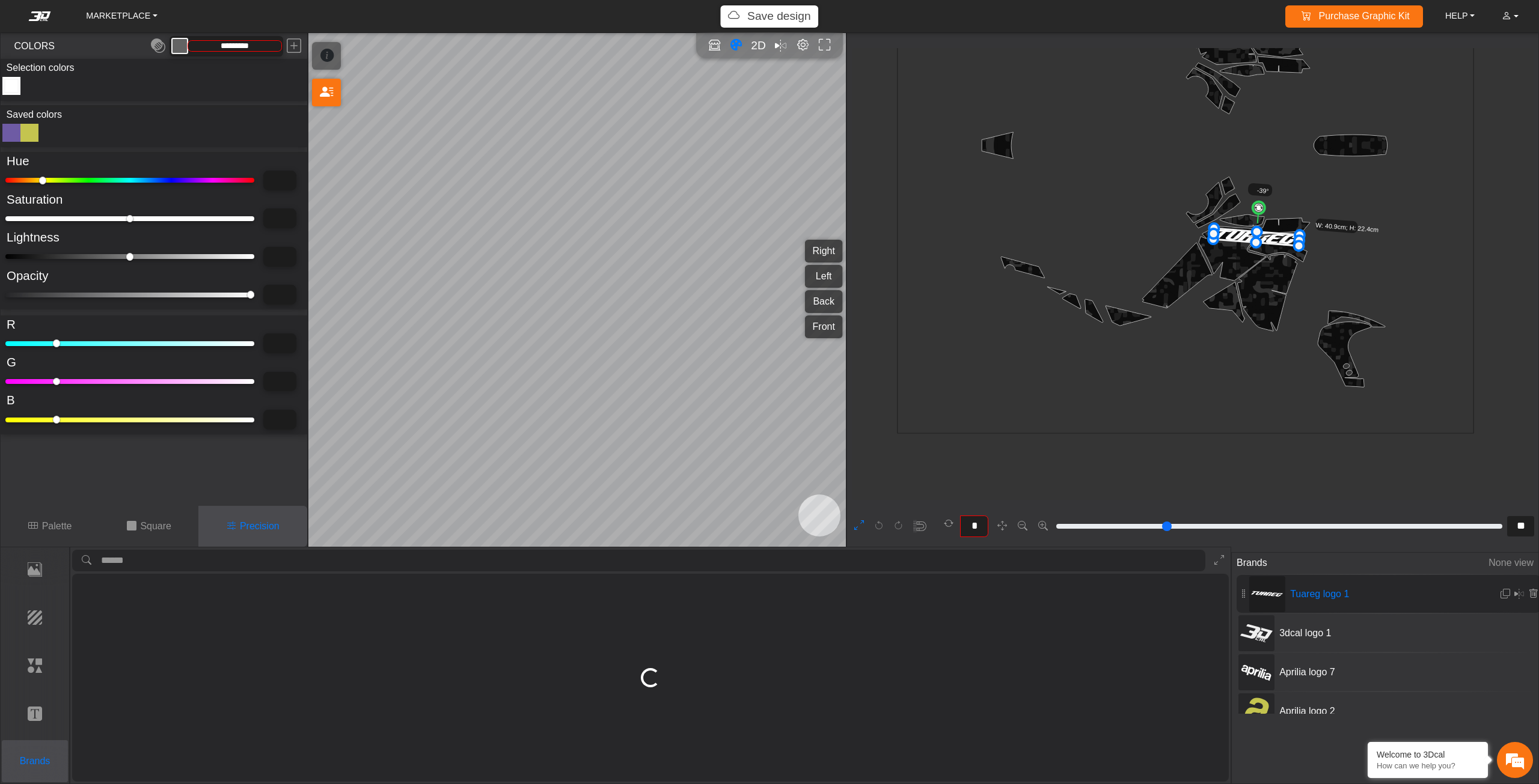
type input "*******"
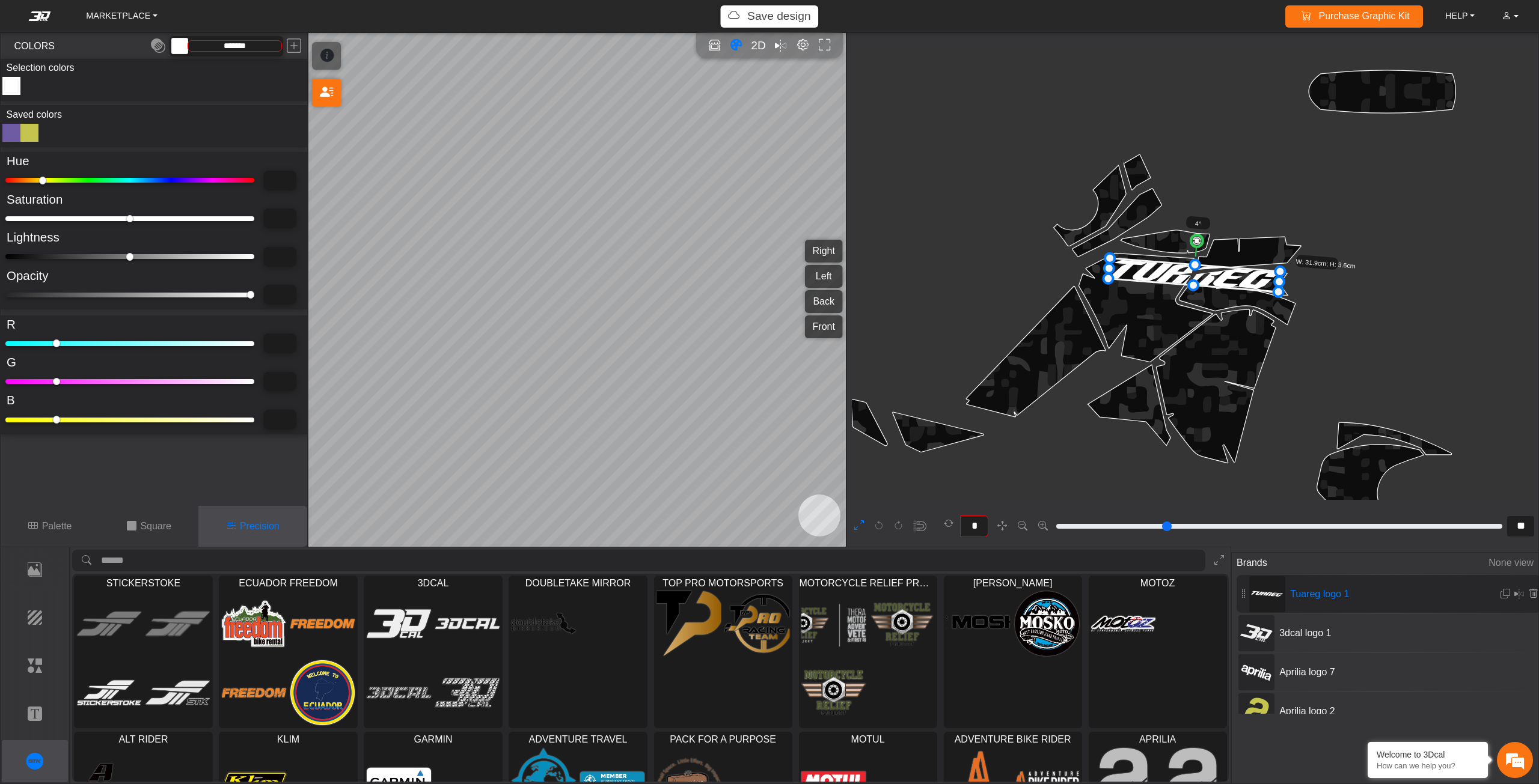
scroll to position [106, 0]
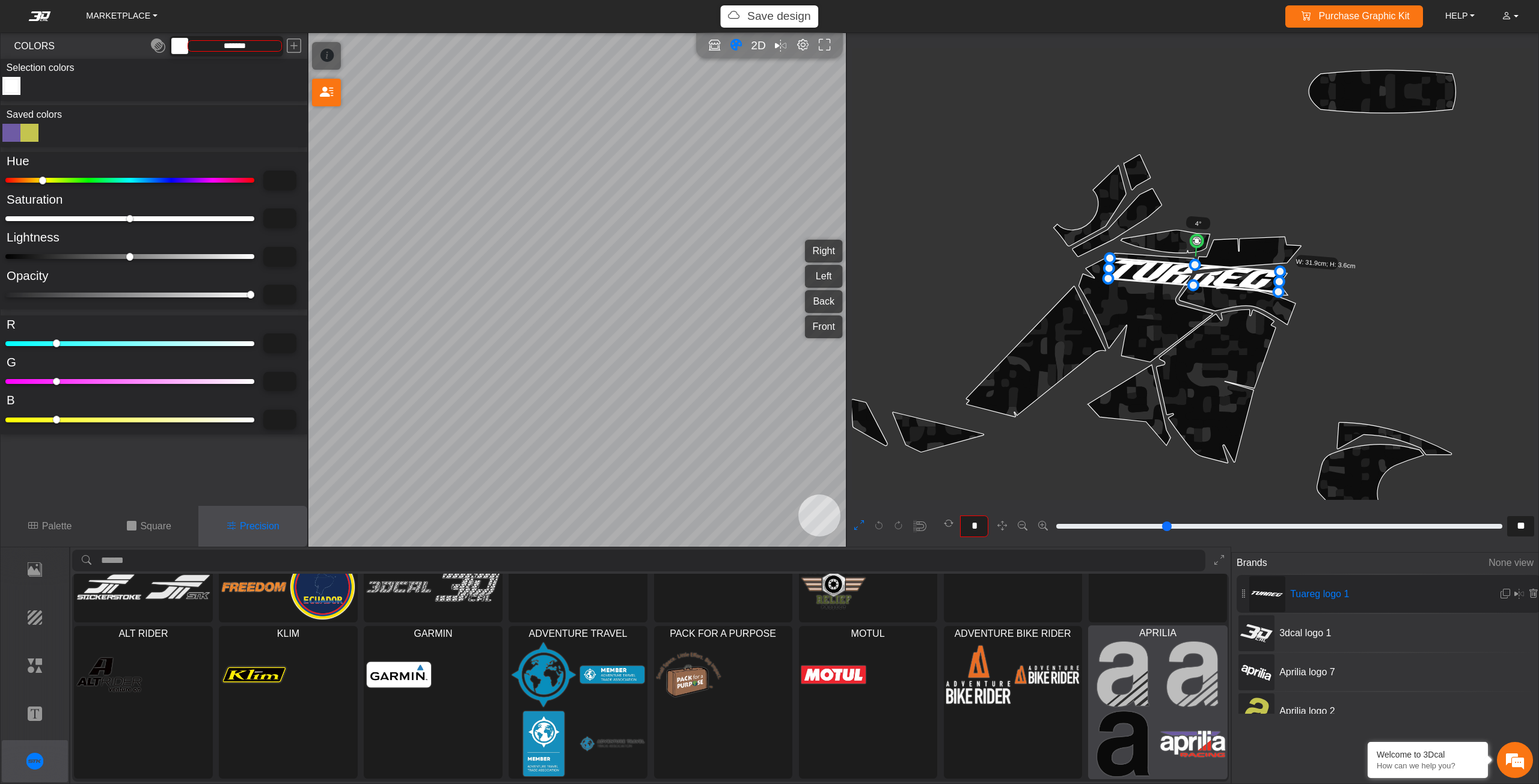
click at [1164, 699] on img at bounding box center [1192, 674] width 65 height 66
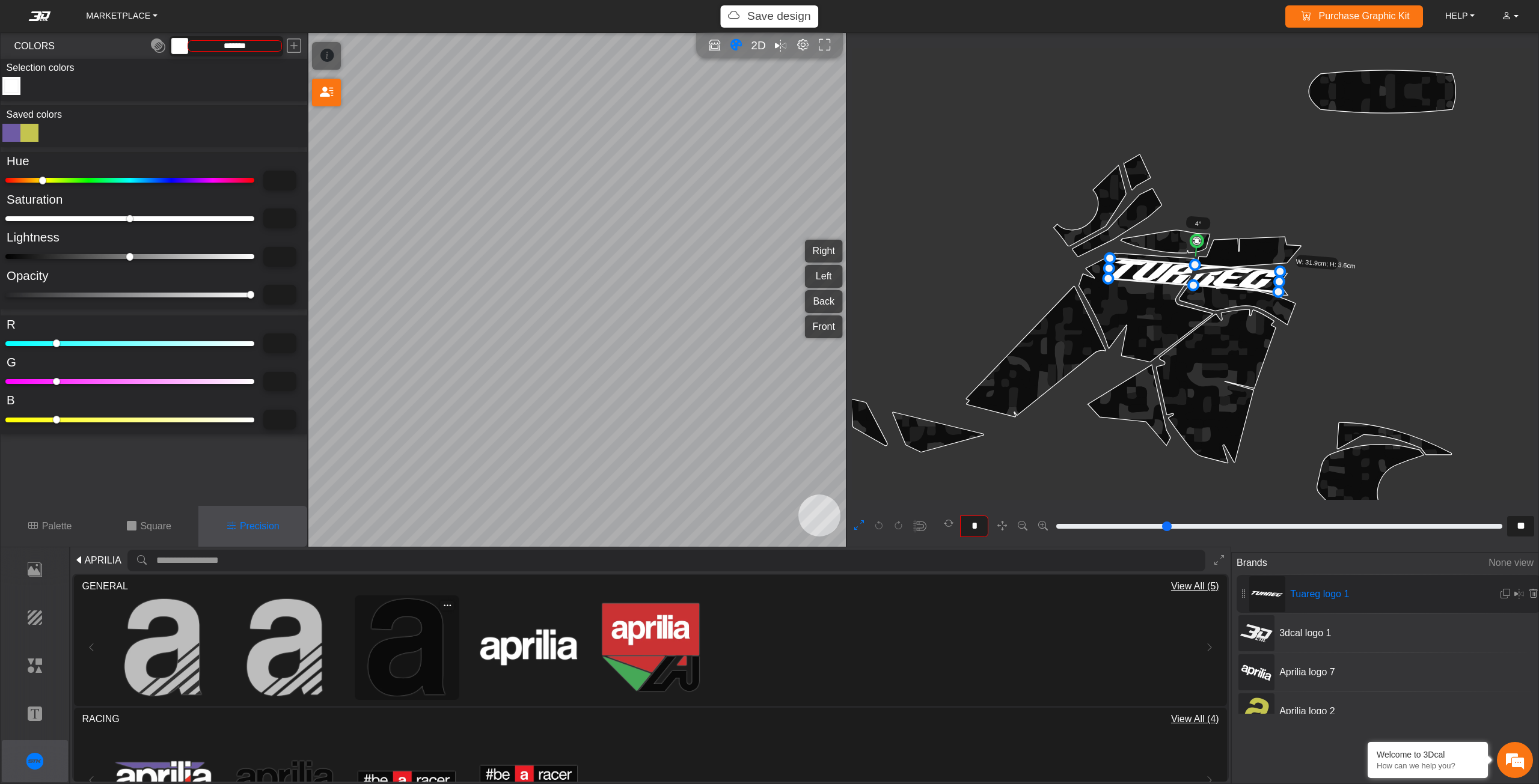
scroll to position [0, 0]
click at [493, 638] on img at bounding box center [528, 647] width 96 height 96
type input "*"
type input "**"
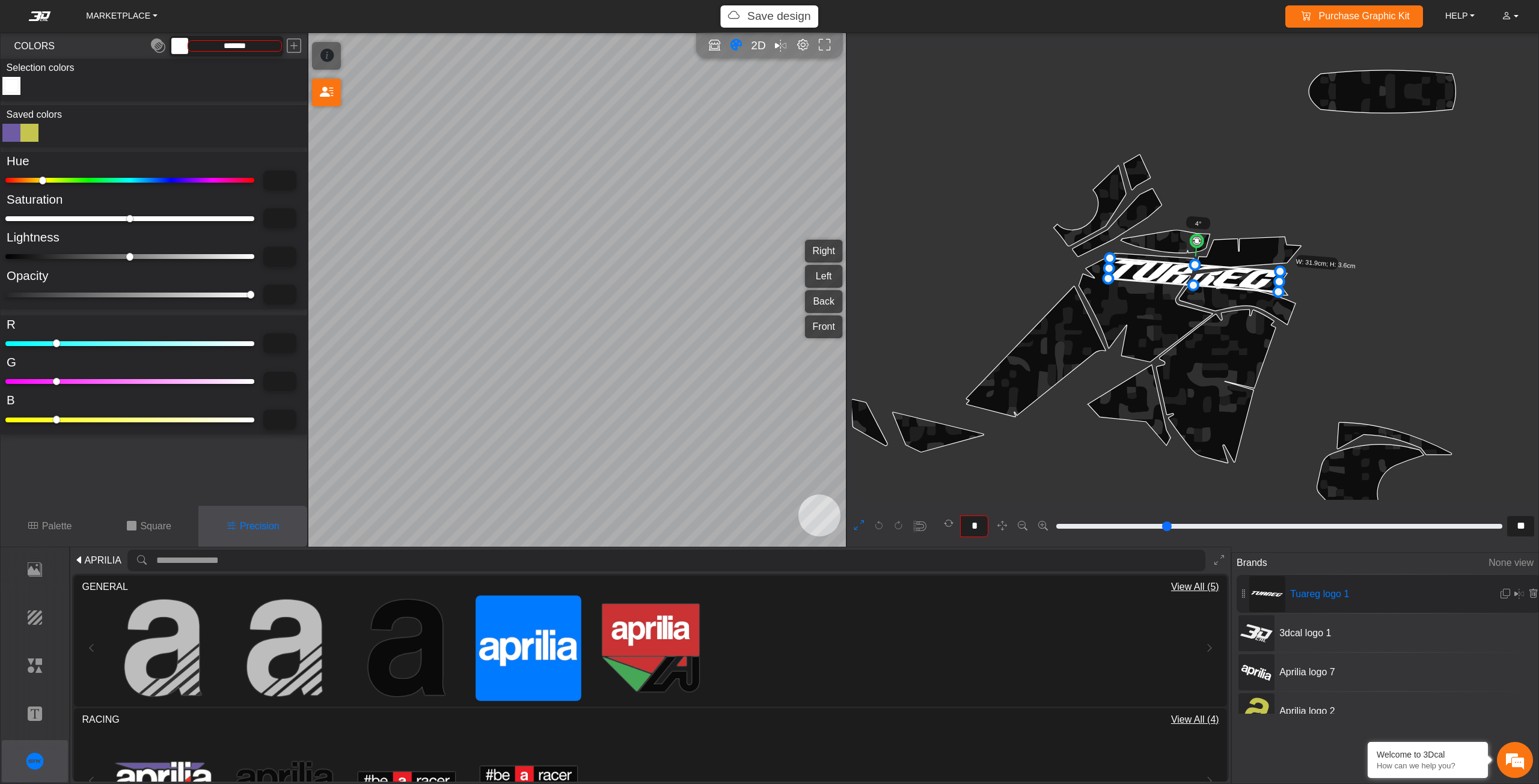
type input "*********"
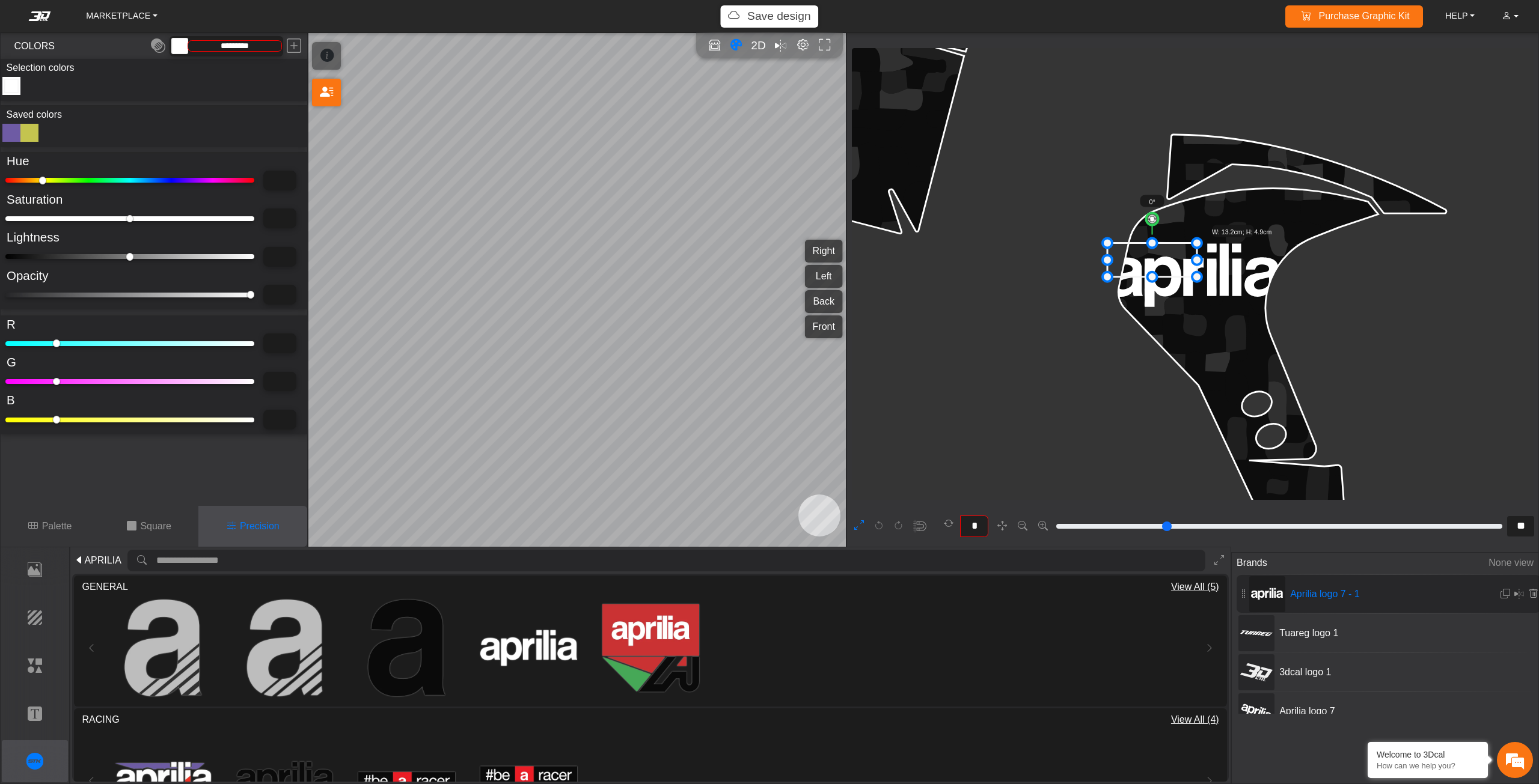
drag, startPoint x: 1272, startPoint y: 308, endPoint x: 1175, endPoint y: 263, distance: 106.9
drag, startPoint x: 1167, startPoint y: 261, endPoint x: 1220, endPoint y: 257, distance: 53.2
click at [1220, 257] on icon at bounding box center [1204, 256] width 89 height 34
type input "**"
drag, startPoint x: 1205, startPoint y: 213, endPoint x: 1217, endPoint y: 218, distance: 13.0
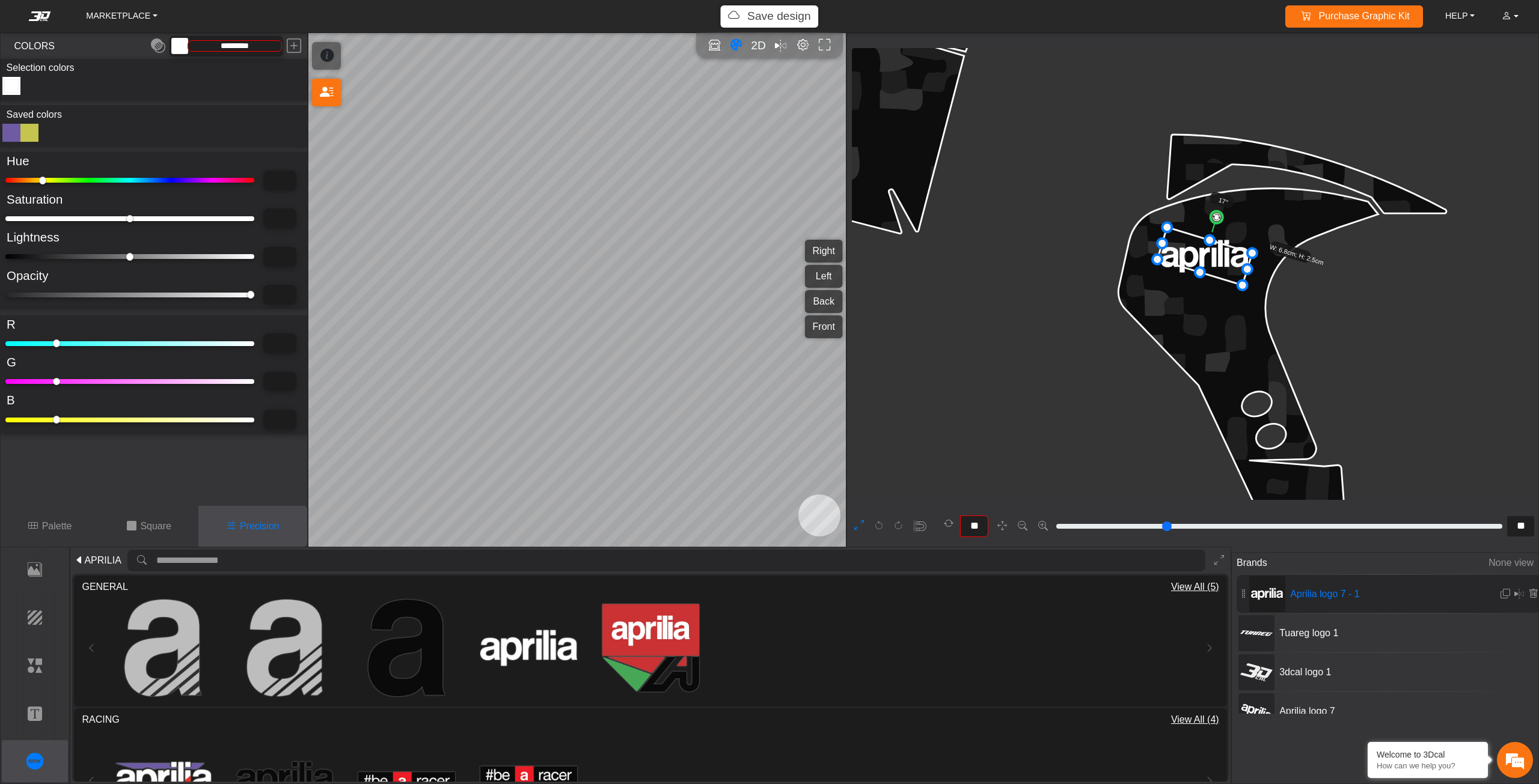
click at [1217, 218] on circle at bounding box center [1217, 217] width 15 height 15
drag, startPoint x: 1157, startPoint y: 260, endPoint x: 1121, endPoint y: 270, distance: 37.4
drag, startPoint x: 1131, startPoint y: 265, endPoint x: 1145, endPoint y: 265, distance: 14.0
drag, startPoint x: 1196, startPoint y: 257, endPoint x: 1212, endPoint y: 260, distance: 16.3
click at [1212, 260] on icon at bounding box center [1198, 257] width 108 height 66
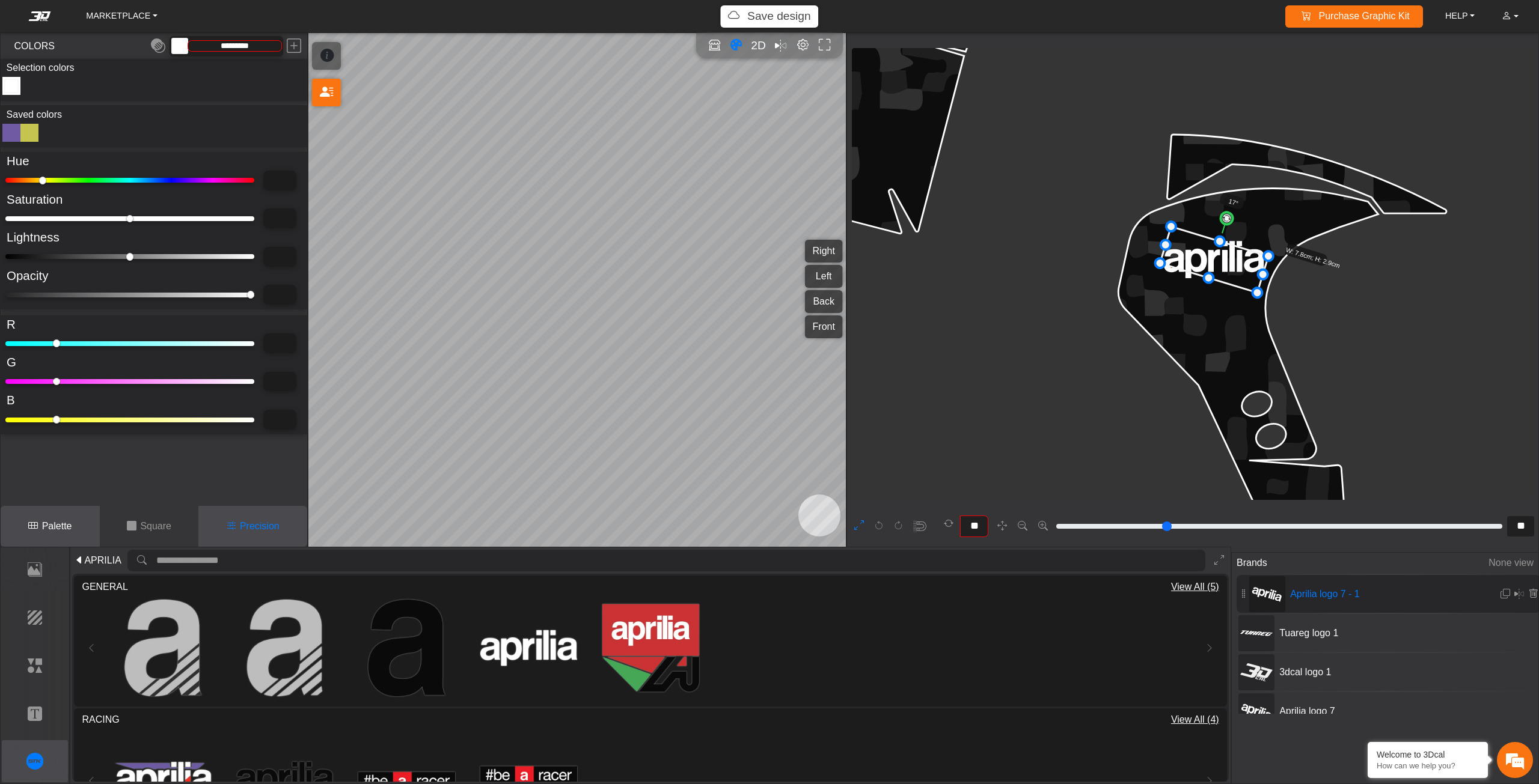
click at [39, 528] on button "Palette" at bounding box center [51, 526] width 99 height 41
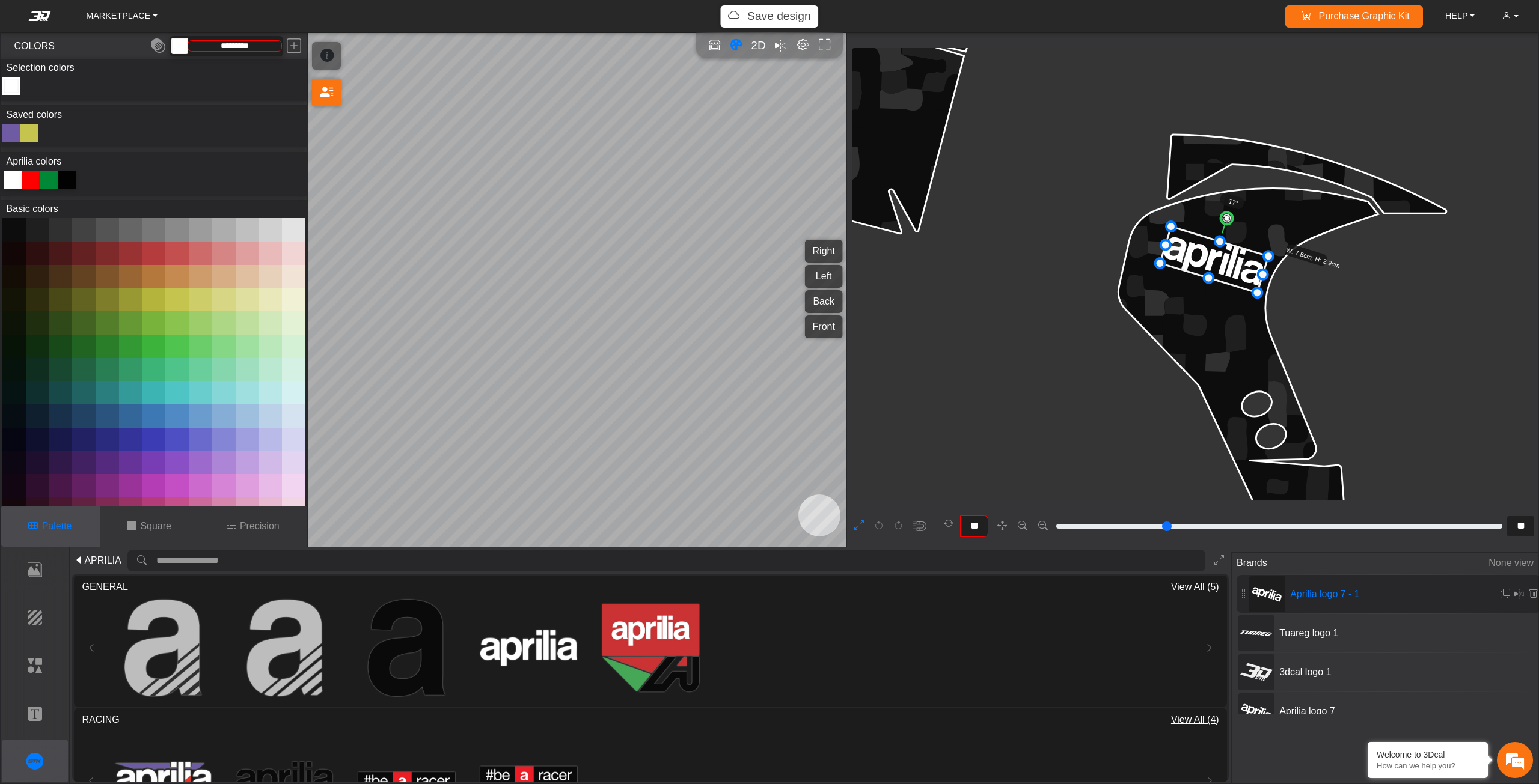
click at [28, 134] on div at bounding box center [29, 133] width 18 height 18
type input "*********"
click at [1209, 264] on icon at bounding box center [1210, 259] width 121 height 68
click at [1205, 265] on icon at bounding box center [1209, 261] width 121 height 68
drag, startPoint x: 1254, startPoint y: 290, endPoint x: 1239, endPoint y: 279, distance: 18.6
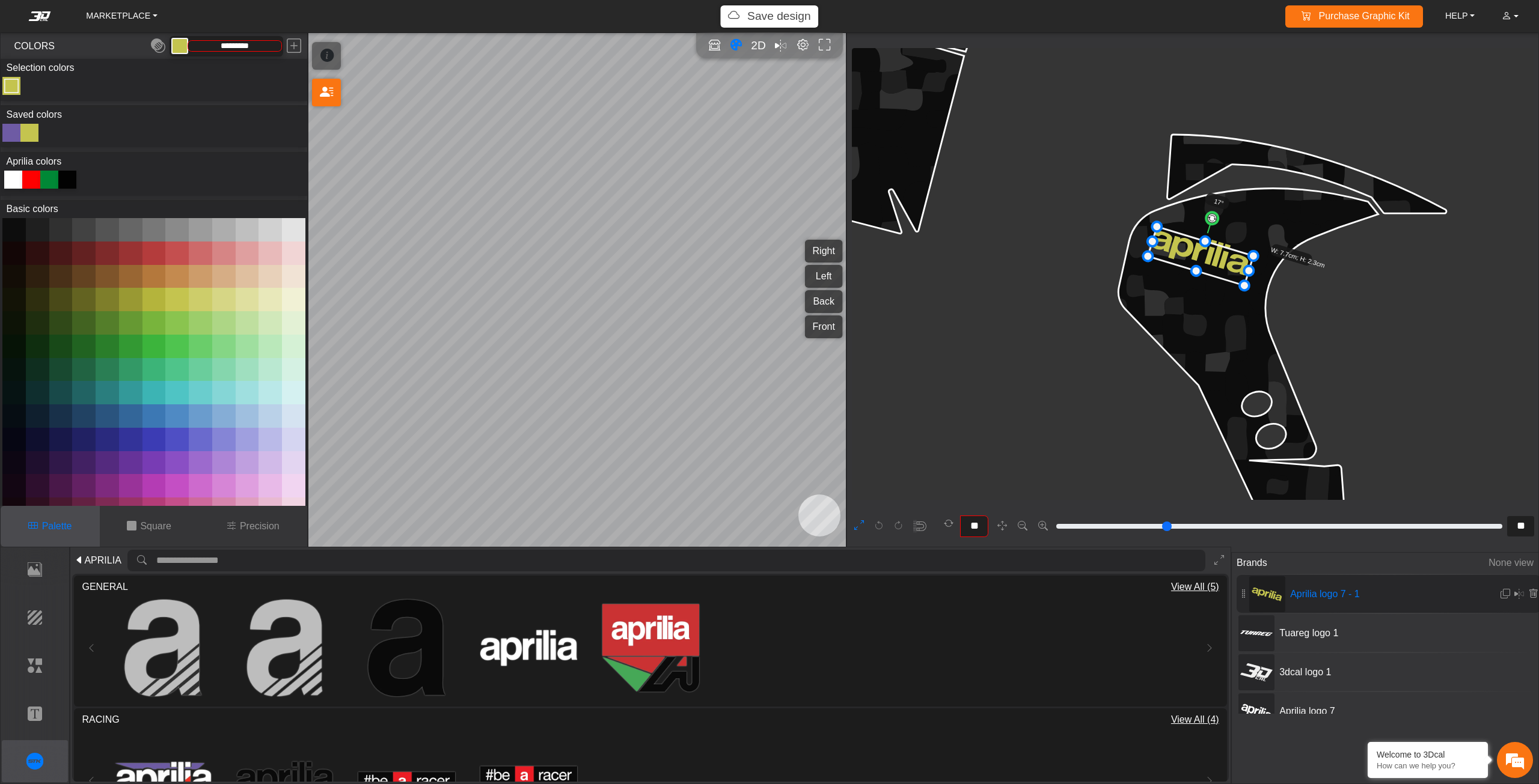
click at [1216, 252] on icon at bounding box center [1200, 256] width 106 height 59
drag, startPoint x: 1208, startPoint y: 257, endPoint x: 1177, endPoint y: 277, distance: 36.9
click at [1177, 277] on icon at bounding box center [1175, 277] width 106 height 59
type input "**"
click at [1185, 242] on circle at bounding box center [1185, 239] width 15 height 15
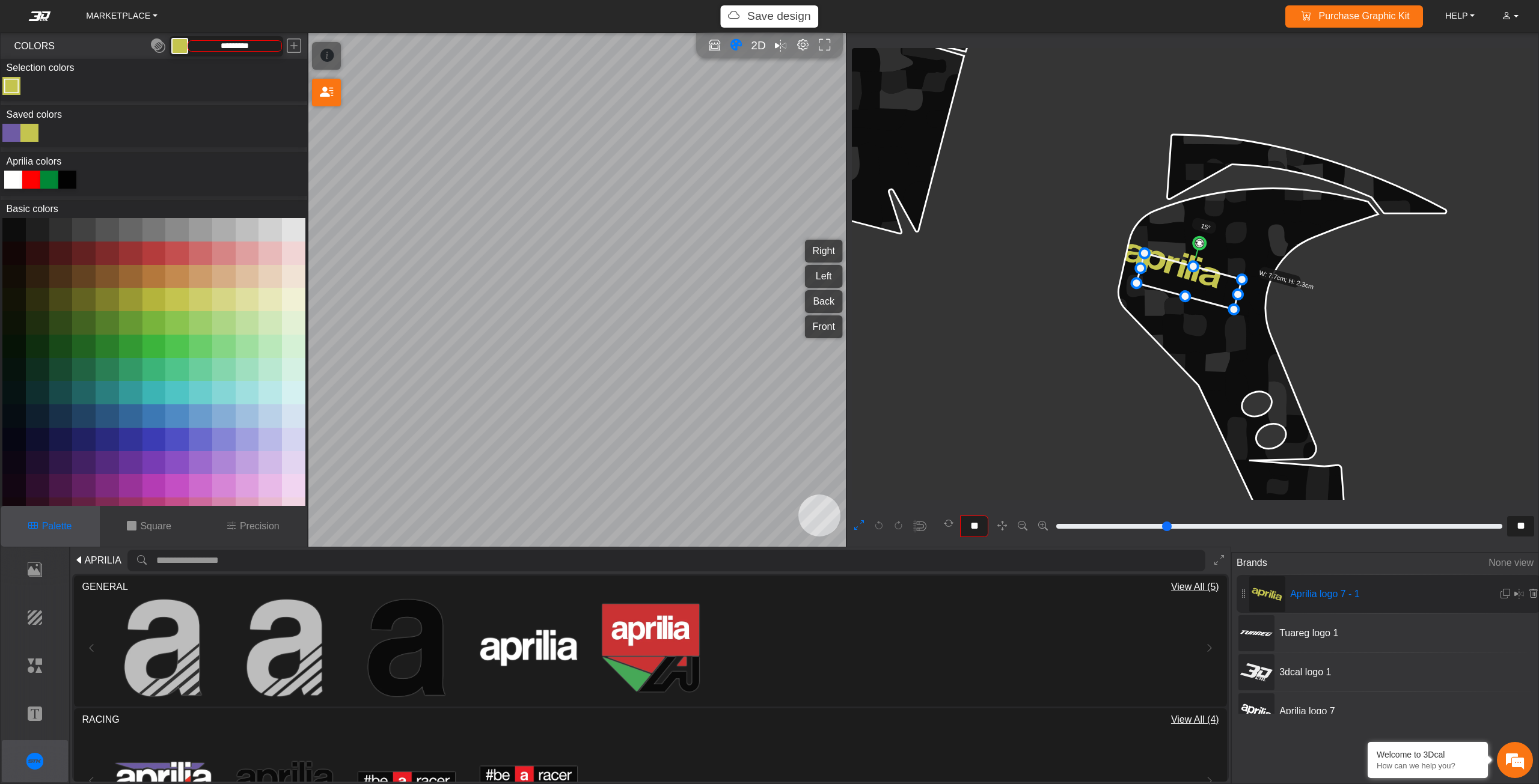
drag, startPoint x: 1185, startPoint y: 272, endPoint x: 1195, endPoint y: 274, distance: 10.2
click at [1195, 274] on icon at bounding box center [1189, 281] width 106 height 56
drag, startPoint x: 1195, startPoint y: 275, endPoint x: 1199, endPoint y: 286, distance: 11.7
click at [1199, 286] on icon at bounding box center [1192, 292] width 106 height 56
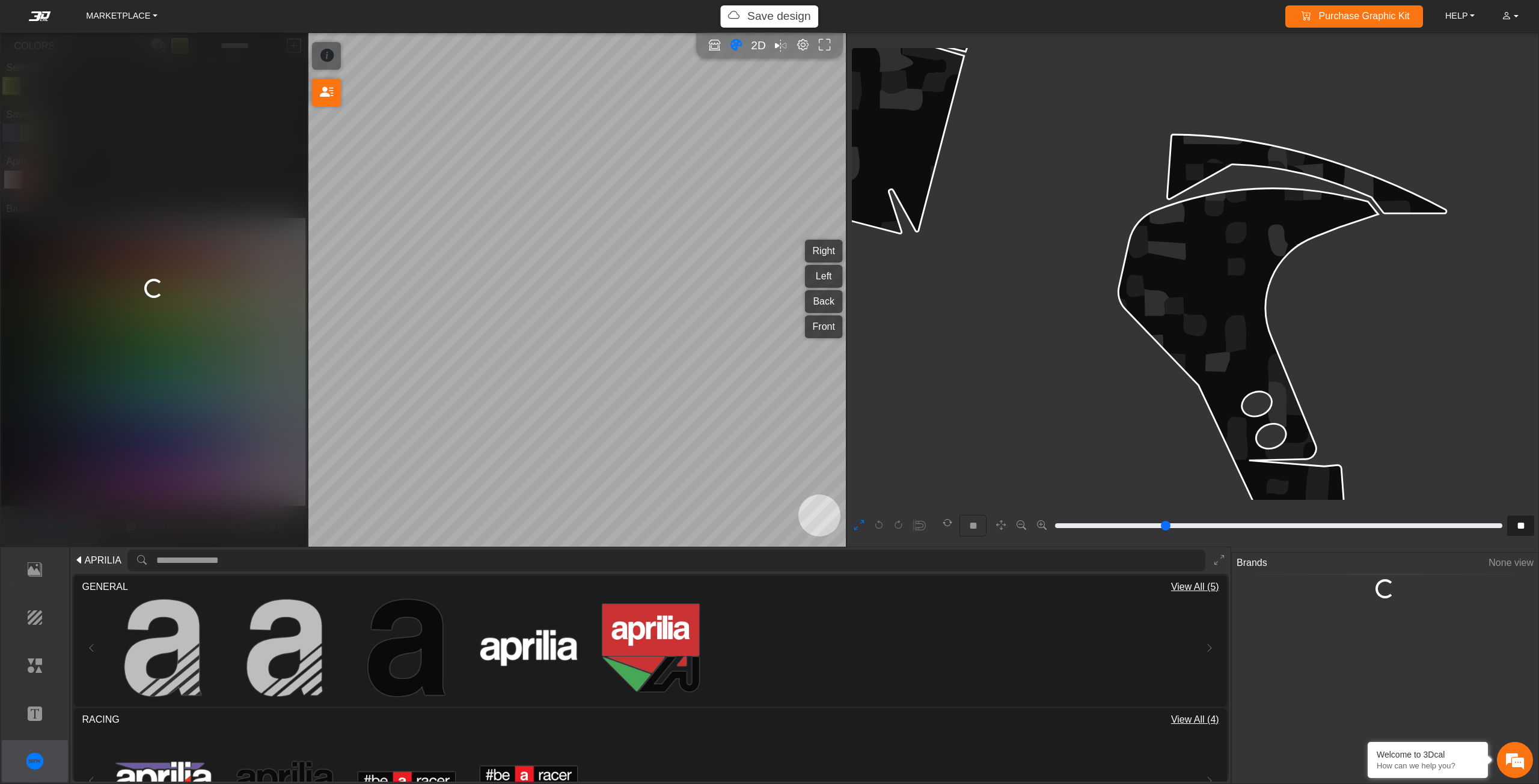
type input "**"
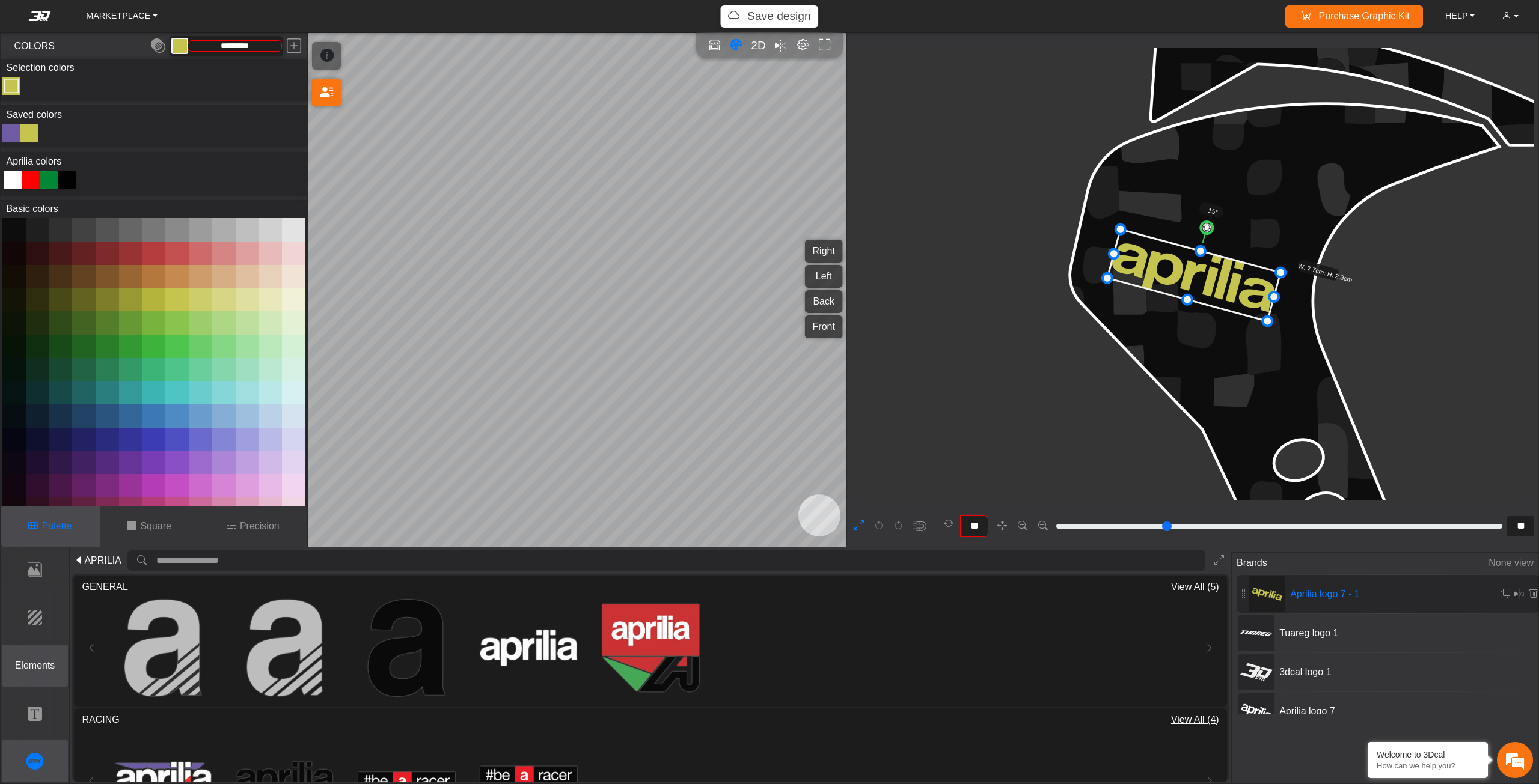
click at [38, 650] on button "Elements" at bounding box center [35, 666] width 67 height 42
type input "***"
type input "**"
type input "*********"
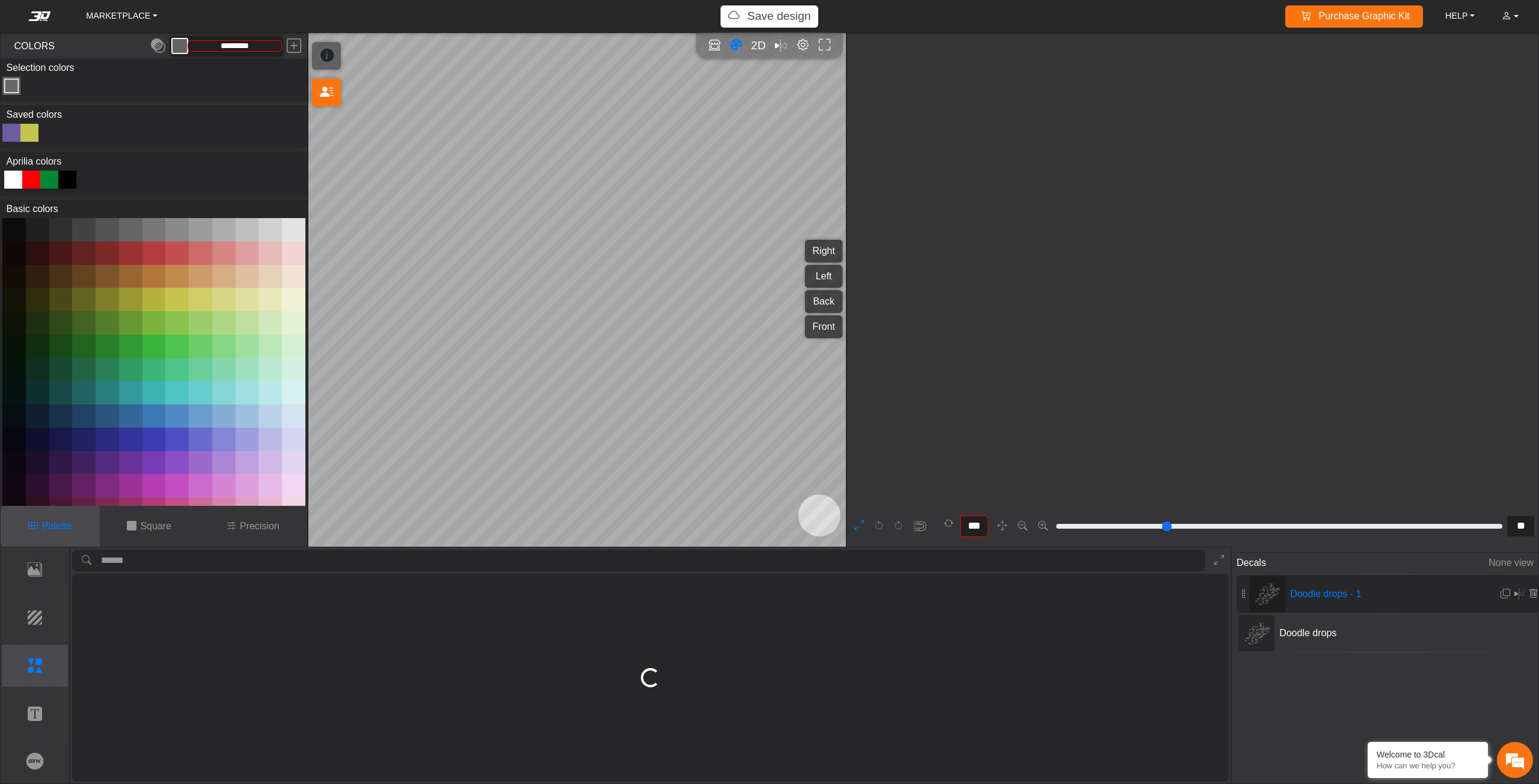
scroll to position [846, 658]
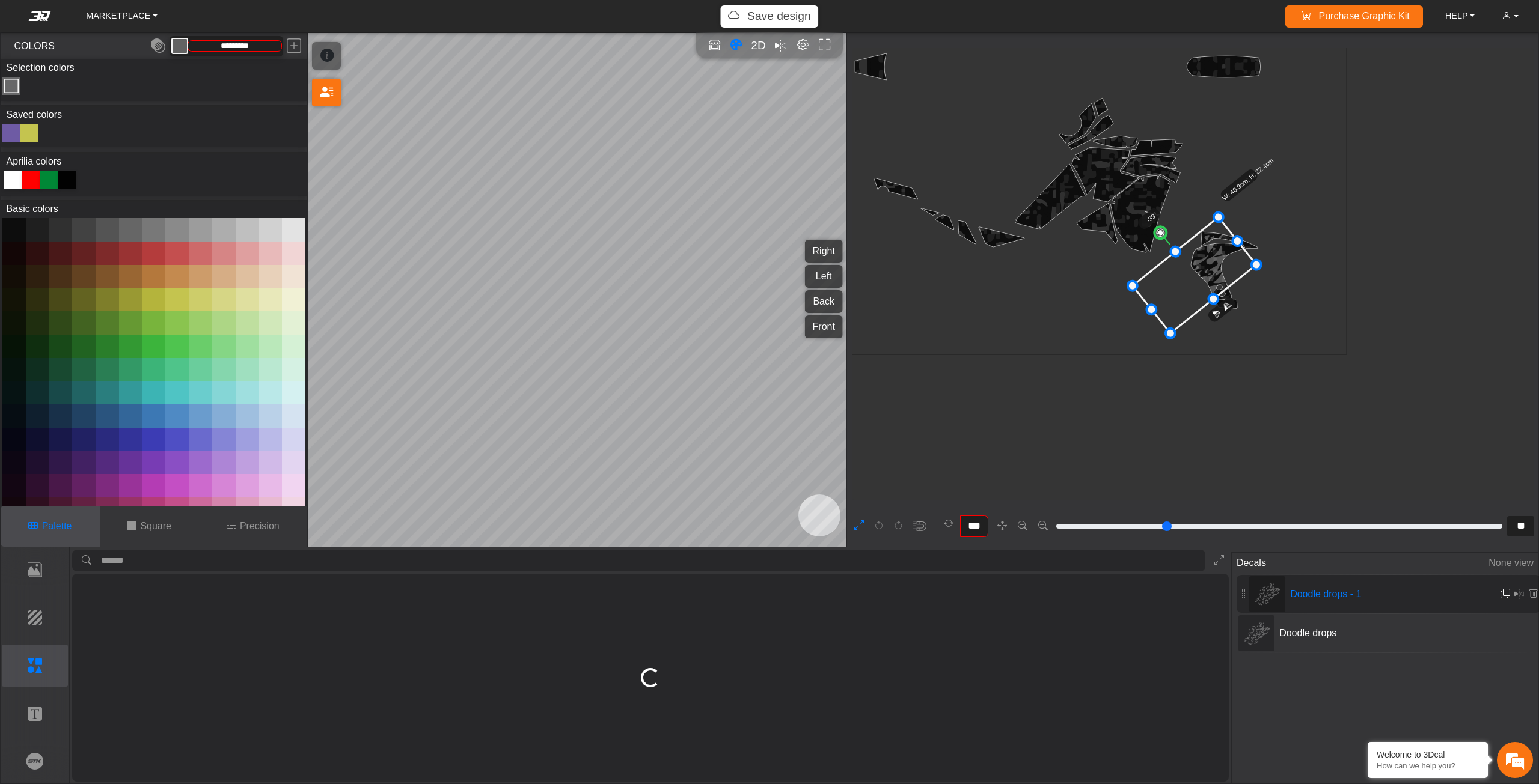
click at [1501, 591] on em at bounding box center [1505, 594] width 9 height 10
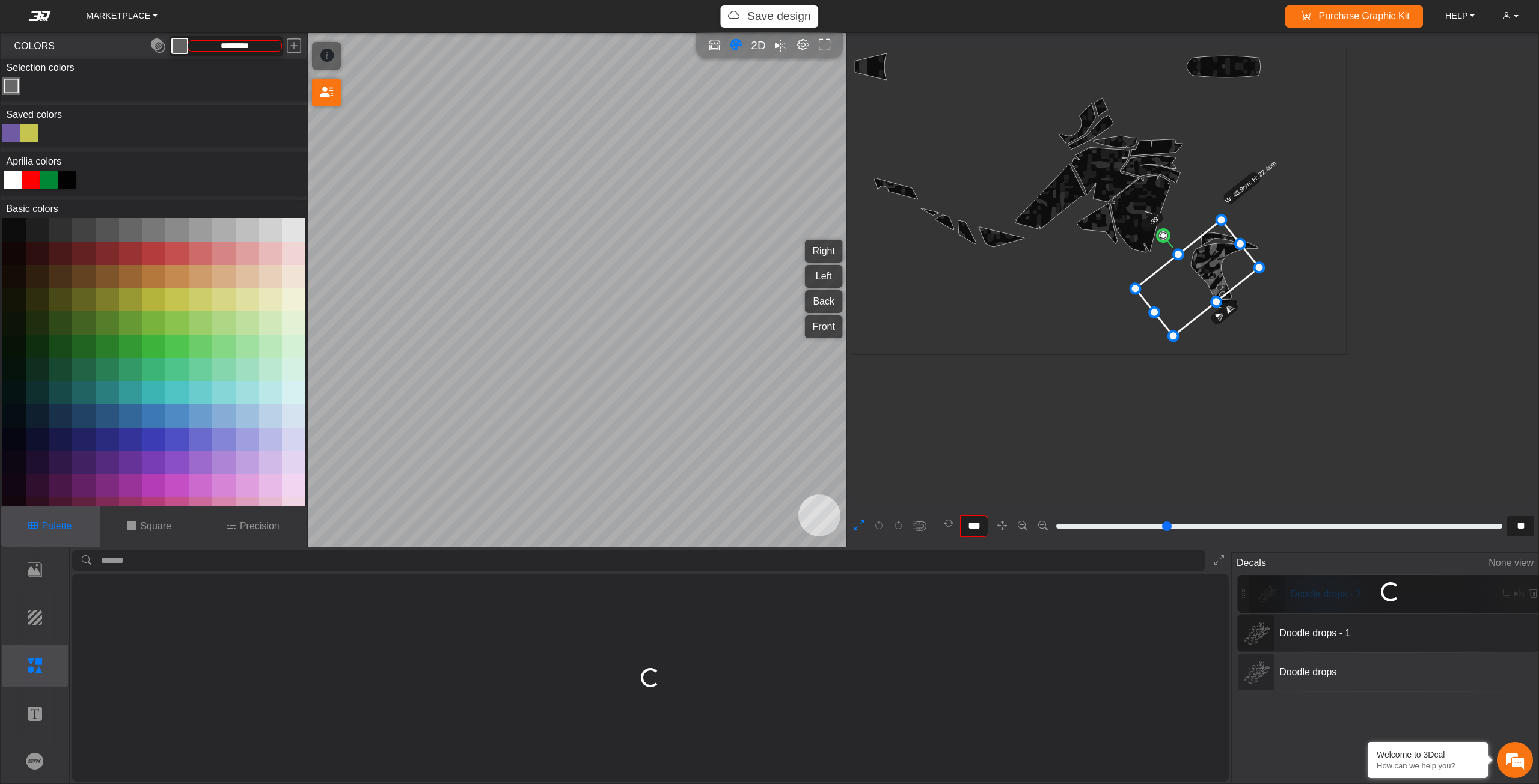
scroll to position [849, 662]
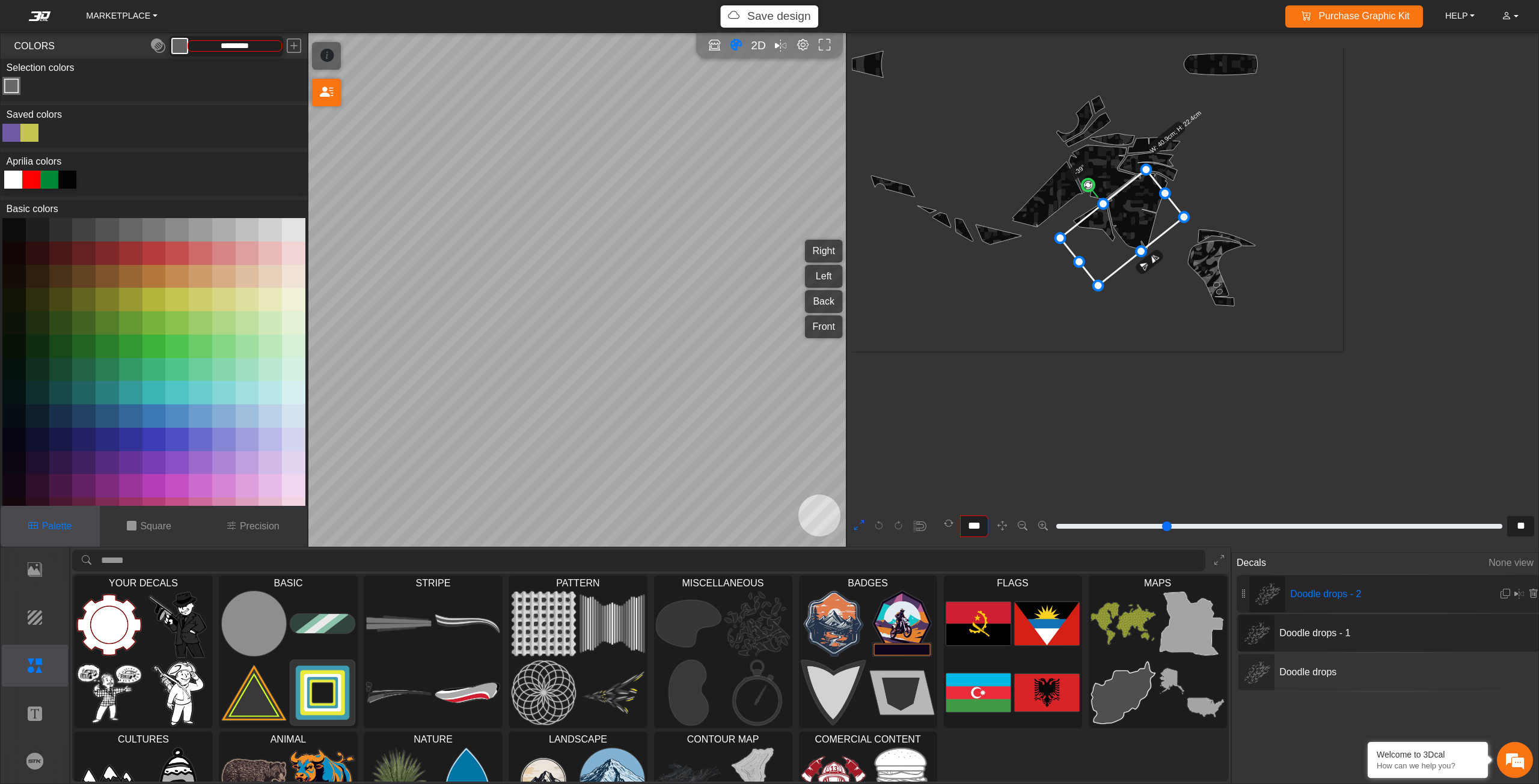
drag, startPoint x: 1200, startPoint y: 259, endPoint x: 1129, endPoint y: 211, distance: 85.7
click at [1129, 211] on icon at bounding box center [1121, 228] width 124 height 116
click at [1129, 216] on icon at bounding box center [1122, 224] width 124 height 116
click at [1126, 203] on icon at bounding box center [1122, 224] width 124 height 116
click at [986, 321] on icon "background_wire_template_bg" at bounding box center [1055, 64] width 1728 height 1728
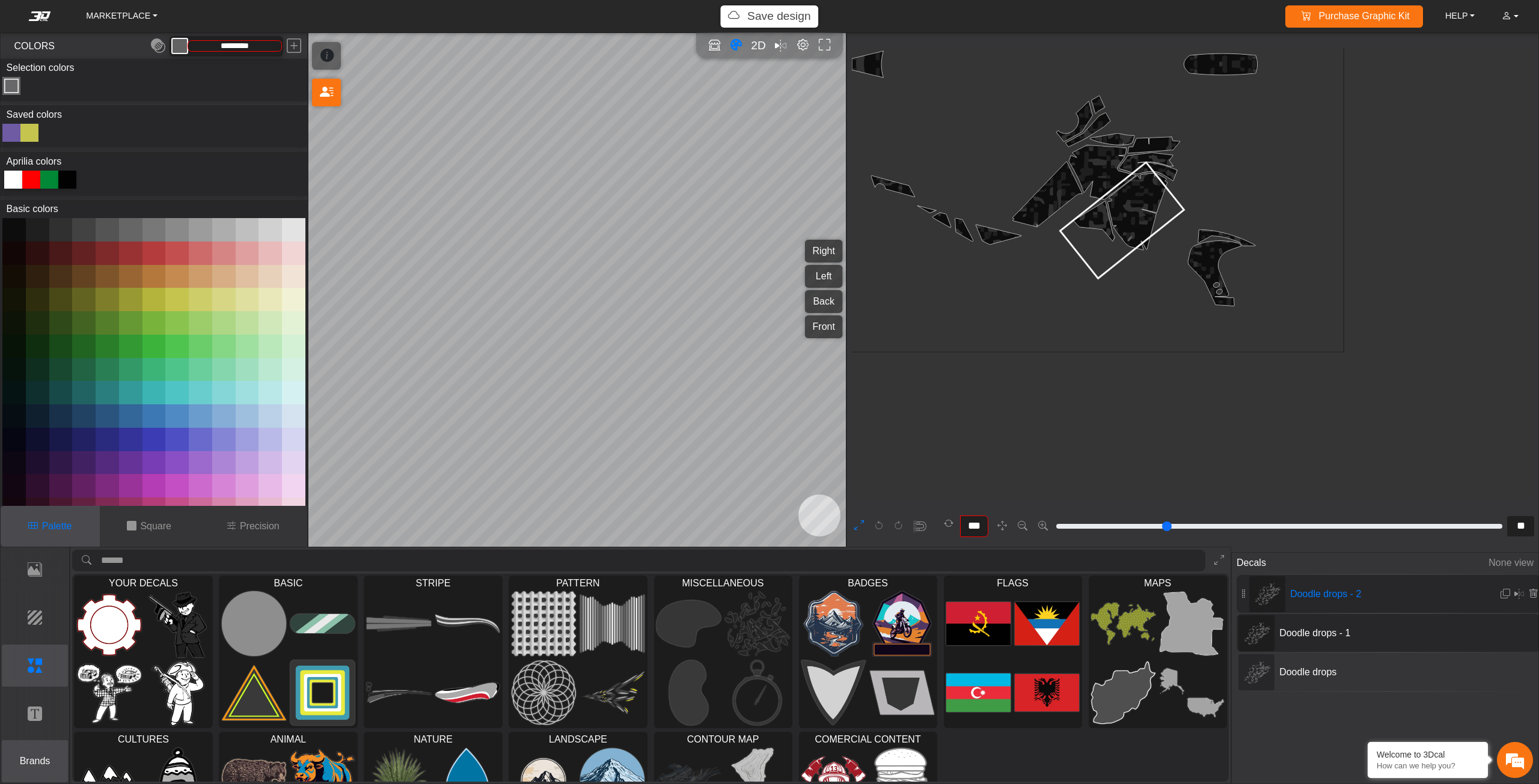
click at [50, 762] on p "Brands" at bounding box center [35, 762] width 65 height 15
type input "**"
type input "*********"
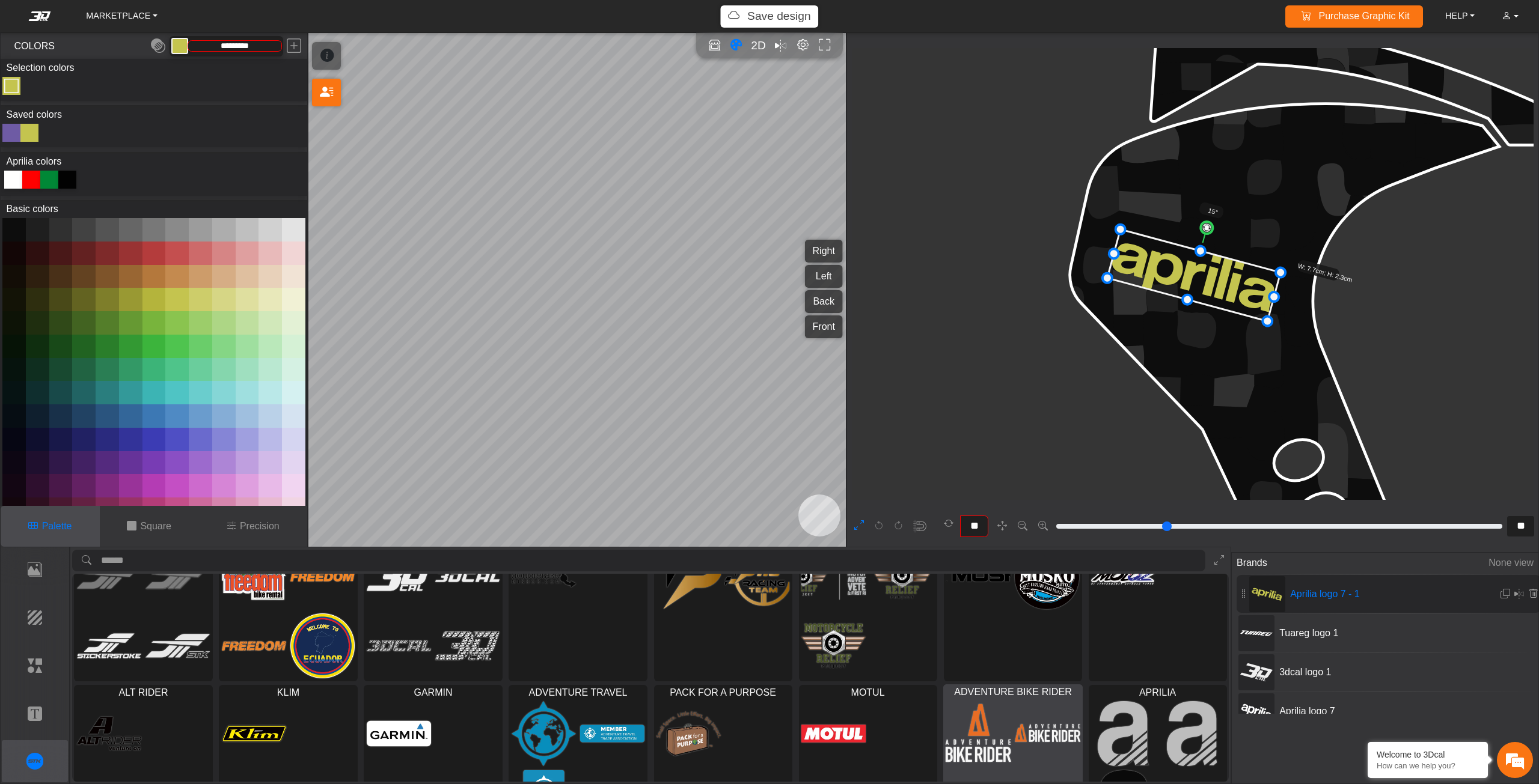
scroll to position [106, 0]
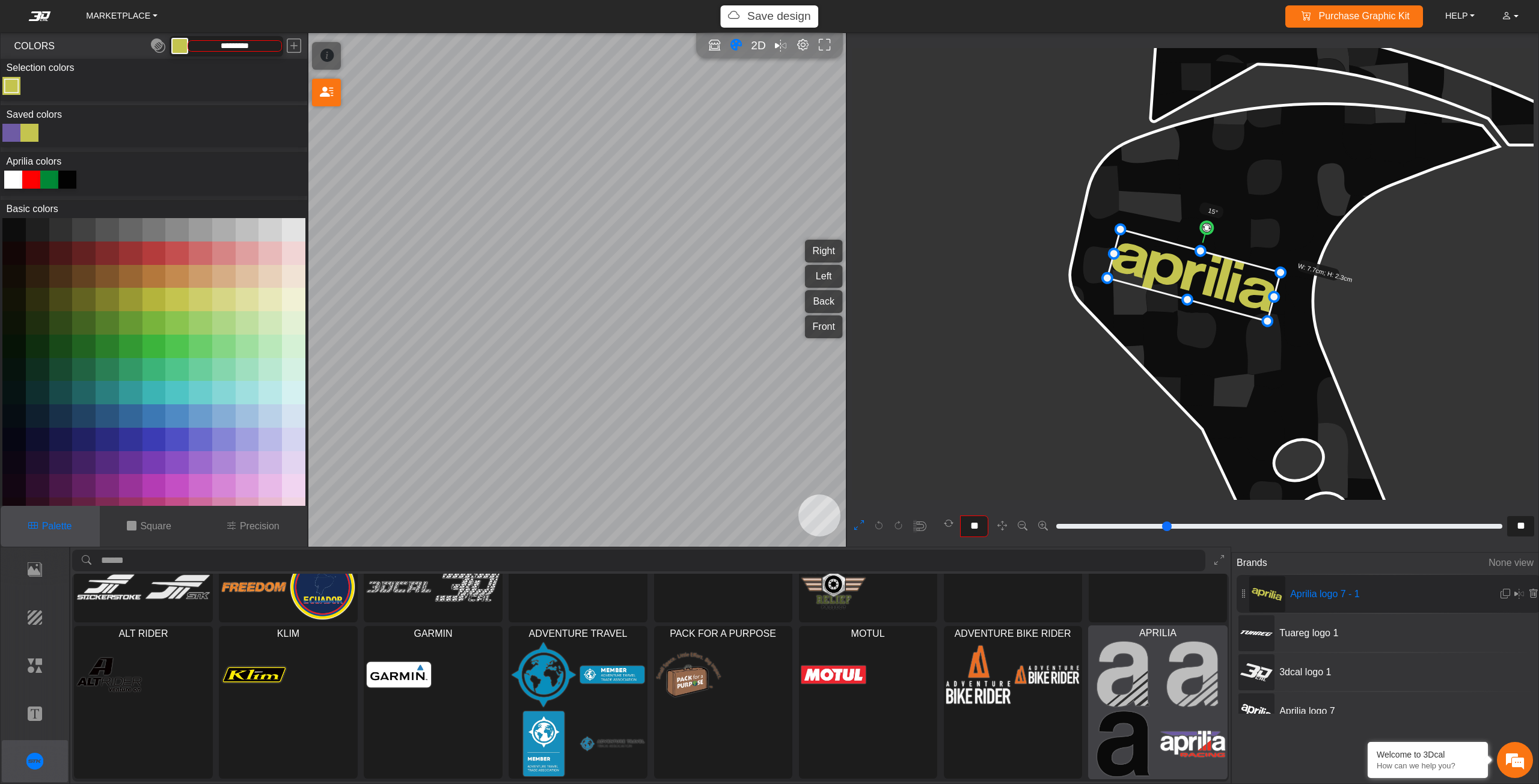
click at [1160, 720] on img at bounding box center [1192, 745] width 65 height 66
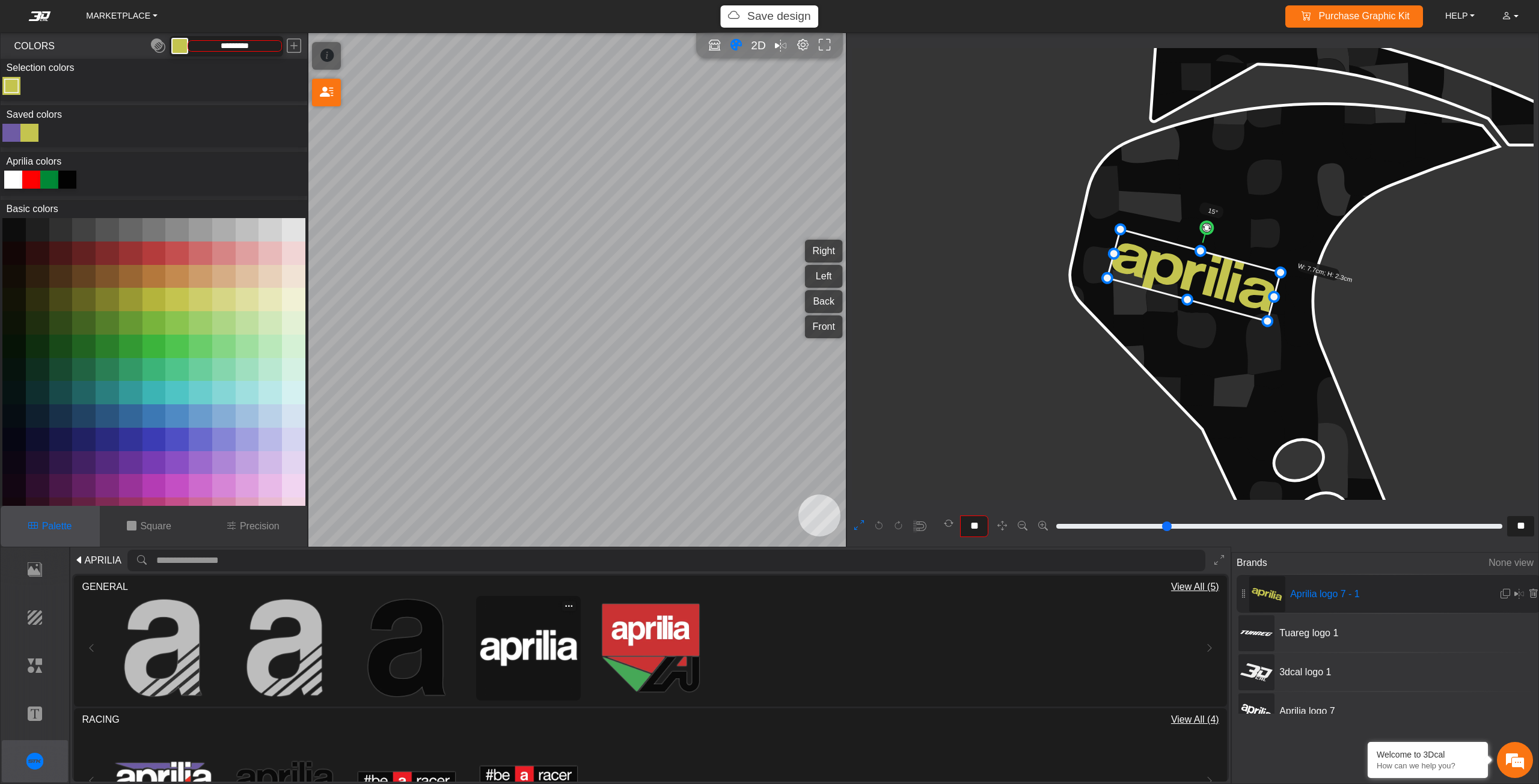
scroll to position [180, 0]
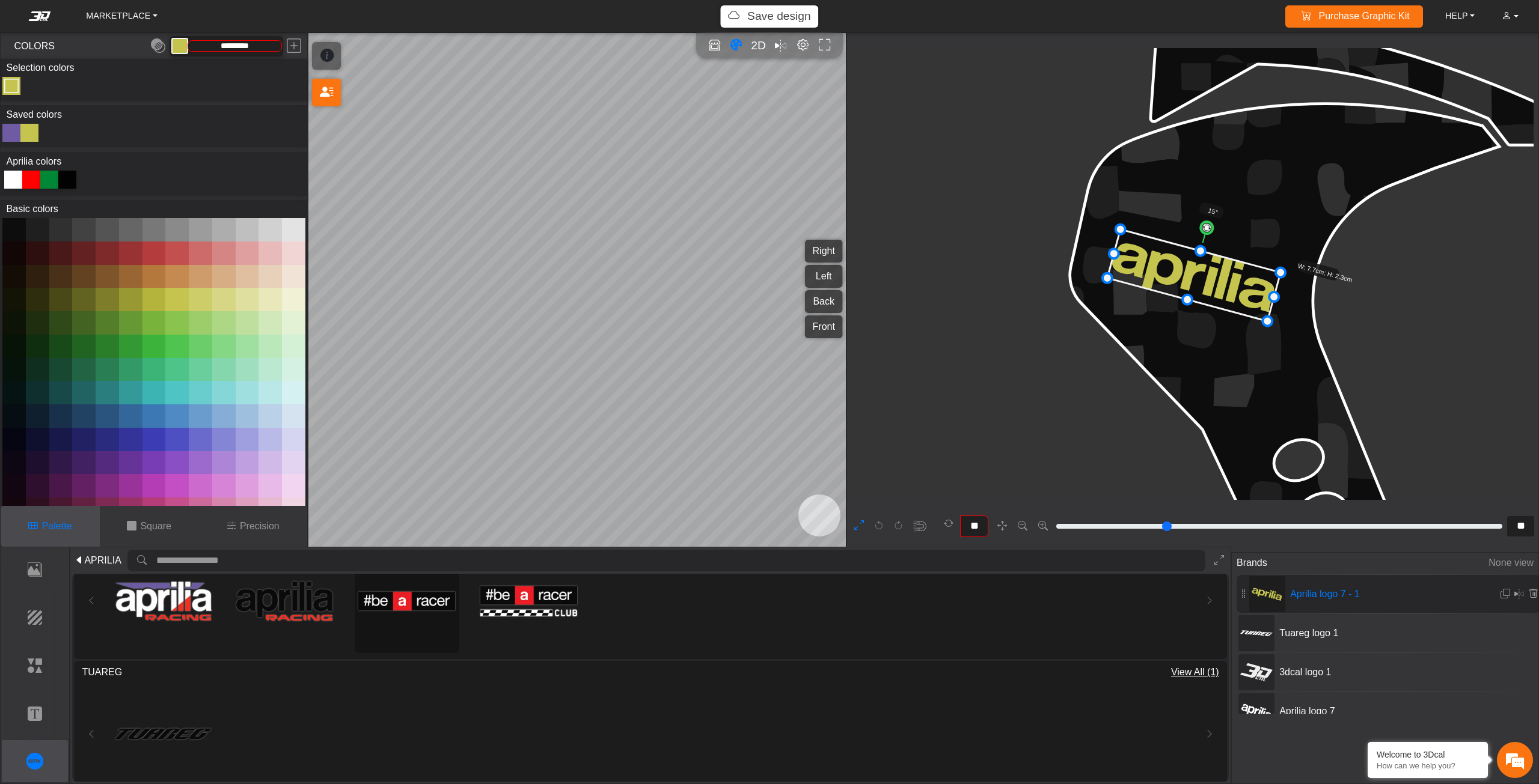
click at [410, 596] on img at bounding box center [406, 600] width 96 height 96
type input "*"
type input "**"
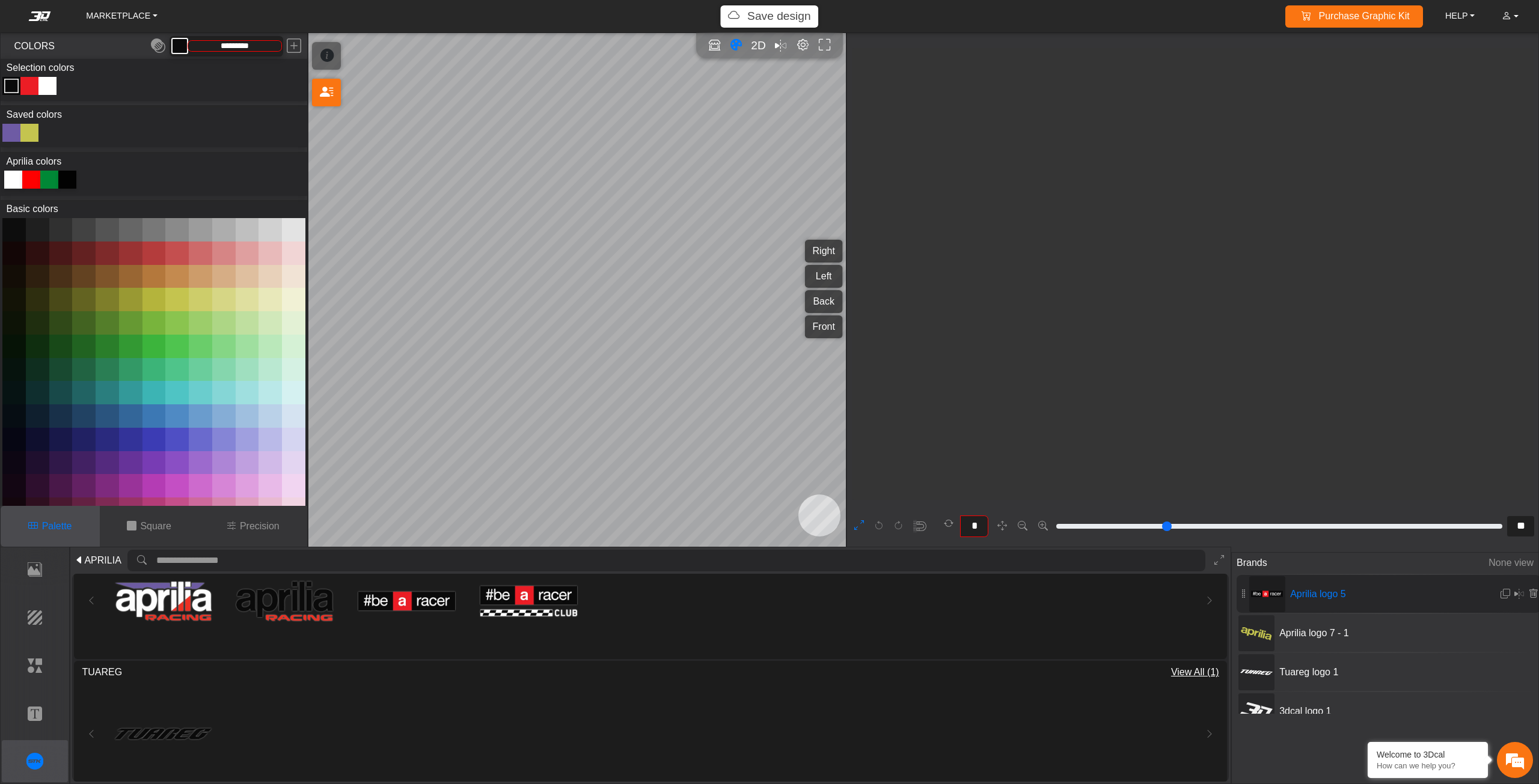
type input "*********"
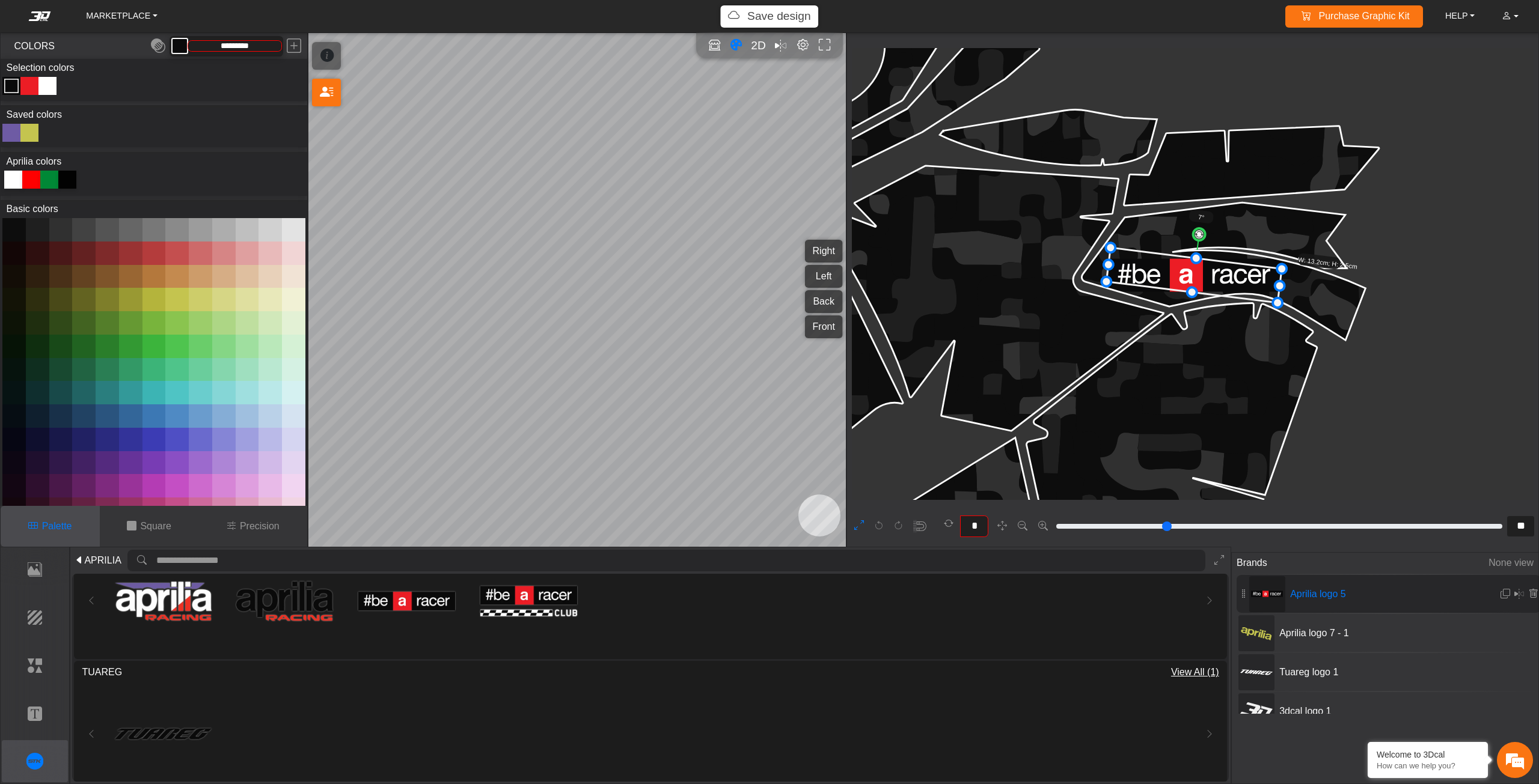
type input "*"
click at [1196, 232] on circle at bounding box center [1196, 235] width 13 height 13
click at [1282, 664] on div "Tuareg logo 1" at bounding box center [1388, 672] width 304 height 38
type input "**"
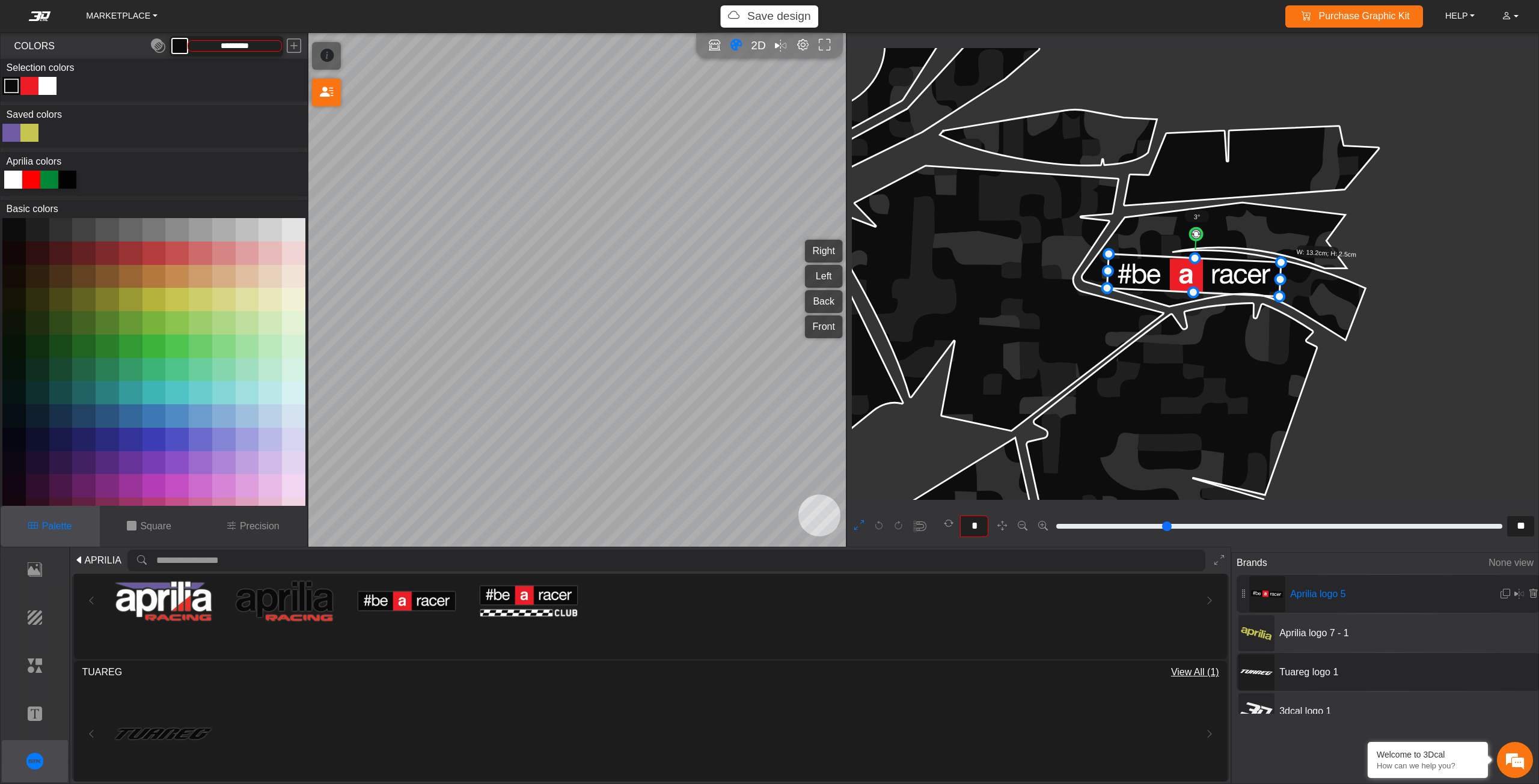
type input "*"
type input "*******"
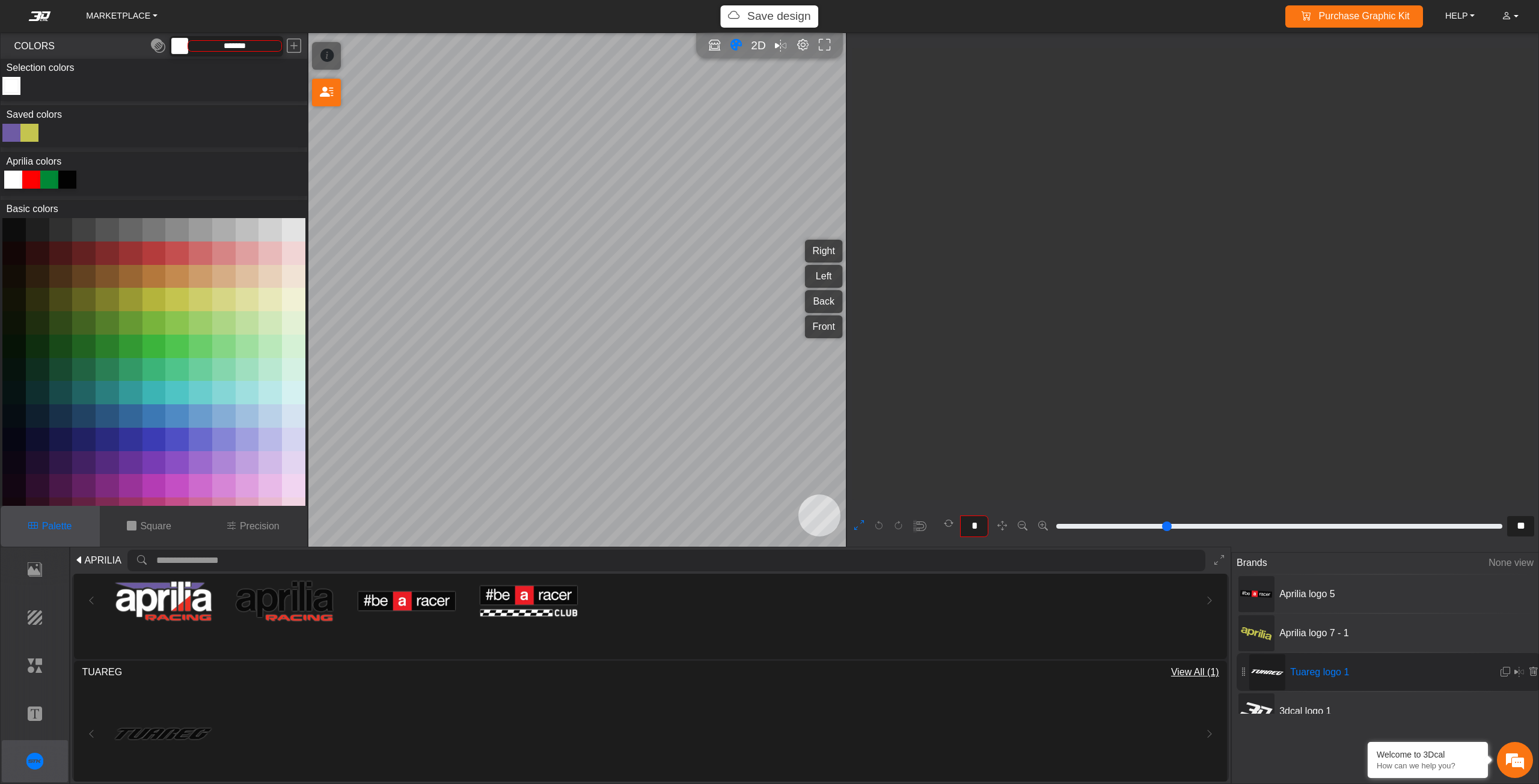
scroll to position [1686, 1529]
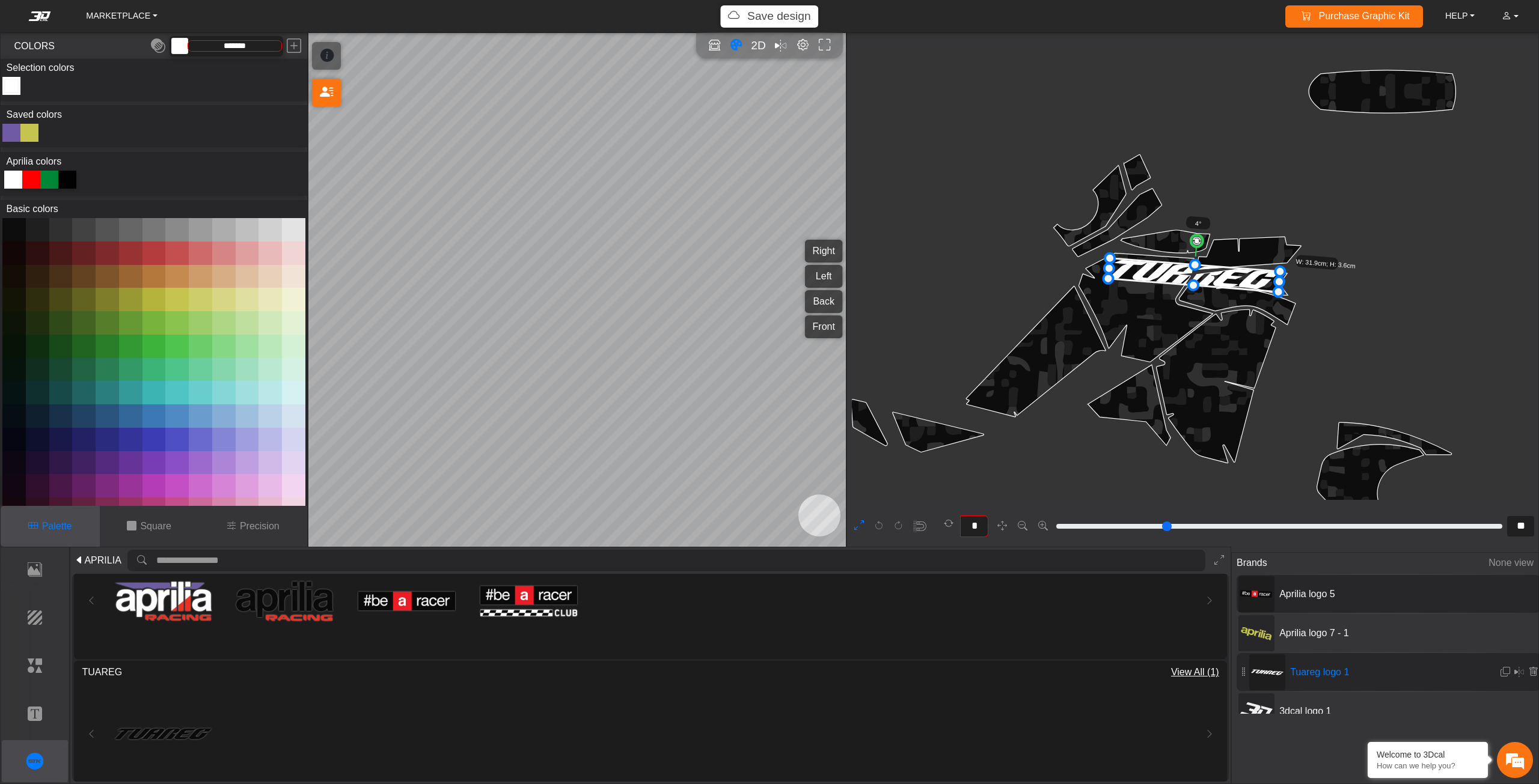
click at [1304, 594] on span "Aprilia logo 5" at bounding box center [1365, 595] width 180 height 15
type input "**"
type input "*"
type input "*********"
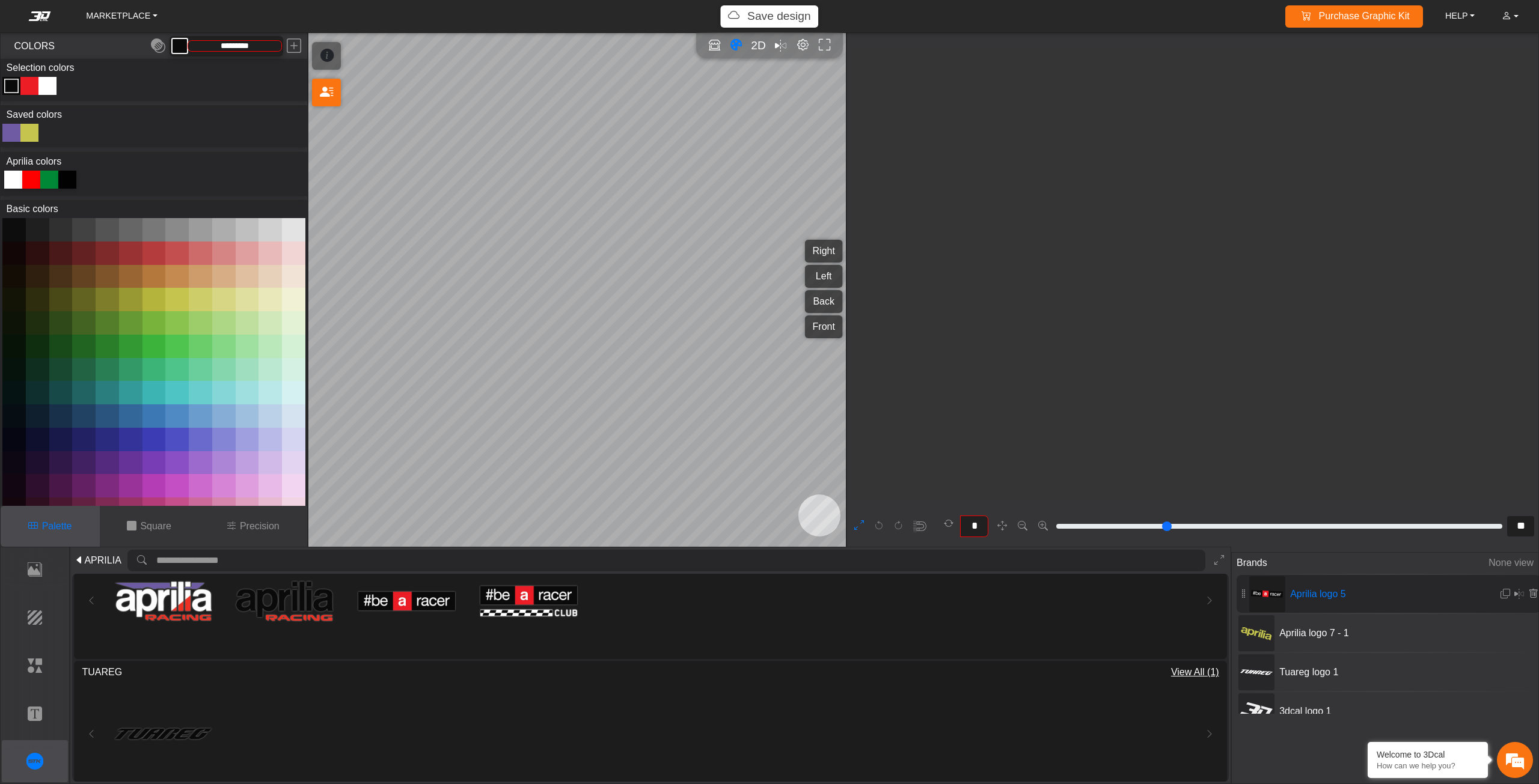
scroll to position [4462, 4266]
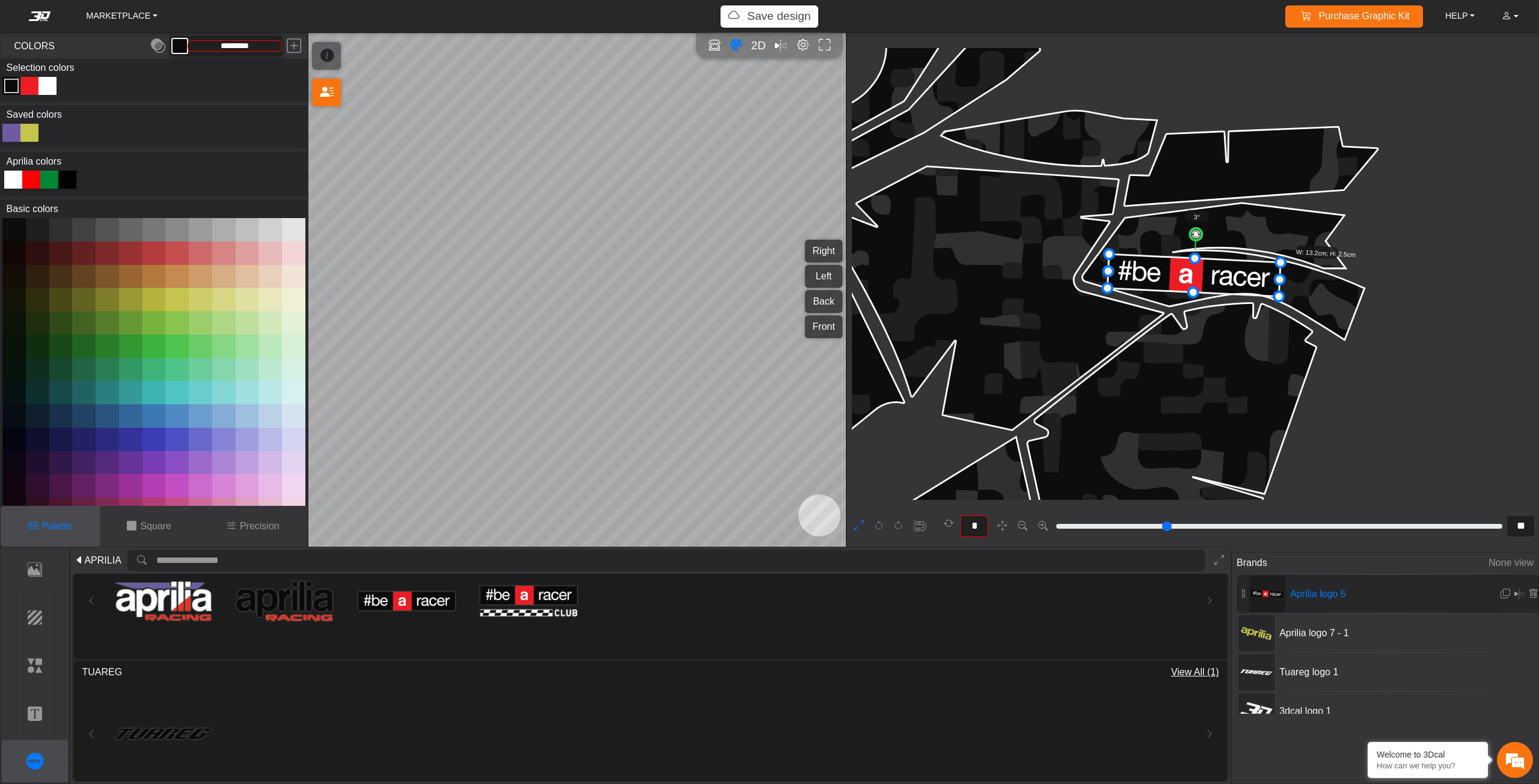
type input "*"
click at [1196, 238] on circle at bounding box center [1196, 235] width 13 height 13
type input "**"
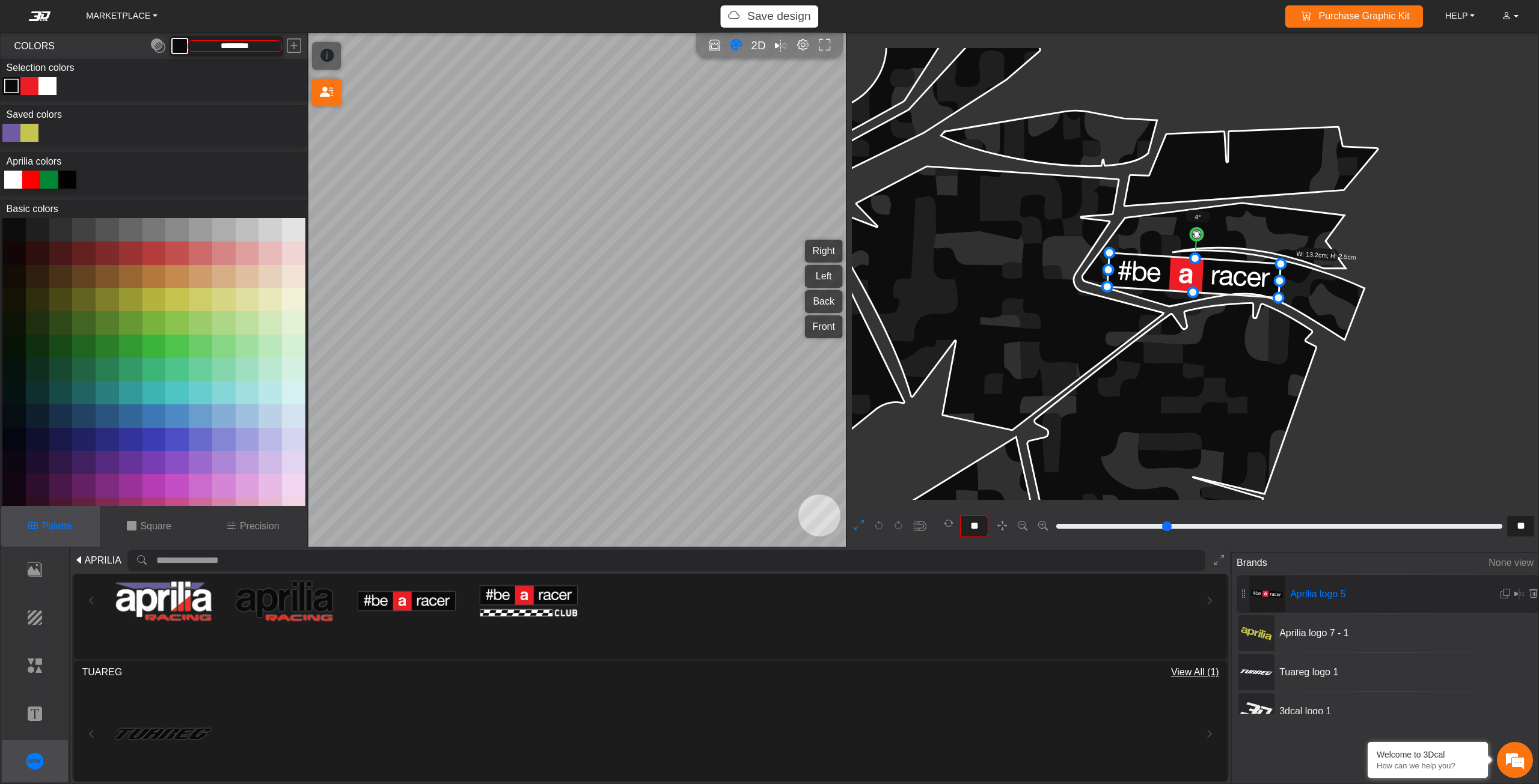
scroll to position [2228, 1986]
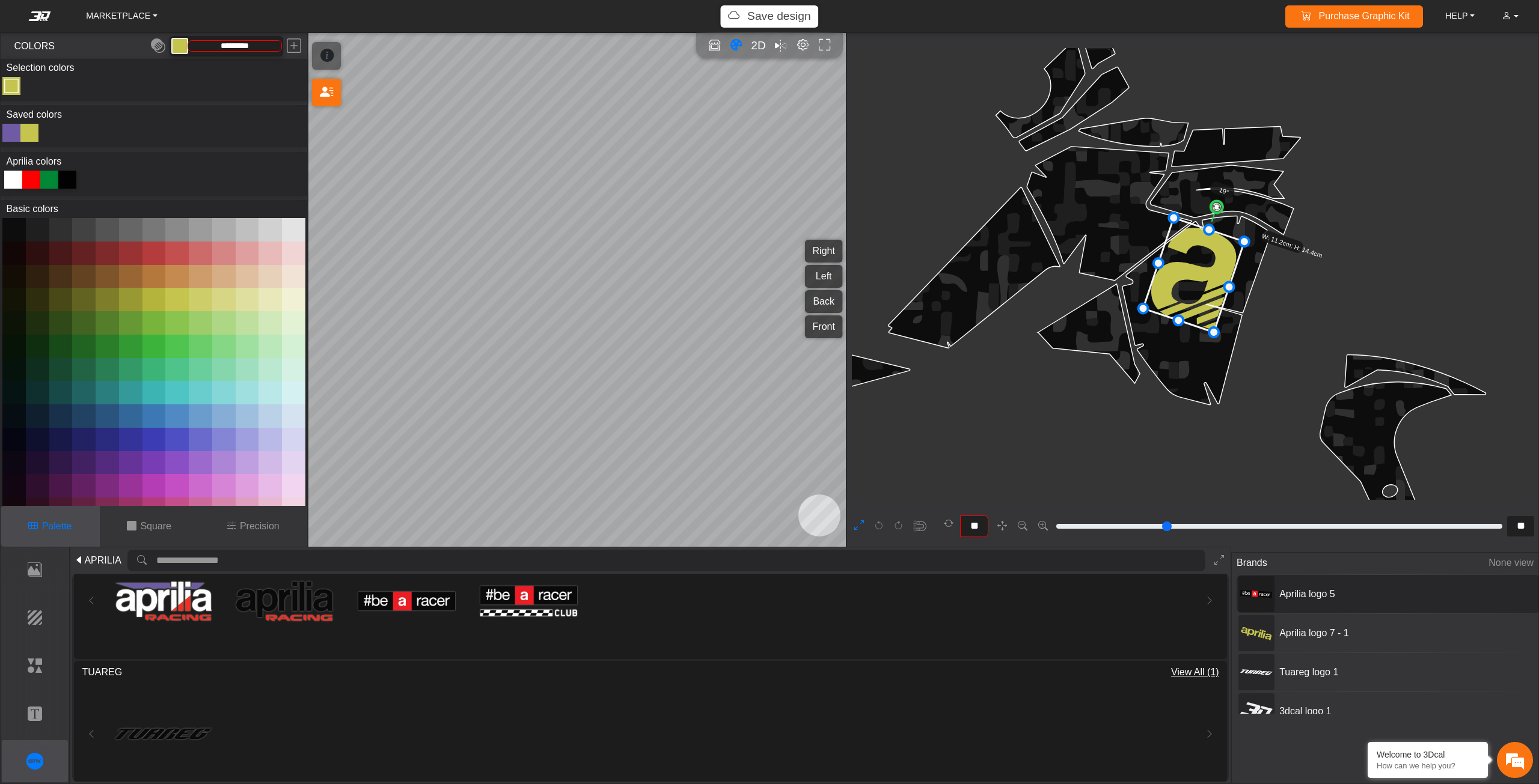
click at [1327, 580] on div "Aprilia logo 5" at bounding box center [1388, 593] width 304 height 38
type input "**"
type input "*"
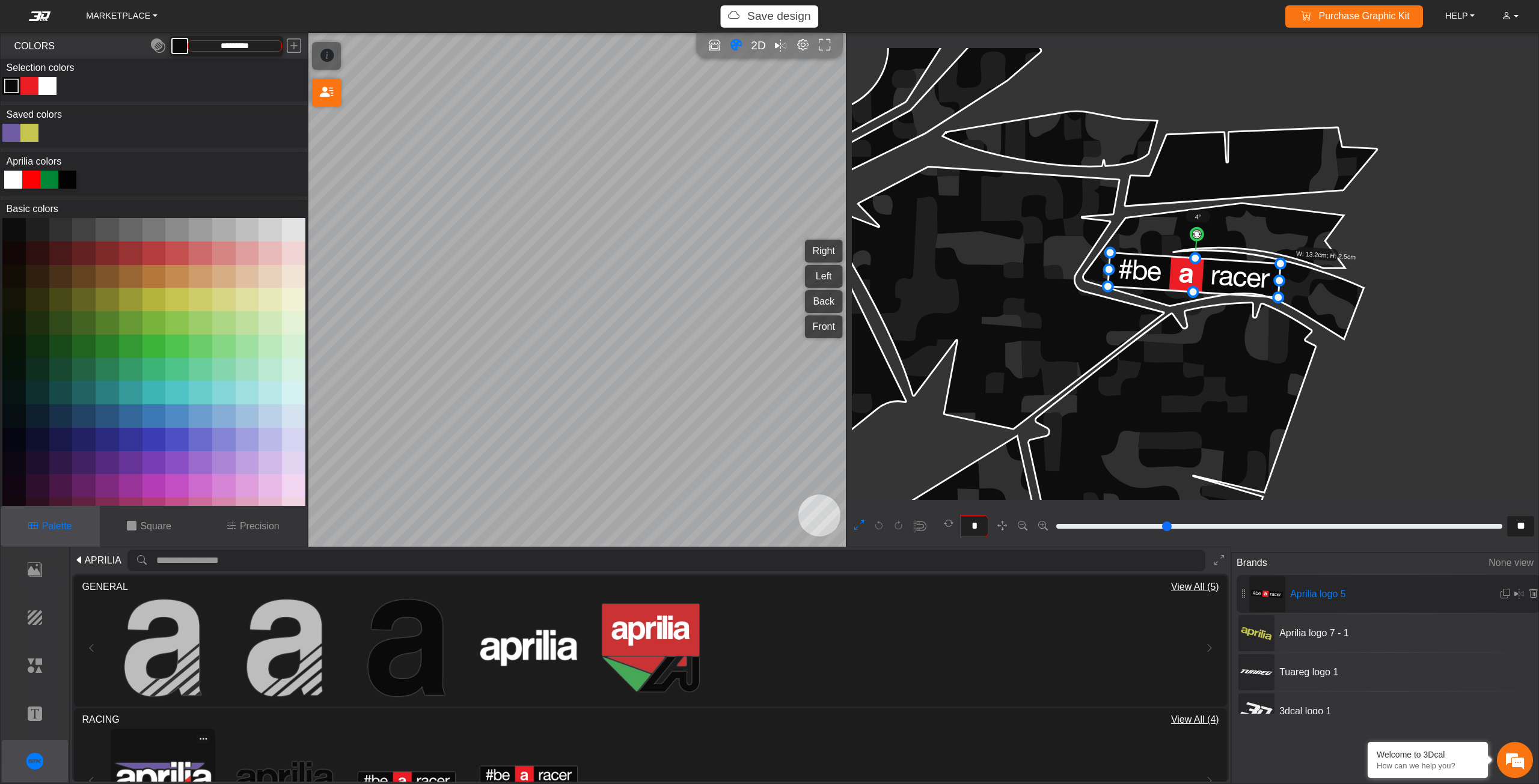
scroll to position [180, 0]
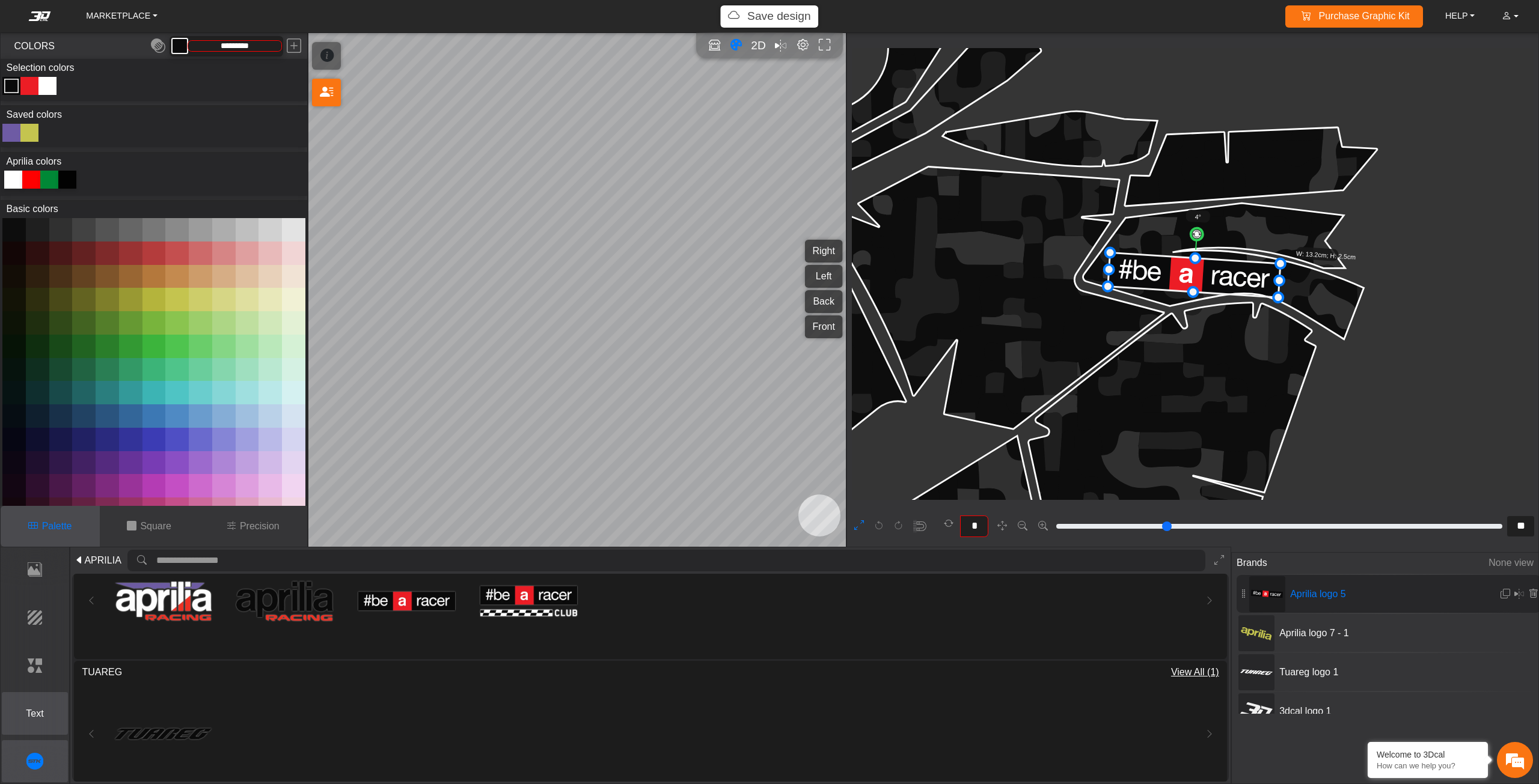
click at [37, 706] on button "Text" at bounding box center [35, 713] width 67 height 42
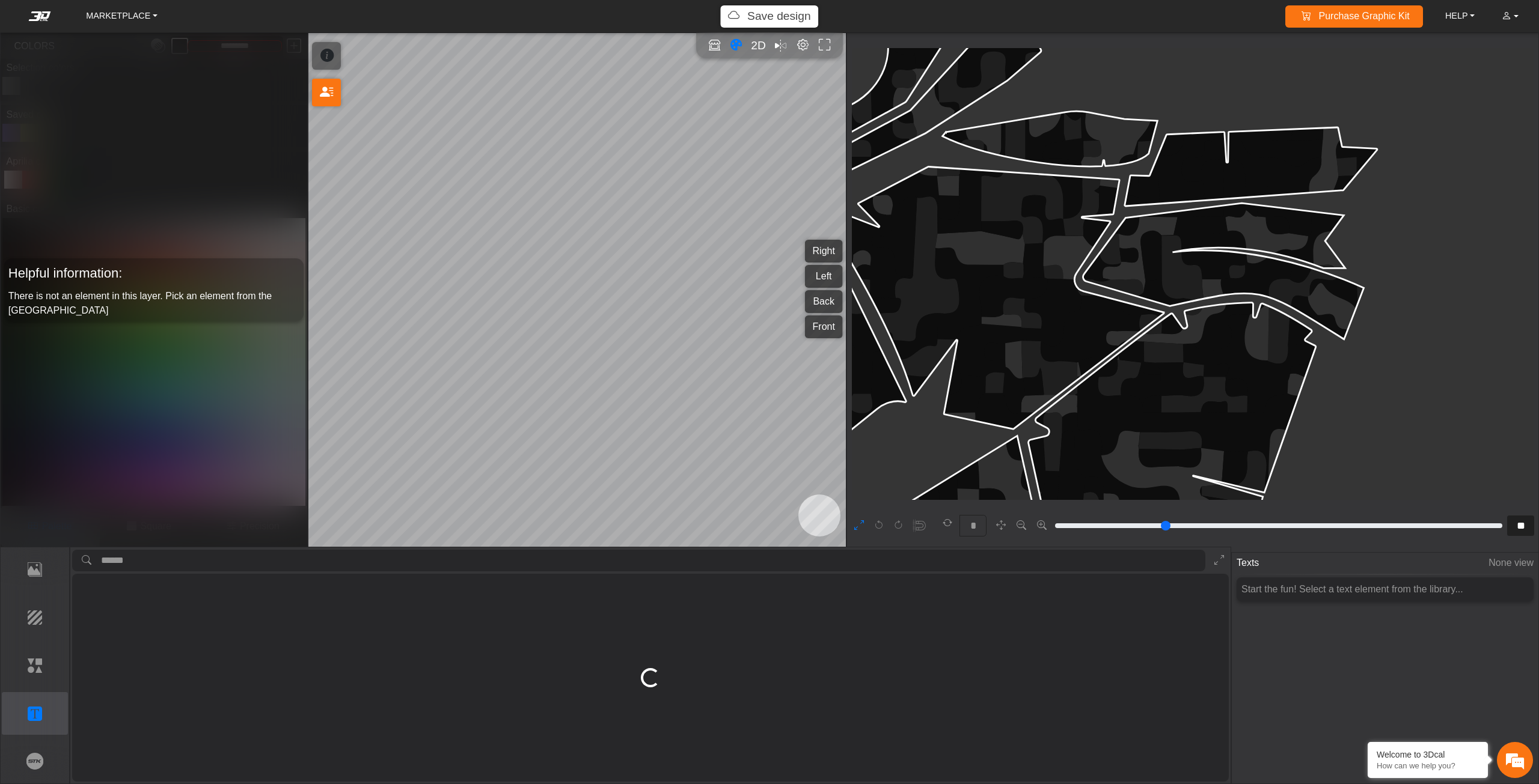
scroll to position [0, 0]
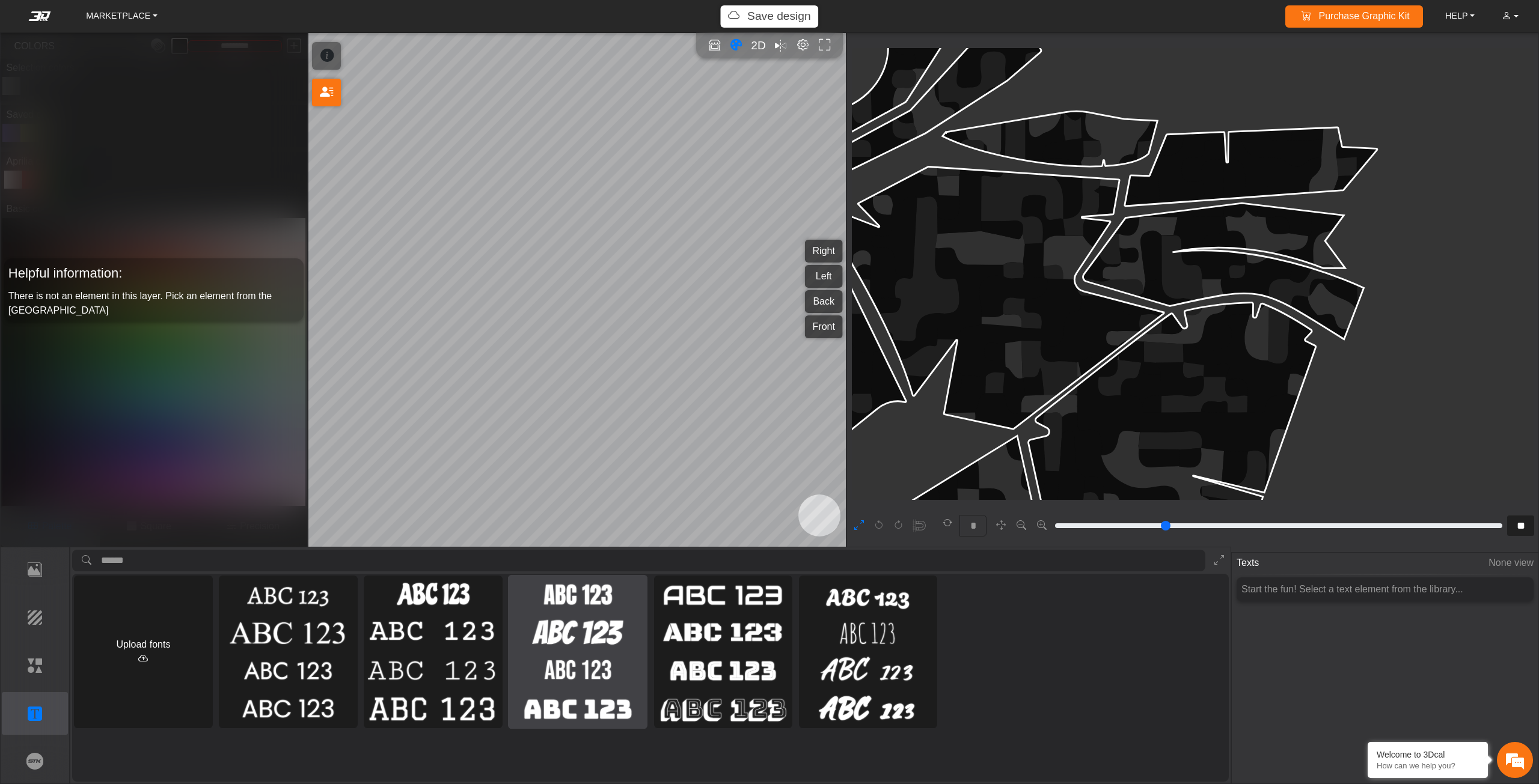
click at [566, 700] on img at bounding box center [578, 709] width 135 height 34
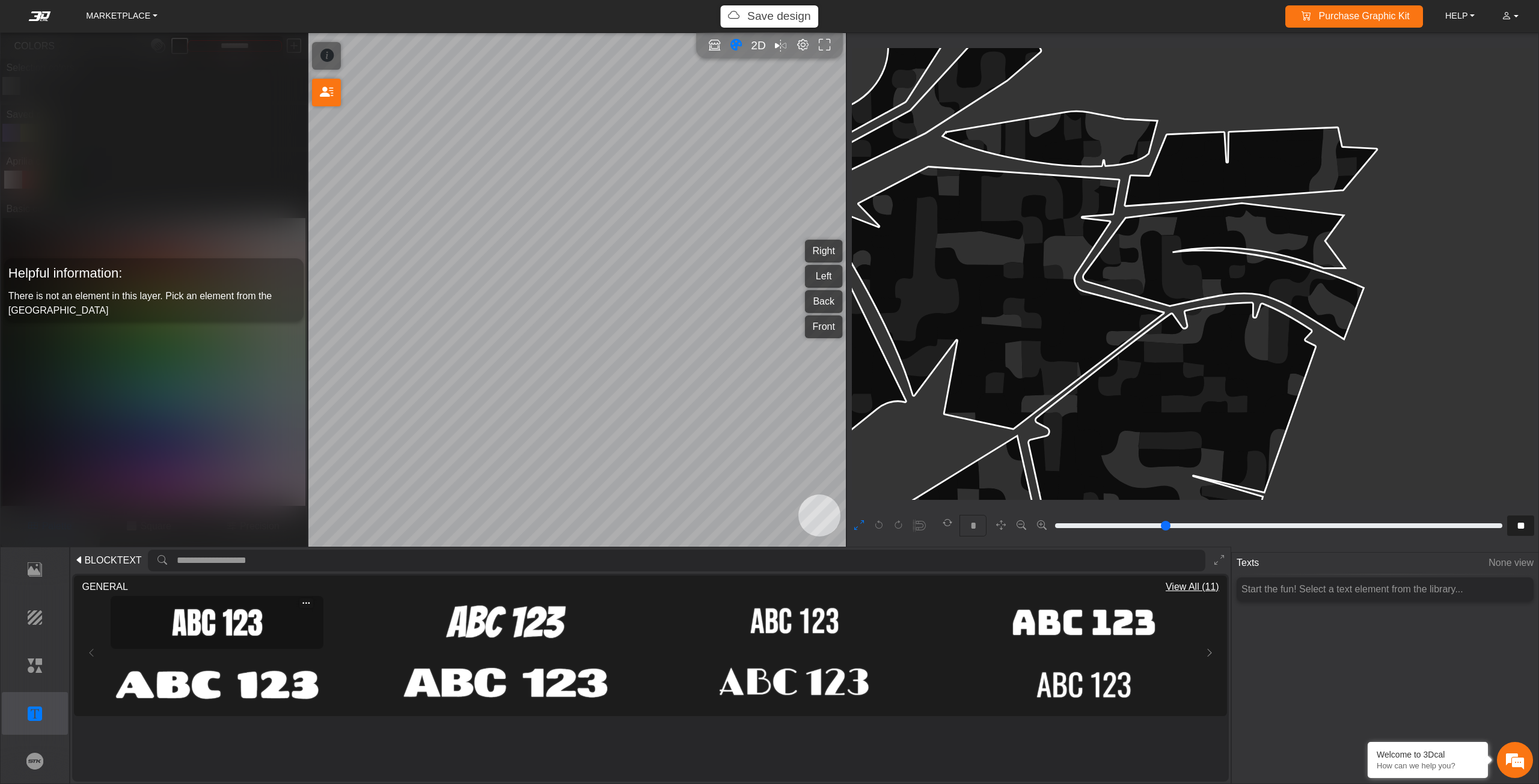
click at [189, 631] on img at bounding box center [217, 622] width 205 height 46
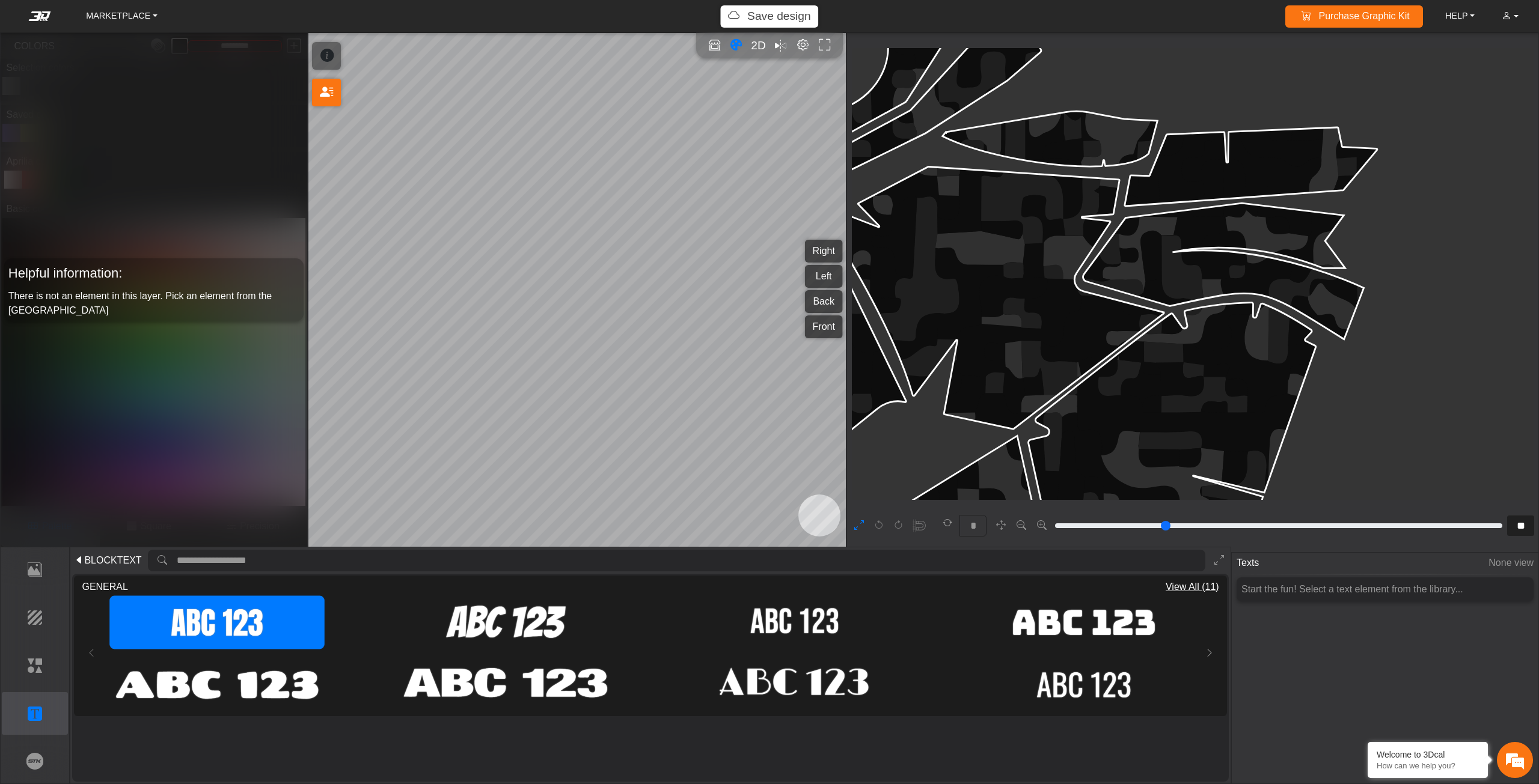
type input "**"
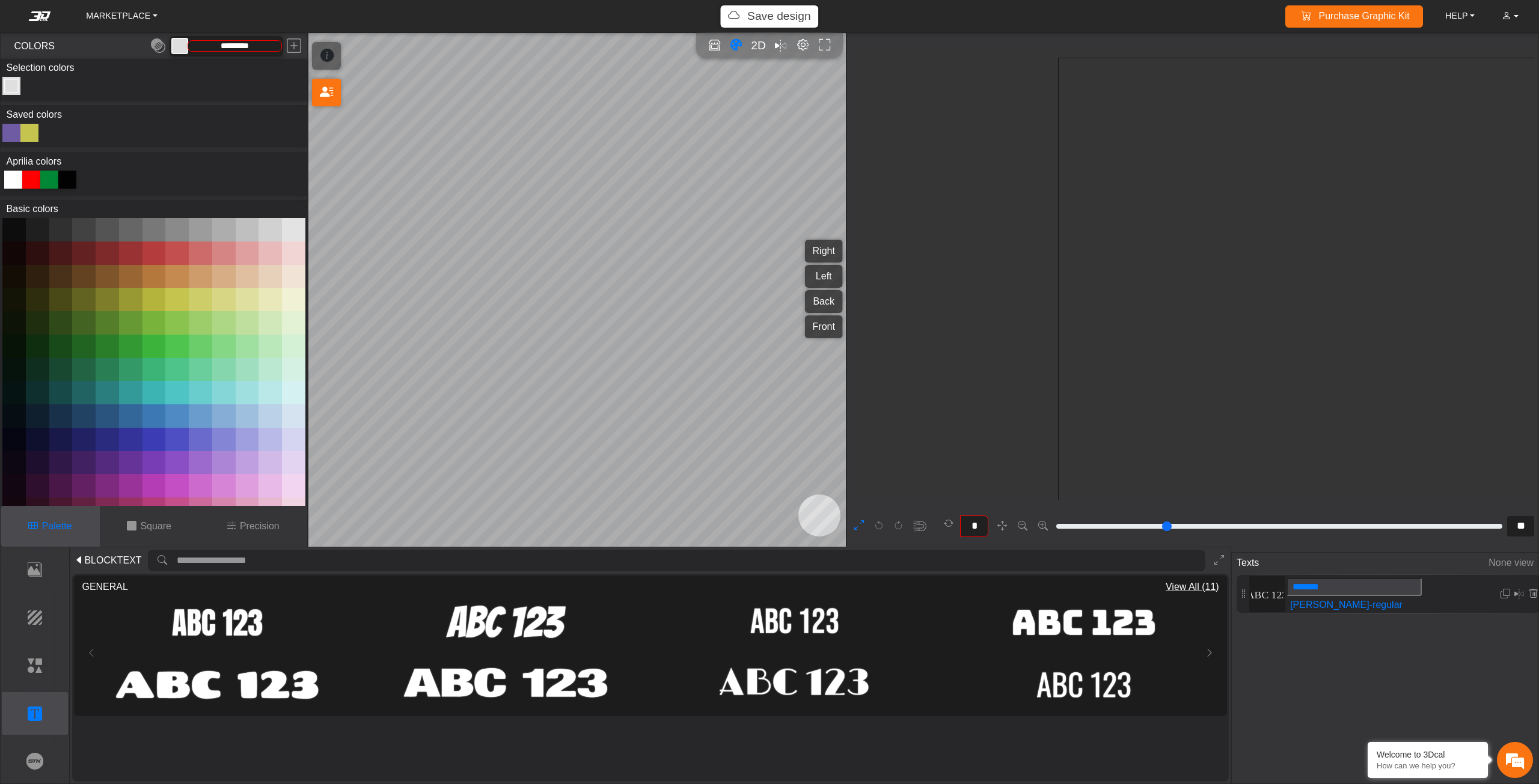
type input "*"
type input "*******"
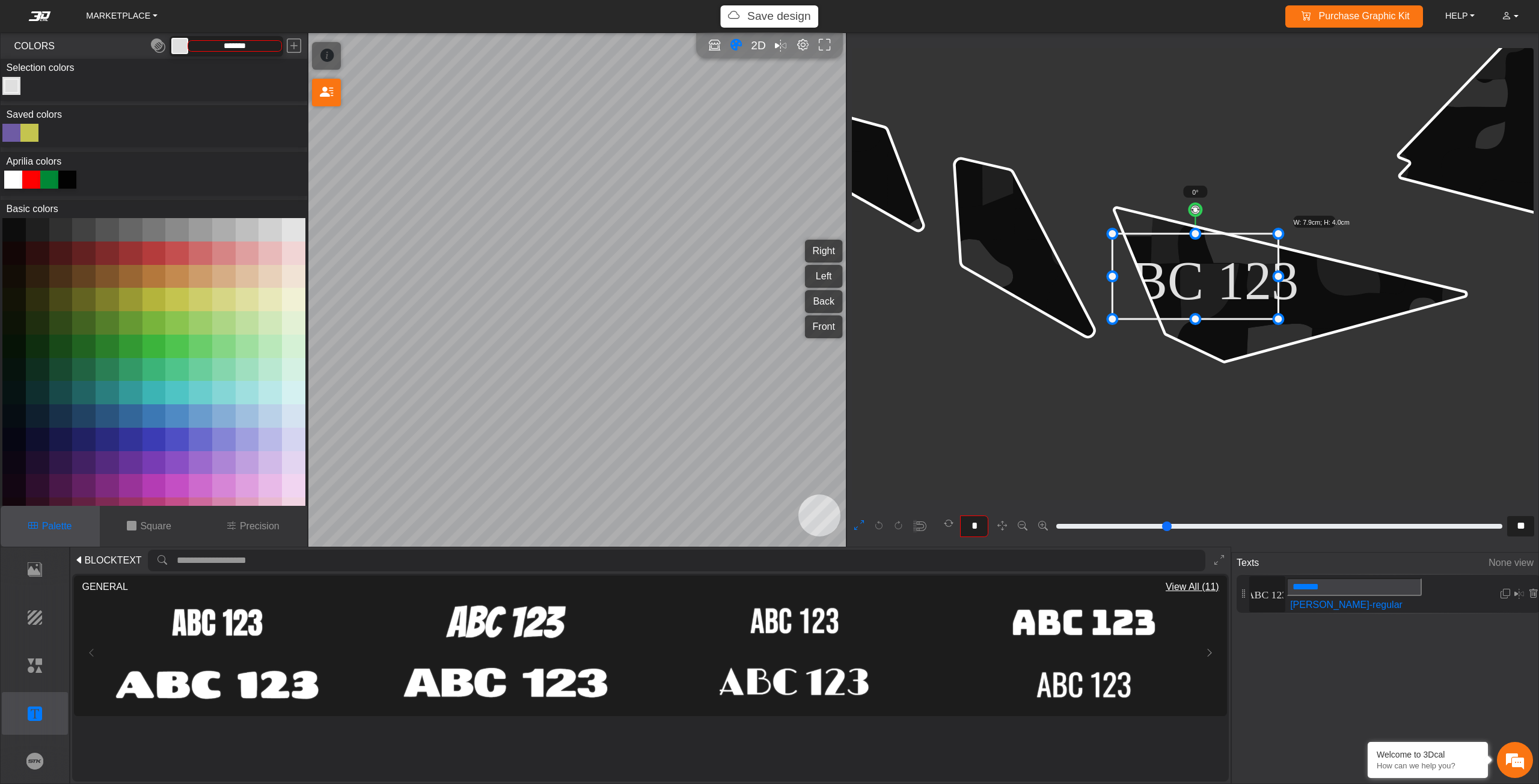
type input "**"
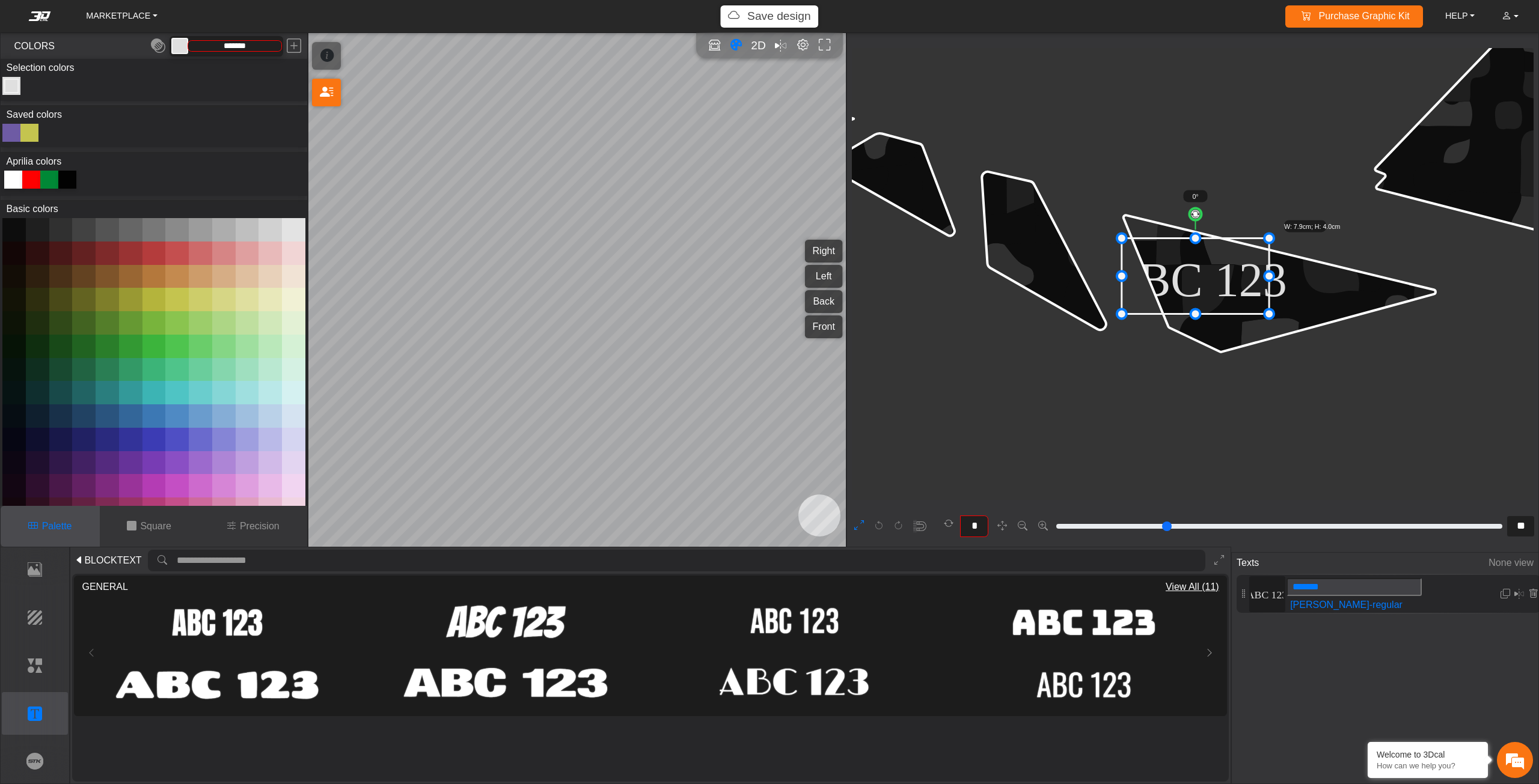
type input "**"
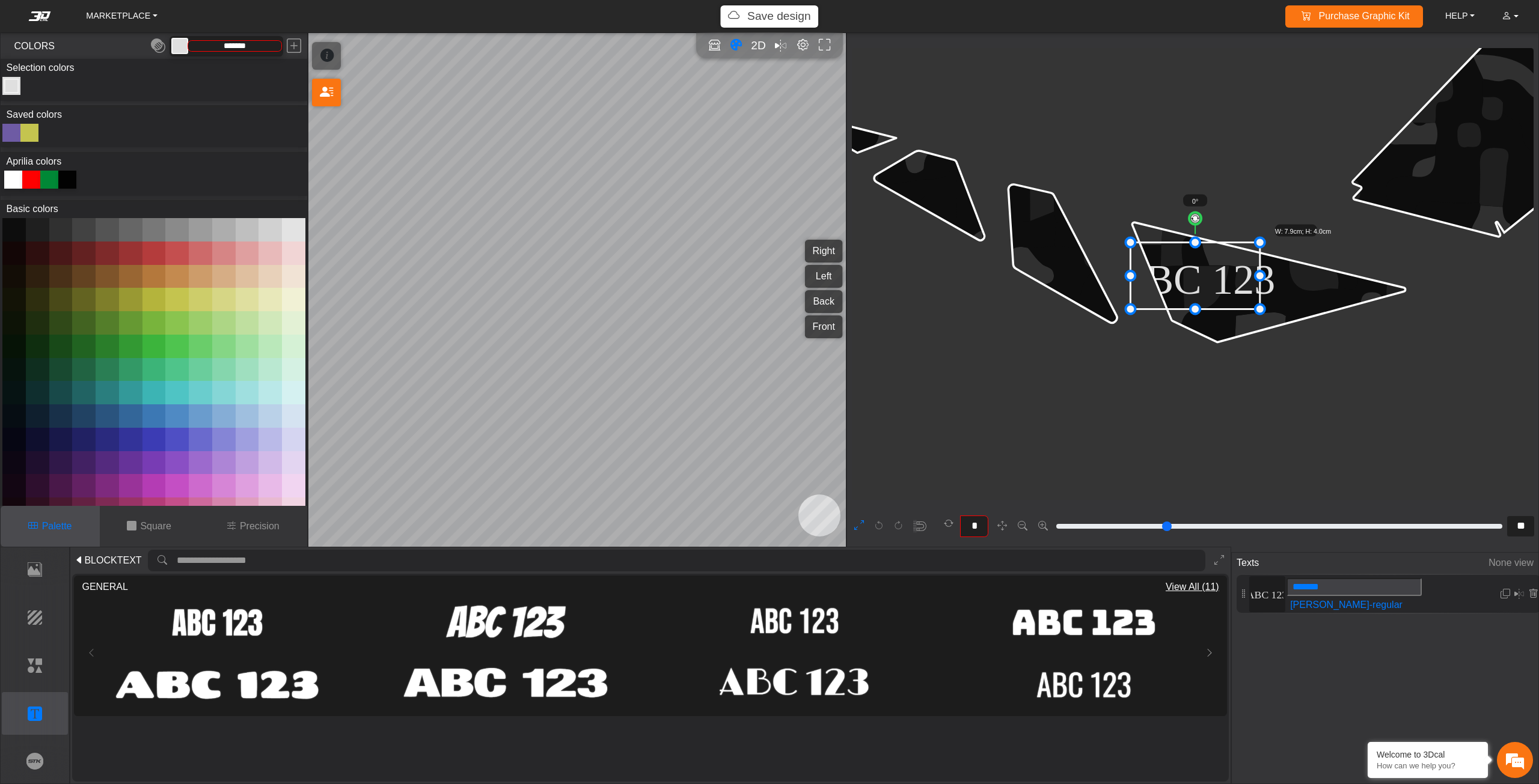
type input "**"
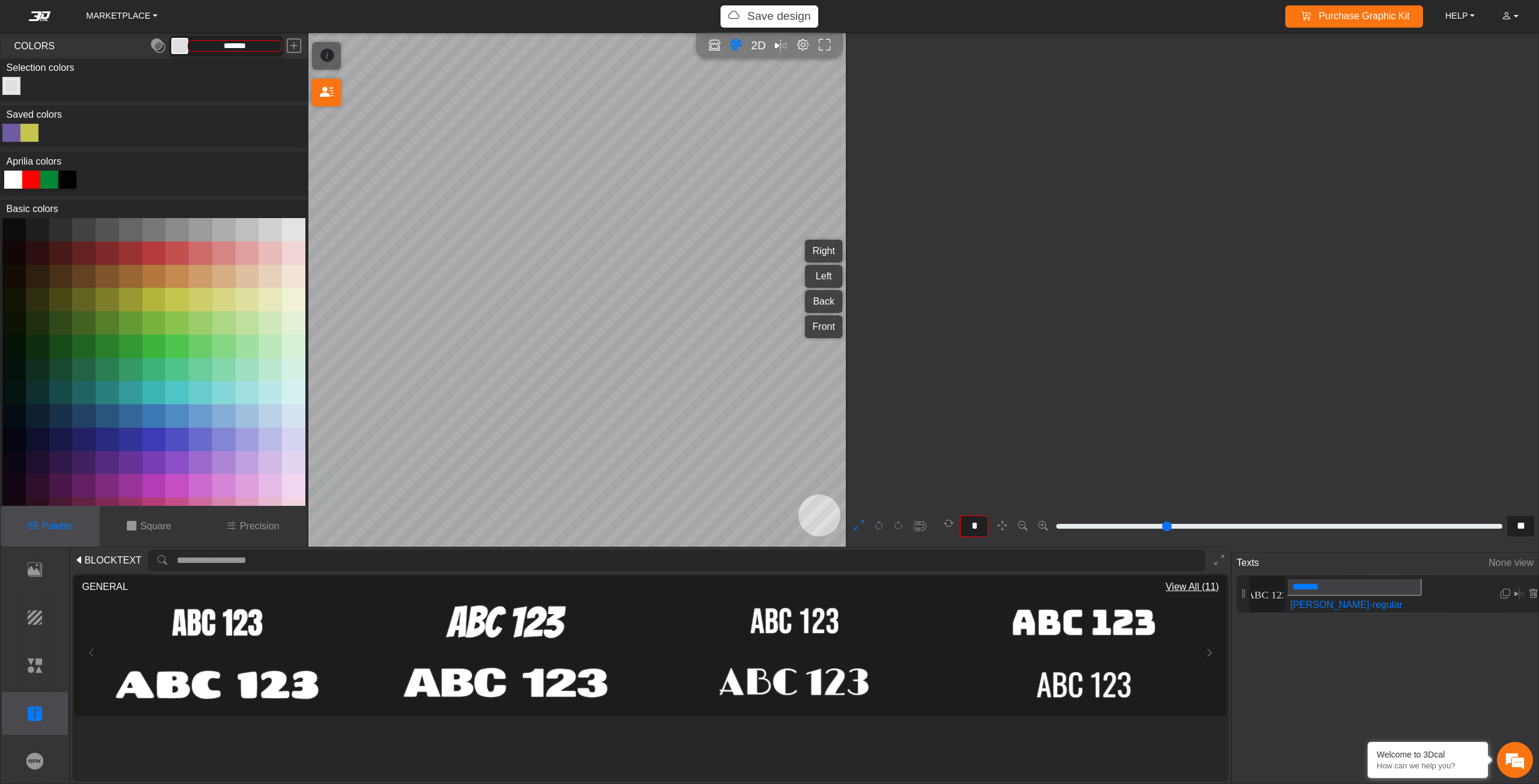
type input "**"
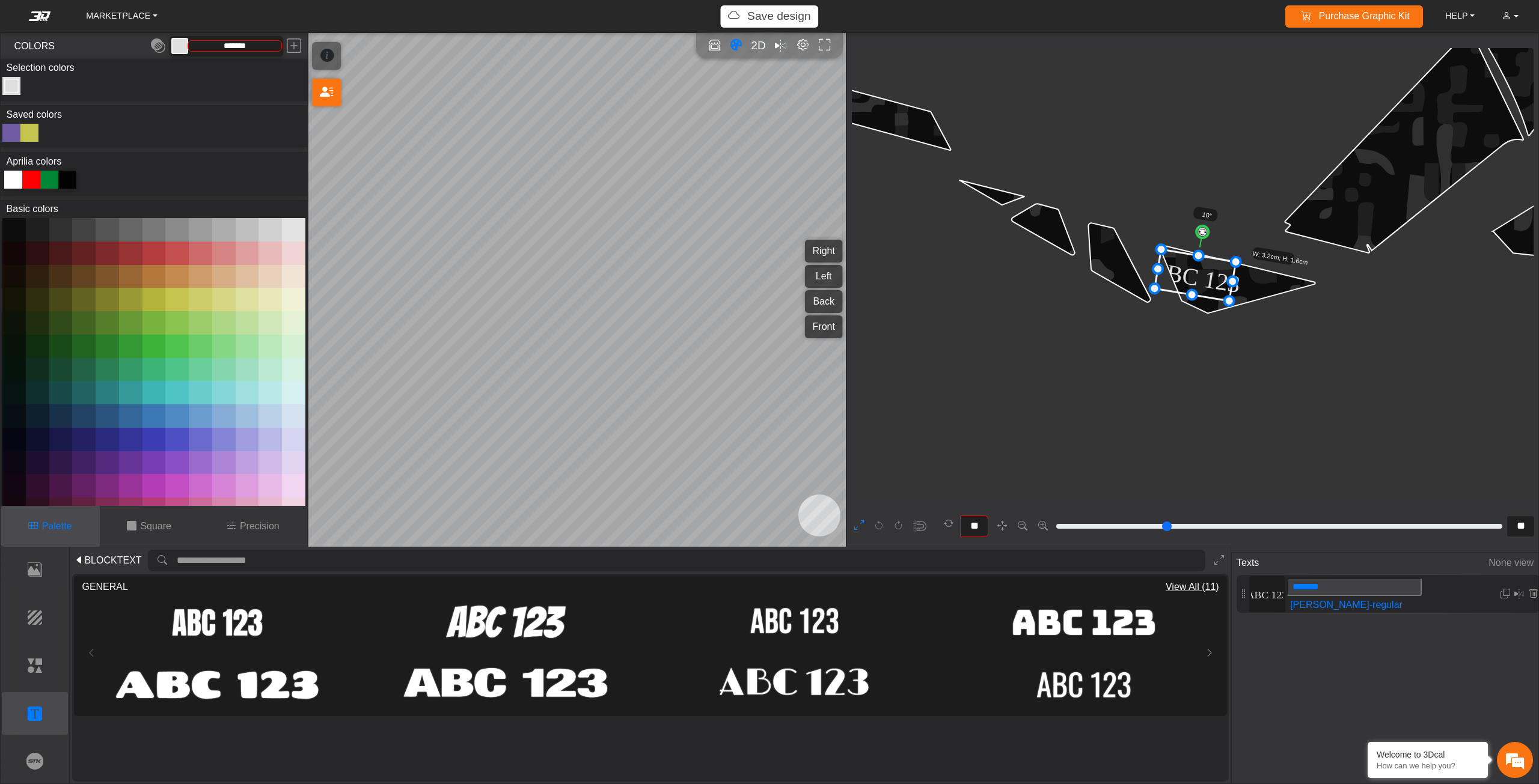
type input "**"
drag, startPoint x: 1196, startPoint y: 230, endPoint x: 1210, endPoint y: 234, distance: 14.6
click at [1210, 234] on circle at bounding box center [1209, 234] width 16 height 16
drag, startPoint x: 1200, startPoint y: 273, endPoint x: 1072, endPoint y: 228, distance: 135.7
click at [1072, 228] on icon at bounding box center [1066, 230] width 84 height 63
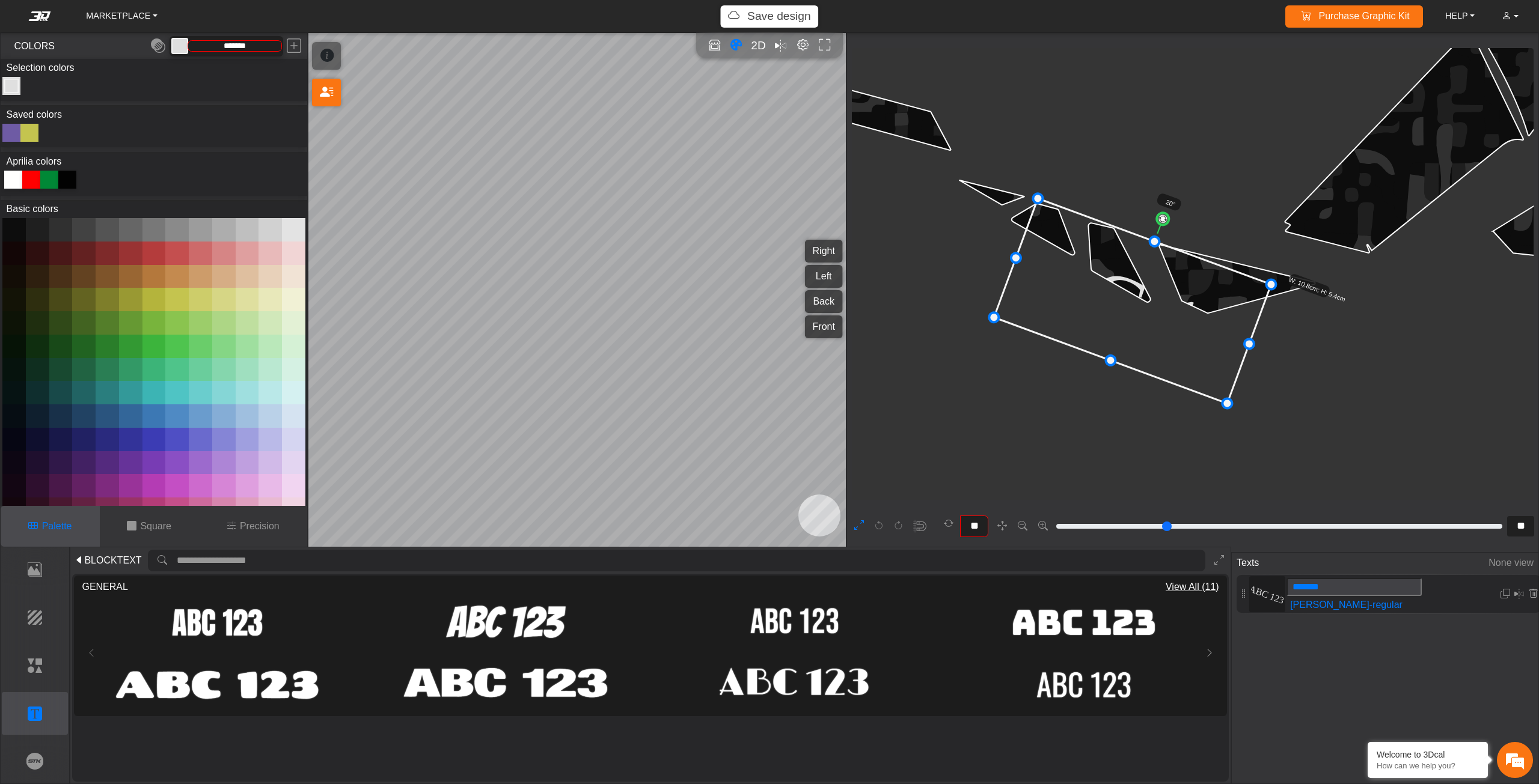
drag, startPoint x: 1099, startPoint y: 263, endPoint x: 1289, endPoint y: 337, distance: 203.9
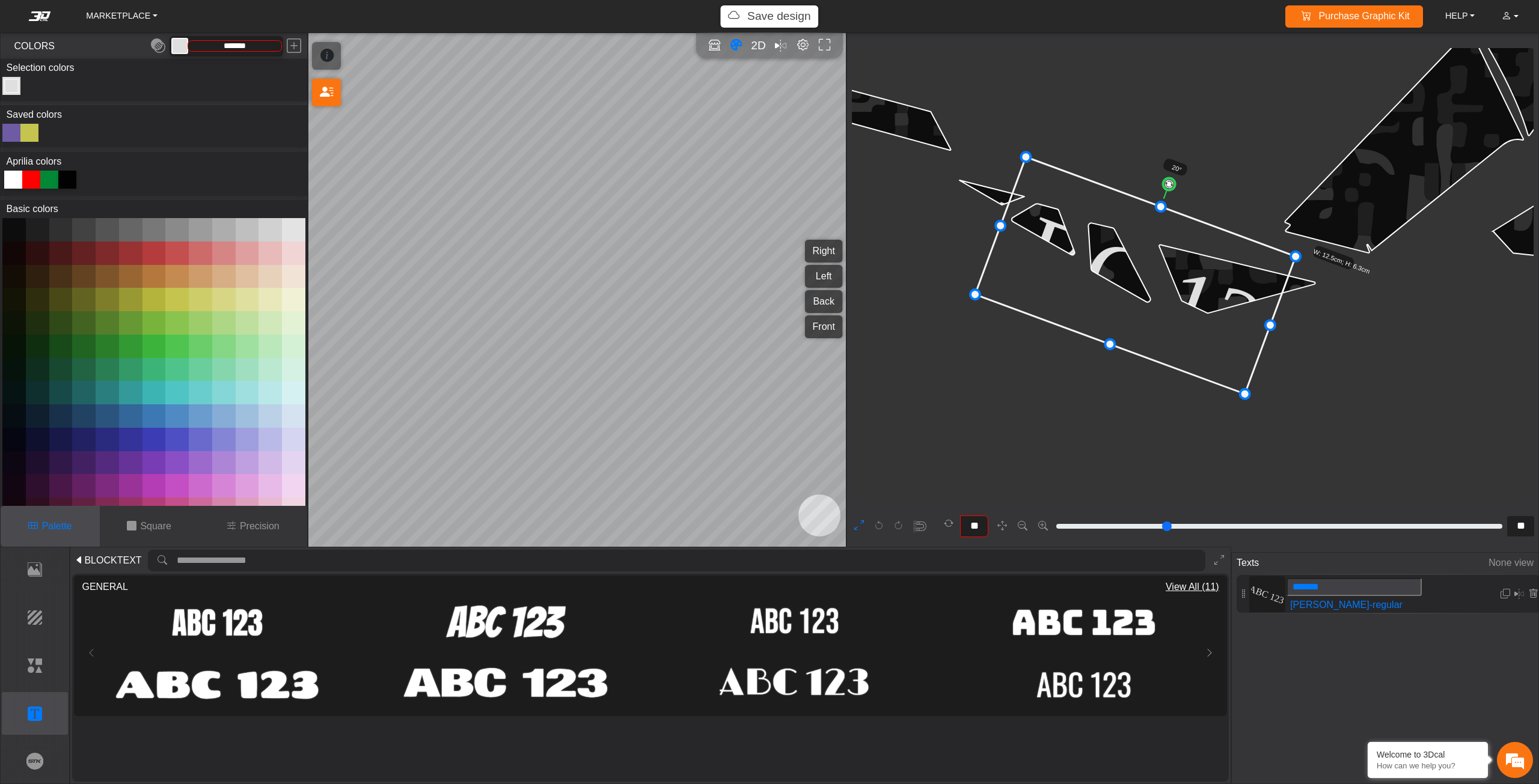
drag, startPoint x: 1229, startPoint y: 316, endPoint x: 1217, endPoint y: 274, distance: 43.7
click at [1217, 274] on icon at bounding box center [1135, 275] width 320 height 237
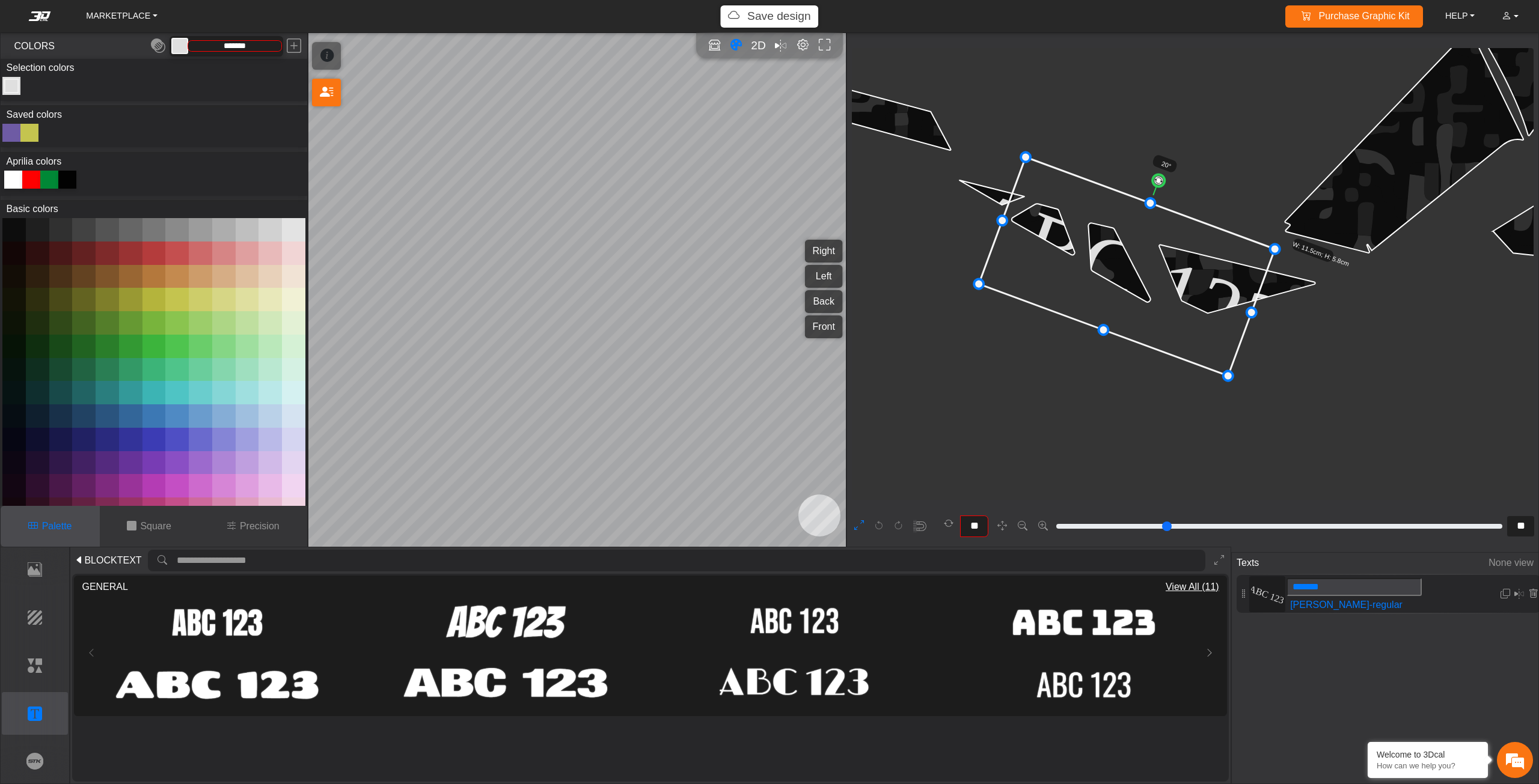
drag, startPoint x: 1244, startPoint y: 393, endPoint x: 1229, endPoint y: 372, distance: 25.8
click at [1138, 259] on icon at bounding box center [1127, 267] width 296 height 218
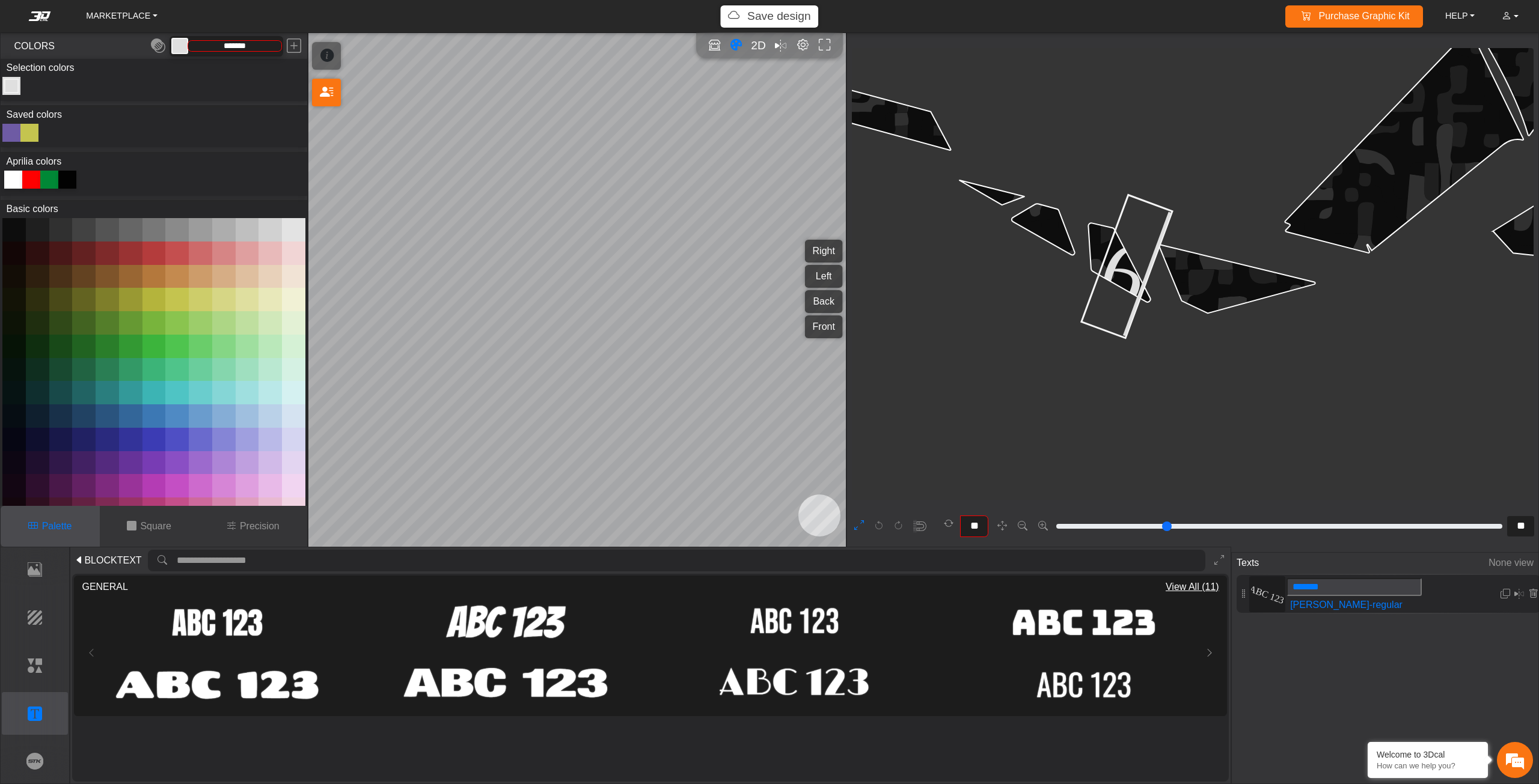
type input "***"
click at [1146, 262] on icon at bounding box center [1126, 266] width 172 height 174
type input "***"
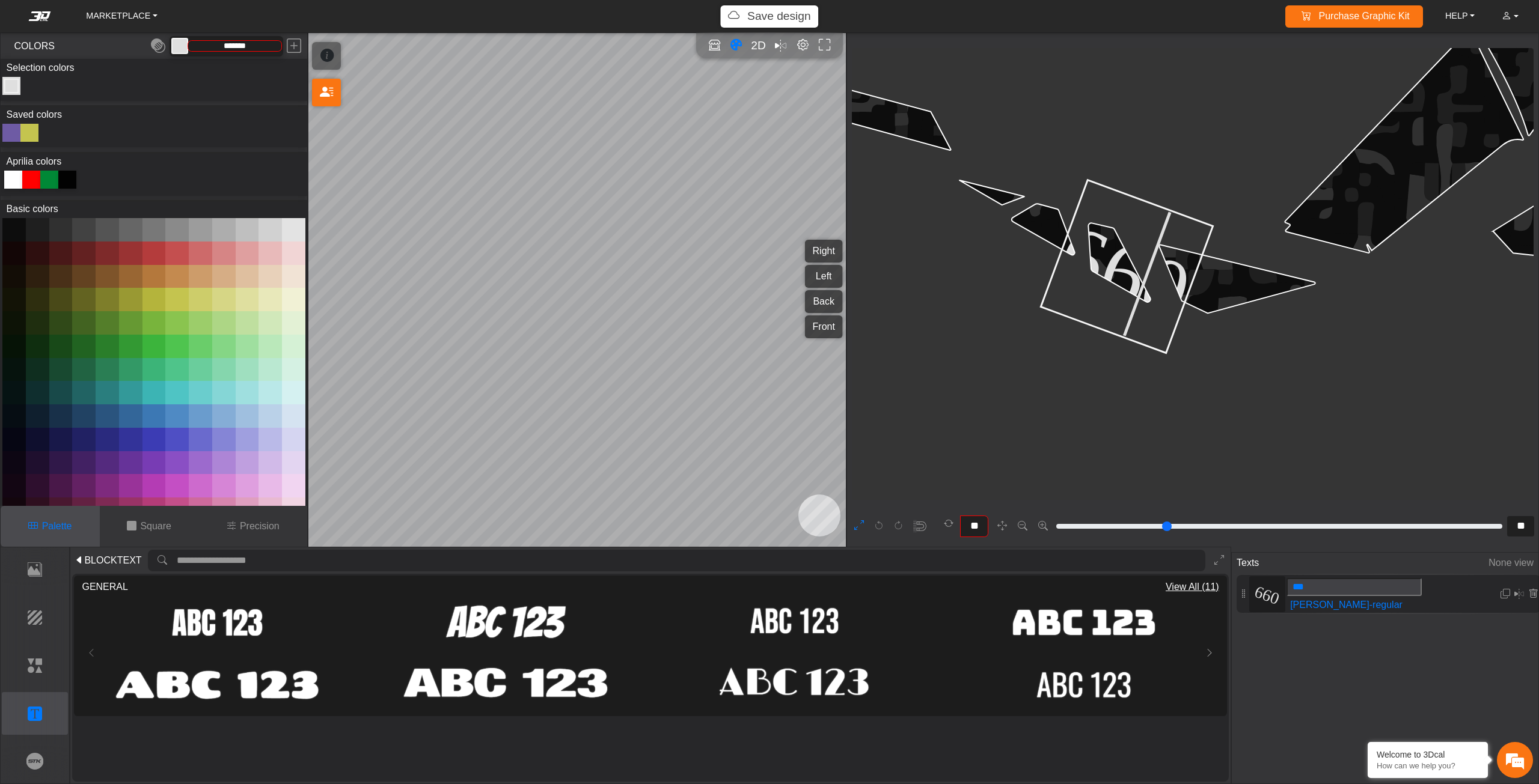
click at [1124, 273] on icon at bounding box center [1126, 266] width 172 height 174
click at [1101, 252] on icon at bounding box center [1126, 266] width 172 height 174
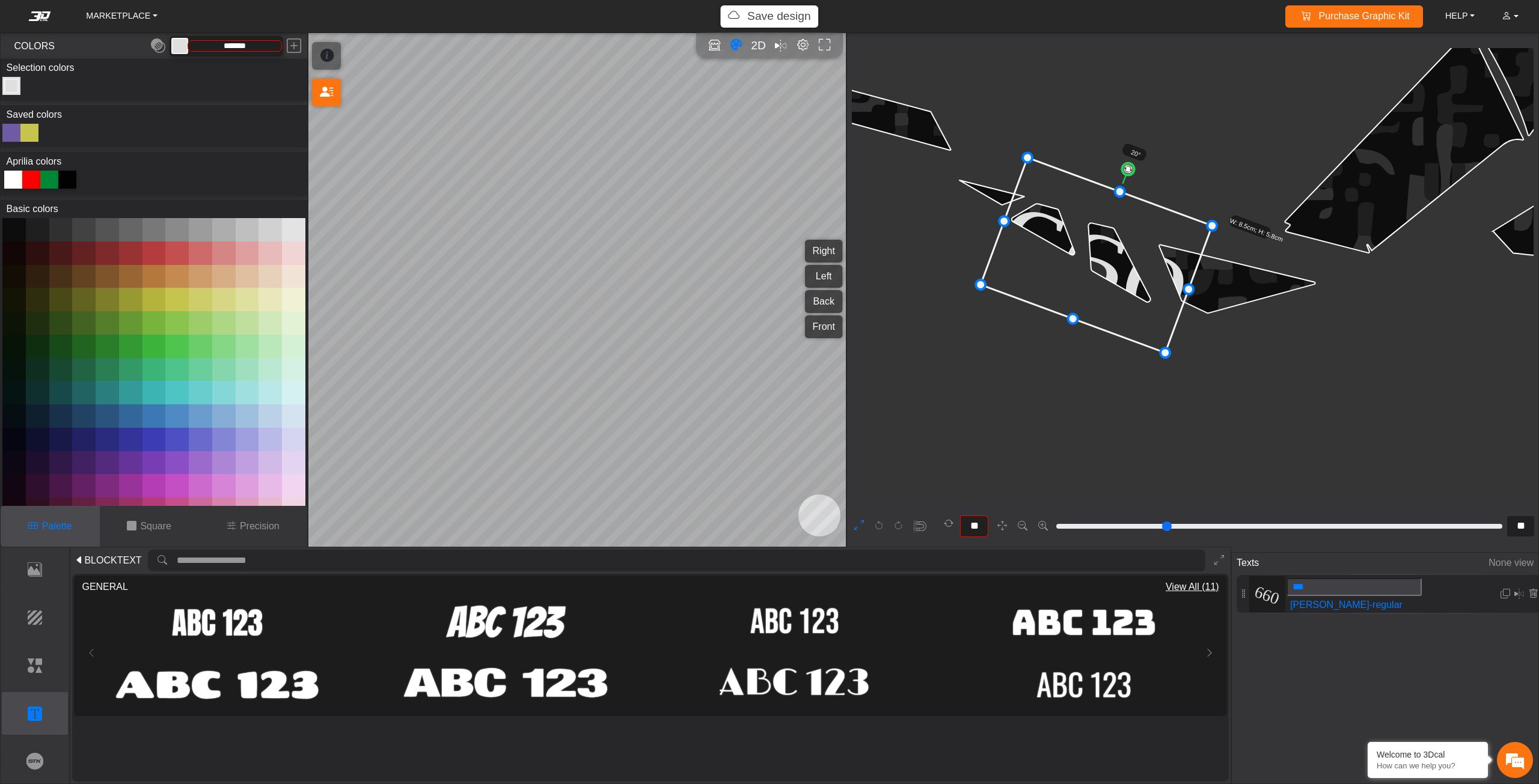
drag, startPoint x: 1063, startPoint y: 241, endPoint x: 1006, endPoint y: 208, distance: 65.9
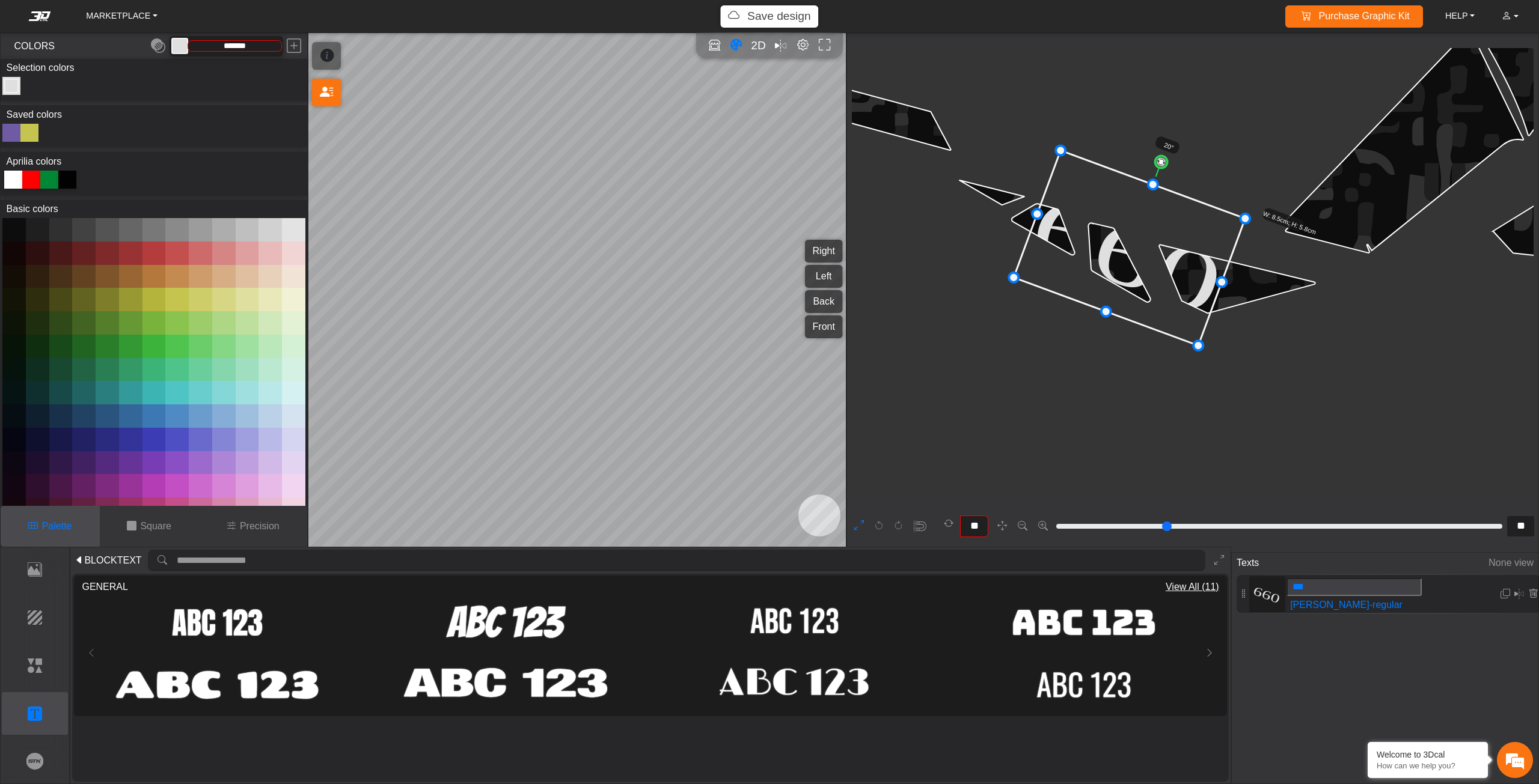
drag, startPoint x: 1084, startPoint y: 319, endPoint x: 1118, endPoint y: 311, distance: 34.9
click at [1118, 311] on icon at bounding box center [1129, 248] width 231 height 196
drag, startPoint x: 1107, startPoint y: 312, endPoint x: 1120, endPoint y: 267, distance: 46.8
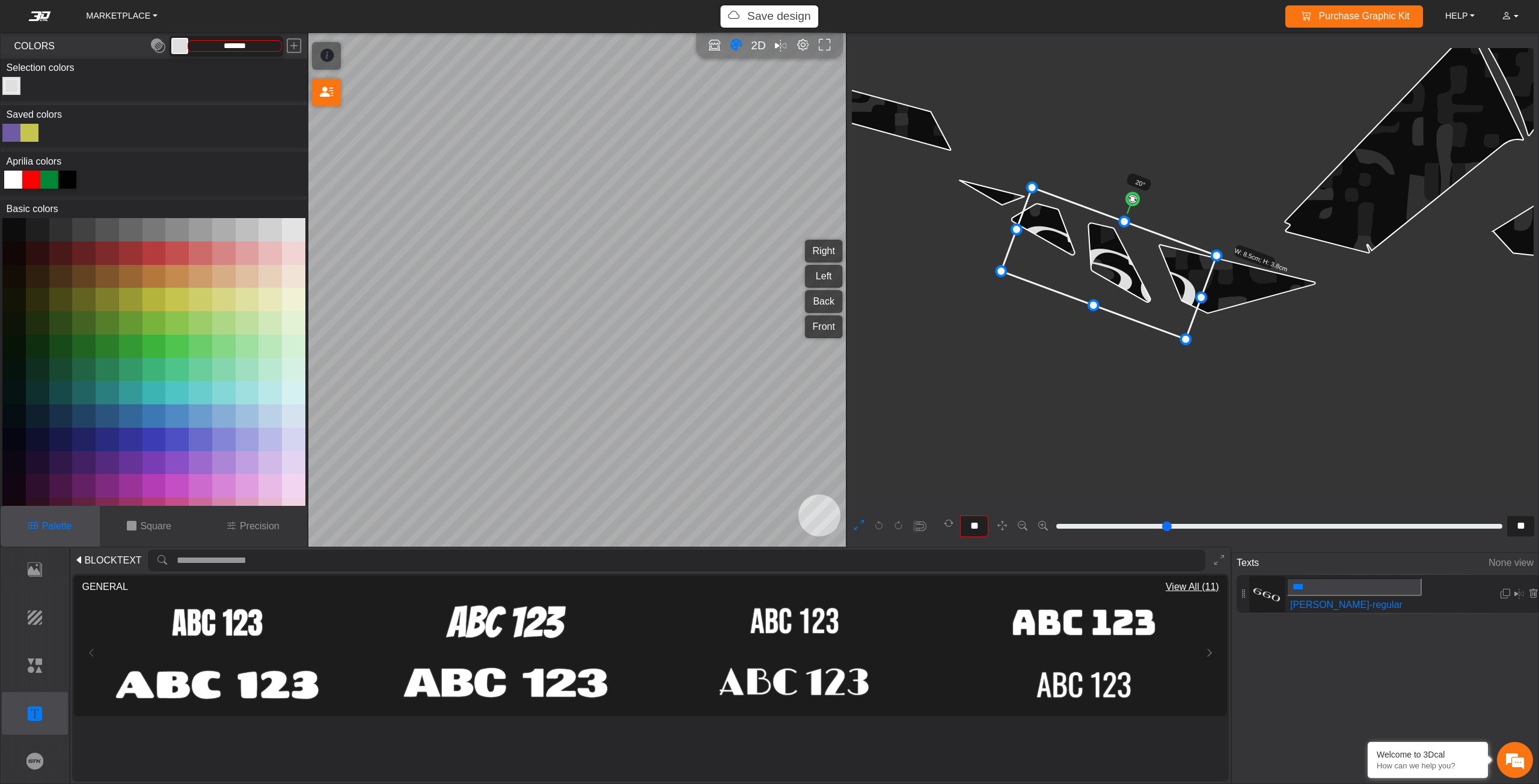
drag, startPoint x: 1138, startPoint y: 251, endPoint x: 1115, endPoint y: 277, distance: 34.7
click at [1115, 277] on icon at bounding box center [1108, 263] width 215 height 152
drag, startPoint x: 1216, startPoint y: 260, endPoint x: 1233, endPoint y: 260, distance: 17.0
drag, startPoint x: 1202, startPoint y: 273, endPoint x: 1197, endPoint y: 276, distance: 5.8
click at [1197, 276] on icon at bounding box center [1114, 266] width 236 height 166
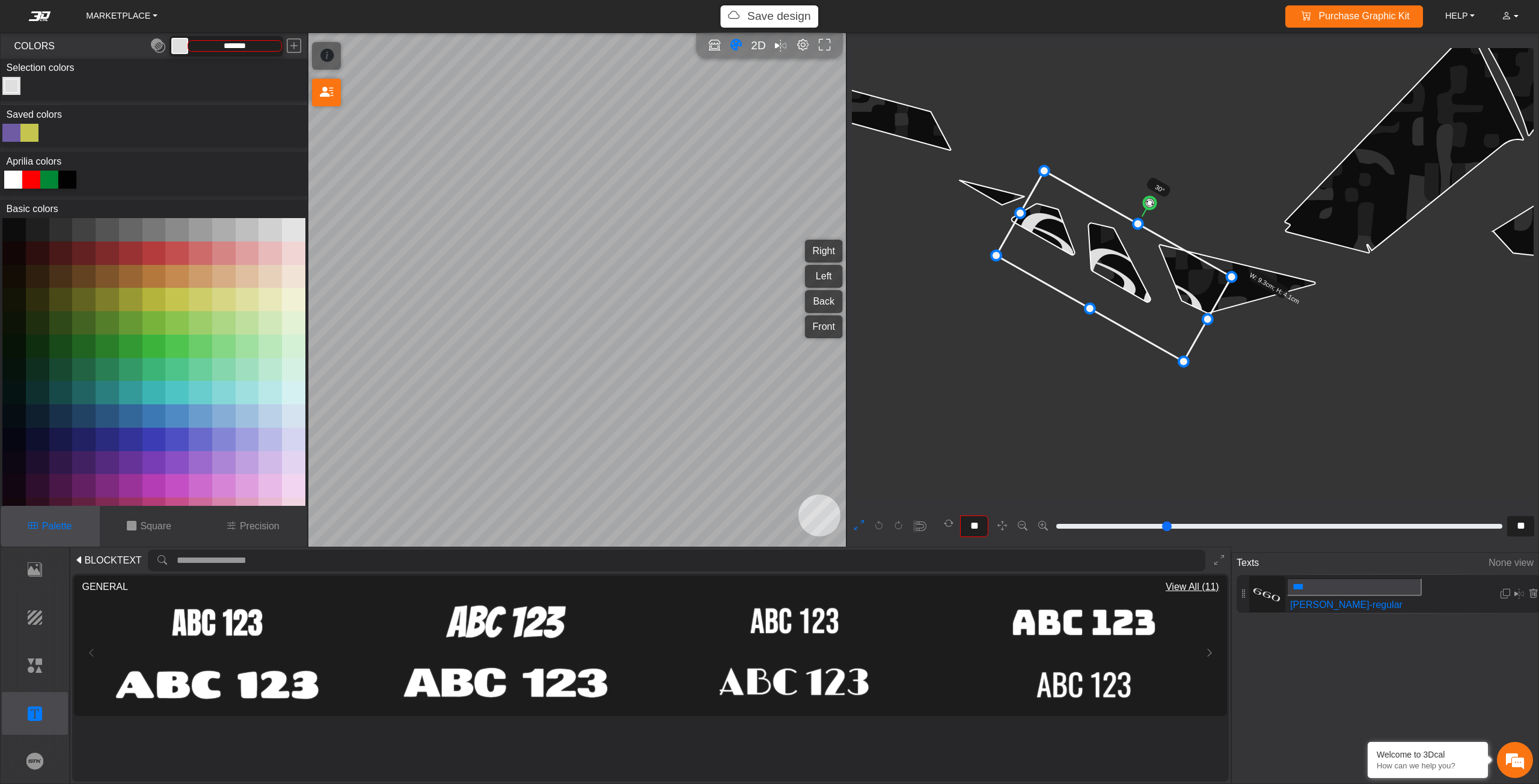
drag, startPoint x: 1139, startPoint y: 194, endPoint x: 1151, endPoint y: 200, distance: 13.4
click at [1151, 200] on circle at bounding box center [1150, 203] width 17 height 17
drag, startPoint x: 1111, startPoint y: 245, endPoint x: 1107, endPoint y: 252, distance: 8.1
click at [1107, 252] on icon at bounding box center [1109, 273] width 236 height 191
drag, startPoint x: 1137, startPoint y: 225, endPoint x: 1151, endPoint y: 213, distance: 18.4
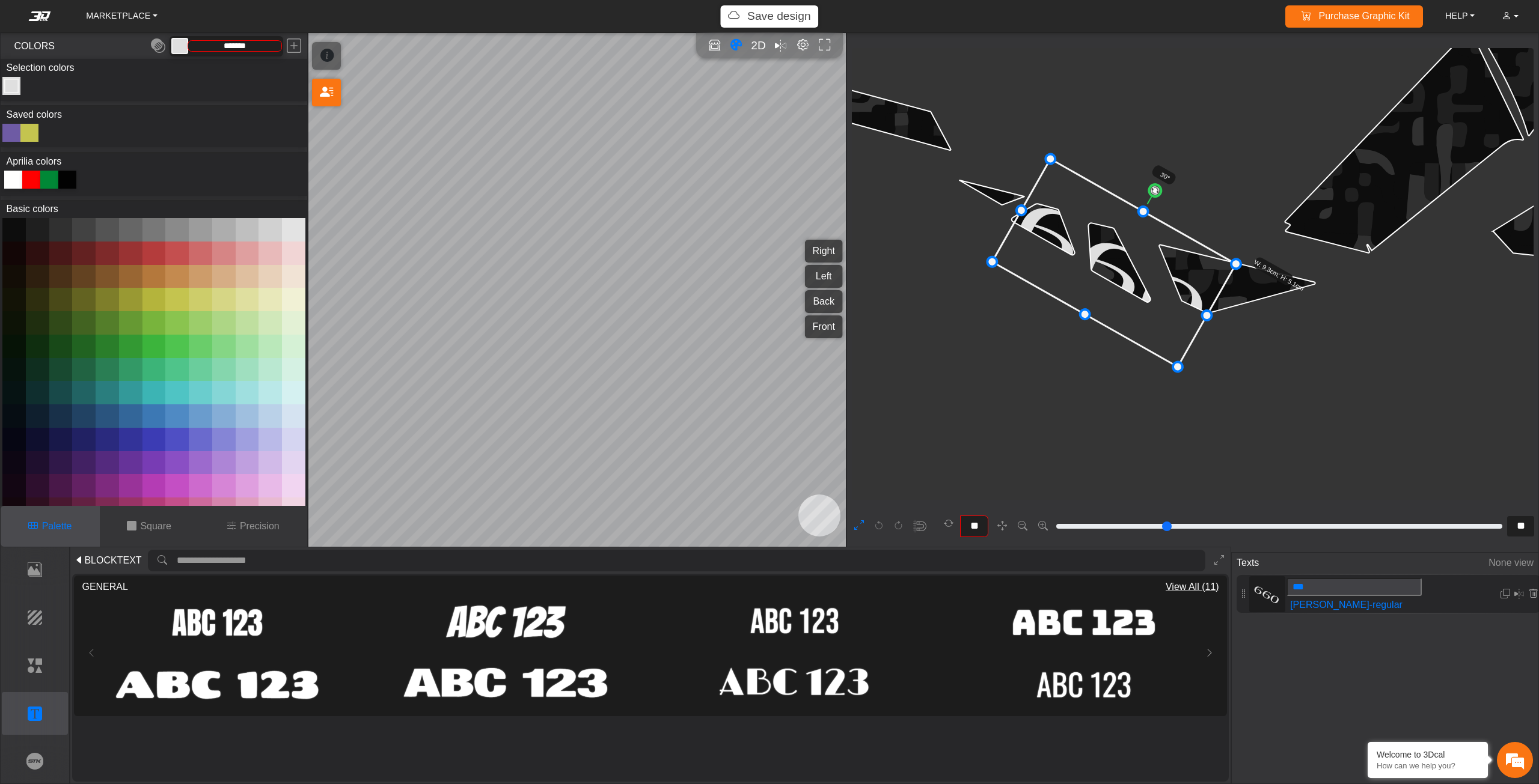
drag, startPoint x: 1207, startPoint y: 312, endPoint x: 1181, endPoint y: 296, distance: 30.5
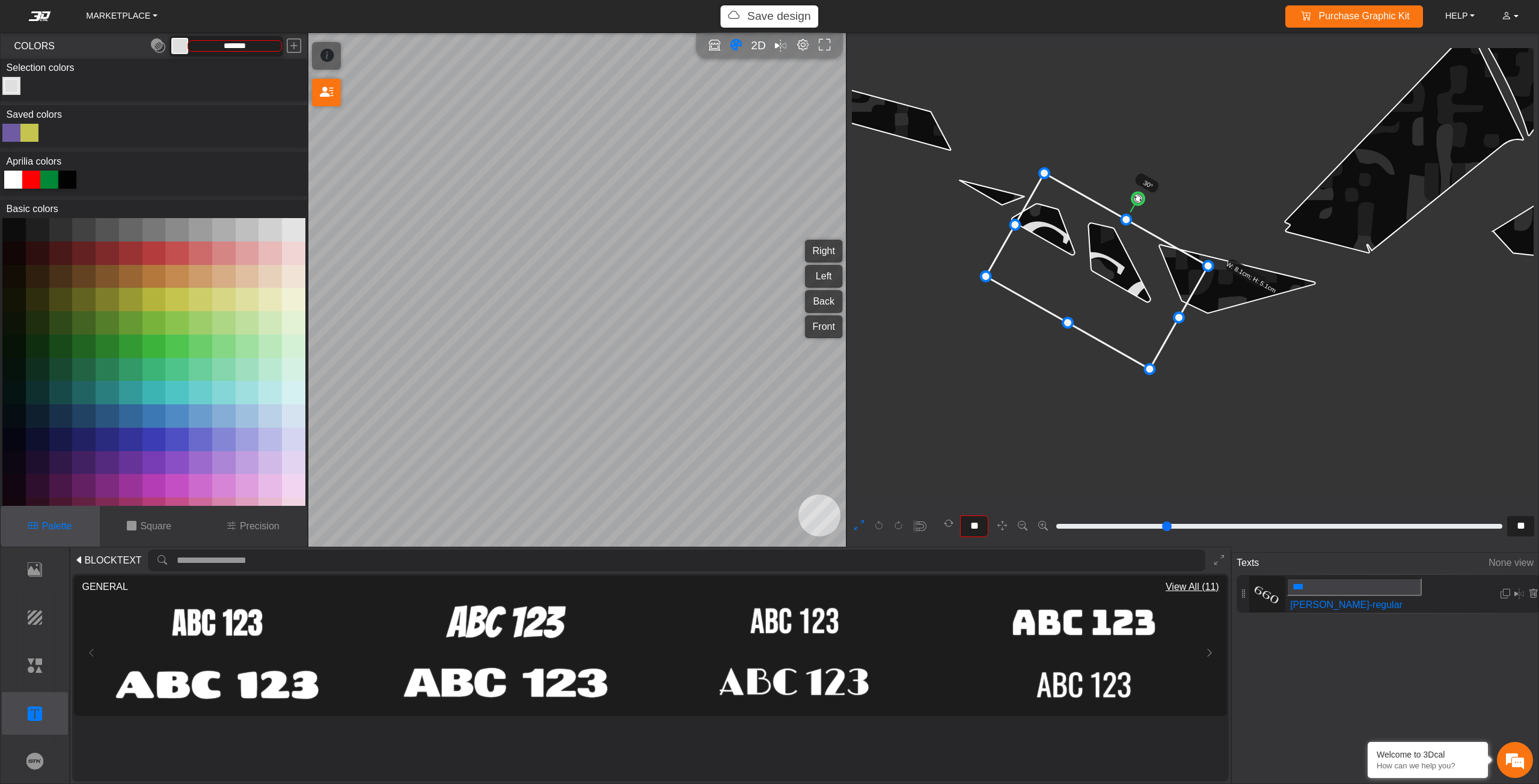
drag, startPoint x: 1140, startPoint y: 283, endPoint x: 1134, endPoint y: 297, distance: 15.2
click at [1134, 297] on icon at bounding box center [1097, 271] width 222 height 196
click at [1053, 617] on img at bounding box center [1083, 622] width 205 height 46
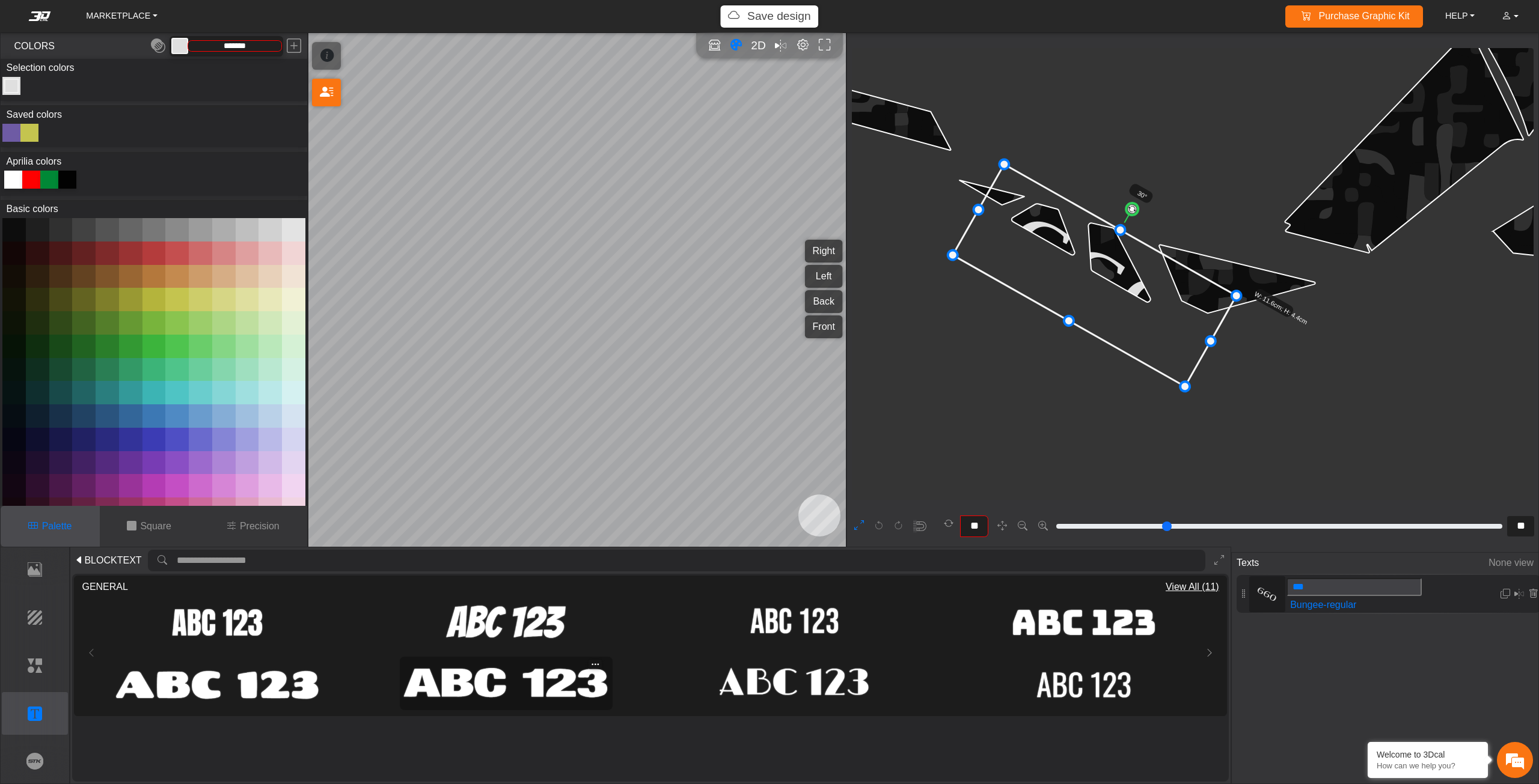
click at [491, 689] on img at bounding box center [505, 684] width 205 height 46
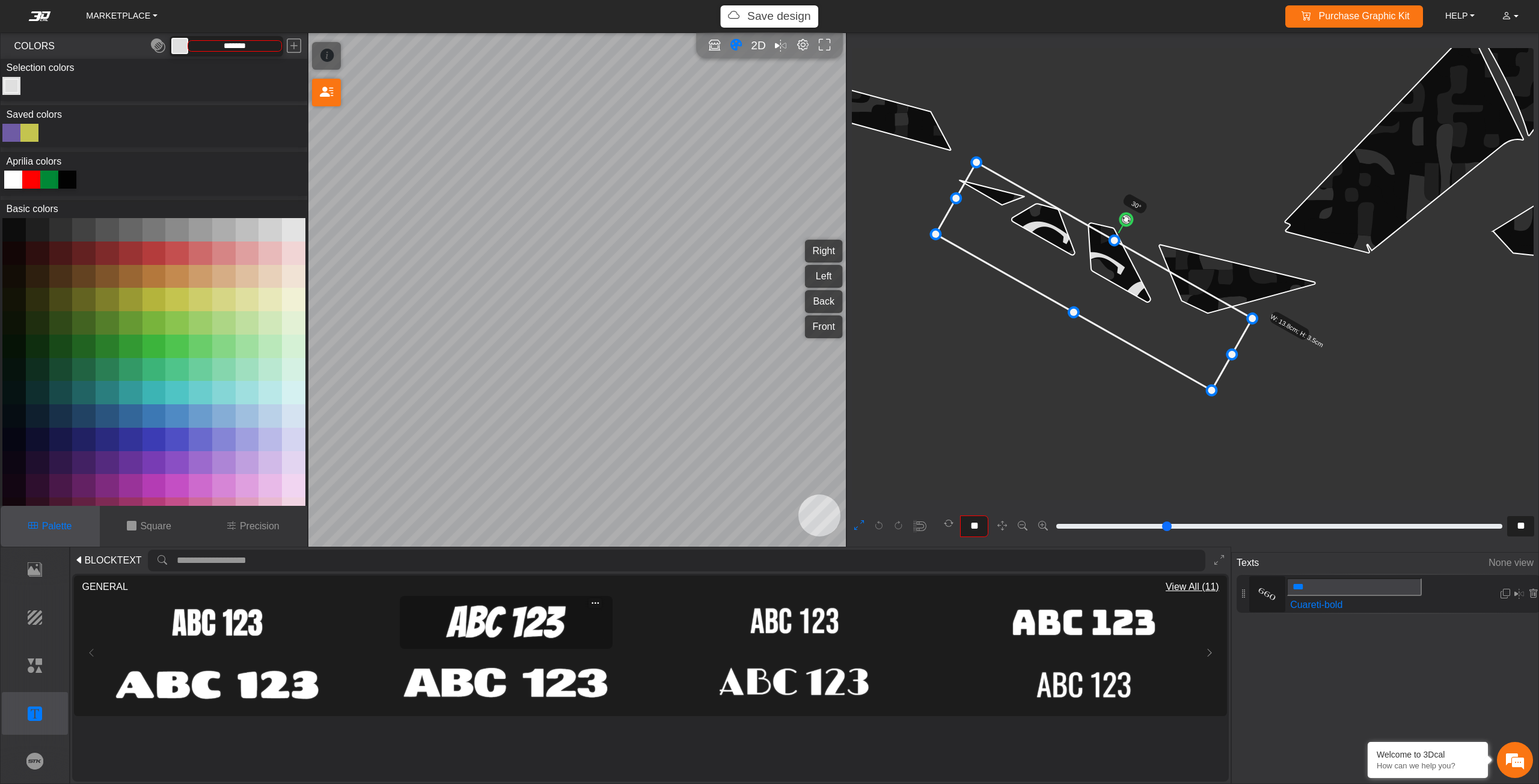
click at [488, 621] on img at bounding box center [505, 622] width 205 height 46
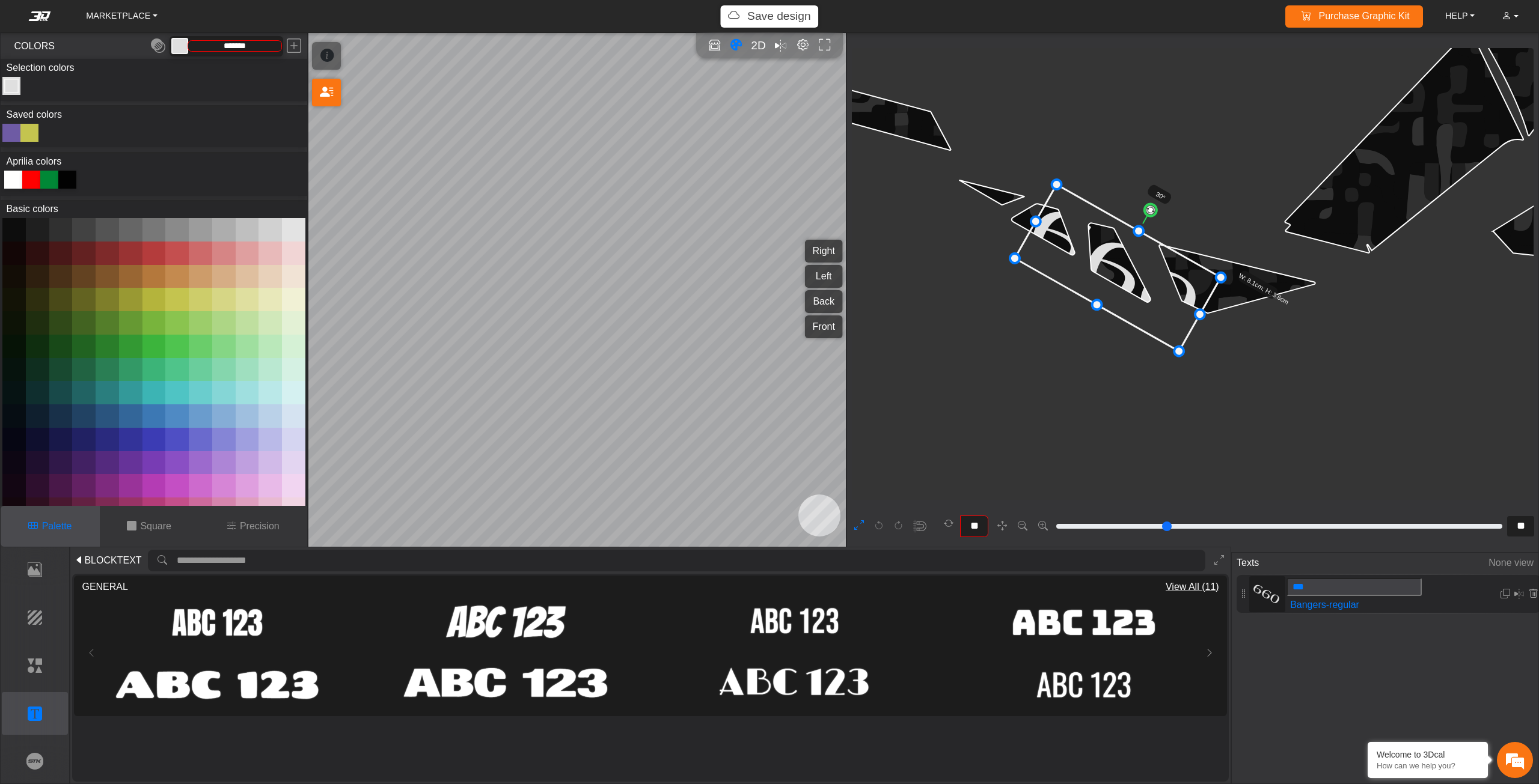
click at [1127, 244] on icon at bounding box center [1118, 268] width 207 height 167
click at [203, 611] on img at bounding box center [217, 622] width 205 height 46
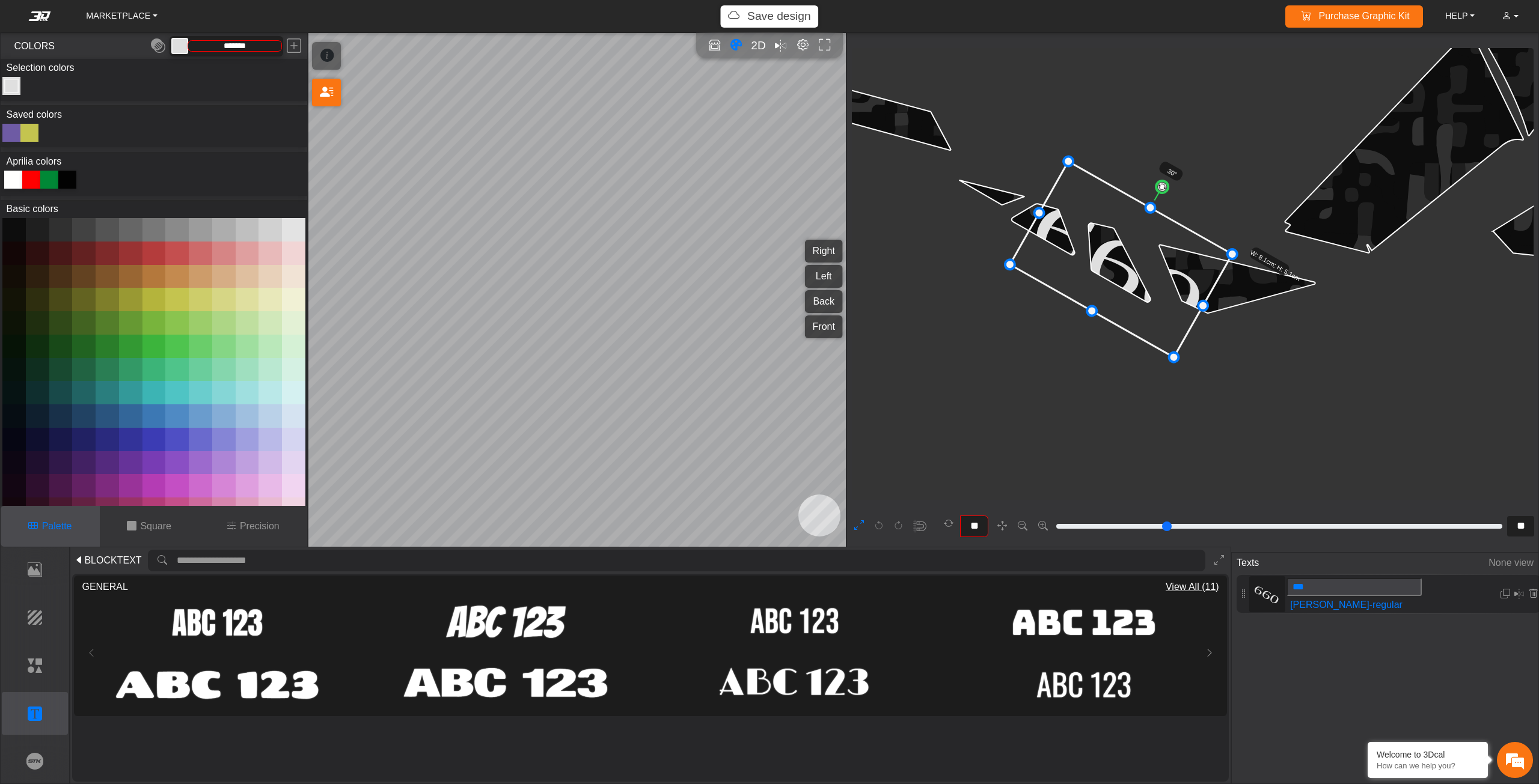
click at [1157, 186] on circle at bounding box center [1162, 186] width 17 height 17
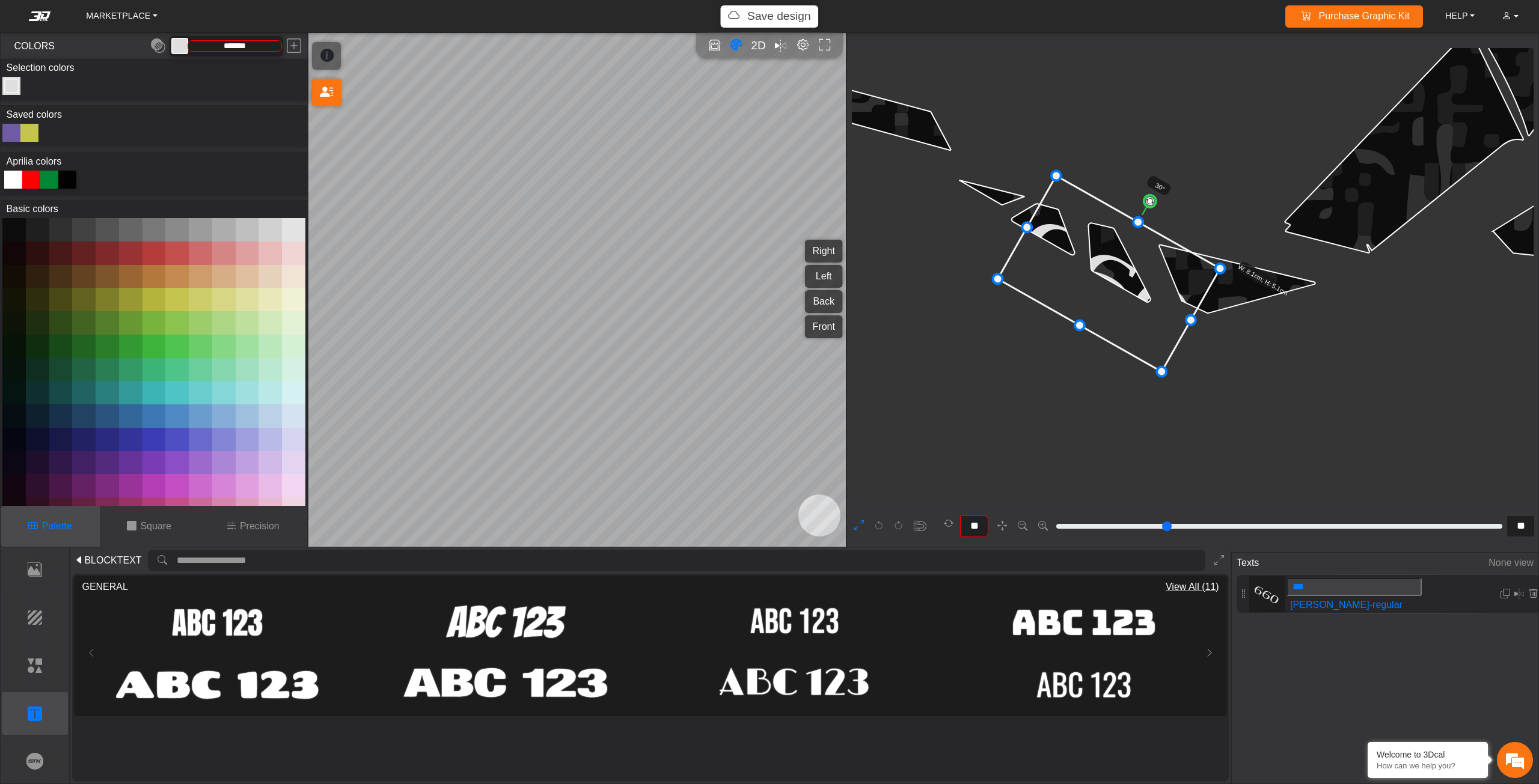
drag, startPoint x: 1124, startPoint y: 255, endPoint x: 1117, endPoint y: 267, distance: 13.9
click at [1117, 267] on icon at bounding box center [1108, 274] width 222 height 196
click at [1122, 265] on icon at bounding box center [1113, 273] width 222 height 196
drag, startPoint x: 1127, startPoint y: 296, endPoint x: 1115, endPoint y: 297, distance: 12.0
click at [1115, 297] on icon at bounding box center [1103, 274] width 227 height 199
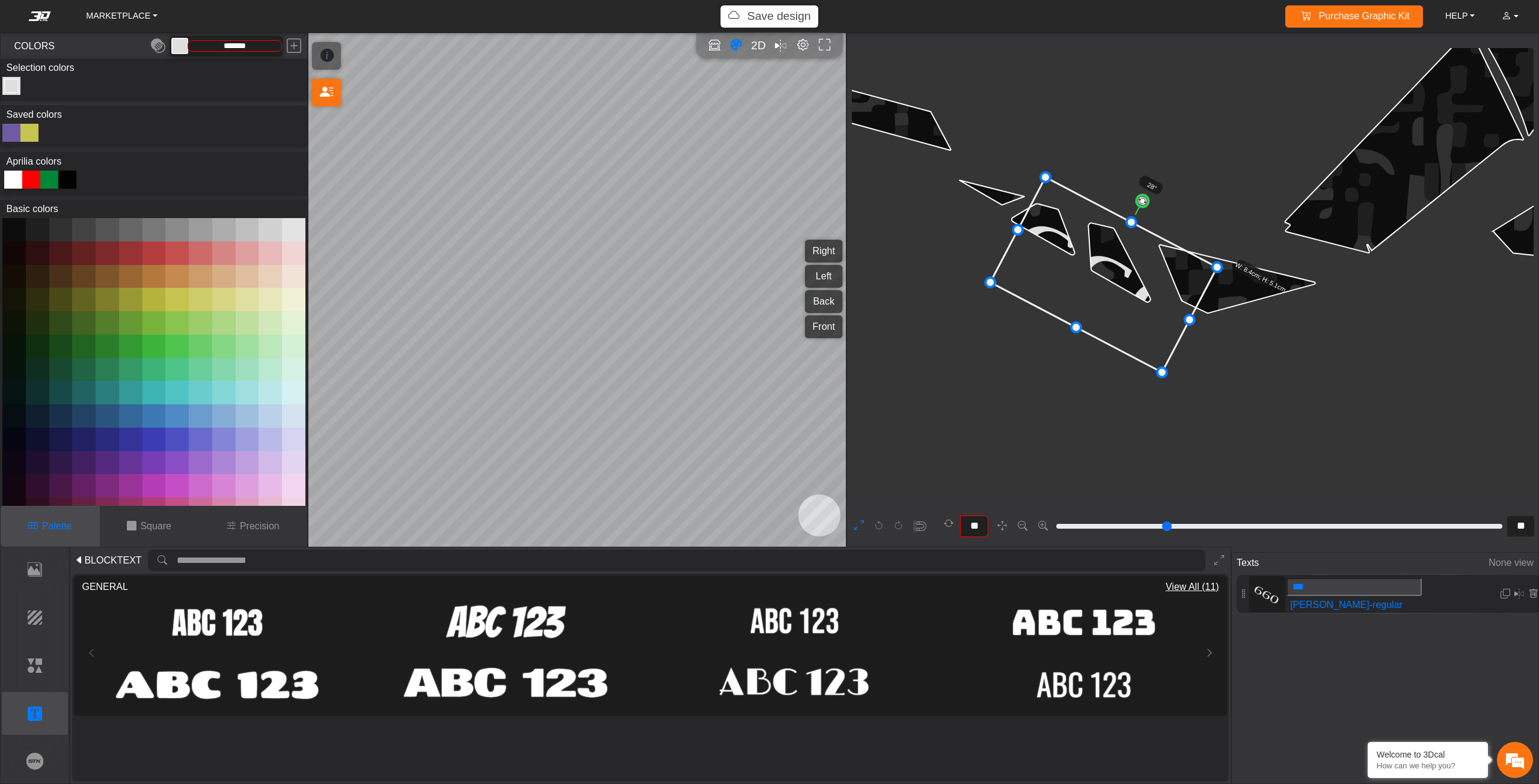
click at [1142, 200] on circle at bounding box center [1142, 201] width 17 height 17
drag, startPoint x: 1122, startPoint y: 269, endPoint x: 1117, endPoint y: 260, distance: 10.3
click at [1115, 263] on icon at bounding box center [1097, 265] width 227 height 196
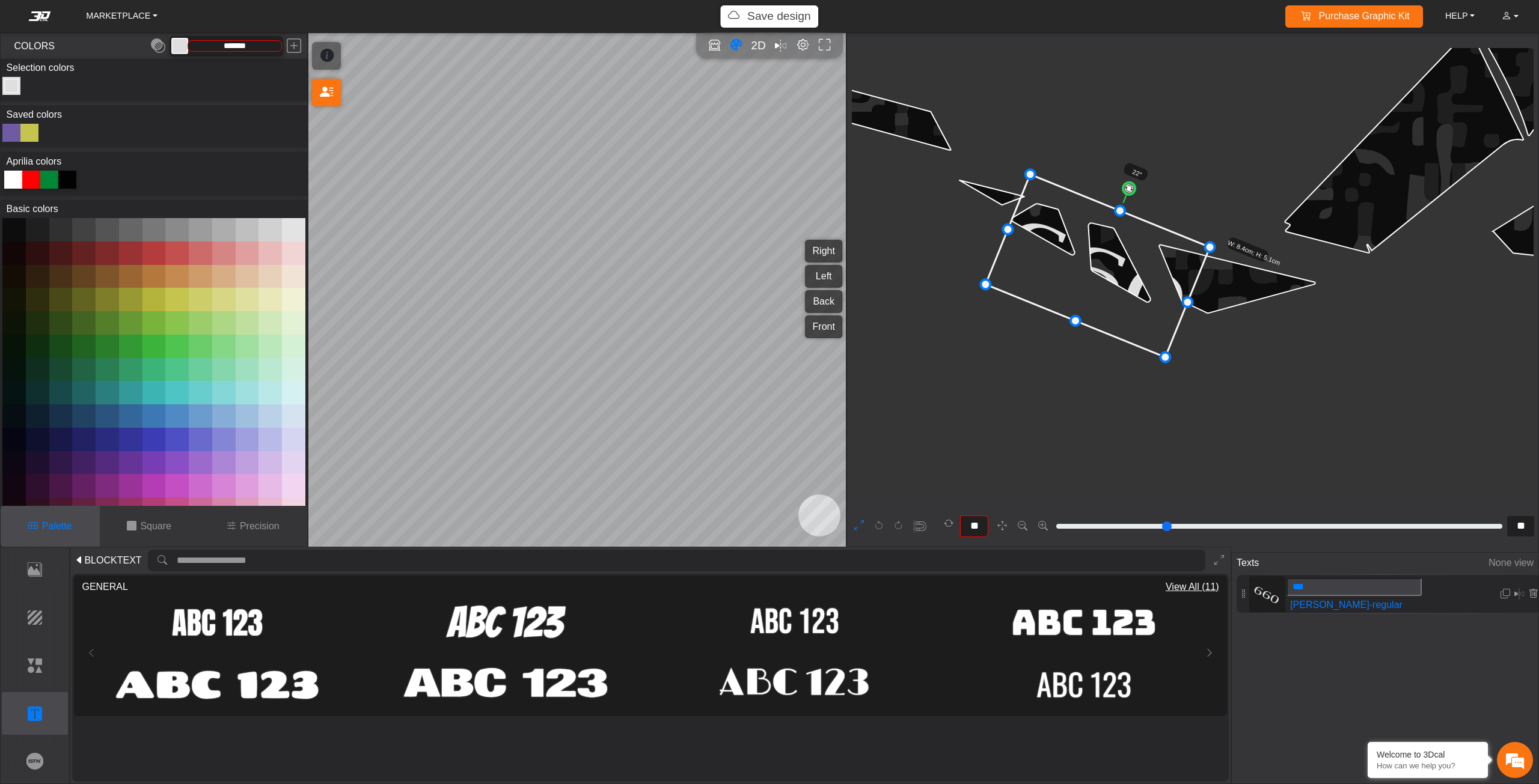
type input "**"
drag, startPoint x: 1134, startPoint y: 191, endPoint x: 1127, endPoint y: 185, distance: 9.2
click at [1127, 185] on circle at bounding box center [1126, 187] width 16 height 16
drag, startPoint x: 1097, startPoint y: 266, endPoint x: 1107, endPoint y: 266, distance: 10.0
click at [1107, 266] on icon at bounding box center [1107, 265] width 222 height 177
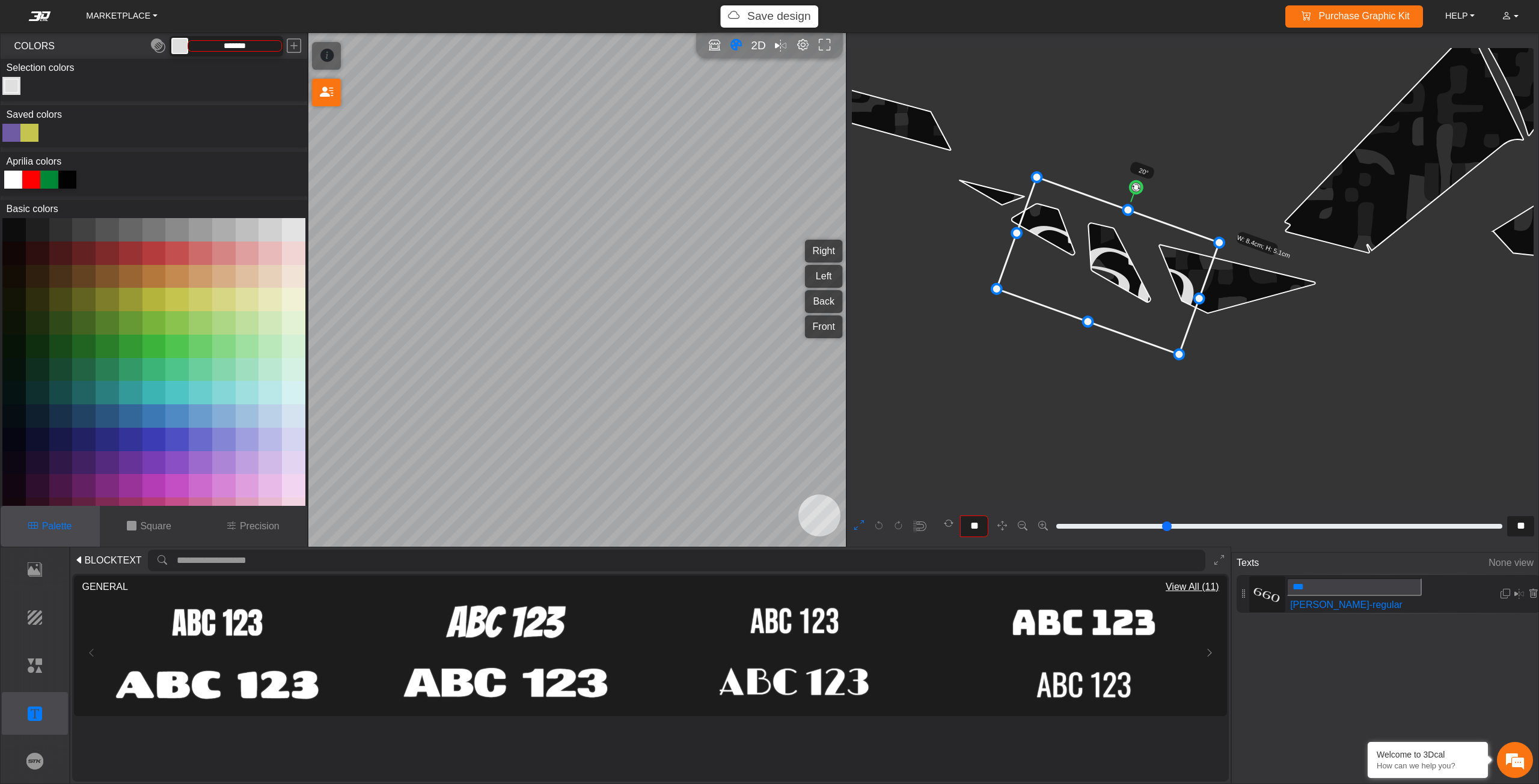
click at [34, 131] on div at bounding box center [29, 133] width 18 height 18
type input "*********"
click at [1202, 588] on span "View All (11)" at bounding box center [1192, 588] width 53 height 15
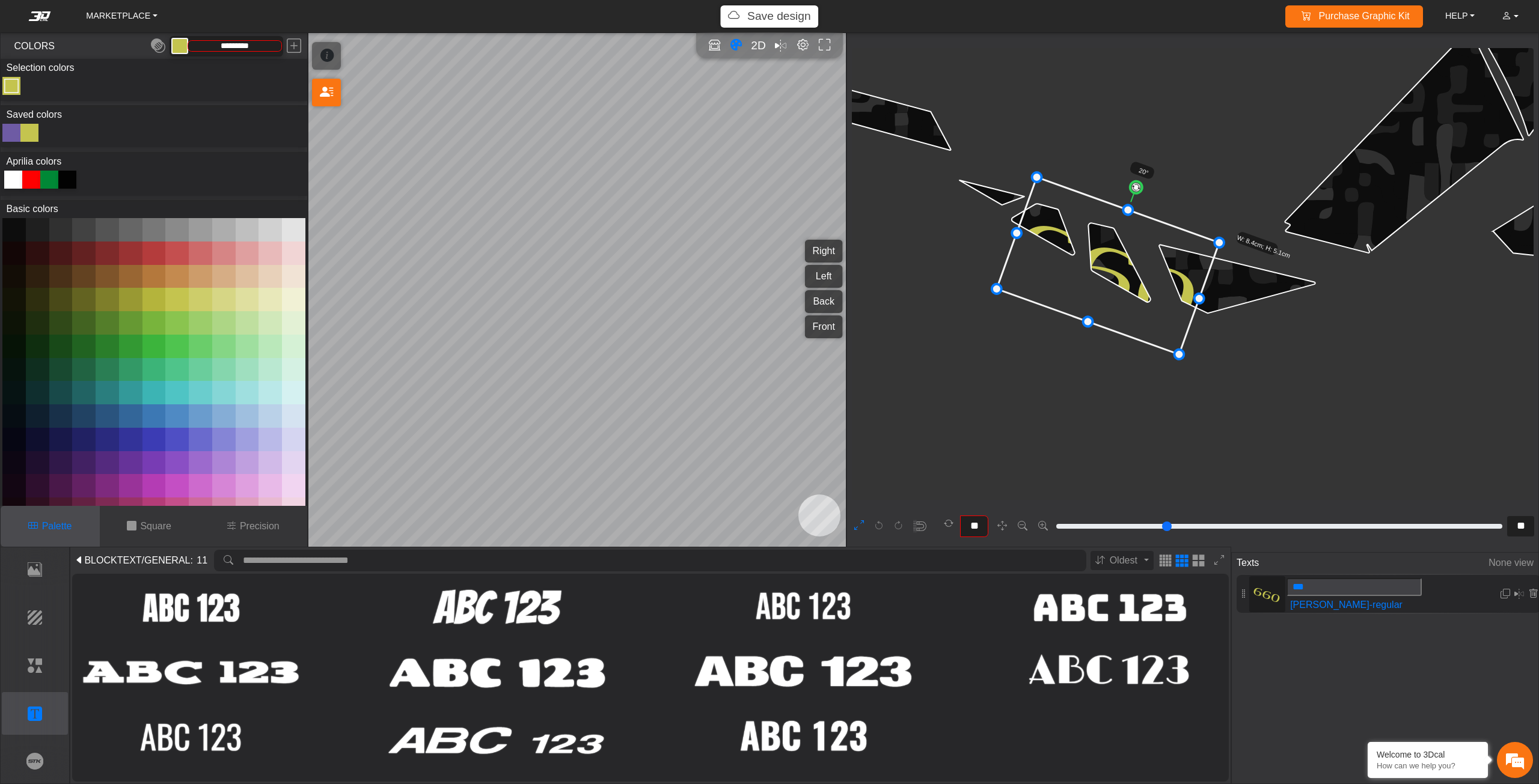
click at [84, 556] on span "BLOCKTEXT" at bounding box center [113, 561] width 57 height 15
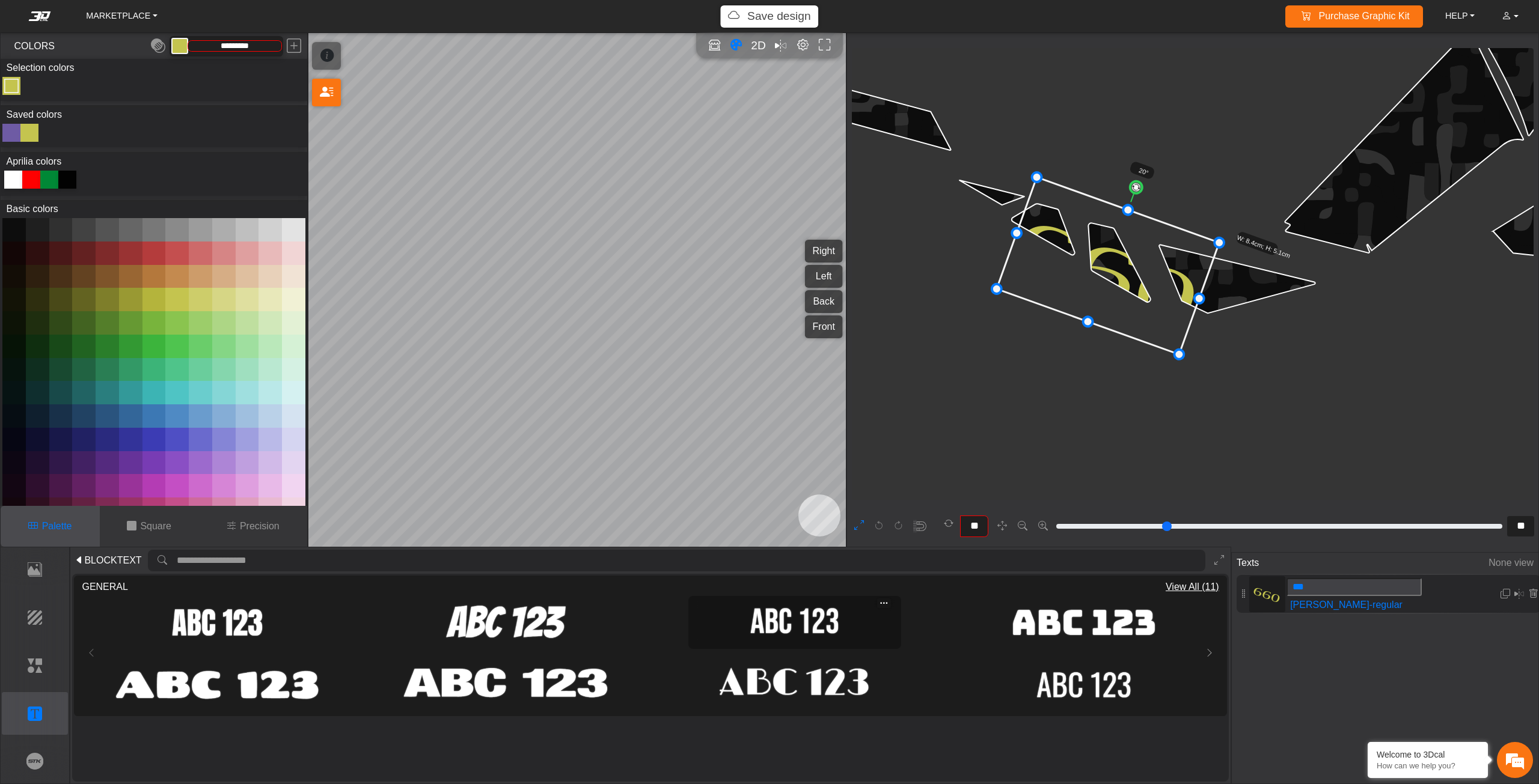
click at [803, 622] on img at bounding box center [794, 622] width 205 height 46
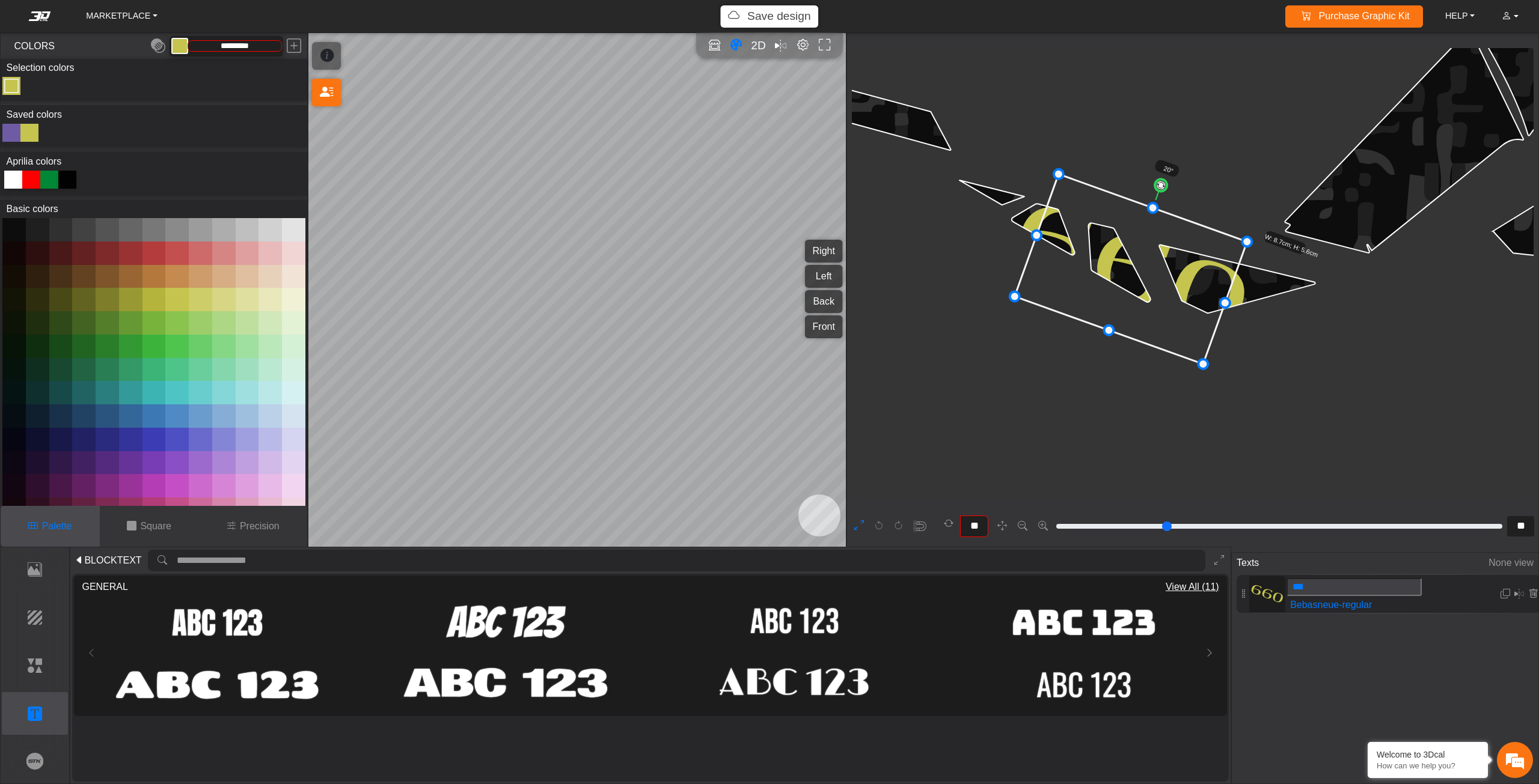
drag, startPoint x: 1198, startPoint y: 253, endPoint x: 1247, endPoint y: 246, distance: 49.5
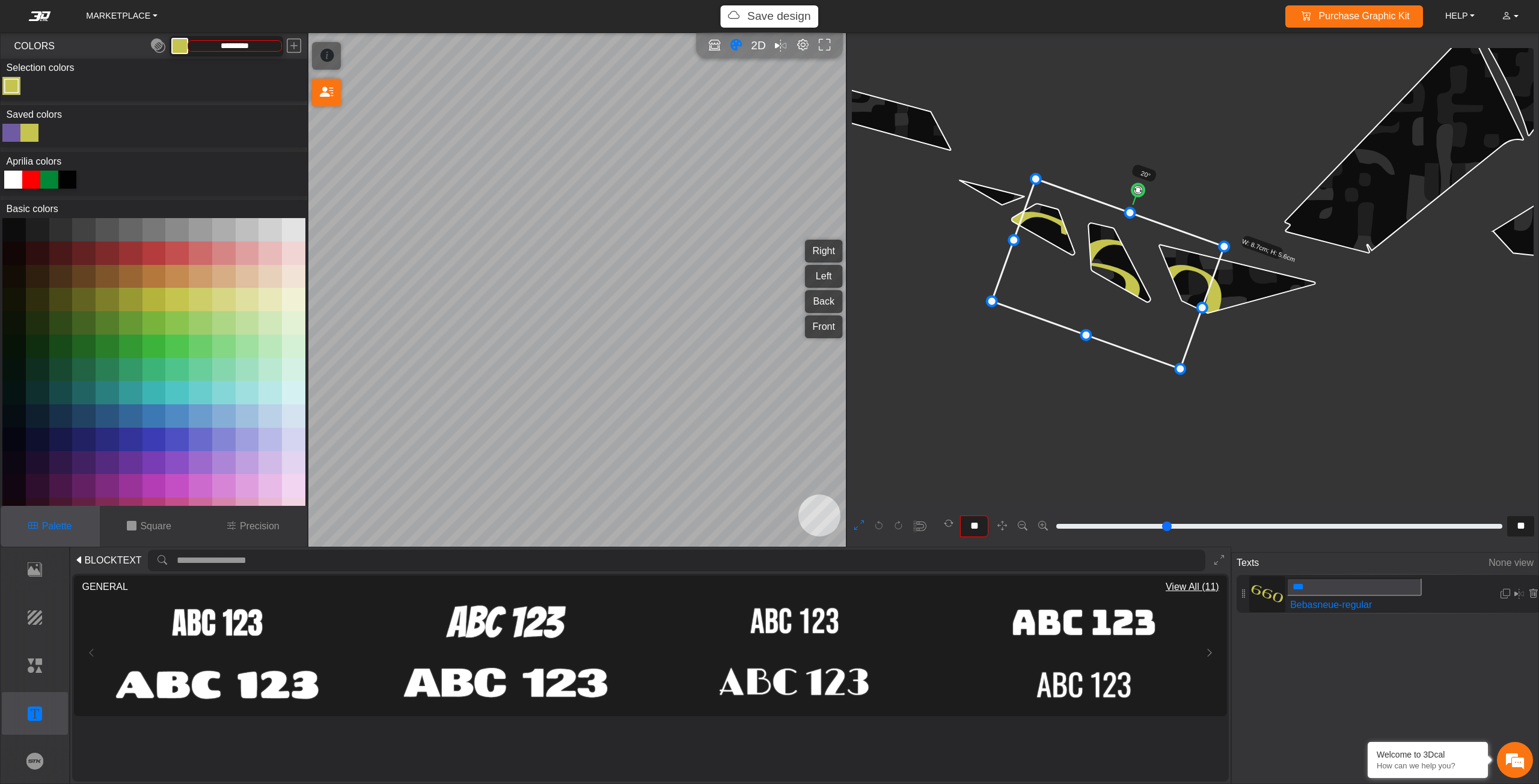
drag, startPoint x: 1174, startPoint y: 291, endPoint x: 1151, endPoint y: 296, distance: 23.5
click at [1151, 296] on icon at bounding box center [1107, 274] width 232 height 190
click at [1132, 192] on circle at bounding box center [1138, 190] width 16 height 16
click at [1120, 241] on icon at bounding box center [1107, 274] width 229 height 182
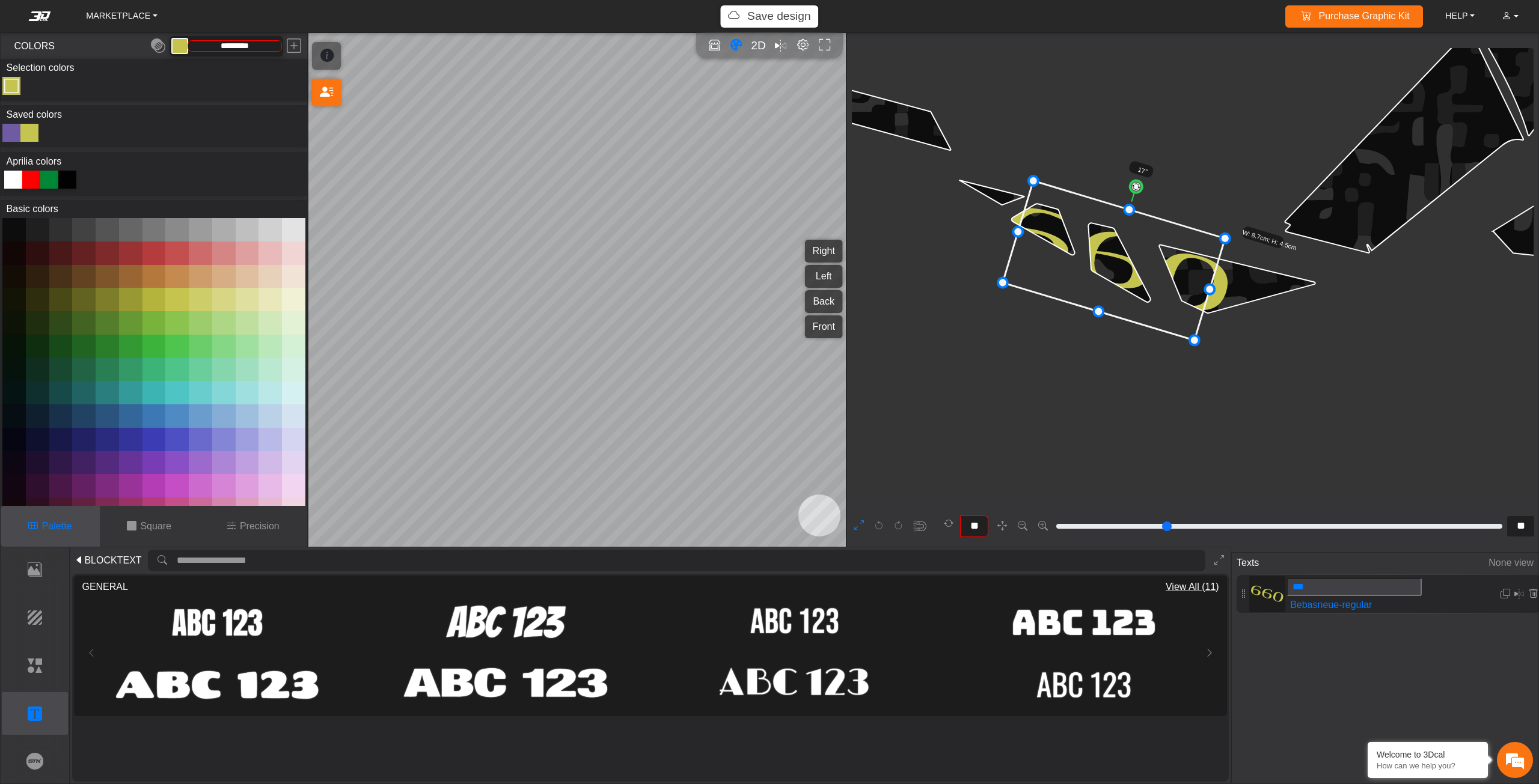
drag, startPoint x: 1091, startPoint y: 341, endPoint x: 1095, endPoint y: 314, distance: 27.3
drag, startPoint x: 1120, startPoint y: 279, endPoint x: 1118, endPoint y: 287, distance: 8.2
click at [1118, 287] on icon at bounding box center [1115, 268] width 222 height 158
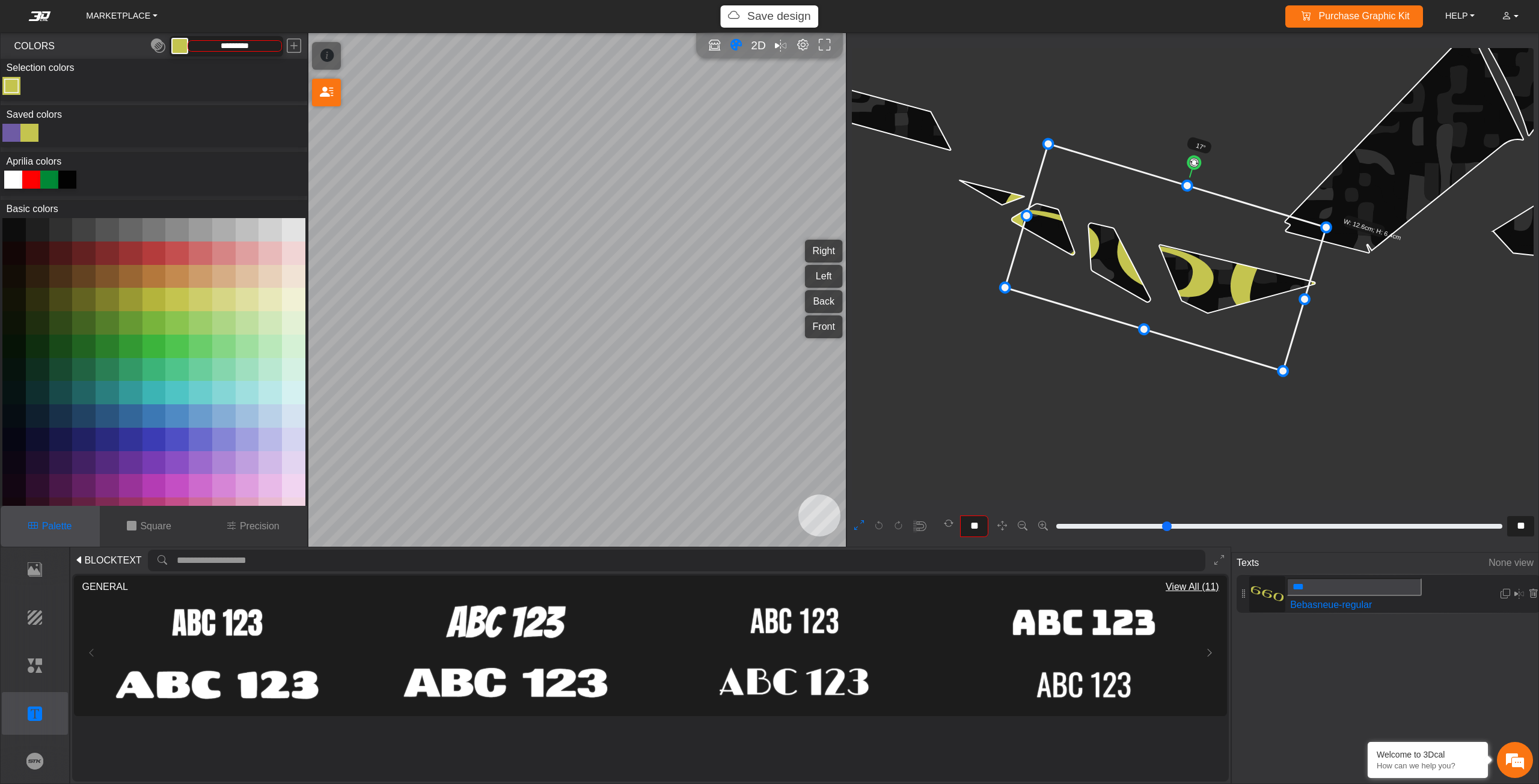
drag, startPoint x: 1221, startPoint y: 246, endPoint x: 1332, endPoint y: 192, distance: 123.4
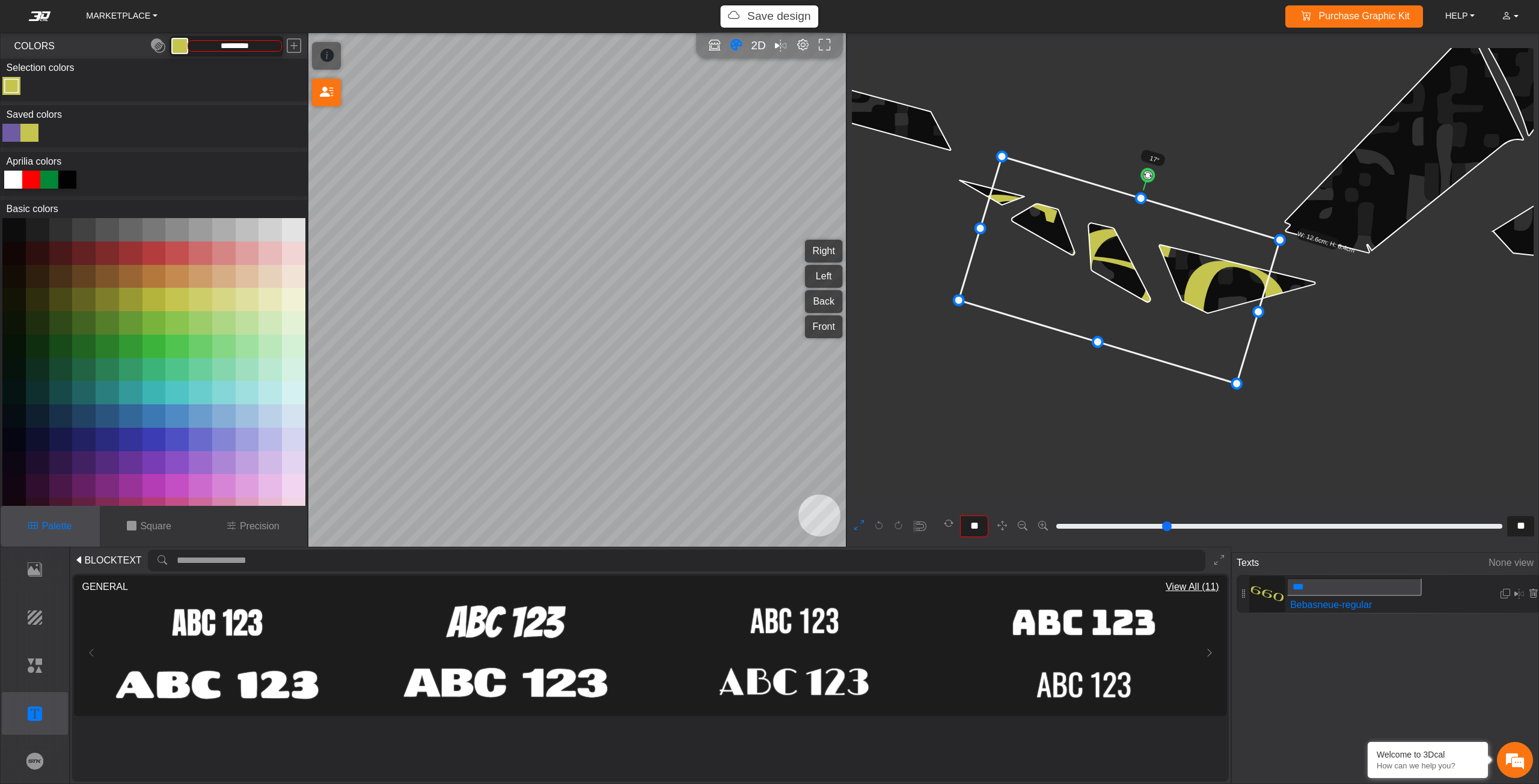
drag, startPoint x: 1213, startPoint y: 292, endPoint x: 1175, endPoint y: 304, distance: 39.8
click at [1176, 304] on icon at bounding box center [1119, 269] width 321 height 227
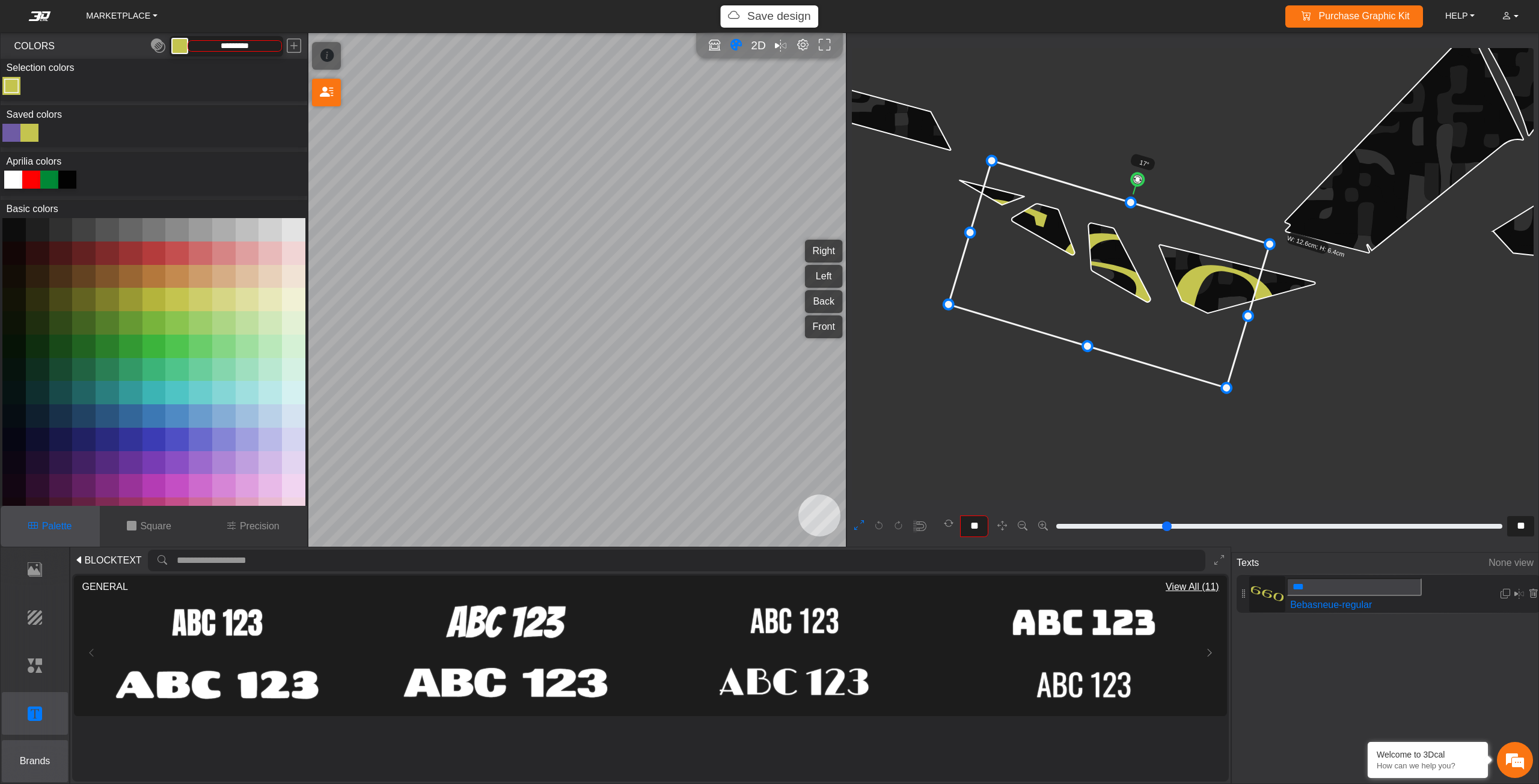
click at [39, 778] on button "Brands" at bounding box center [35, 762] width 67 height 42
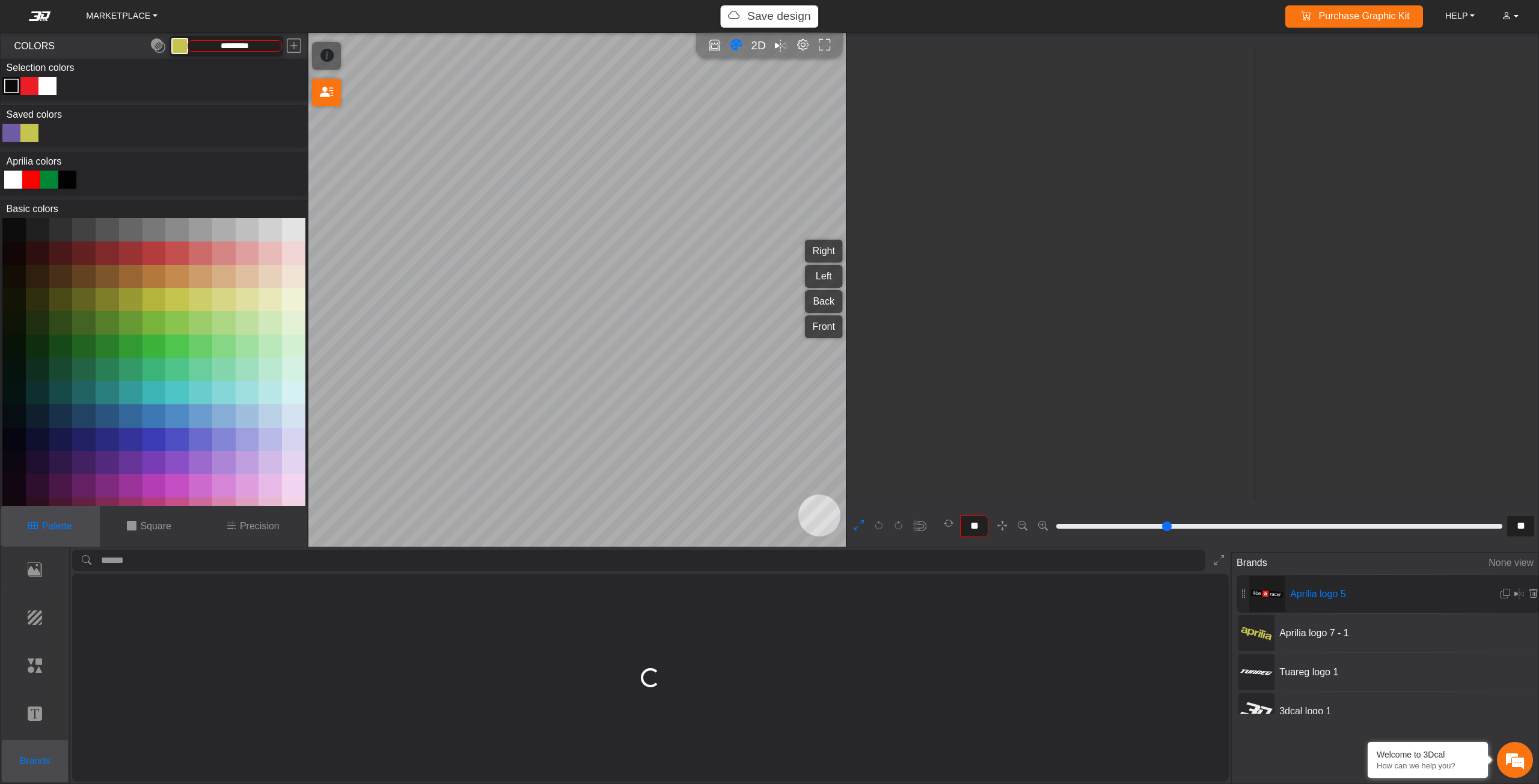
type input "*"
type input "**"
type input "*********"
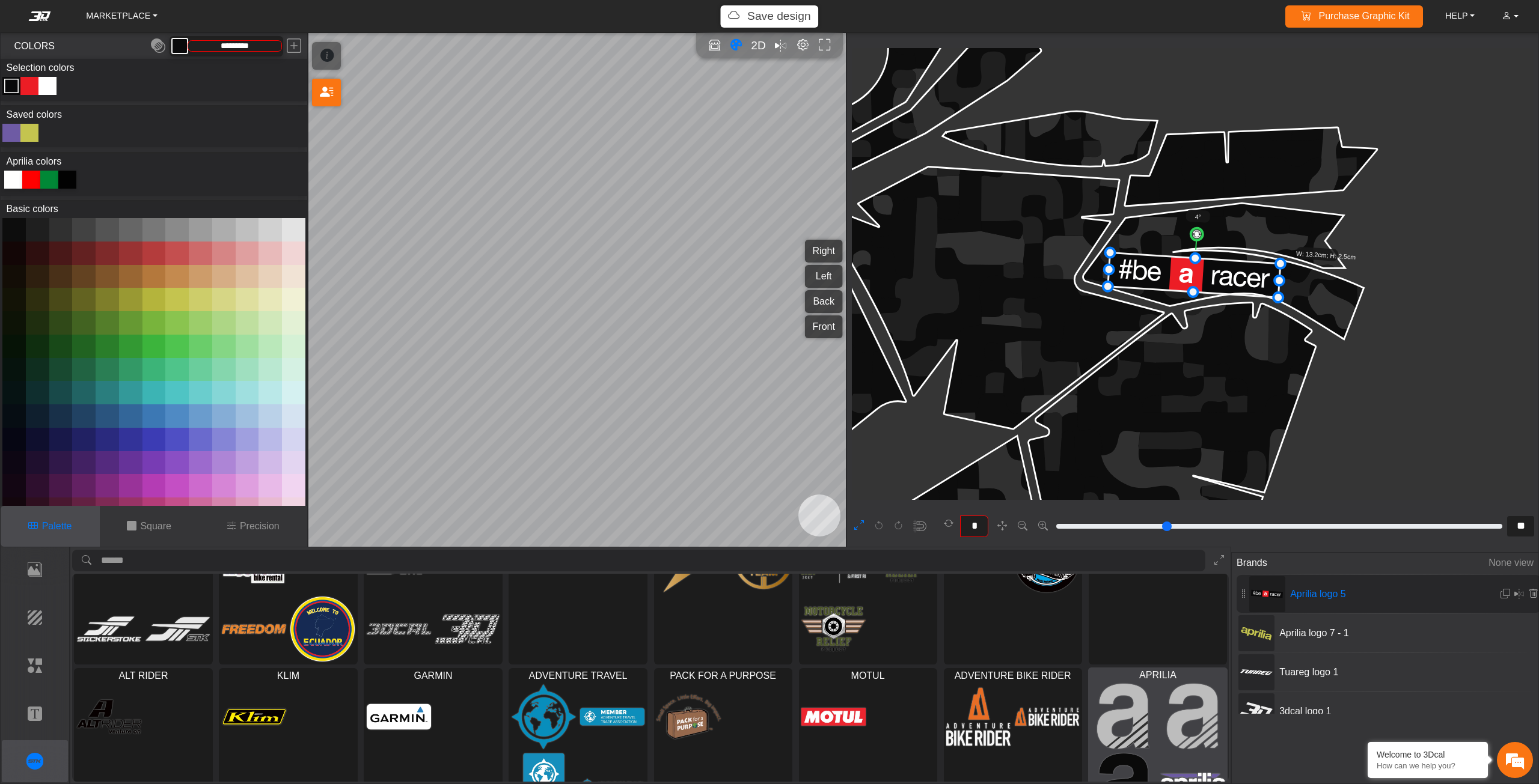
scroll to position [106, 0]
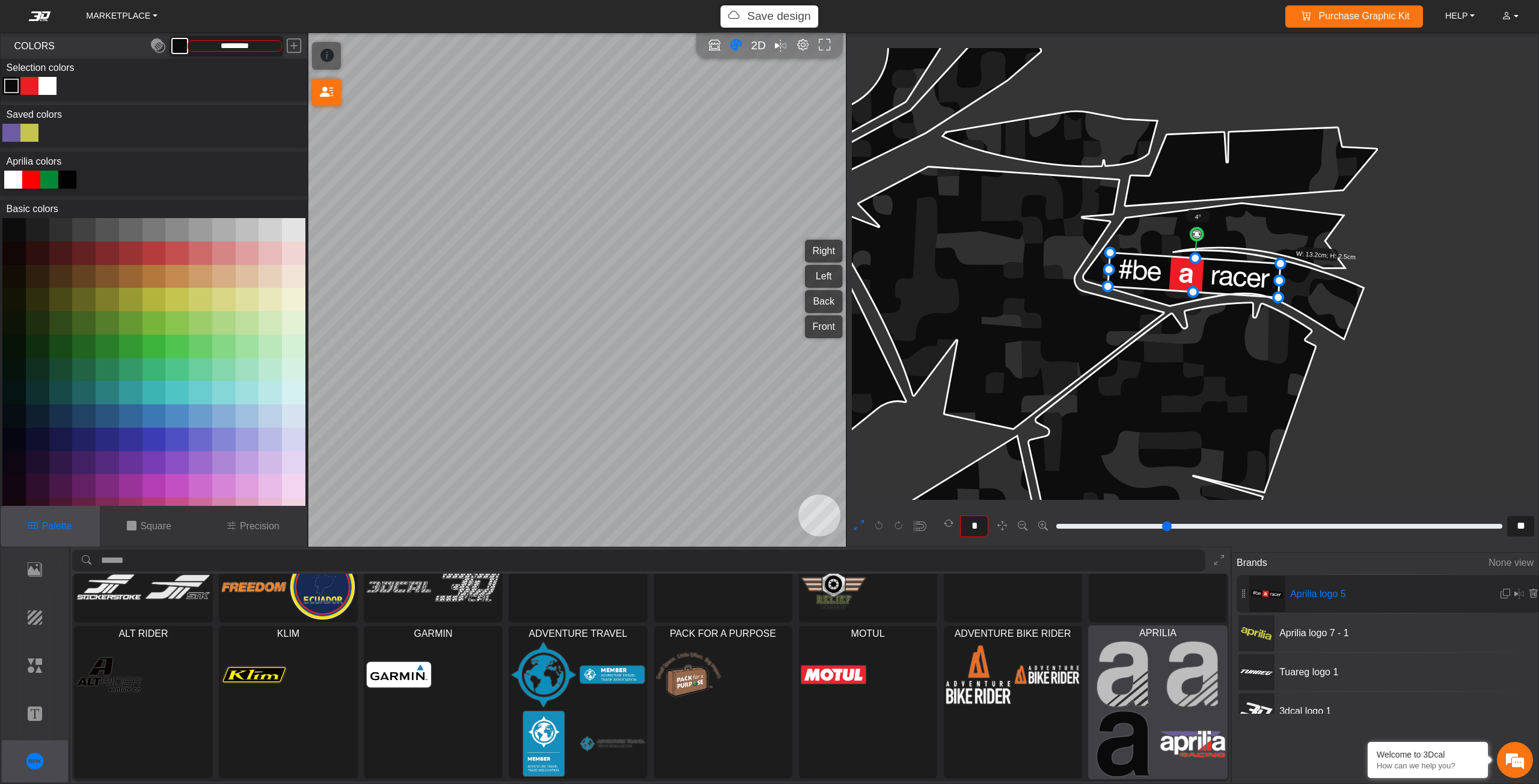
click at [1136, 667] on img at bounding box center [1123, 674] width 65 height 66
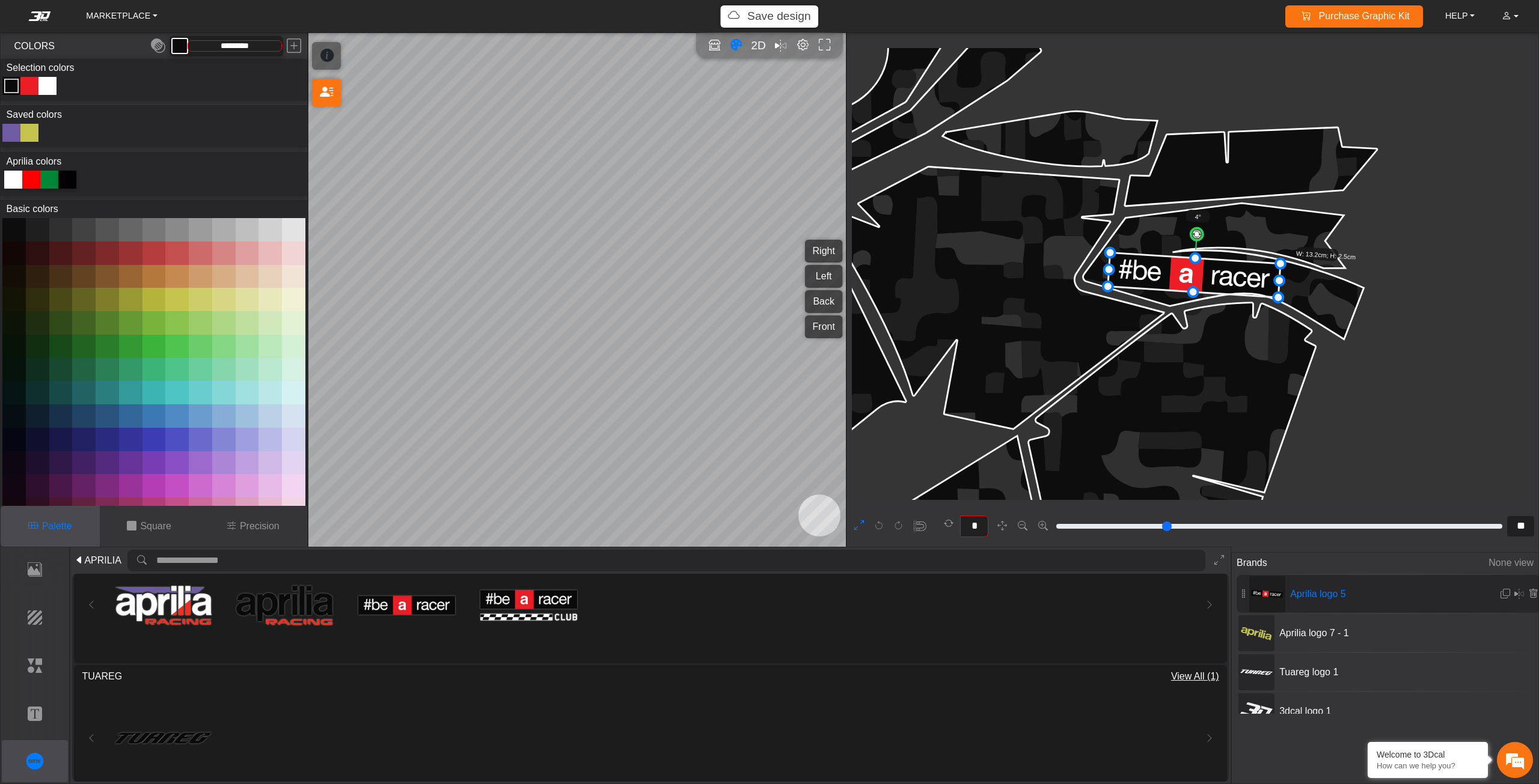
scroll to position [180, 0]
click at [302, 605] on img at bounding box center [284, 600] width 96 height 96
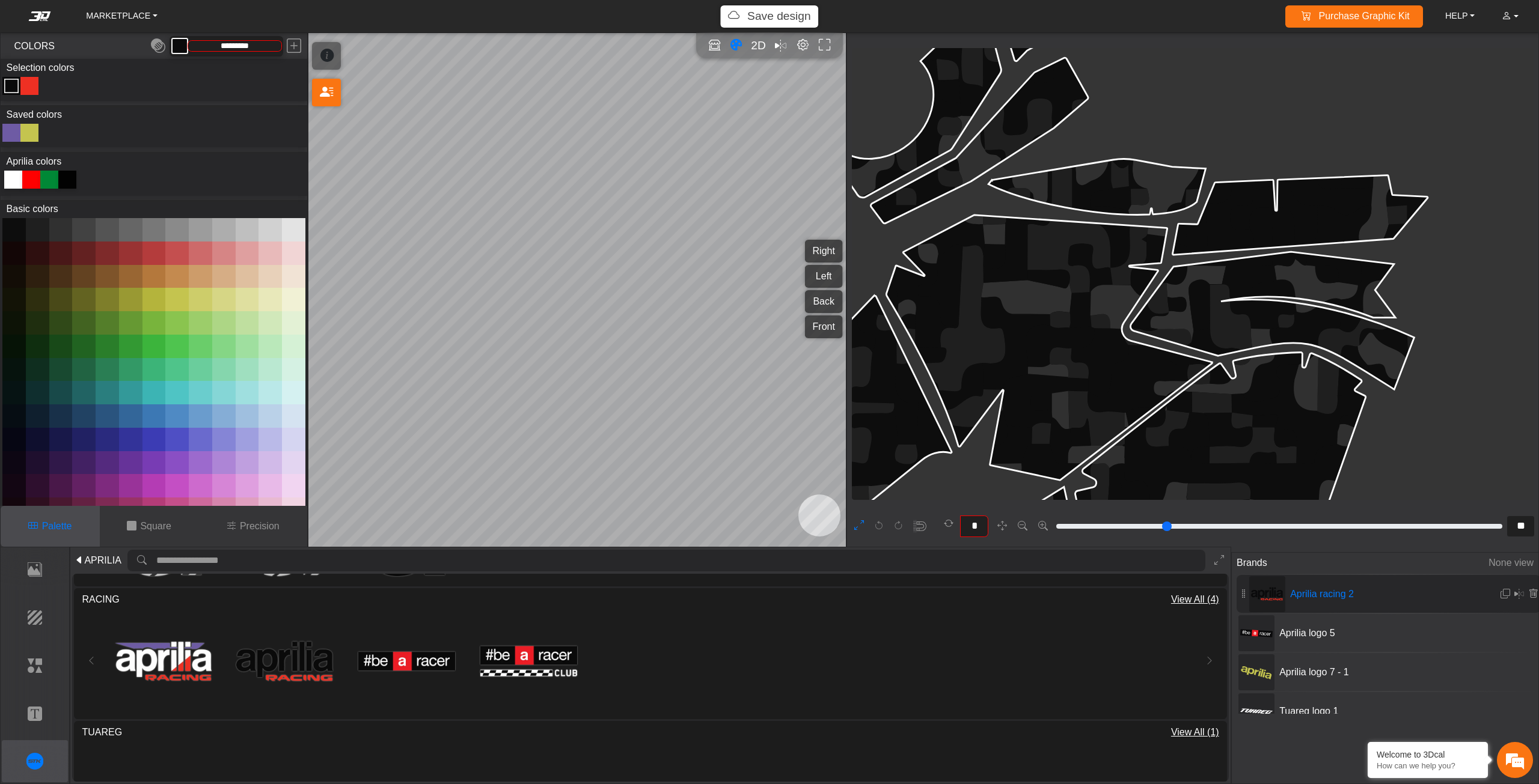
scroll to position [4822, 3629]
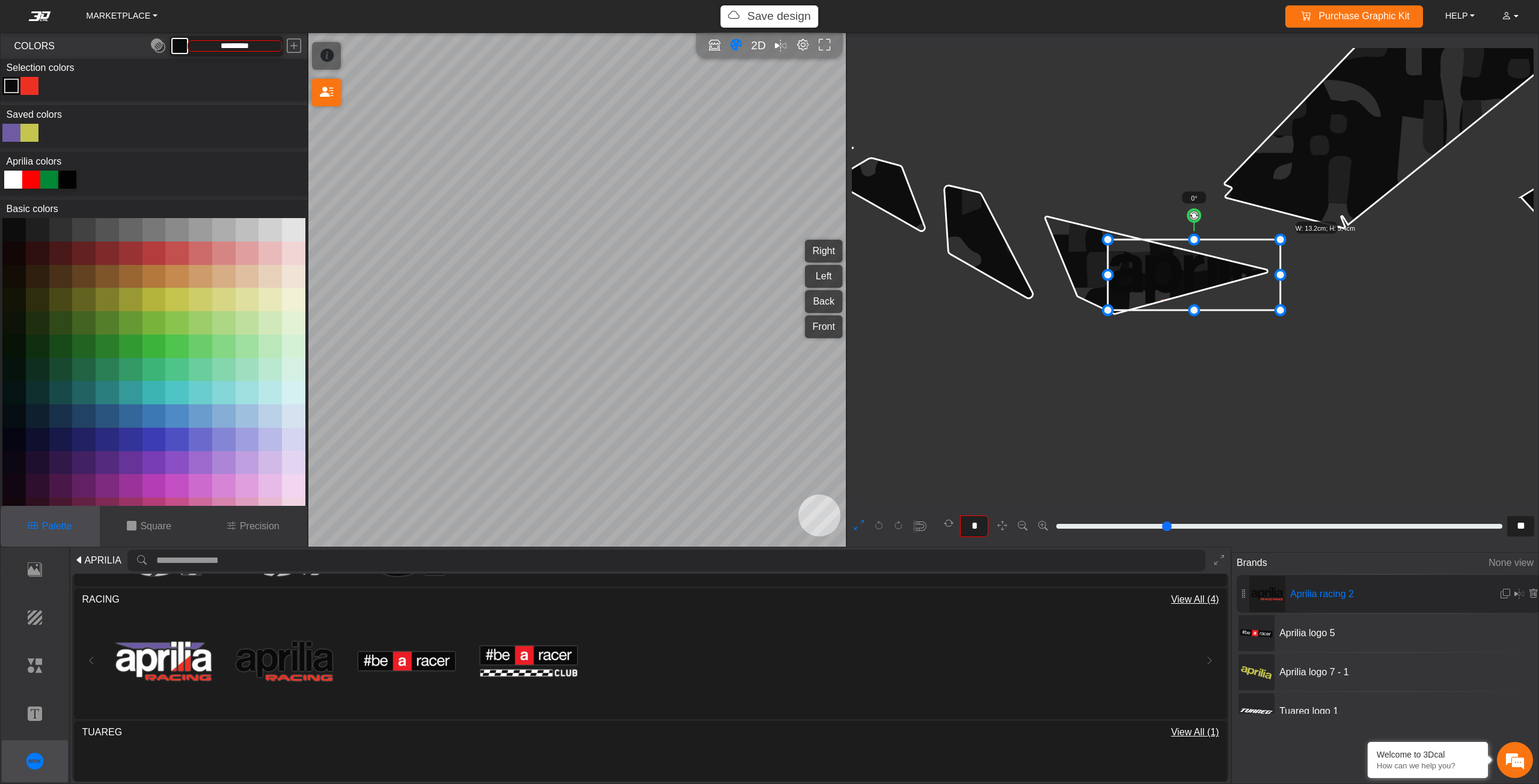
drag, startPoint x: 1144, startPoint y: 264, endPoint x: 1120, endPoint y: 258, distance: 24.7
click at [1120, 259] on icon at bounding box center [1194, 274] width 173 height 71
drag, startPoint x: 1257, startPoint y: 307, endPoint x: 1147, endPoint y: 263, distance: 118.5
drag, startPoint x: 1131, startPoint y: 252, endPoint x: 1169, endPoint y: 267, distance: 40.9
click at [1169, 267] on icon at bounding box center [1156, 263] width 68 height 28
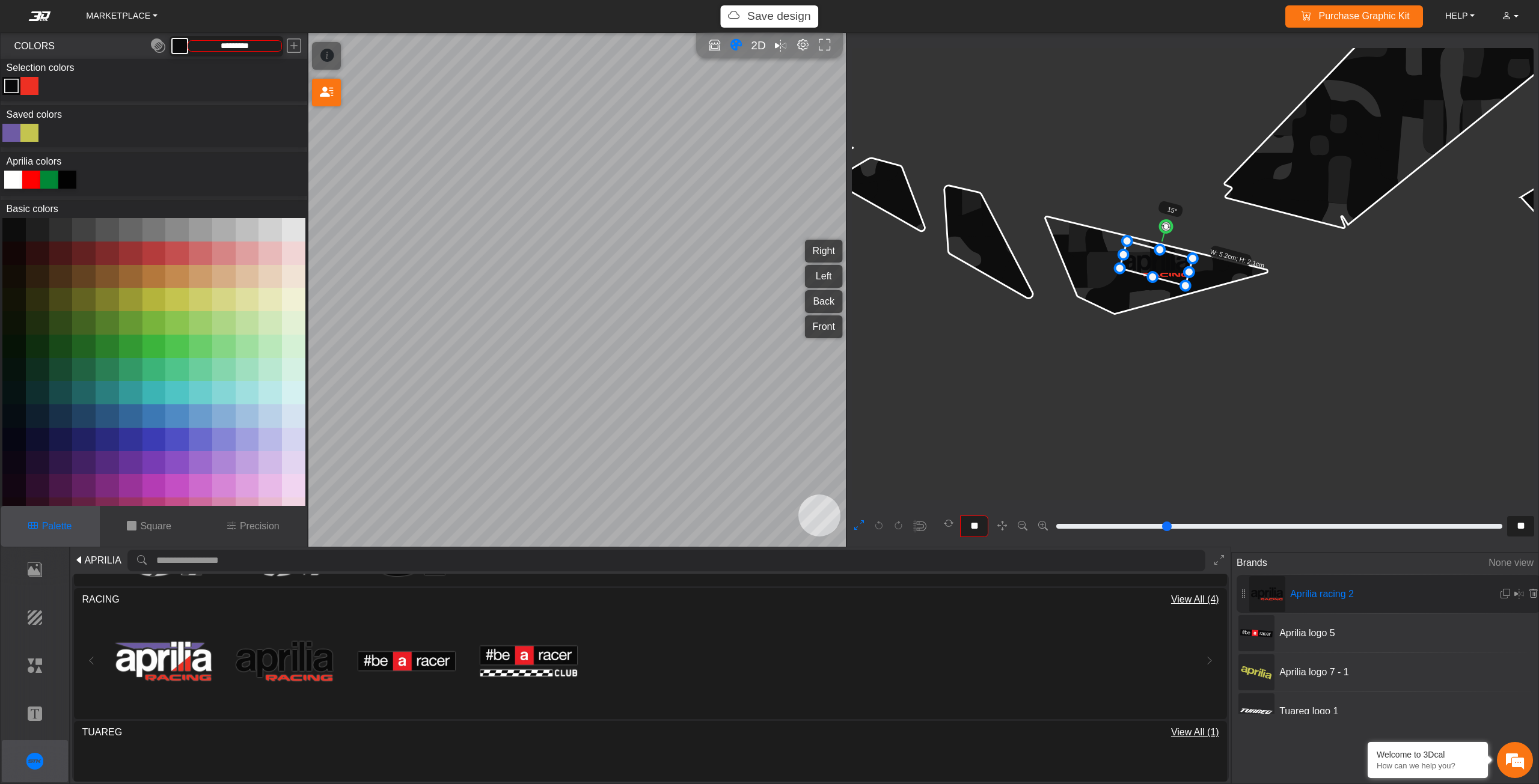
type input "**"
drag, startPoint x: 1155, startPoint y: 224, endPoint x: 1166, endPoint y: 224, distance: 11.0
click at [1166, 224] on circle at bounding box center [1165, 227] width 15 height 15
click at [5, 177] on div at bounding box center [14, 180] width 18 height 18
type input "*******"
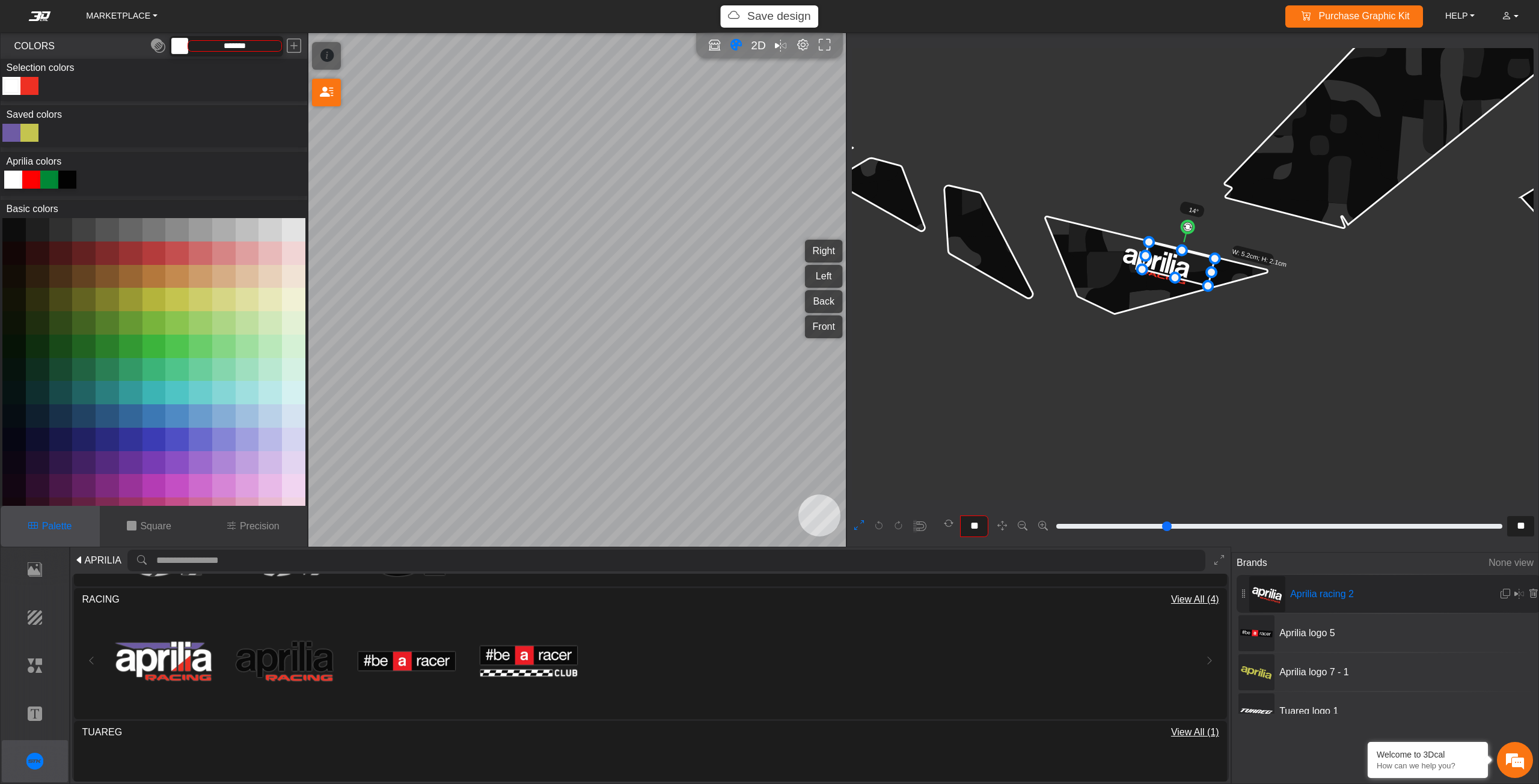
drag, startPoint x: 1153, startPoint y: 258, endPoint x: 1175, endPoint y: 258, distance: 22.0
click at [1175, 258] on icon at bounding box center [1178, 264] width 73 height 44
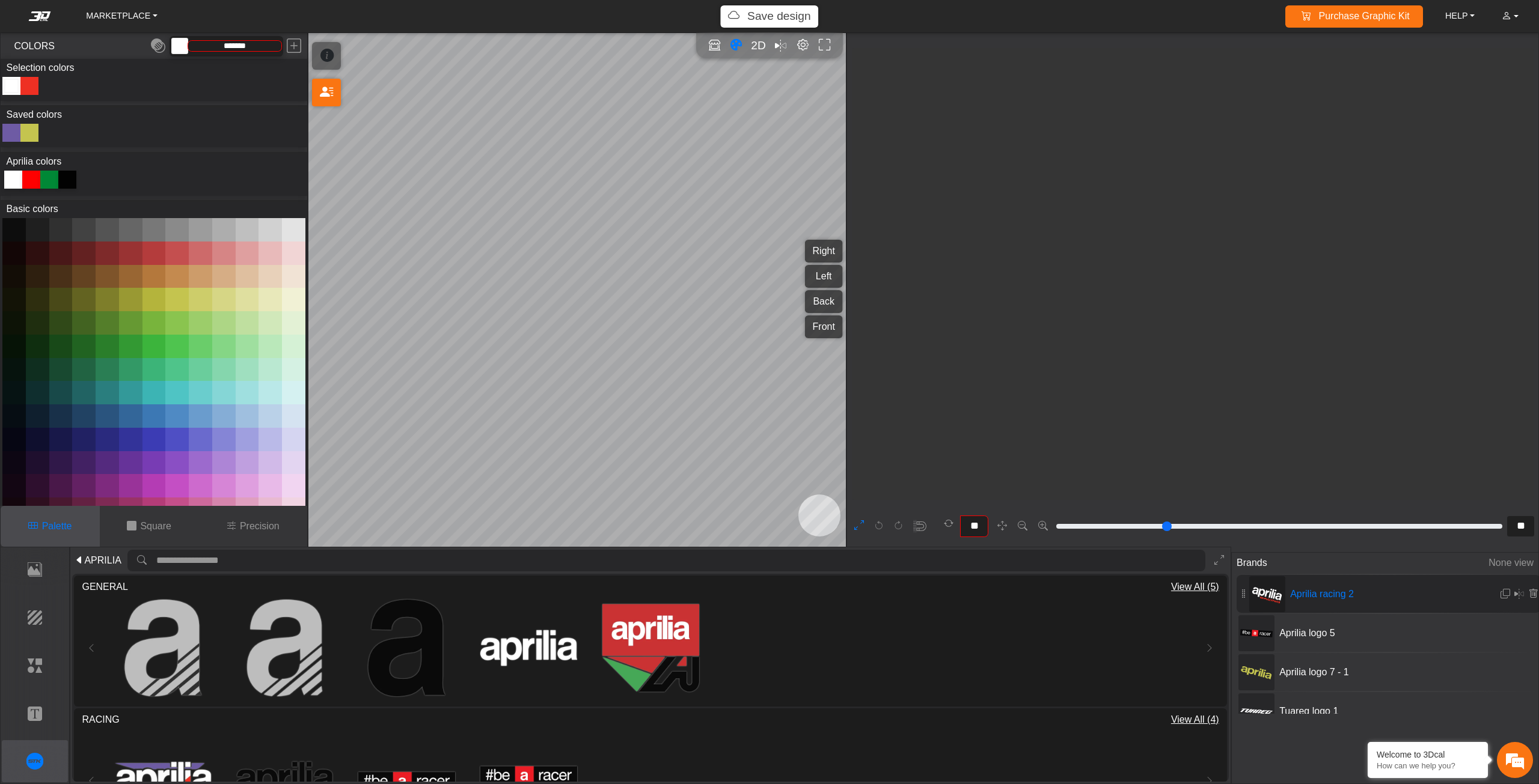
scroll to position [4822, 3629]
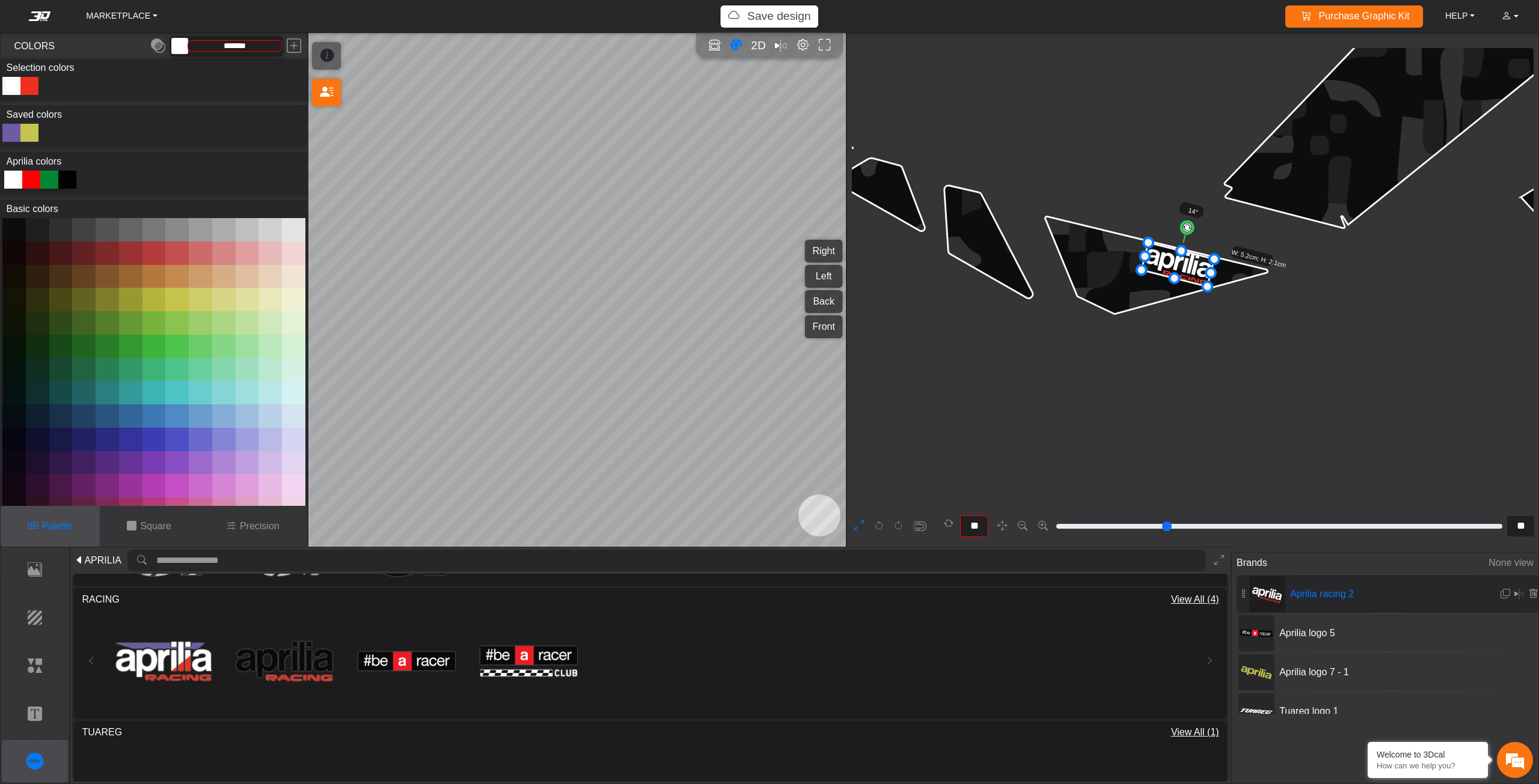
click at [1185, 265] on icon at bounding box center [1177, 264] width 73 height 44
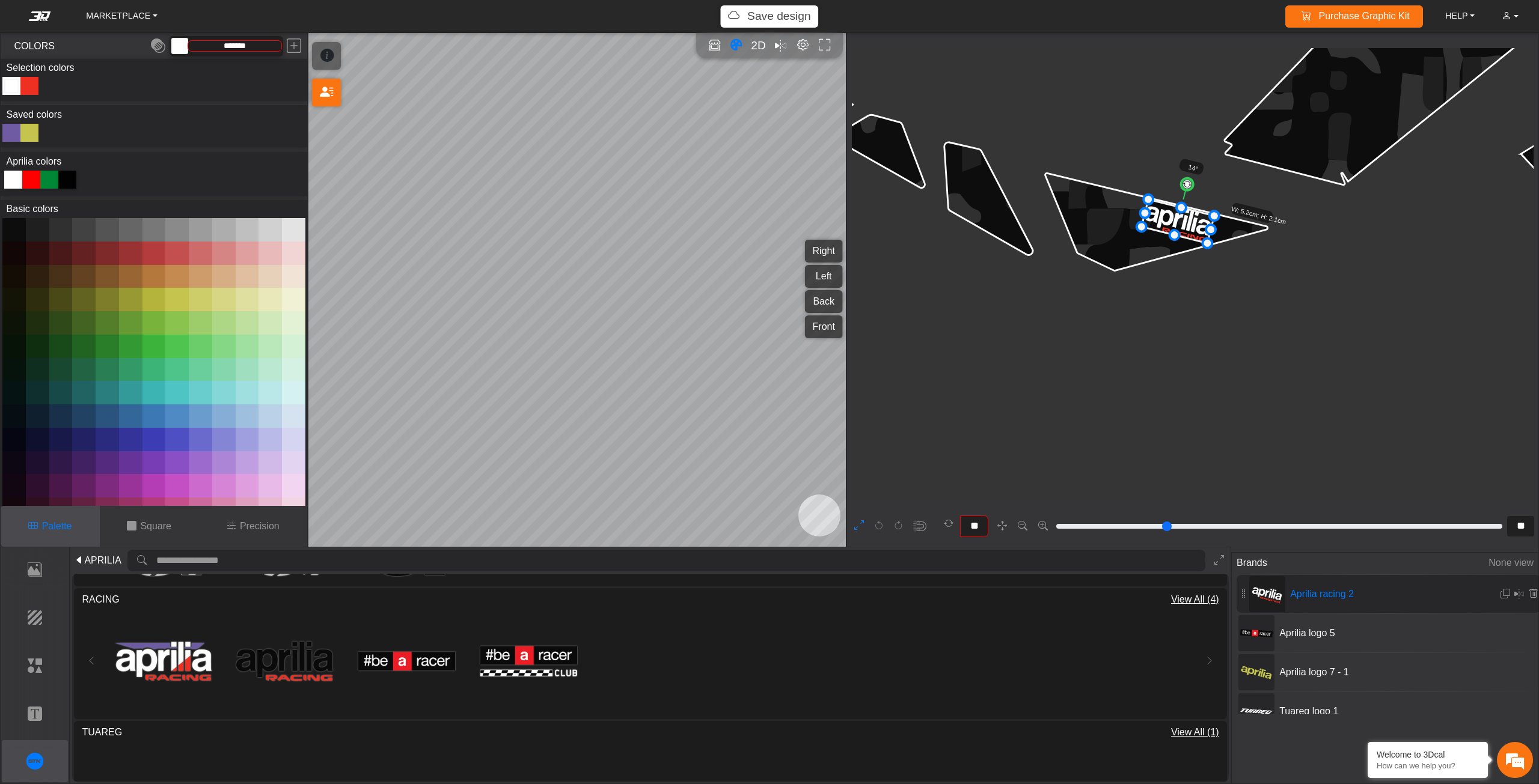
scroll to position [4883, 3629]
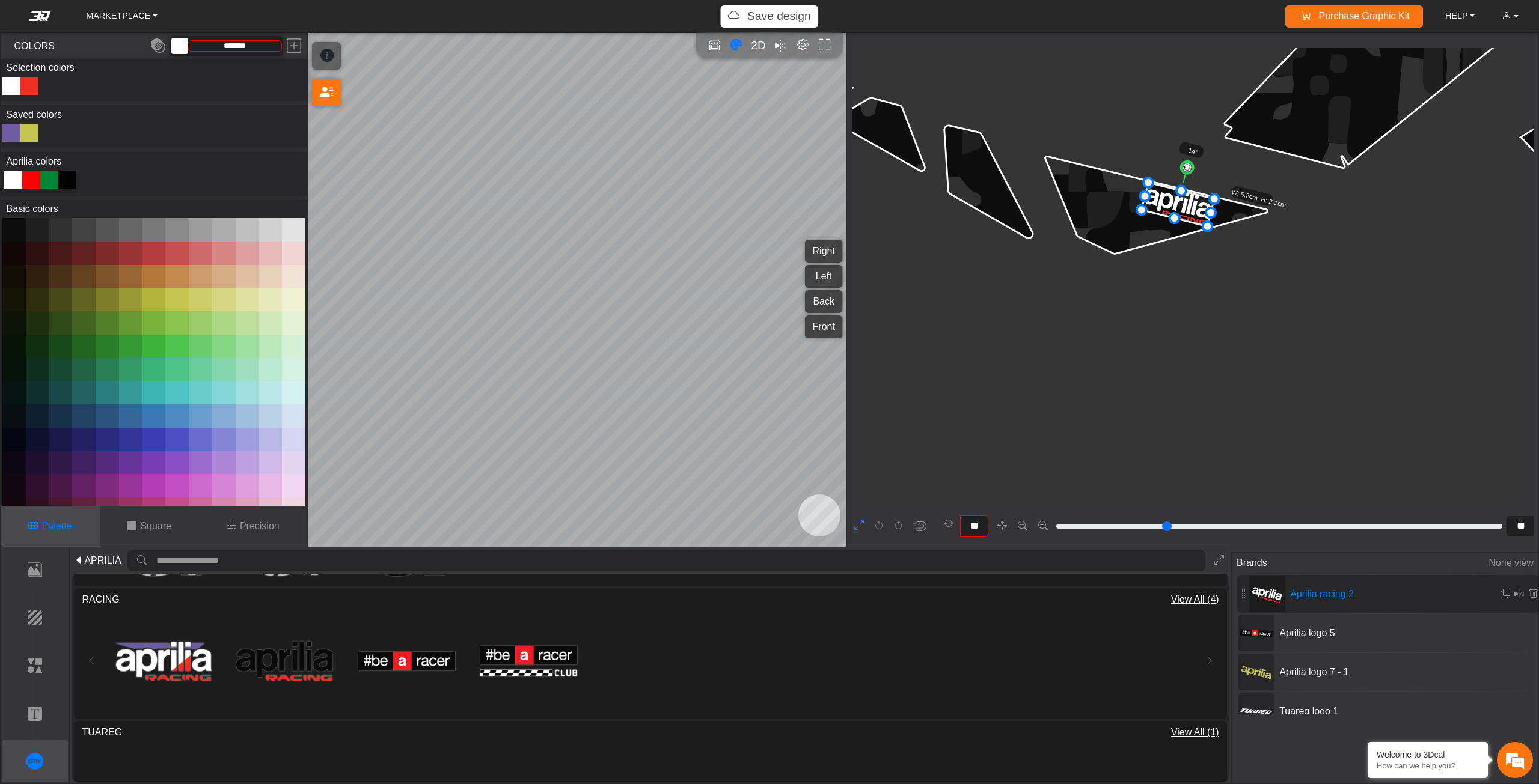
click at [859, 524] on icon at bounding box center [859, 526] width 9 height 16
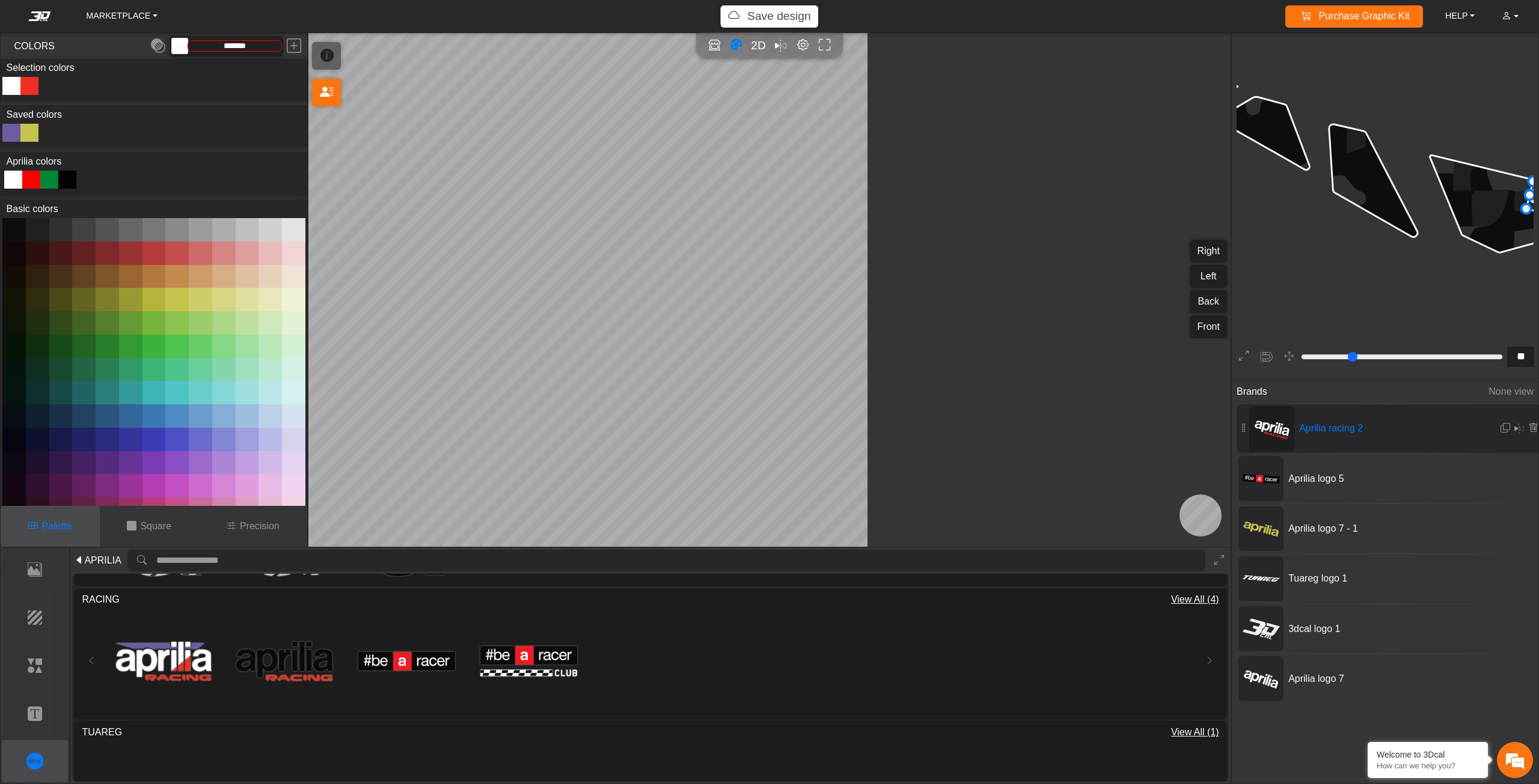
type input "**"
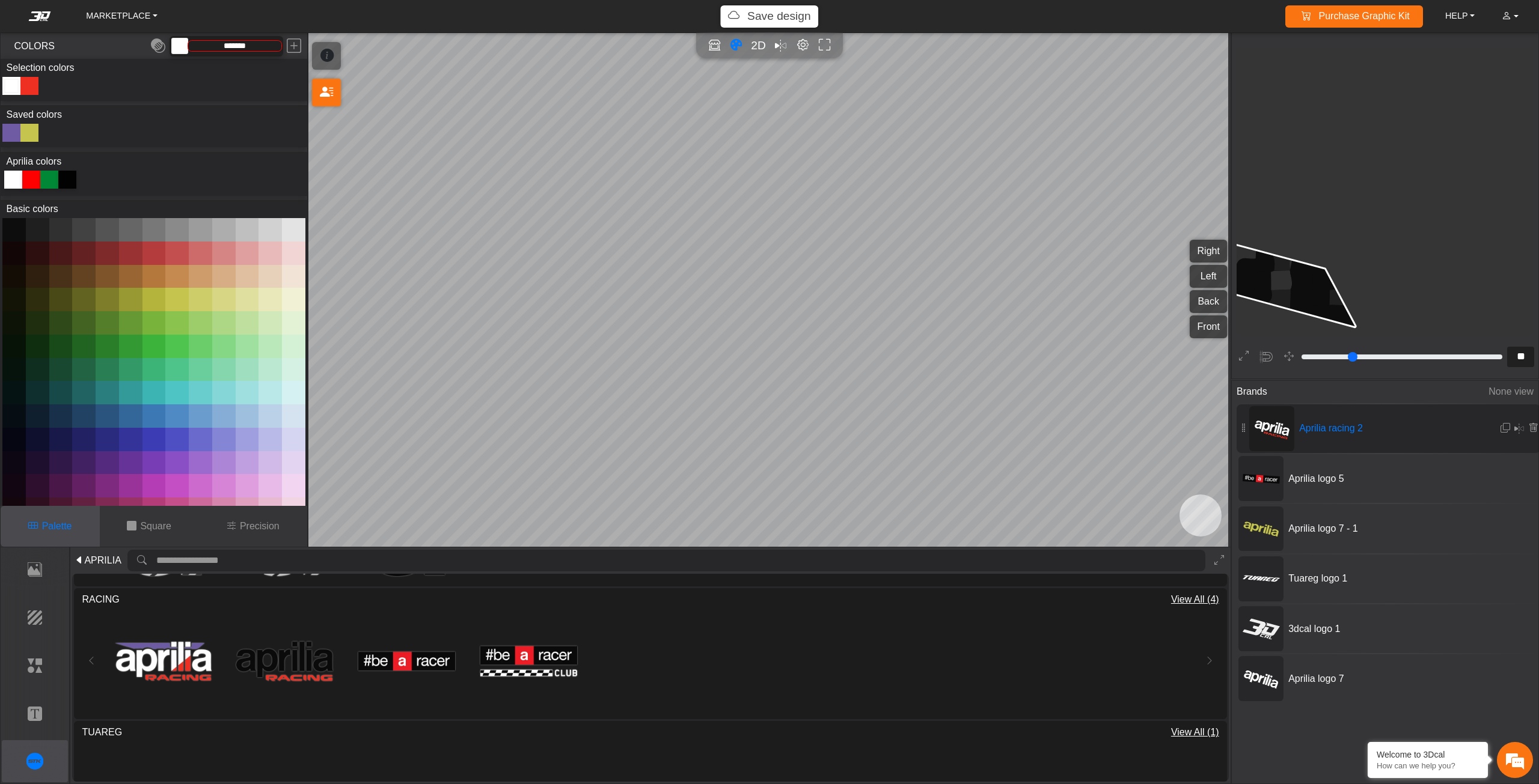
scroll to position [5211, 4050]
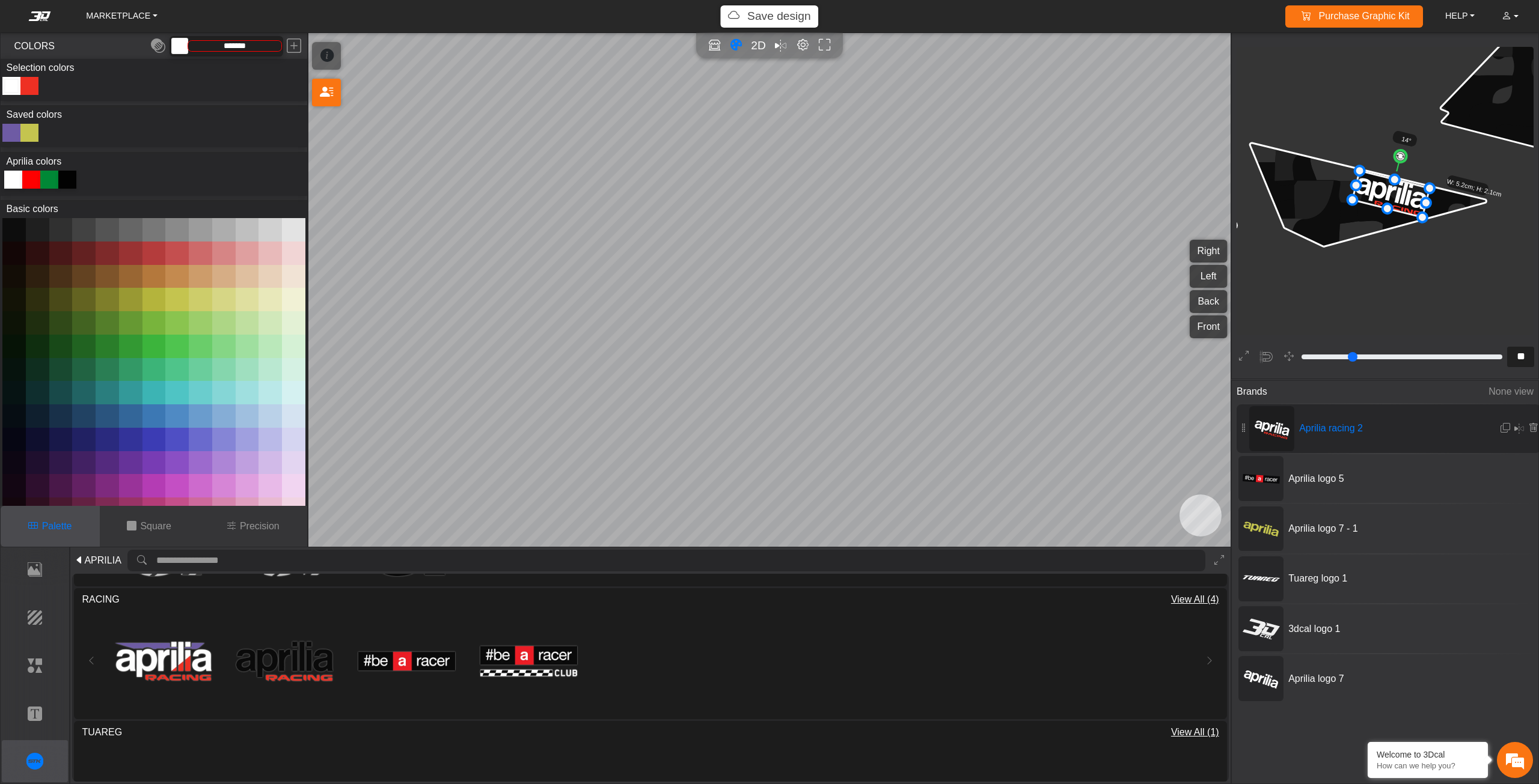
click at [760, 22] on p "Save design" at bounding box center [779, 17] width 63 height 17
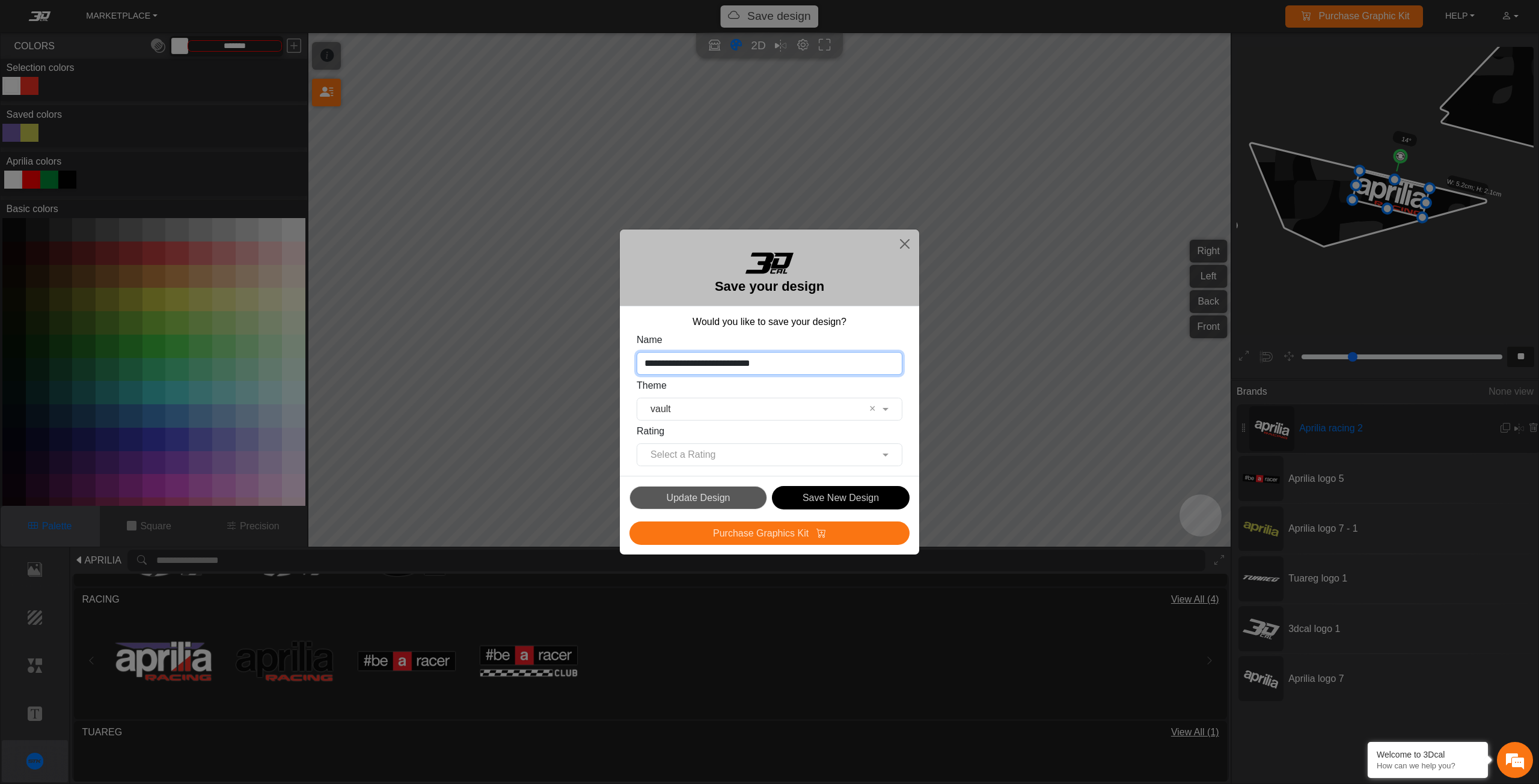
drag, startPoint x: 815, startPoint y: 362, endPoint x: 618, endPoint y: 364, distance: 197.0
click at [621, 364] on div "**********" at bounding box center [770, 391] width 299 height 170
type input "**********"
click at [695, 405] on input "text" at bounding box center [757, 409] width 229 height 15
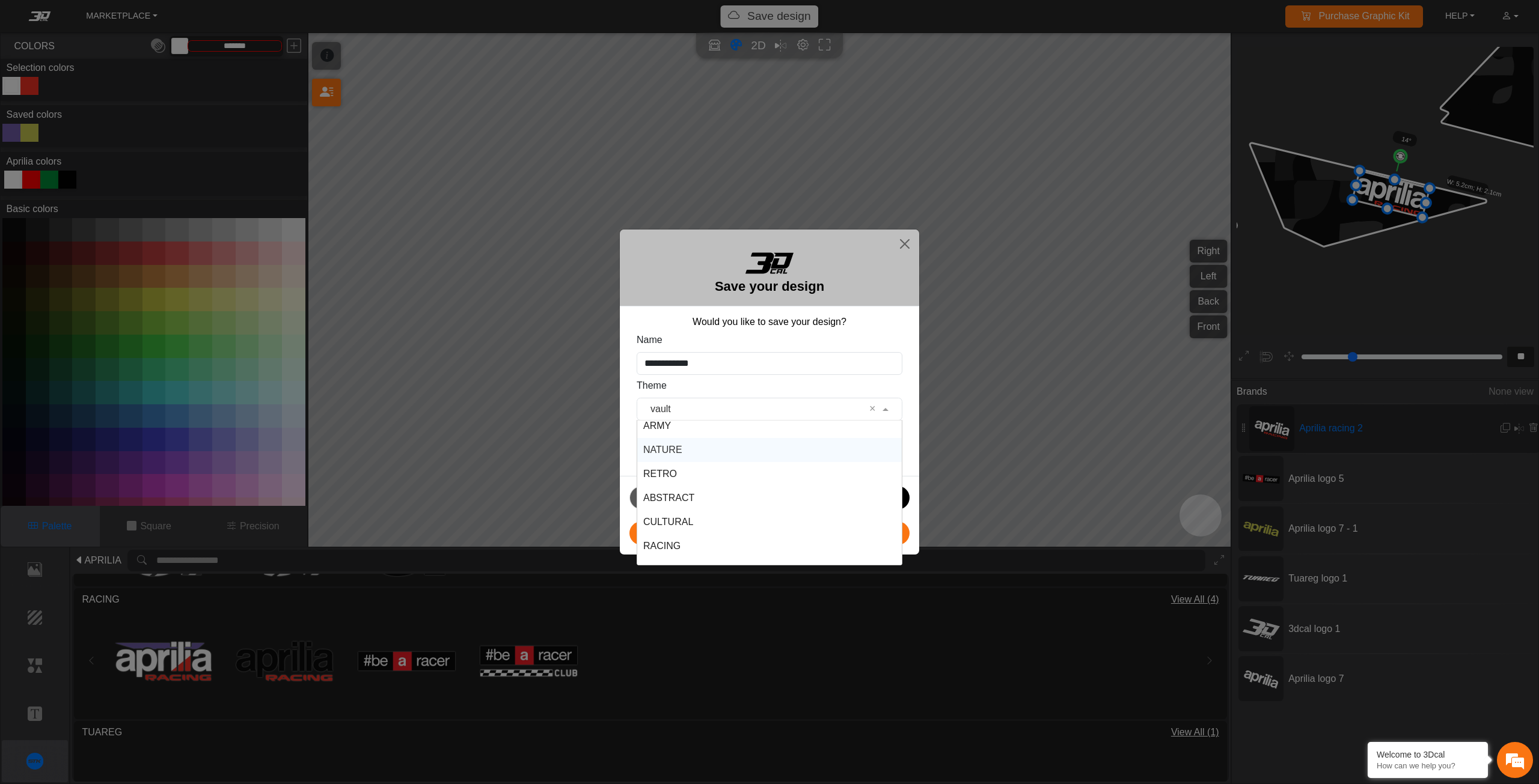
scroll to position [361, 0]
click at [684, 498] on div "SPORTS" at bounding box center [770, 505] width 264 height 24
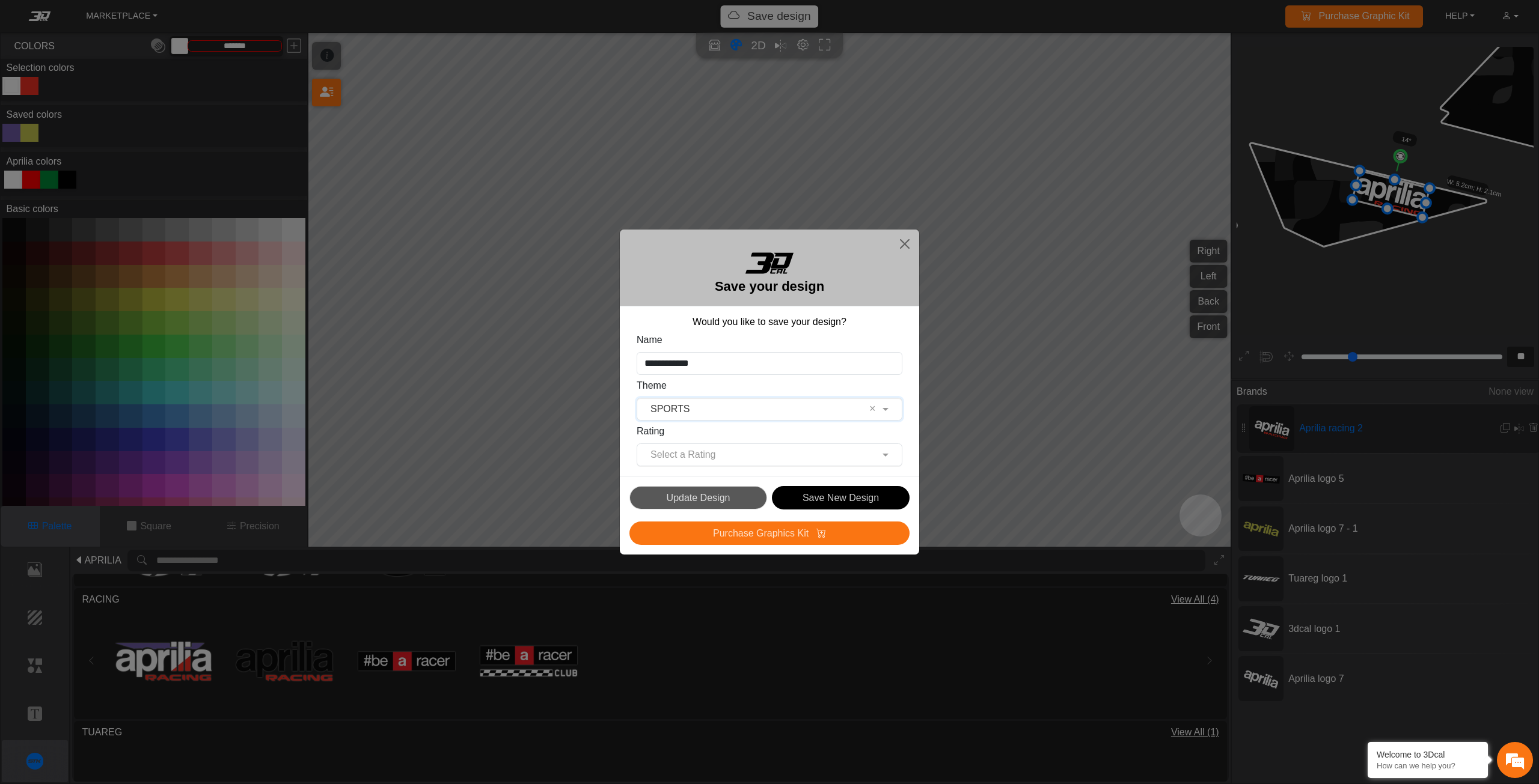
click at [691, 452] on input "text" at bounding box center [757, 455] width 229 height 15
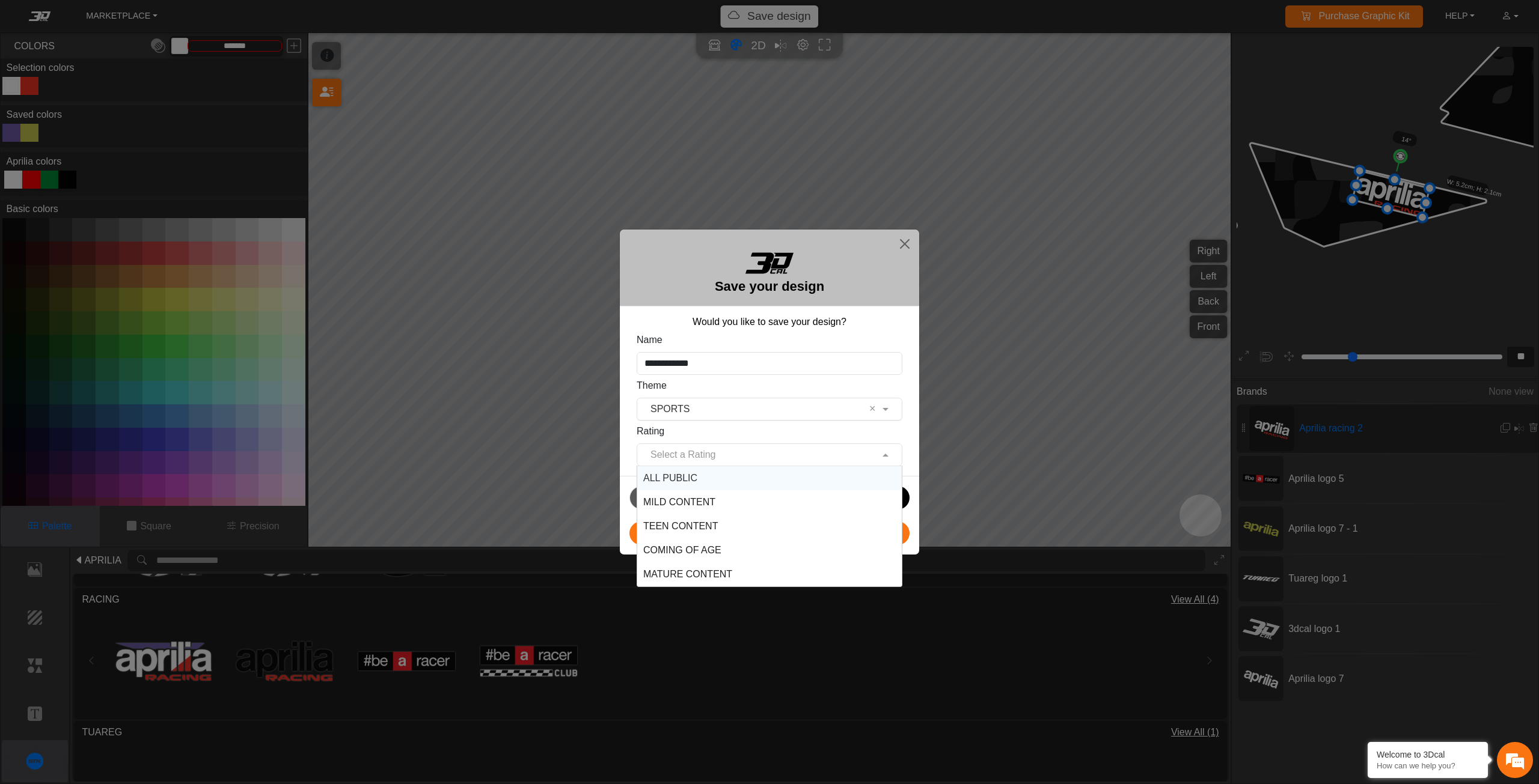
click at [683, 414] on input "text" at bounding box center [757, 409] width 229 height 15
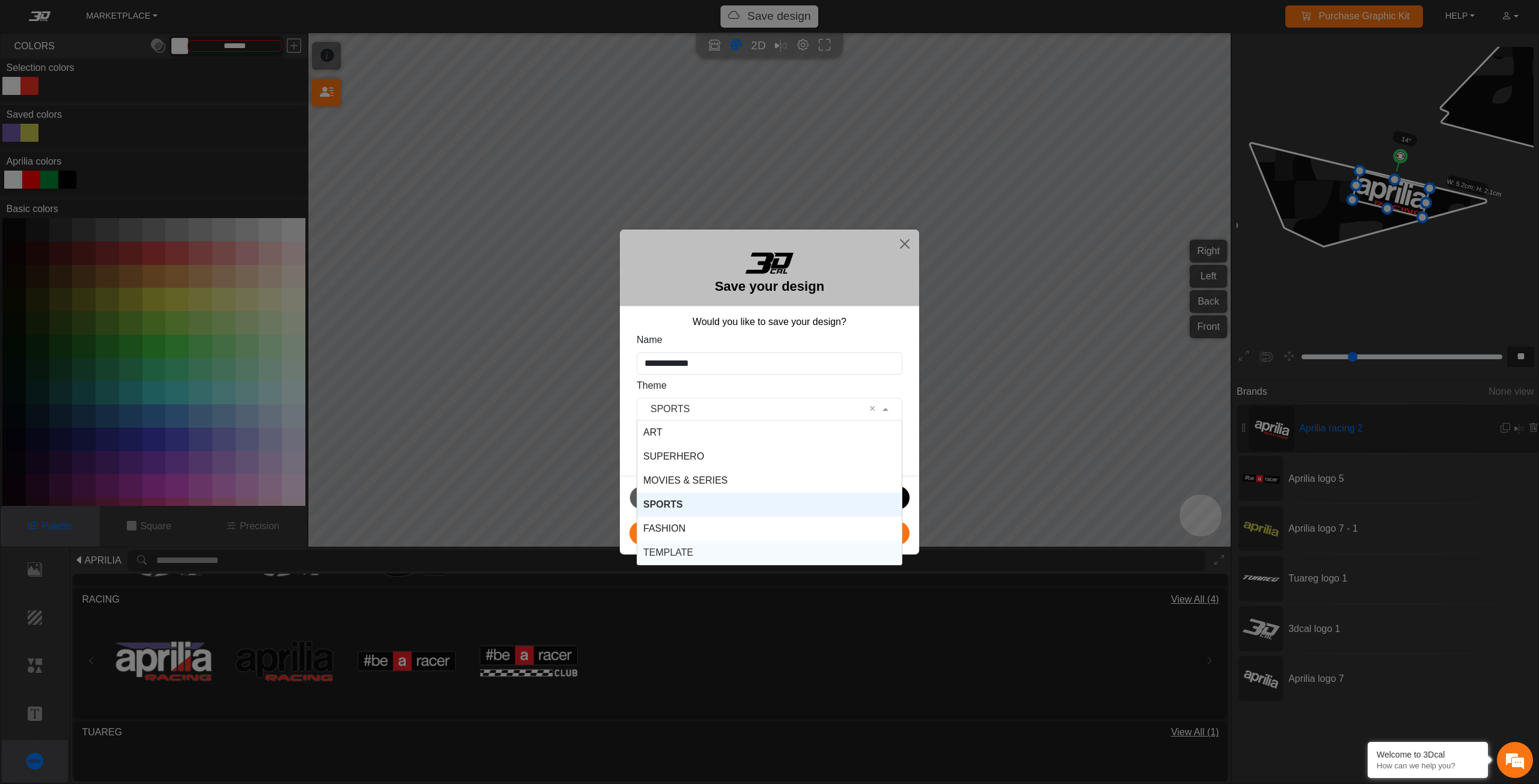
click at [683, 548] on span "TEMPLATE" at bounding box center [668, 552] width 50 height 10
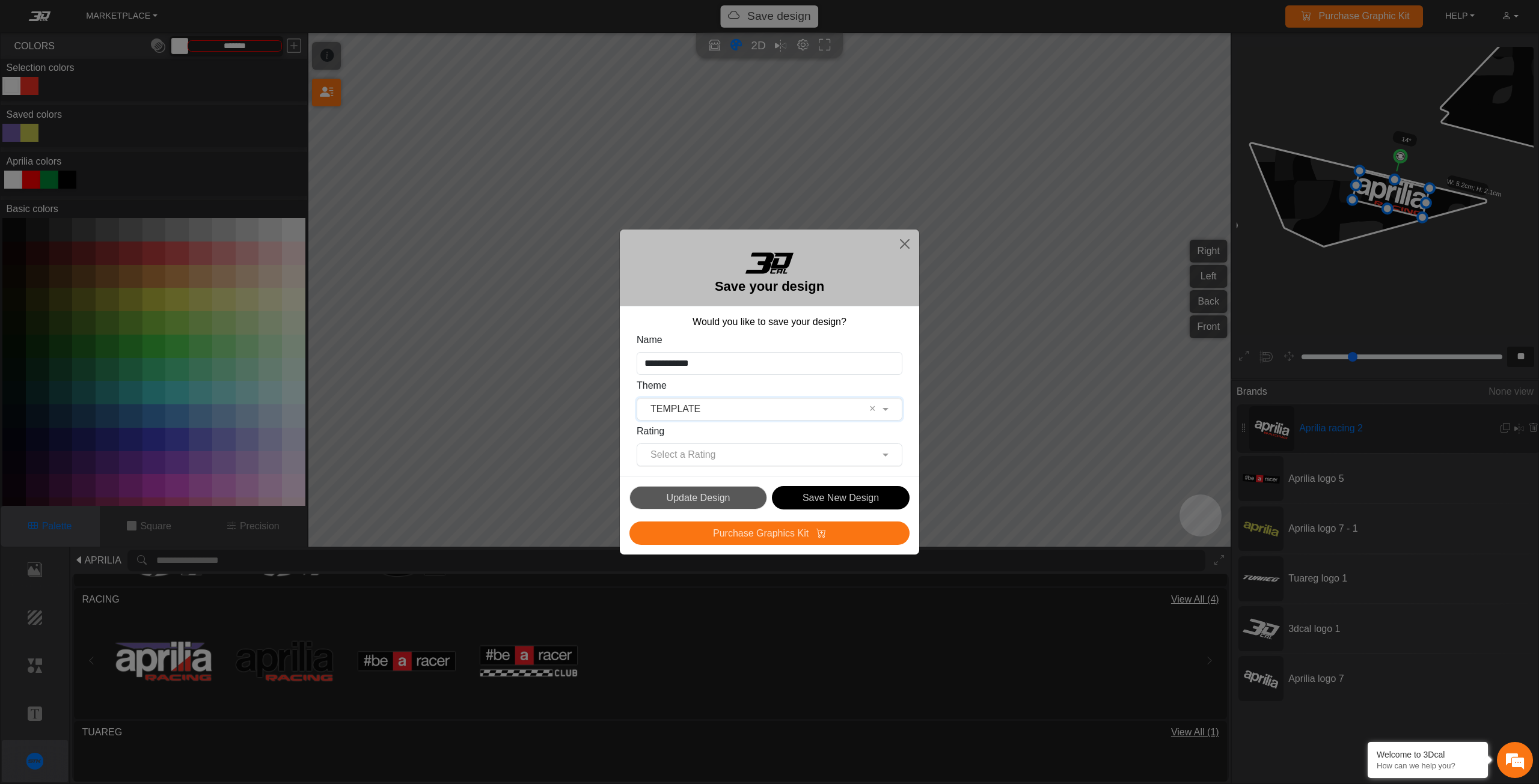
click at [668, 462] on div "Select a Rating" at bounding box center [682, 455] width 65 height 15
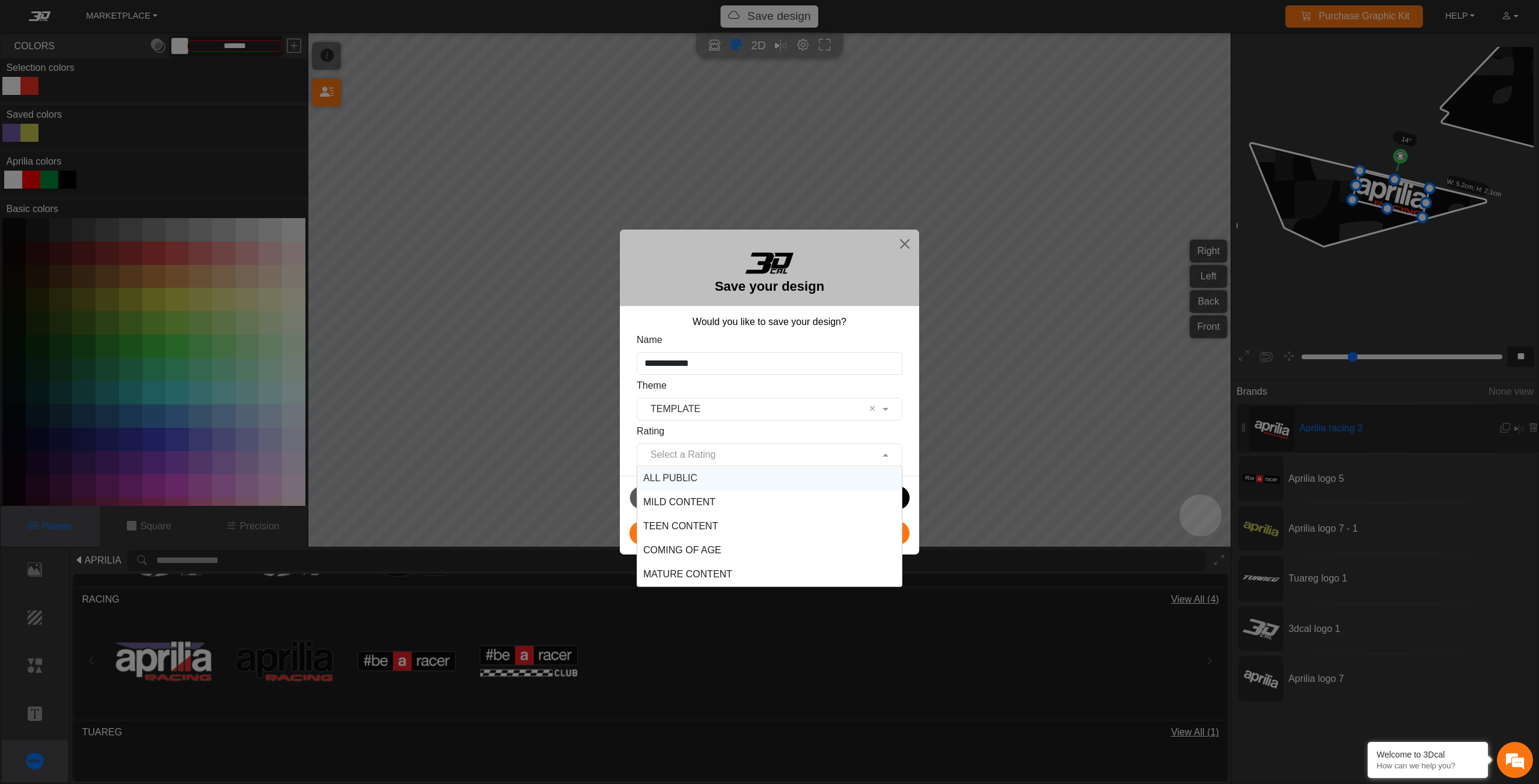
click at [668, 473] on div "ALL PUBLIC" at bounding box center [770, 478] width 264 height 24
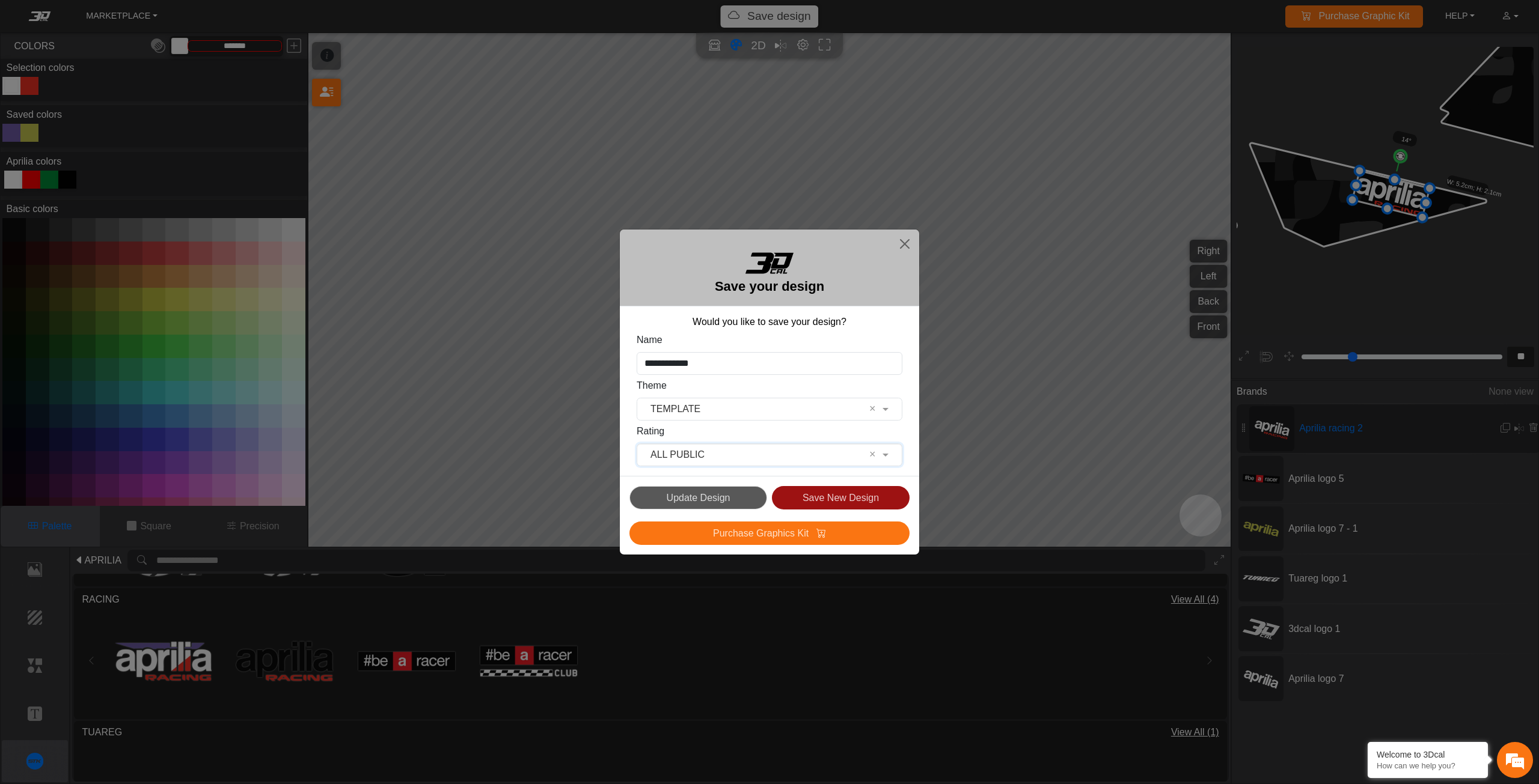
click at [804, 498] on button "Save New Design" at bounding box center [841, 498] width 138 height 24
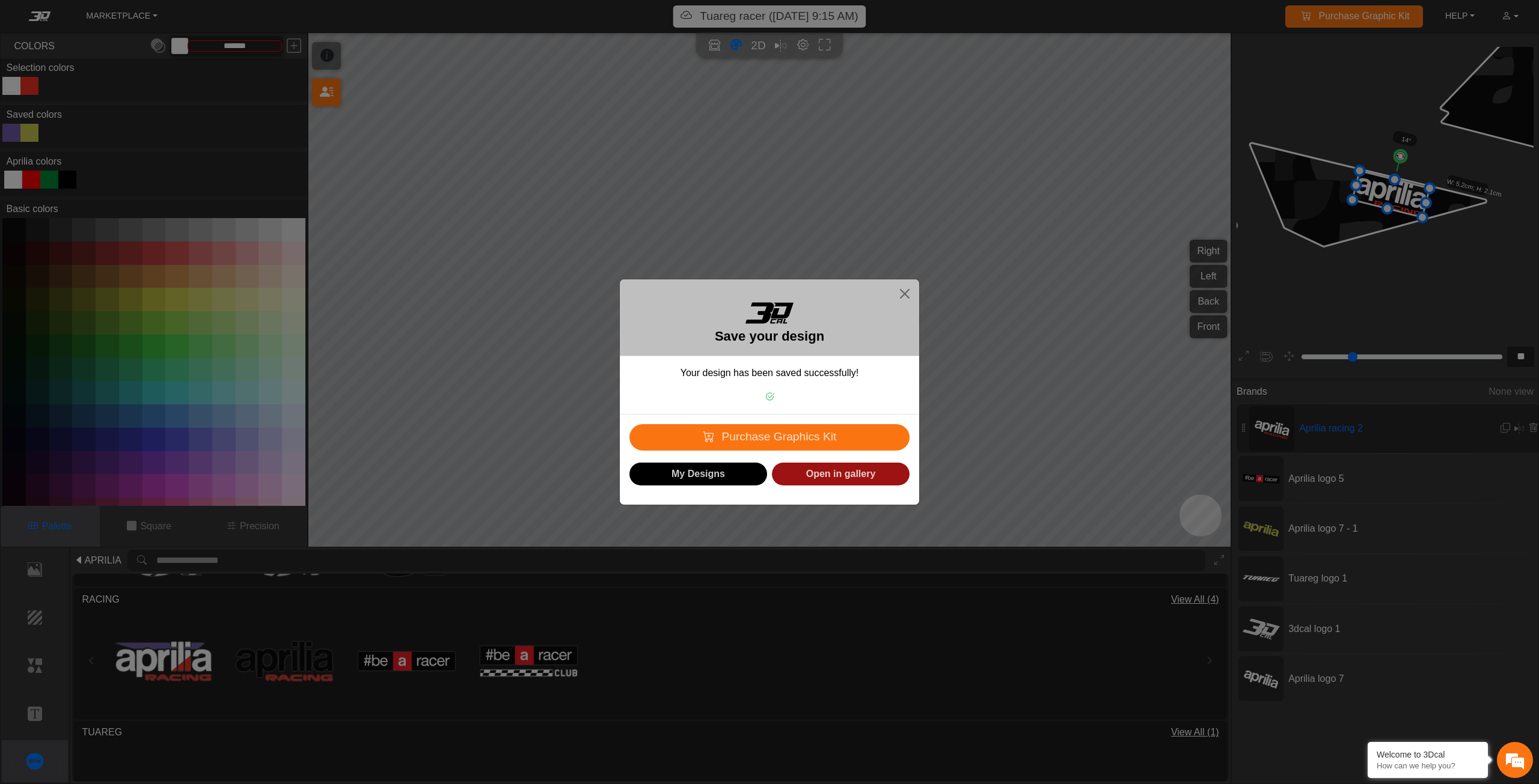
click at [806, 464] on link "Open in gallery" at bounding box center [841, 475] width 138 height 24
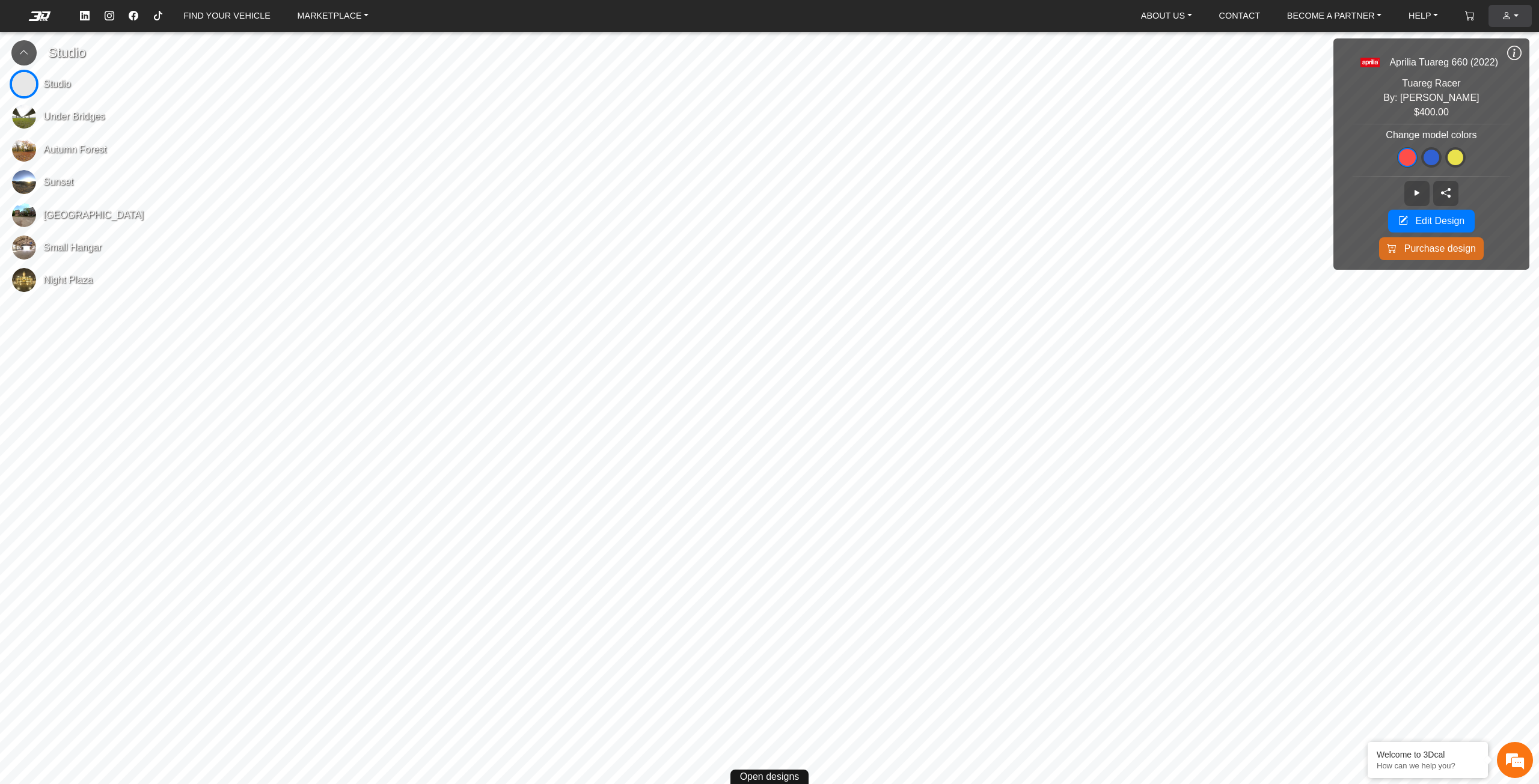
click at [1503, 17] on em at bounding box center [1506, 16] width 9 height 10
click at [1463, 40] on button "Your Account" at bounding box center [1466, 45] width 128 height 22
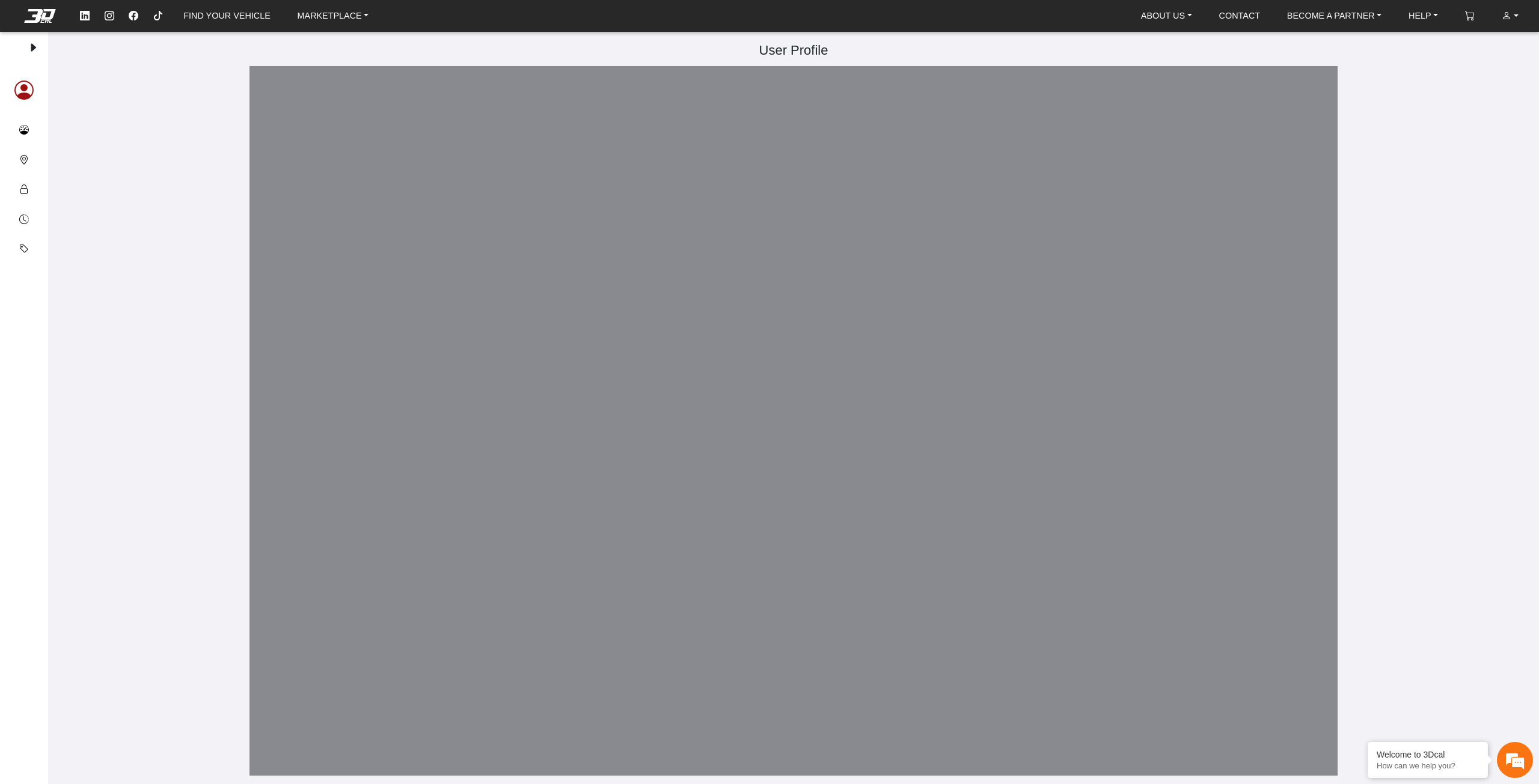
type input "**********"
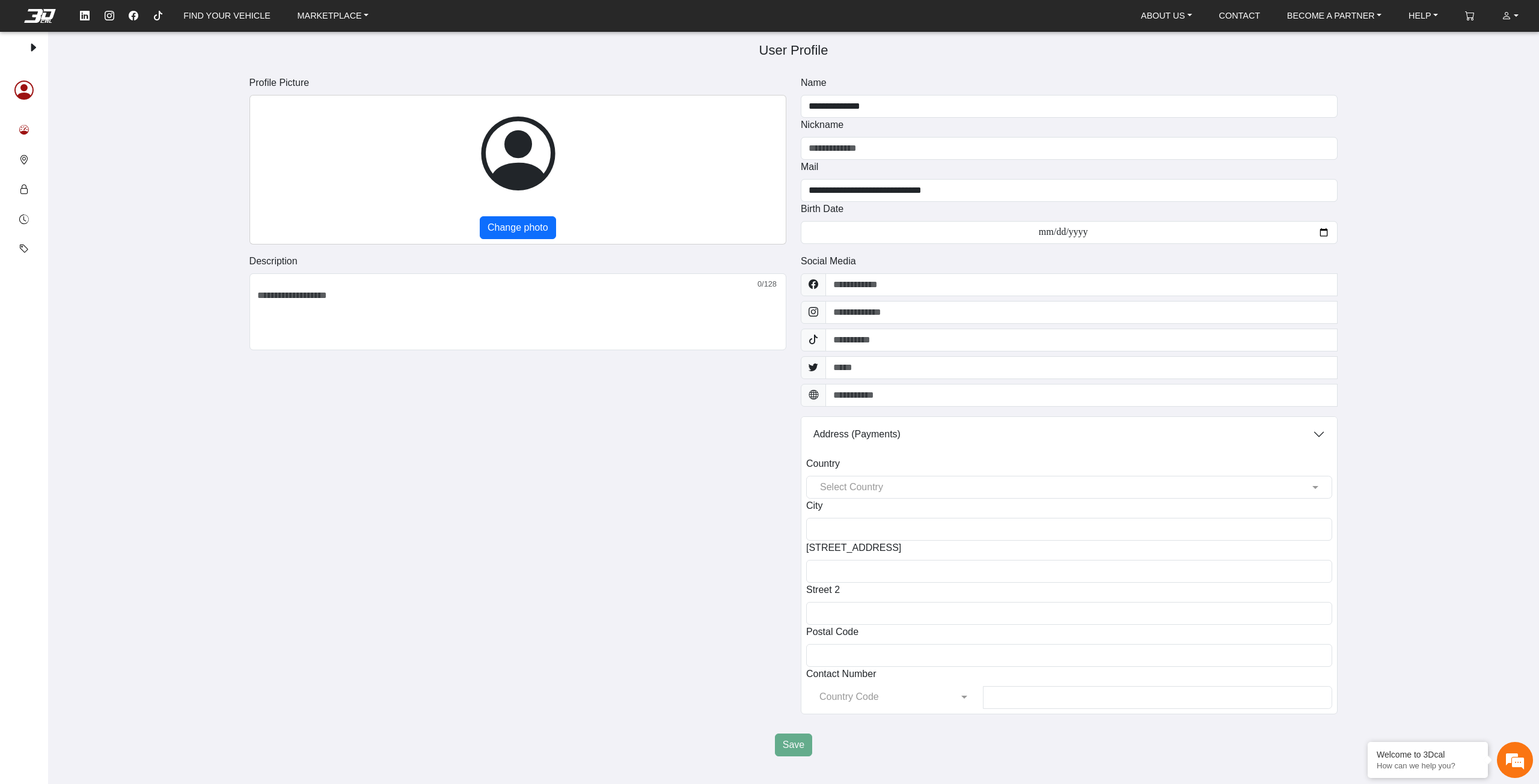
click at [17, 123] on button "Your designs" at bounding box center [23, 130] width 28 height 30
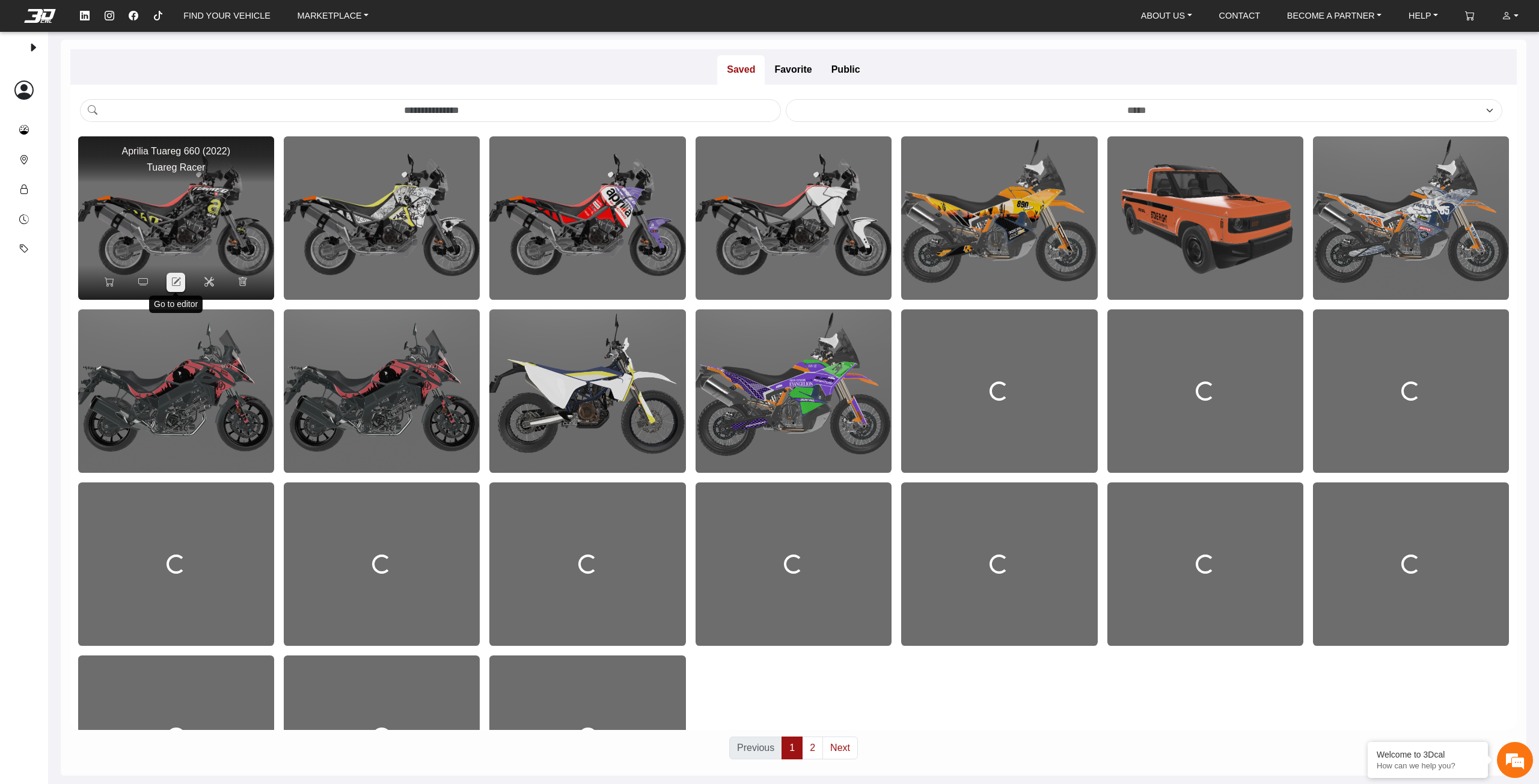
click at [170, 287] on button at bounding box center [175, 282] width 18 height 19
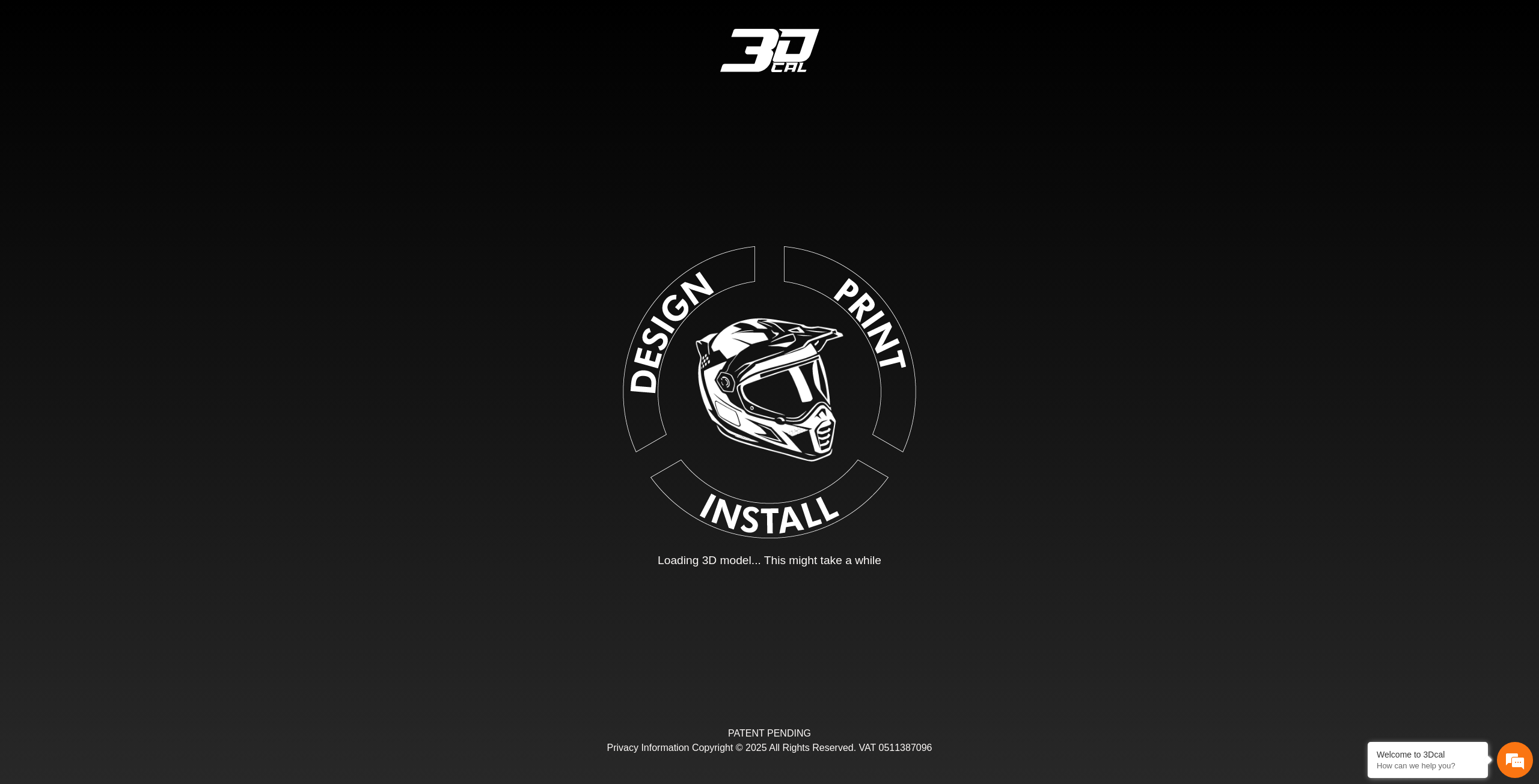
type input "*"
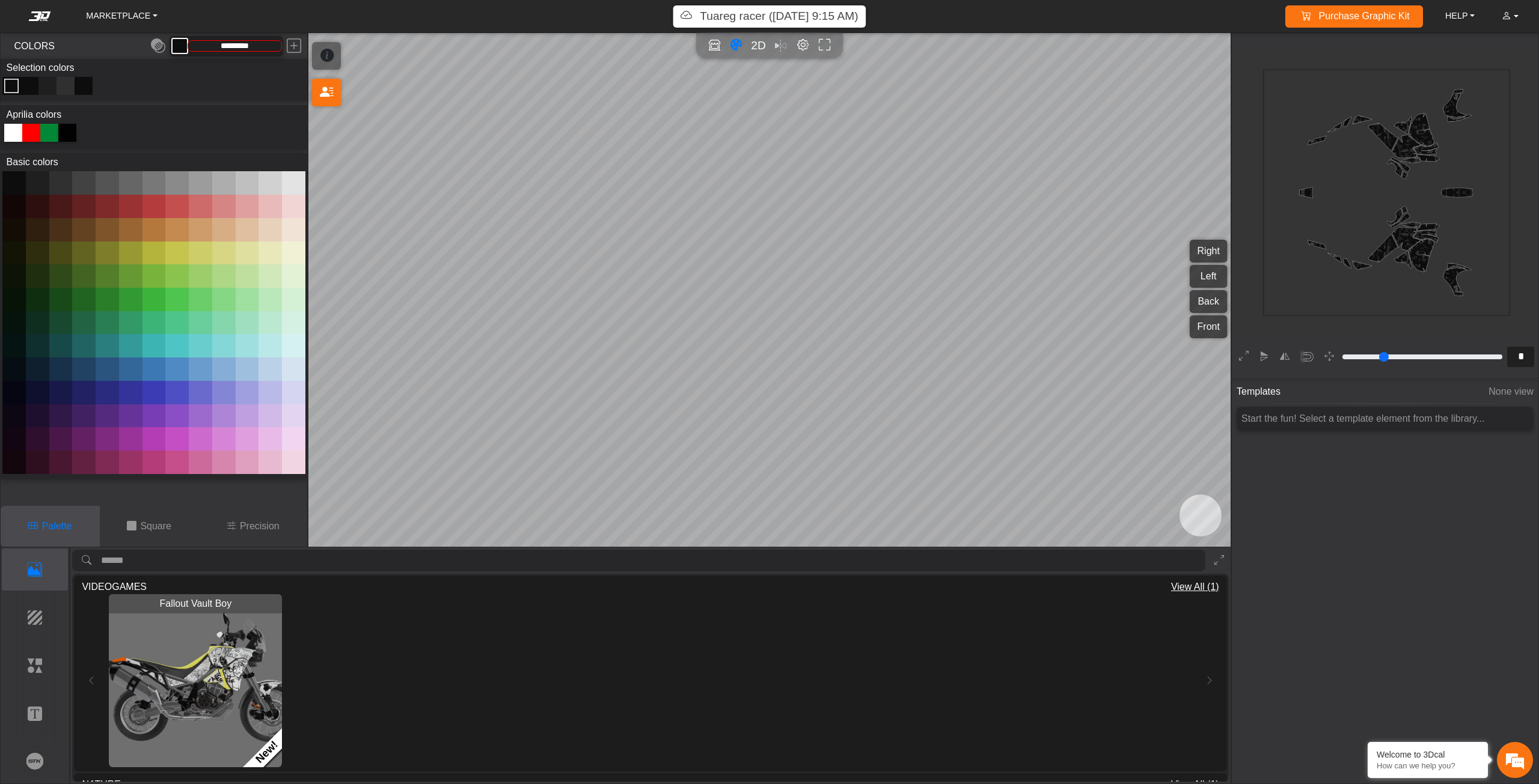
type input "*********"
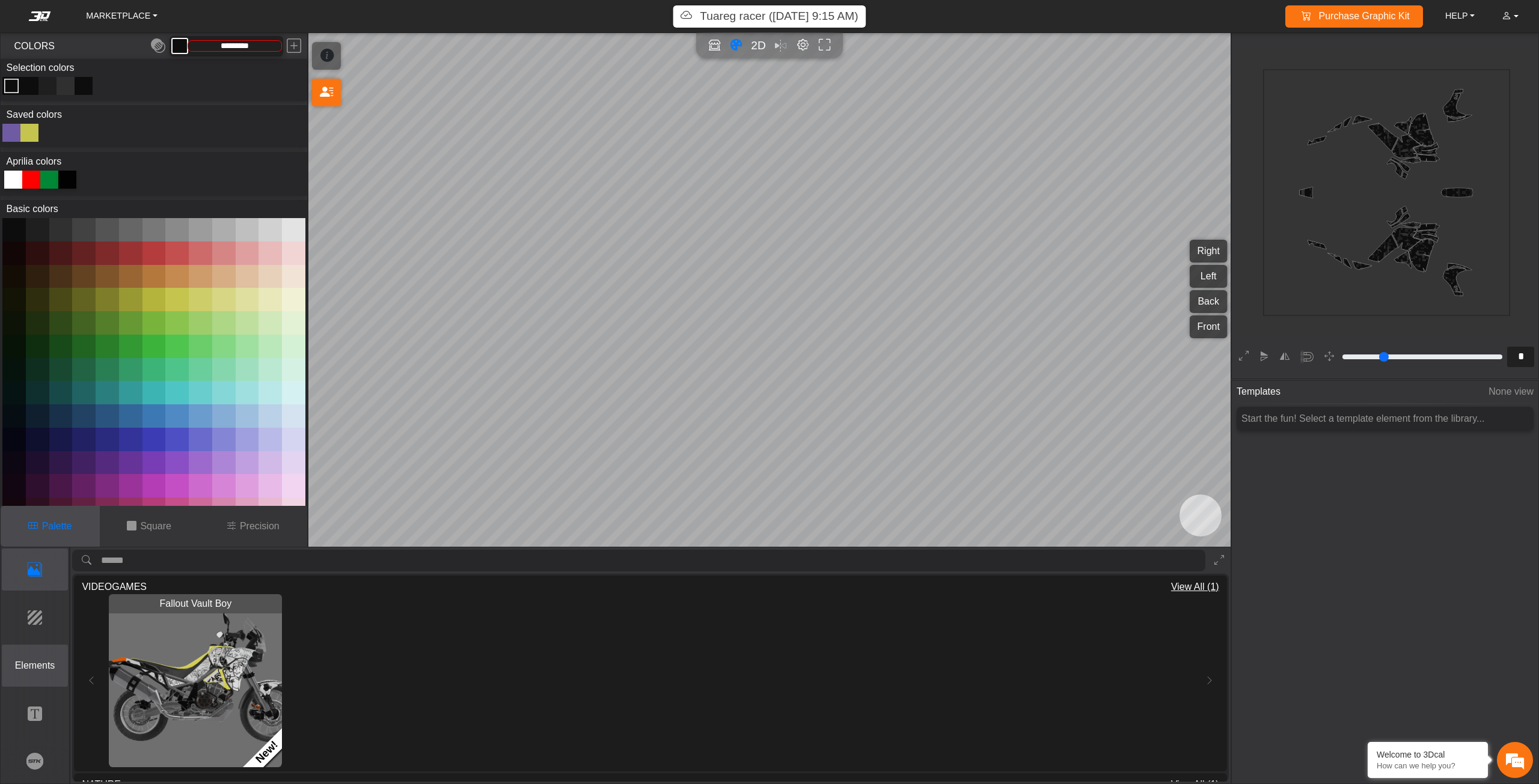
click at [51, 658] on p "Elements" at bounding box center [35, 666] width 65 height 15
type input "*"
type input "*********"
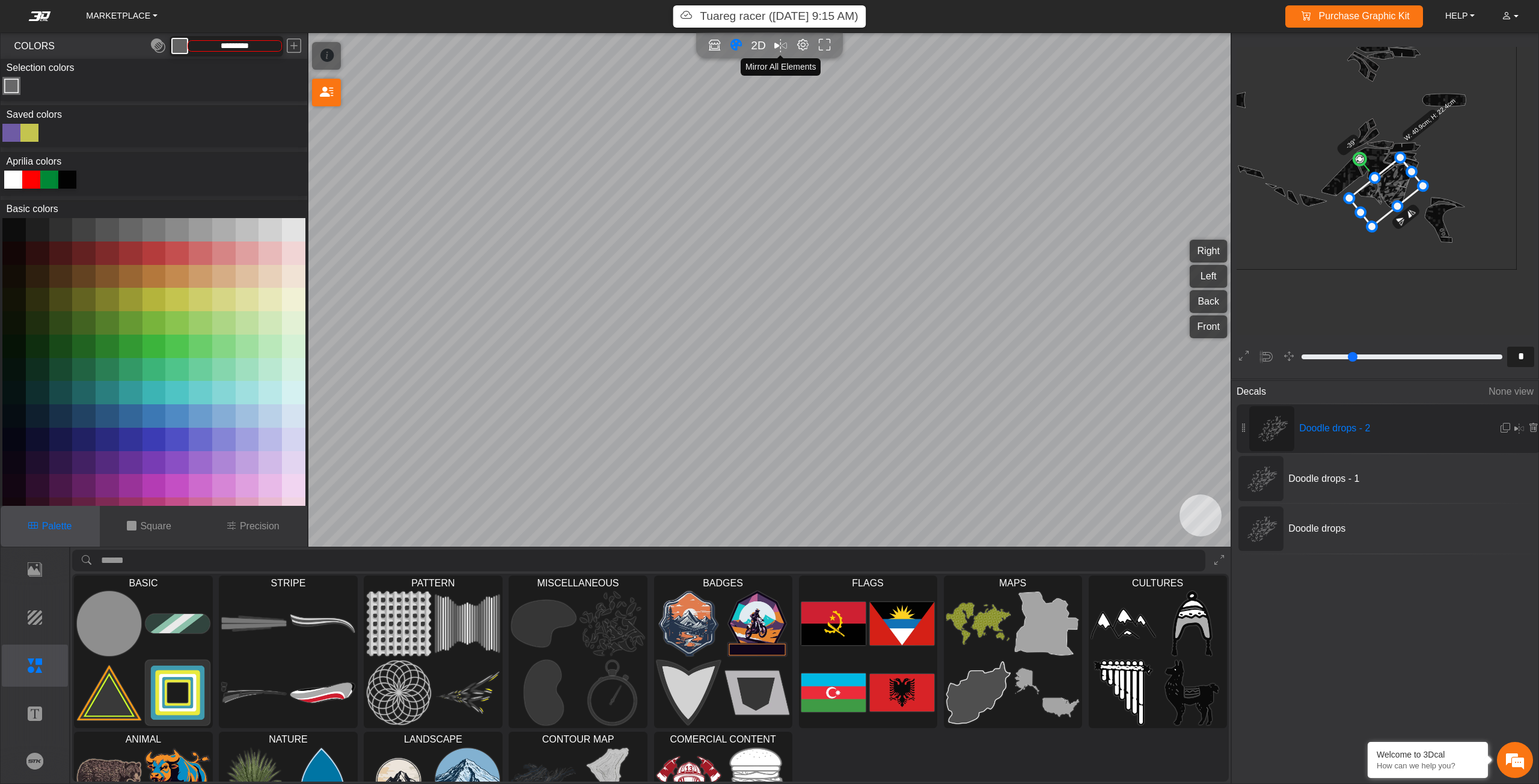
click at [778, 49] on em "Mirror all" at bounding box center [781, 45] width 13 height 19
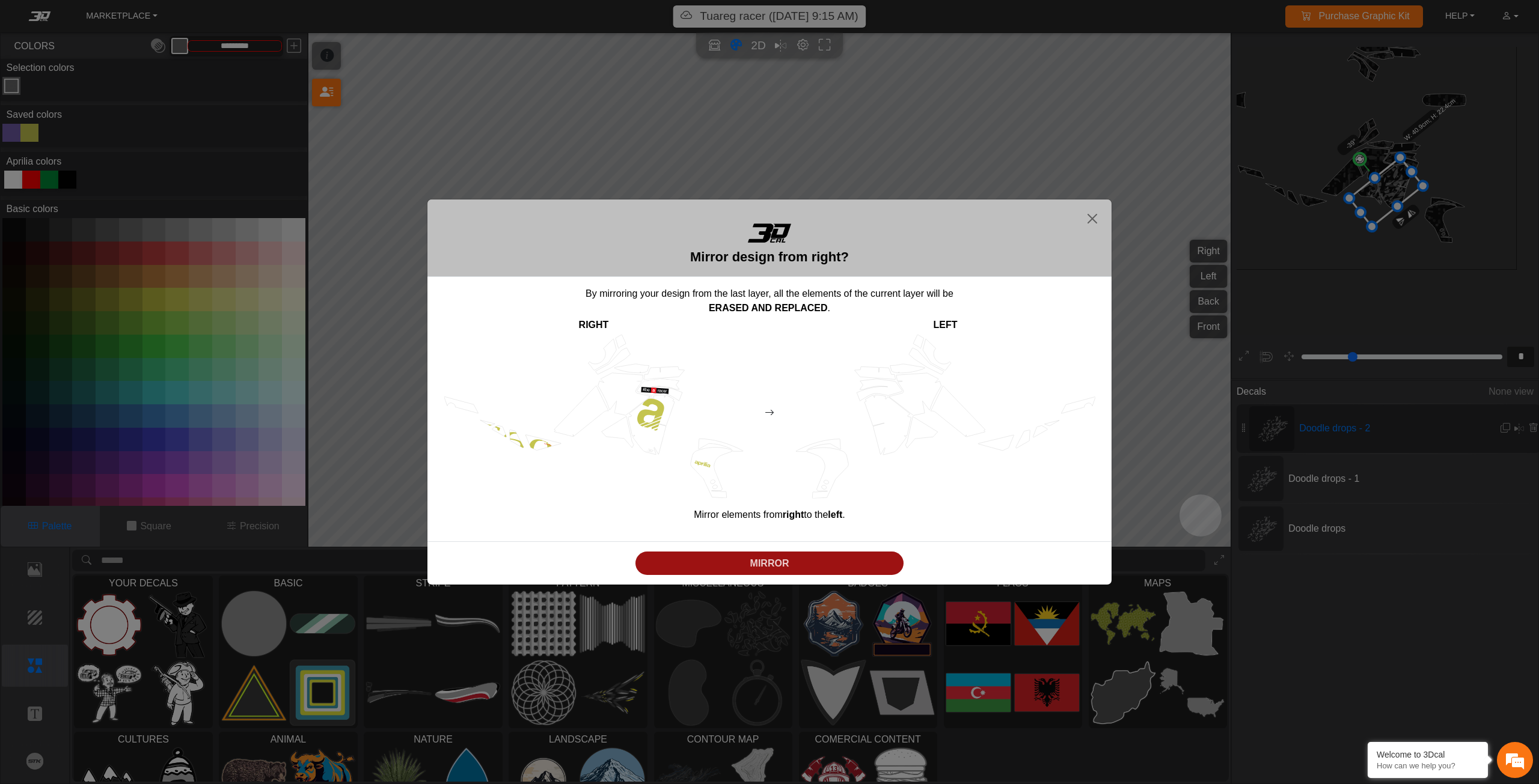
click at [793, 559] on p "MIRROR" at bounding box center [770, 564] width 259 height 15
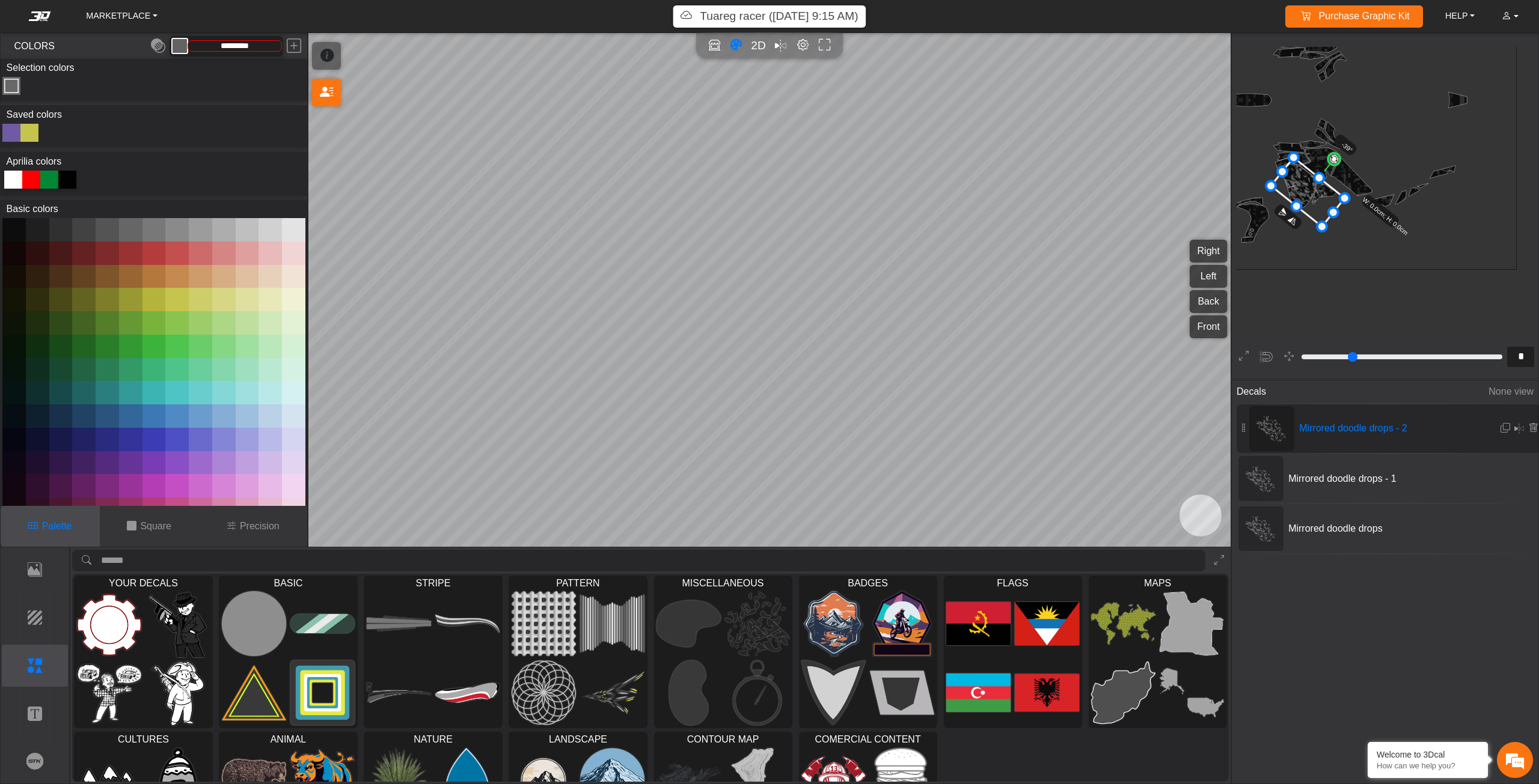
scroll to position [460, 325]
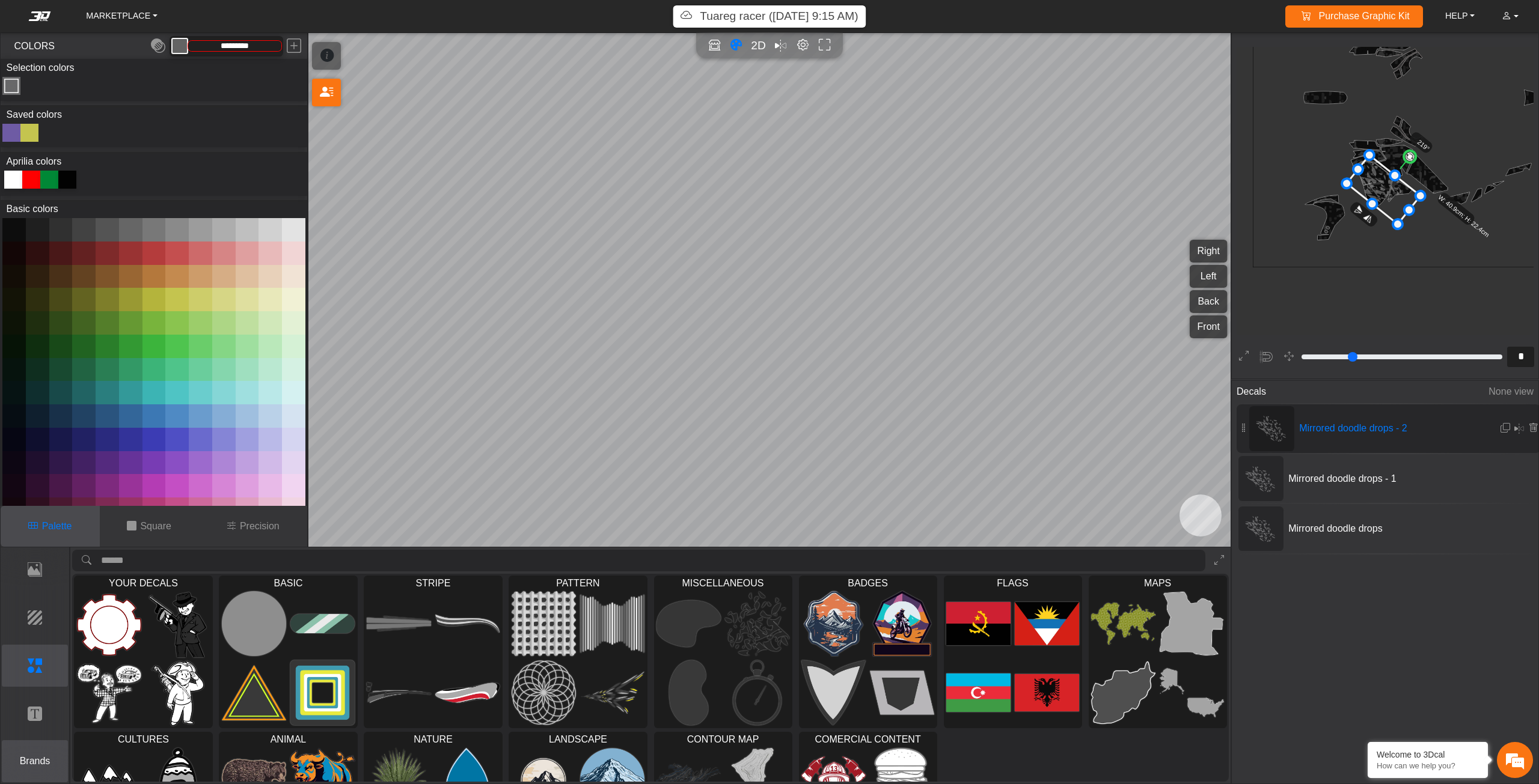
click at [53, 773] on button "Brands" at bounding box center [35, 762] width 67 height 42
type input "**"
type input "*******"
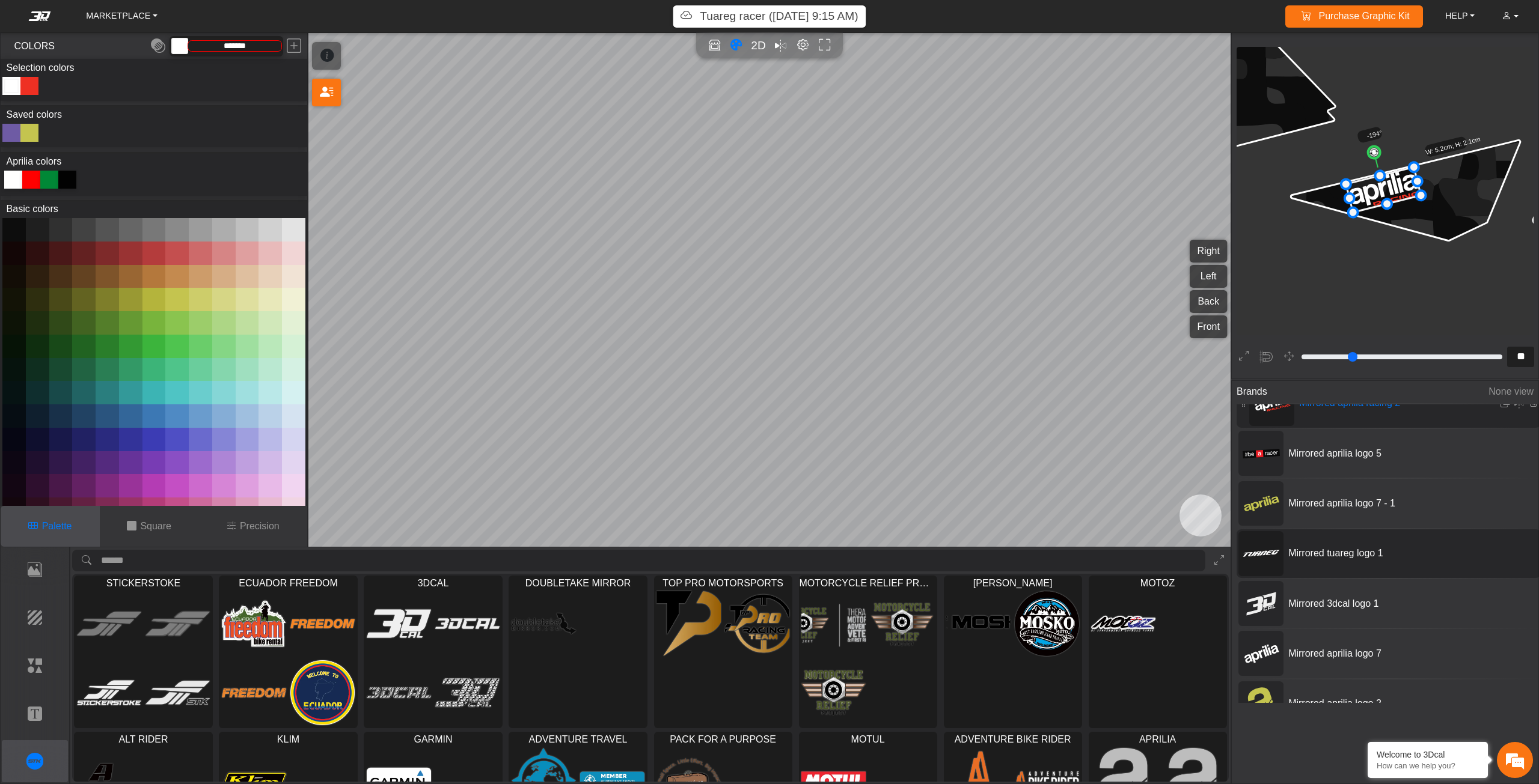
scroll to position [49, 0]
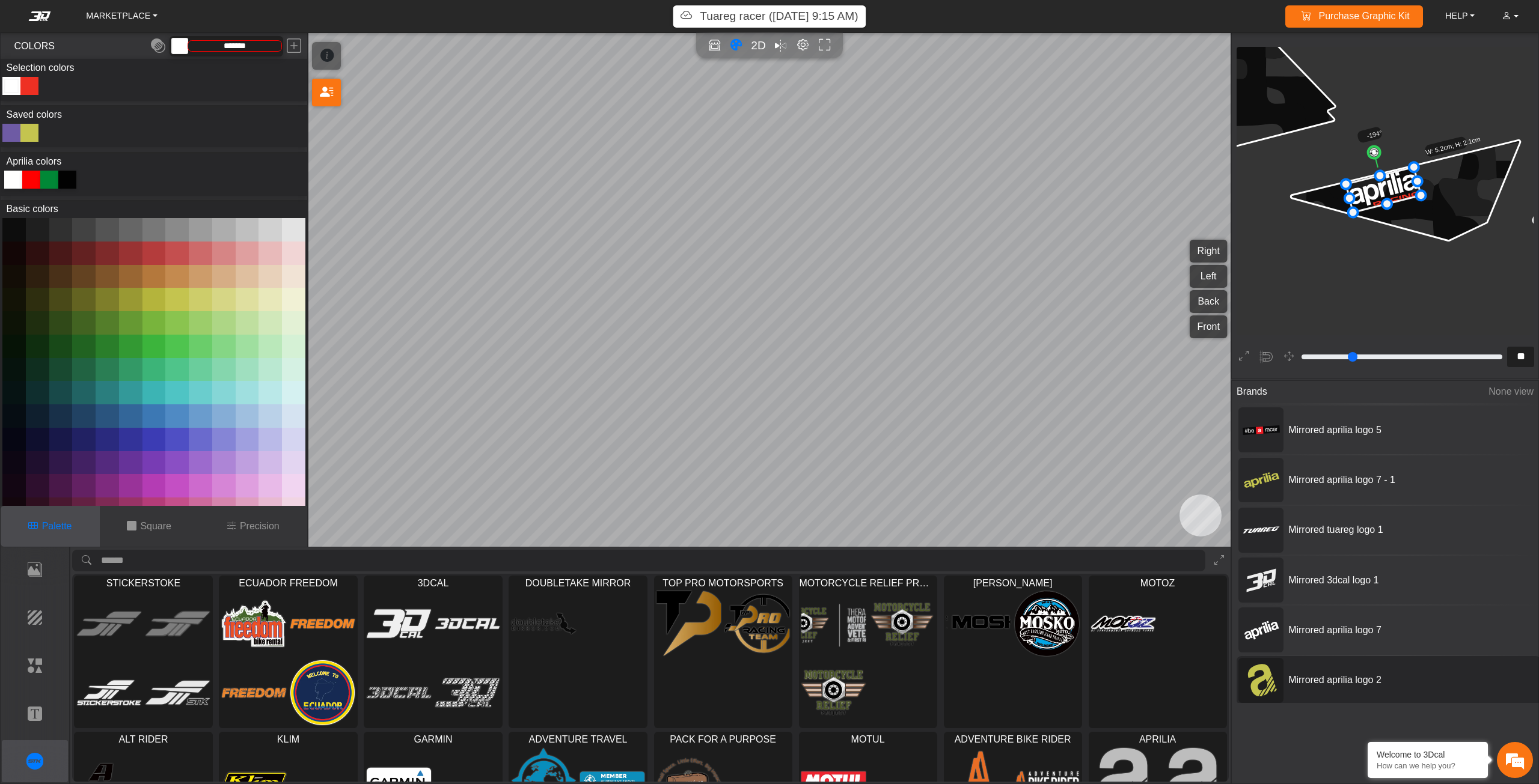
click at [1317, 689] on div "Mirrored aprilia logo 2" at bounding box center [1388, 680] width 304 height 49
type input "**"
type input "*********"
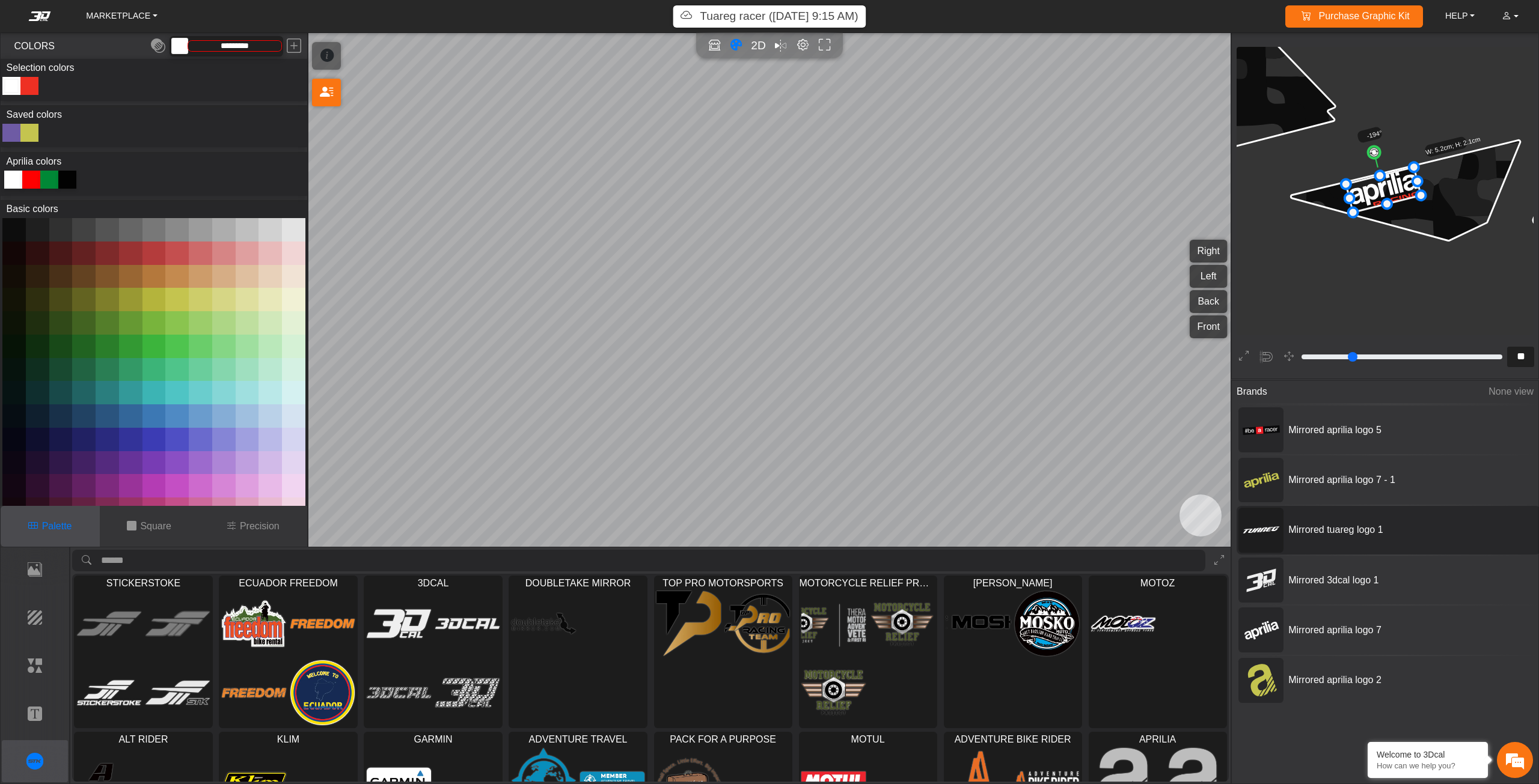
scroll to position [1417, 1080]
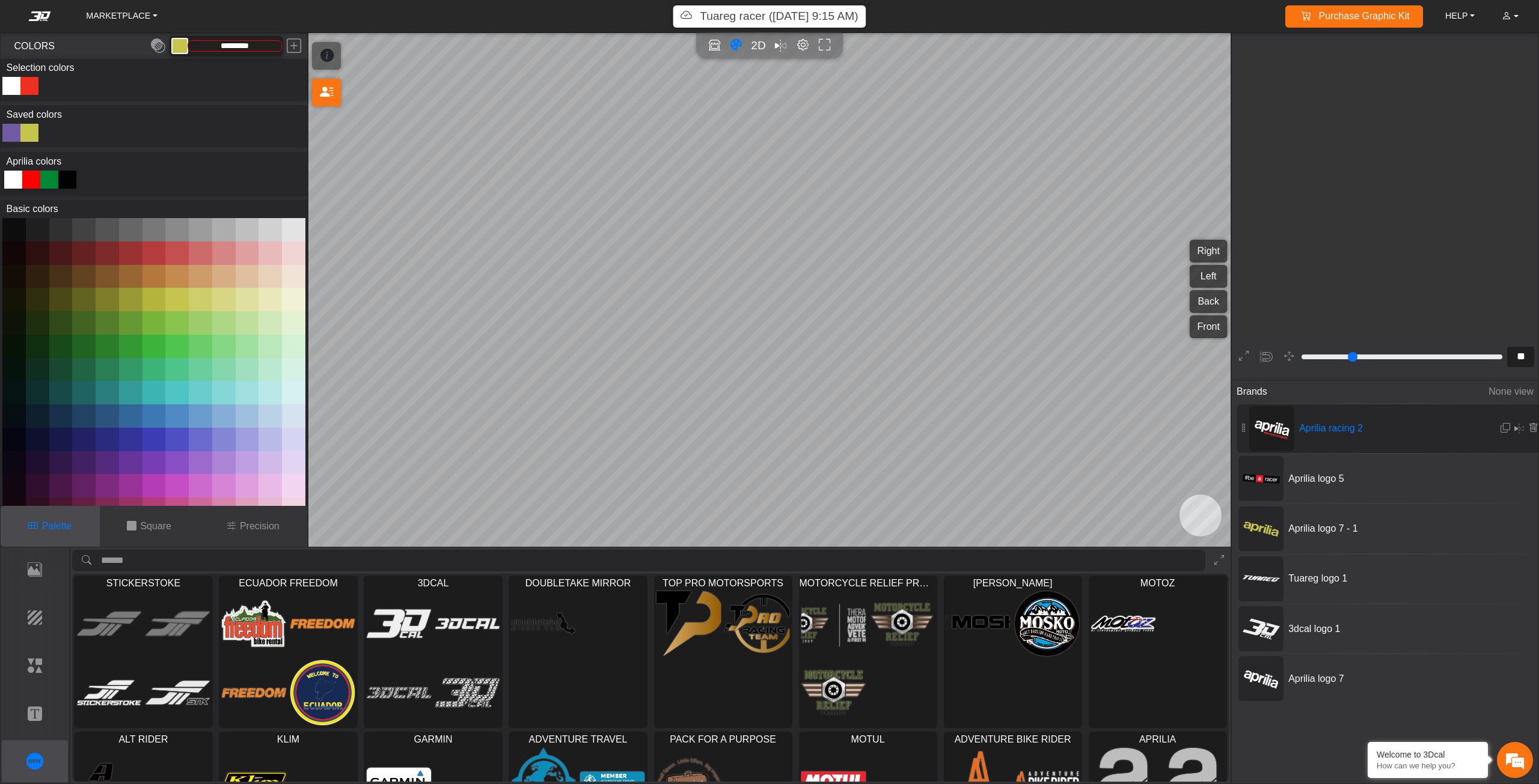
type input "**"
type input "*******"
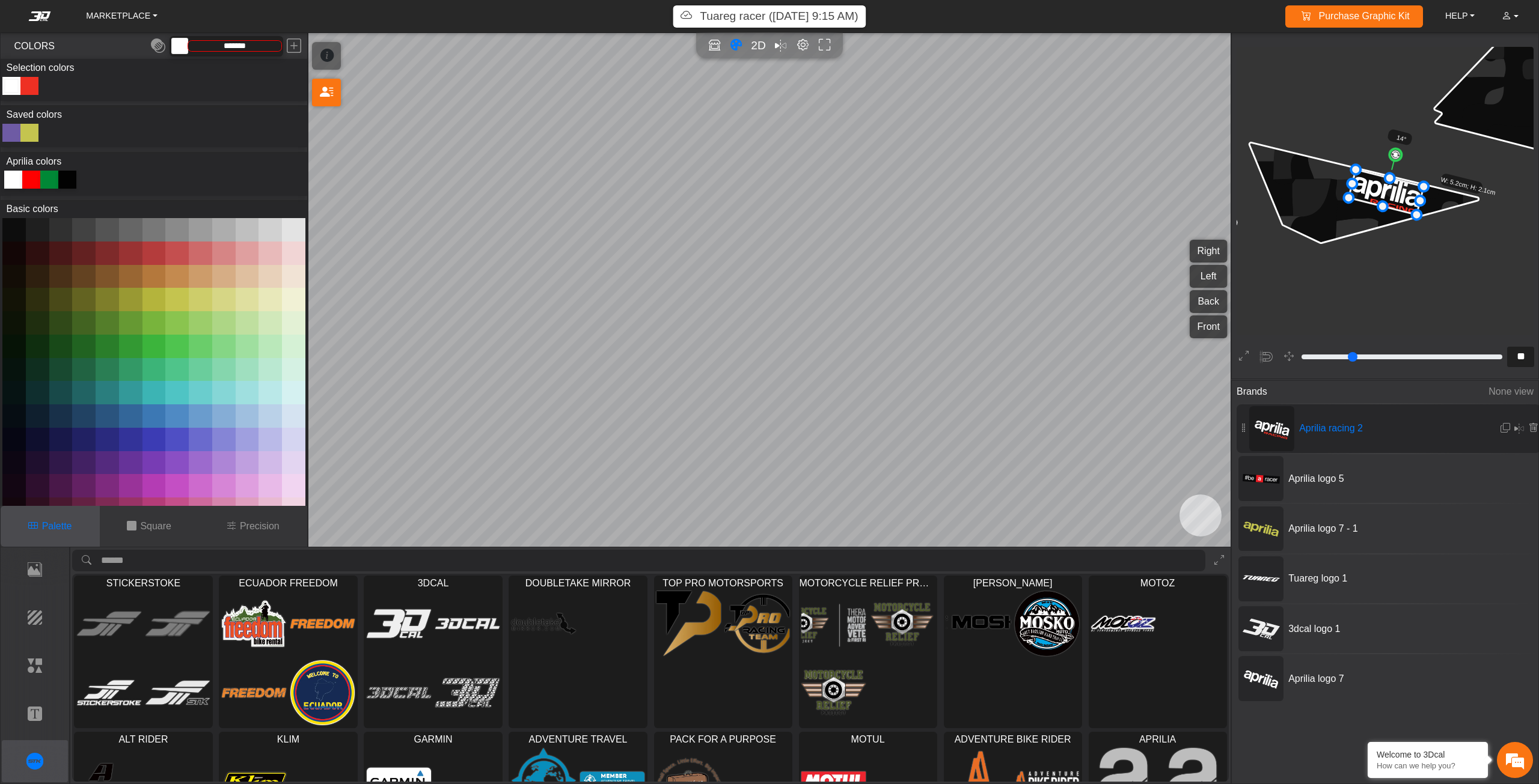
click at [781, 17] on p "Tuareg racer (8/28/25, 9:15 AM)" at bounding box center [779, 17] width 158 height 17
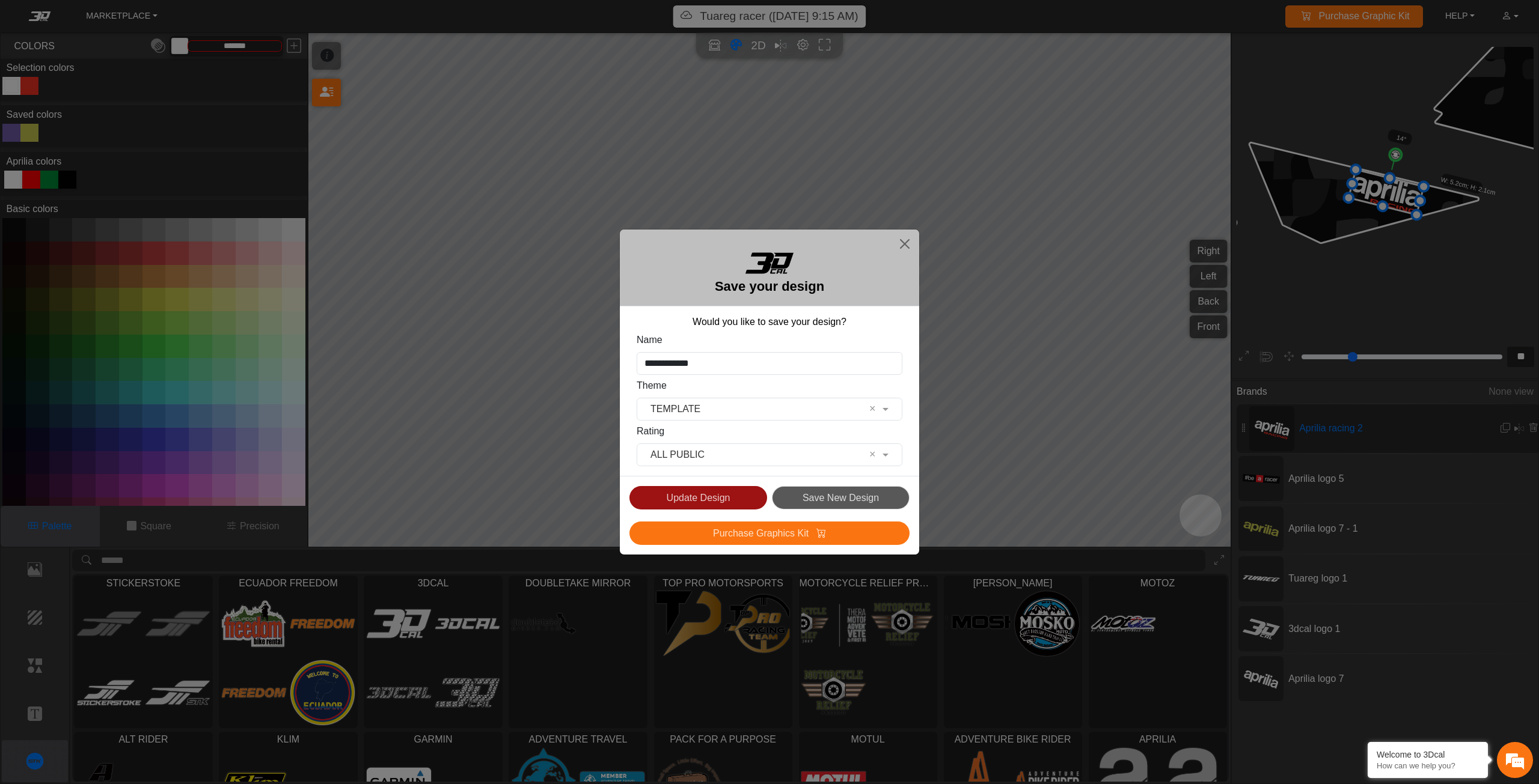
click at [677, 498] on button "Update Design" at bounding box center [698, 498] width 138 height 24
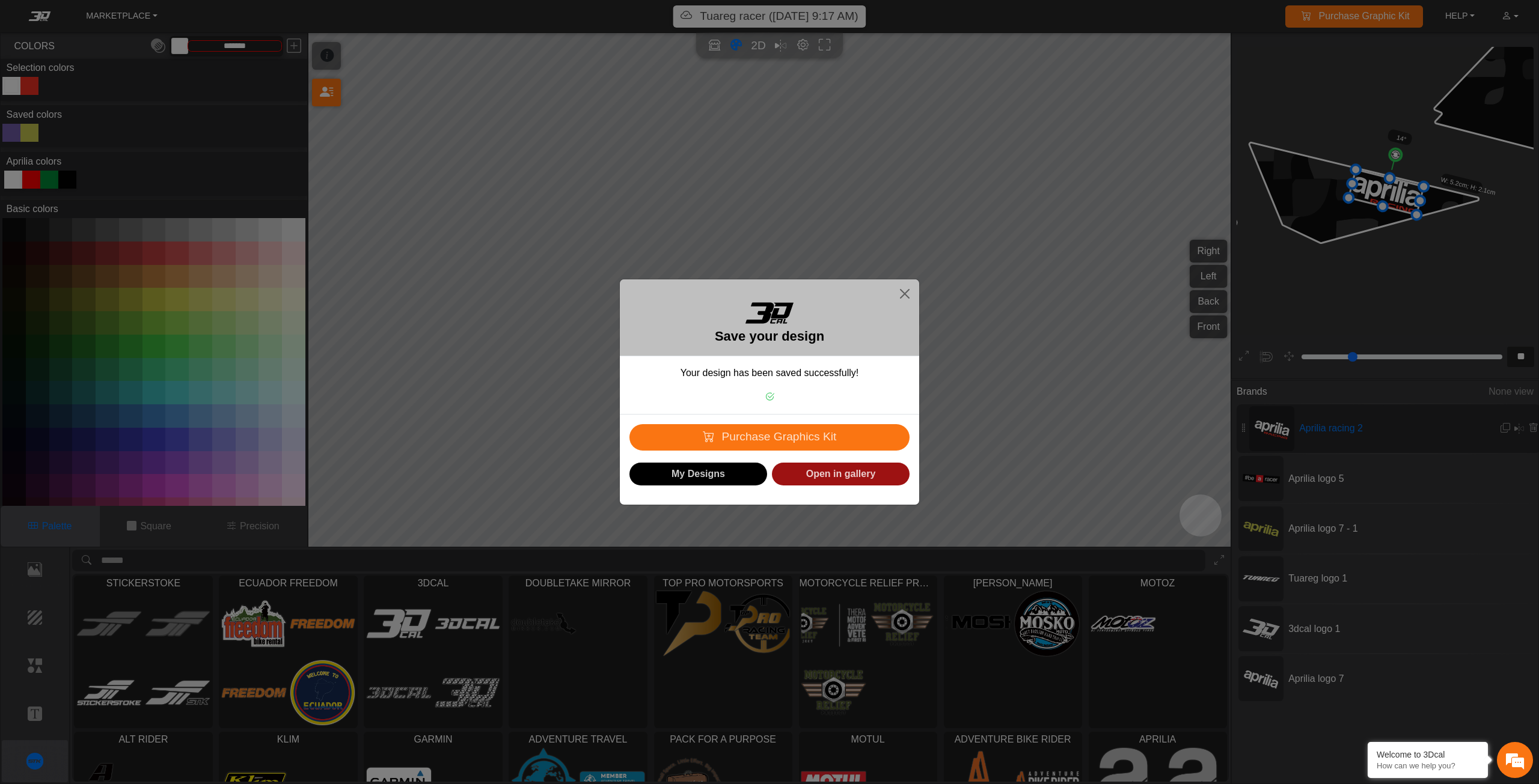
click at [802, 470] on link "Open in gallery" at bounding box center [841, 475] width 138 height 24
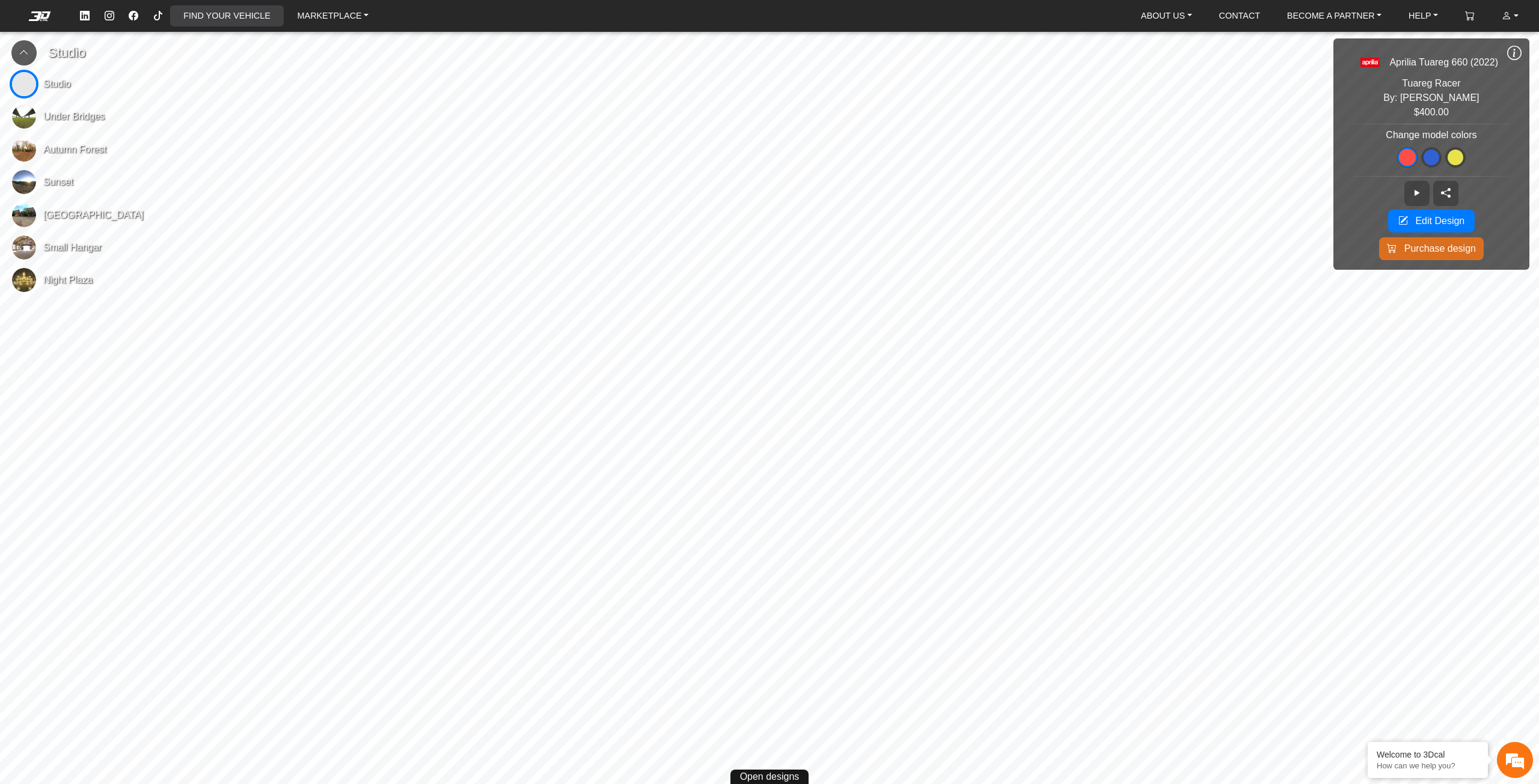
click at [201, 17] on link "FIND YOUR VEHICLE" at bounding box center [226, 16] width 96 height 21
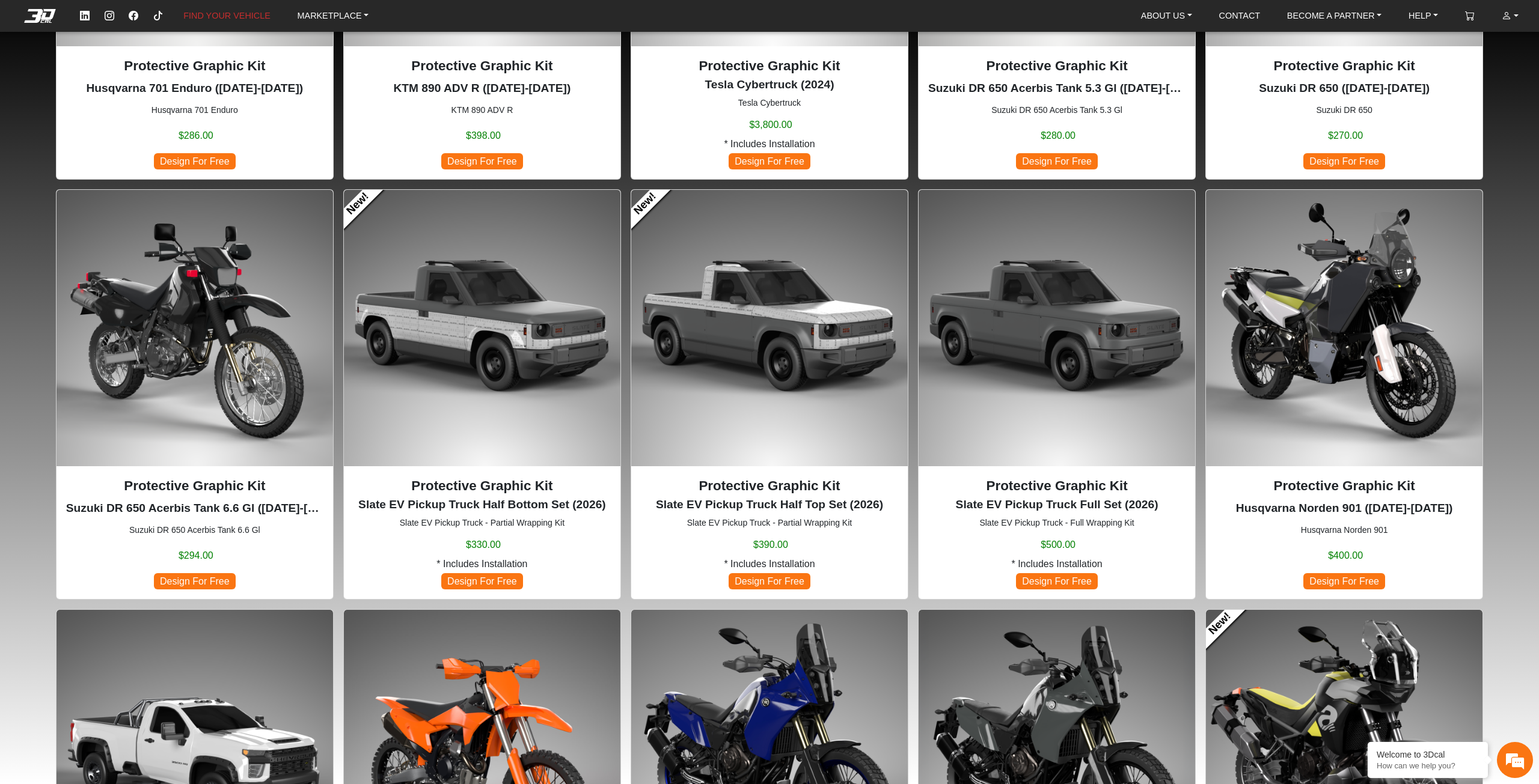
scroll to position [541, 0]
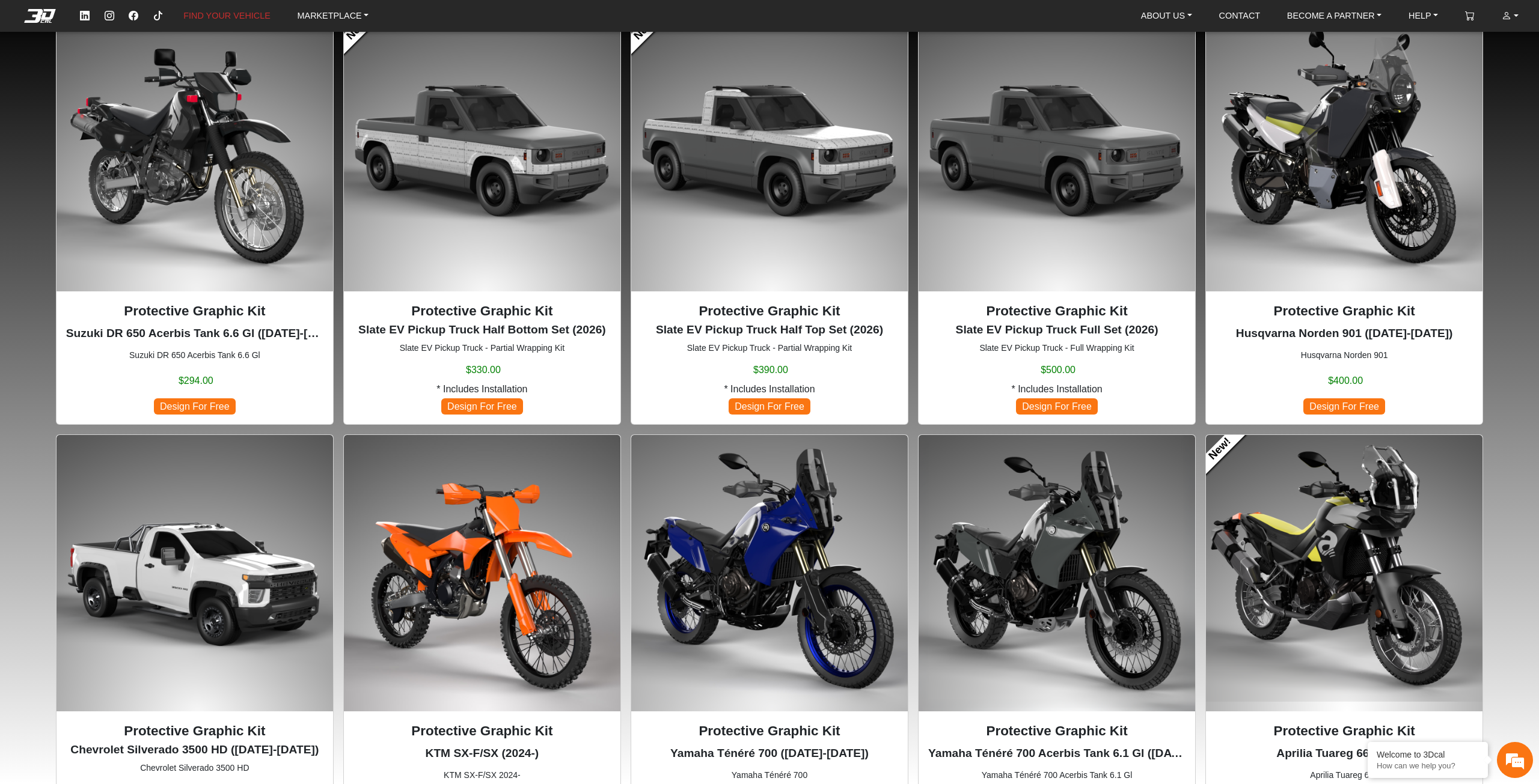
click at [1248, 529] on img at bounding box center [1343, 573] width 276 height 276
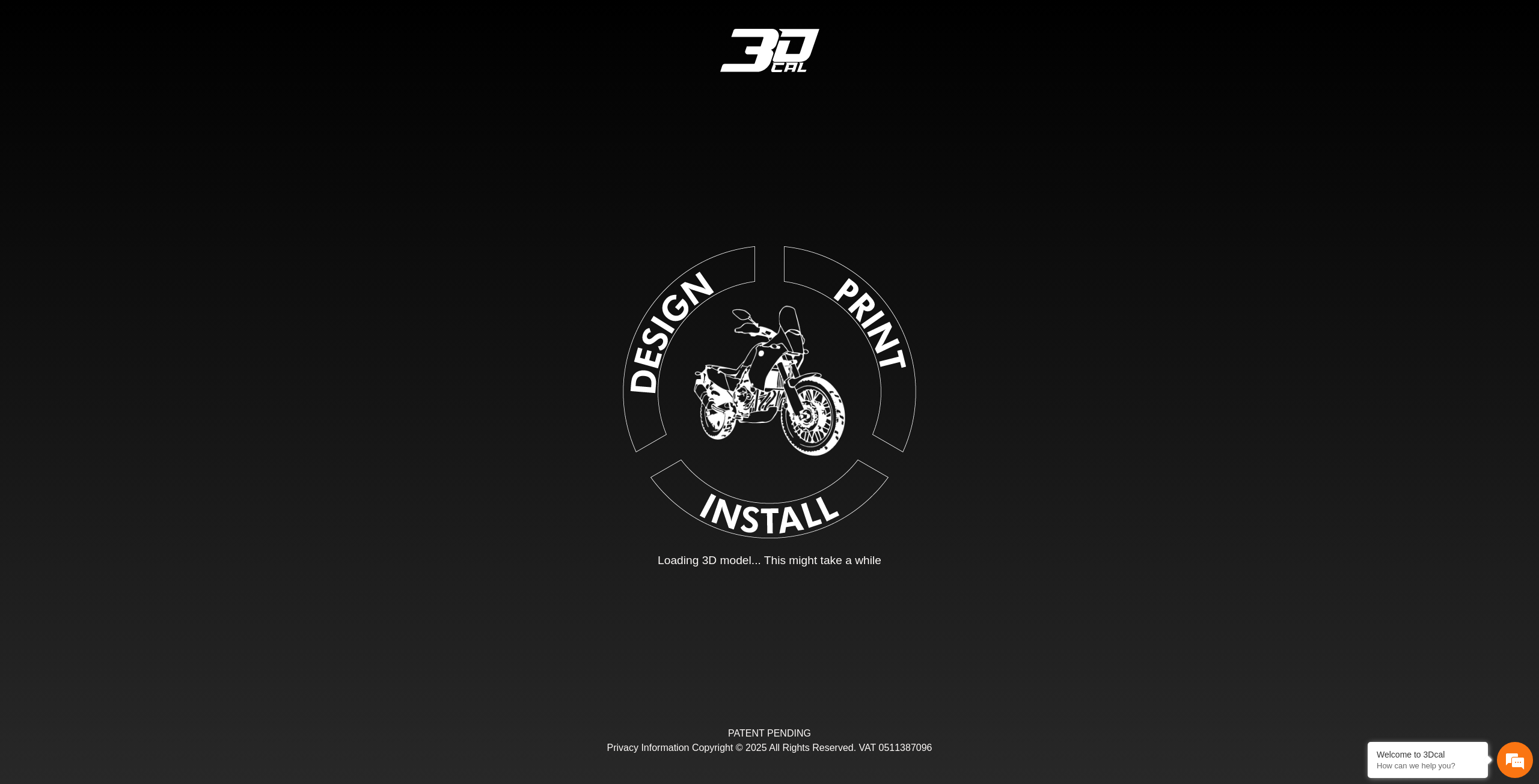
type input "*"
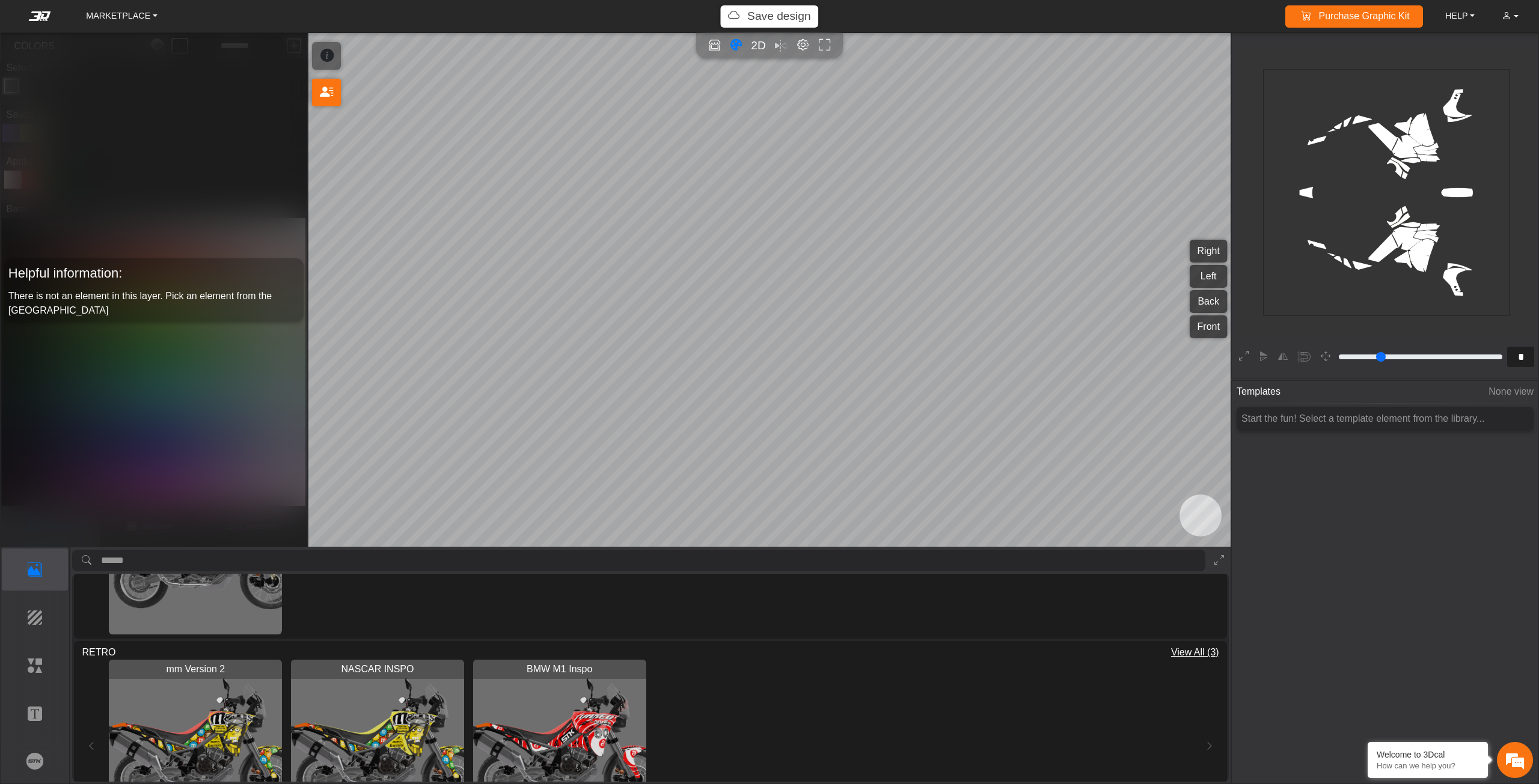
scroll to position [300, 0]
